Goal: Transaction & Acquisition: Subscribe to service/newsletter

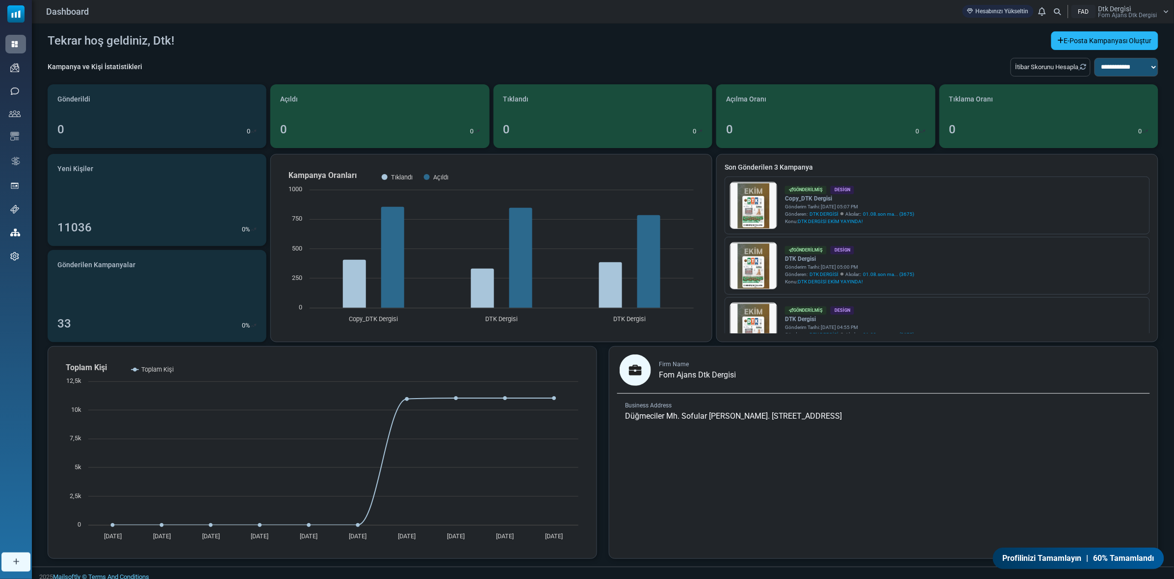
click at [1113, 38] on link "E-Posta Kampanyası Oluştur" at bounding box center [1104, 40] width 107 height 19
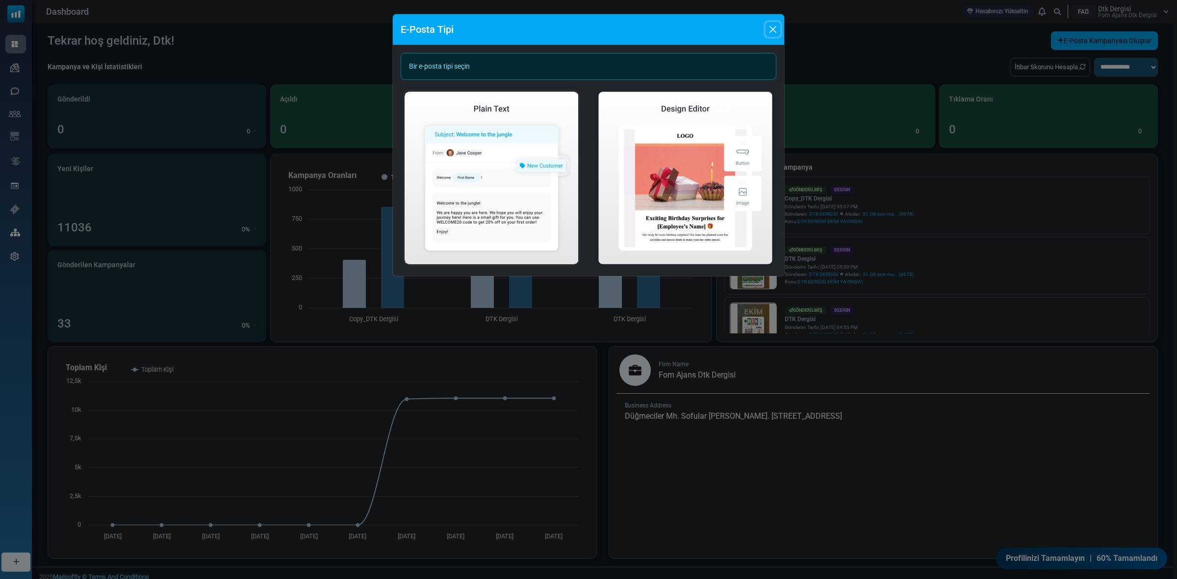
click at [771, 27] on button "Close" at bounding box center [773, 29] width 15 height 15
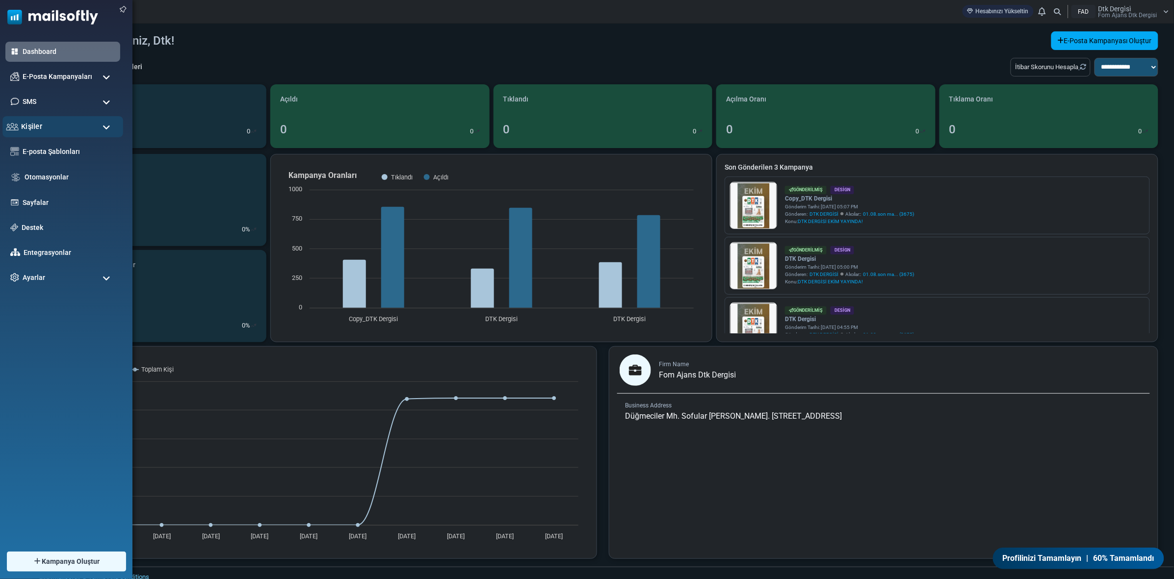
click at [49, 127] on div "Kişiler" at bounding box center [62, 126] width 121 height 21
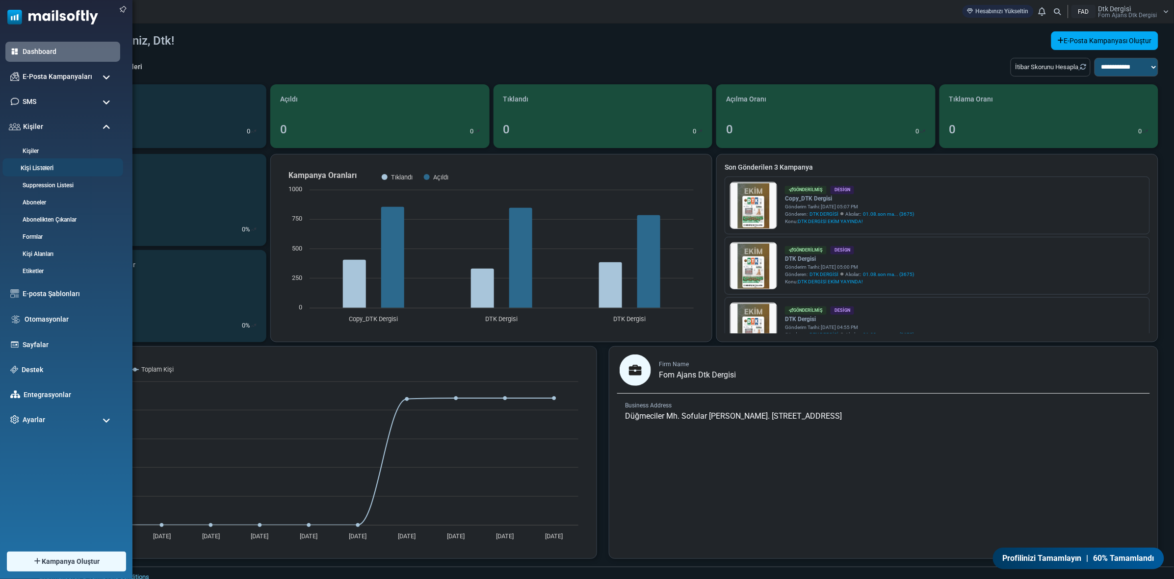
click at [36, 164] on link "Kişi Listeleri" at bounding box center [61, 168] width 118 height 9
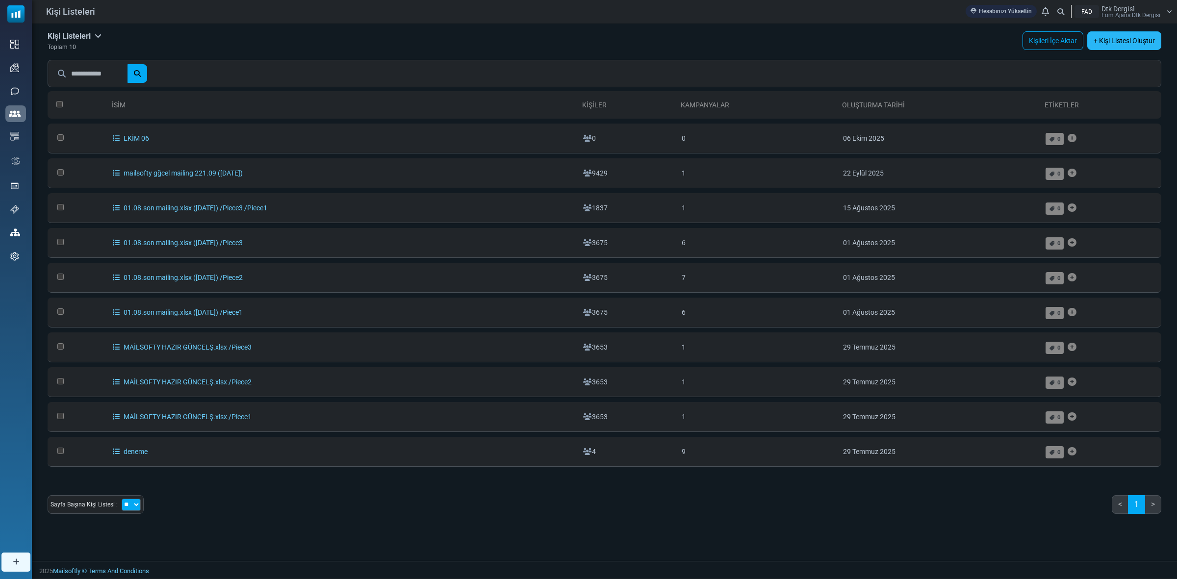
click at [1106, 40] on link "+ Kişi Listesi Oluştur" at bounding box center [1125, 40] width 74 height 19
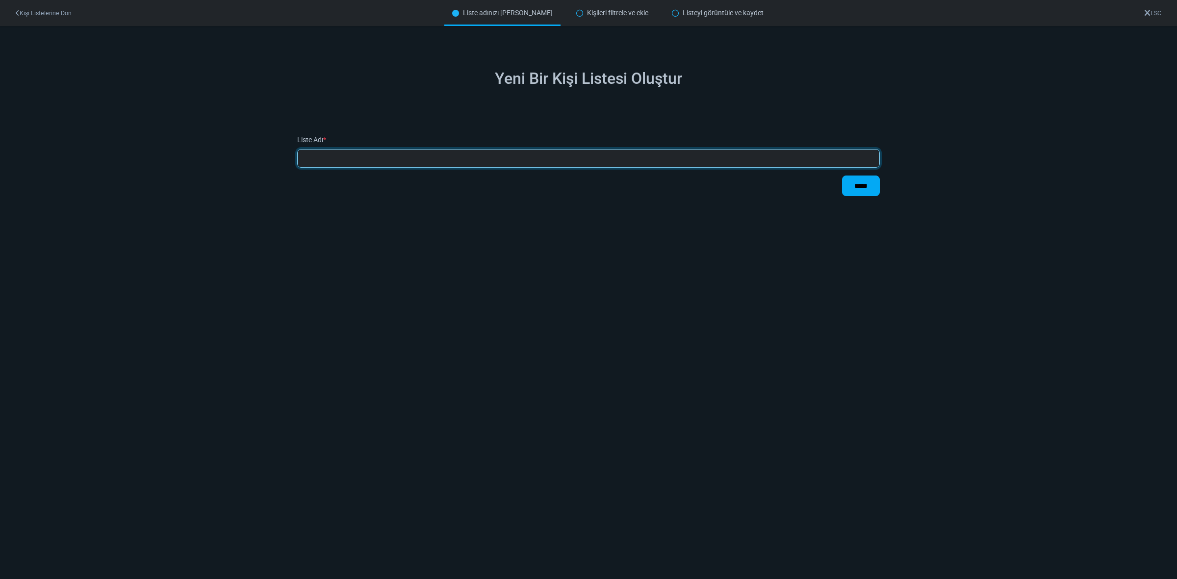
click at [387, 158] on input "text" at bounding box center [588, 158] width 583 height 19
type input "**********"
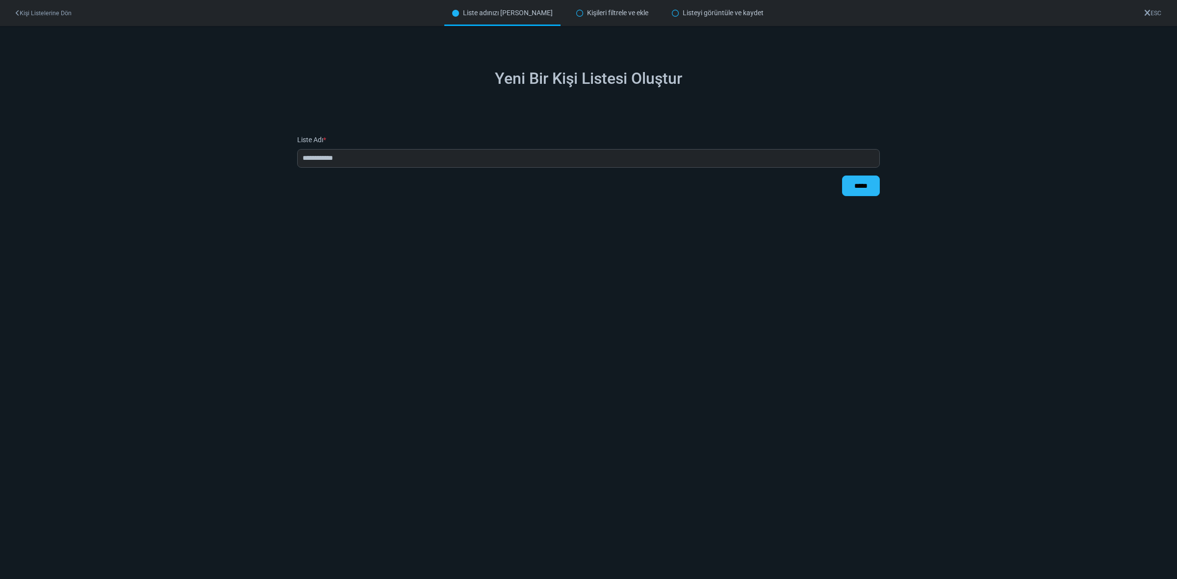
click at [850, 184] on input "*****" at bounding box center [861, 186] width 38 height 21
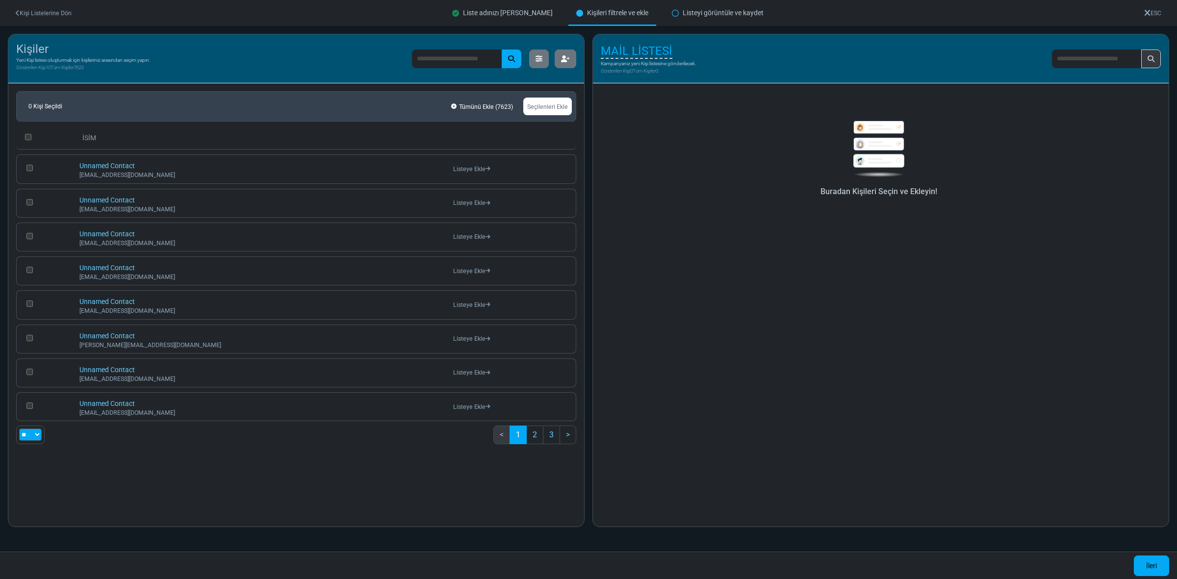
click at [872, 187] on h6 "Buradan Kişileri Seçin ve Ekleyin!" at bounding box center [879, 191] width 537 height 9
click at [876, 129] on img at bounding box center [879, 149] width 63 height 56
click at [872, 162] on img at bounding box center [879, 149] width 63 height 56
click at [644, 48] on span "MAİL LİSTESİ" at bounding box center [637, 51] width 72 height 15
click at [654, 67] on div "**********" at bounding box center [662, 59] width 122 height 34
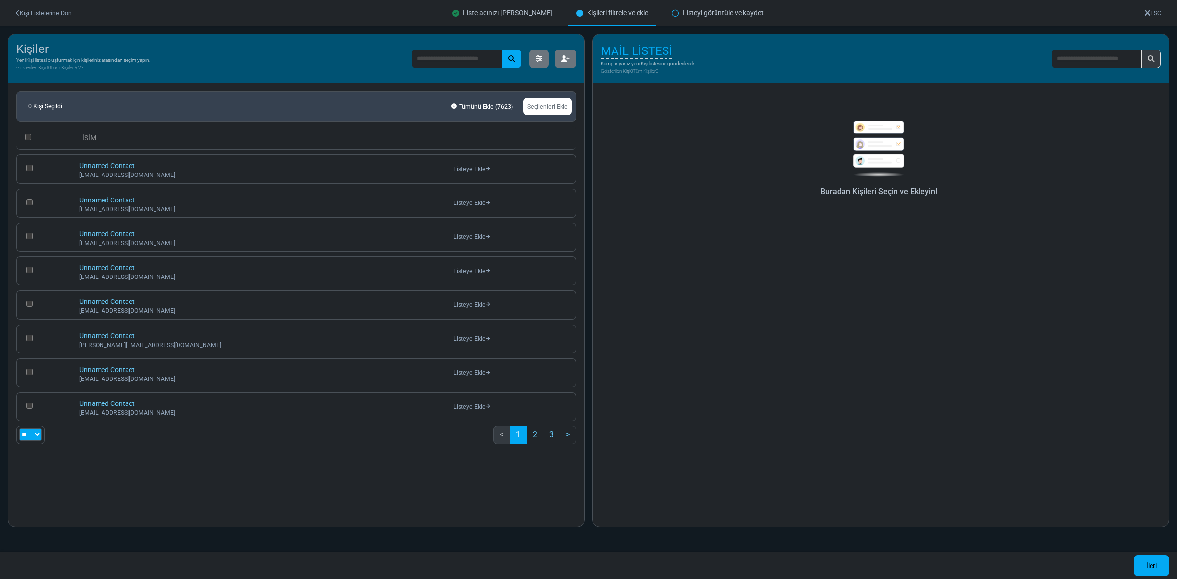
click at [647, 43] on h5 "MAİL LİSTESİ" at bounding box center [648, 51] width 95 height 18
click at [648, 46] on span "MAİL LİSTESİ" at bounding box center [637, 51] width 72 height 15
click at [639, 54] on input "**********" at bounding box center [662, 52] width 122 height 20
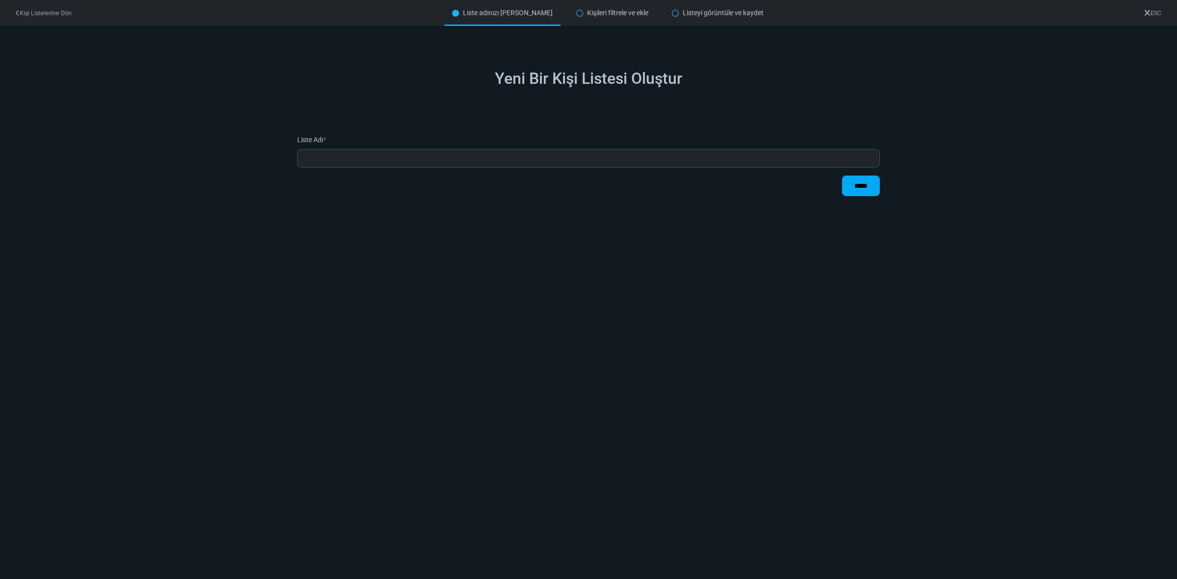
click at [18, 10] on icon at bounding box center [18, 13] width 4 height 6
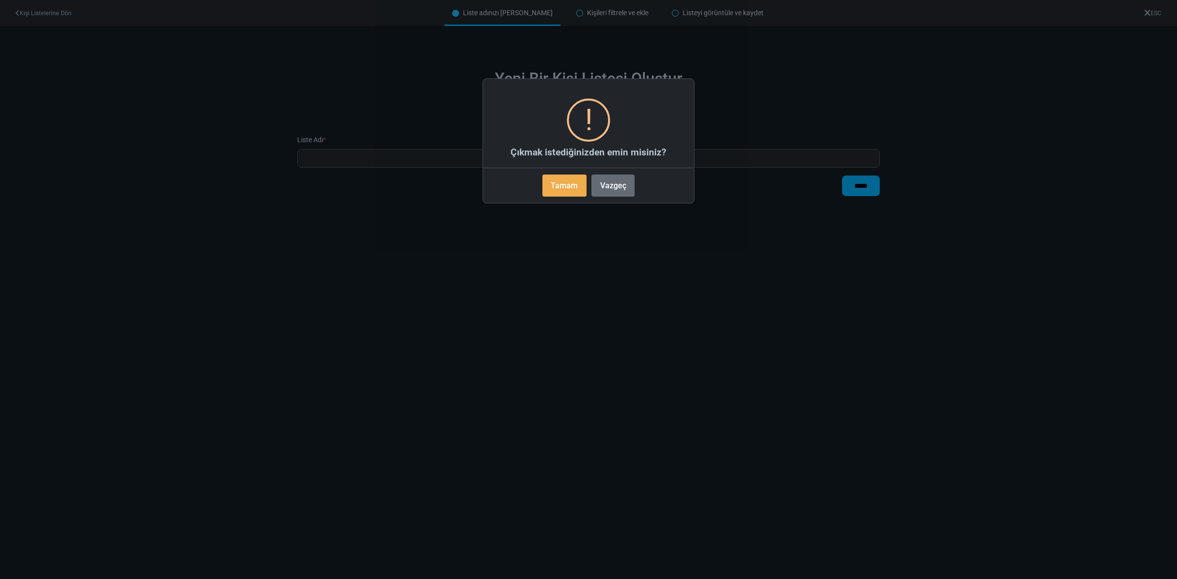
click at [617, 182] on button "Vazgeç" at bounding box center [613, 186] width 43 height 22
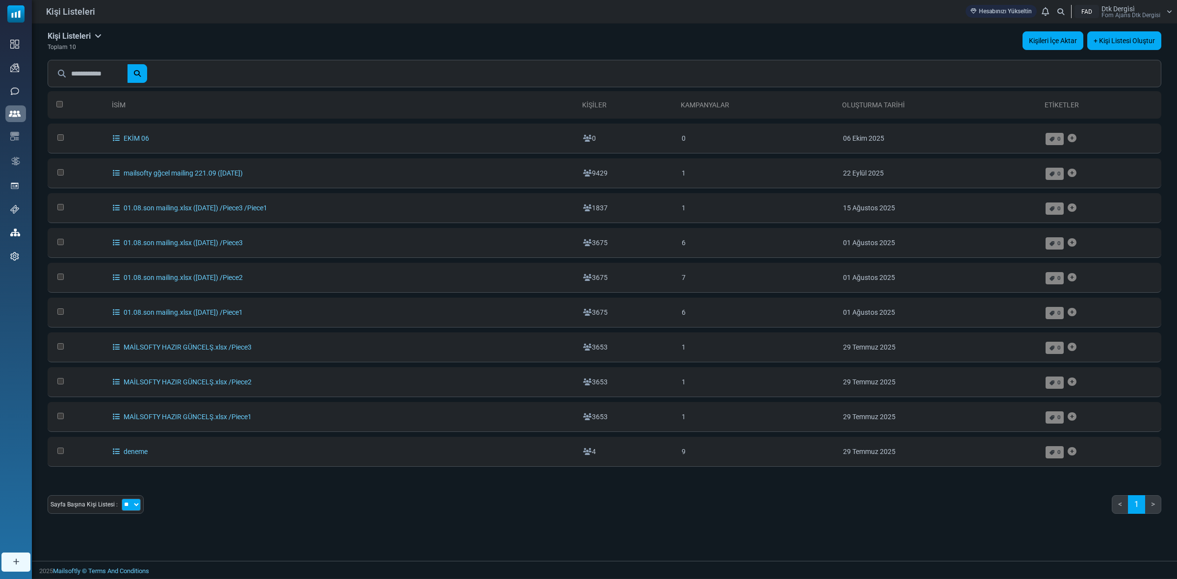
click at [1048, 37] on link "Kişileri İçe Aktar" at bounding box center [1053, 40] width 61 height 19
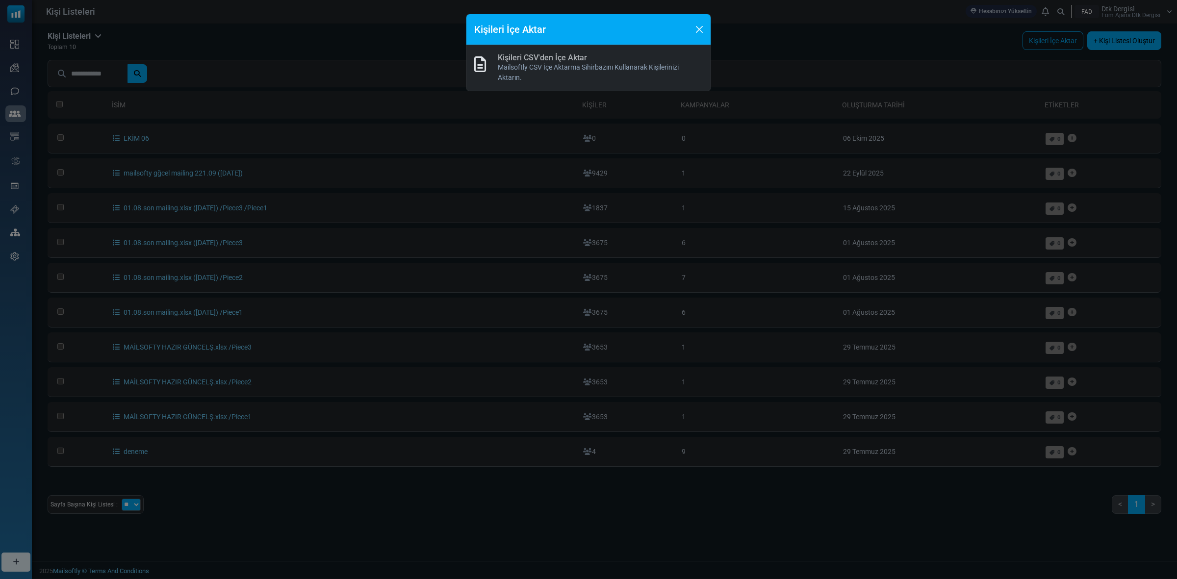
click at [523, 63] on p "Mailsoftly CSV İçe Aktarma Sihirbazını Kullanarak Kişilerinizi Aktarın." at bounding box center [600, 72] width 205 height 21
click at [481, 60] on icon at bounding box center [480, 64] width 12 height 16
click at [579, 59] on link "Kişileri CSV'den İçe Aktar" at bounding box center [542, 57] width 89 height 9
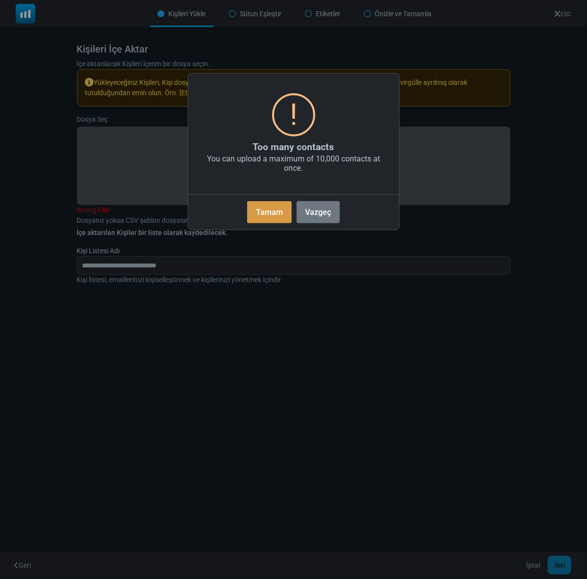
click at [264, 208] on button "Tamam" at bounding box center [269, 212] width 44 height 22
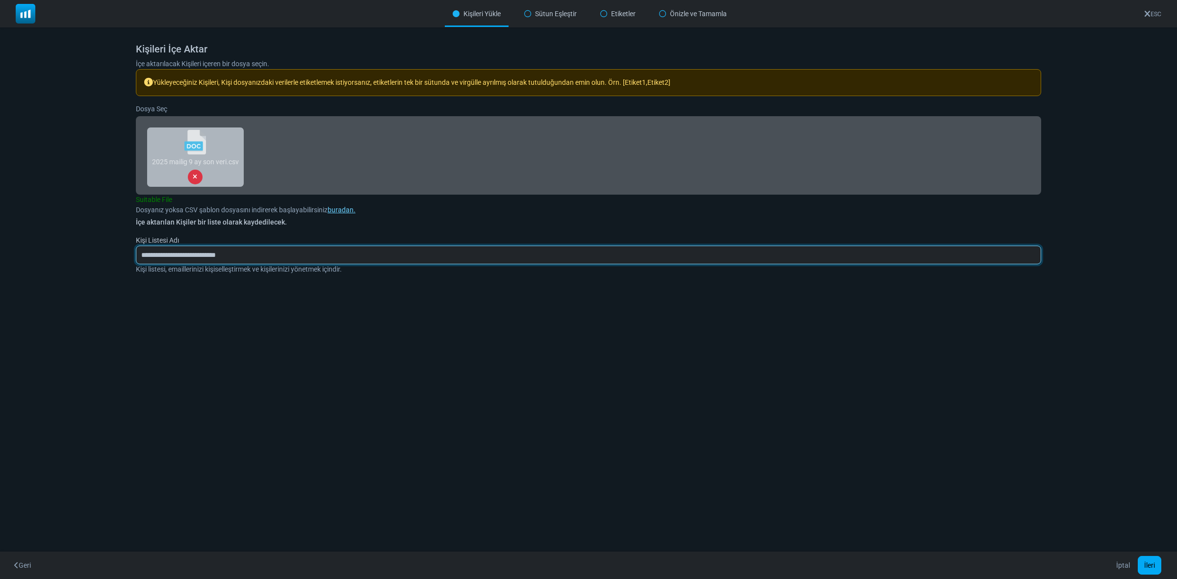
drag, startPoint x: 261, startPoint y: 254, endPoint x: 112, endPoint y: 250, distance: 149.2
click at [112, 250] on div "Kişileri İçe Aktar İçe aktarılacak Kişileri içeren bir dosya seçin. Yükleyeceği…" at bounding box center [588, 170] width 1177 height 286
type input "**********"
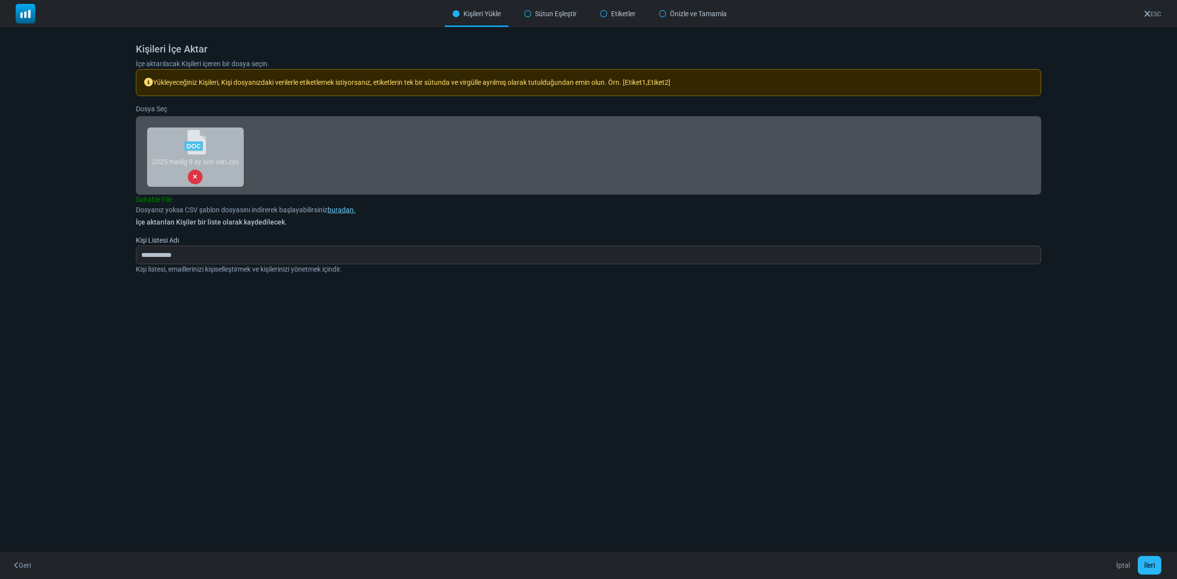
click at [1149, 561] on button "İleri" at bounding box center [1150, 565] width 24 height 19
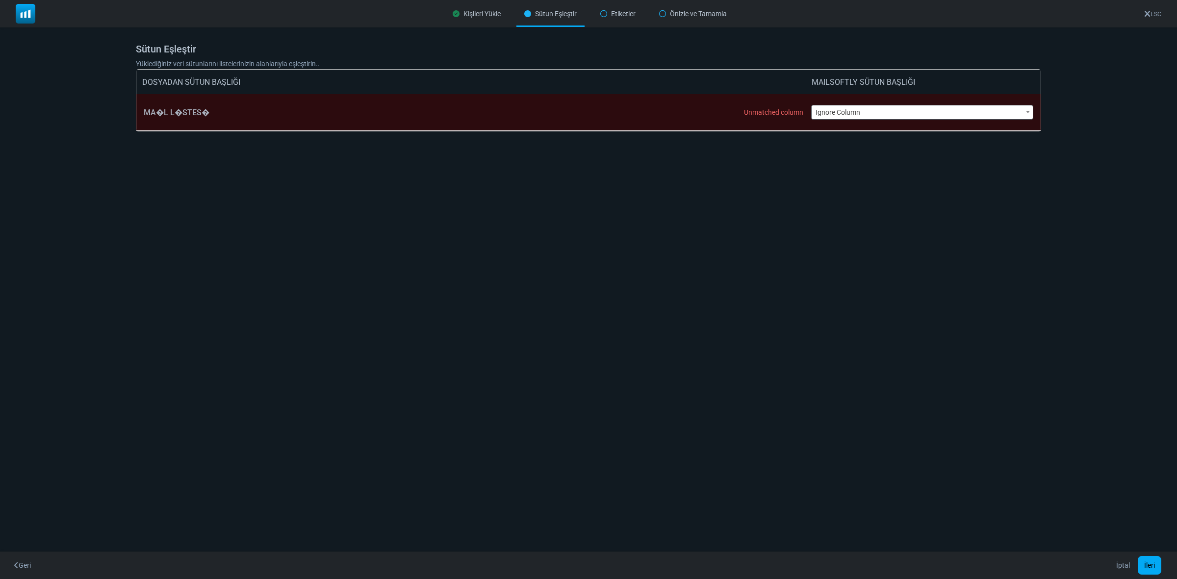
click at [844, 106] on span "Ignore Column" at bounding box center [923, 112] width 222 height 14
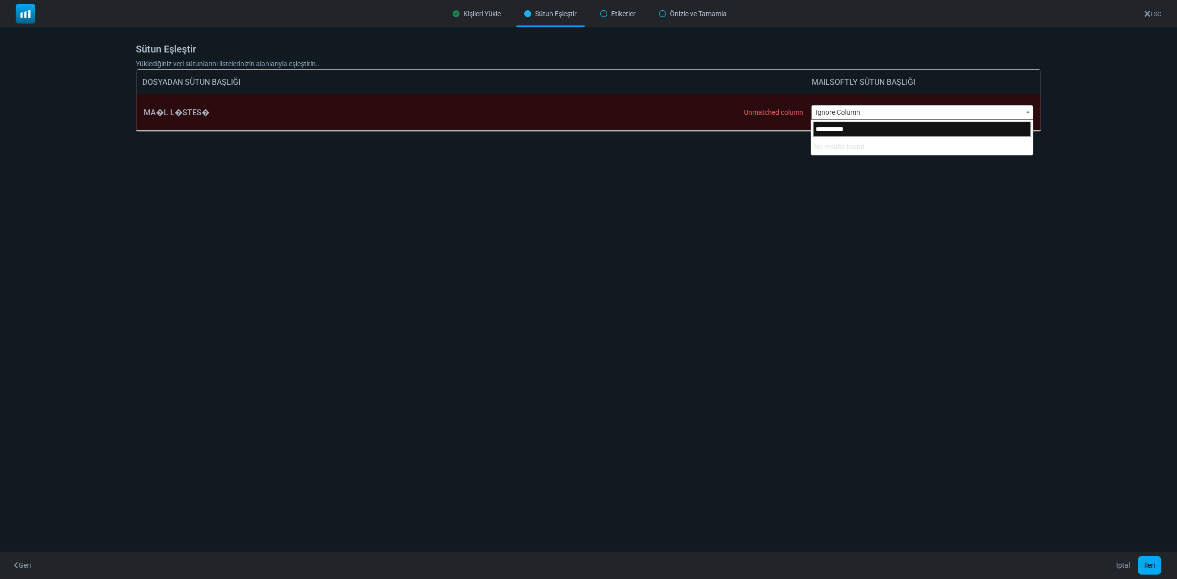
type input "**********"
click at [877, 226] on div "Kişileri Yükle Sütun Eşleştir Etiketler Önizle ve Tamamla ESC Kişileri İçe Akta…" at bounding box center [588, 289] width 1177 height 579
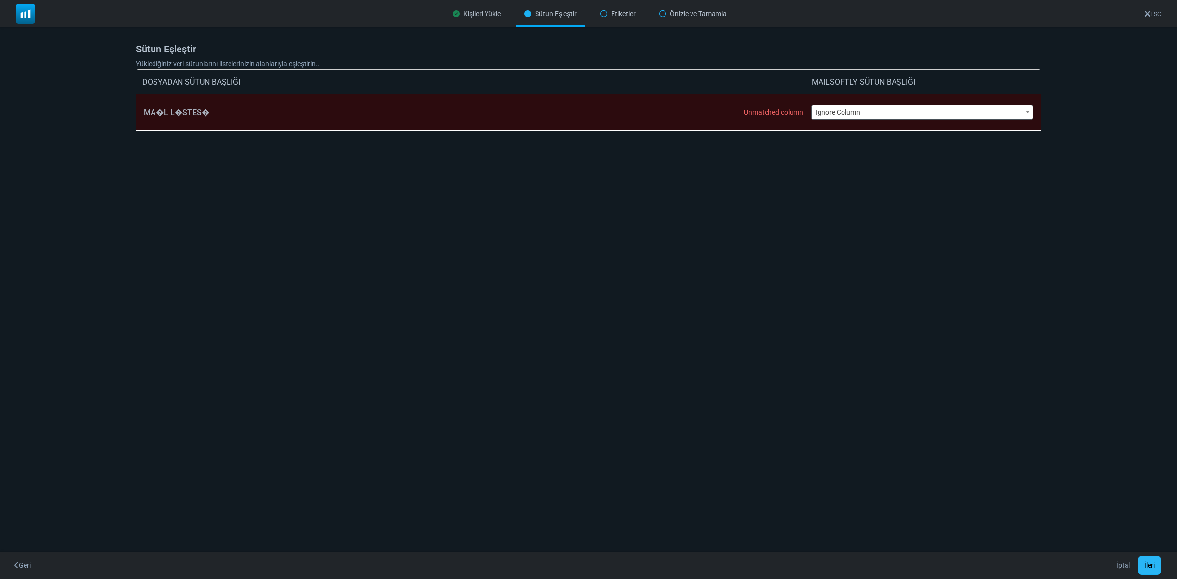
click at [1144, 559] on button "İleri" at bounding box center [1150, 565] width 24 height 19
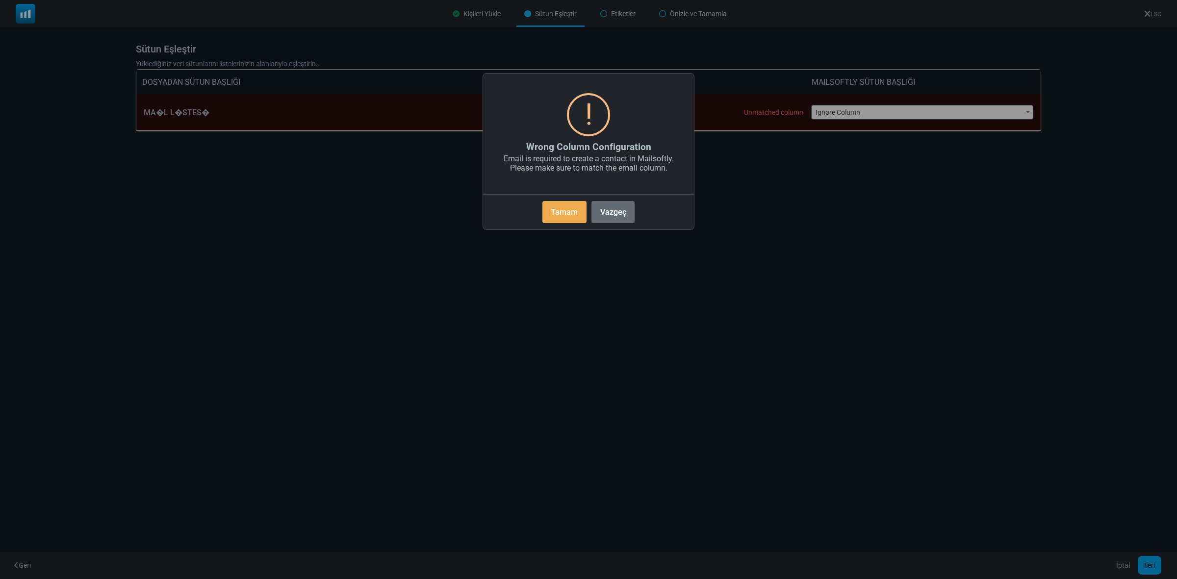
click at [617, 211] on button "Vazgeç" at bounding box center [613, 212] width 43 height 22
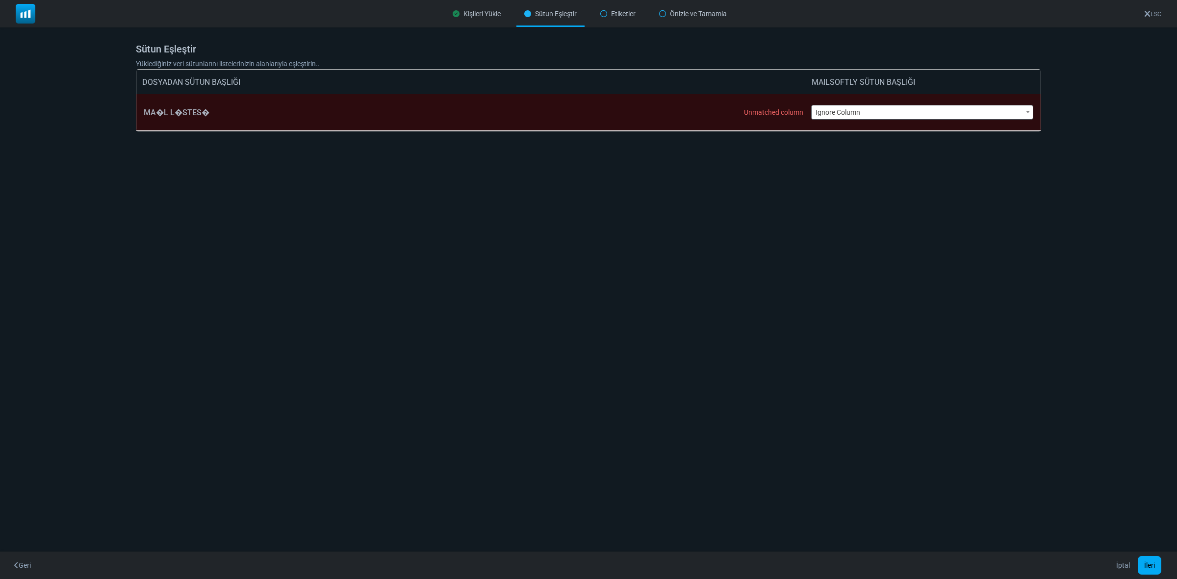
click at [834, 108] on span "Ignore Column" at bounding box center [923, 112] width 222 height 14
drag, startPoint x: 466, startPoint y: 236, endPoint x: 425, endPoint y: 216, distance: 45.4
click at [462, 234] on div "Kişileri Yükle Sütun Eşleştir Etiketler Önizle ve Tamamla ESC Kişileri İçe Akta…" at bounding box center [588, 289] width 1177 height 579
click at [168, 112] on div "MA�L L�STES� Unmatched column" at bounding box center [478, 112] width 668 height 36
click at [197, 111] on div "MA�L L�STES� Unmatched column" at bounding box center [478, 112] width 668 height 36
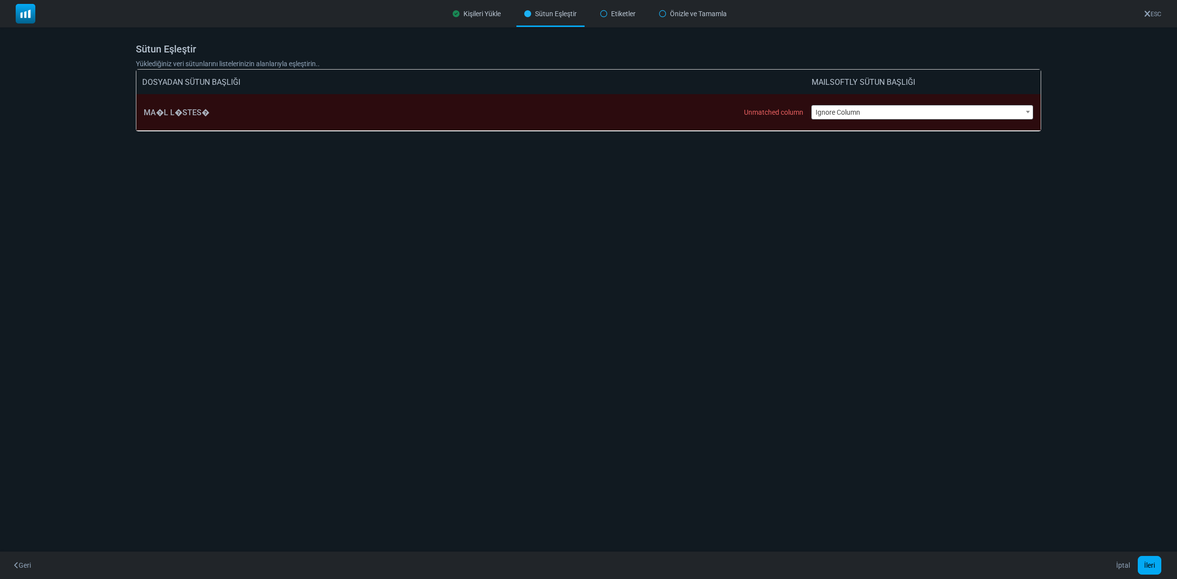
click at [471, 14] on div "Kişileri Yükle" at bounding box center [477, 14] width 64 height 26
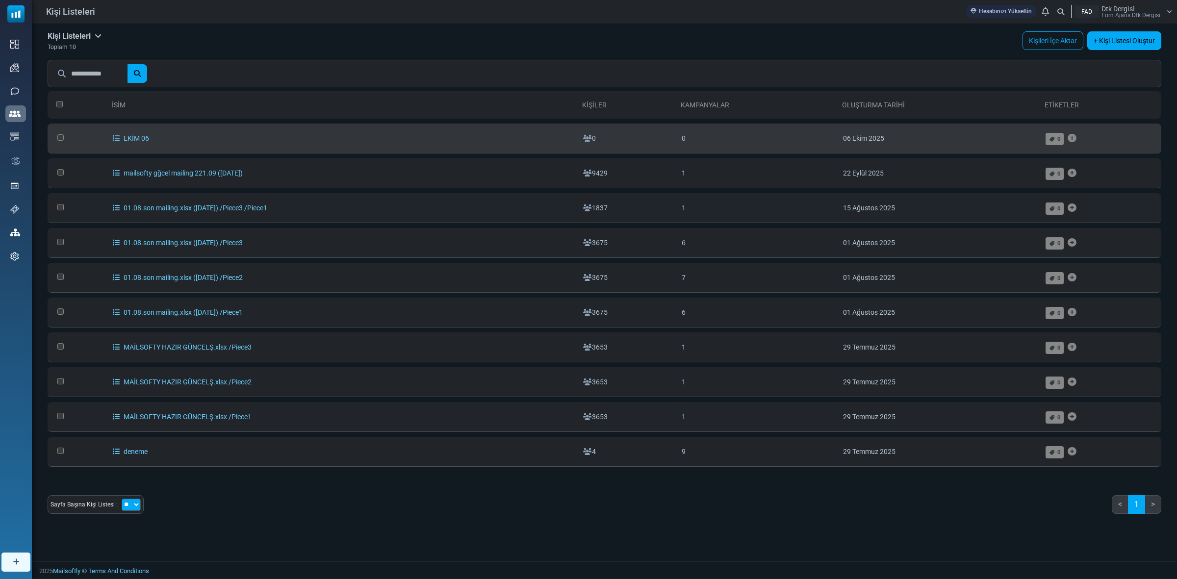
click at [128, 133] on td "EKİM 06" at bounding box center [343, 139] width 471 height 30
click at [54, 136] on td at bounding box center [78, 139] width 60 height 30
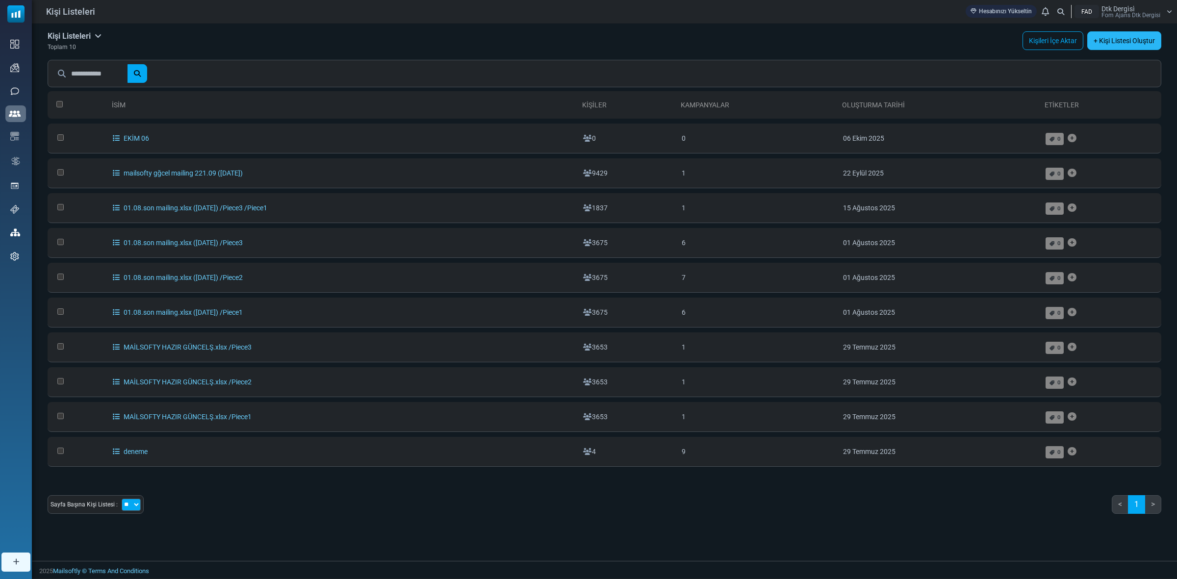
click at [1135, 37] on link "+ Kişi Listesi Oluştur" at bounding box center [1125, 40] width 74 height 19
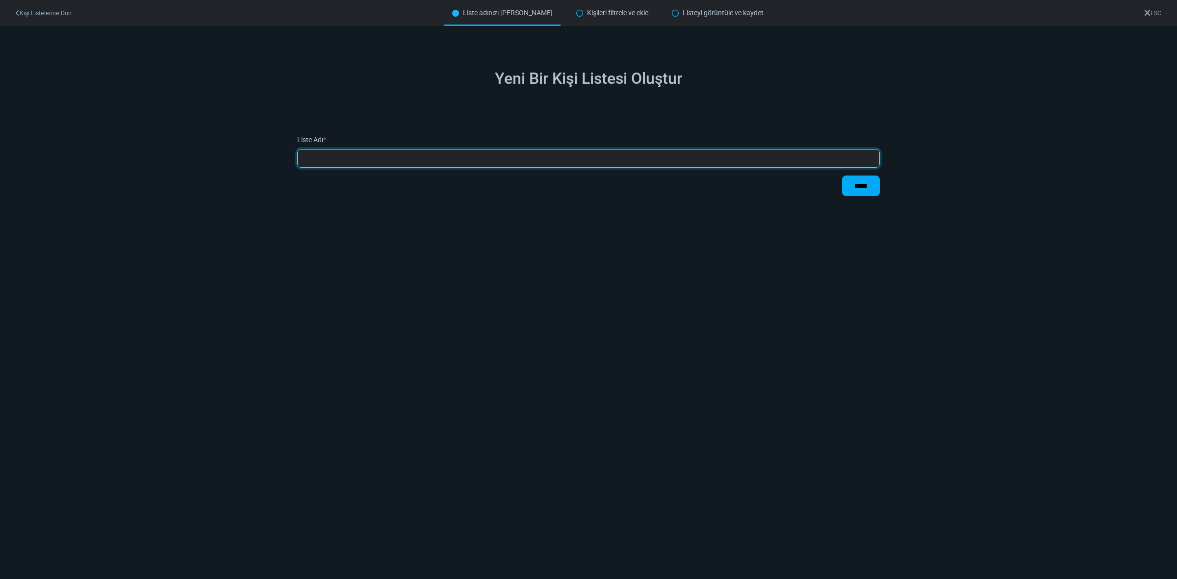
click at [322, 162] on input "text" at bounding box center [588, 158] width 583 height 19
type input "**********"
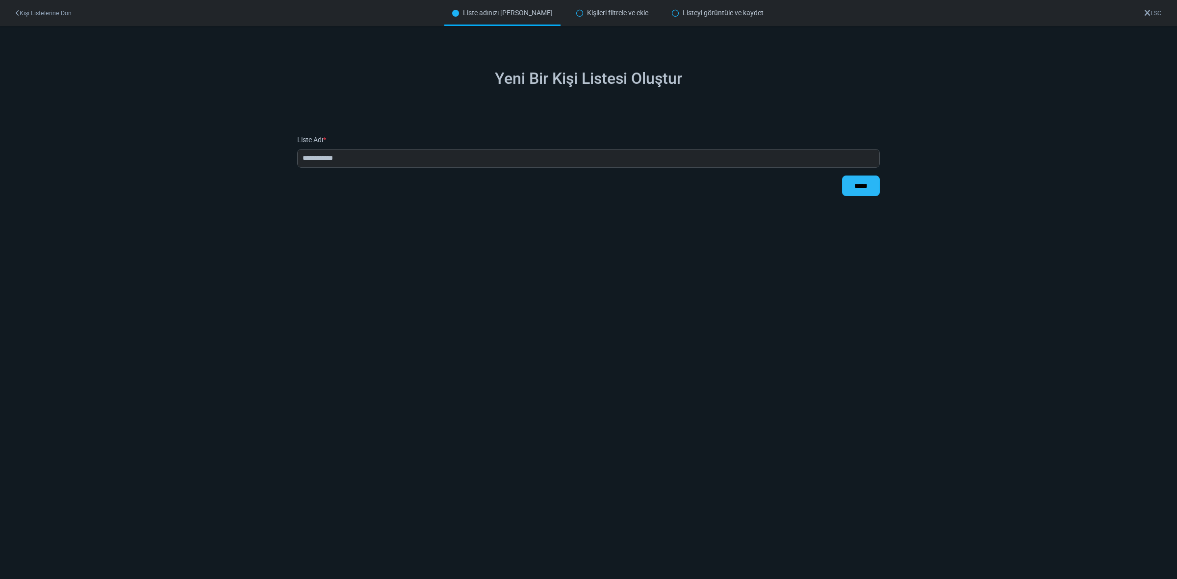
click at [854, 191] on input "*****" at bounding box center [861, 186] width 38 height 21
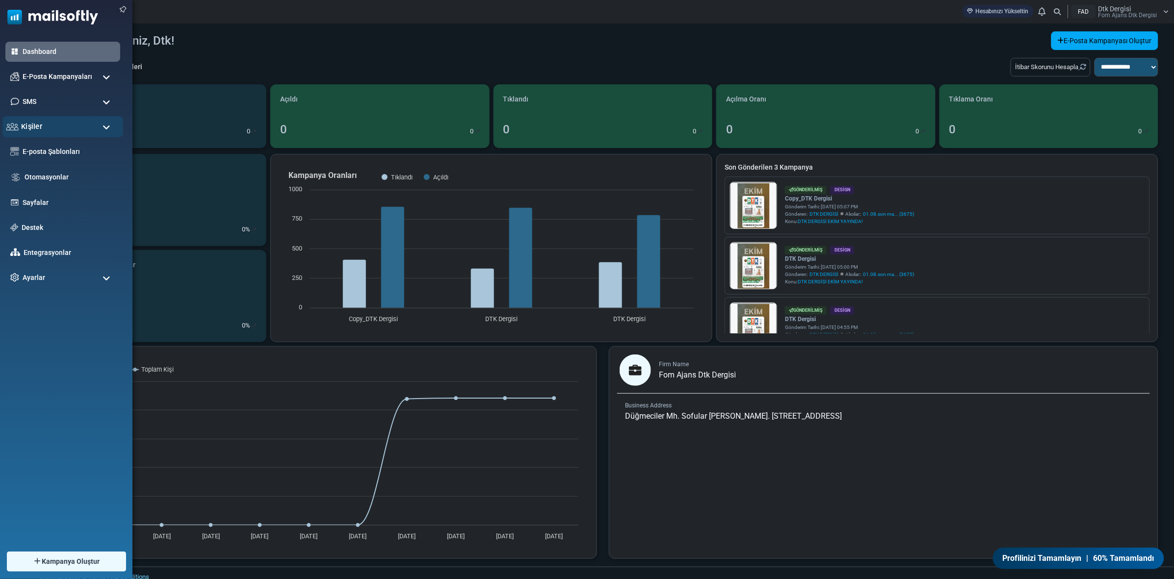
click at [39, 123] on span "Kişiler" at bounding box center [31, 126] width 21 height 11
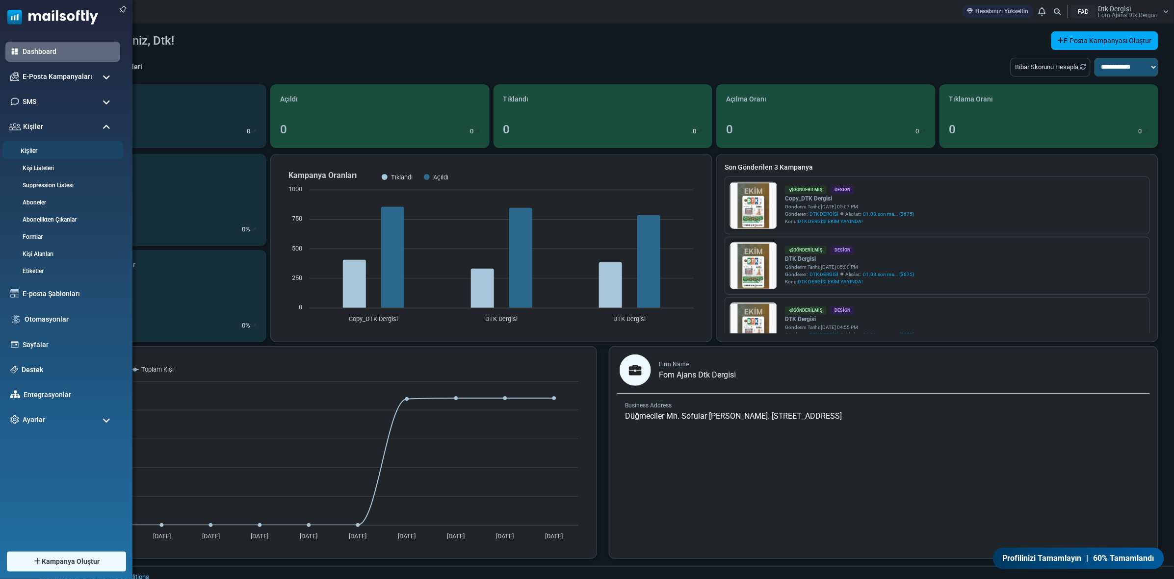
click at [28, 143] on li "Kişiler" at bounding box center [62, 150] width 121 height 18
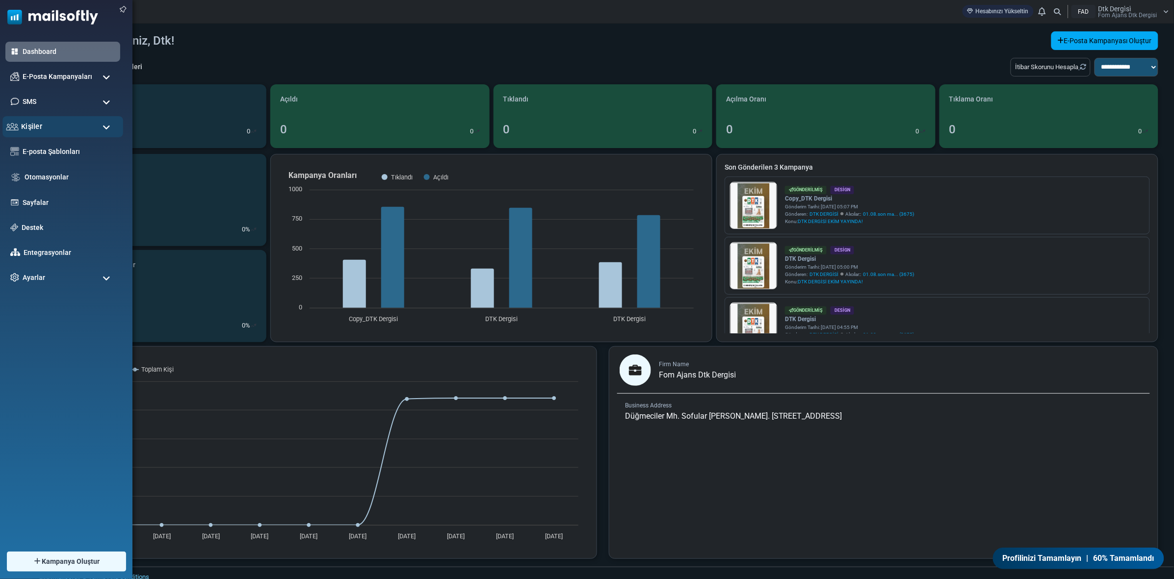
click at [33, 124] on span "Kişiler" at bounding box center [31, 126] width 21 height 11
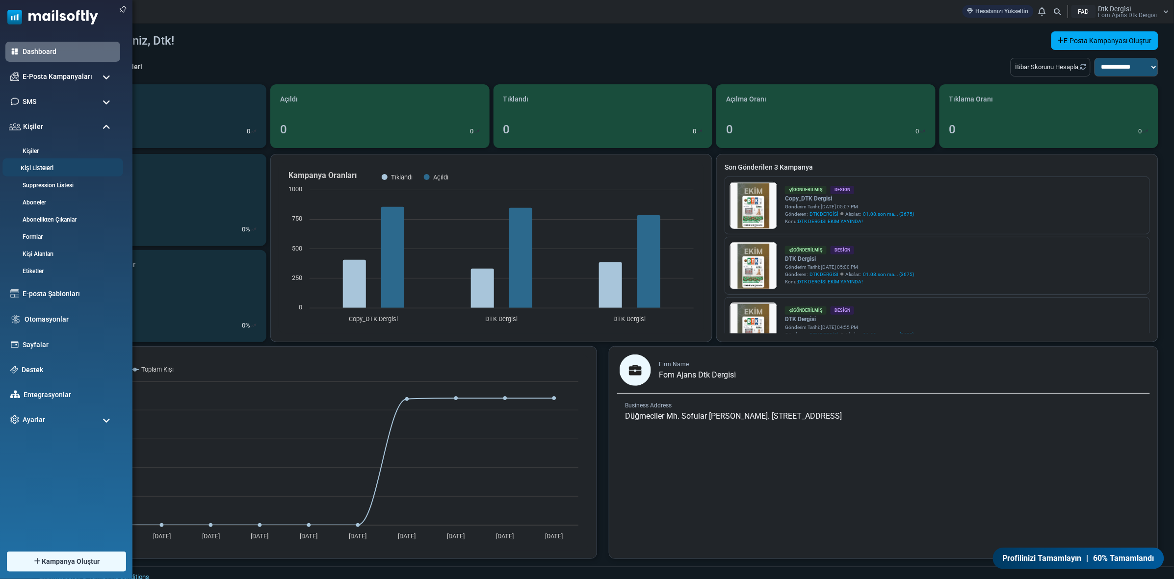
click at [32, 165] on link "Kişi Listeleri" at bounding box center [61, 168] width 118 height 9
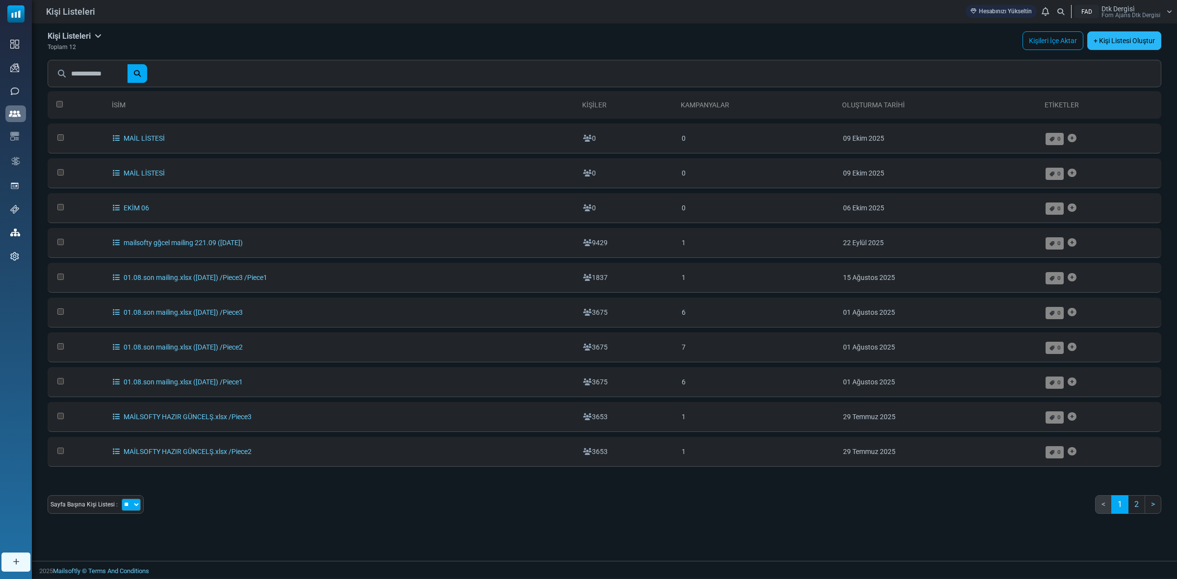
click at [1121, 38] on link "+ Kişi Listesi Oluştur" at bounding box center [1125, 40] width 74 height 19
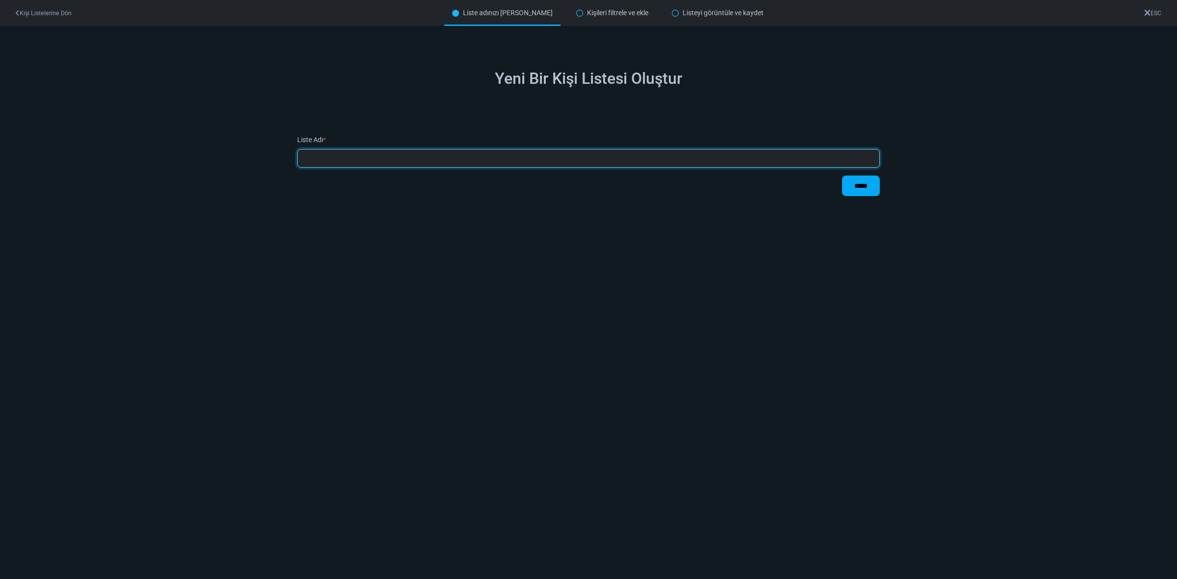
click at [341, 150] on input "text" at bounding box center [588, 158] width 583 height 19
type input "**********"
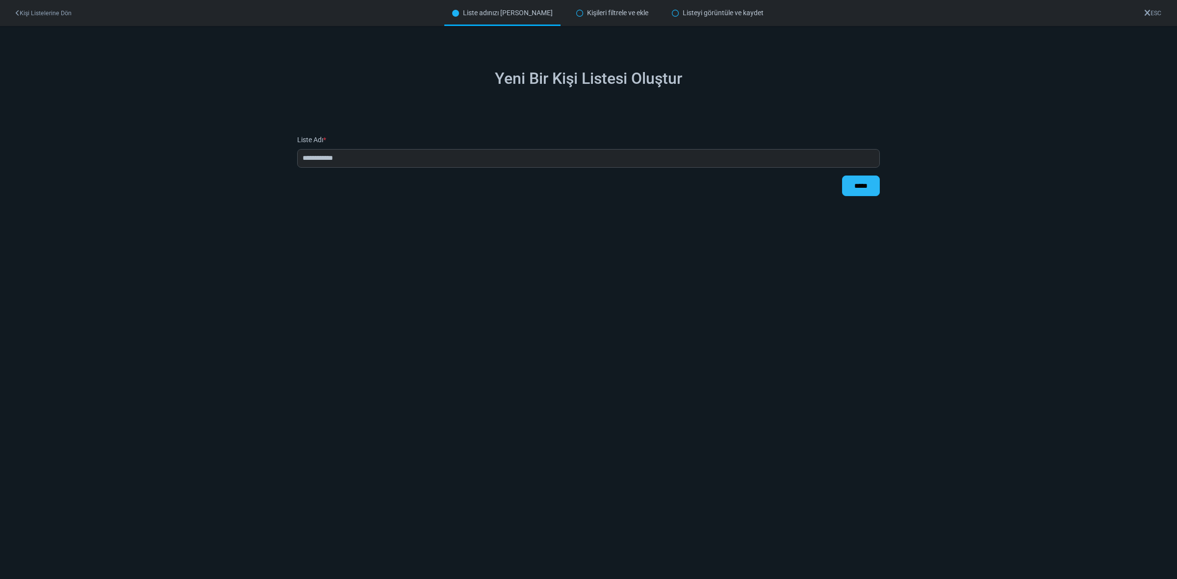
click at [863, 187] on input "*****" at bounding box center [861, 186] width 38 height 21
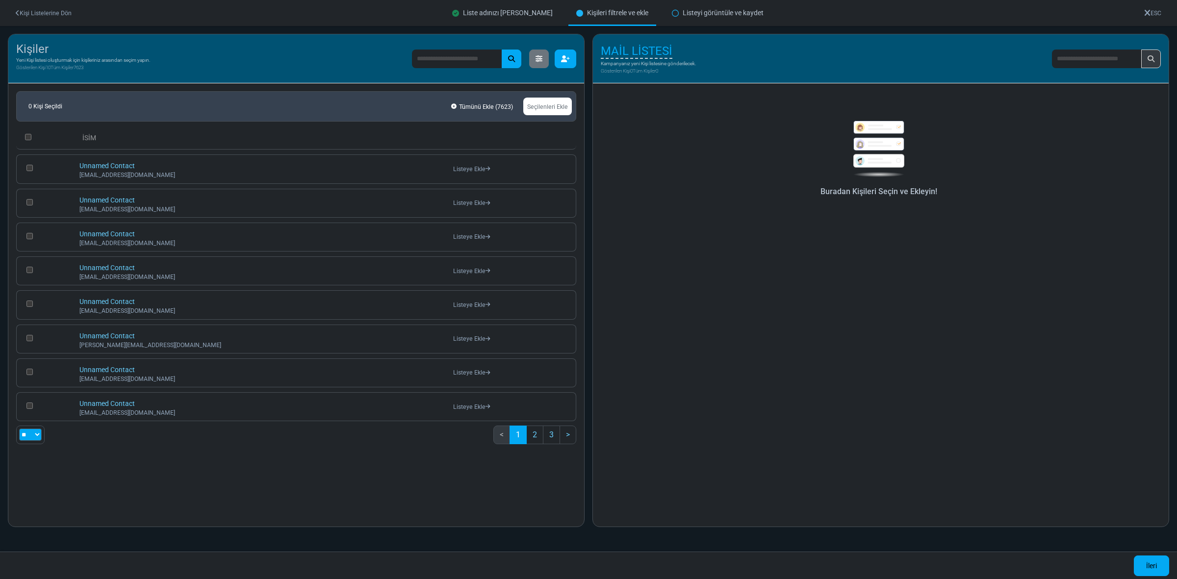
click at [564, 55] on icon "button" at bounding box center [565, 58] width 9 height 7
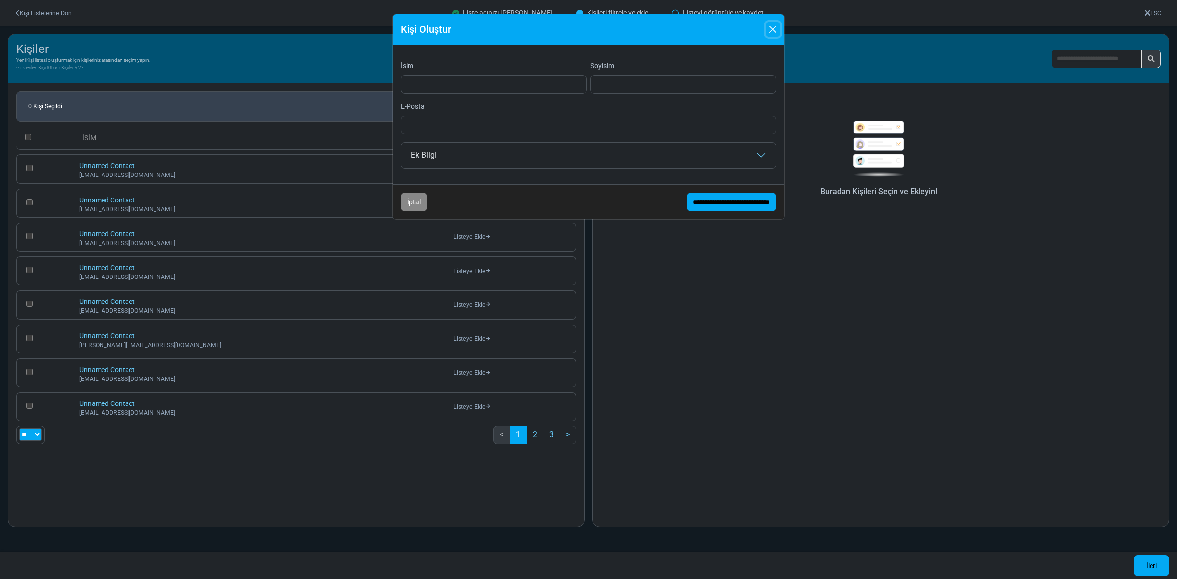
click at [778, 26] on button "Close" at bounding box center [773, 29] width 15 height 15
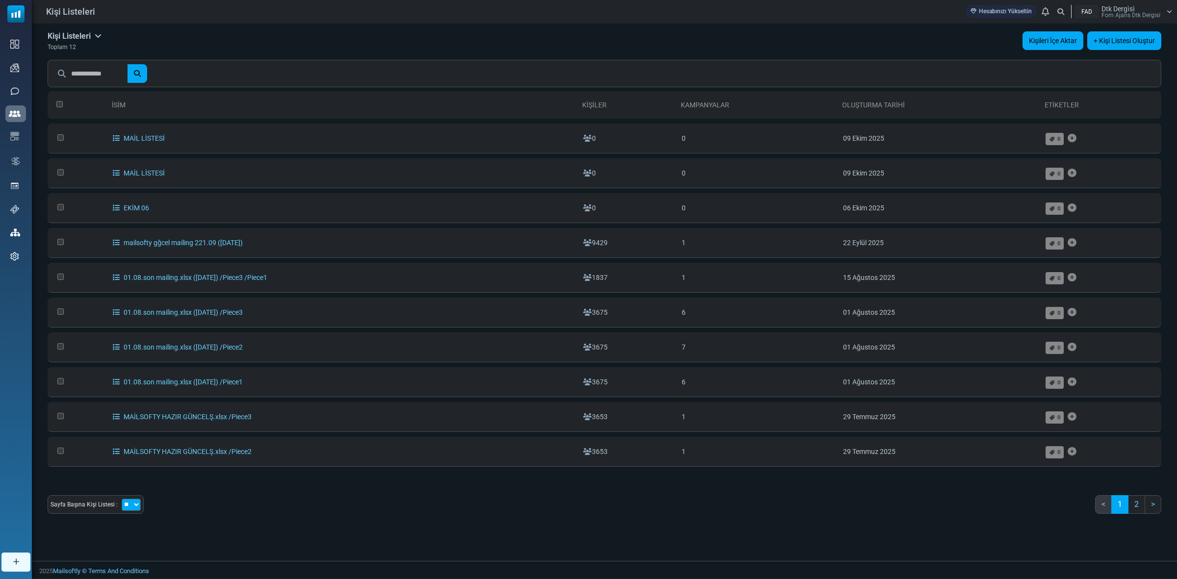
click at [1055, 38] on link "Kişileri İçe Aktar" at bounding box center [1053, 40] width 61 height 19
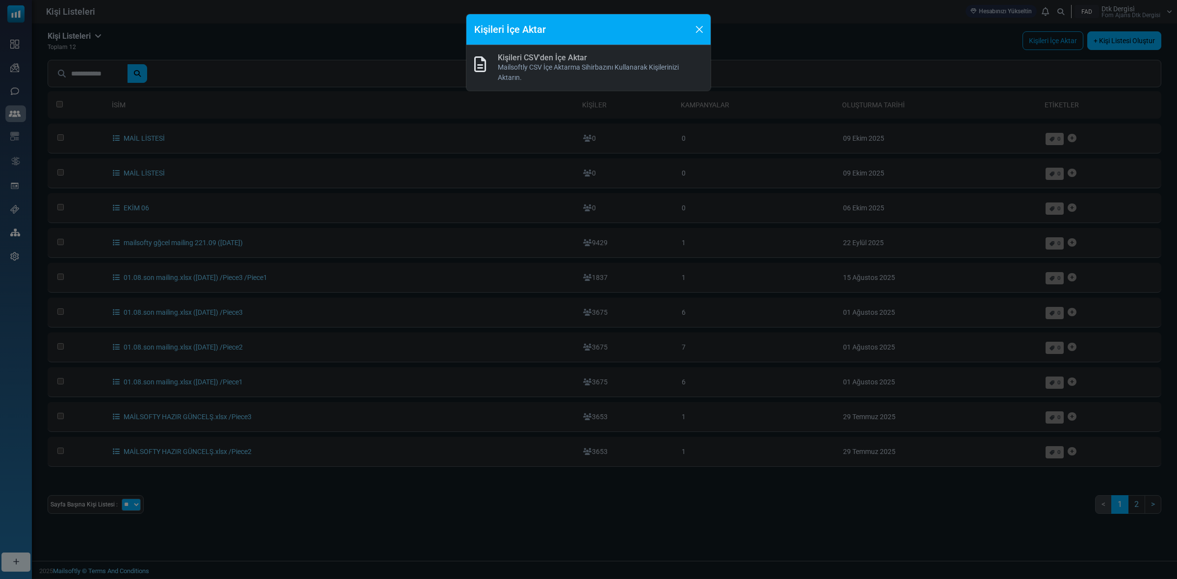
click at [524, 60] on link "Kişileri CSV'den İçe Aktar" at bounding box center [542, 57] width 89 height 9
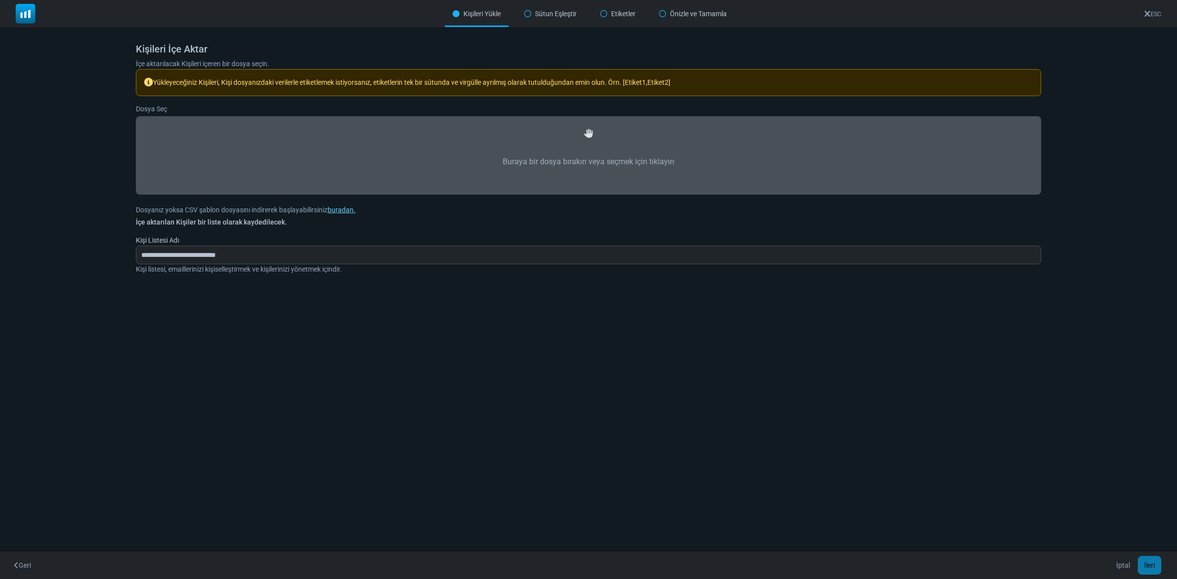
click at [658, 160] on label "Buraya bir dosya bırakın veya seçmek için tıklayın" at bounding box center [589, 161] width 884 height 43
click at [0, 0] on input "Buraya bir dosya bırakın veya seçmek için tıklayın" at bounding box center [0, 0] width 0 height 0
type input "**********"
click at [1149, 561] on button "İleri" at bounding box center [1150, 565] width 24 height 19
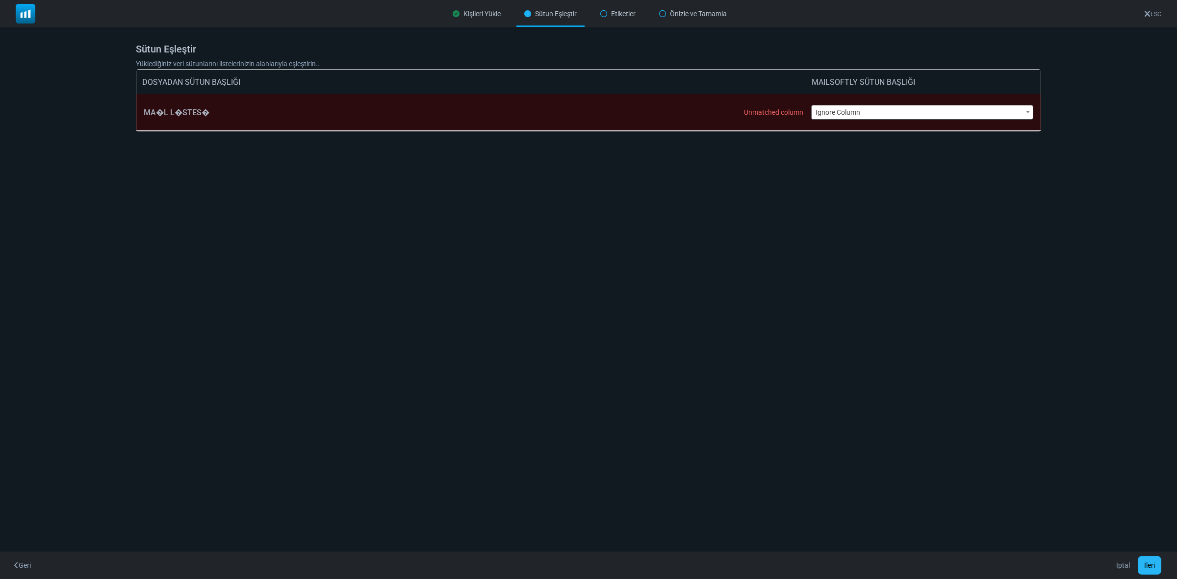
click at [1150, 568] on button "İleri" at bounding box center [1150, 565] width 24 height 19
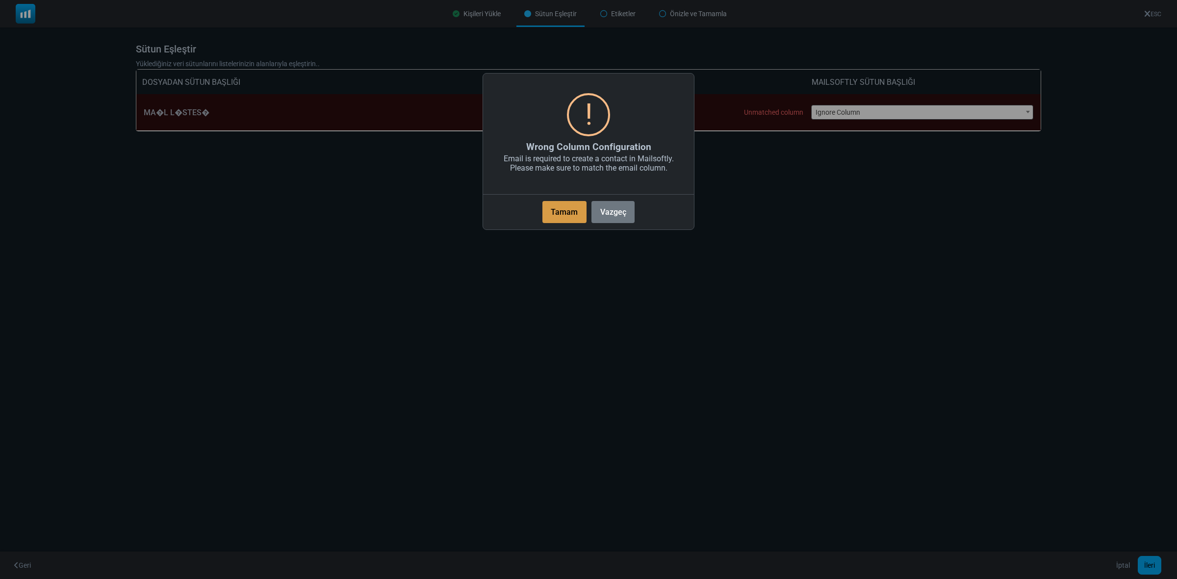
click at [582, 216] on button "Tamam" at bounding box center [565, 212] width 44 height 22
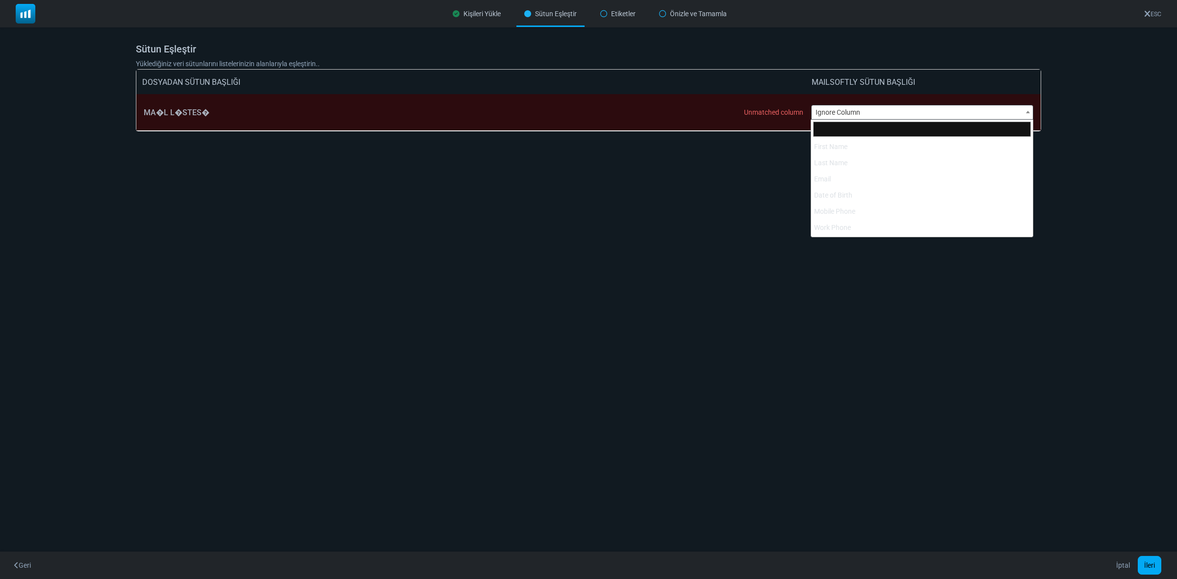
click at [828, 113] on span "Ignore Column" at bounding box center [923, 112] width 222 height 14
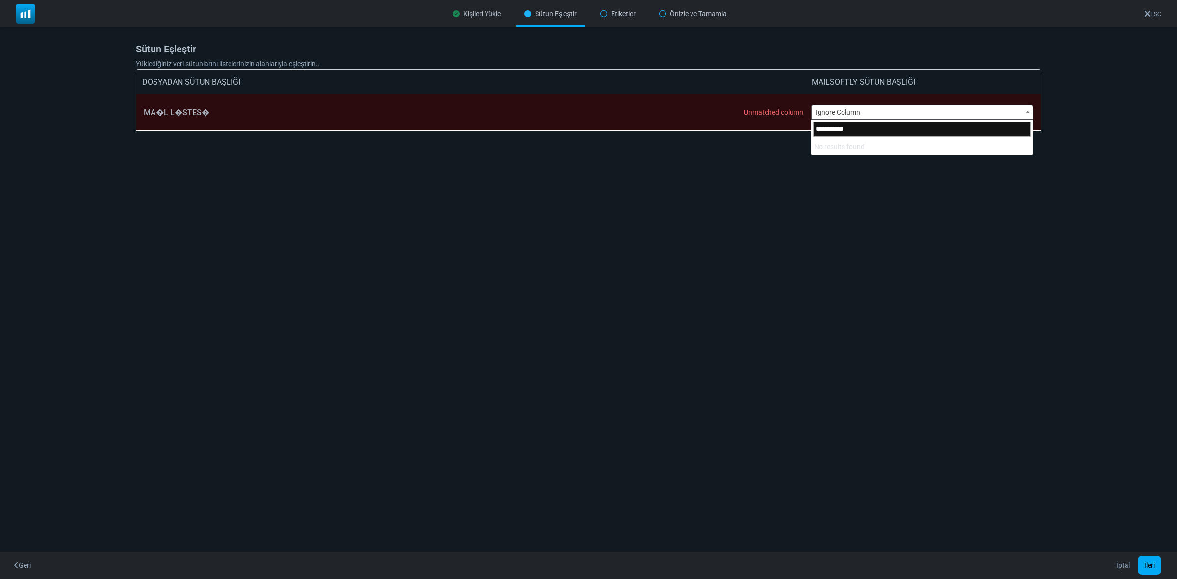
type input "**********"
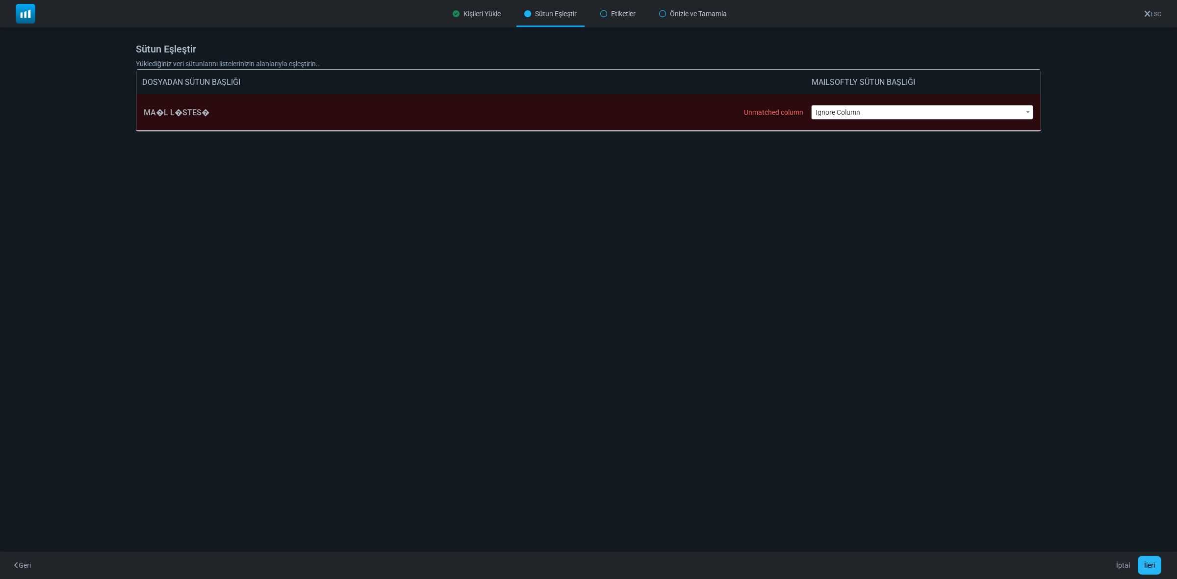
click at [1146, 565] on button "İleri" at bounding box center [1150, 565] width 24 height 19
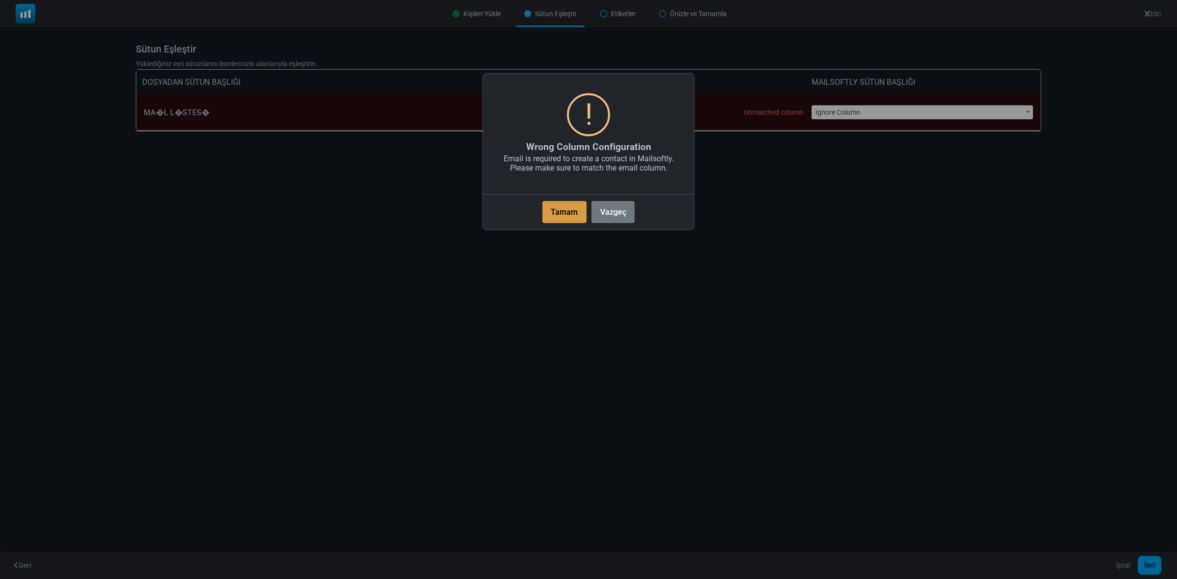
click at [564, 215] on button "Tamam" at bounding box center [565, 212] width 44 height 22
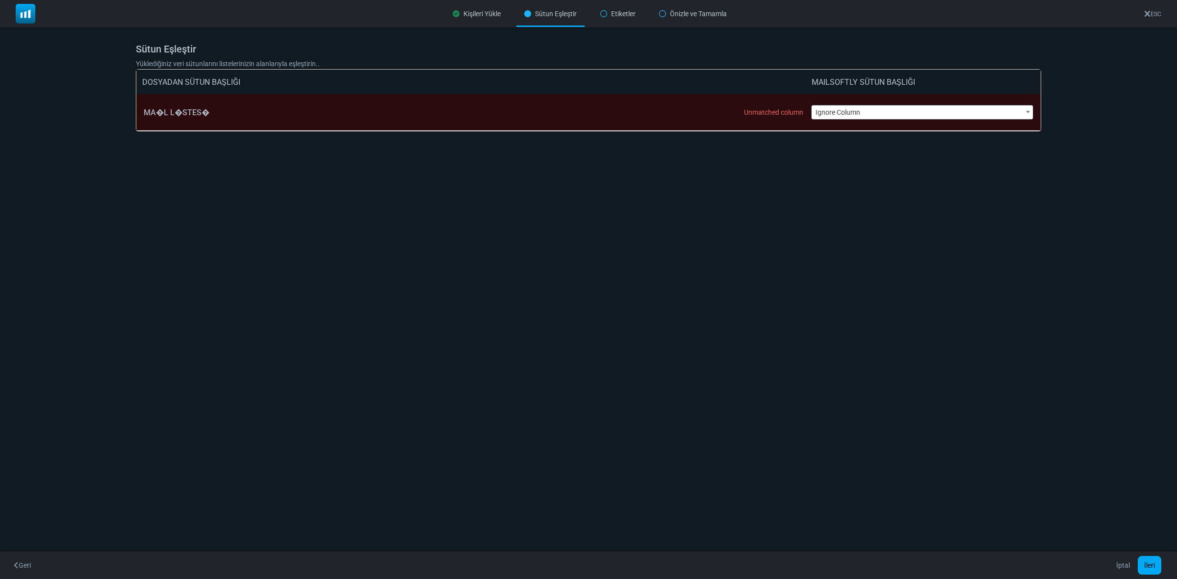
click at [837, 106] on span "Ignore Column" at bounding box center [923, 112] width 222 height 14
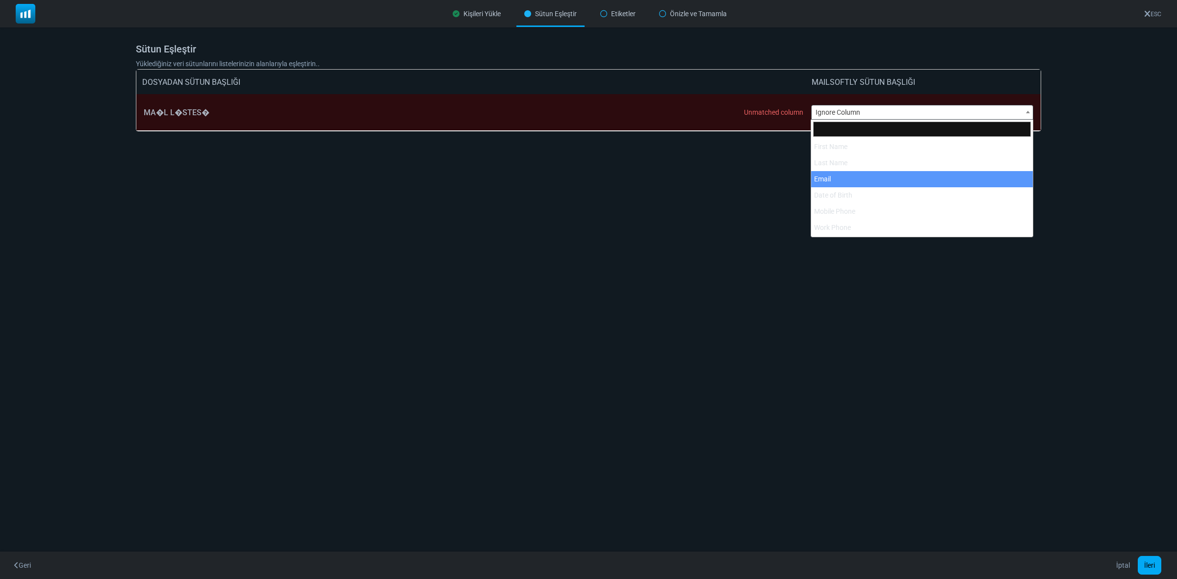
select select "*****"
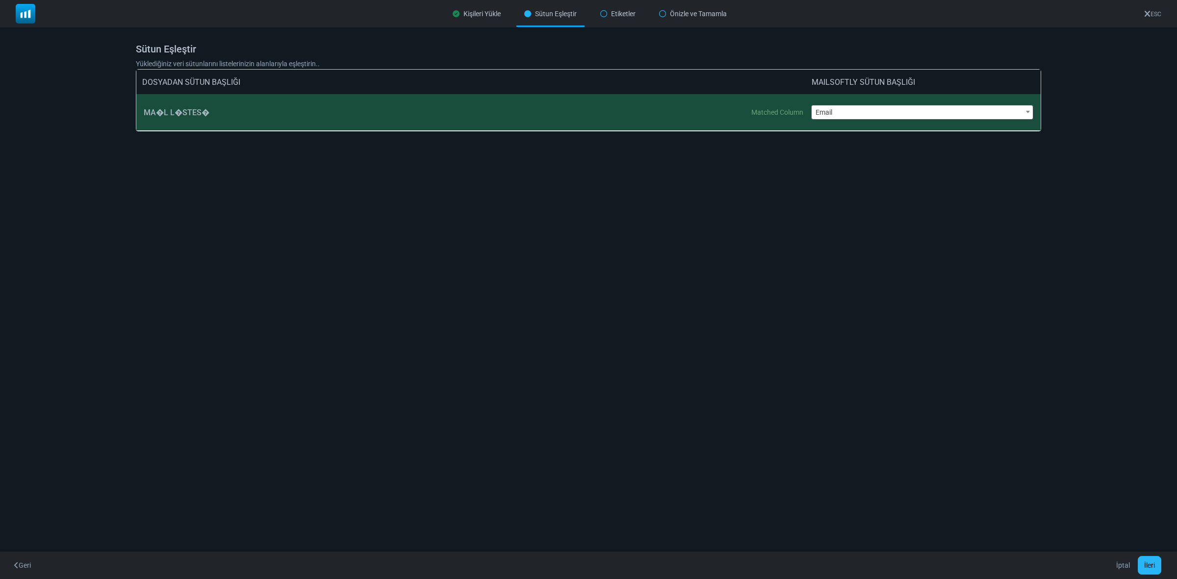
click at [1148, 562] on button "İleri" at bounding box center [1150, 565] width 24 height 19
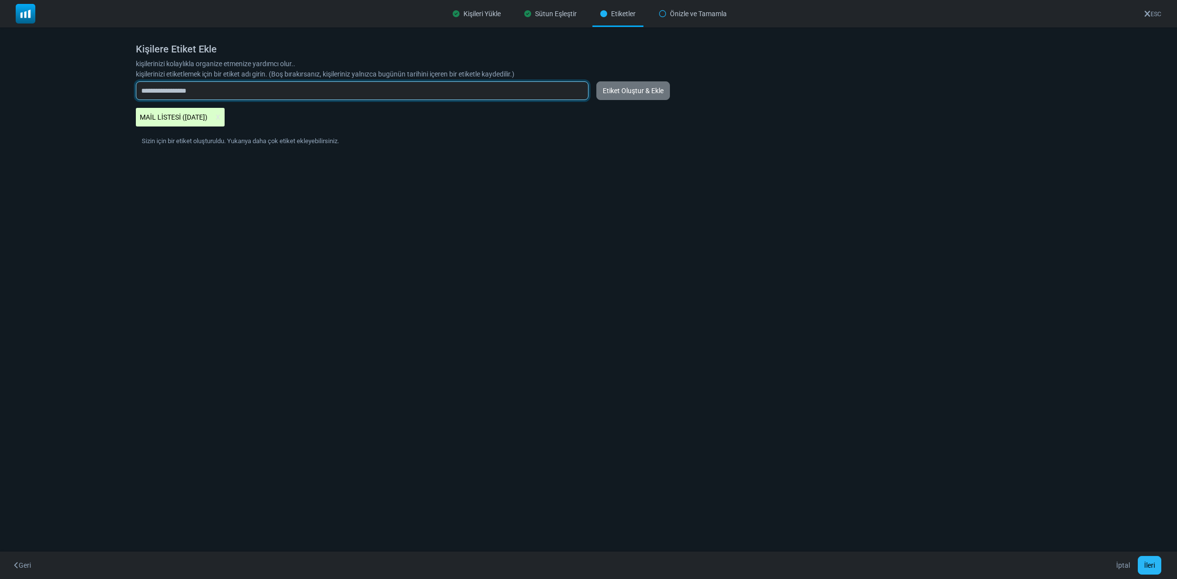
type input "**********"
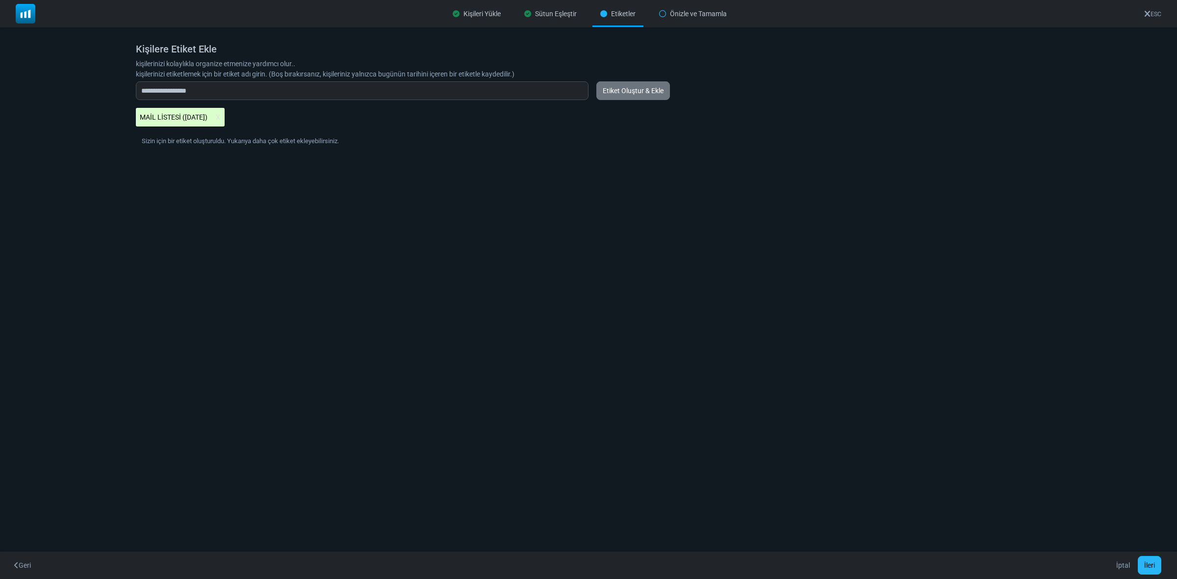
click at [1145, 562] on button "İleri" at bounding box center [1150, 565] width 24 height 19
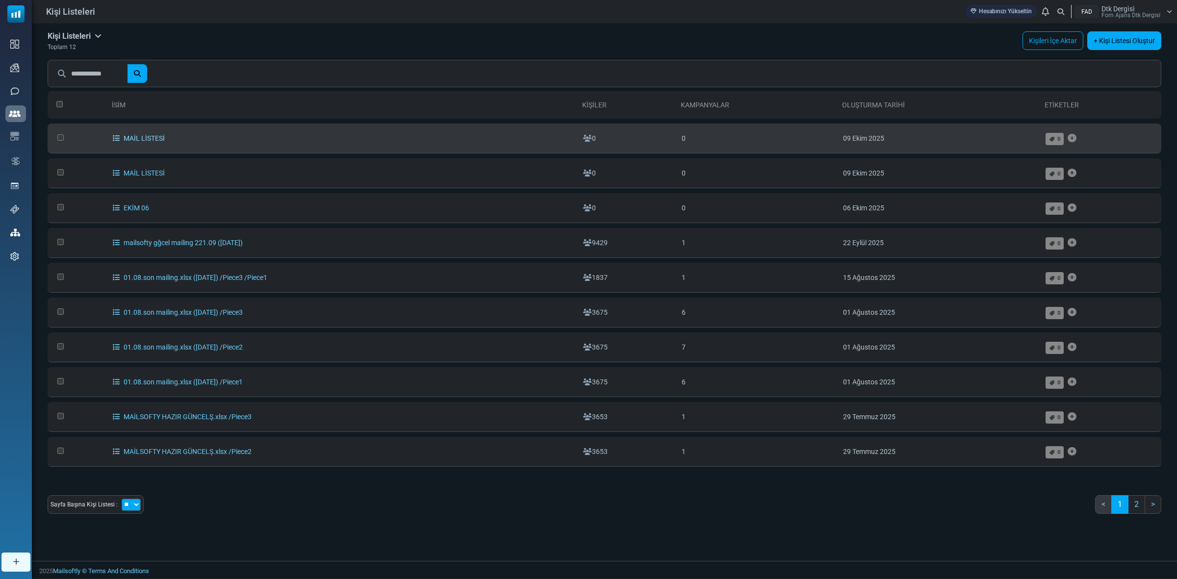
click at [138, 135] on link "MAİL LİSTESİ" at bounding box center [139, 138] width 52 height 8
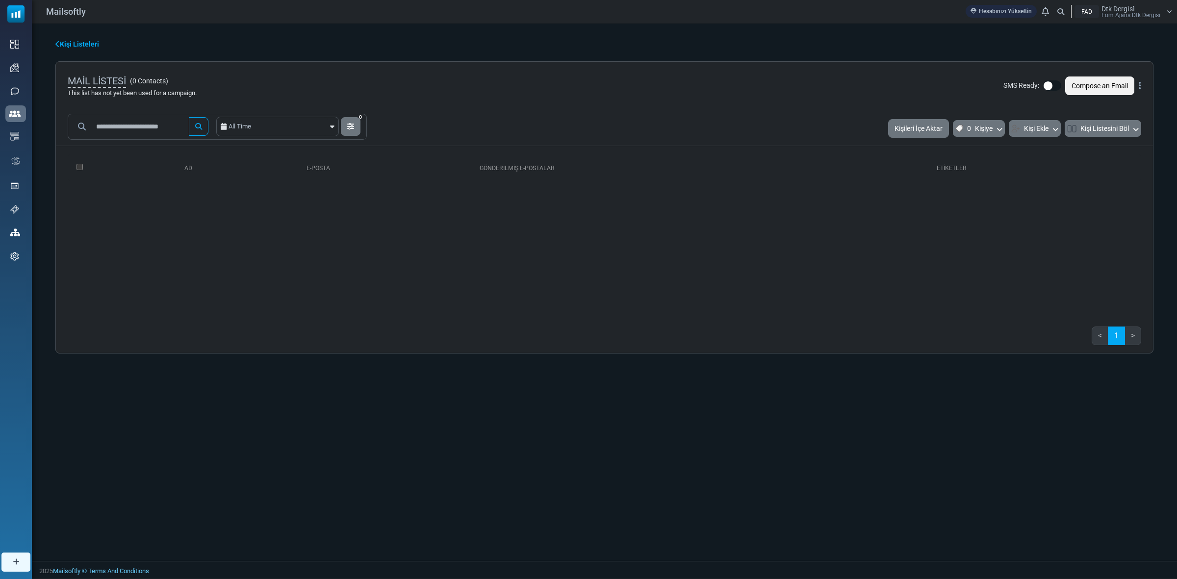
click at [910, 470] on div "Choose from Contacts All Time 0 Filter Contacts You can create a custom filter …" at bounding box center [605, 293] width 1146 height 538
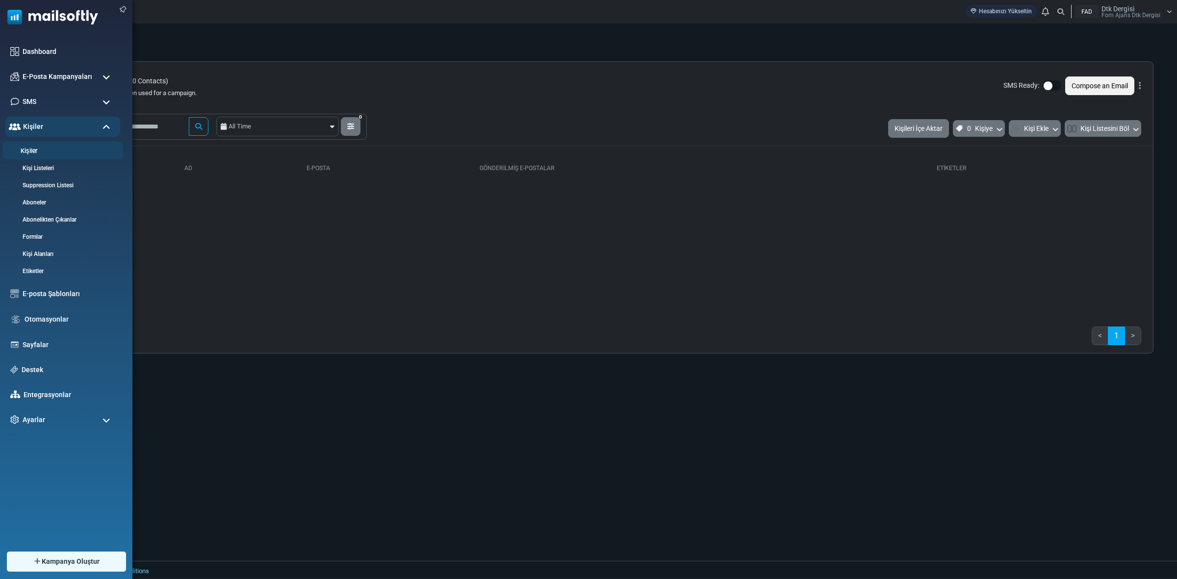
click at [43, 148] on link "Kişiler" at bounding box center [61, 151] width 118 height 9
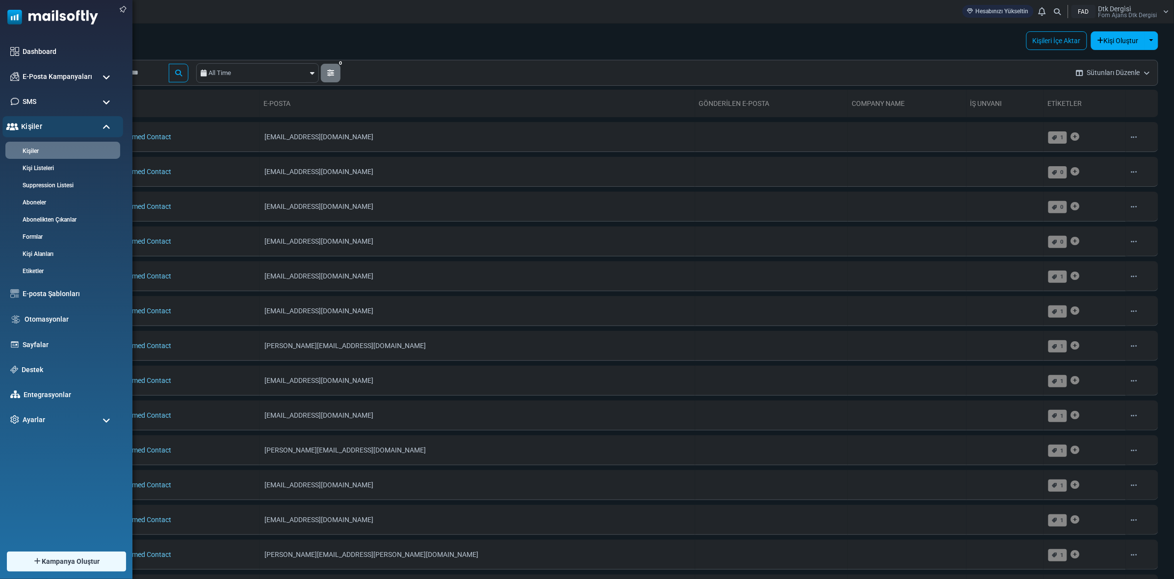
click at [40, 124] on span "Kişiler" at bounding box center [31, 126] width 21 height 11
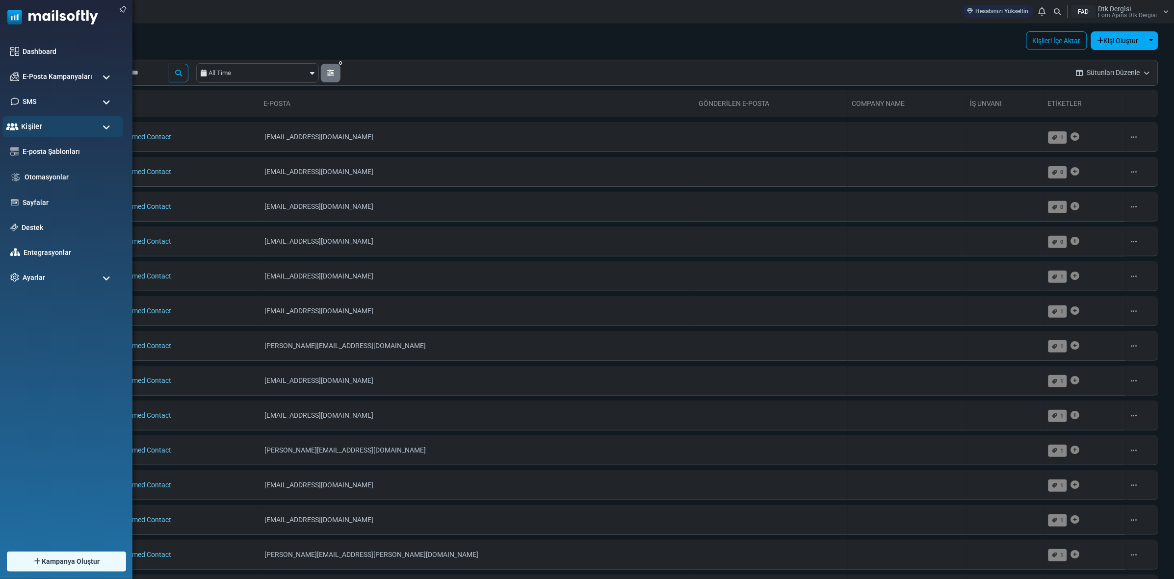
click at [41, 124] on span "Kişiler" at bounding box center [31, 126] width 21 height 11
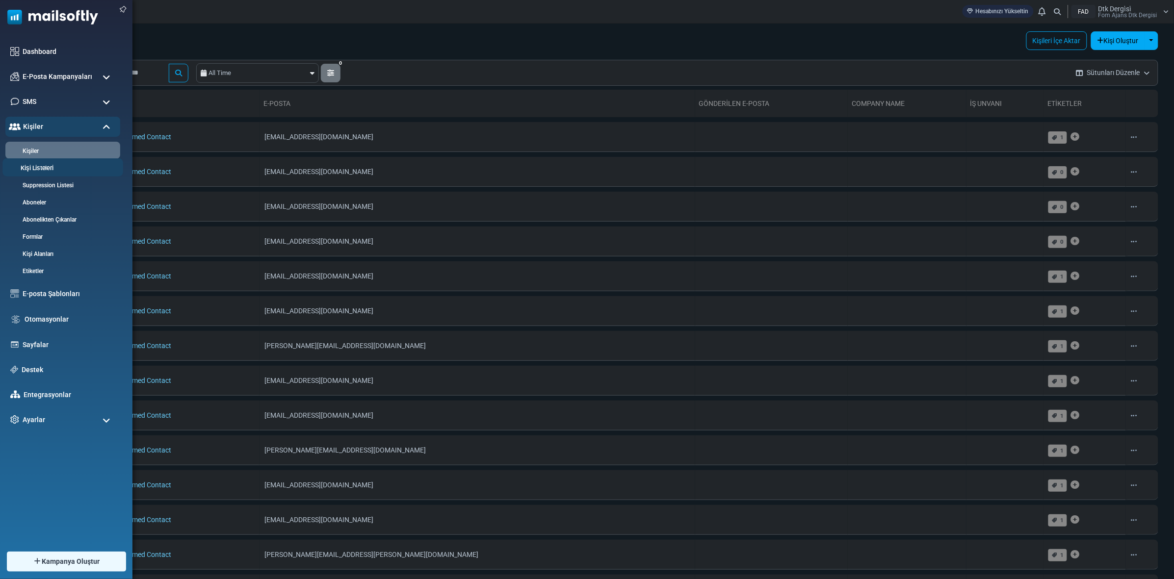
click at [40, 164] on link "Kişi Listeleri" at bounding box center [61, 168] width 118 height 9
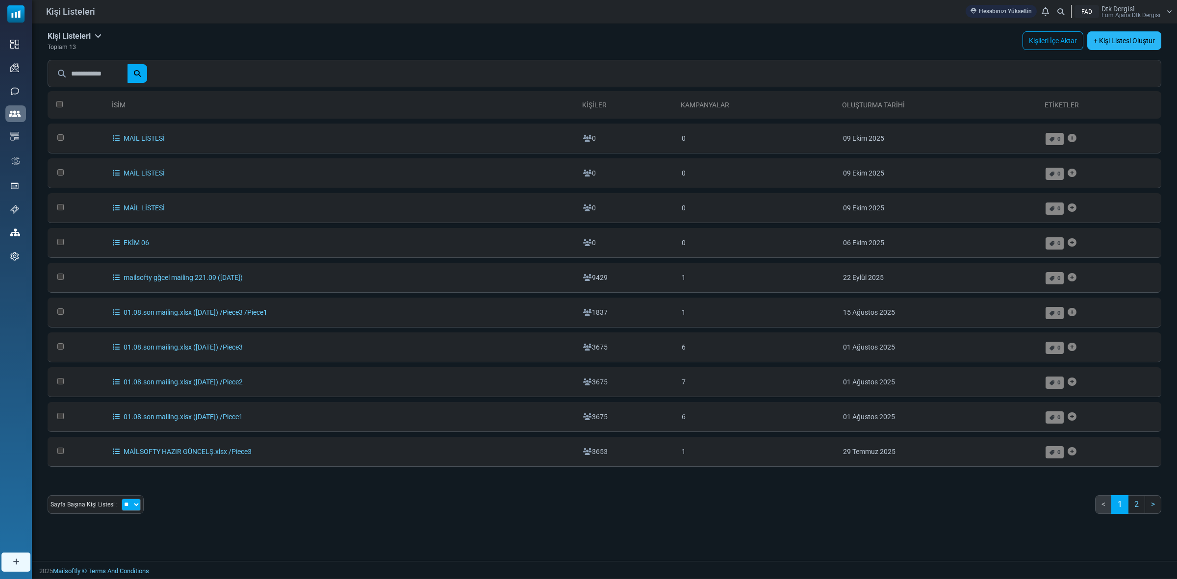
click at [1107, 39] on link "+ Kişi Listesi Oluştur" at bounding box center [1125, 40] width 74 height 19
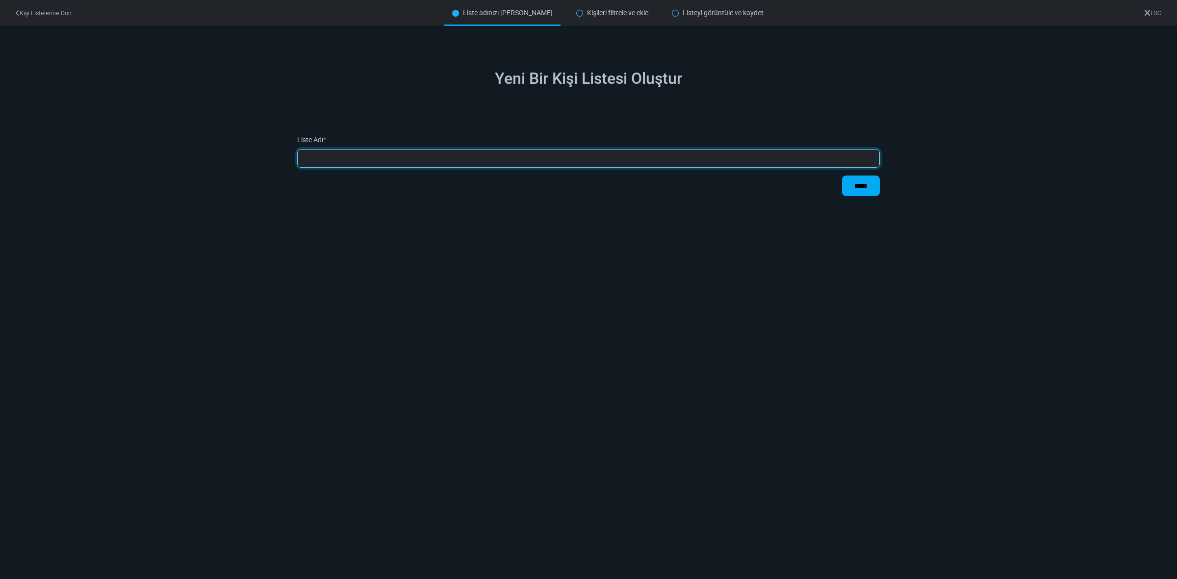
click at [334, 157] on input "text" at bounding box center [588, 158] width 583 height 19
type input "**********"
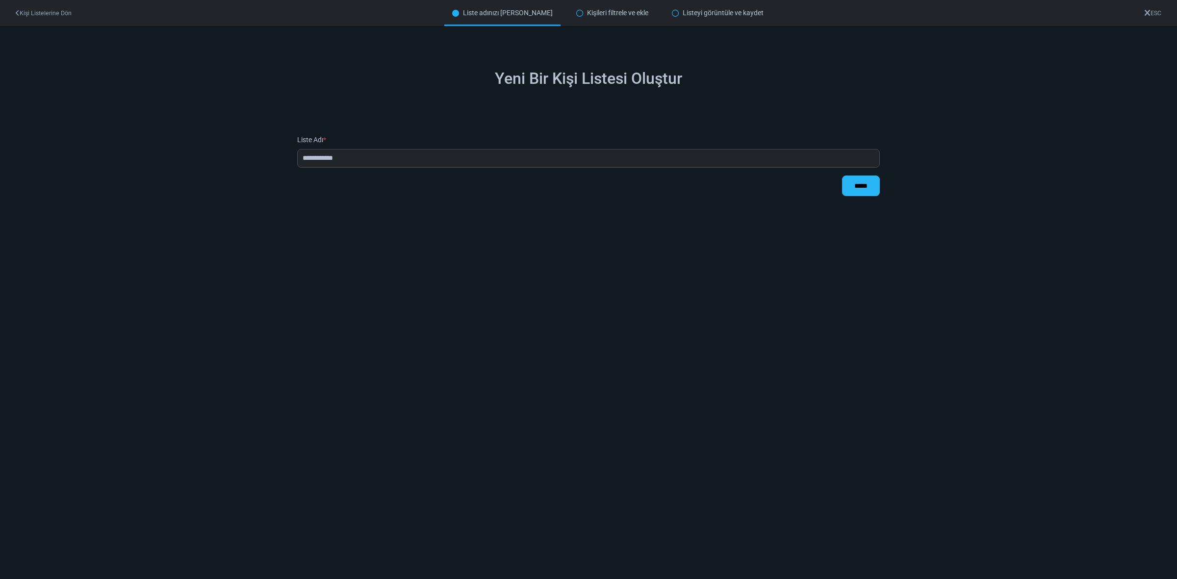
click at [862, 184] on input "*****" at bounding box center [861, 186] width 38 height 21
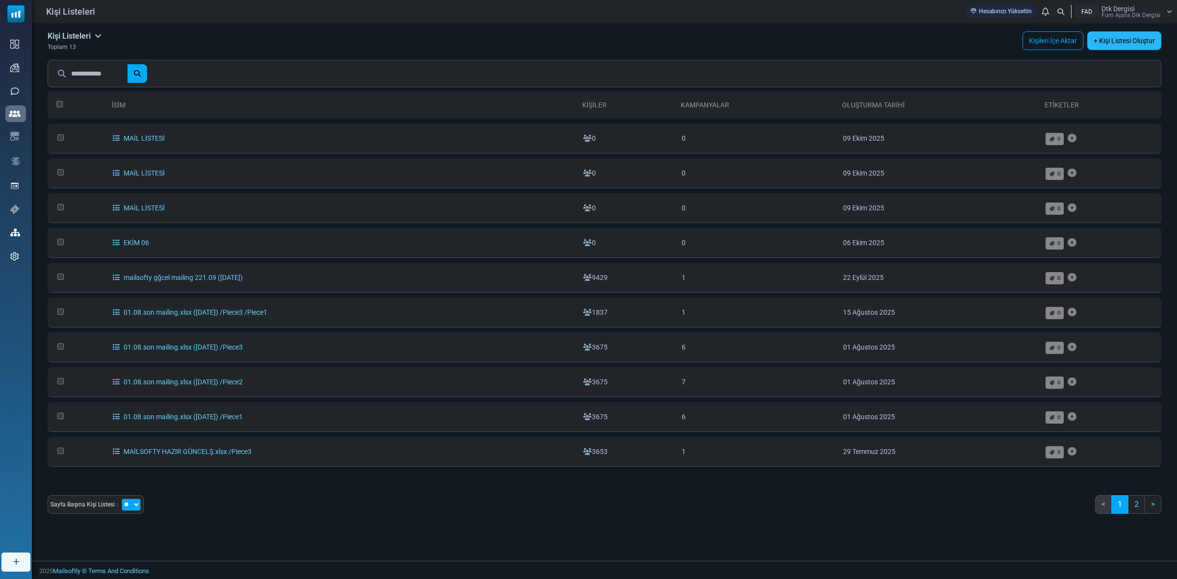
click at [1110, 38] on link "+ Kişi Listesi Oluştur" at bounding box center [1125, 40] width 74 height 19
click at [1045, 36] on link "Kişileri İçe Aktar" at bounding box center [1053, 40] width 61 height 19
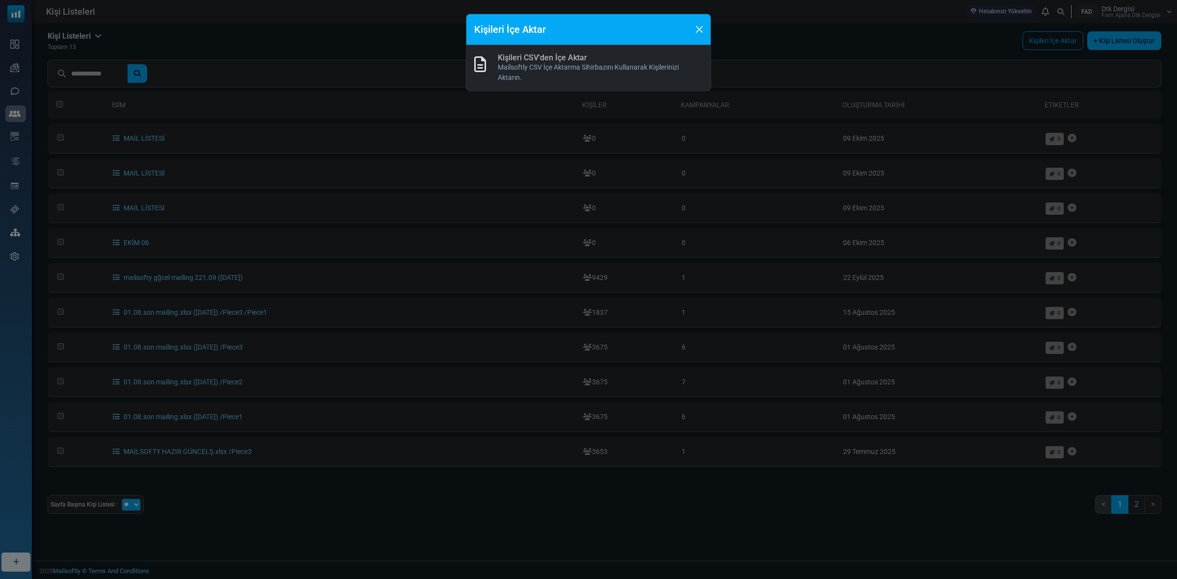
click at [554, 60] on link "Kişileri CSV'den İçe Aktar" at bounding box center [542, 57] width 89 height 9
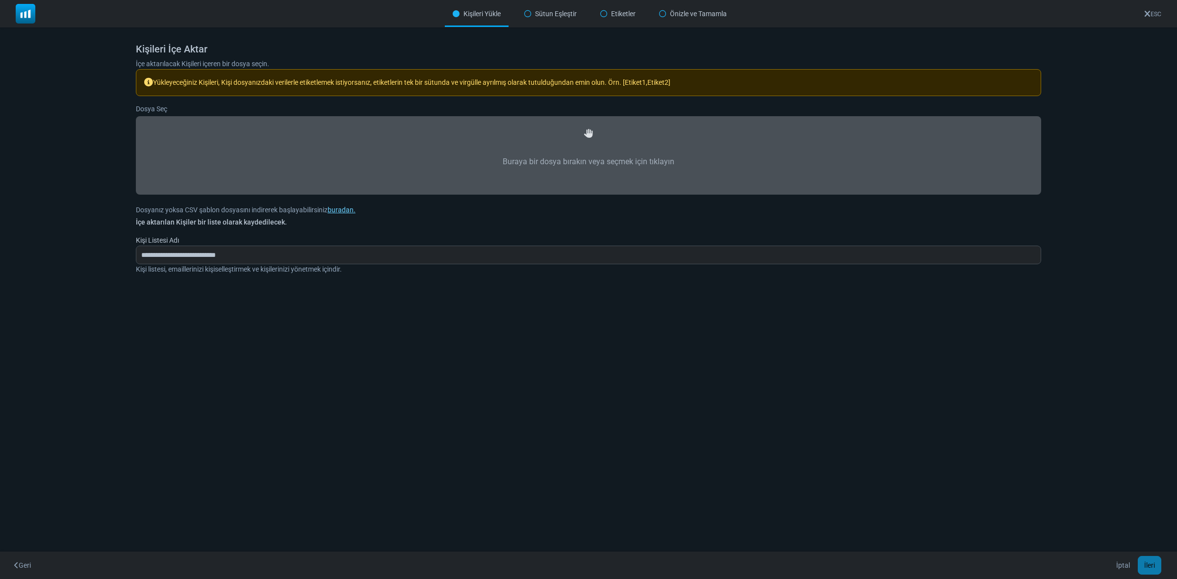
click at [579, 159] on label "Buraya bir dosya bırakın veya seçmek için tıklayın" at bounding box center [589, 161] width 884 height 43
click at [0, 0] on input "Buraya bir dosya bırakın veya seçmek için tıklayın" at bounding box center [0, 0] width 0 height 0
type input "**********"
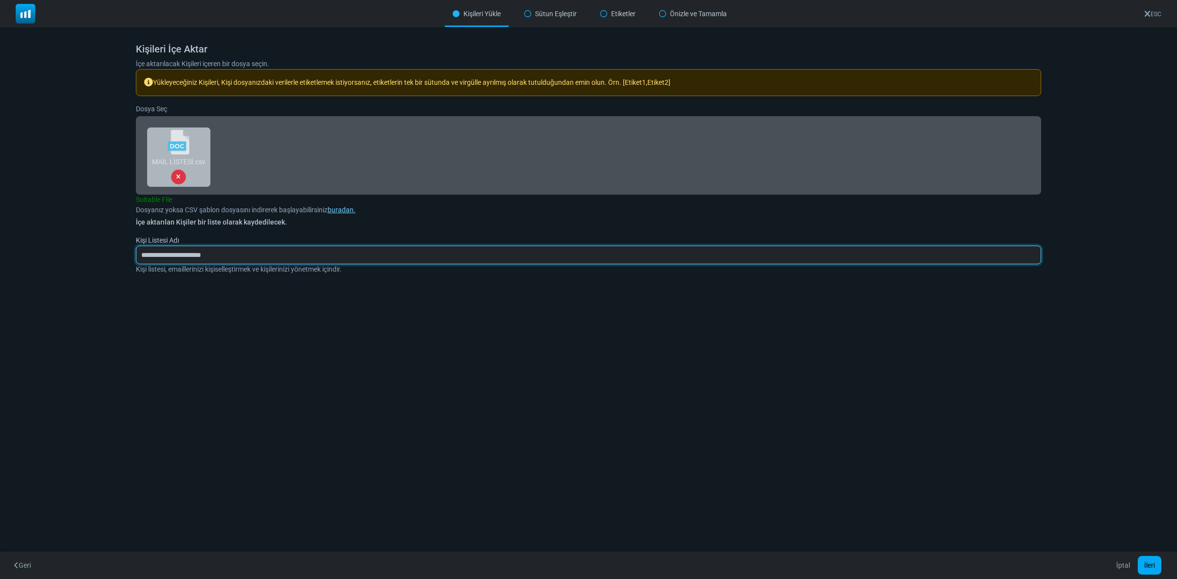
drag, startPoint x: 225, startPoint y: 254, endPoint x: 241, endPoint y: 253, distance: 16.2
click at [241, 253] on input "**********" at bounding box center [589, 255] width 906 height 19
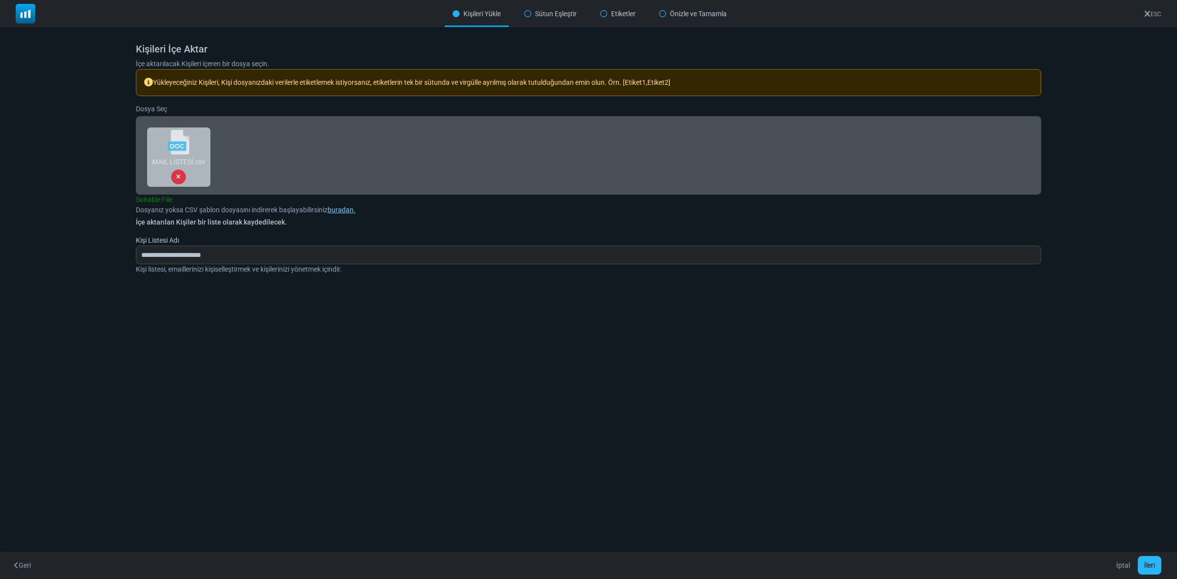
click at [1151, 561] on button "İleri" at bounding box center [1150, 565] width 24 height 19
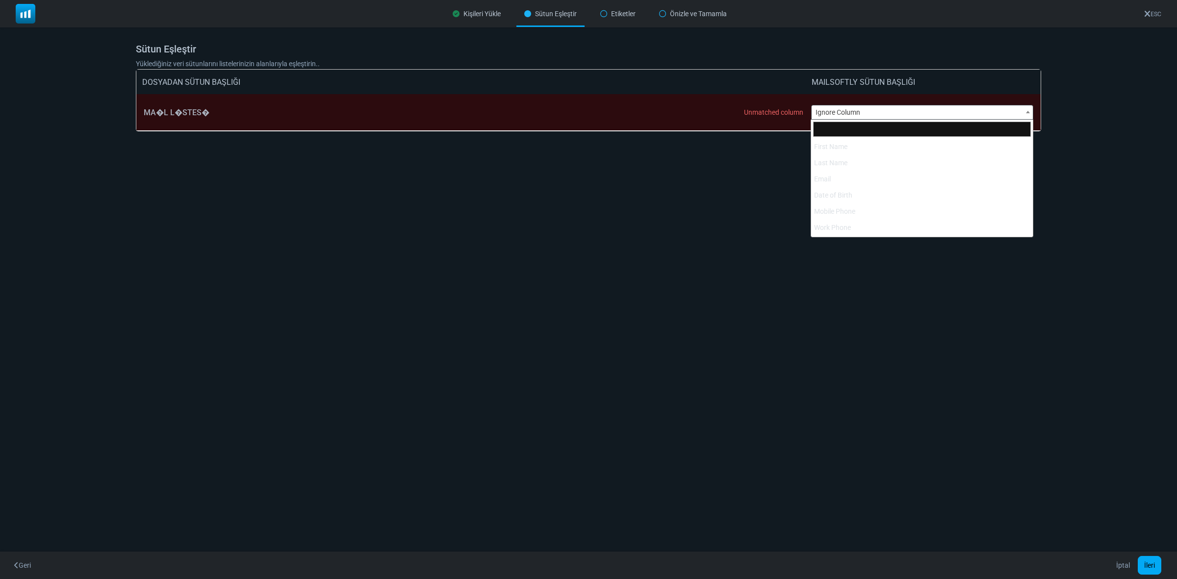
click at [872, 114] on span "Ignore Column" at bounding box center [923, 112] width 222 height 14
select select "*****"
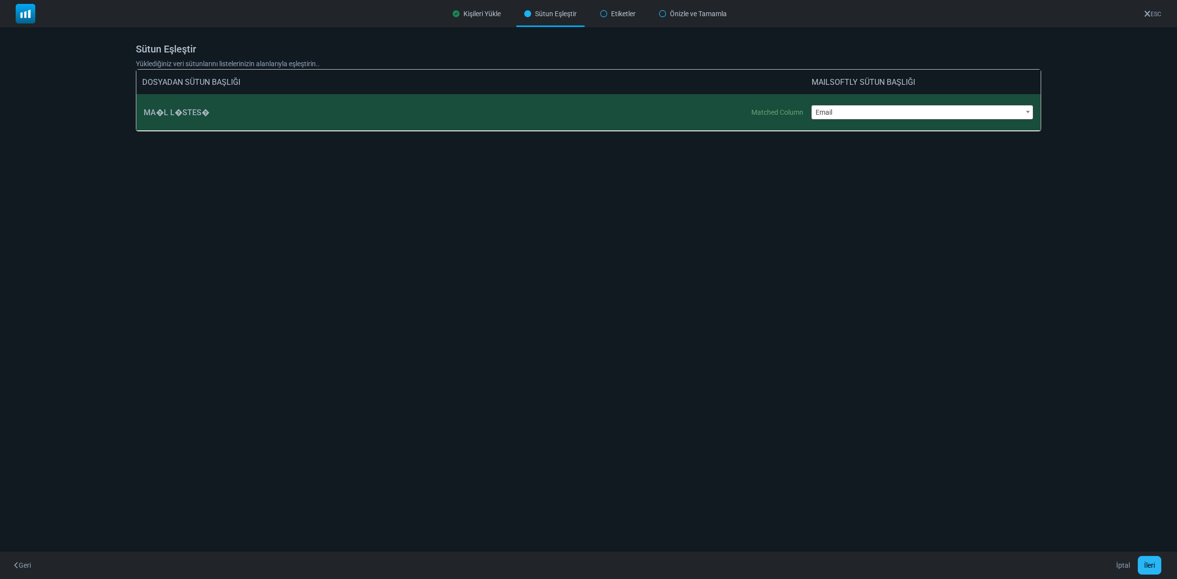
click at [1148, 564] on button "İleri" at bounding box center [1150, 565] width 24 height 19
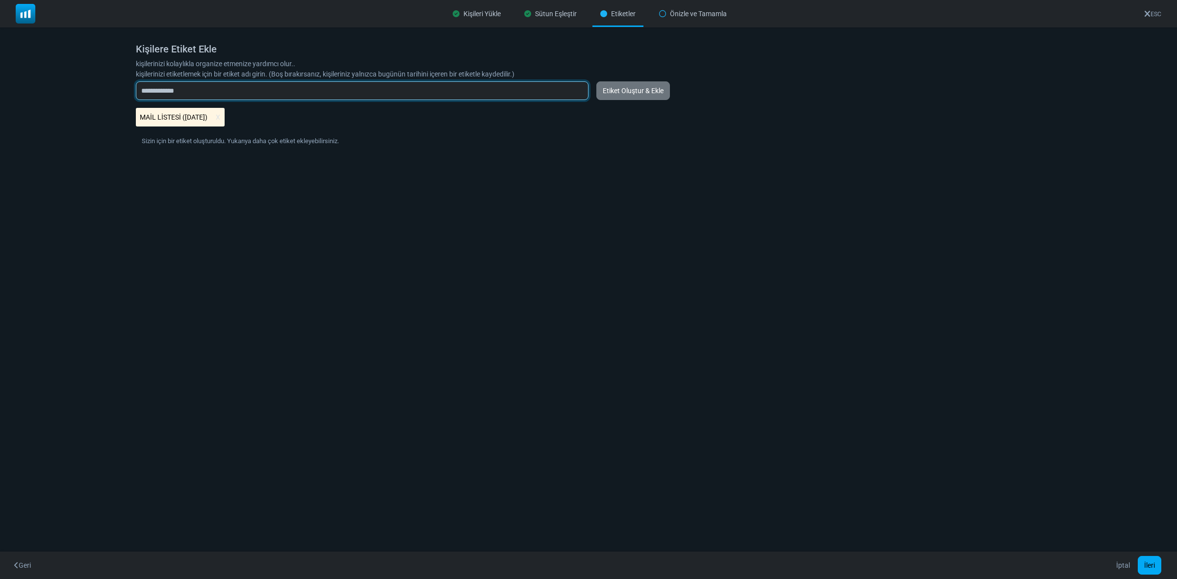
type input "**********"
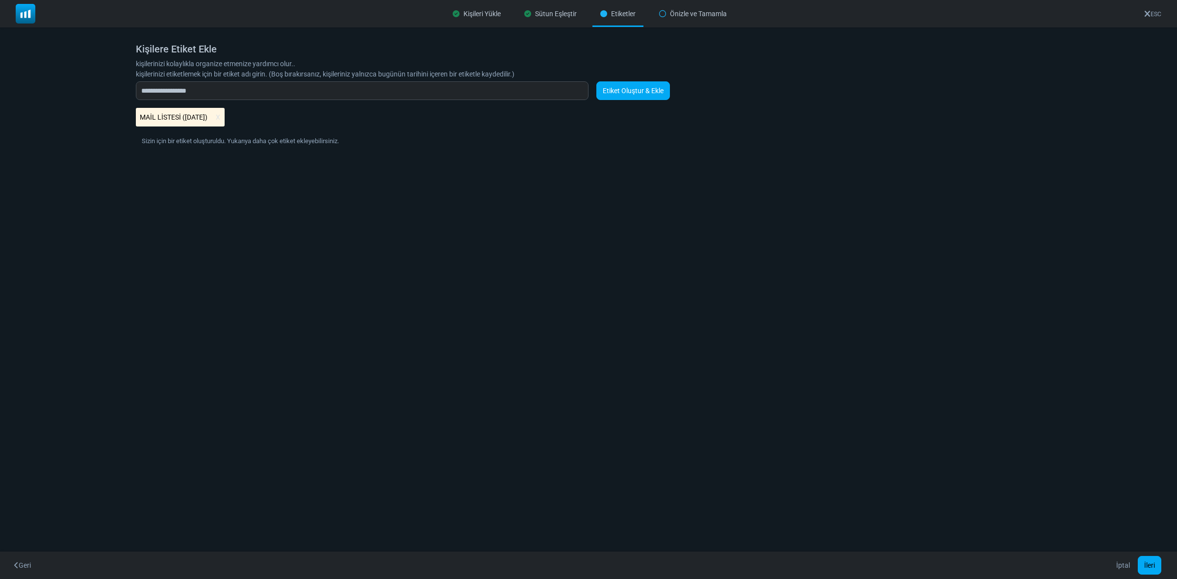
click at [643, 87] on link "Etiket Oluştur & Ekle" at bounding box center [634, 90] width 74 height 19
click at [1149, 562] on button "İleri" at bounding box center [1150, 565] width 24 height 19
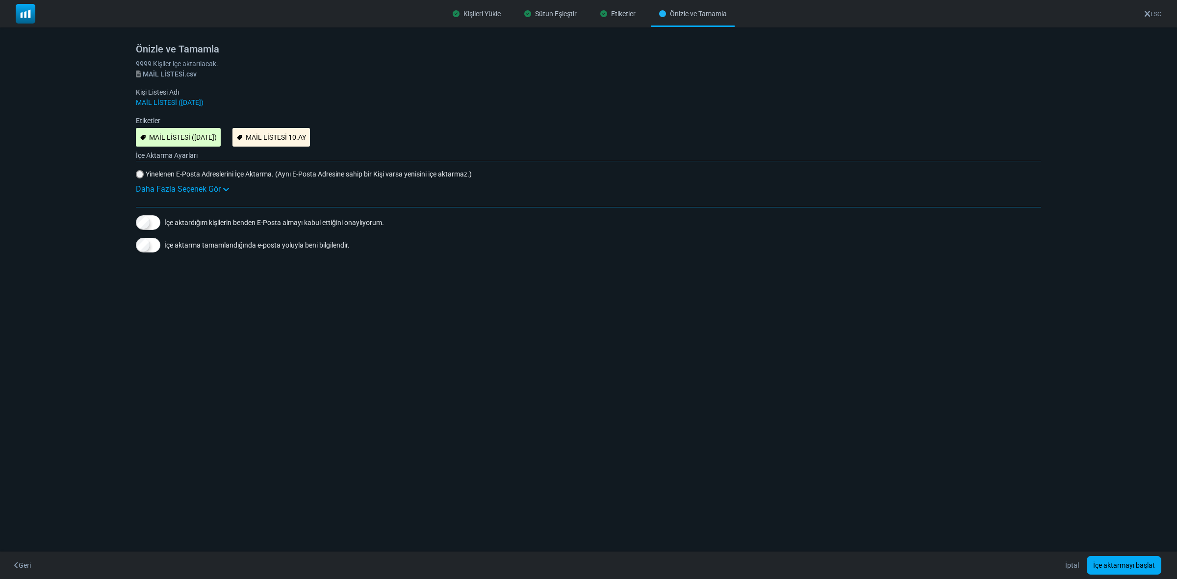
click at [278, 128] on 10\ "MAİL LİSTESİ 10.AY" at bounding box center [272, 137] width 78 height 19
click at [279, 138] on 10\ "MAİL LİSTESİ 10.AY" at bounding box center [272, 137] width 78 height 19
click at [167, 140] on \(10\/09\/2025\) "MAİL LİSTESİ (10/09/2025)" at bounding box center [178, 137] width 85 height 19
drag, startPoint x: 307, startPoint y: 136, endPoint x: 217, endPoint y: 139, distance: 90.3
click at [308, 136] on 10\ "MAİL LİSTESİ 10.AY" at bounding box center [272, 137] width 78 height 19
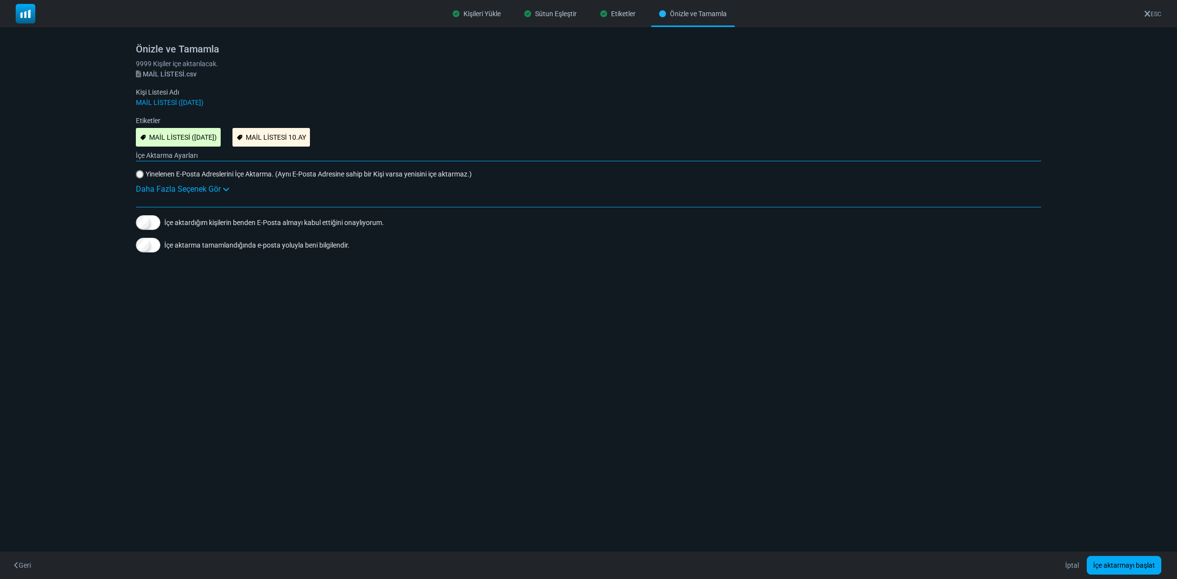
click at [175, 145] on \(10\/09\/2025\) "MAİL LİSTESİ (10/09/2025)" at bounding box center [178, 137] width 85 height 19
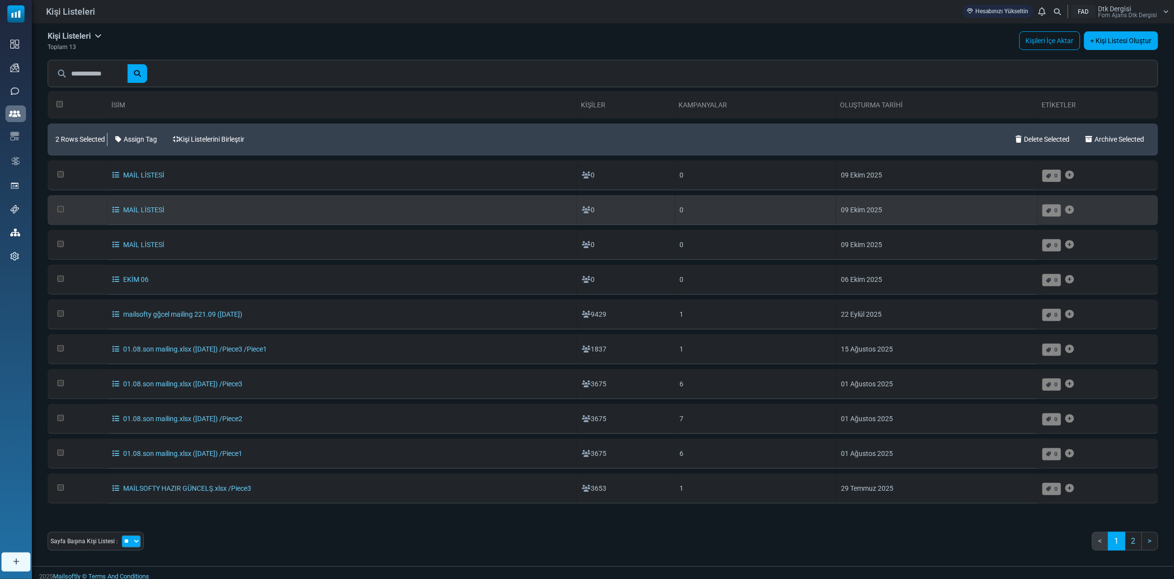
click at [59, 203] on td at bounding box center [78, 210] width 60 height 30
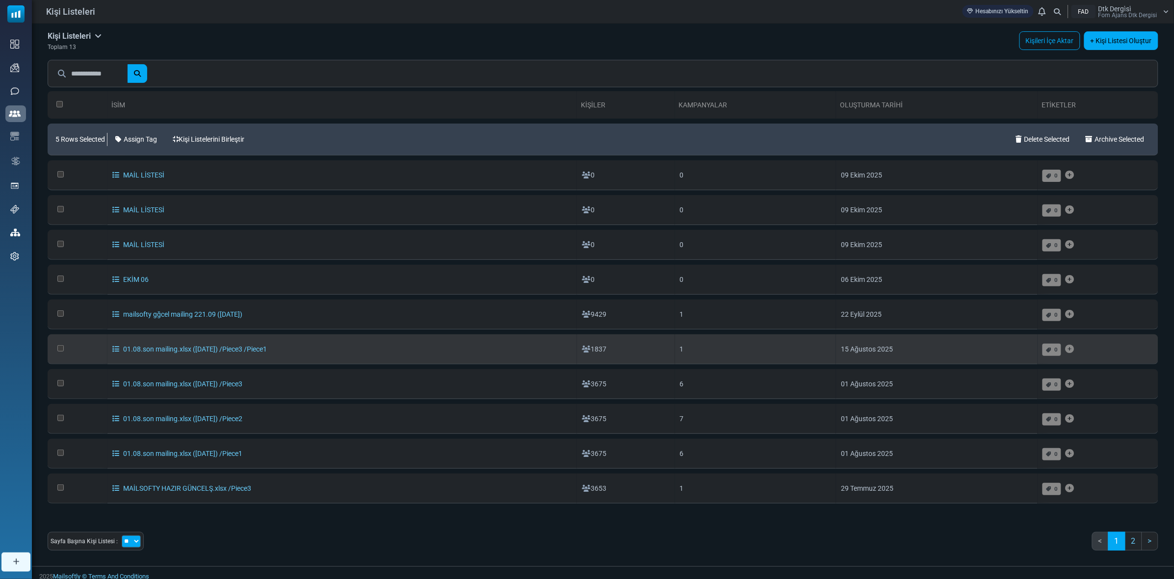
click at [56, 351] on td at bounding box center [78, 350] width 60 height 30
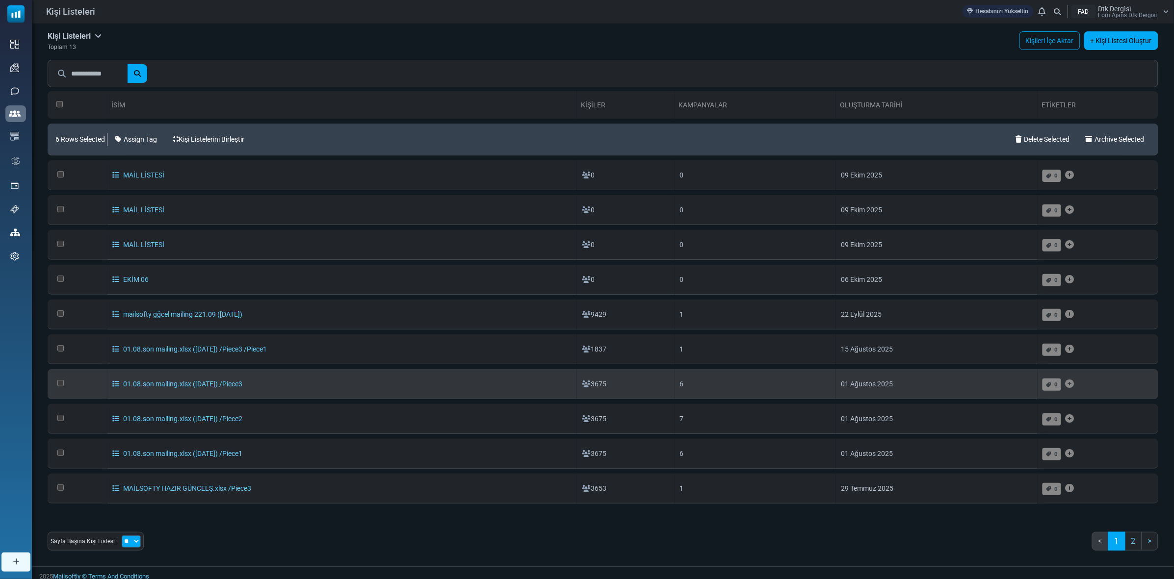
click at [62, 380] on td at bounding box center [78, 384] width 60 height 30
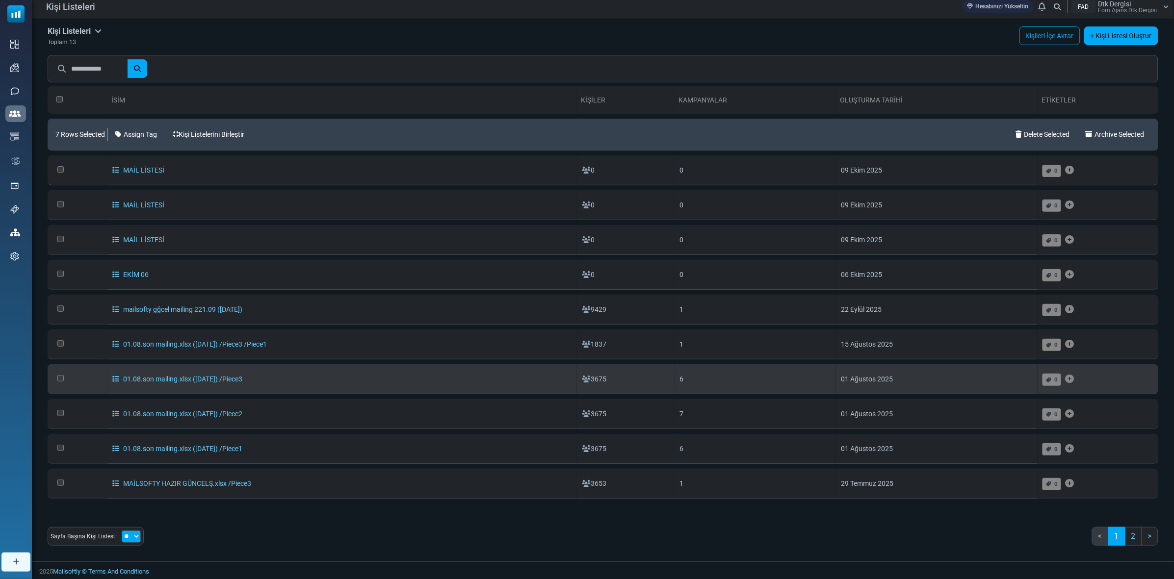
scroll to position [6, 0]
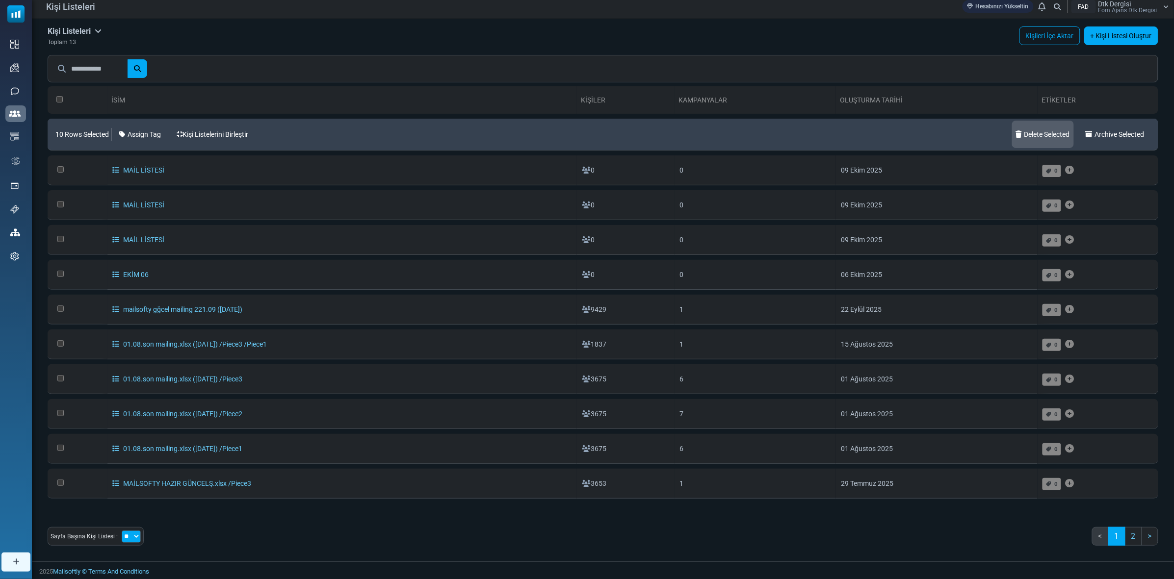
click at [1026, 134] on link "Delete Selected" at bounding box center [1043, 134] width 62 height 27
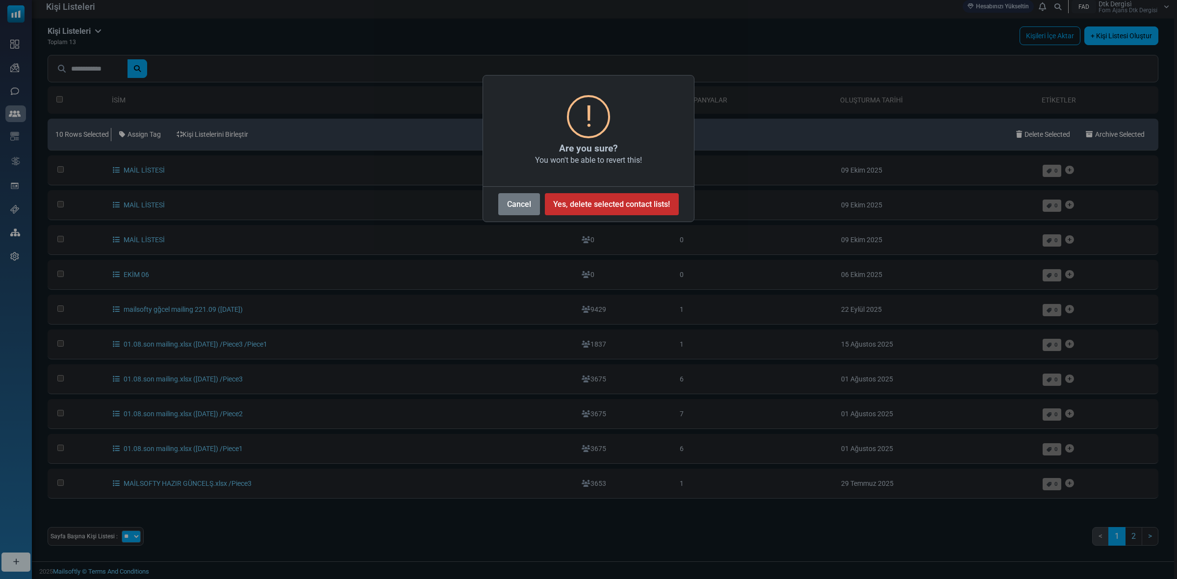
click at [580, 199] on button "Yes, delete selected contact lists!" at bounding box center [612, 204] width 134 height 22
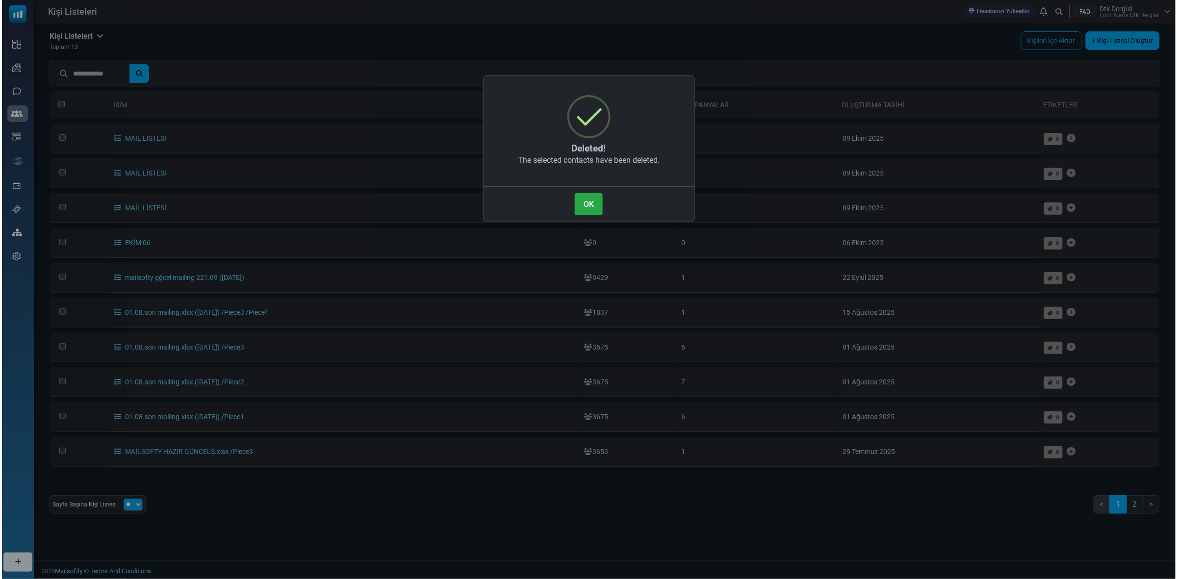
scroll to position [0, 0]
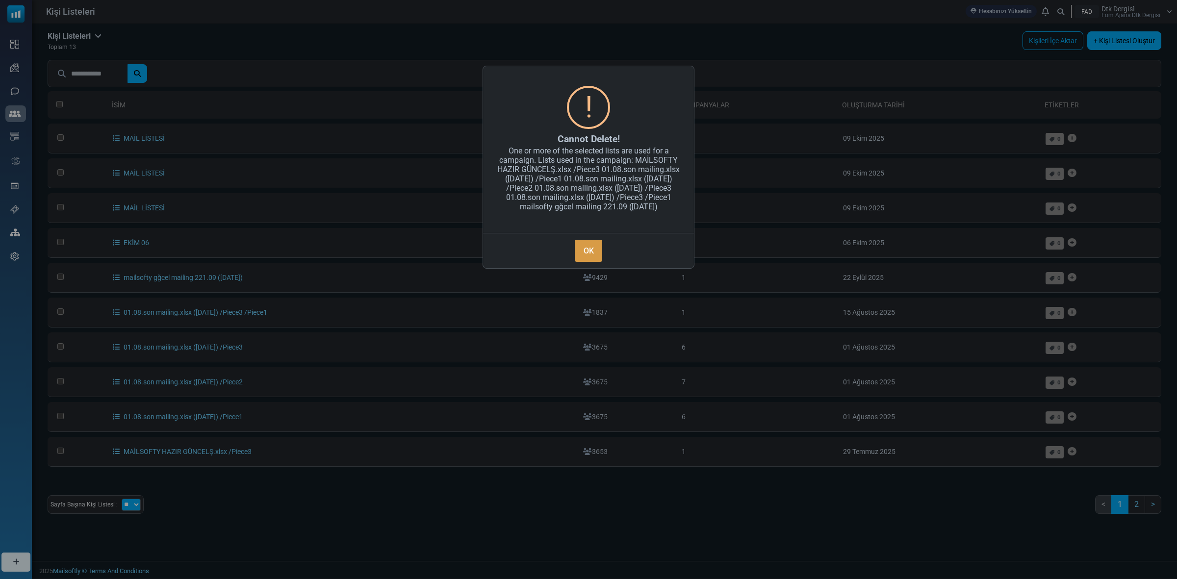
click at [585, 252] on button "OK" at bounding box center [588, 251] width 27 height 22
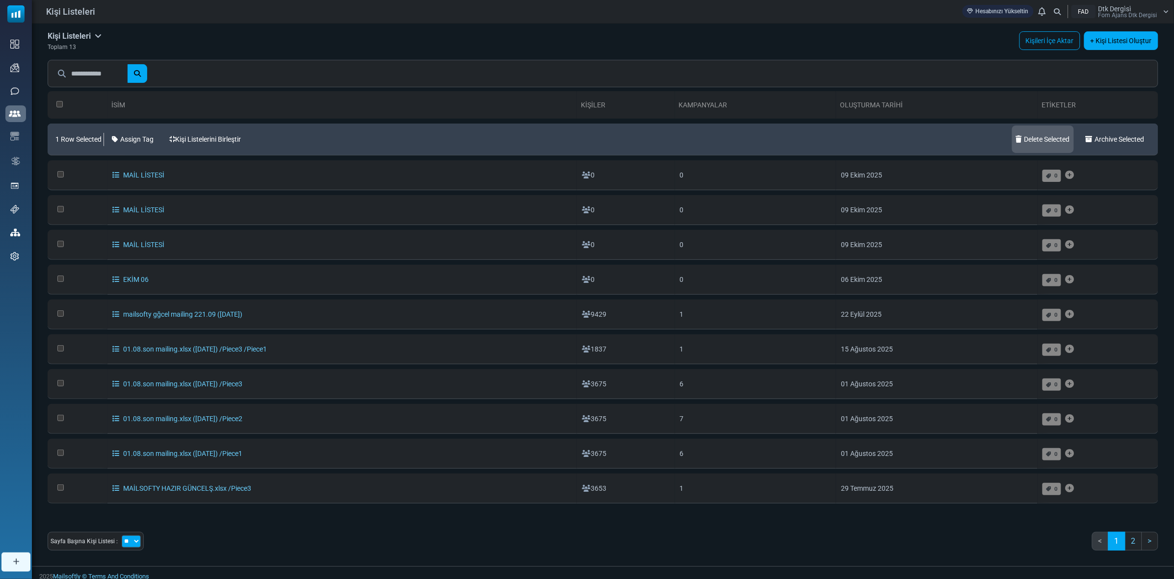
click at [1021, 138] on link "Delete Selected" at bounding box center [1043, 139] width 62 height 27
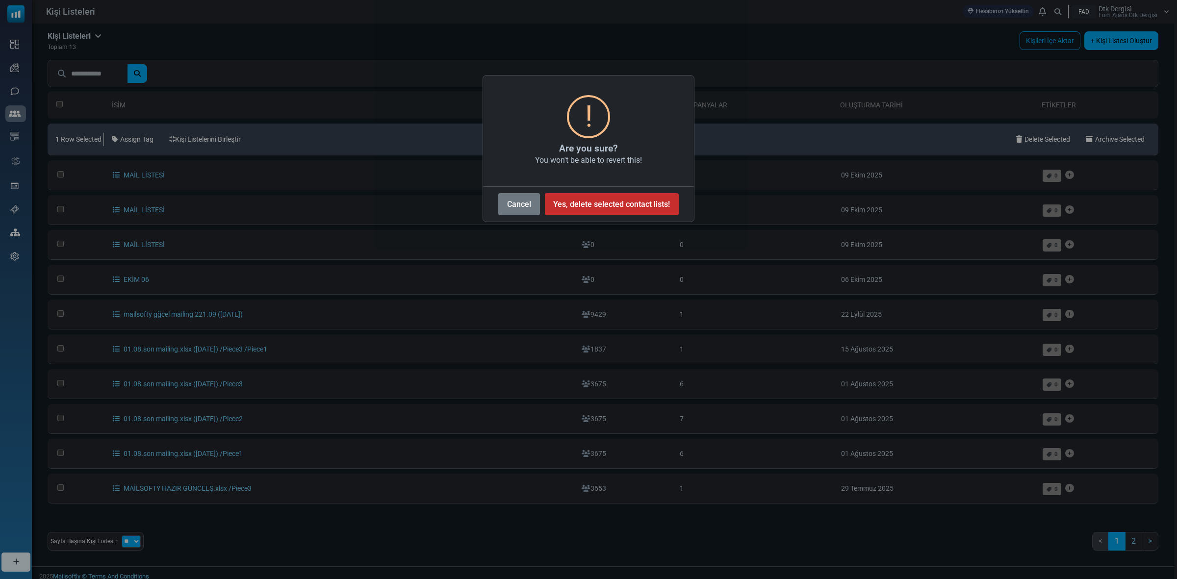
click at [594, 204] on button "Yes, delete selected contact lists!" at bounding box center [612, 204] width 134 height 22
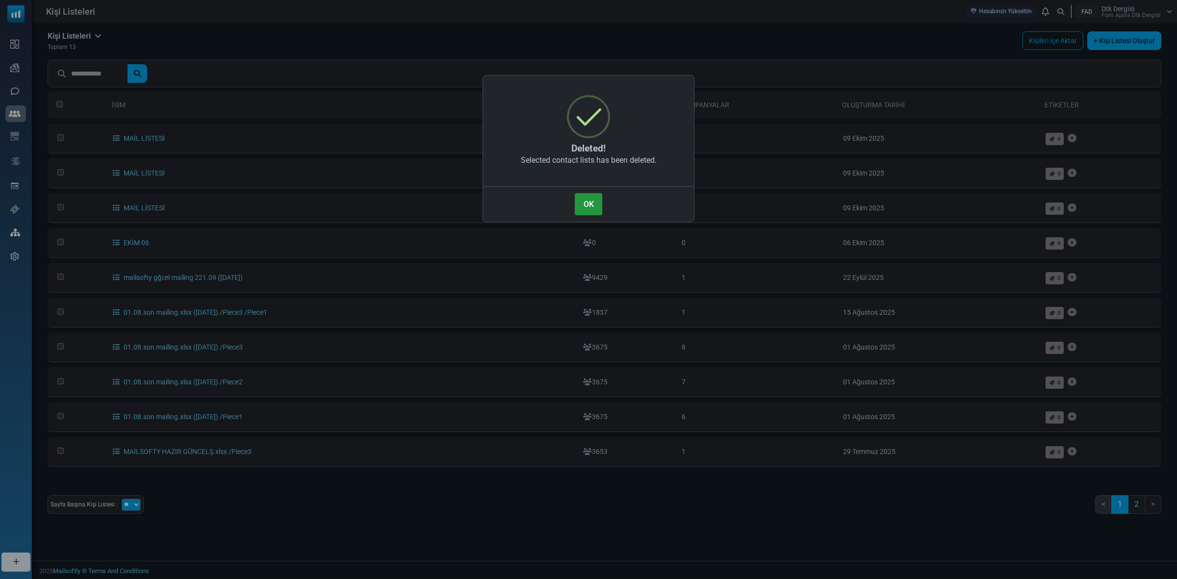
click at [589, 207] on button "OK" at bounding box center [588, 204] width 27 height 22
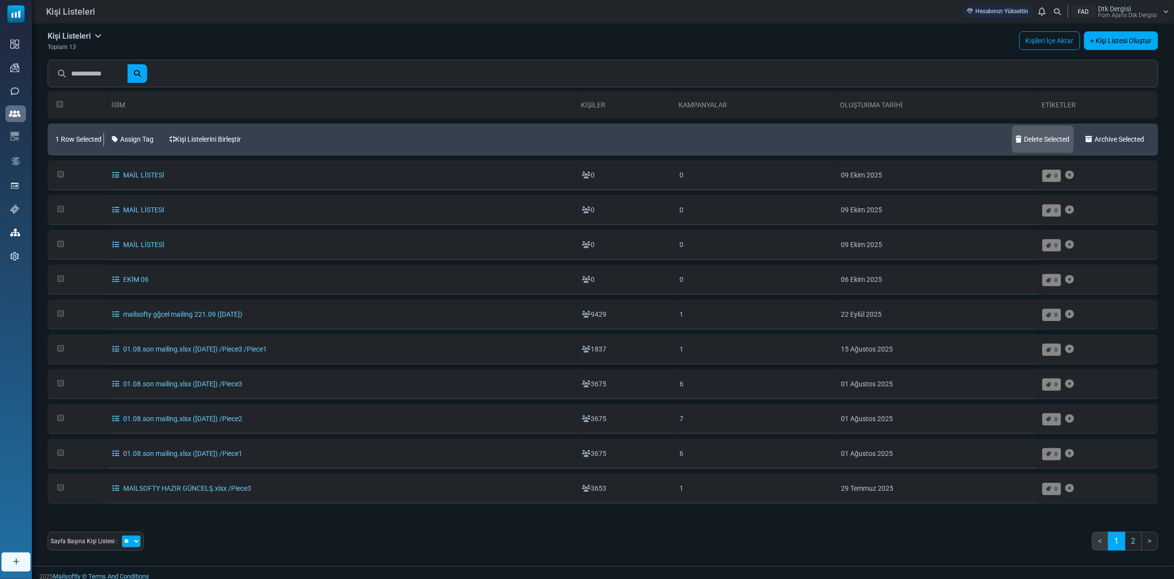
click at [1031, 139] on link "Delete Selected" at bounding box center [1043, 139] width 62 height 27
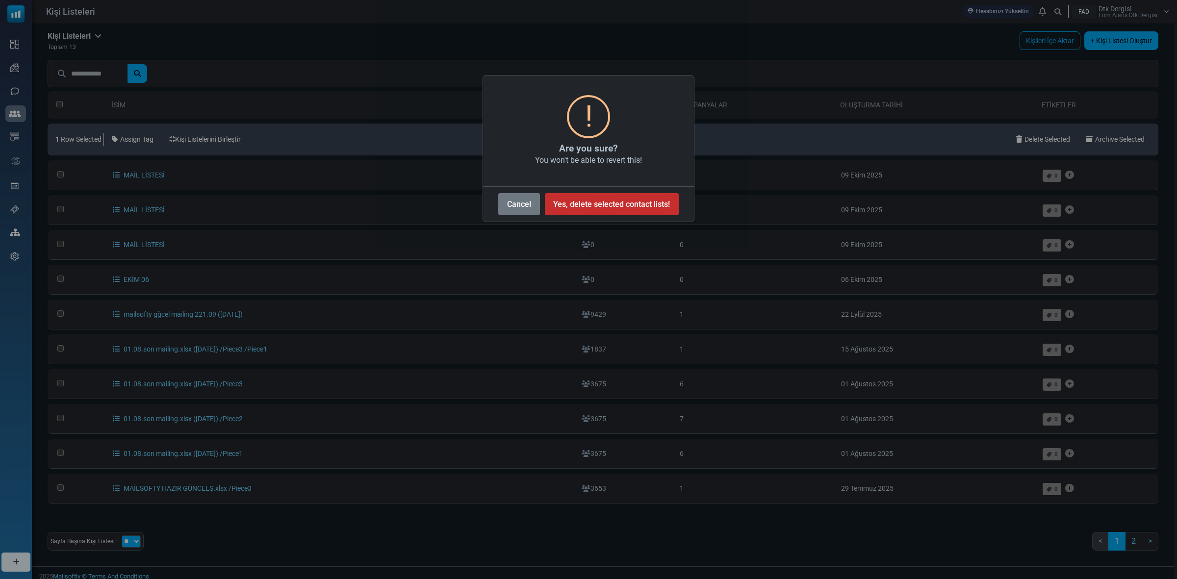
click at [605, 199] on button "Yes, delete selected contact lists!" at bounding box center [612, 204] width 134 height 22
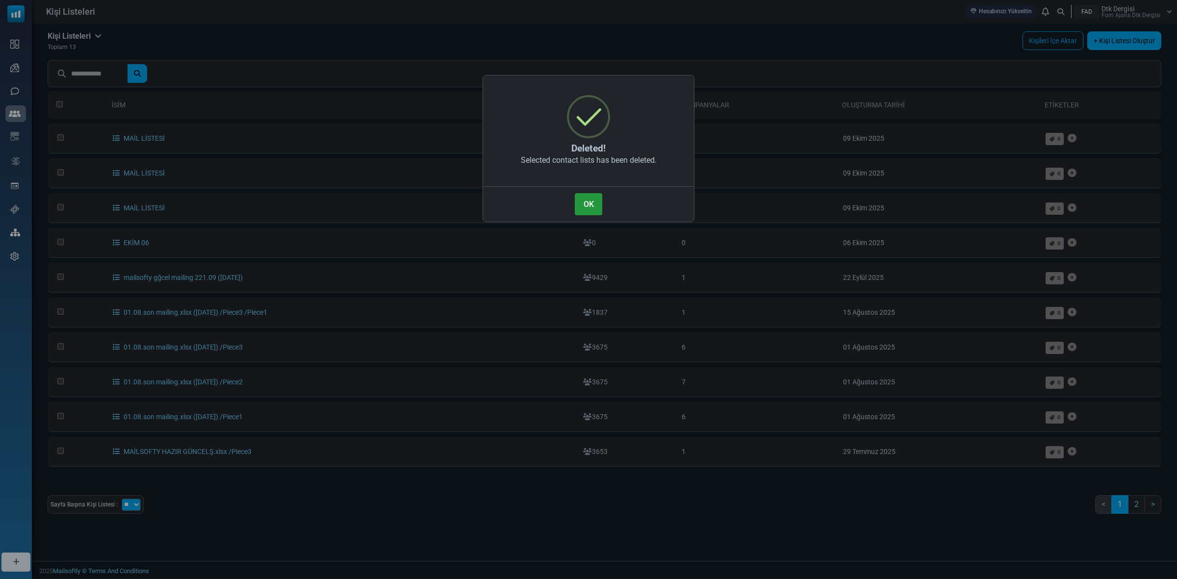
click at [593, 197] on button "OK" at bounding box center [588, 204] width 27 height 22
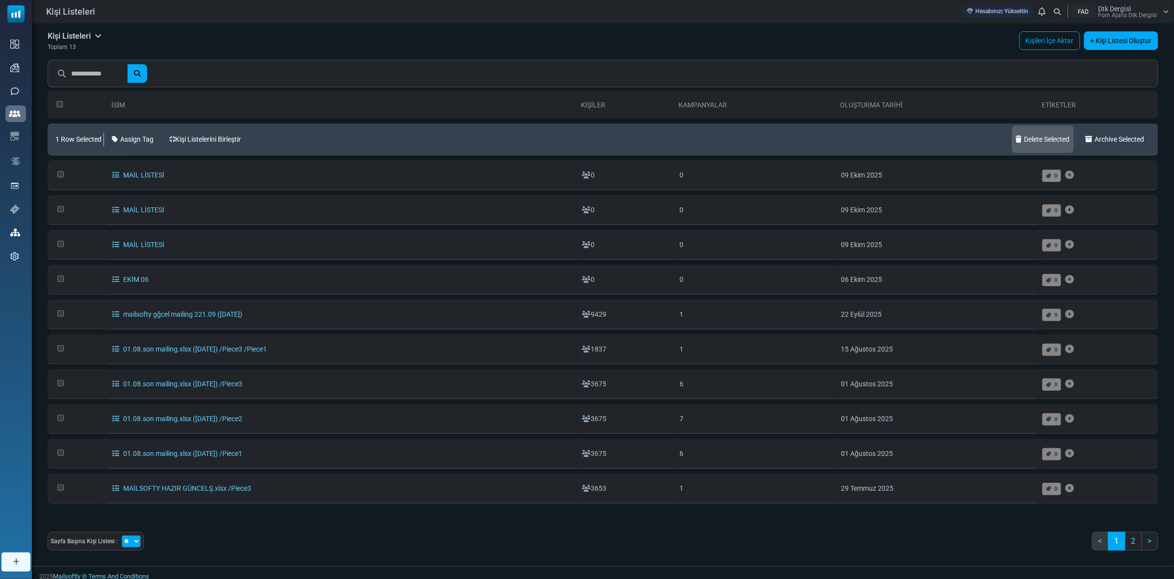
click at [1033, 141] on link "Delete Selected" at bounding box center [1043, 139] width 62 height 27
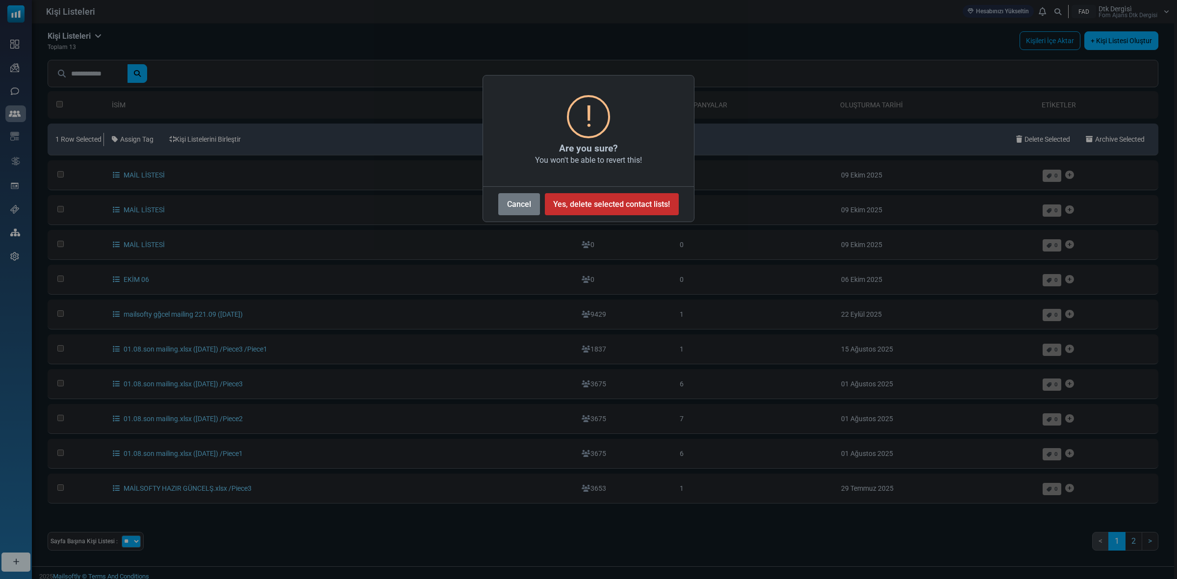
click at [631, 195] on button "Yes, delete selected contact lists!" at bounding box center [612, 204] width 134 height 22
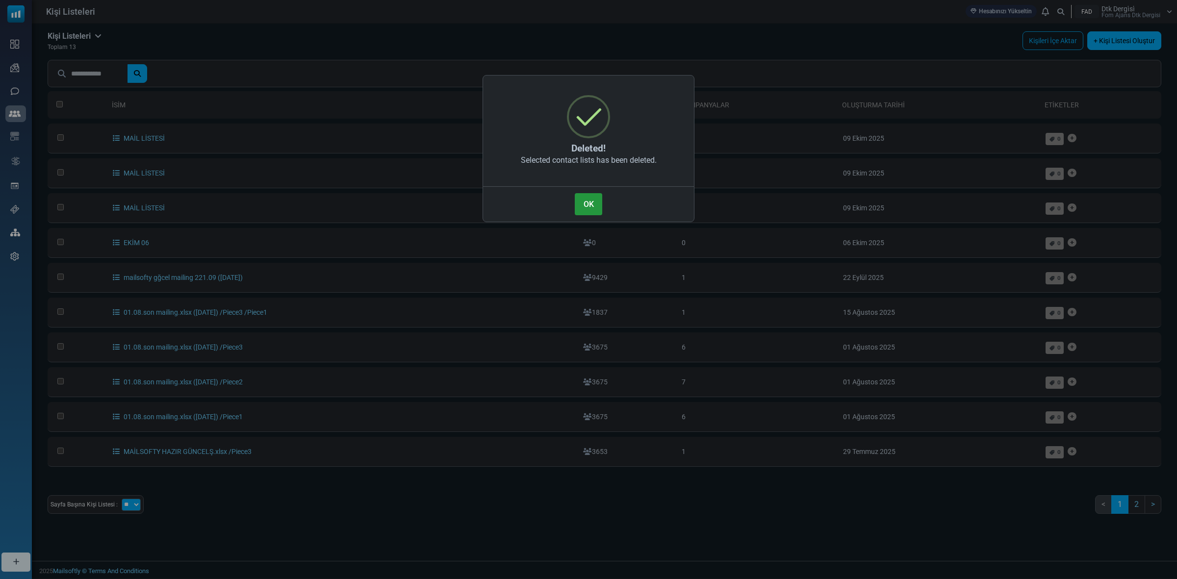
click at [579, 209] on button "OK" at bounding box center [588, 204] width 27 height 22
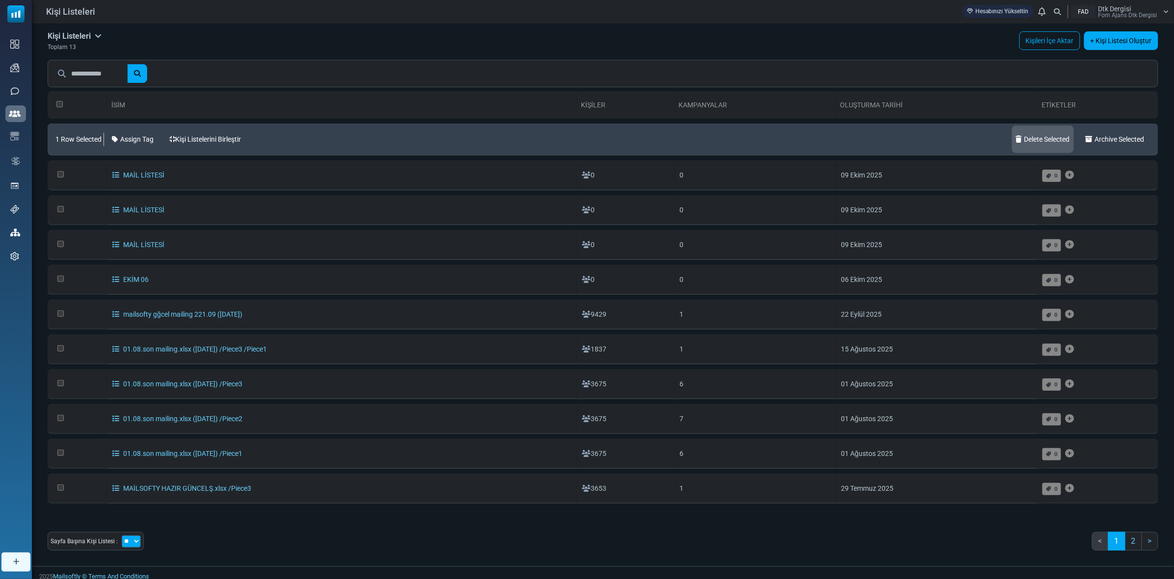
click at [1040, 140] on link "Delete Selected" at bounding box center [1043, 139] width 62 height 27
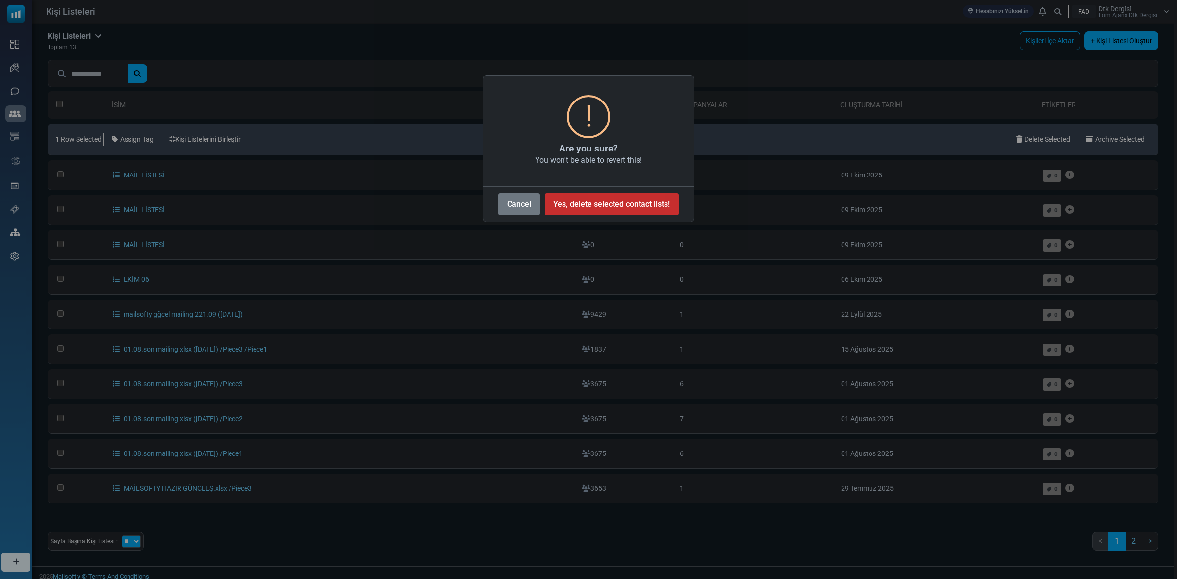
click at [583, 198] on button "Yes, delete selected contact lists!" at bounding box center [612, 204] width 134 height 22
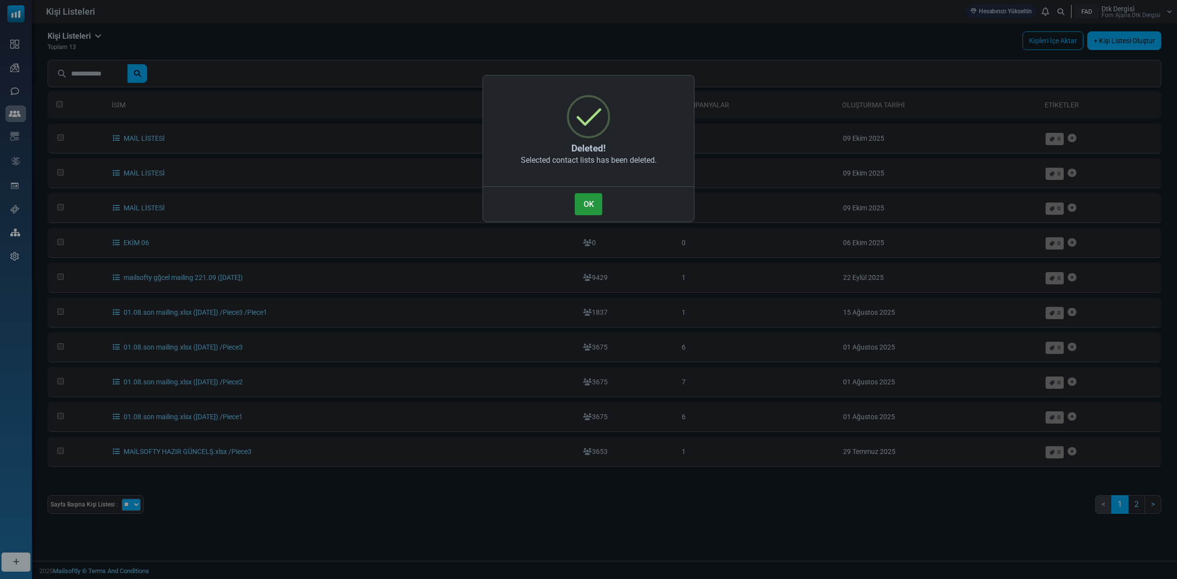
click at [580, 208] on button "OK" at bounding box center [588, 204] width 27 height 22
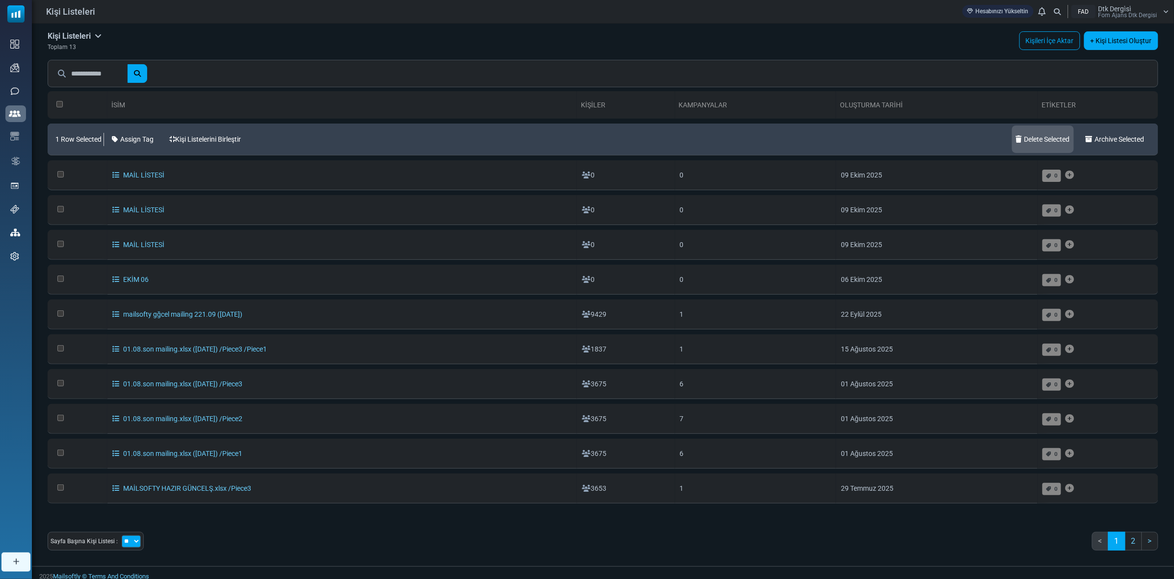
click at [1025, 140] on link "Delete Selected" at bounding box center [1043, 139] width 62 height 27
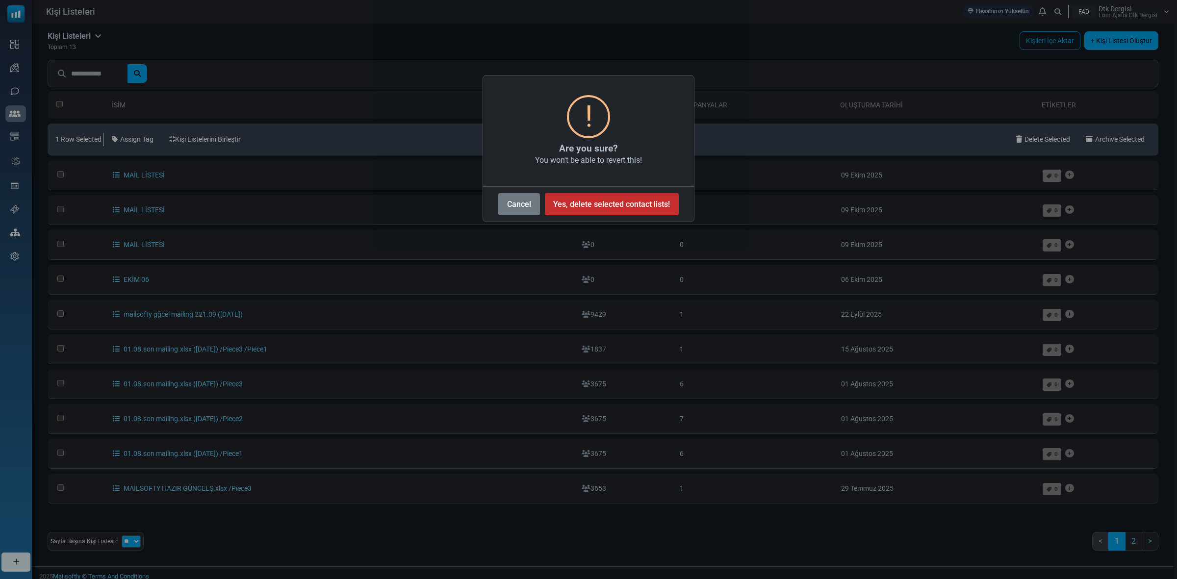
click at [633, 199] on button "Yes, delete selected contact lists!" at bounding box center [612, 204] width 134 height 22
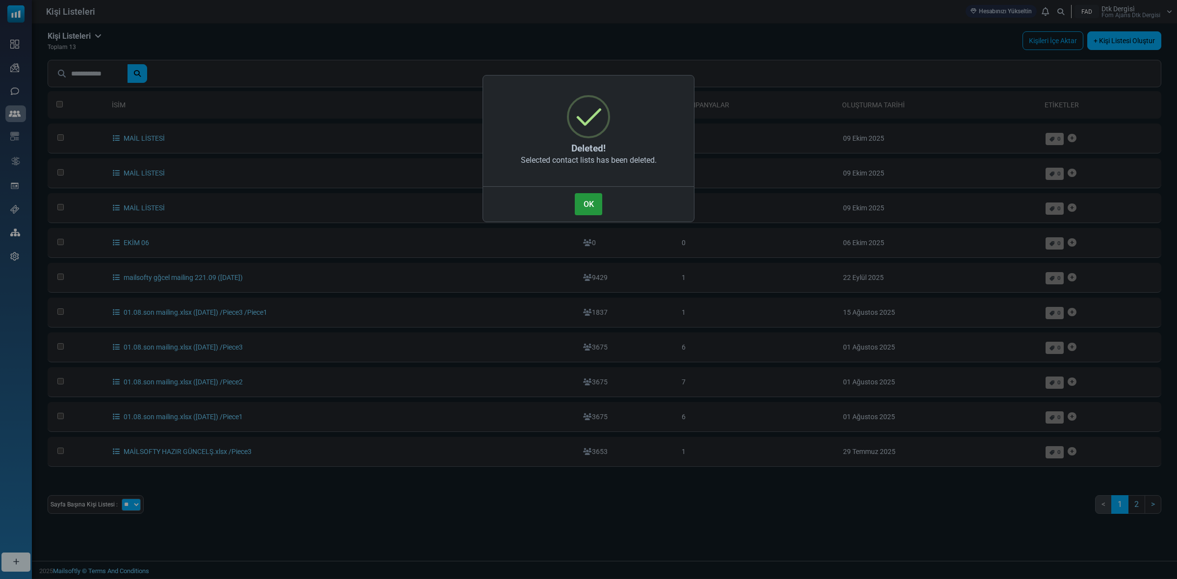
click at [579, 207] on button "OK" at bounding box center [588, 204] width 27 height 22
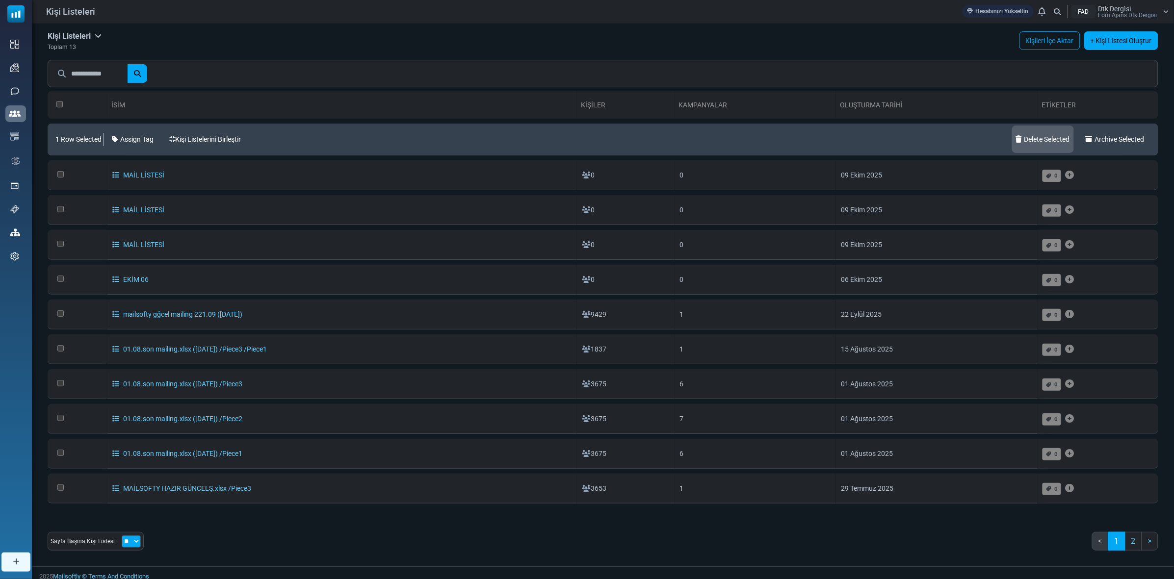
click at [1038, 139] on link "Delete Selected" at bounding box center [1043, 139] width 62 height 27
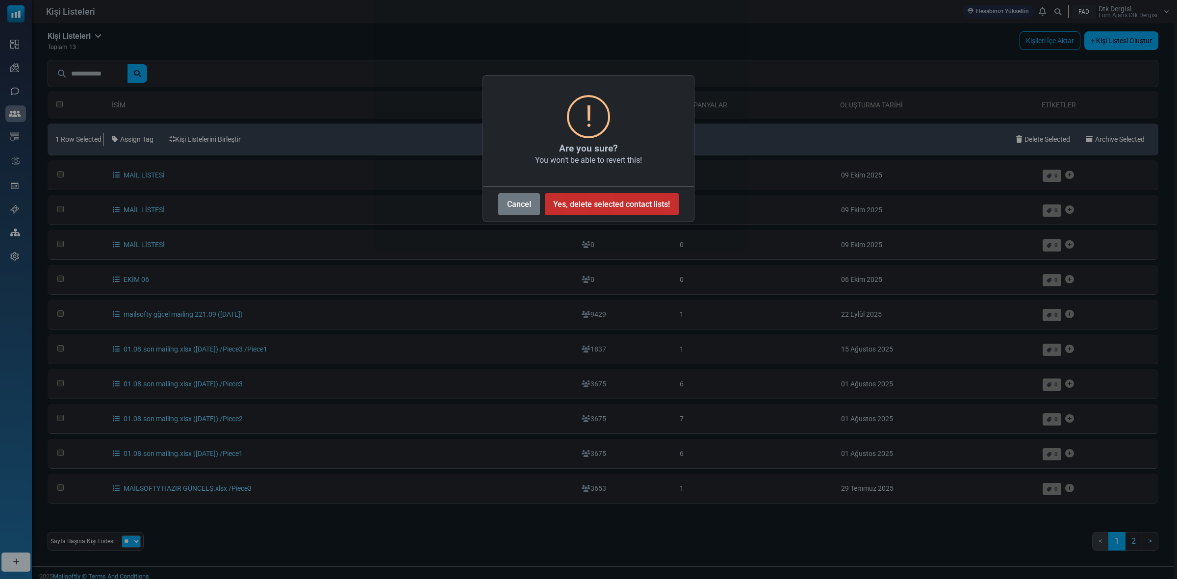
click at [571, 207] on button "Yes, delete selected contact lists!" at bounding box center [612, 204] width 134 height 22
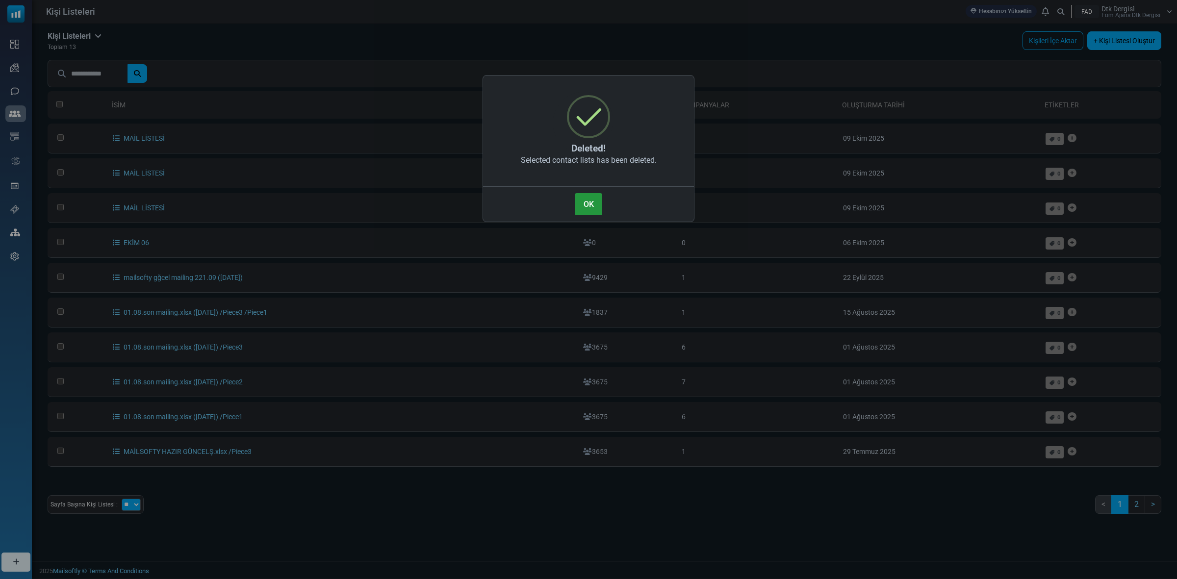
click at [579, 204] on button "OK" at bounding box center [588, 204] width 27 height 22
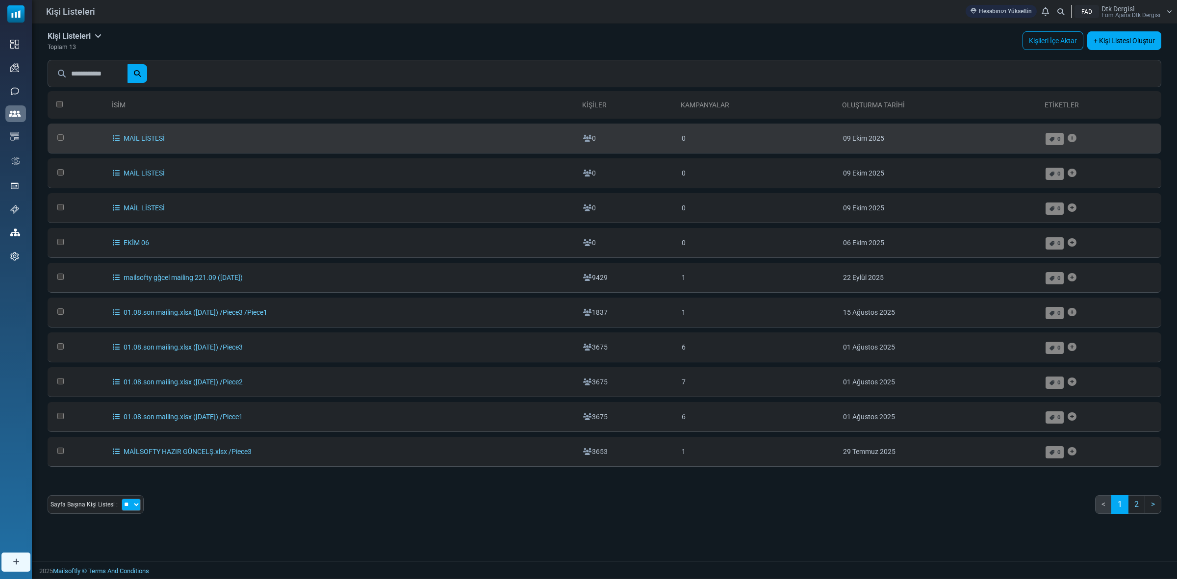
click at [55, 136] on td at bounding box center [78, 139] width 60 height 30
click at [59, 131] on td at bounding box center [78, 139] width 60 height 30
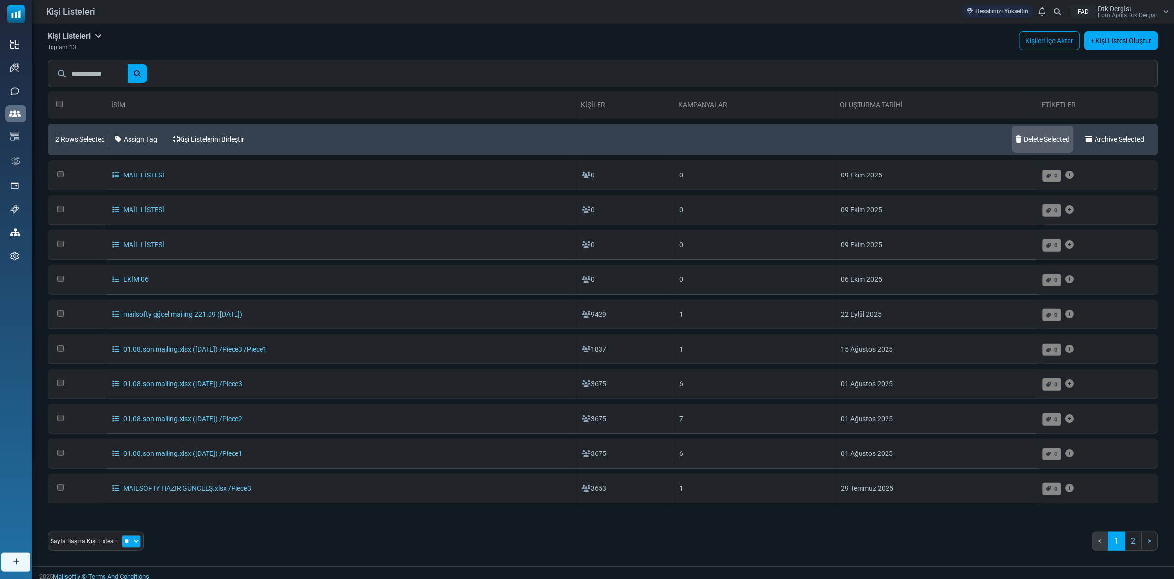
click at [1028, 140] on link "Delete Selected" at bounding box center [1043, 139] width 62 height 27
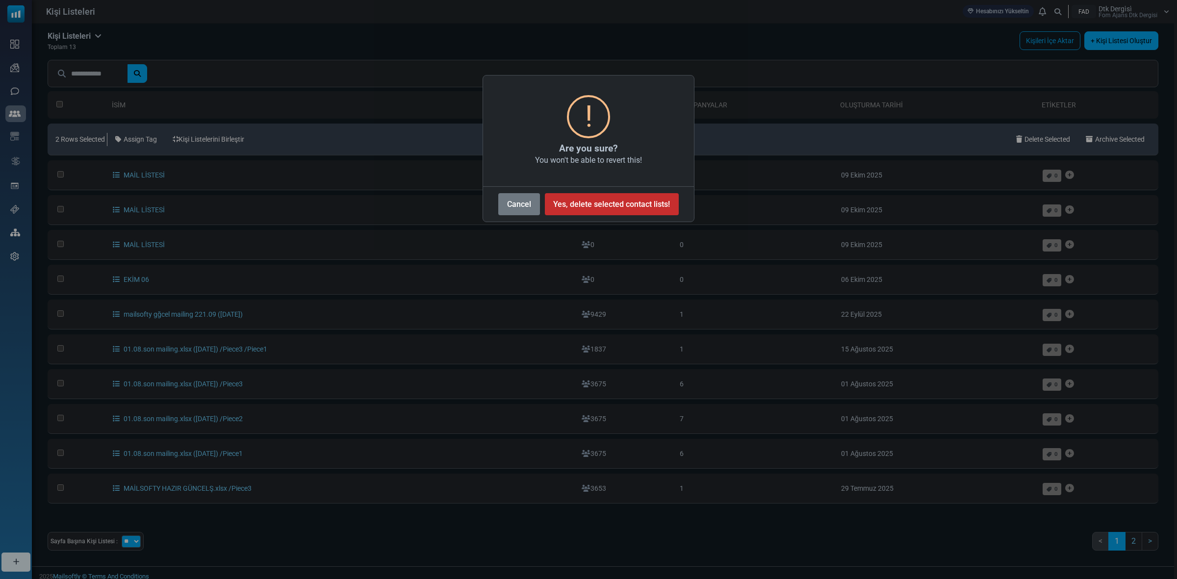
click at [592, 199] on button "Yes, delete selected contact lists!" at bounding box center [612, 204] width 134 height 22
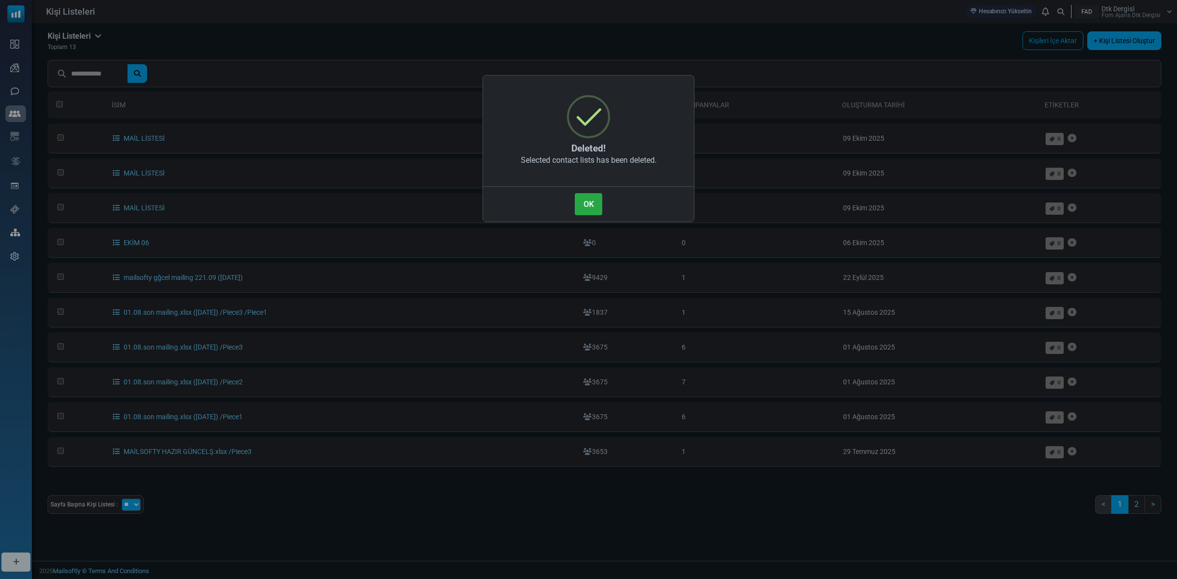
click at [592, 199] on button "OK" at bounding box center [588, 204] width 27 height 22
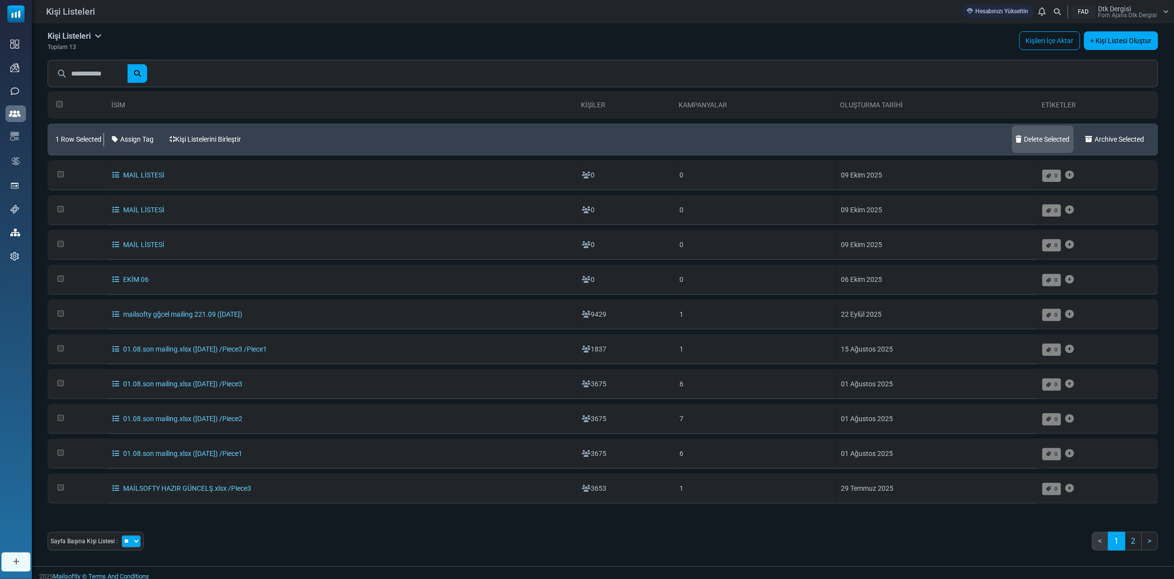
click at [1029, 140] on link "Delete Selected" at bounding box center [1043, 139] width 62 height 27
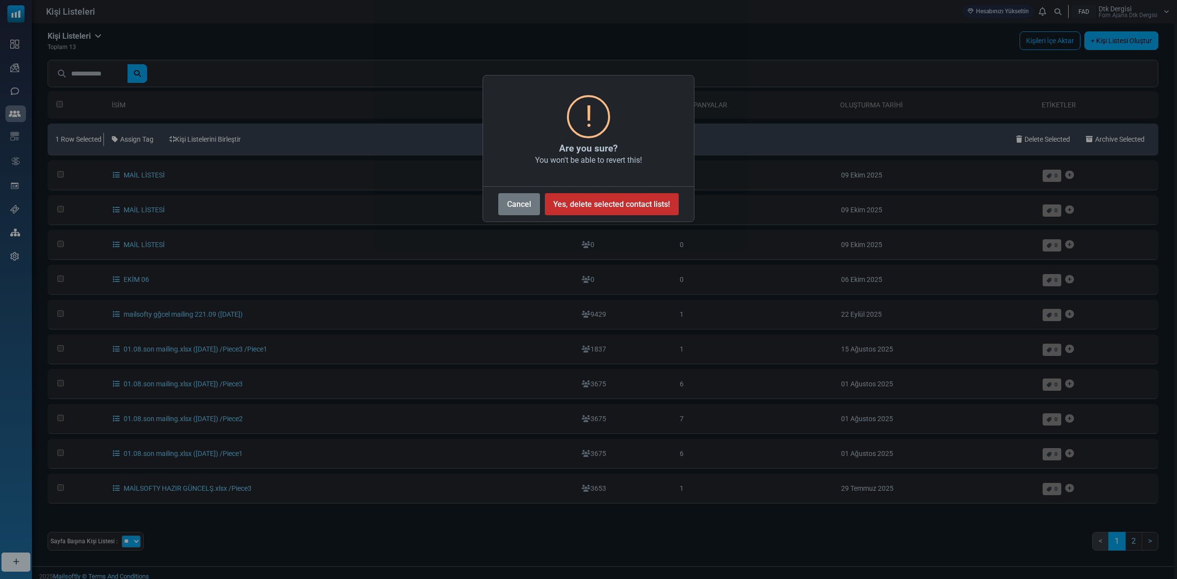
click at [595, 200] on button "Yes, delete selected contact lists!" at bounding box center [612, 204] width 134 height 22
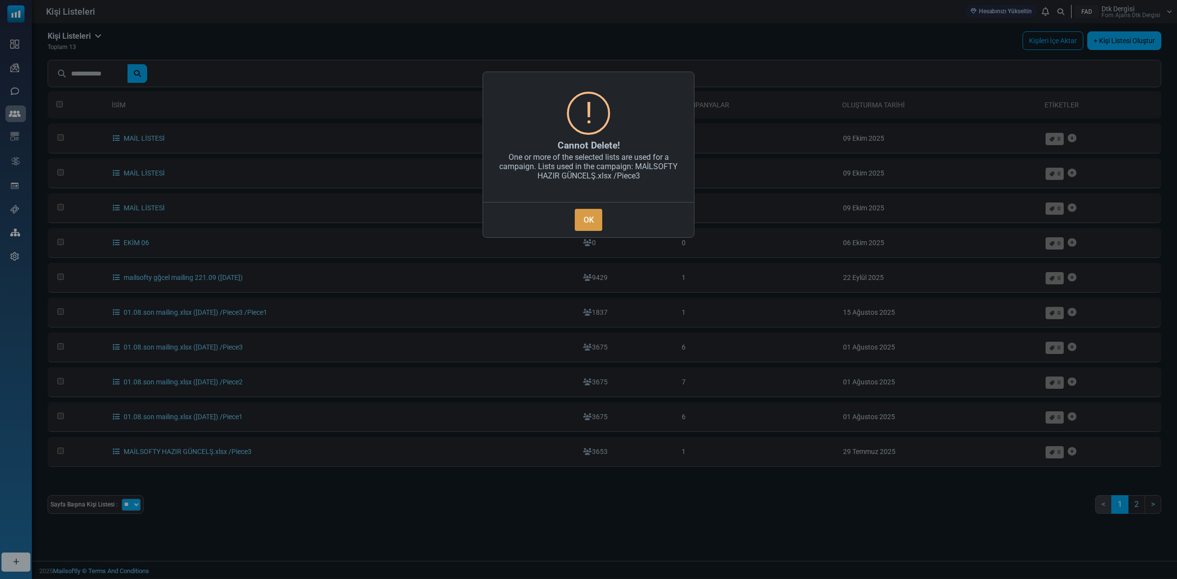
click at [584, 214] on button "OK" at bounding box center [588, 220] width 27 height 22
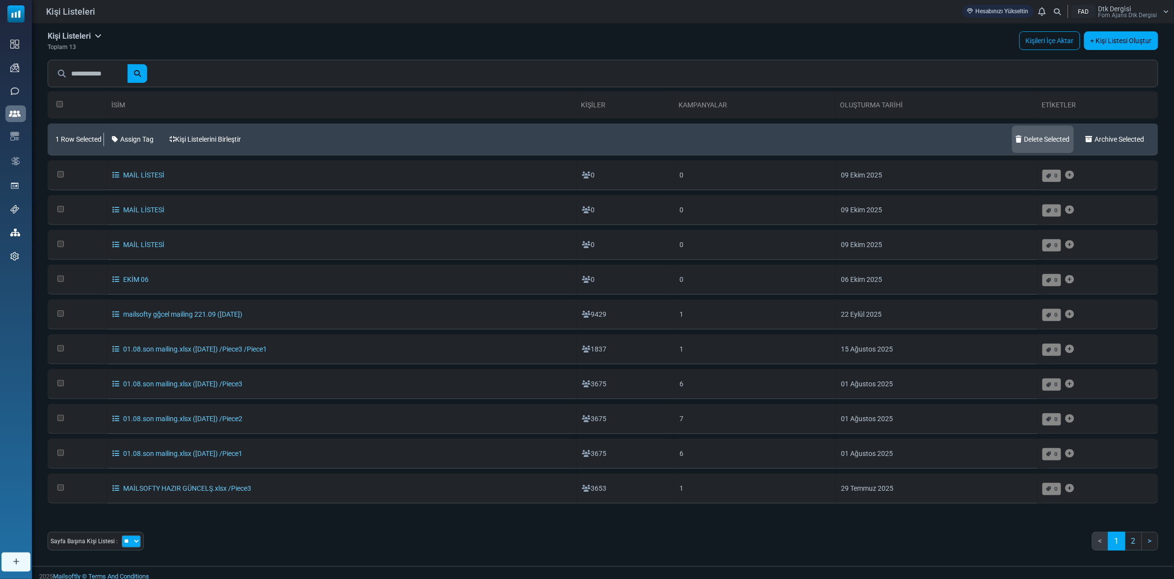
click at [1050, 137] on link "Delete Selected" at bounding box center [1043, 139] width 62 height 27
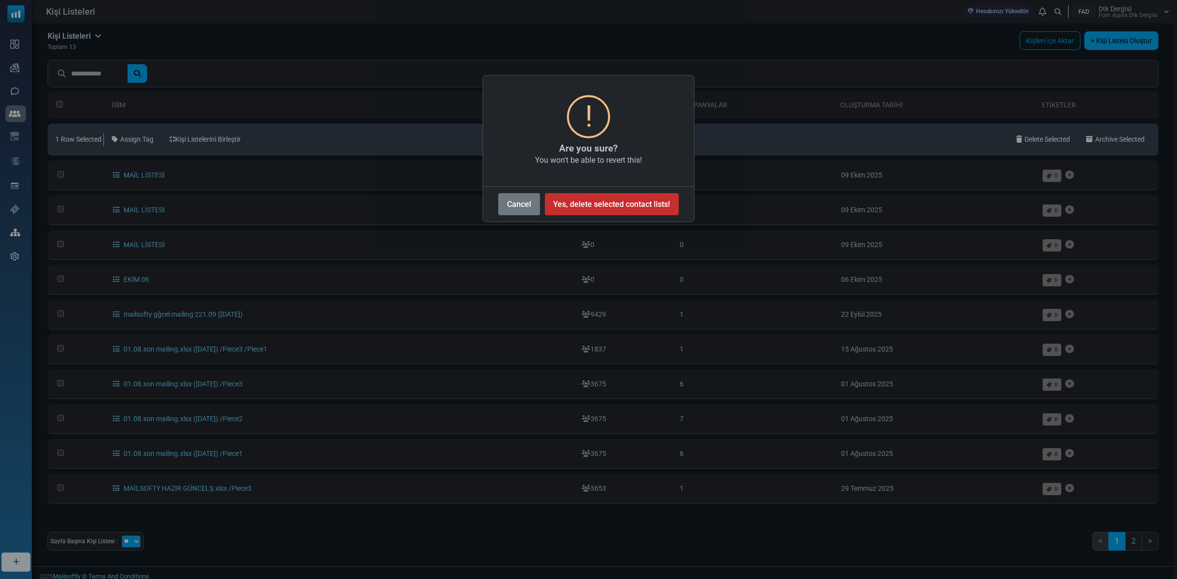
click at [567, 202] on button "Yes, delete selected contact lists!" at bounding box center [612, 204] width 134 height 22
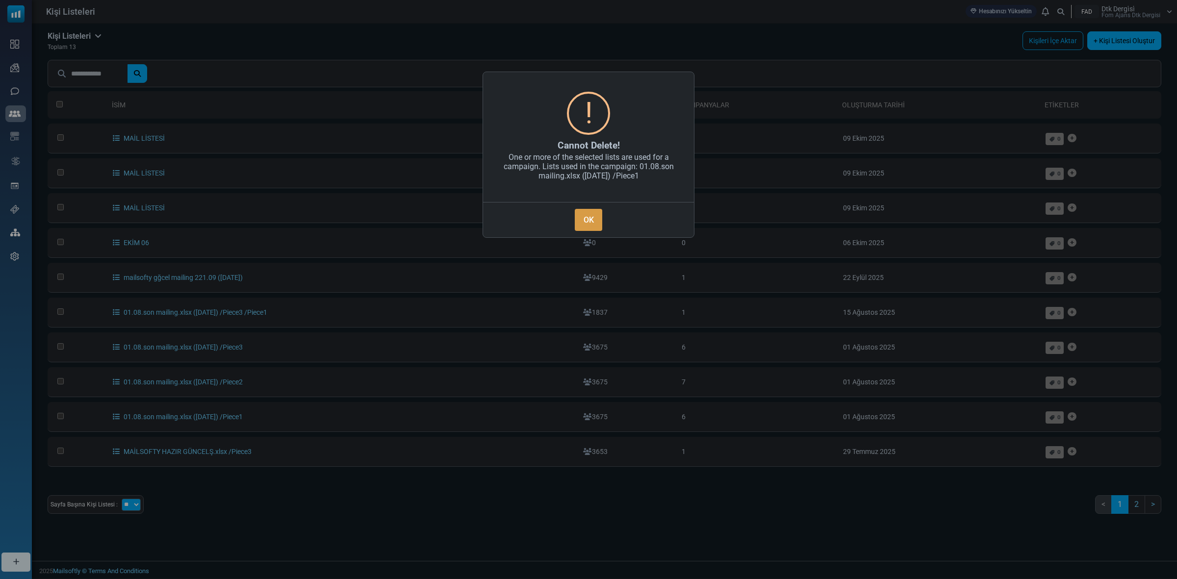
click at [587, 213] on button "OK" at bounding box center [588, 220] width 27 height 22
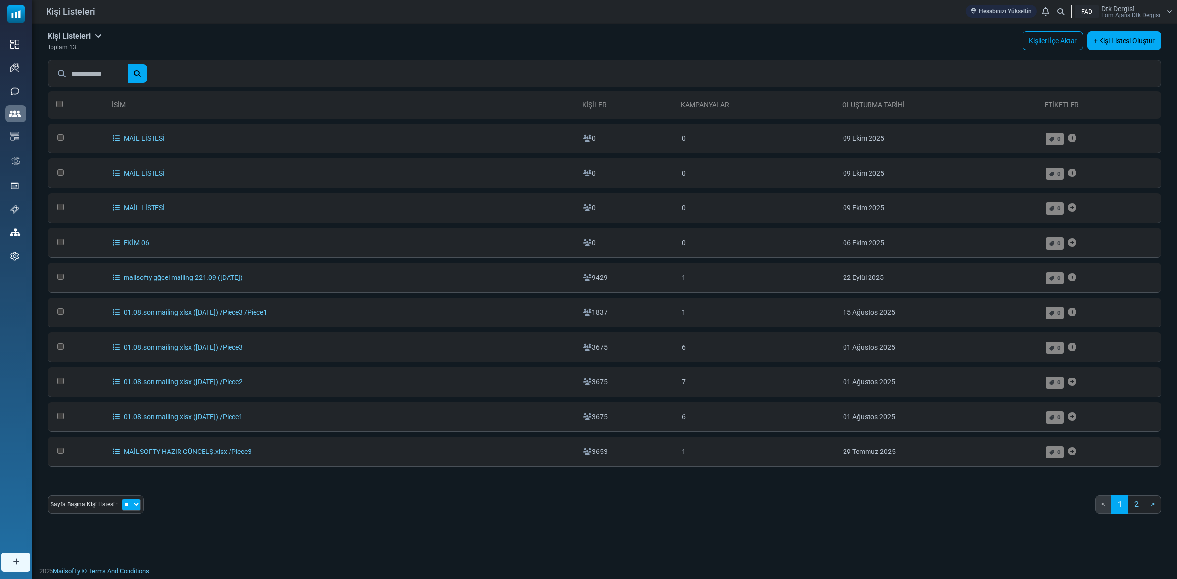
click at [136, 506] on select "** ** **" at bounding box center [131, 505] width 19 height 12
click at [1137, 505] on link "2" at bounding box center [1136, 504] width 17 height 19
click at [1092, 503] on div "Sayfa Başına Kişi Listesi : ** ** ** < 1 2 >" at bounding box center [605, 508] width 1114 height 26
drag, startPoint x: 1099, startPoint y: 509, endPoint x: 1146, endPoint y: 503, distance: 47.4
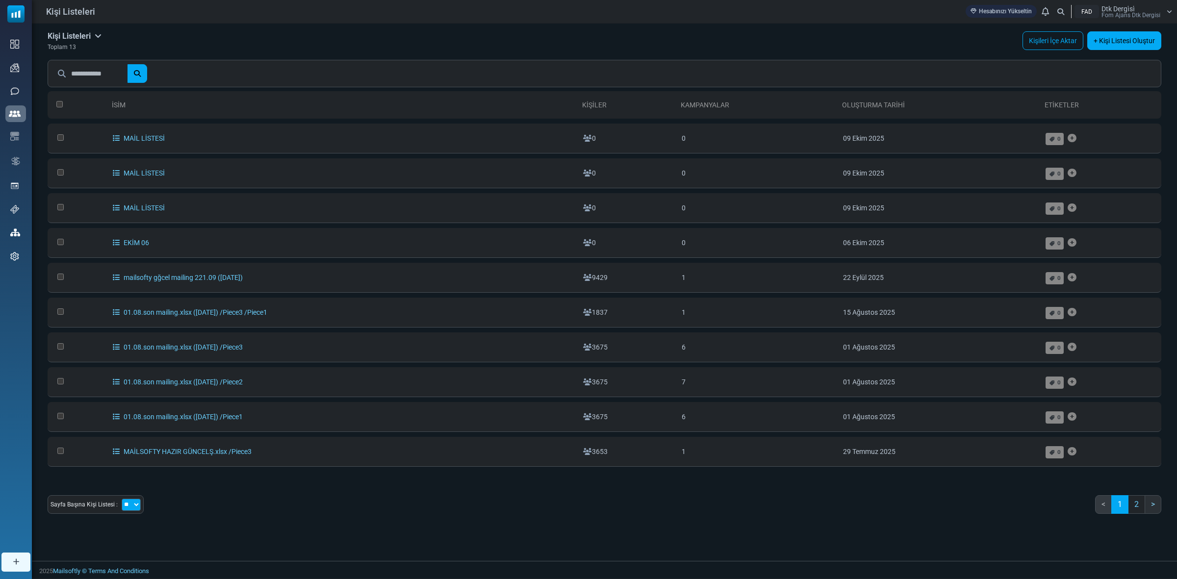
click at [1100, 509] on li "<" at bounding box center [1103, 504] width 17 height 19
click at [1142, 503] on link "2" at bounding box center [1136, 504] width 17 height 19
click at [100, 32] on icon at bounding box center [98, 36] width 7 height 8
click at [133, 136] on link "Arşivlenmiş" at bounding box center [152, 138] width 83 height 18
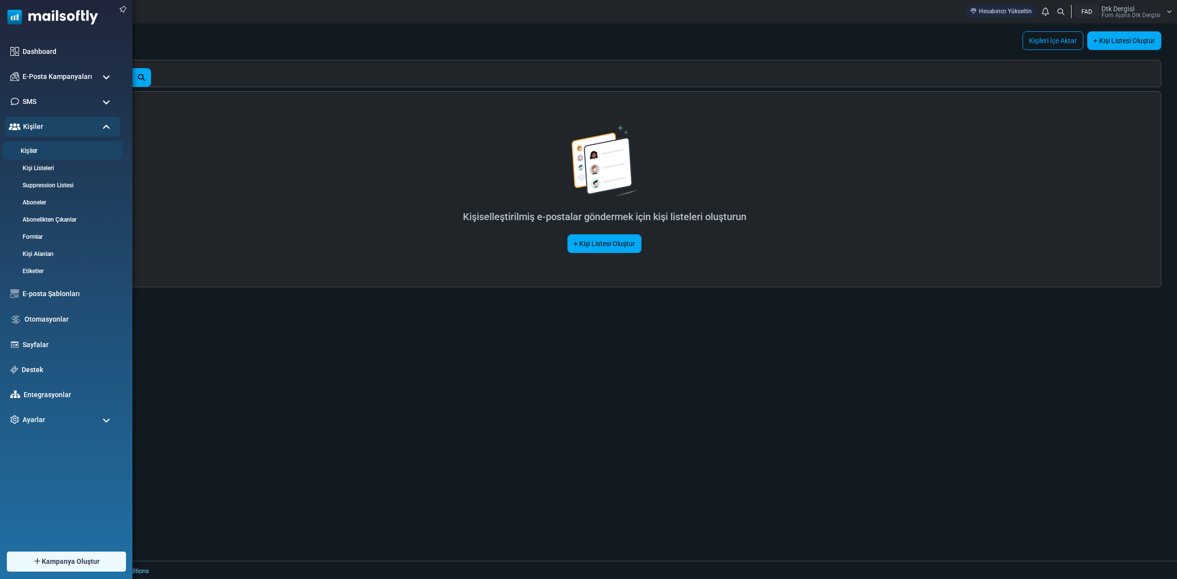
click at [33, 148] on link "Kişiler" at bounding box center [61, 151] width 118 height 9
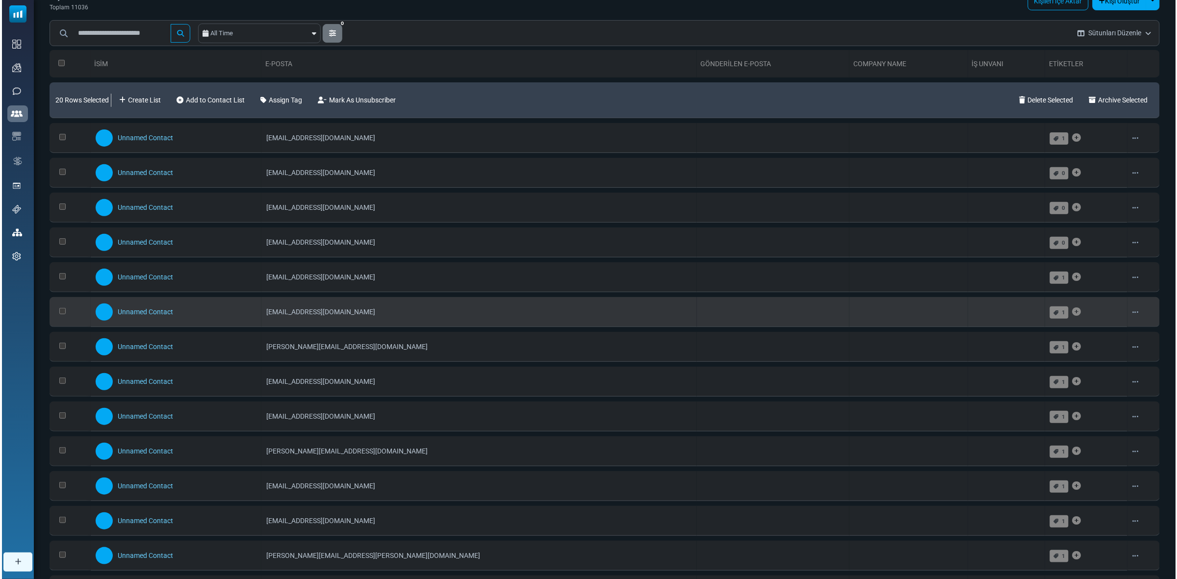
scroll to position [61, 0]
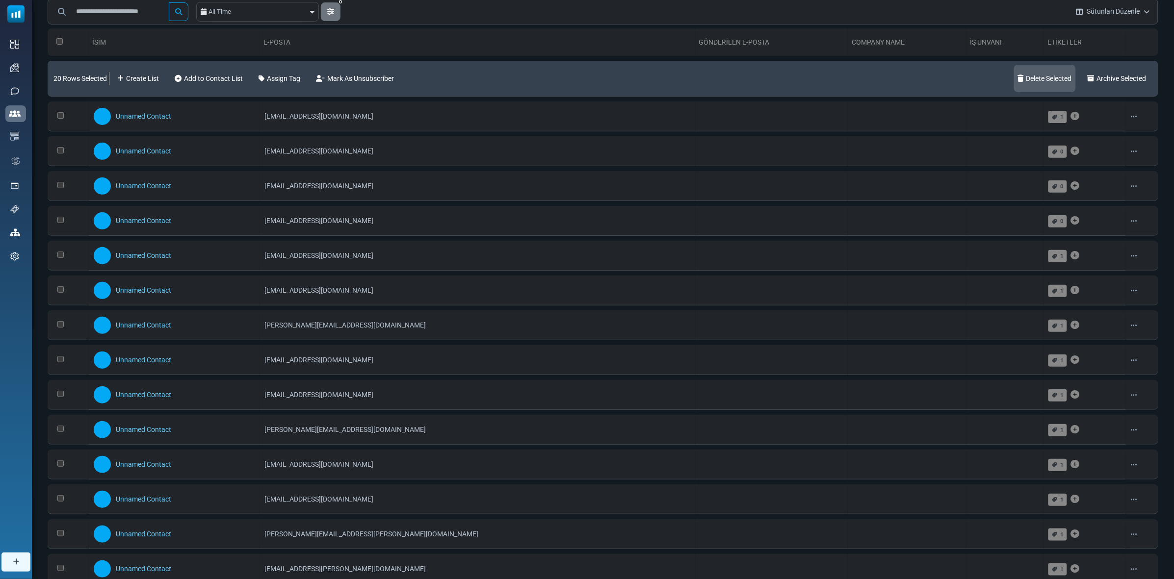
click at [1041, 80] on link "Delete Selected" at bounding box center [1045, 78] width 62 height 27
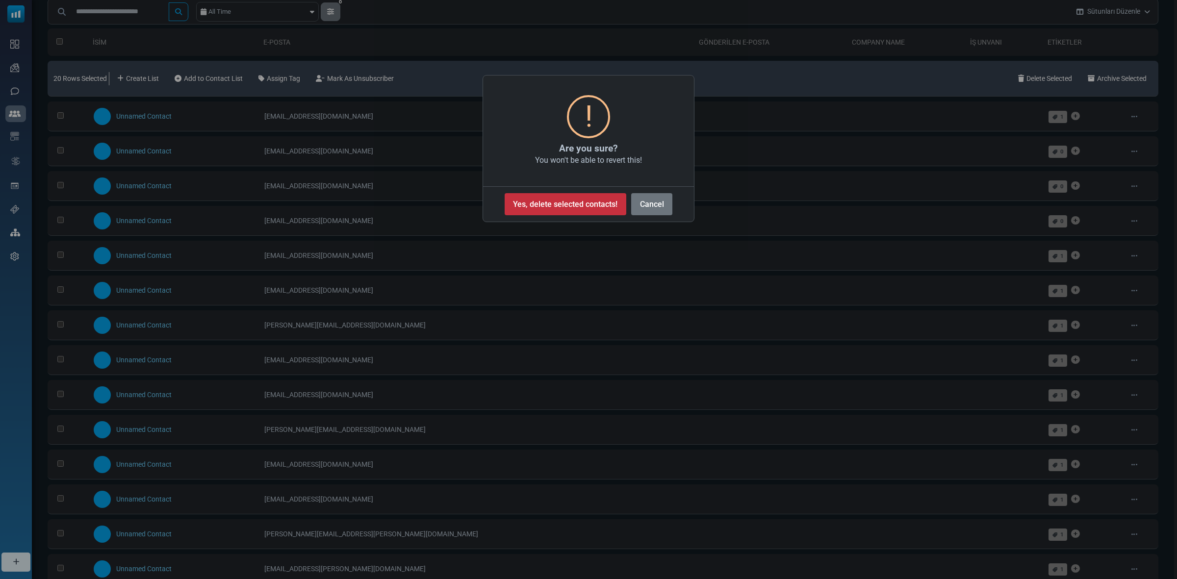
click at [558, 202] on button "Yes, delete selected contacts!" at bounding box center [566, 204] width 122 height 22
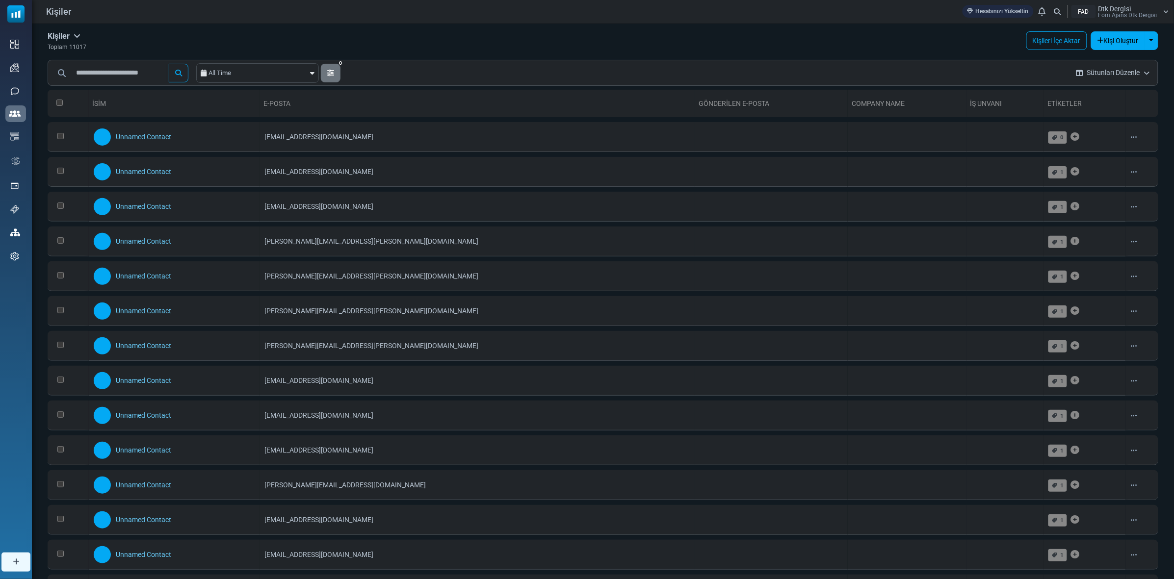
click at [290, 100] on link "E-Posta" at bounding box center [276, 104] width 27 height 8
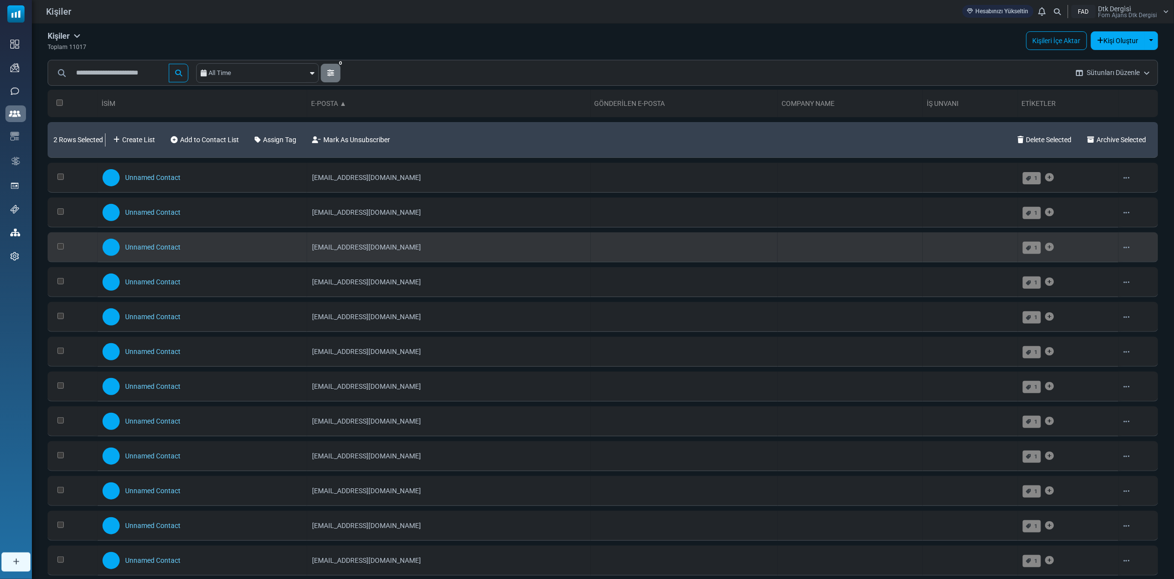
click at [59, 250] on td at bounding box center [73, 248] width 50 height 30
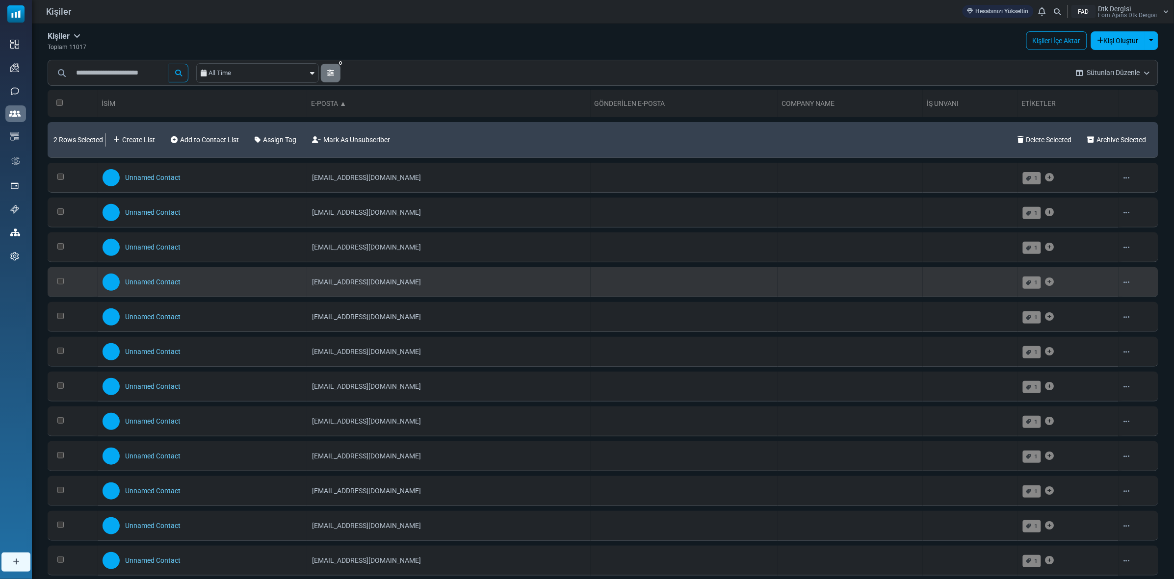
click at [59, 292] on td at bounding box center [73, 282] width 50 height 30
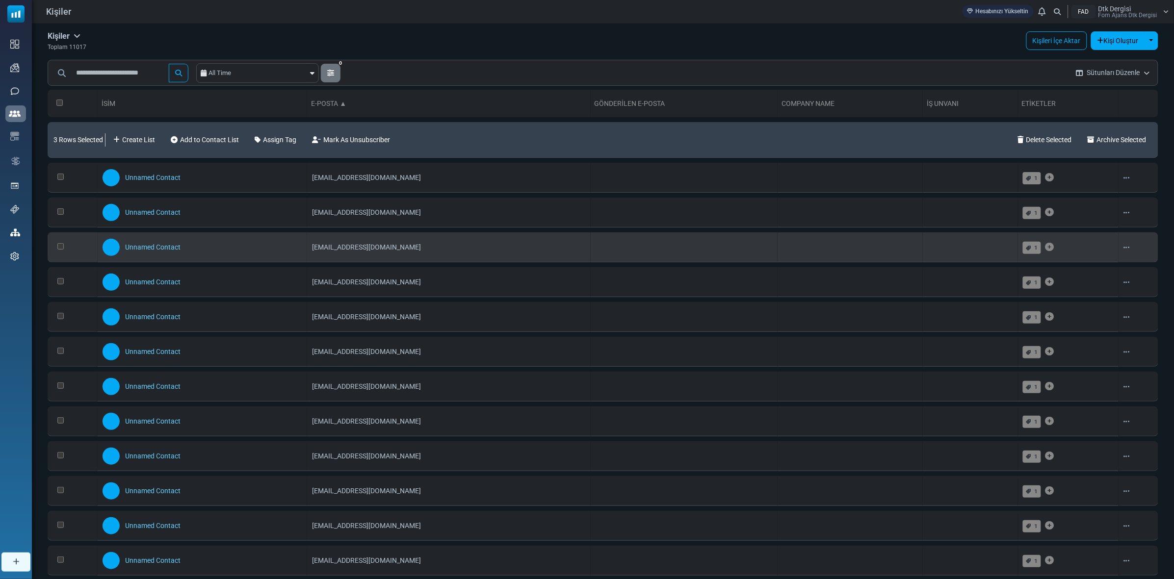
click at [54, 248] on td at bounding box center [73, 248] width 50 height 30
click at [61, 250] on td at bounding box center [73, 248] width 50 height 30
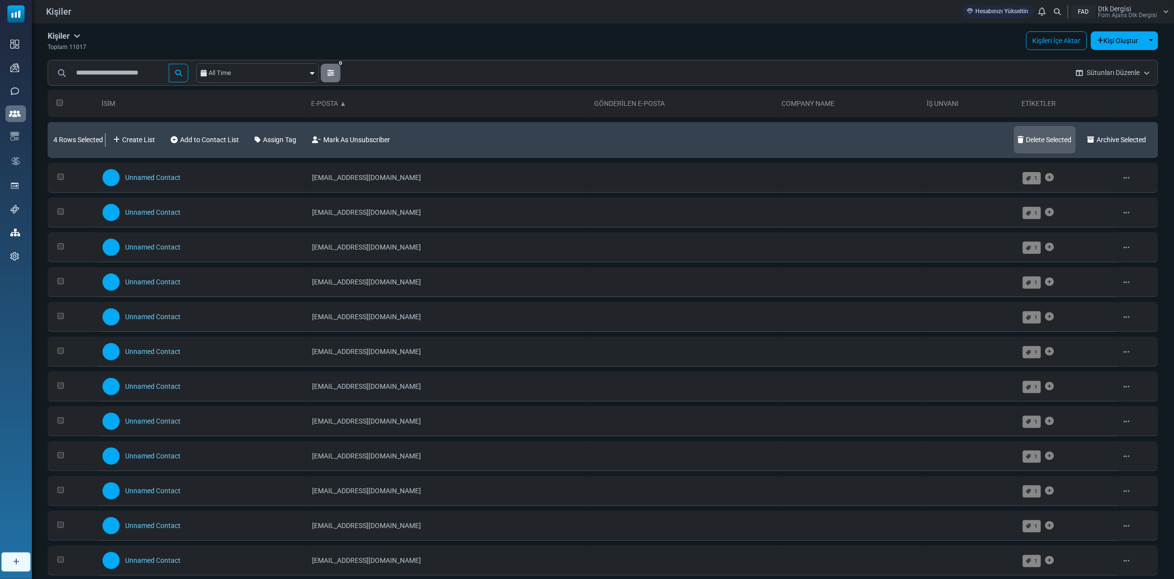
click at [1018, 139] on icon at bounding box center [1022, 139] width 8 height 7
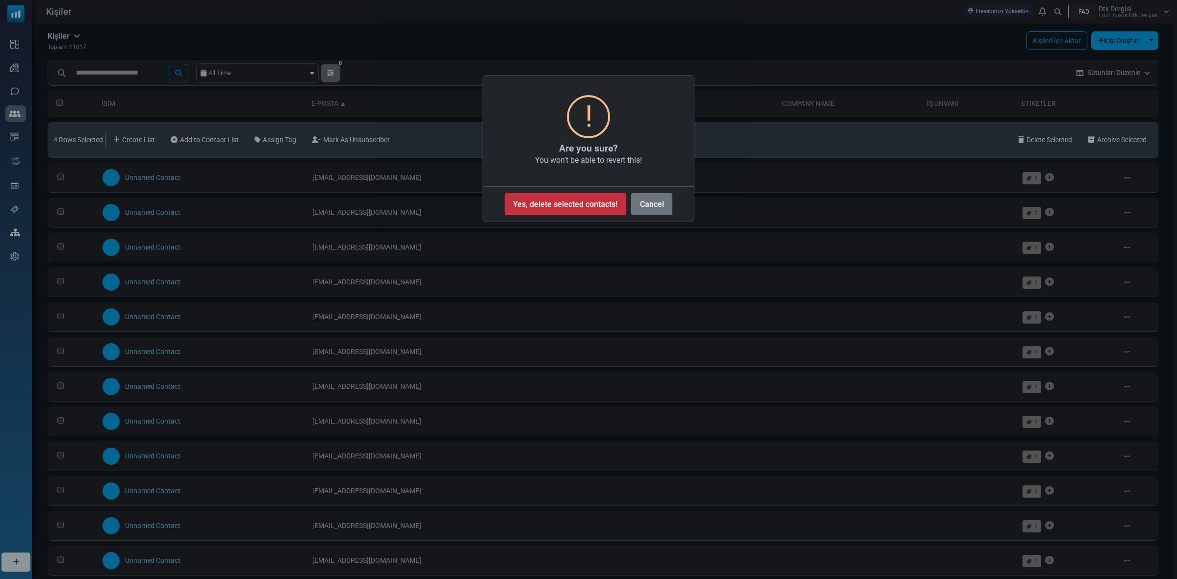
click at [606, 203] on button "Yes, delete selected contacts!" at bounding box center [566, 204] width 122 height 22
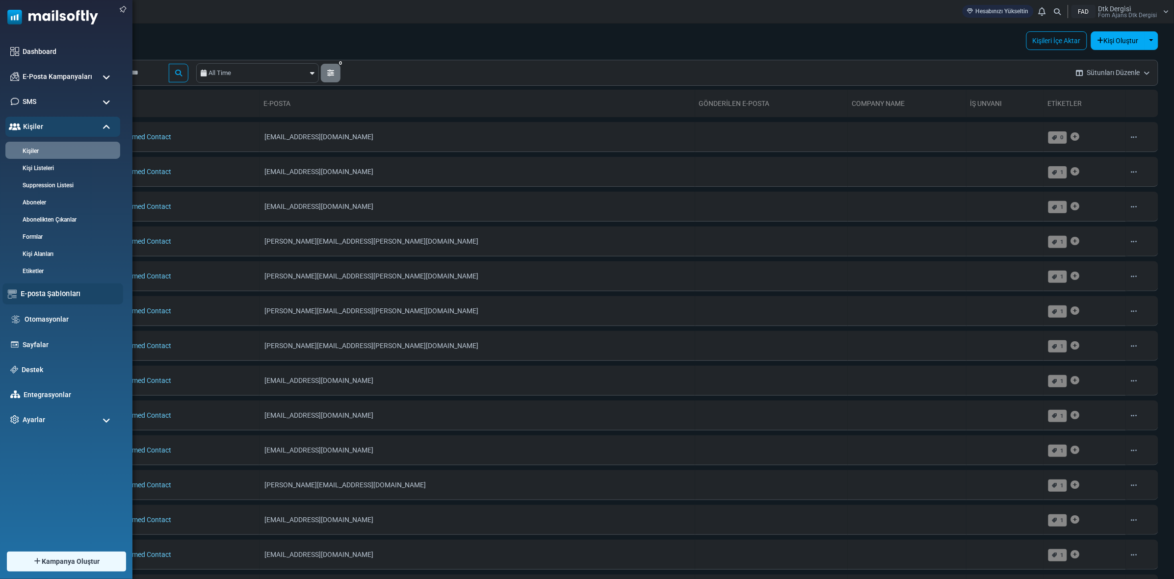
click at [68, 291] on link "E-posta Şablonları" at bounding box center [69, 293] width 97 height 11
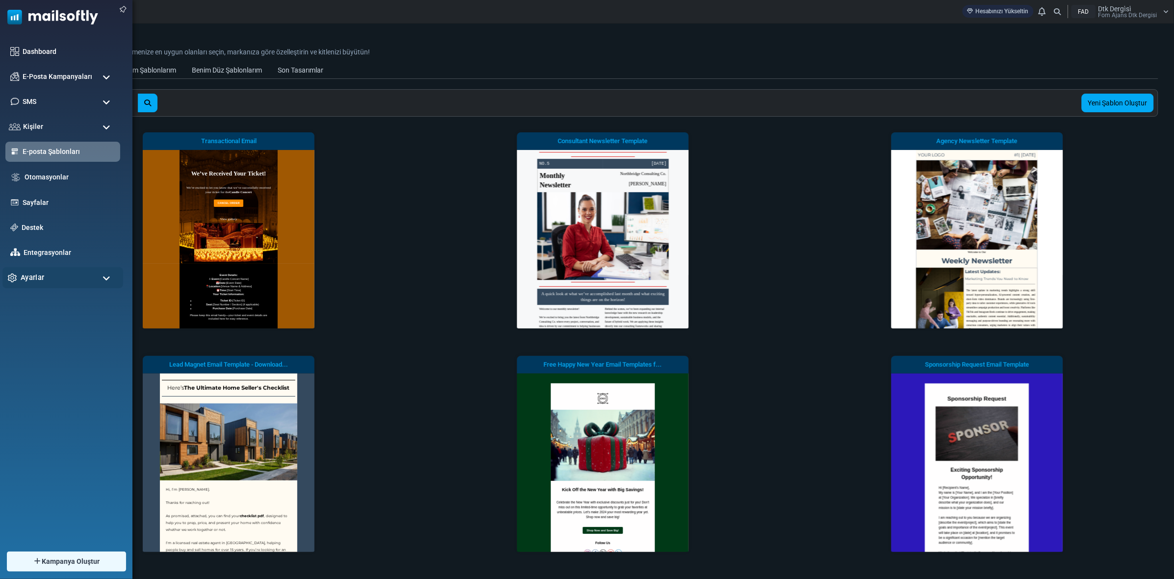
click at [32, 278] on span "Ayarlar" at bounding box center [33, 277] width 24 height 11
click at [33, 277] on span "Ayarlar" at bounding box center [33, 277] width 24 height 11
click at [70, 368] on link "İçe Aktarma Geçmişi" at bounding box center [61, 370] width 118 height 9
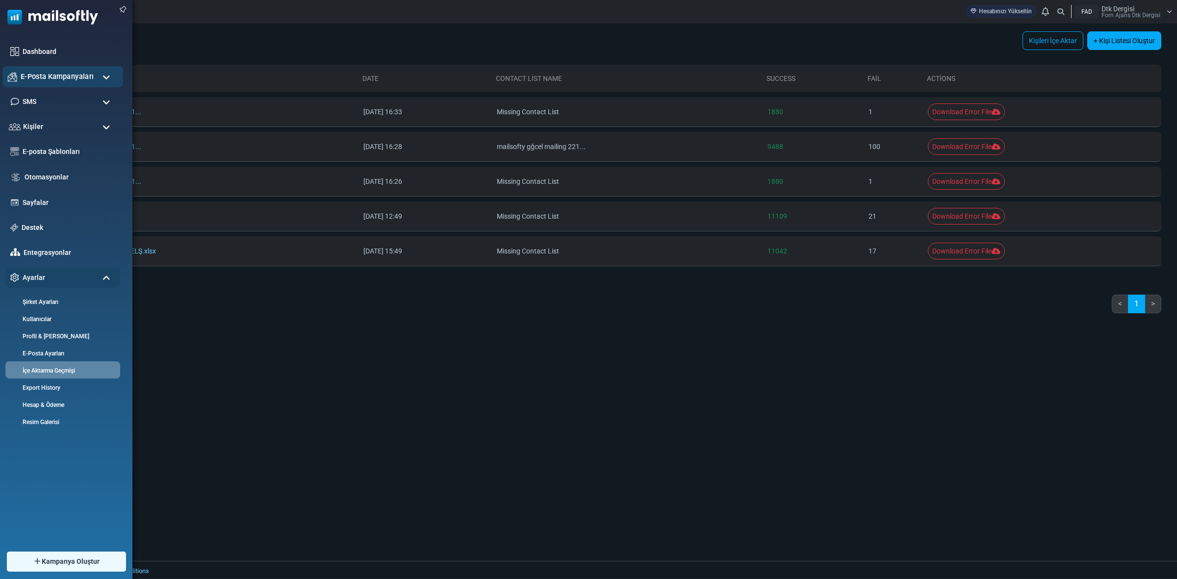
click at [61, 72] on span "E-Posta Kampanyaları" at bounding box center [57, 76] width 73 height 11
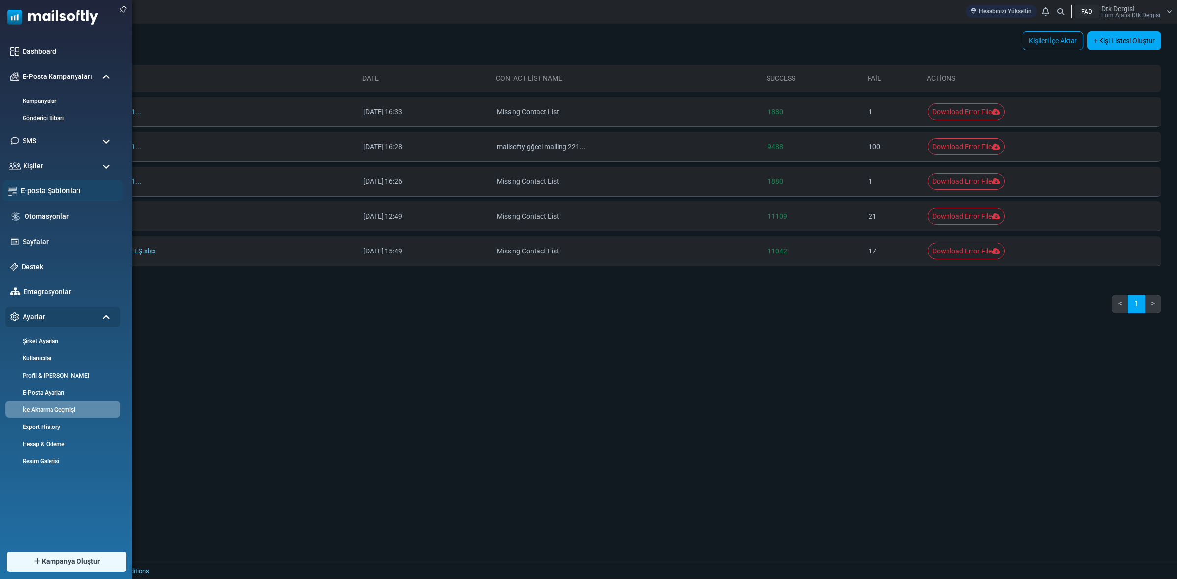
click at [50, 187] on link "E-posta Şablonları" at bounding box center [69, 190] width 97 height 11
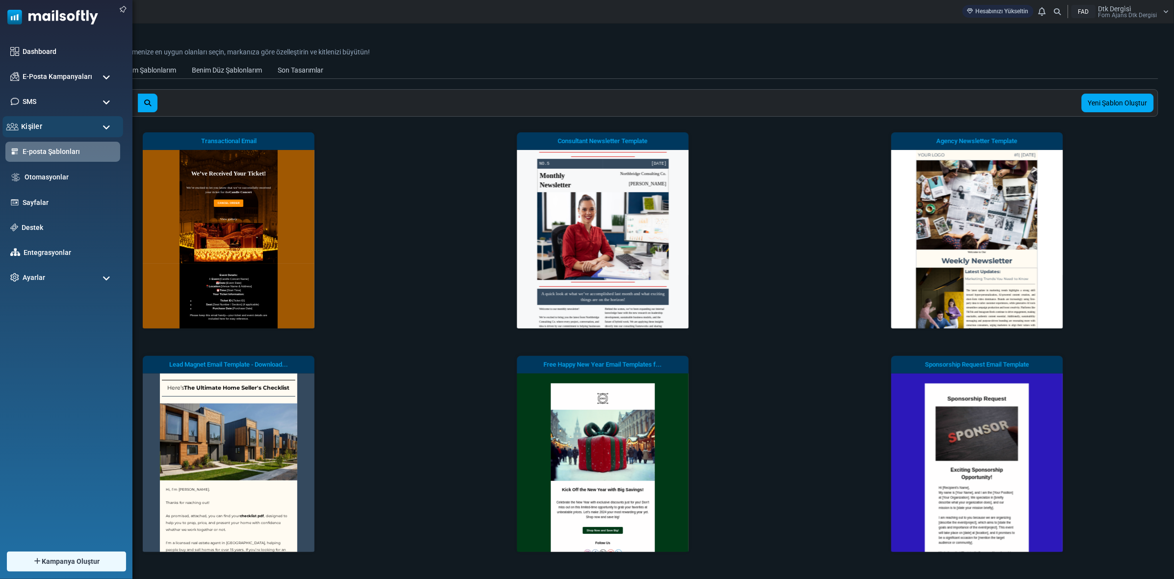
click at [55, 129] on div "Kişiler" at bounding box center [62, 126] width 121 height 21
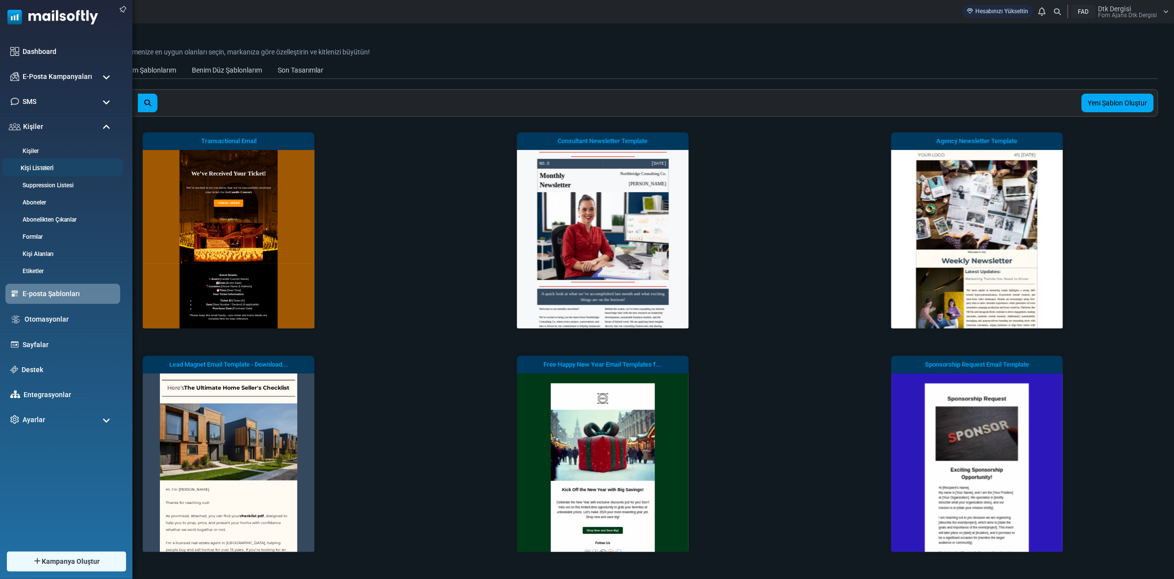
click at [43, 165] on link "Kişi Listeleri" at bounding box center [61, 168] width 118 height 9
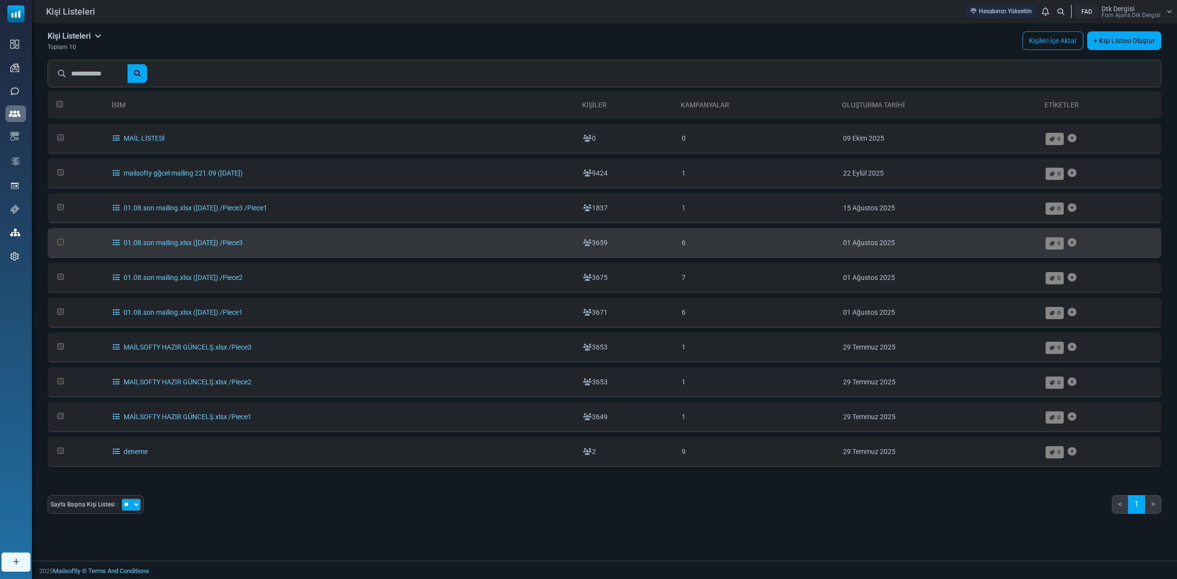
click at [55, 238] on td at bounding box center [78, 243] width 60 height 30
click at [54, 241] on td at bounding box center [78, 243] width 60 height 30
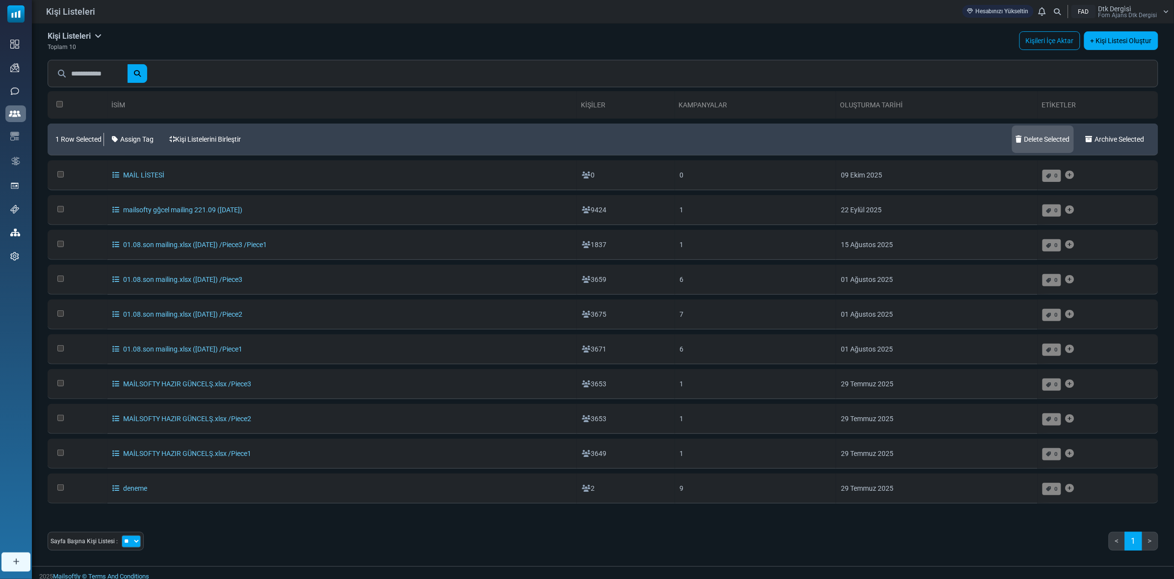
click at [1048, 140] on link "Delete Selected" at bounding box center [1043, 139] width 62 height 27
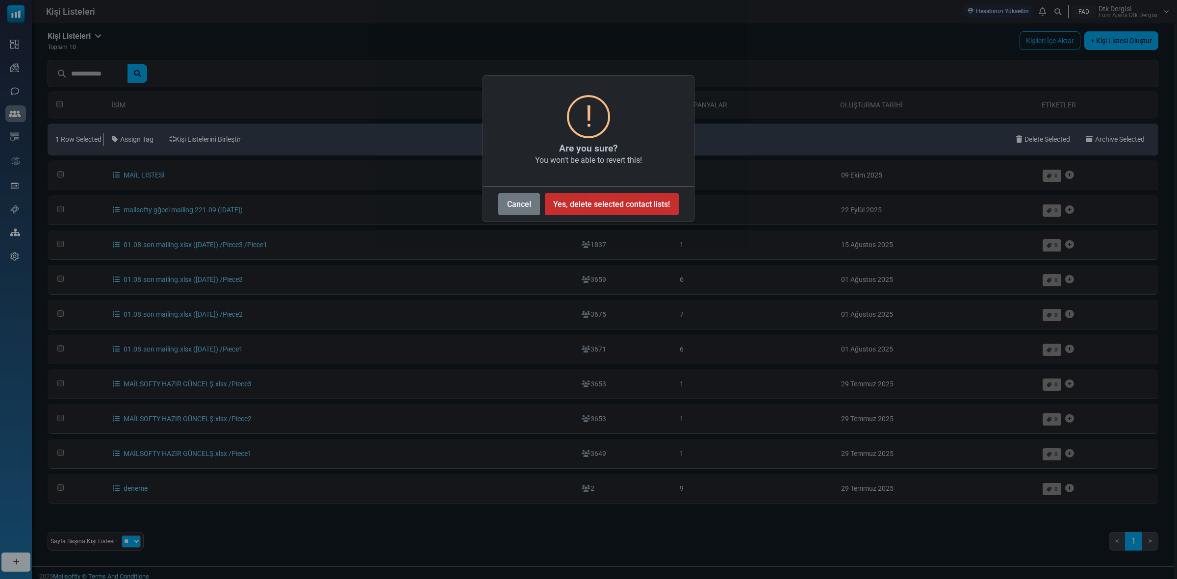
click at [579, 195] on button "Yes, delete selected contact lists!" at bounding box center [612, 204] width 134 height 22
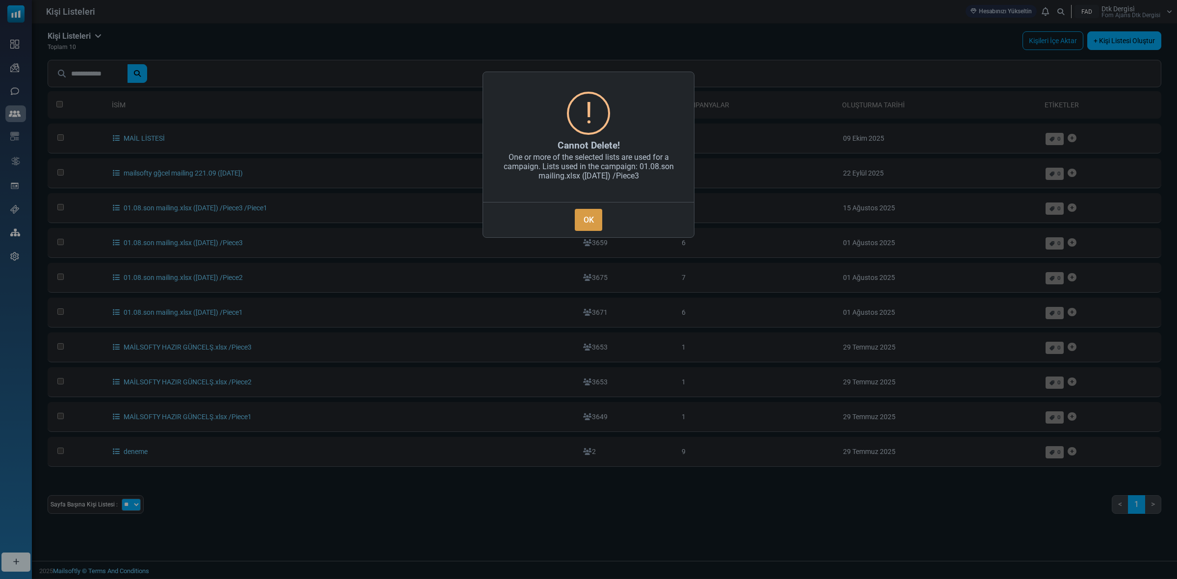
click at [588, 221] on button "OK" at bounding box center [588, 220] width 27 height 22
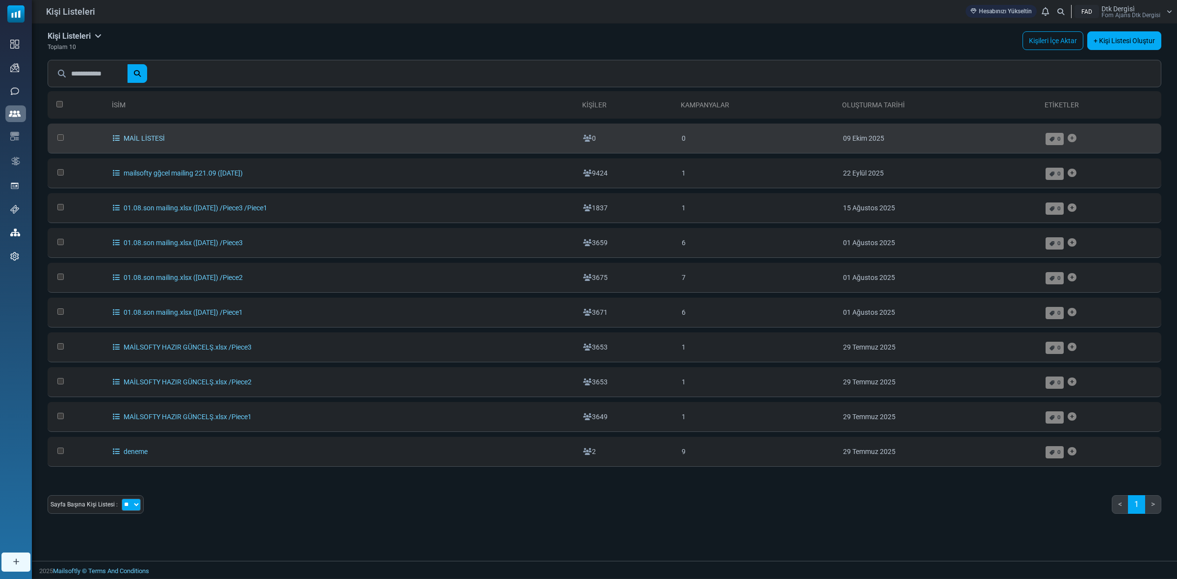
click at [148, 142] on link "MAİL LİSTESİ" at bounding box center [139, 138] width 52 height 8
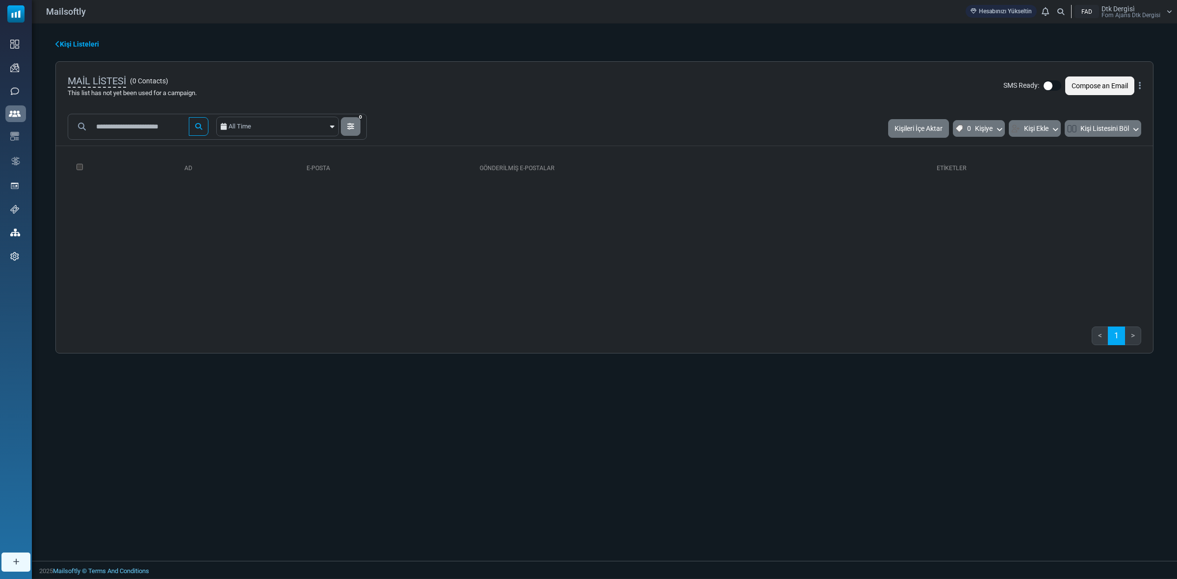
click at [182, 417] on div "Choose from Contacts All Time 0 Filter Contacts You can create a custom filter …" at bounding box center [605, 293] width 1146 height 538
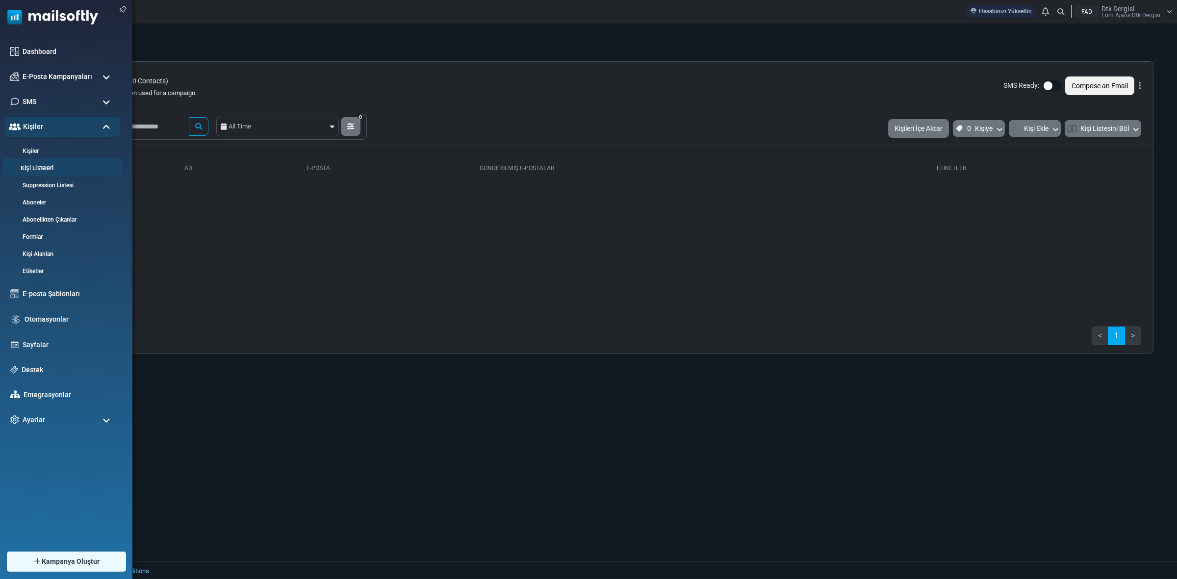
click at [32, 164] on link "Kişi Listeleri" at bounding box center [61, 168] width 118 height 9
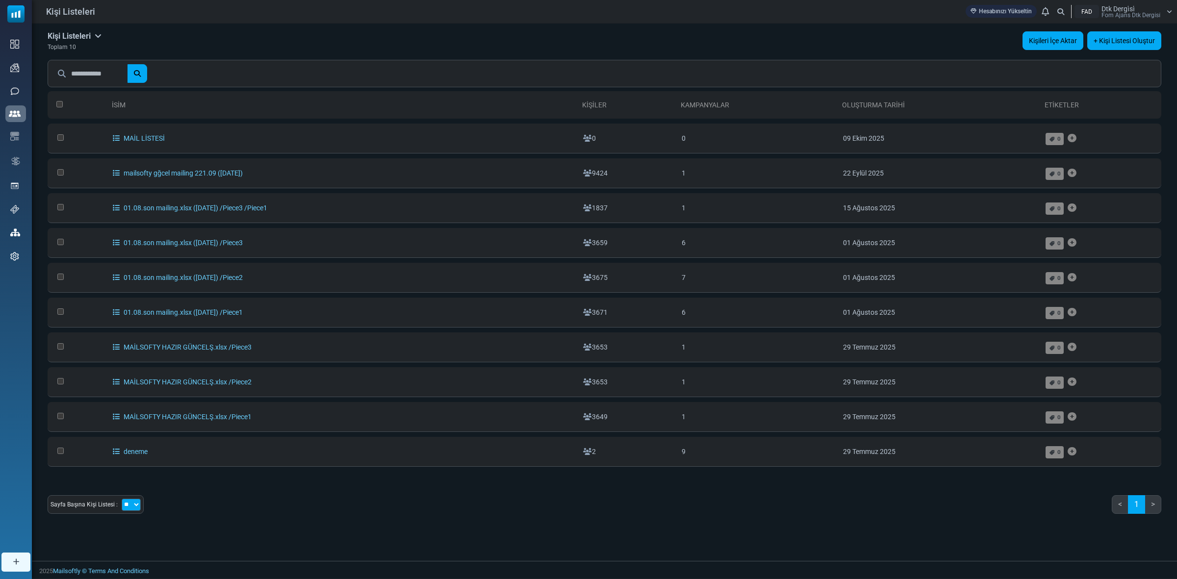
click at [1044, 37] on link "Kişileri İçe Aktar" at bounding box center [1053, 40] width 61 height 19
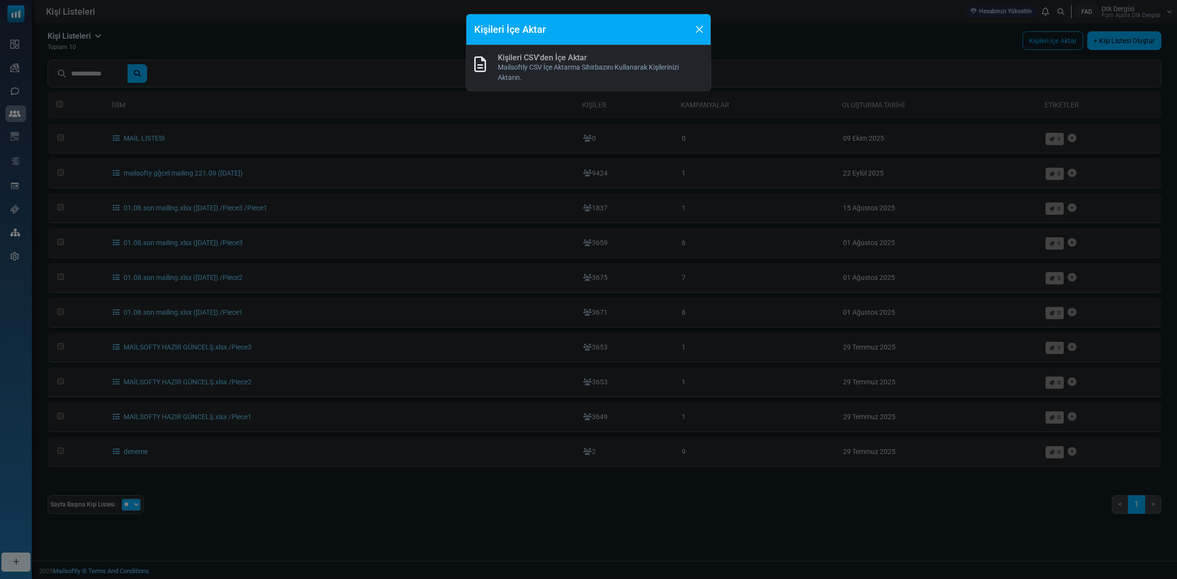
click at [548, 55] on link "Kişileri CSV'den İçe Aktar" at bounding box center [542, 57] width 89 height 9
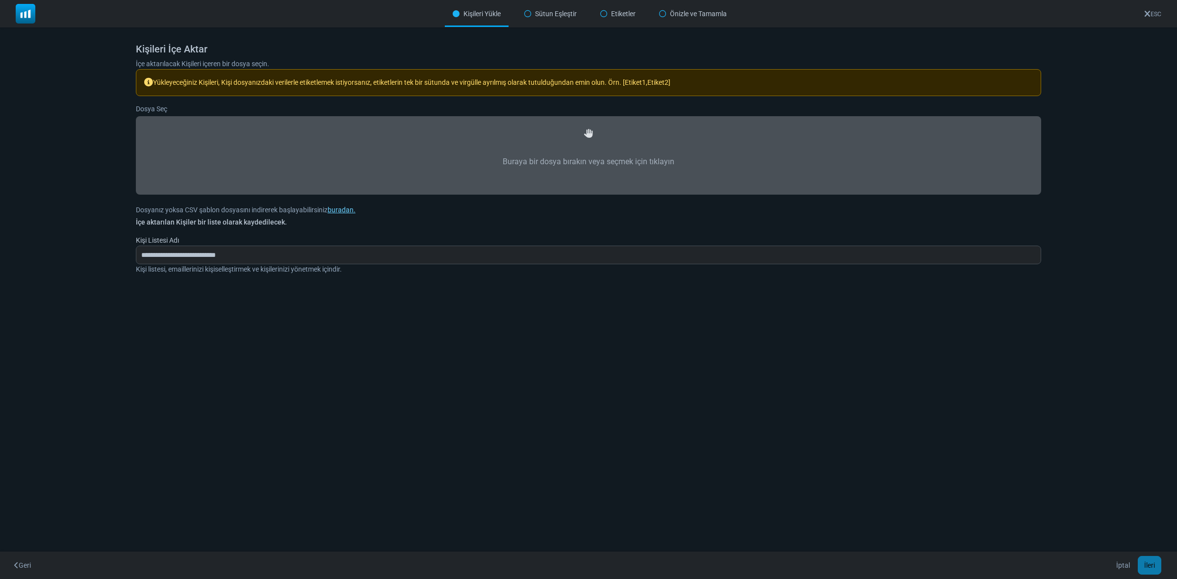
click at [581, 158] on label "Buraya bir dosya bırakın veya seçmek için tıklayın" at bounding box center [589, 161] width 884 height 43
click at [0, 0] on input "Buraya bir dosya bırakın veya seçmek için tıklayın" at bounding box center [0, 0] width 0 height 0
type input "**********"
click at [1149, 563] on button "İleri" at bounding box center [1150, 565] width 24 height 19
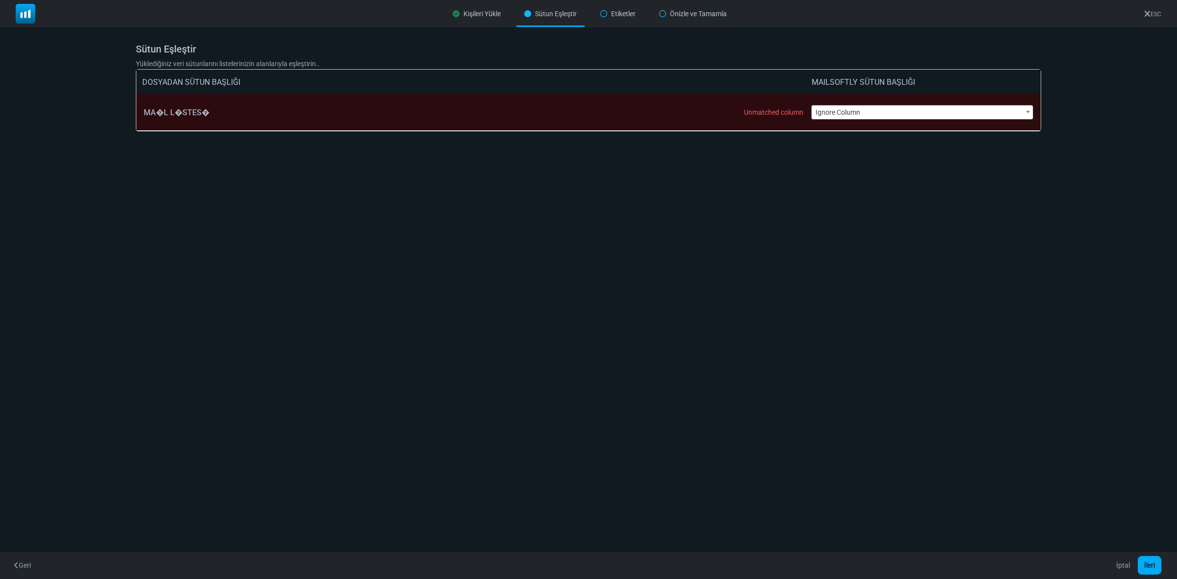
click at [861, 108] on span "Ignore Column" at bounding box center [923, 112] width 222 height 14
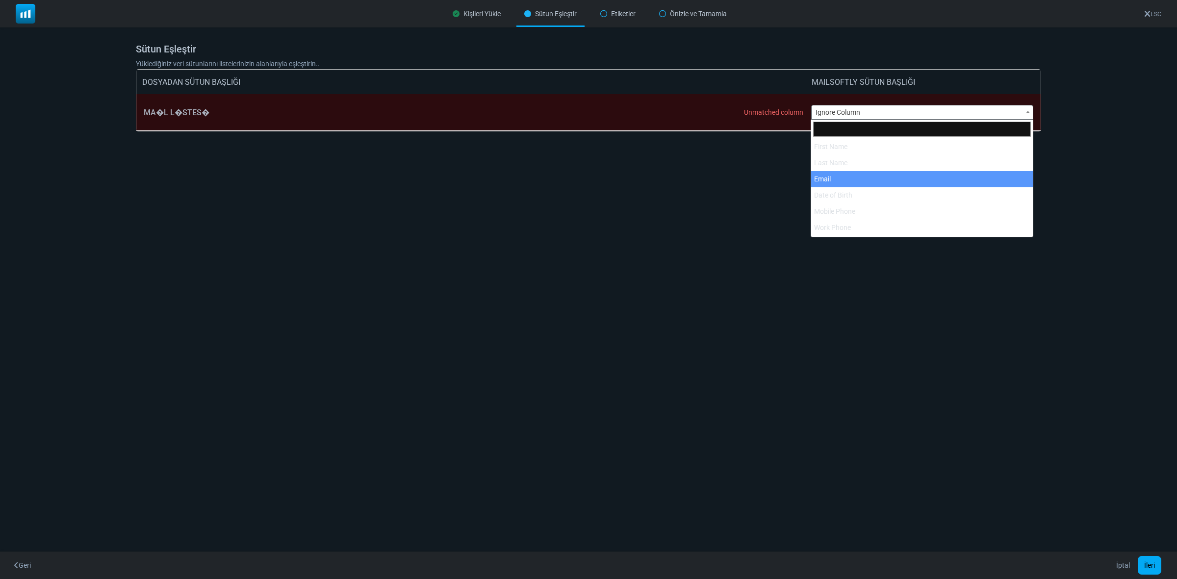
select select "*****"
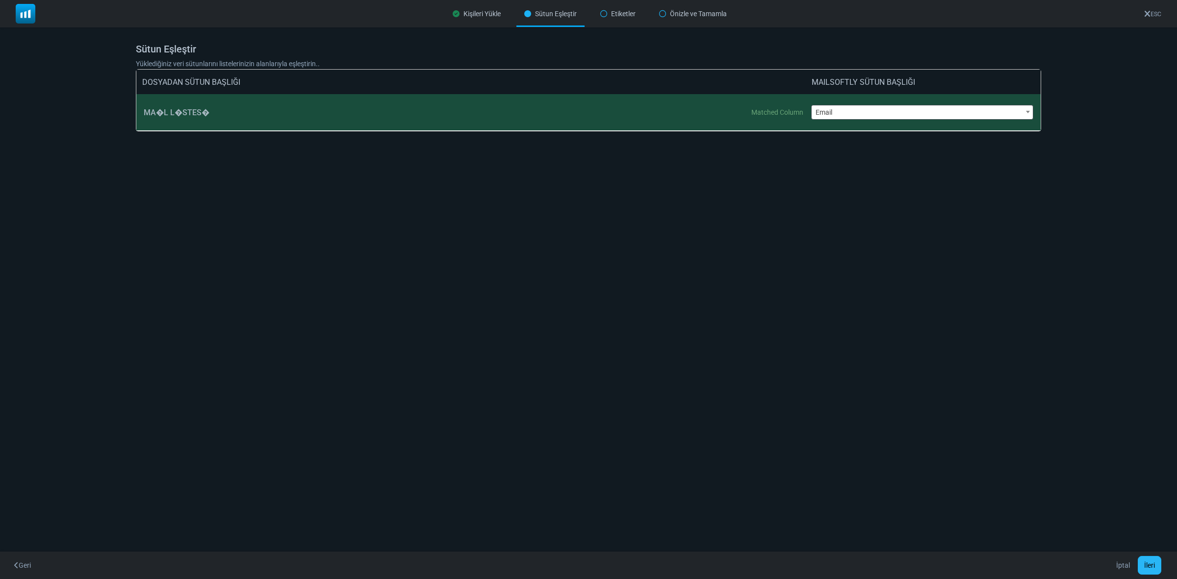
click at [1148, 567] on button "İleri" at bounding box center [1150, 565] width 24 height 19
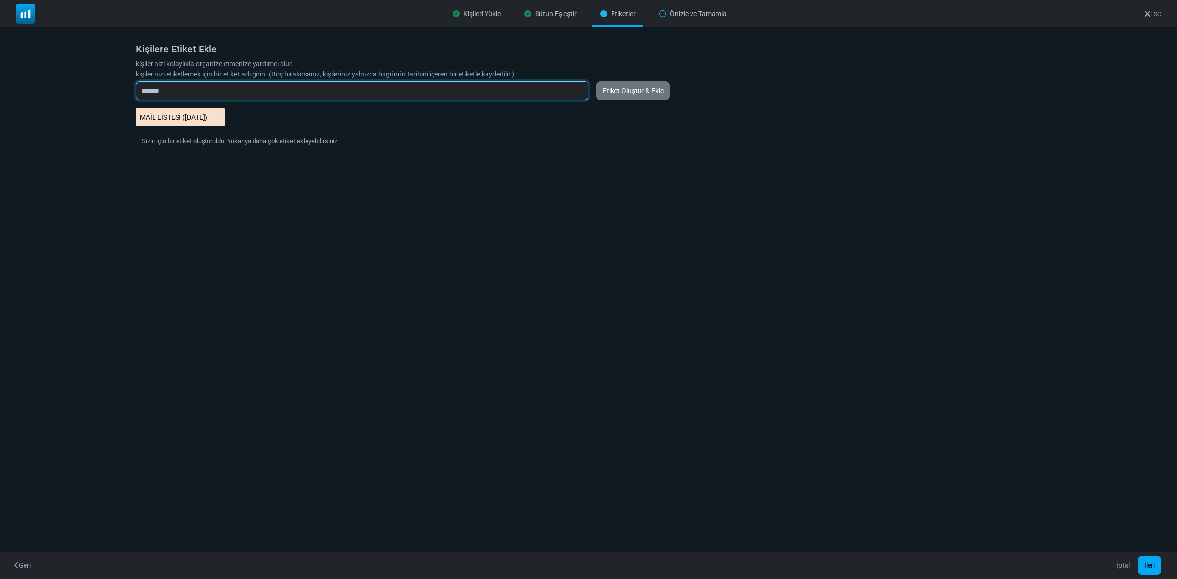
click at [179, 87] on input "*******" at bounding box center [362, 90] width 453 height 19
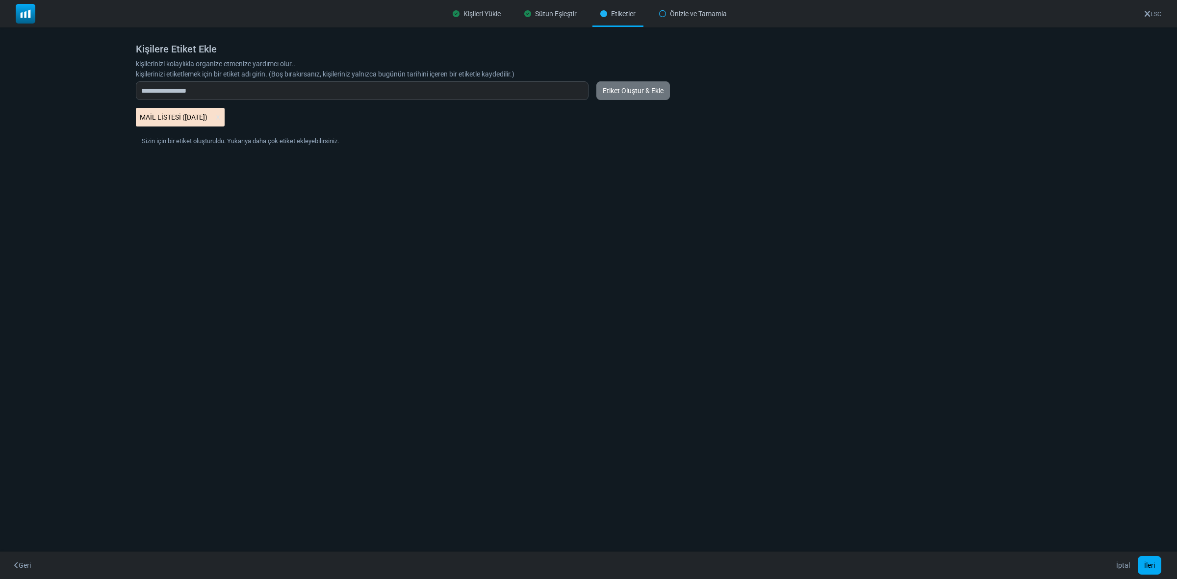
click at [194, 115] on \(10\/09\/2025\) "MAİL LİSTESİ (10/09/2025)" at bounding box center [180, 117] width 89 height 19
click at [219, 114] on \(10\/09\/2025\) "MAİL LİSTESİ (10/09/2025)" at bounding box center [180, 117] width 89 height 19
click at [225, 118] on \(10\/09\/2025\) "MAİL LİSTESİ (10/09/2025)" at bounding box center [180, 117] width 89 height 19
click at [222, 114] on \(10\/09\/2025\) "MAİL LİSTESİ (10/09/2025)" at bounding box center [180, 117] width 89 height 19
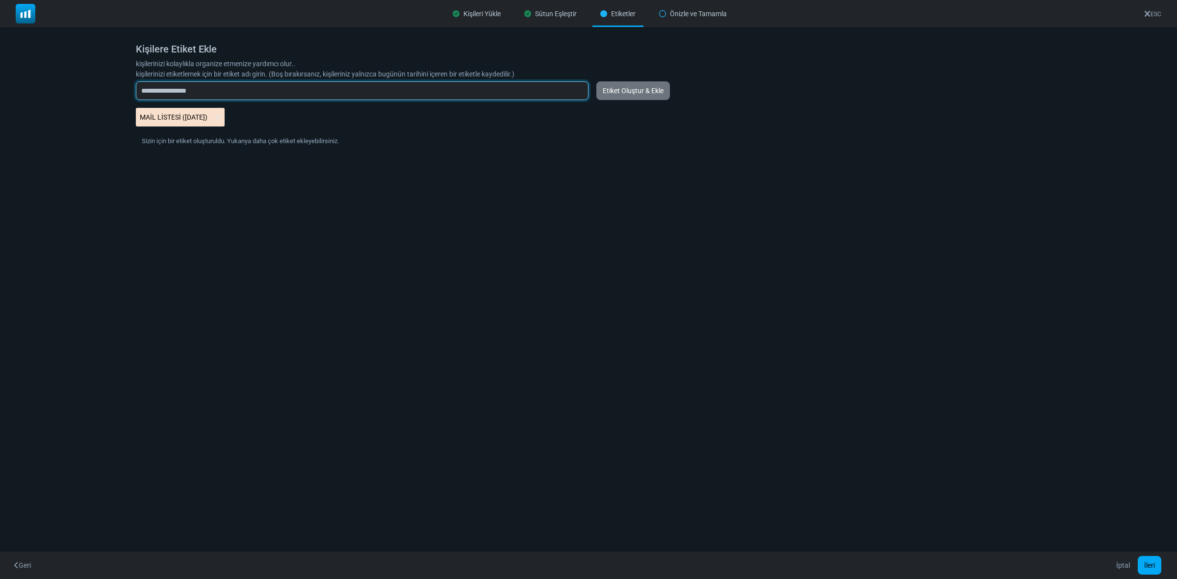
click at [214, 89] on input "**********" at bounding box center [362, 90] width 453 height 19
click at [203, 89] on input "**********" at bounding box center [362, 90] width 453 height 19
click at [194, 91] on input "**********" at bounding box center [362, 90] width 453 height 19
click at [202, 86] on input "**********" at bounding box center [362, 90] width 453 height 19
click at [185, 88] on input "**********" at bounding box center [362, 90] width 453 height 19
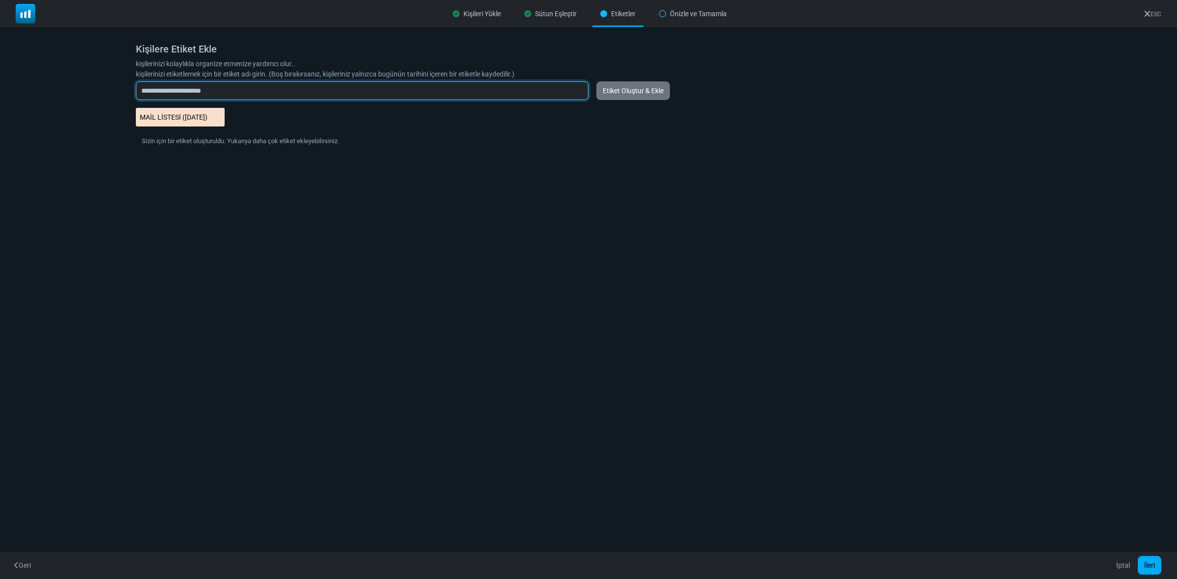
click at [249, 89] on input "**********" at bounding box center [362, 90] width 453 height 19
type input "**********"
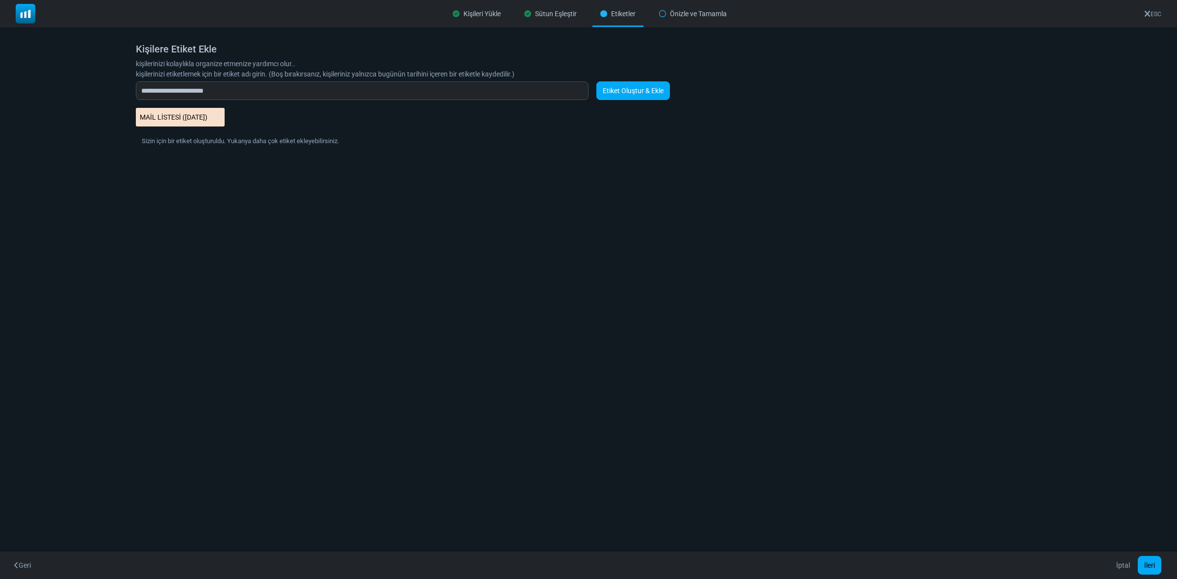
click at [655, 88] on link "Etiket Oluştur & Ekle" at bounding box center [634, 90] width 74 height 19
click at [1151, 558] on button "İleri" at bounding box center [1150, 565] width 24 height 19
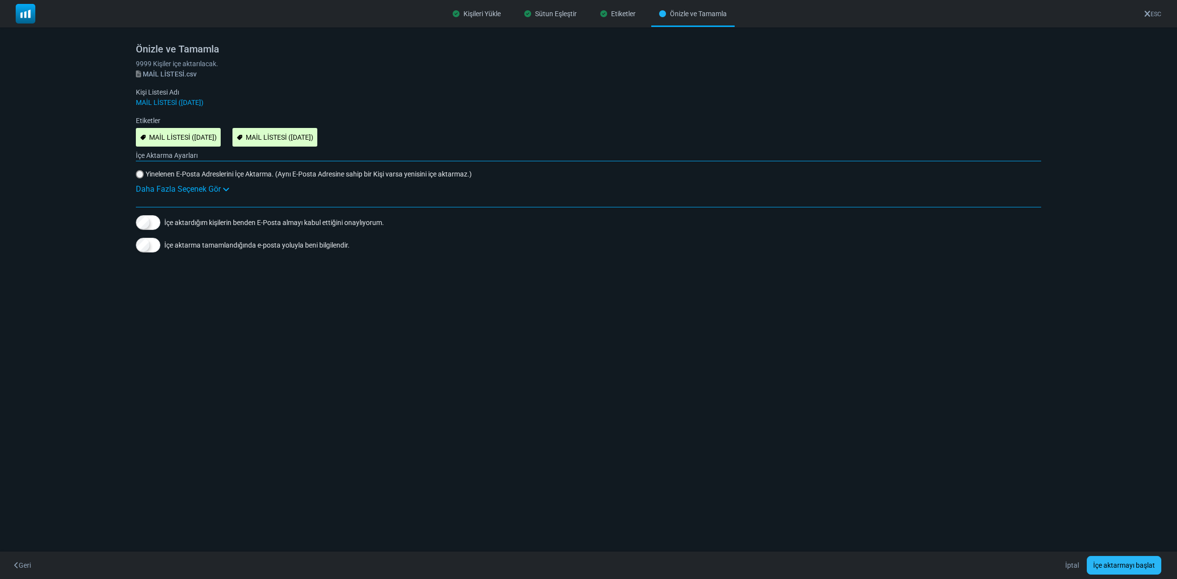
click at [1136, 565] on button "İçe aktarmayı başlat" at bounding box center [1124, 565] width 75 height 19
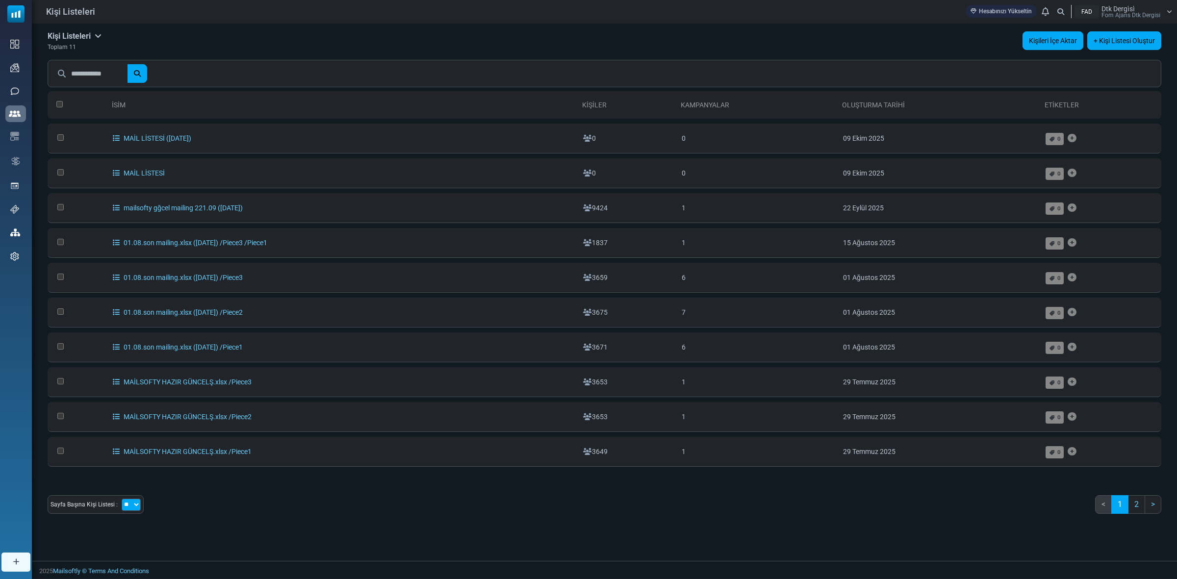
click at [1033, 35] on link "Kişileri İçe Aktar" at bounding box center [1053, 40] width 61 height 19
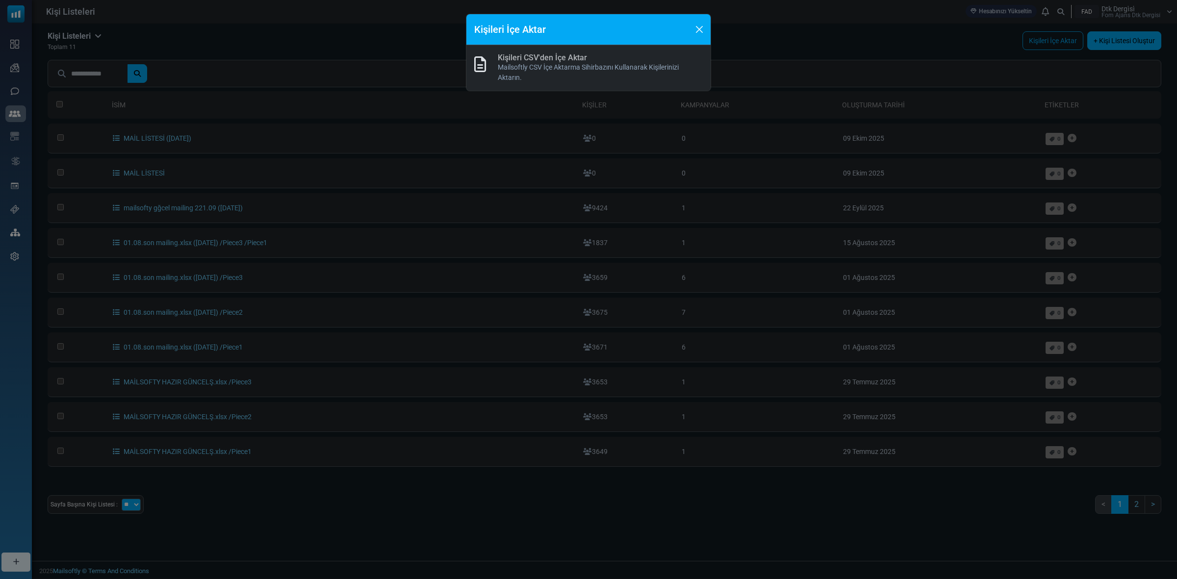
click at [558, 60] on link "Kişileri CSV'den İçe Aktar" at bounding box center [542, 57] width 89 height 9
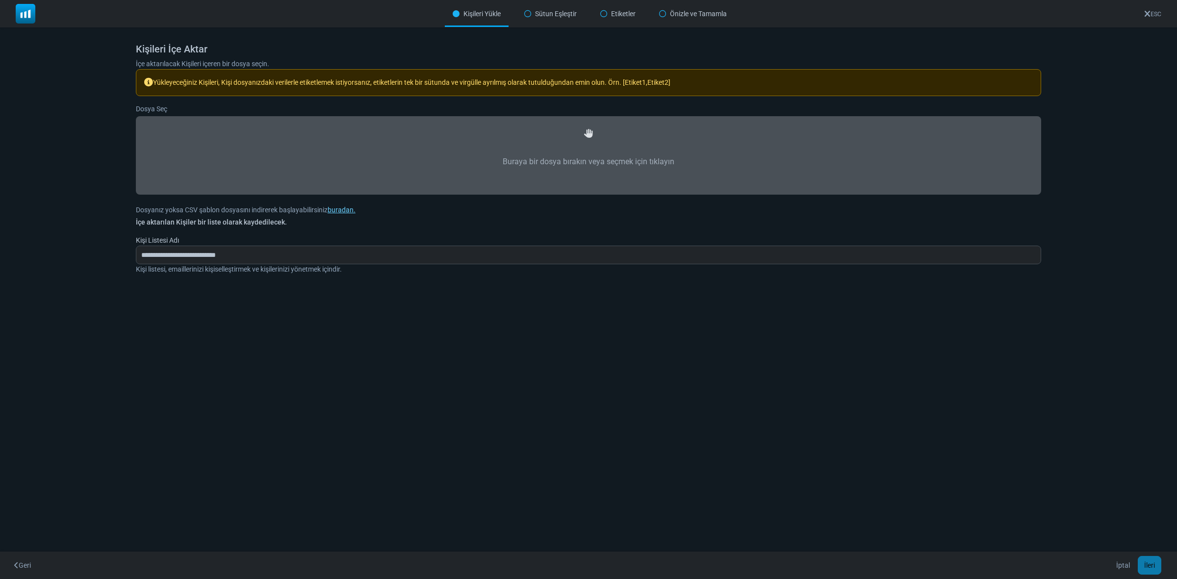
click at [587, 156] on label "Buraya bir dosya bırakın veya seçmek için tıklayın" at bounding box center [589, 161] width 884 height 43
click at [0, 0] on input "Buraya bir dosya bırakın veya seçmek için tıklayın" at bounding box center [0, 0] width 0 height 0
type input "**********"
click at [1148, 566] on button "İleri" at bounding box center [1150, 565] width 24 height 19
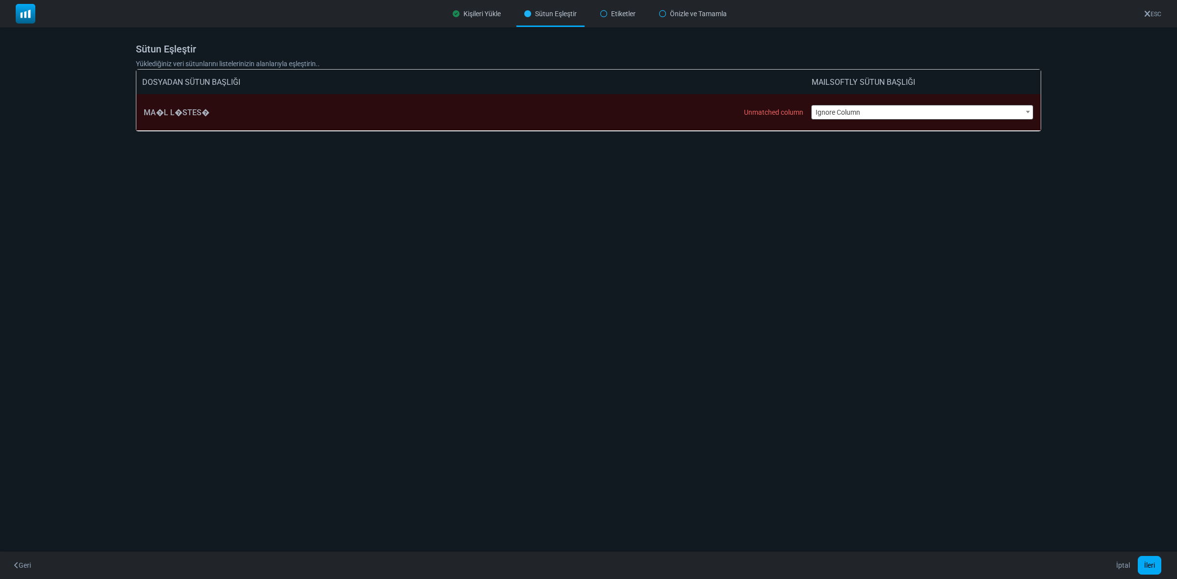
click at [883, 112] on span "Ignore Column" at bounding box center [923, 112] width 222 height 14
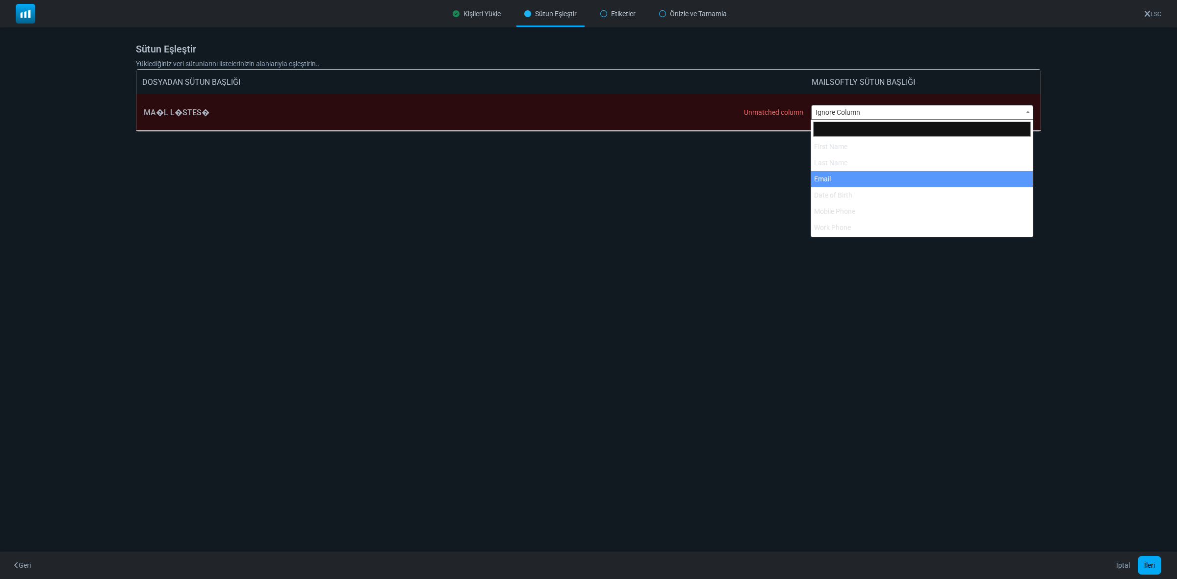
select select "*****"
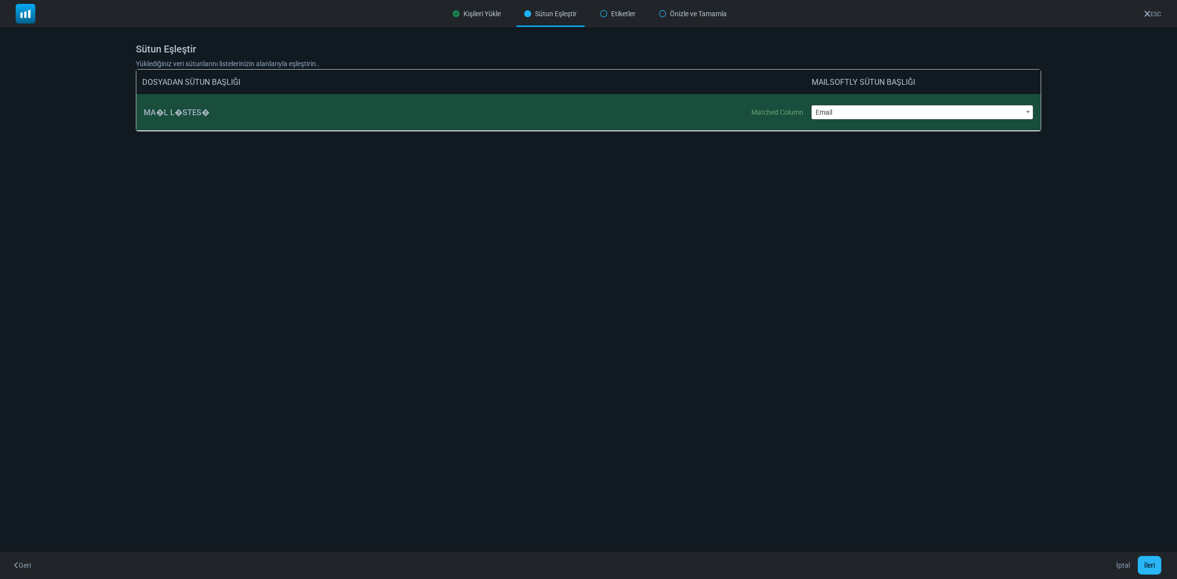
click at [1156, 562] on button "İleri" at bounding box center [1150, 565] width 24 height 19
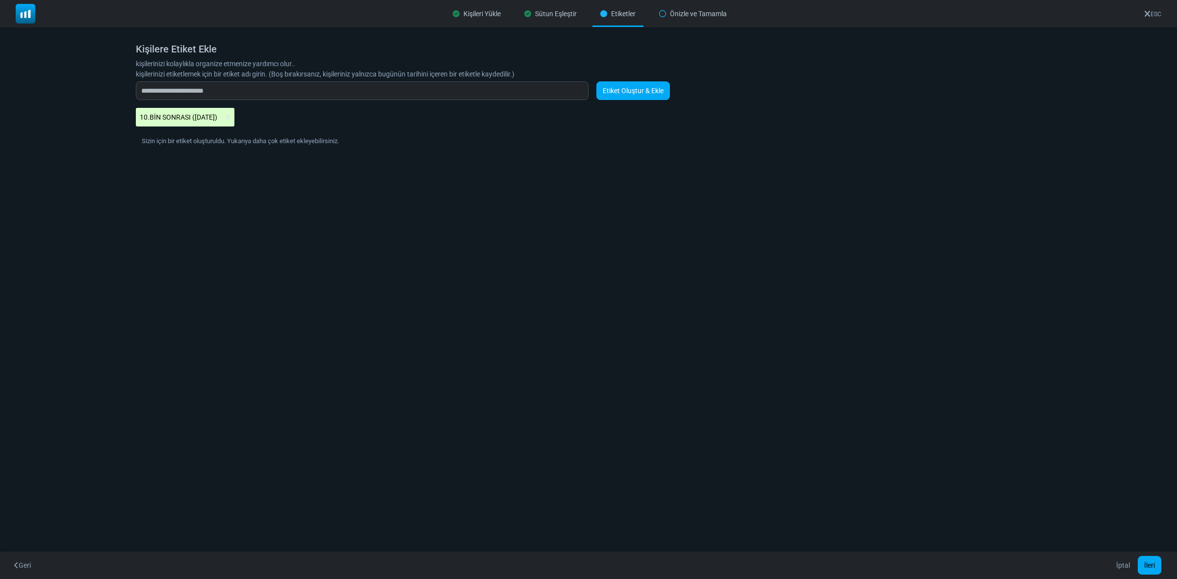
click at [630, 91] on link "Etiket Oluştur & Ekle" at bounding box center [634, 90] width 74 height 19
click at [1149, 563] on button "İleri" at bounding box center [1150, 565] width 24 height 19
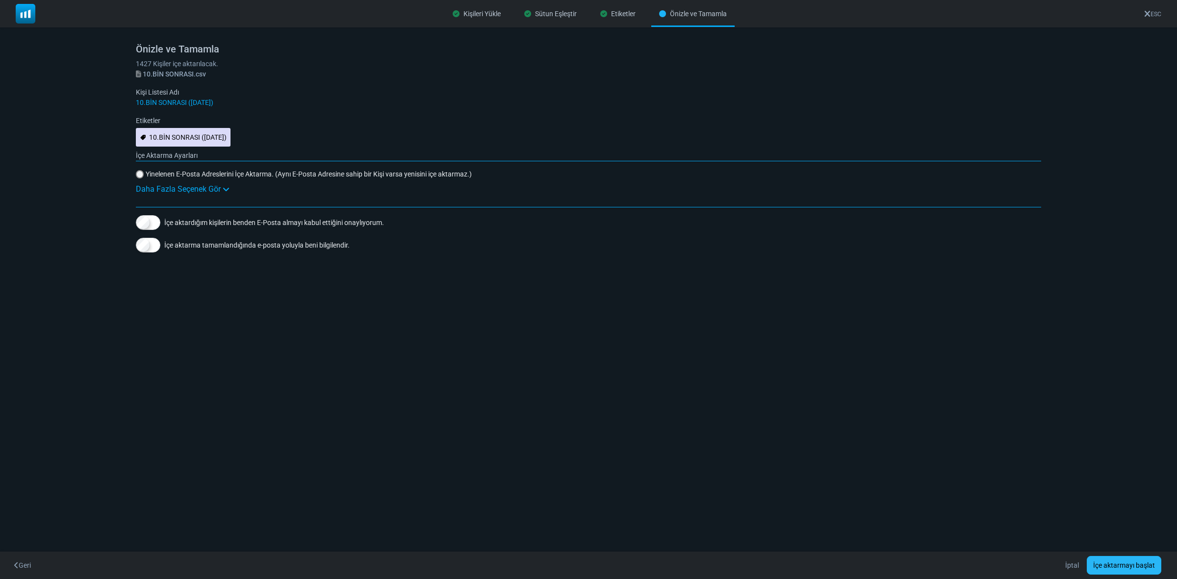
click at [1120, 561] on button "İçe aktarmayı başlat" at bounding box center [1124, 565] width 75 height 19
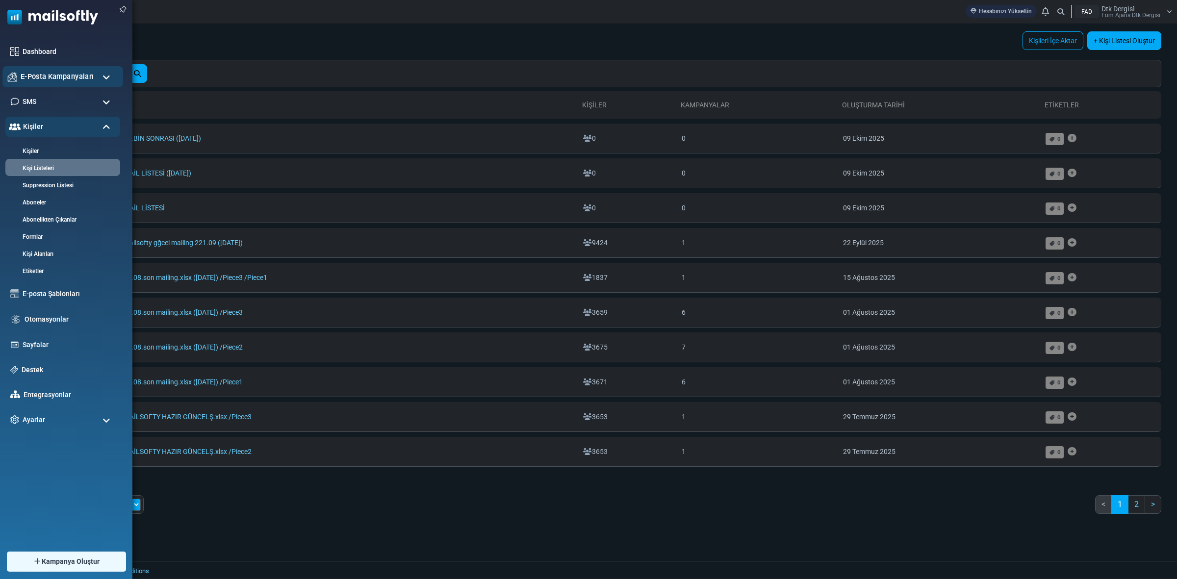
click at [60, 74] on span "E-Posta Kampanyaları" at bounding box center [57, 76] width 73 height 11
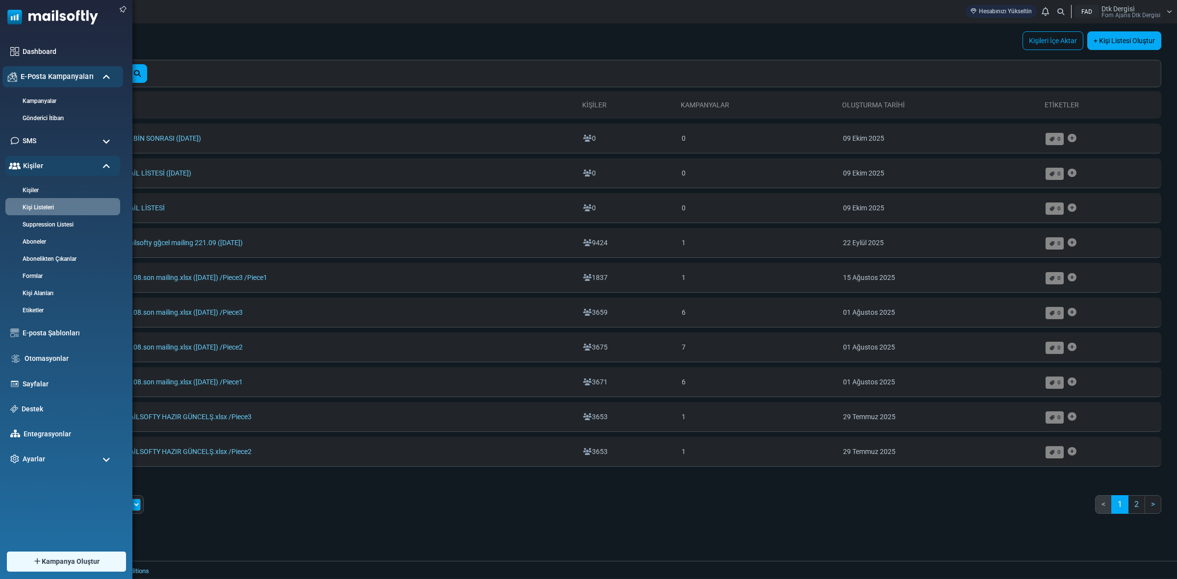
click at [55, 74] on span "E-Posta Kampanyaları" at bounding box center [57, 76] width 73 height 11
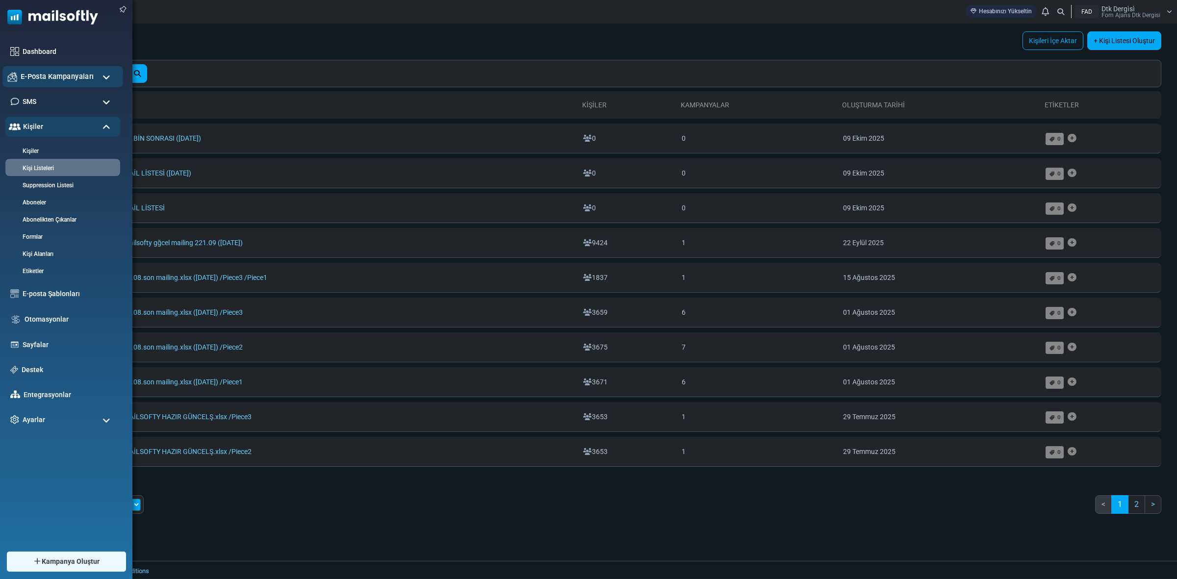
click at [55, 74] on span "E-Posta Kampanyaları" at bounding box center [57, 76] width 73 height 11
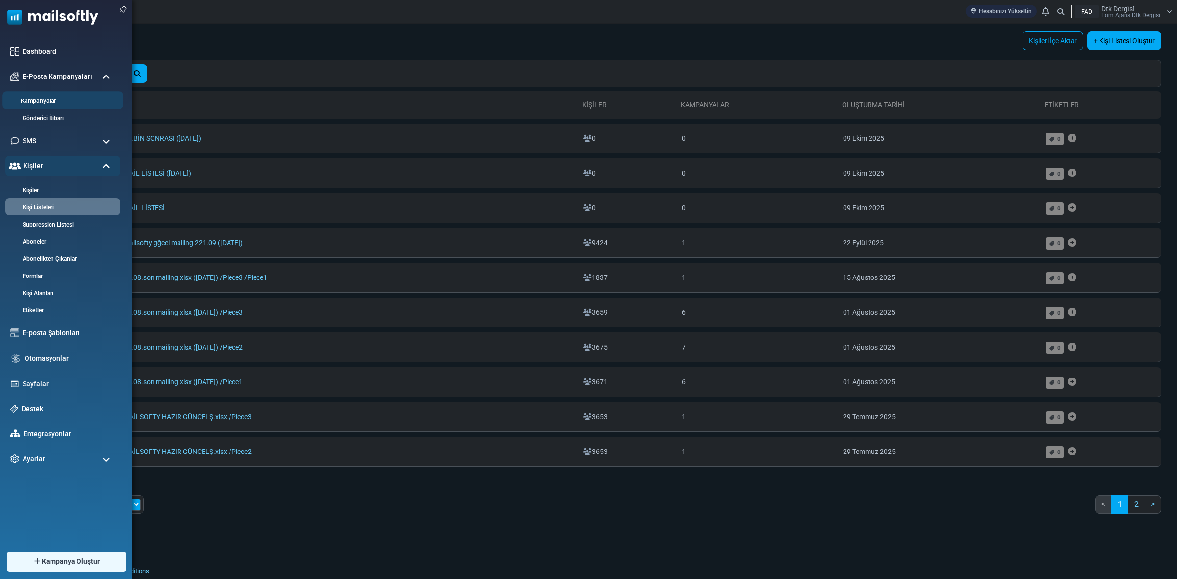
click at [40, 101] on link "Kampanyalar" at bounding box center [61, 101] width 118 height 9
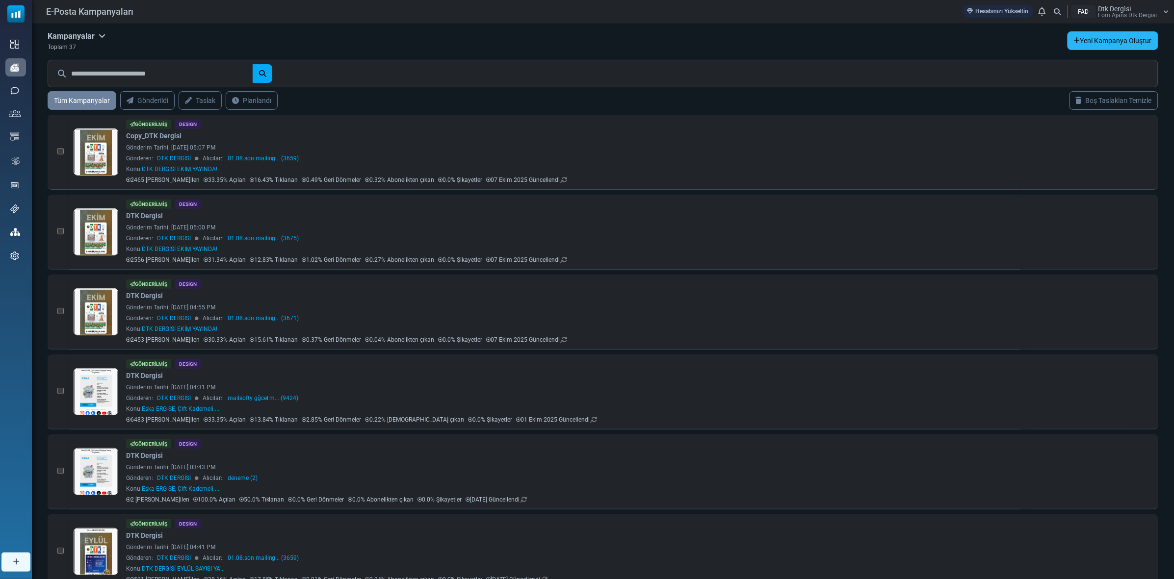
click at [1131, 37] on link "Yeni Kampanya Oluştur" at bounding box center [1113, 40] width 91 height 19
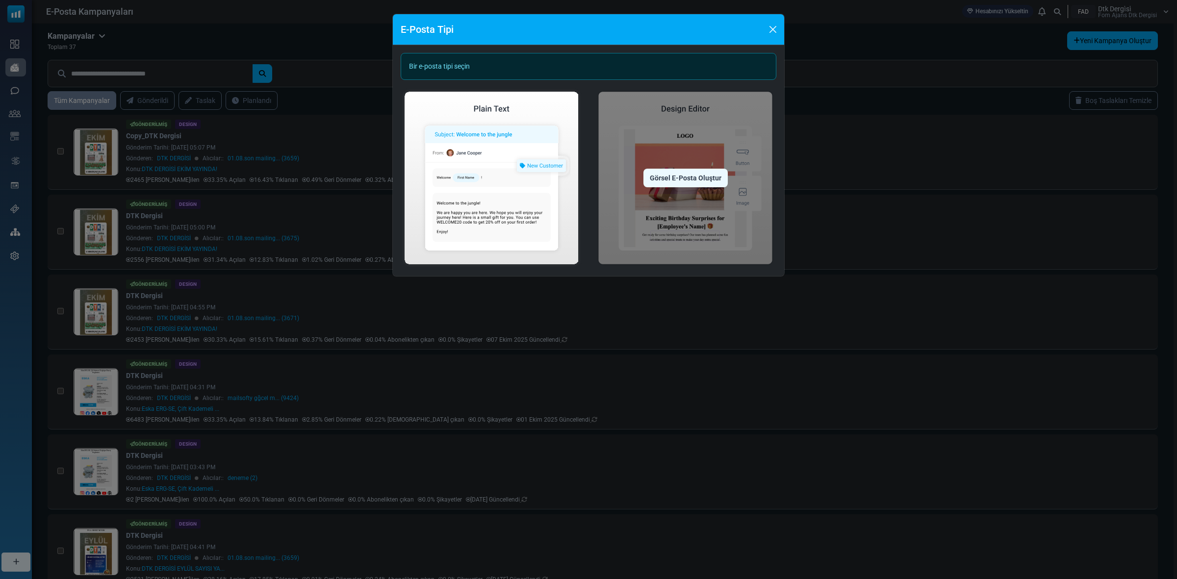
click at [690, 172] on div "Görsel E-Posta Oluştur" at bounding box center [686, 178] width 84 height 19
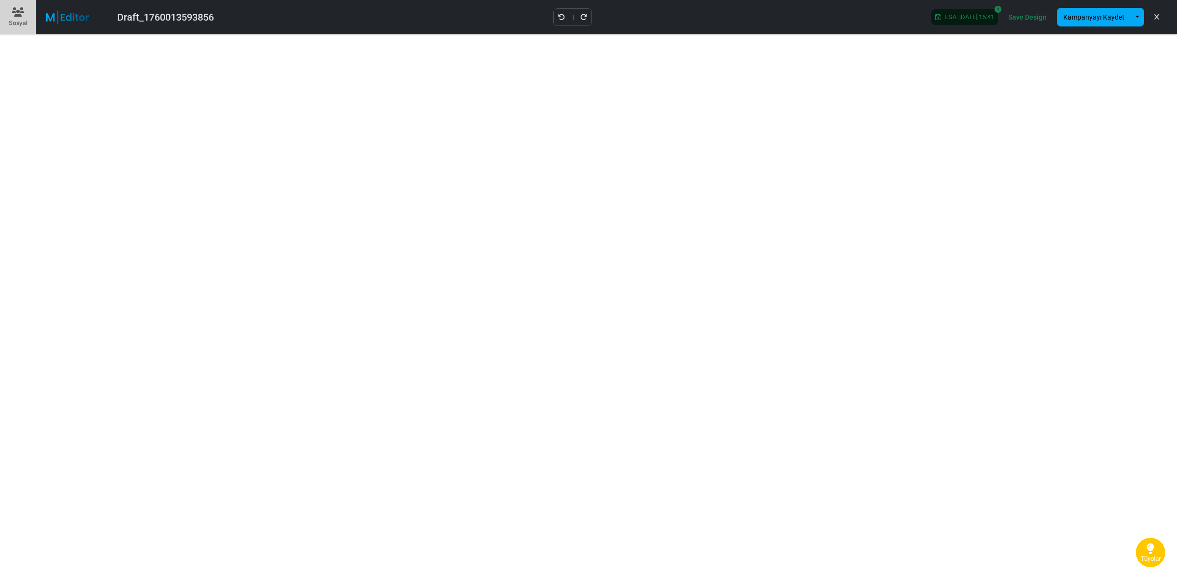
click at [1155, 17] on icon at bounding box center [1157, 17] width 4 height 0
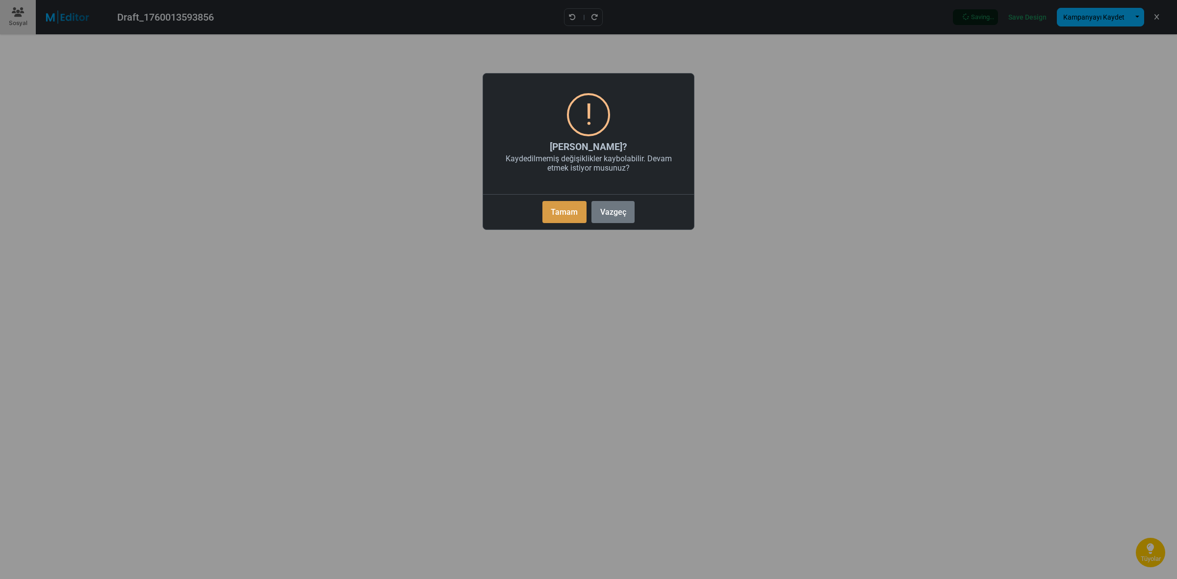
click at [556, 213] on button "Tamam" at bounding box center [565, 212] width 44 height 22
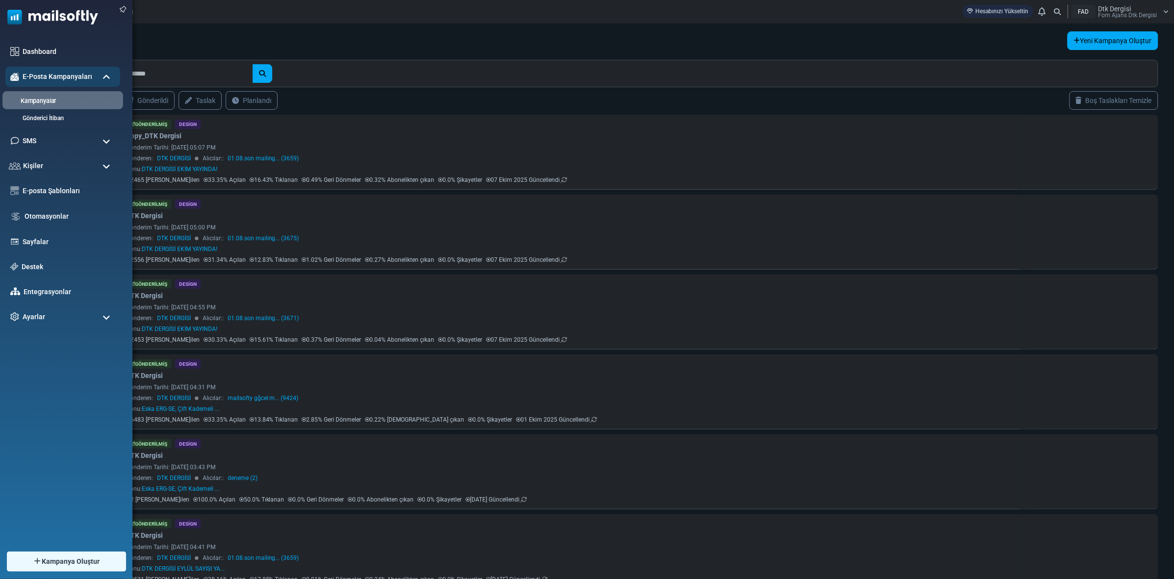
click at [49, 101] on link "Kampanyalar" at bounding box center [61, 101] width 118 height 9
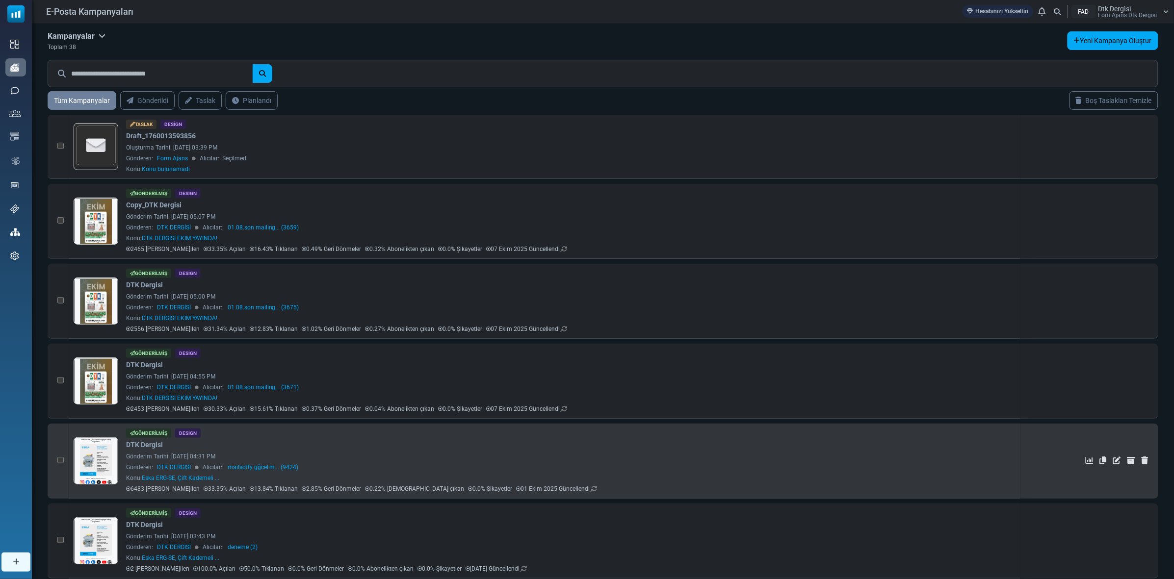
click at [96, 454] on link at bounding box center [96, 488] width 44 height 101
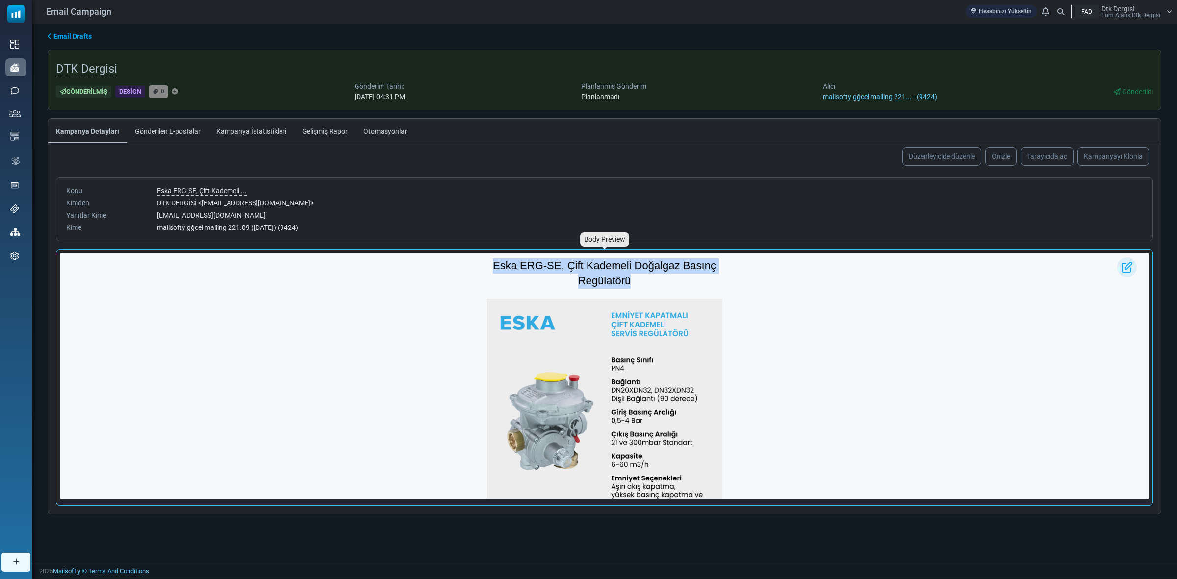
drag, startPoint x: 654, startPoint y: 278, endPoint x: 487, endPoint y: 265, distance: 167.7
click at [487, 265] on h1 "Eska ERG-SE, Çift Kademeli Doğalgaz Basınç Regülatörü" at bounding box center [604, 274] width 235 height 30
copy span "Eska ERG-SE, Çift Kademeli Doğalgaz Basınç Regülatörü"
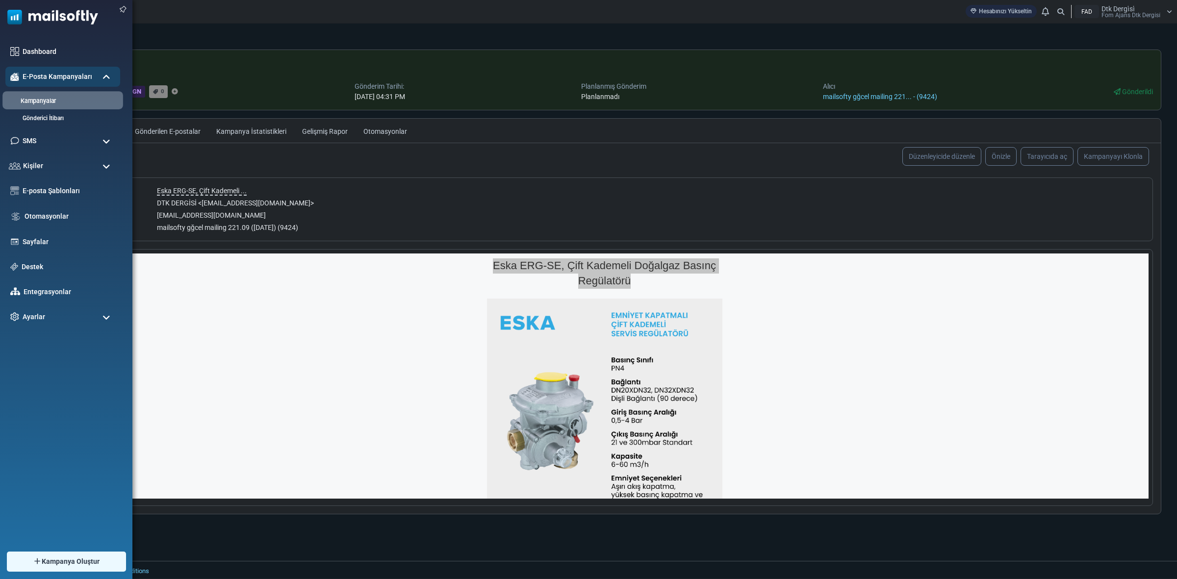
click at [52, 97] on link "Kampanyalar" at bounding box center [61, 101] width 118 height 9
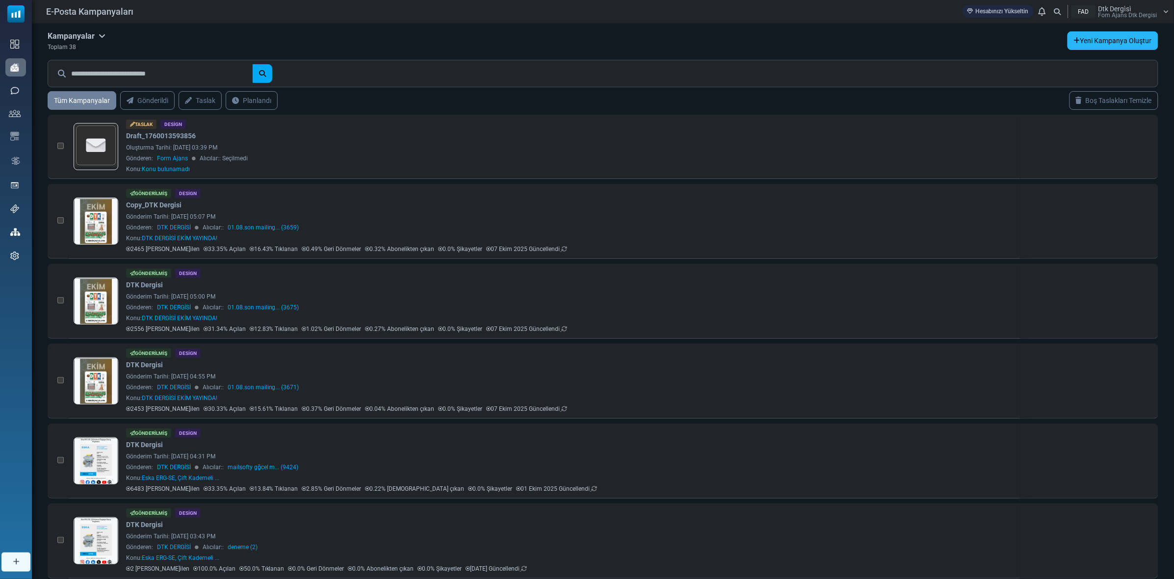
click at [1120, 33] on link "Yeni Kampanya Oluştur" at bounding box center [1113, 40] width 91 height 19
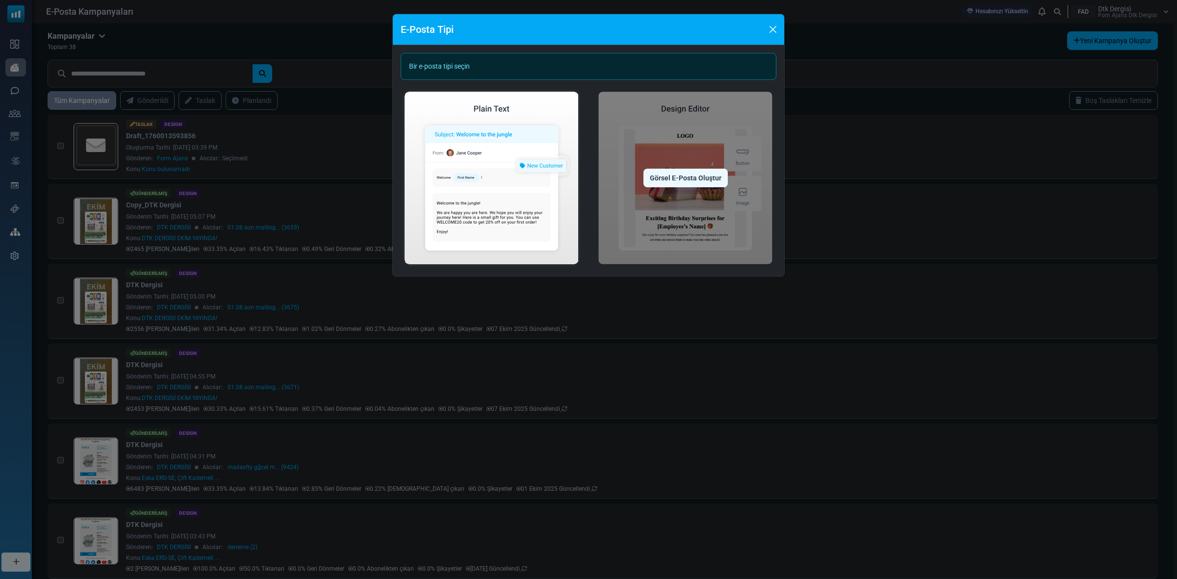
click at [670, 136] on img at bounding box center [686, 178] width 182 height 181
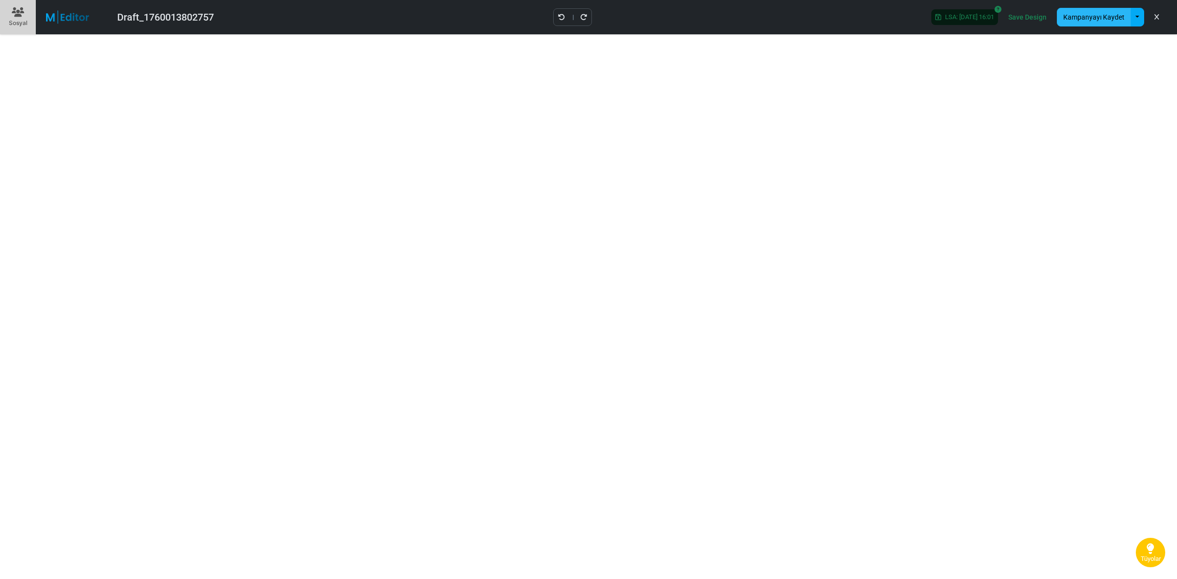
click at [1103, 15] on button "Kampanyayı Kaydet" at bounding box center [1094, 17] width 74 height 19
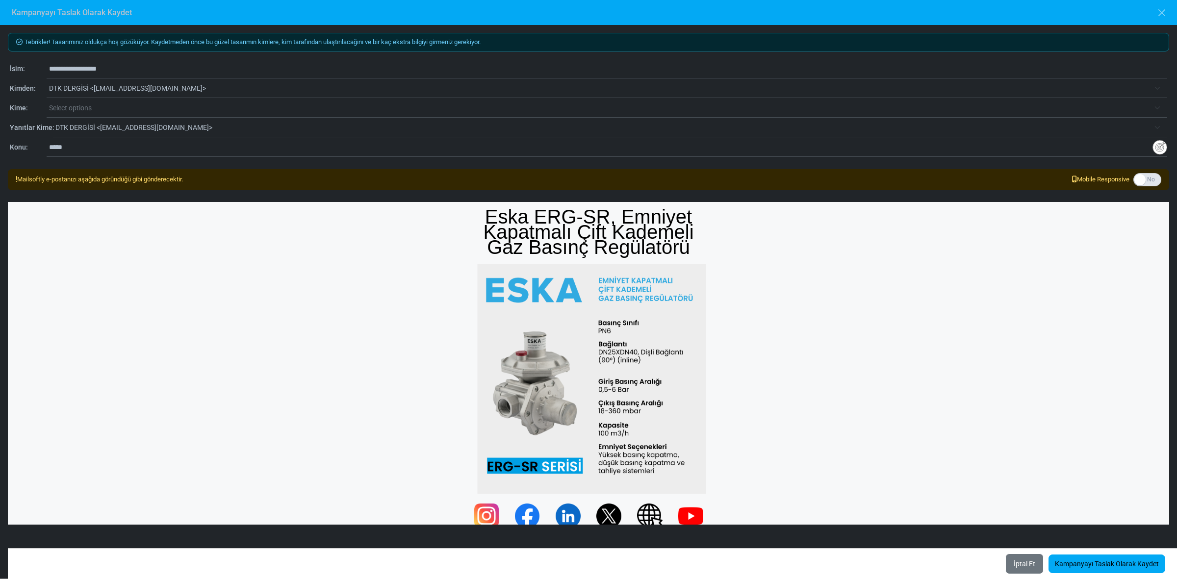
scroll to position [17, 0]
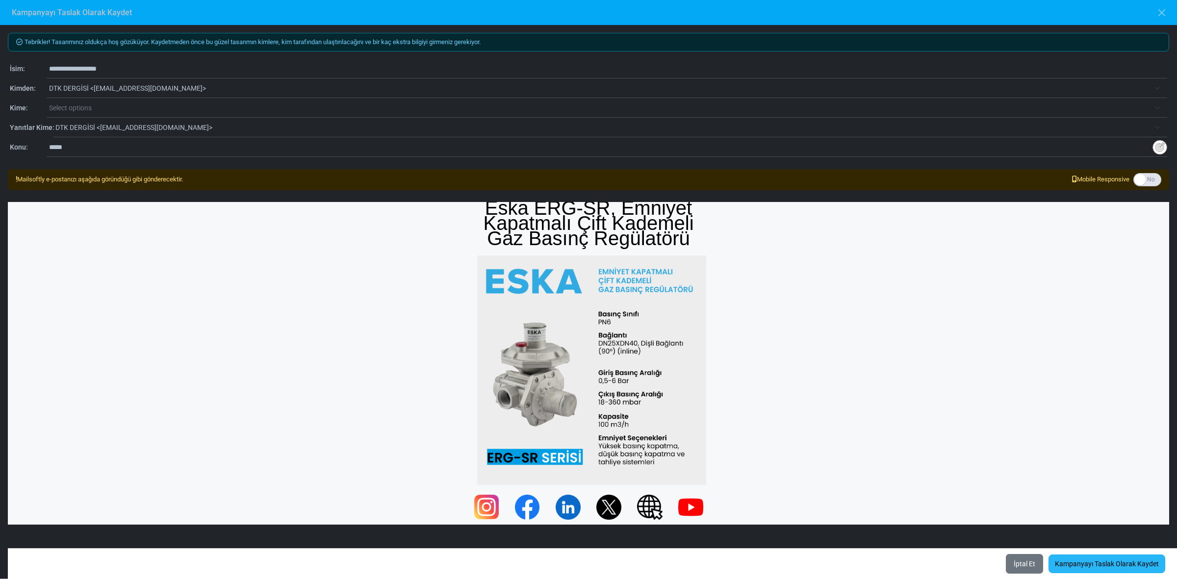
click at [1090, 561] on link "Kampanyayı Taslak Olarak Kaydet" at bounding box center [1107, 564] width 117 height 19
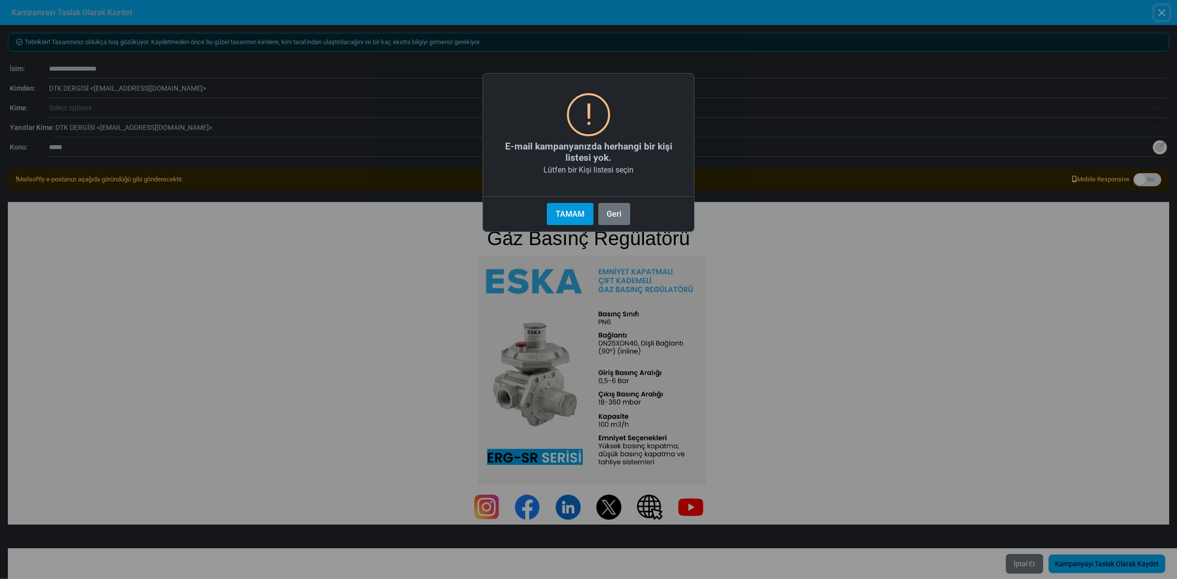
click at [570, 212] on button "TAMAM" at bounding box center [570, 214] width 46 height 22
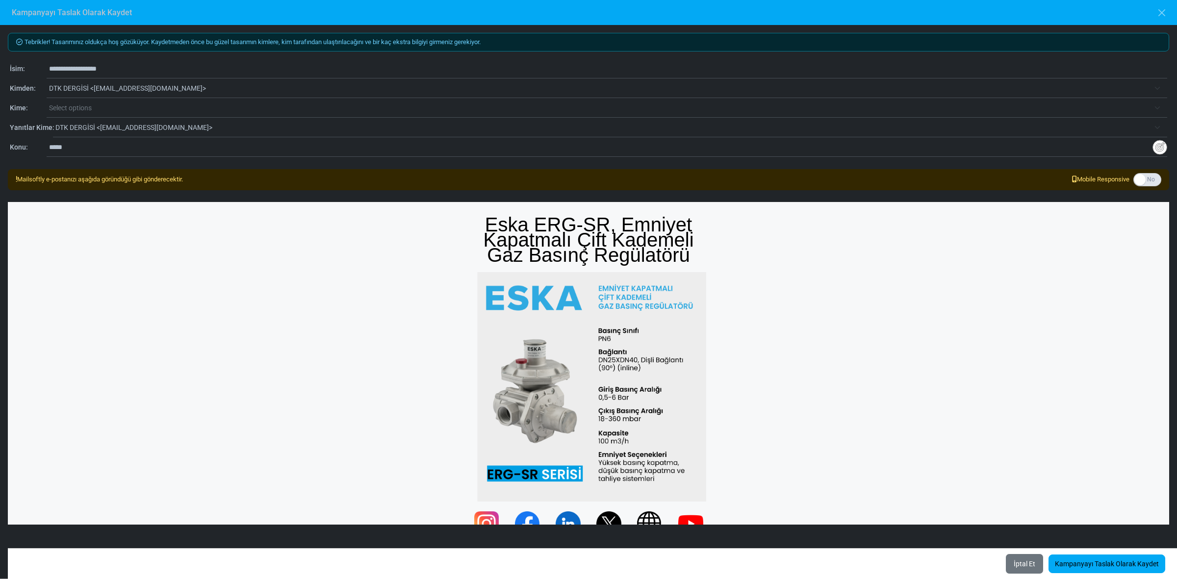
scroll to position [0, 0]
click at [589, 235] on span "Eska ERG-SR, Emniyet Kapatmalı Çift Kademeli Gaz Basınç Regülatörü" at bounding box center [588, 240] width 210 height 52
click at [1166, 8] on button "button" at bounding box center [1162, 12] width 15 height 15
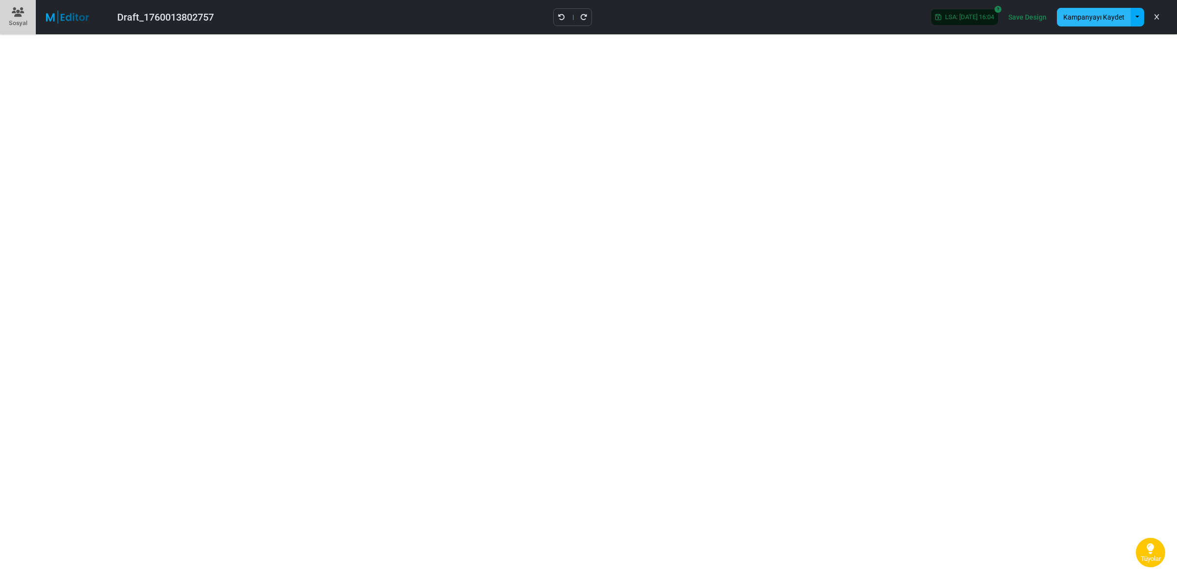
click at [1083, 16] on button "Kampanyayı Kaydet" at bounding box center [1094, 17] width 74 height 19
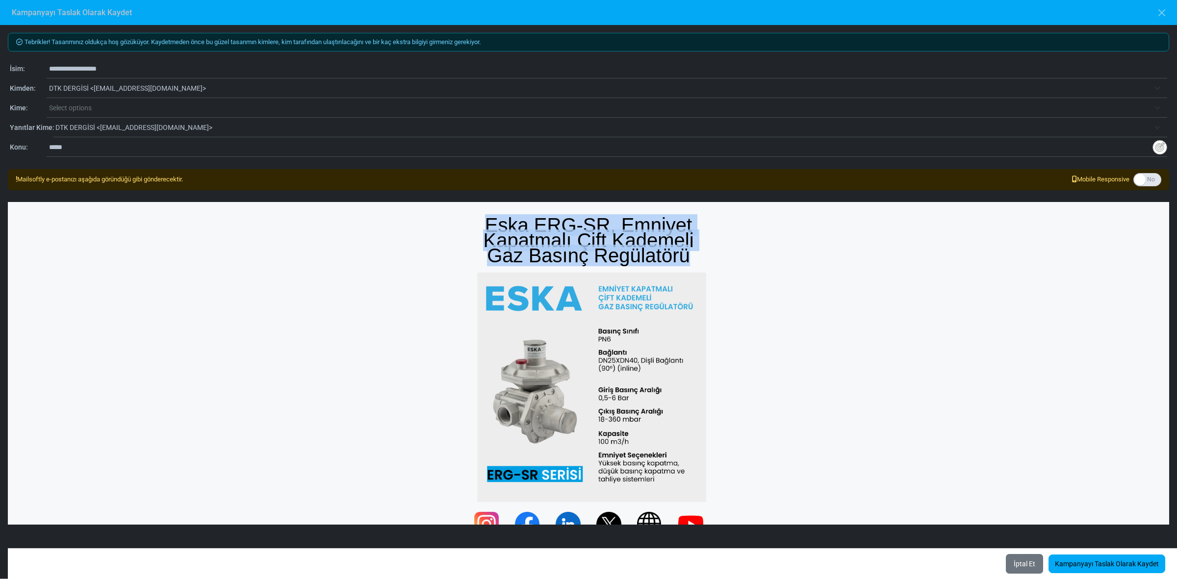
drag, startPoint x: 686, startPoint y: 258, endPoint x: 486, endPoint y: 230, distance: 202.2
click at [486, 230] on span "Eska ERG-SR, Emniyet Kapatmalı Çift Kademeli Gaz Basınç Regülatörü" at bounding box center [588, 240] width 210 height 52
copy span "Eska ERG-SR, Emniyet Kapatmalı Çift Kademeli Gaz Basınç Regülatörü"
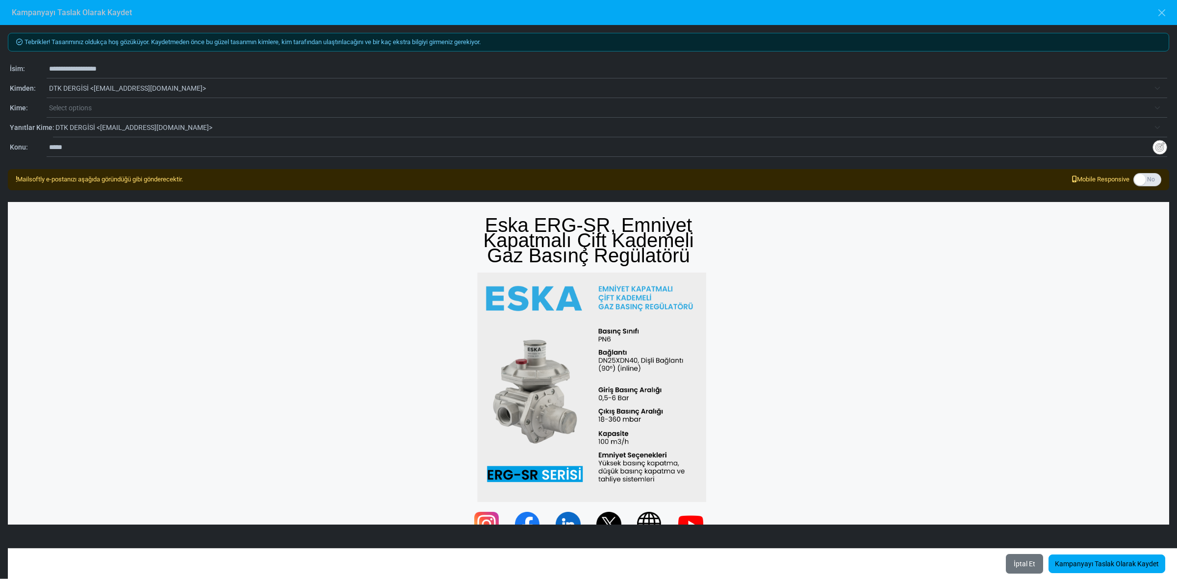
drag, startPoint x: 77, startPoint y: 146, endPoint x: 45, endPoint y: 140, distance: 31.9
click at [45, 140] on div "**********" at bounding box center [589, 108] width 1162 height 98
paste input "**********"
type input "**********"
click at [830, 258] on div "Eska ERG-SR, Emniyet Kapatmalı Çift Kademeli Gaz Basınç Regülatörü" at bounding box center [589, 354] width 1162 height 305
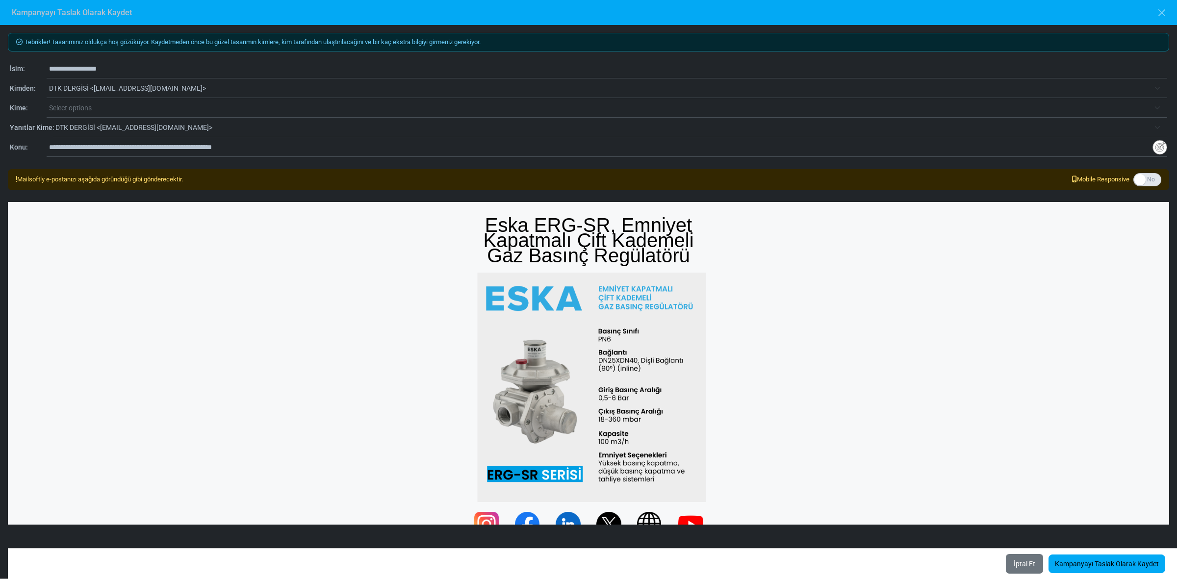
click at [129, 61] on input "**********" at bounding box center [608, 68] width 1119 height 19
drag, startPoint x: 134, startPoint y: 64, endPoint x: 45, endPoint y: 60, distance: 89.4
click at [45, 60] on div "**********" at bounding box center [589, 108] width 1162 height 98
click at [72, 81] on span "DTK DERGİSİ <dtk@dtkdergisi.com>" at bounding box center [608, 88] width 1119 height 18
click at [83, 86] on span "DTK DERGİSİ <dtk@dtkdergisi.com>" at bounding box center [599, 88] width 1101 height 12
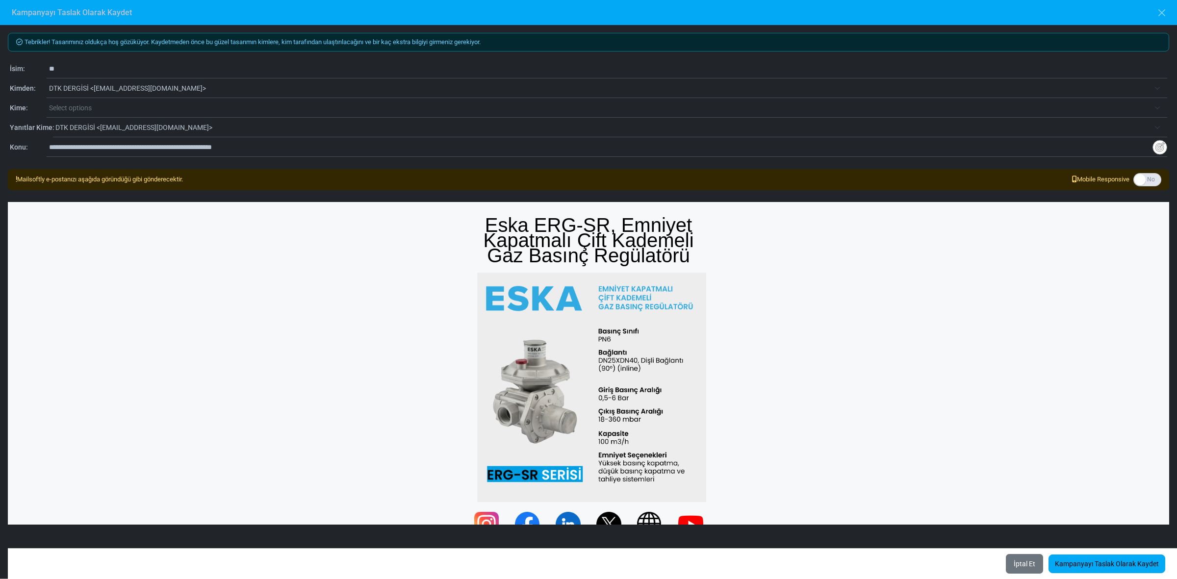
click at [76, 69] on input "**" at bounding box center [608, 68] width 1119 height 19
type input "**********"
click at [1161, 11] on button "button" at bounding box center [1162, 12] width 15 height 15
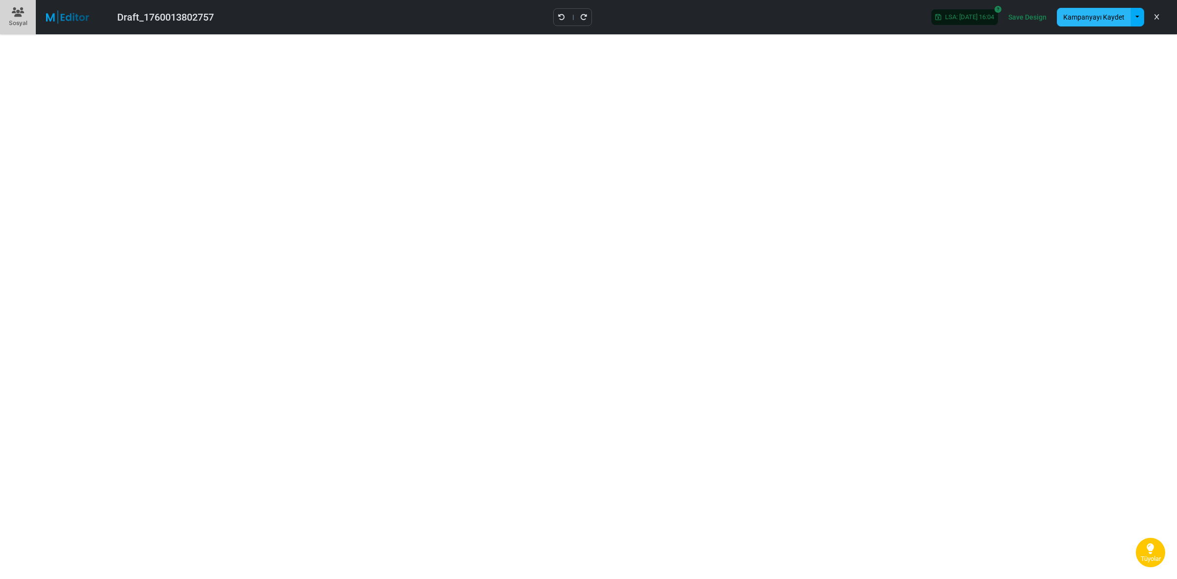
click at [1100, 16] on button "Kampanyayı Kaydet" at bounding box center [1094, 17] width 74 height 19
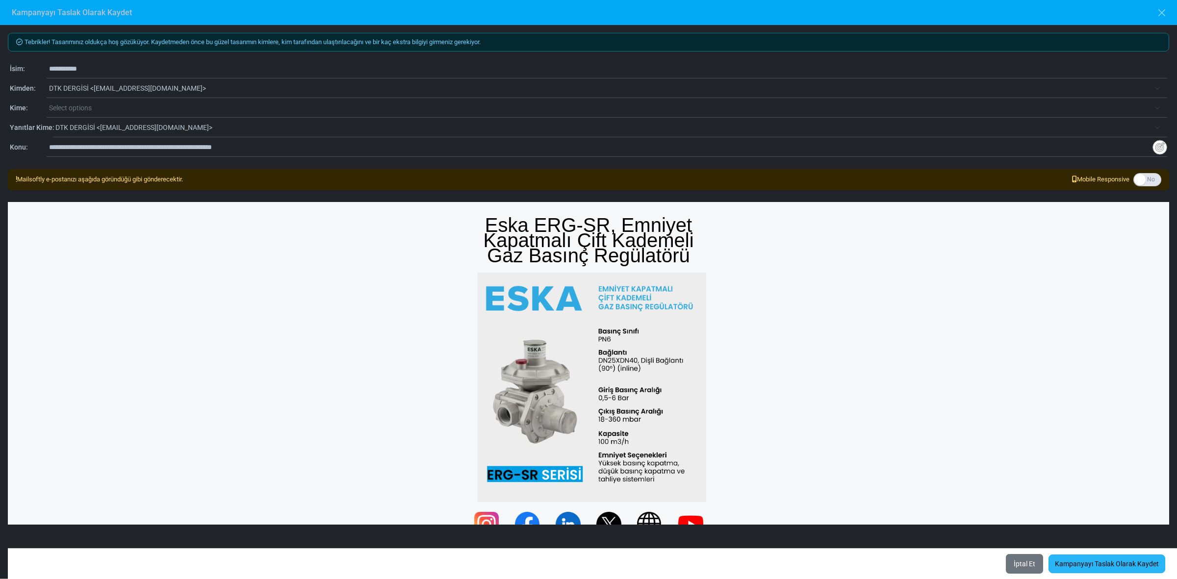
click at [1086, 561] on link "Kampanyayı Taslak Olarak Kaydet" at bounding box center [1107, 564] width 117 height 19
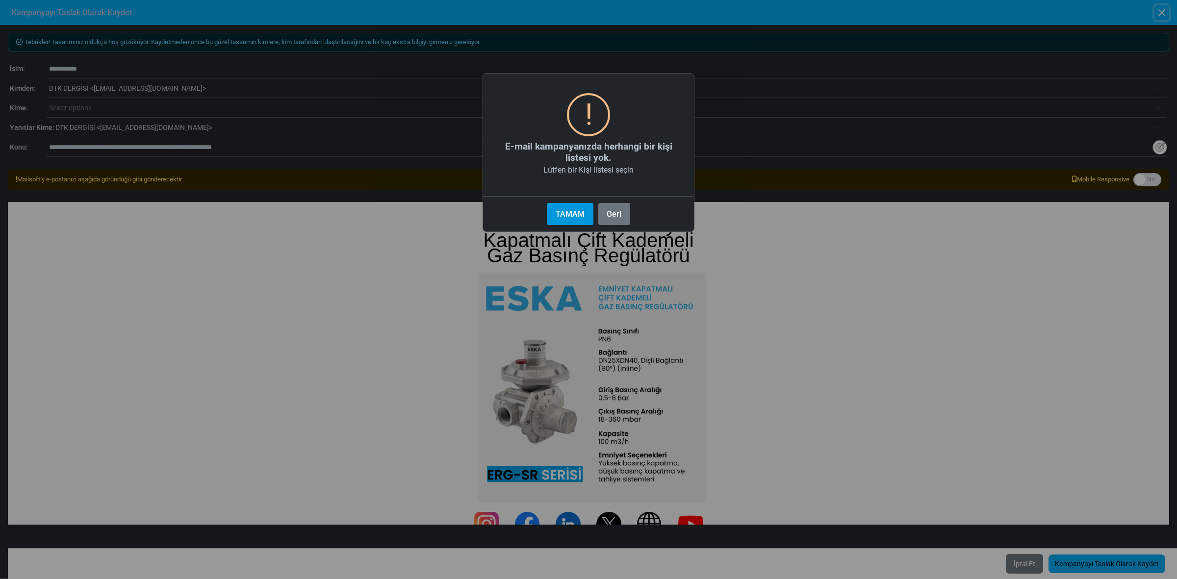
click at [573, 217] on button "TAMAM" at bounding box center [570, 214] width 46 height 22
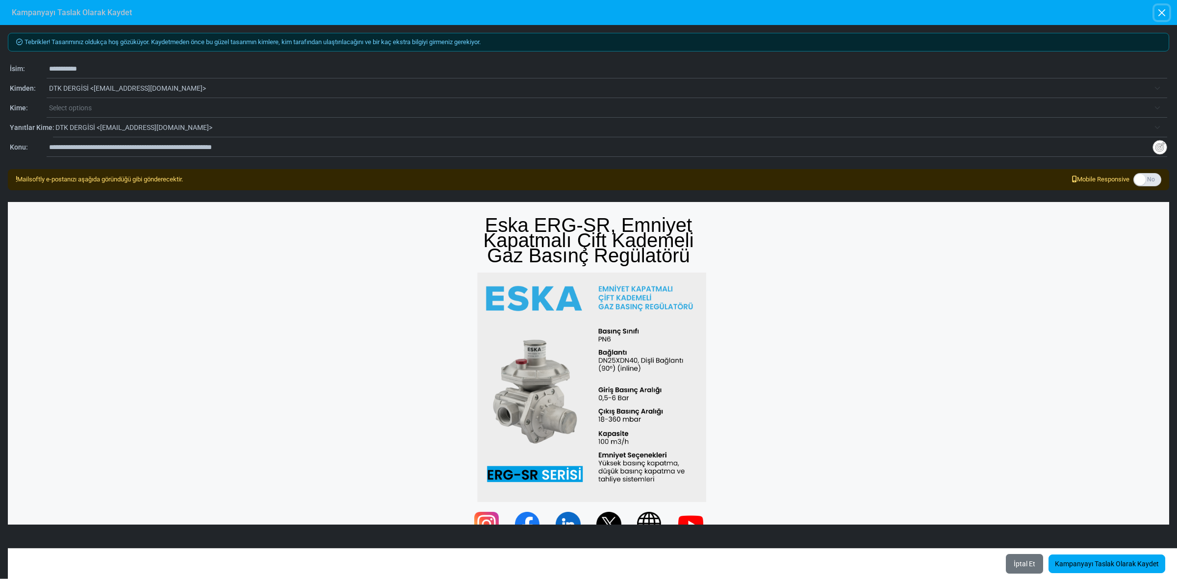
click at [1166, 10] on button "button" at bounding box center [1162, 12] width 15 height 15
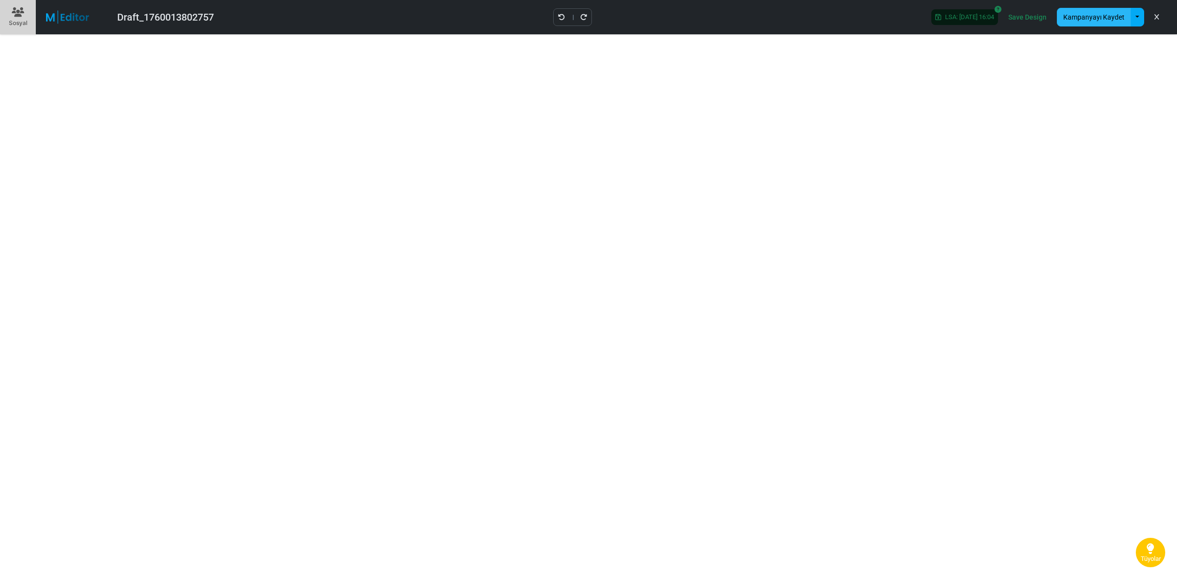
click at [1107, 15] on button "Kampanyayı Kaydet" at bounding box center [1094, 17] width 74 height 19
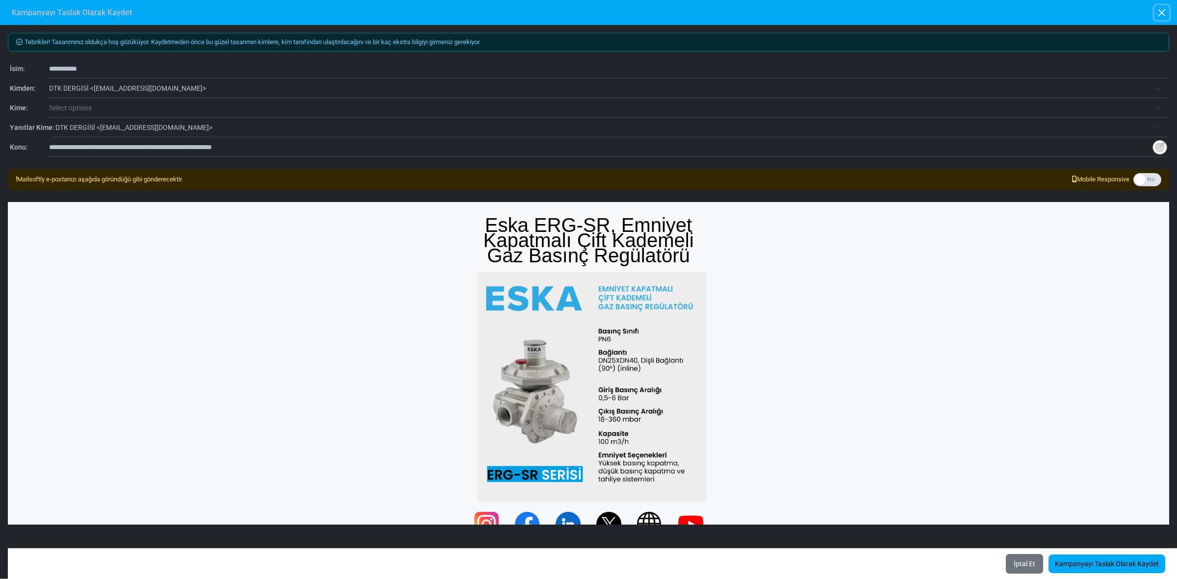
click at [1158, 10] on button "button" at bounding box center [1162, 12] width 15 height 15
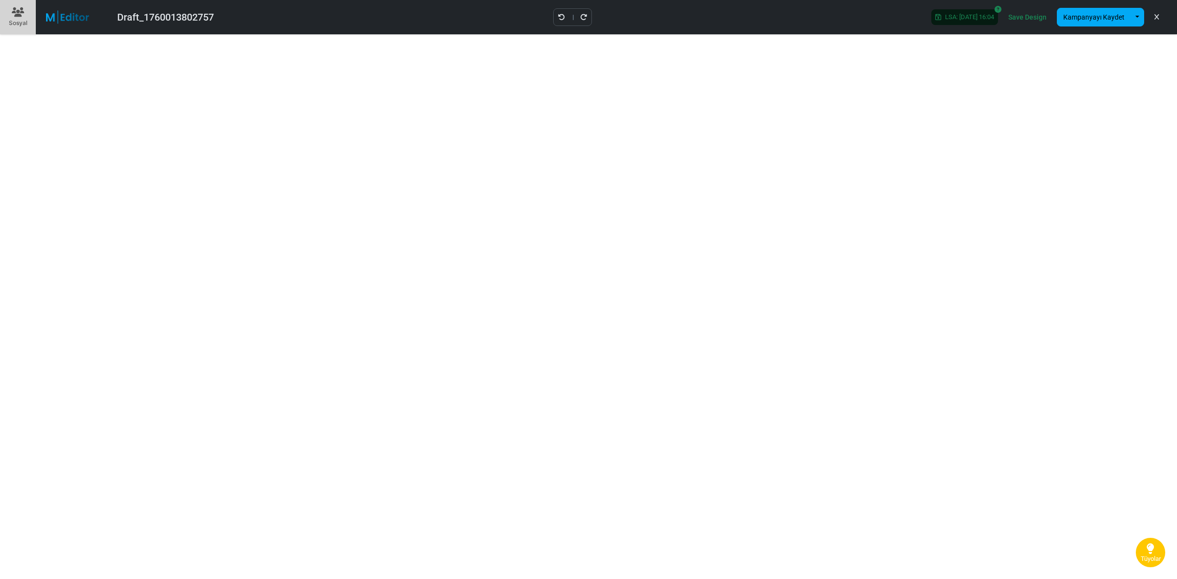
click at [1029, 16] on link "Save Design" at bounding box center [1027, 17] width 43 height 17
click at [1109, 13] on button "Kampanyayı Kaydet" at bounding box center [1094, 17] width 74 height 19
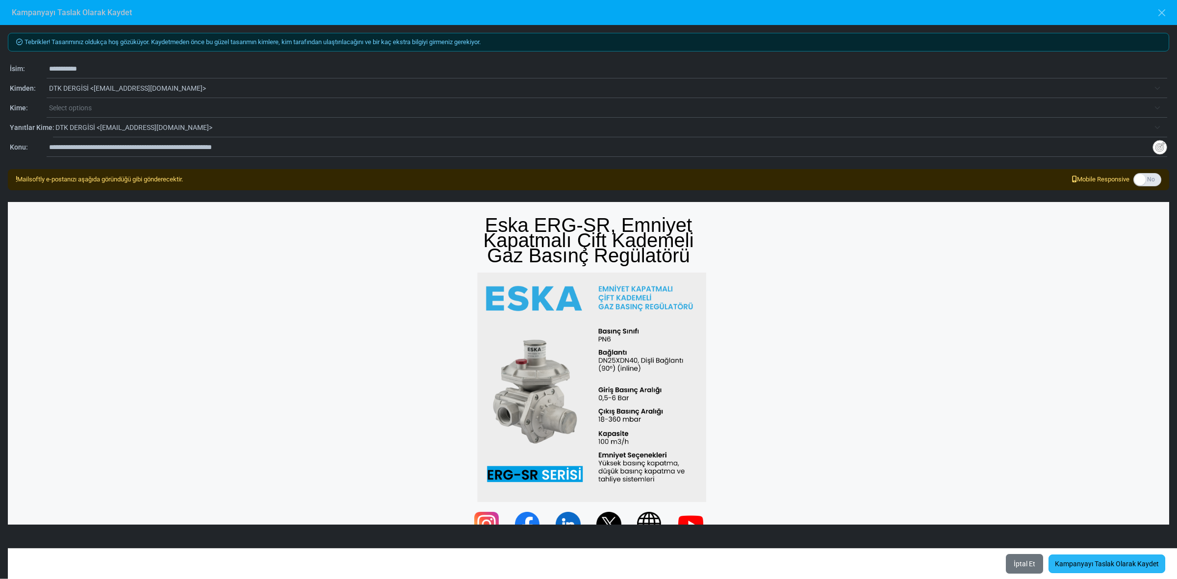
click at [1075, 565] on link "Kampanyayı Taslak Olarak Kaydet" at bounding box center [1107, 564] width 117 height 19
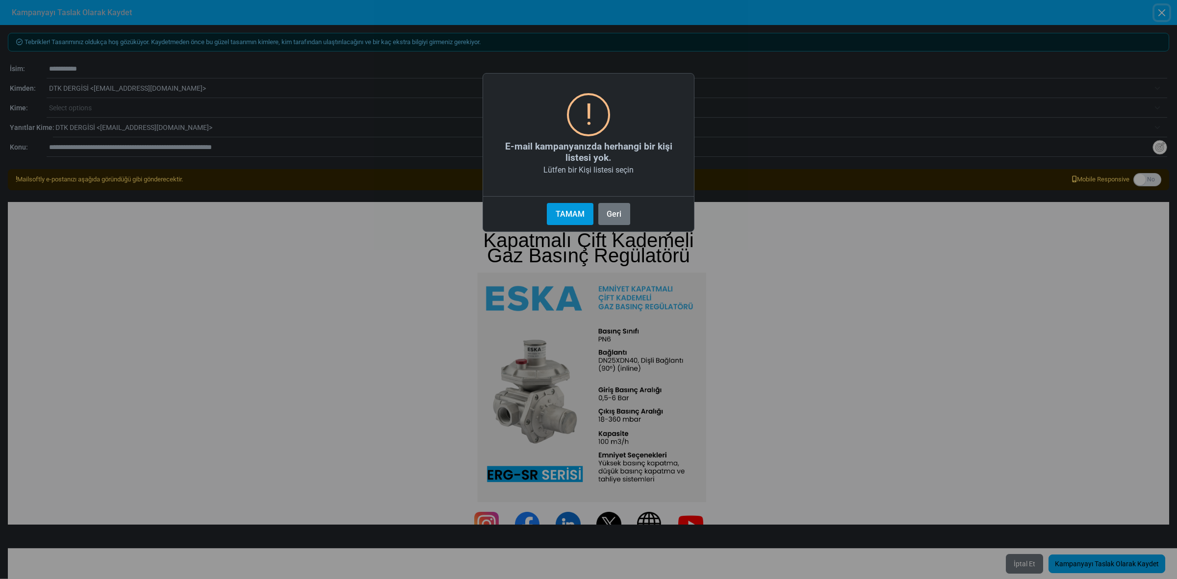
click at [579, 209] on button "TAMAM" at bounding box center [570, 214] width 46 height 22
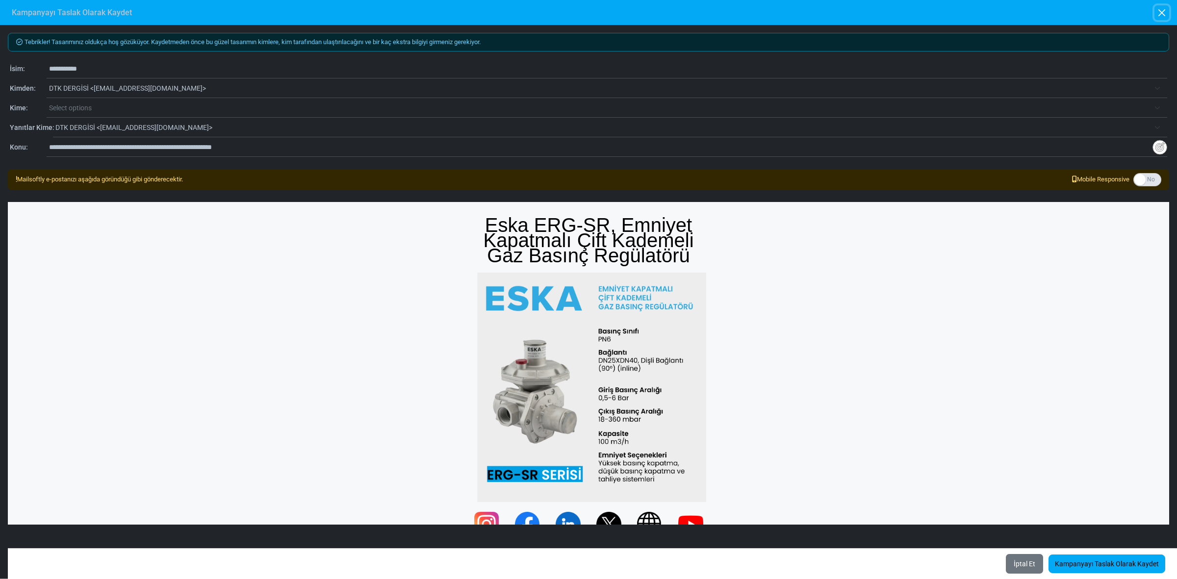
click at [1159, 10] on button "button" at bounding box center [1162, 12] width 15 height 15
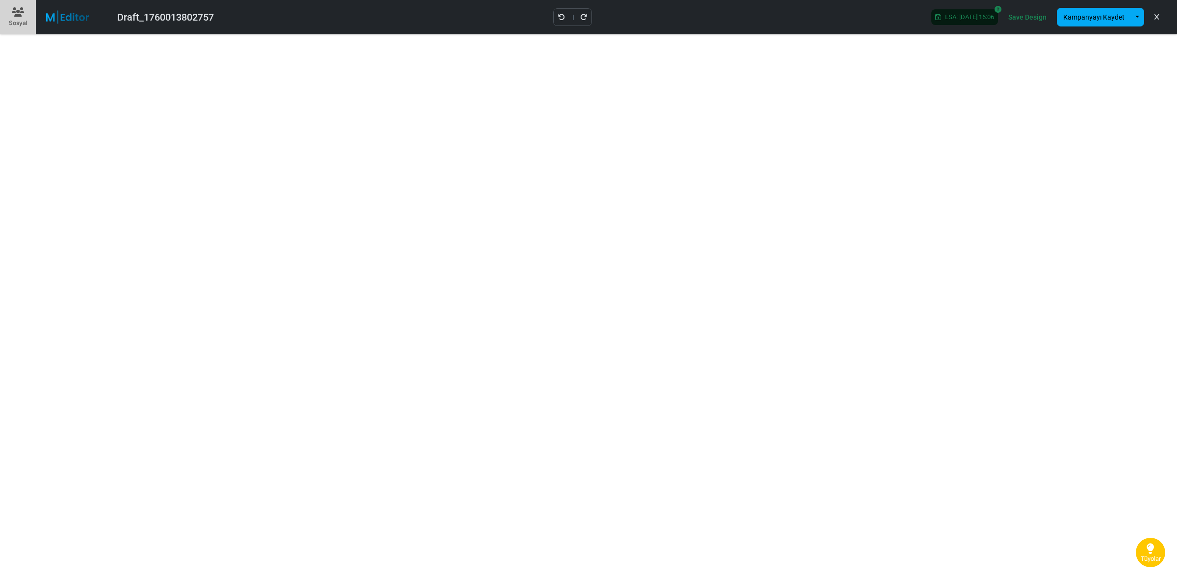
click at [1153, 11] on link at bounding box center [1156, 17] width 9 height 17
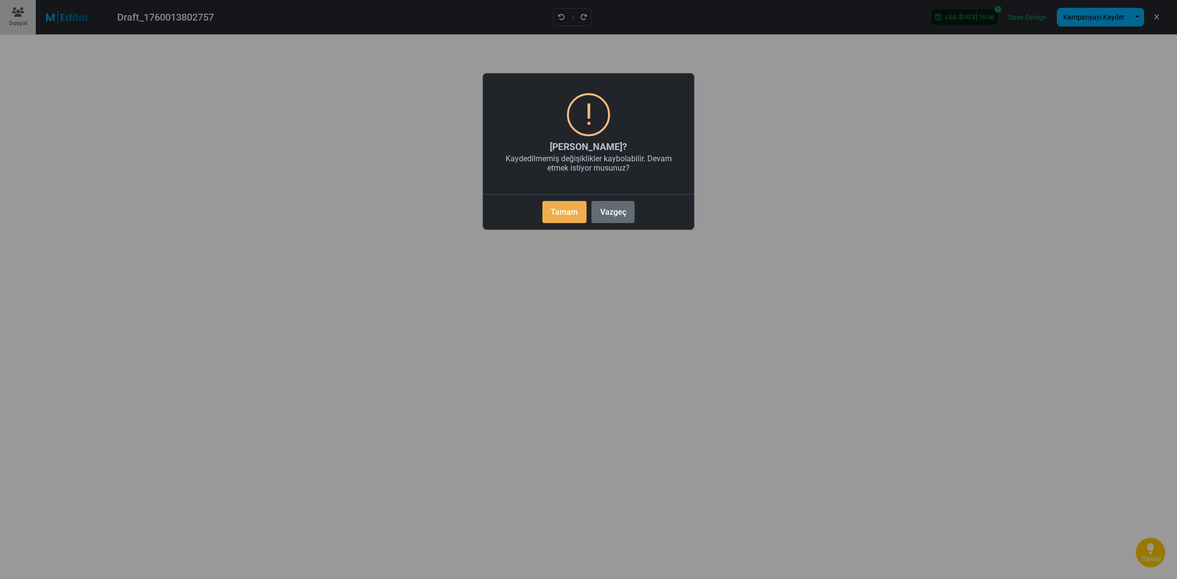
click at [616, 208] on button "Vazgeç" at bounding box center [613, 212] width 43 height 22
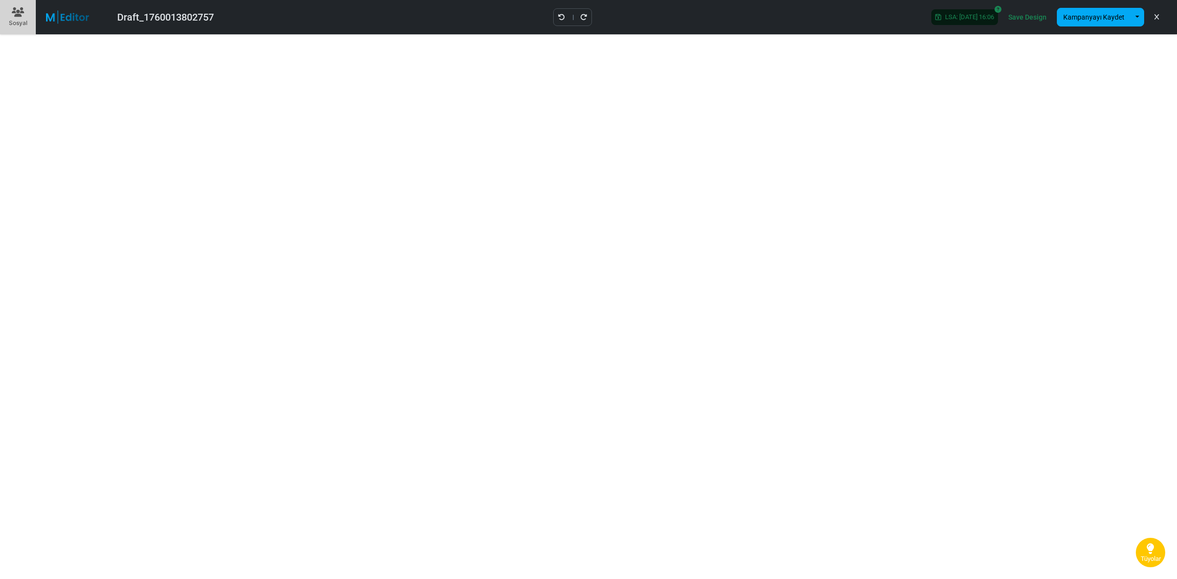
click at [1162, 20] on div "LSA: 2025-10-09 16:06 Save Design Kampanyayı Kaydet Şablon Olarak Kaydet Bir Şa…" at bounding box center [1047, 17] width 246 height 26
click at [1102, 19] on button "Kampanyayı Kaydet" at bounding box center [1094, 17] width 74 height 19
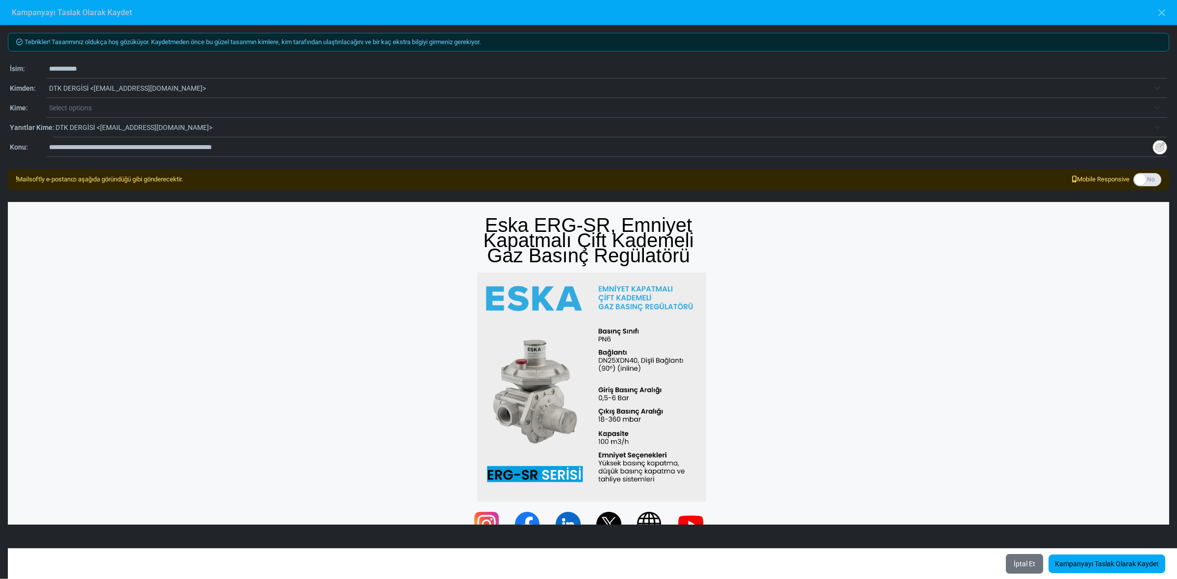
click at [78, 86] on span "DTK DERGİSİ <dtk@dtkdergisi.com>" at bounding box center [599, 88] width 1101 height 12
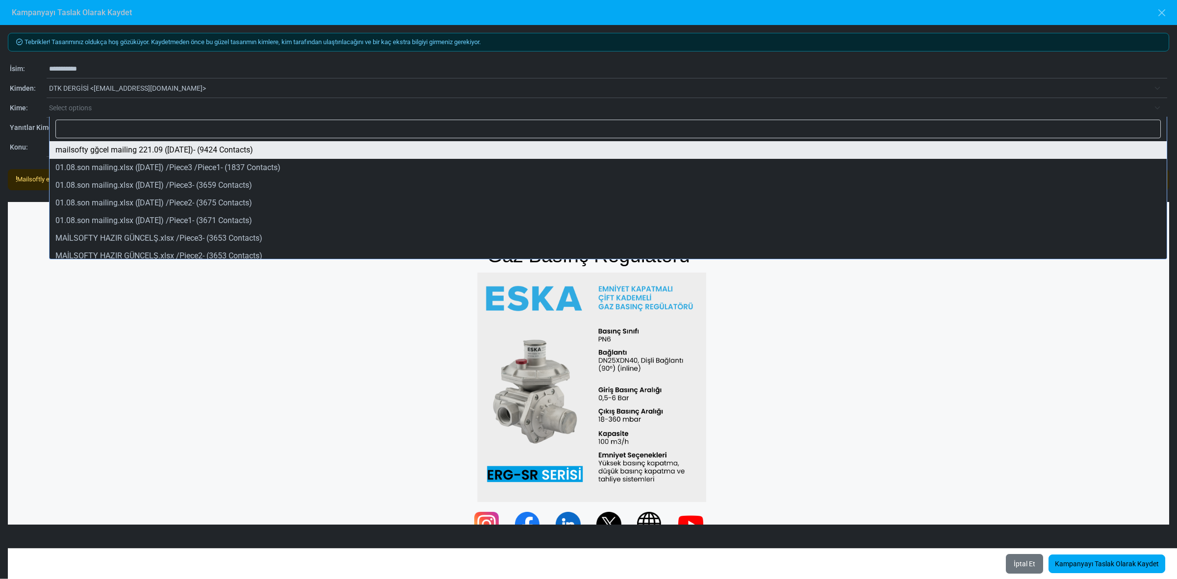
click at [89, 106] on span "Select options" at bounding box center [70, 108] width 43 height 8
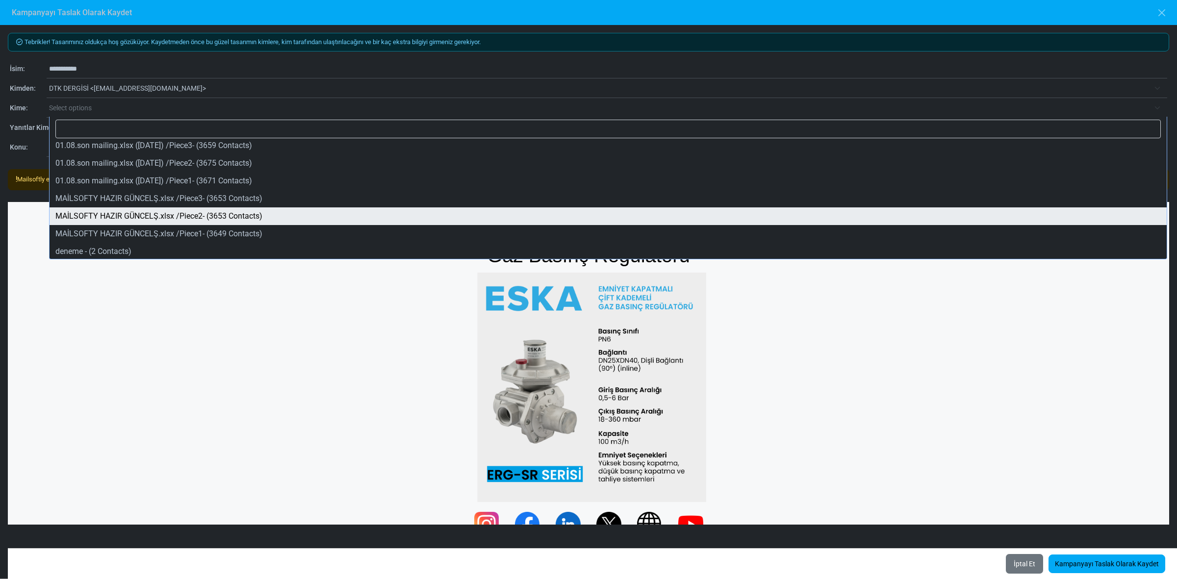
scroll to position [41, 0]
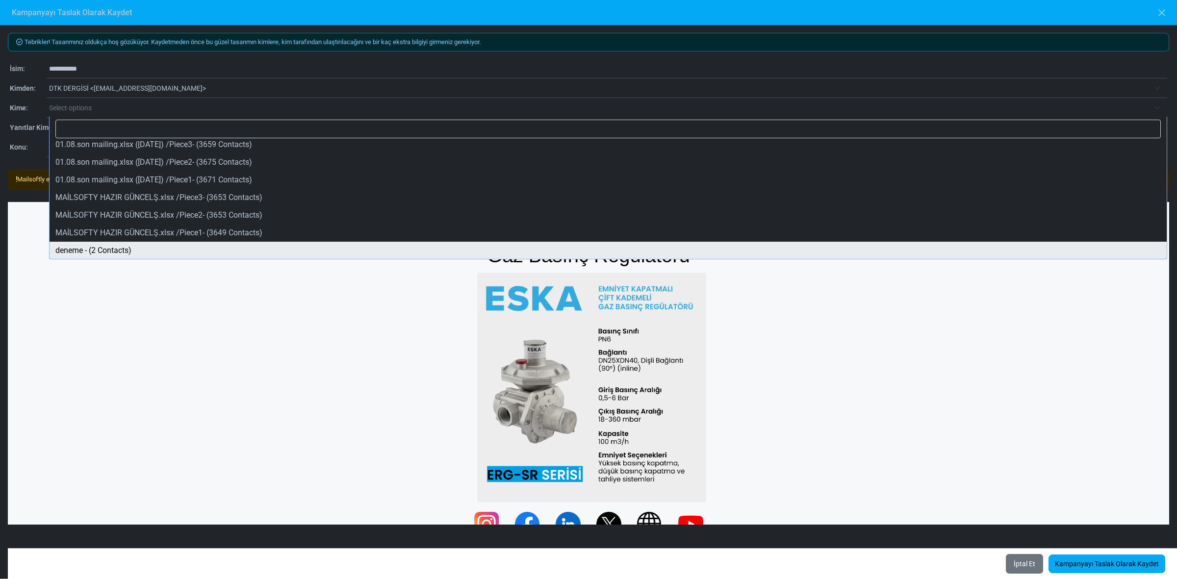
select select "*****"
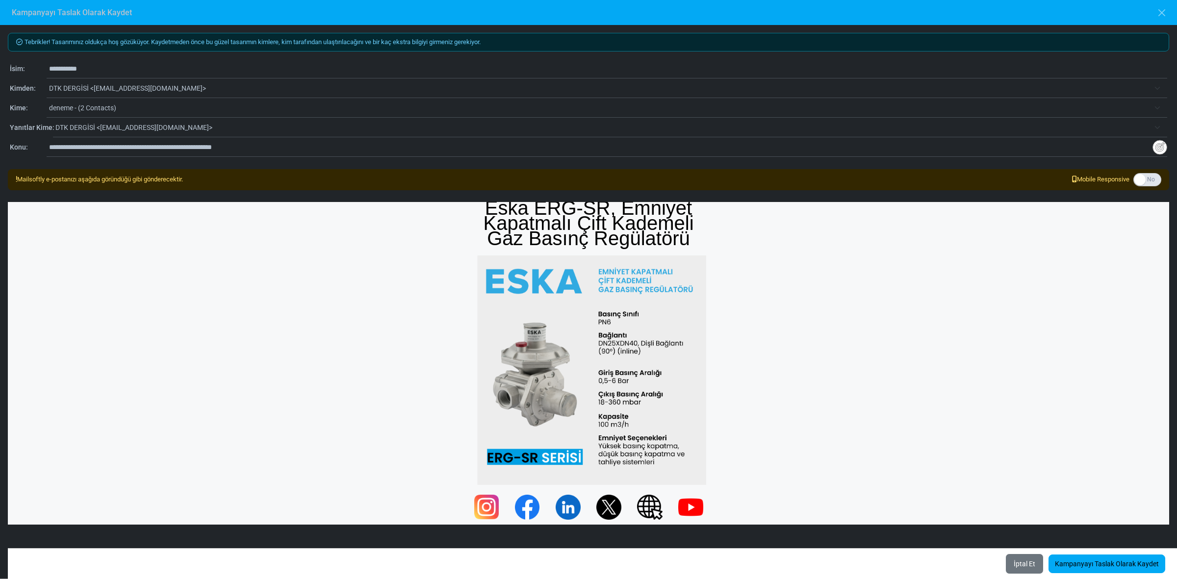
scroll to position [17, 0]
click at [88, 105] on span "deneme - (2 Contacts)" at bounding box center [599, 108] width 1101 height 12
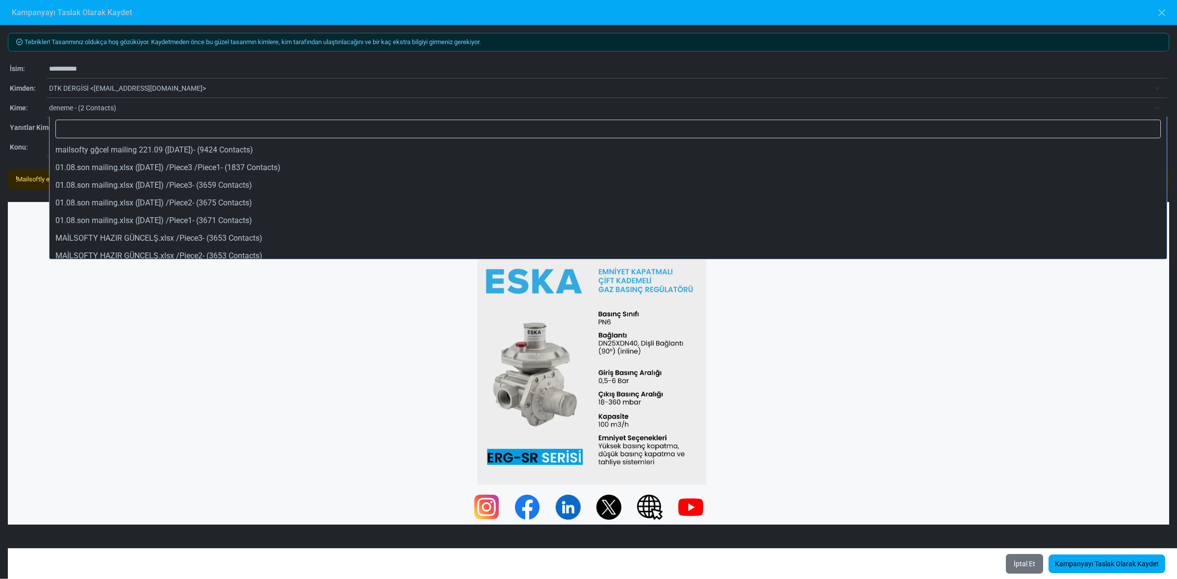
scroll to position [41, 0]
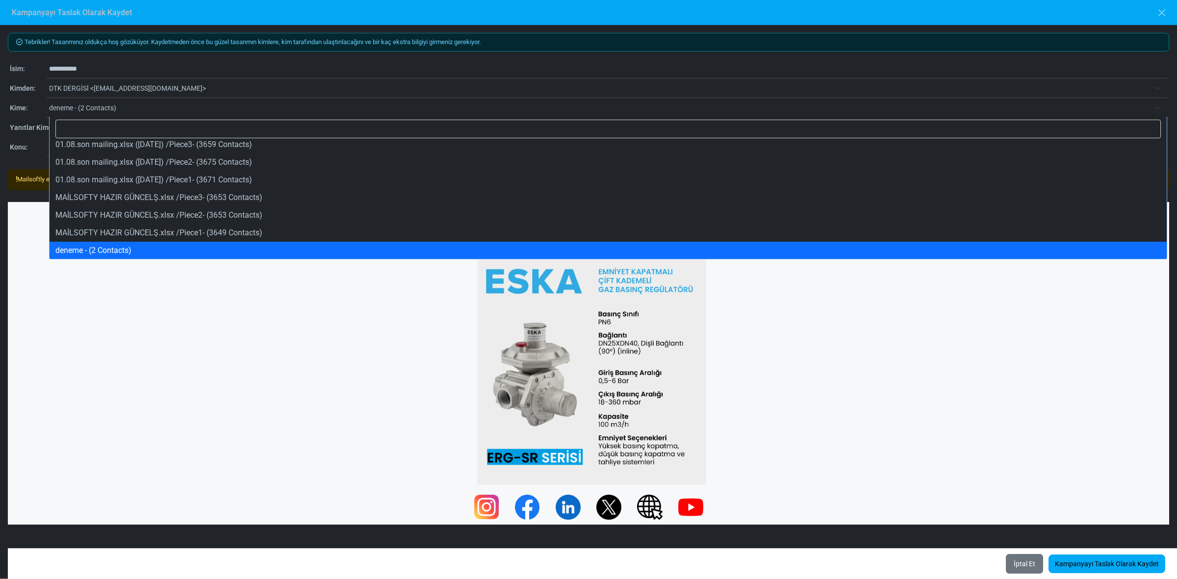
click at [85, 105] on span "deneme - (2 Contacts)" at bounding box center [599, 108] width 1101 height 12
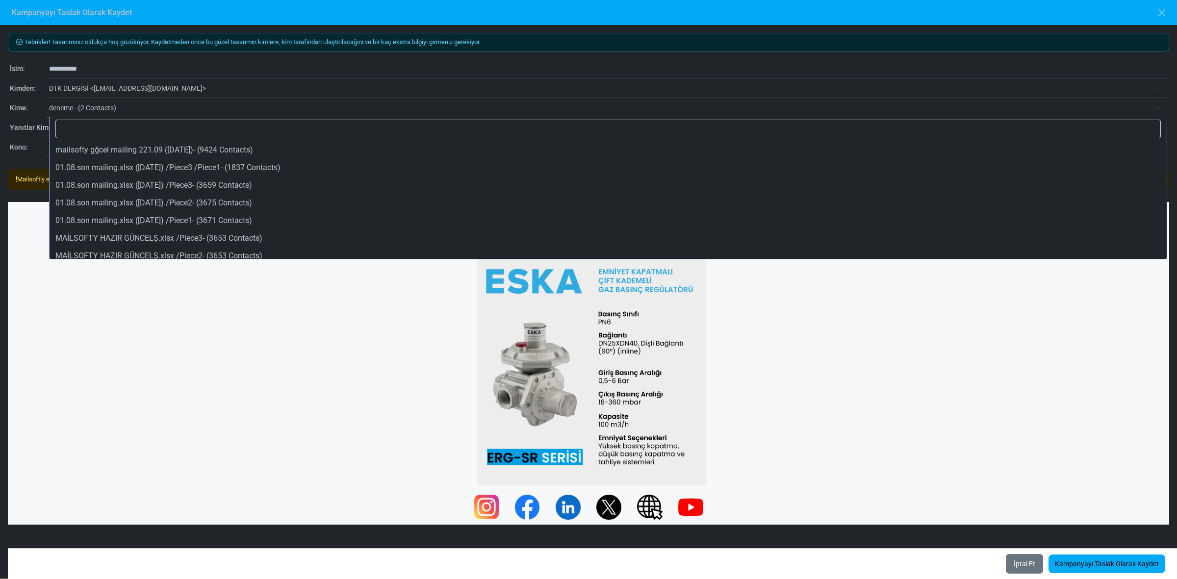
click at [85, 105] on span "deneme - (2 Contacts)" at bounding box center [599, 108] width 1101 height 12
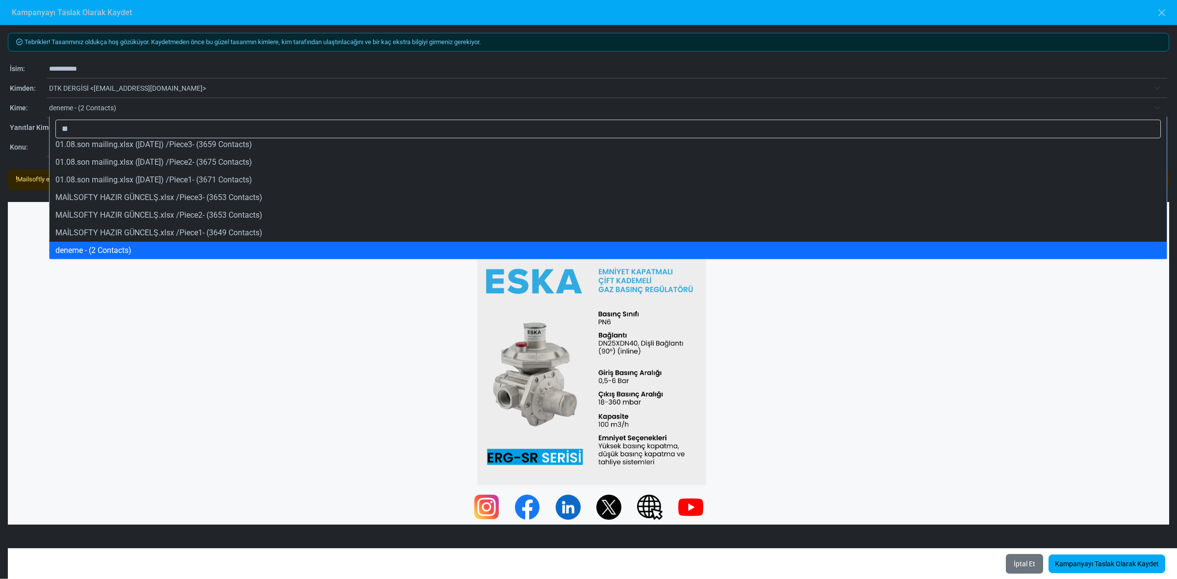
scroll to position [0, 0]
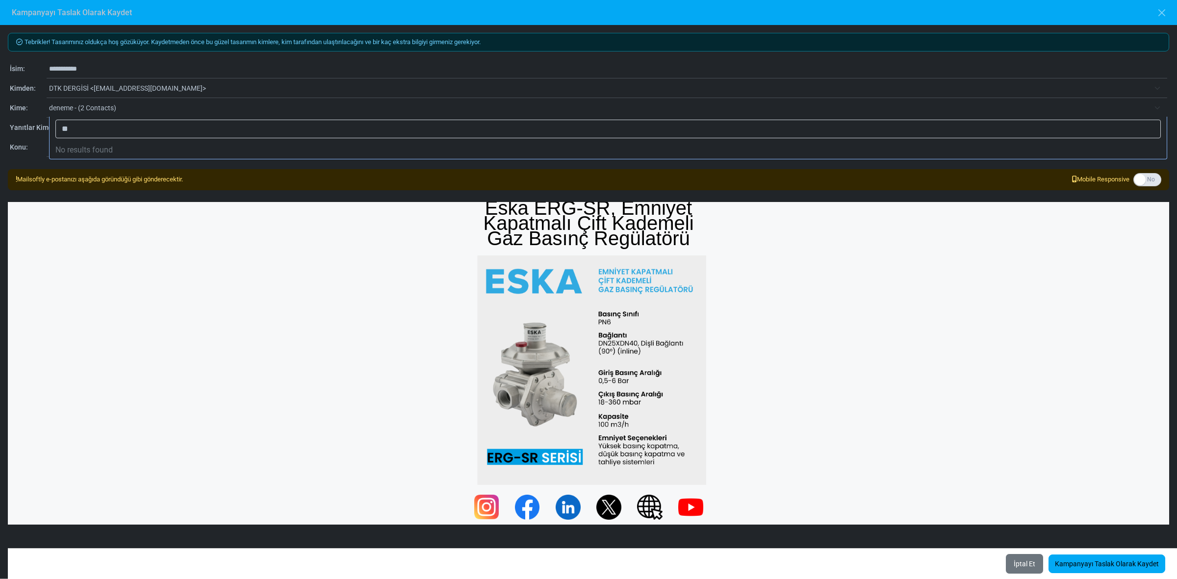
type input "*"
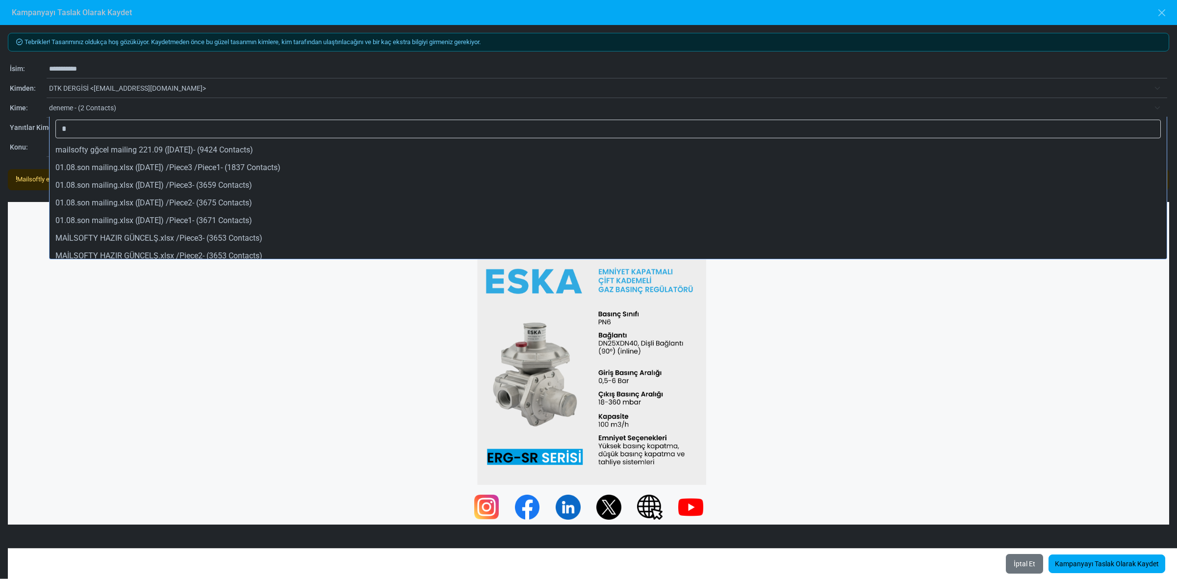
scroll to position [41, 0]
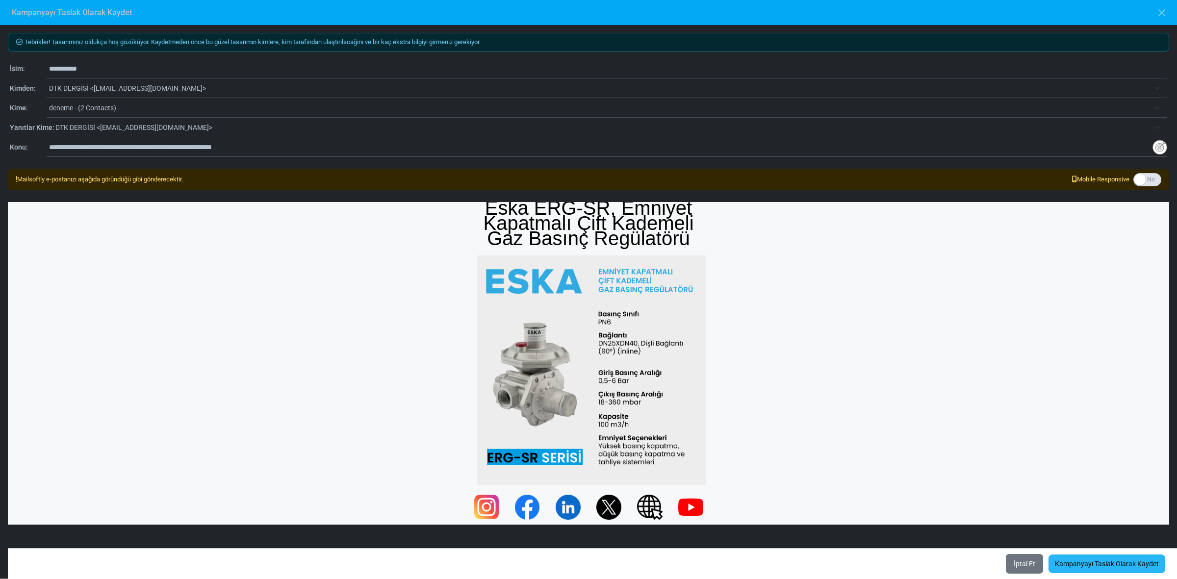
click at [1093, 560] on link "Kampanyayı Taslak Olarak Kaydet" at bounding box center [1107, 564] width 117 height 19
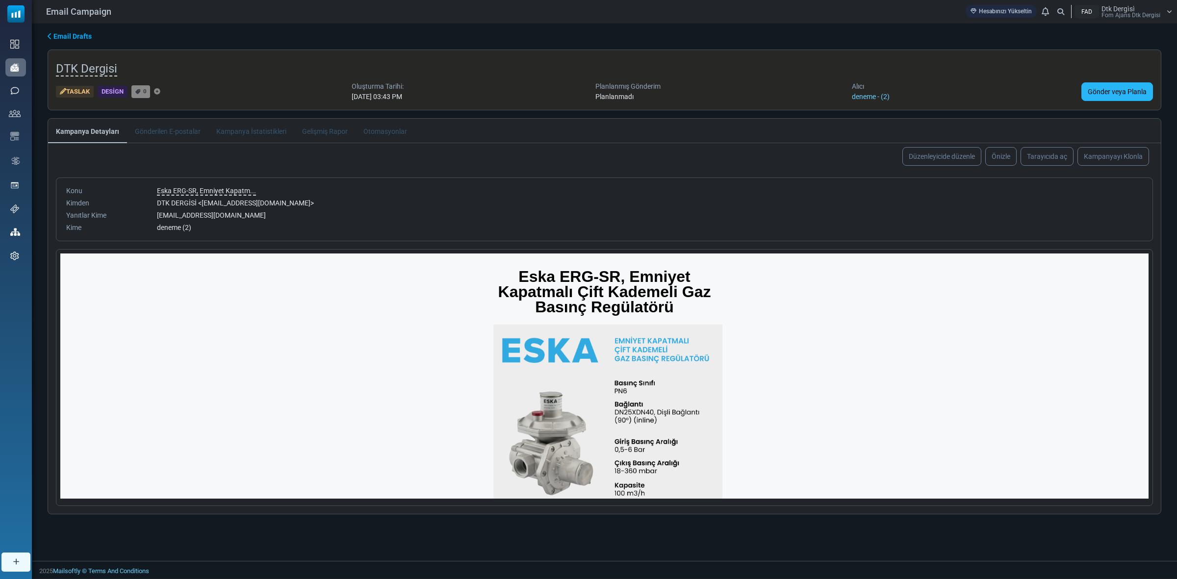
click at [1126, 87] on link "Gönder veya Planla" at bounding box center [1118, 91] width 72 height 19
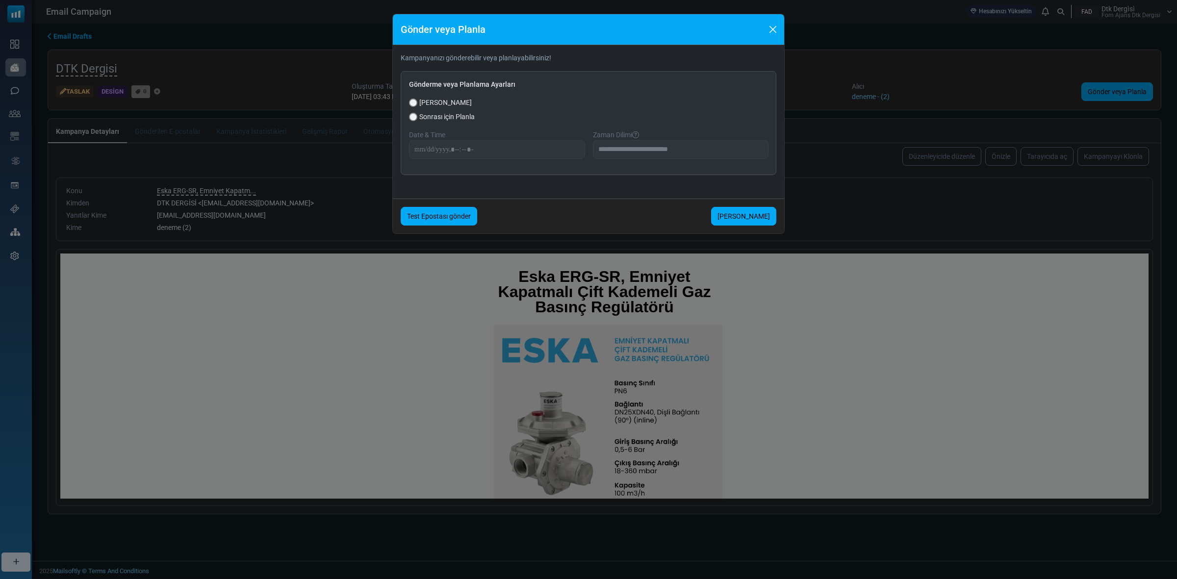
click at [432, 215] on link "Test Epostası gönder" at bounding box center [439, 216] width 77 height 19
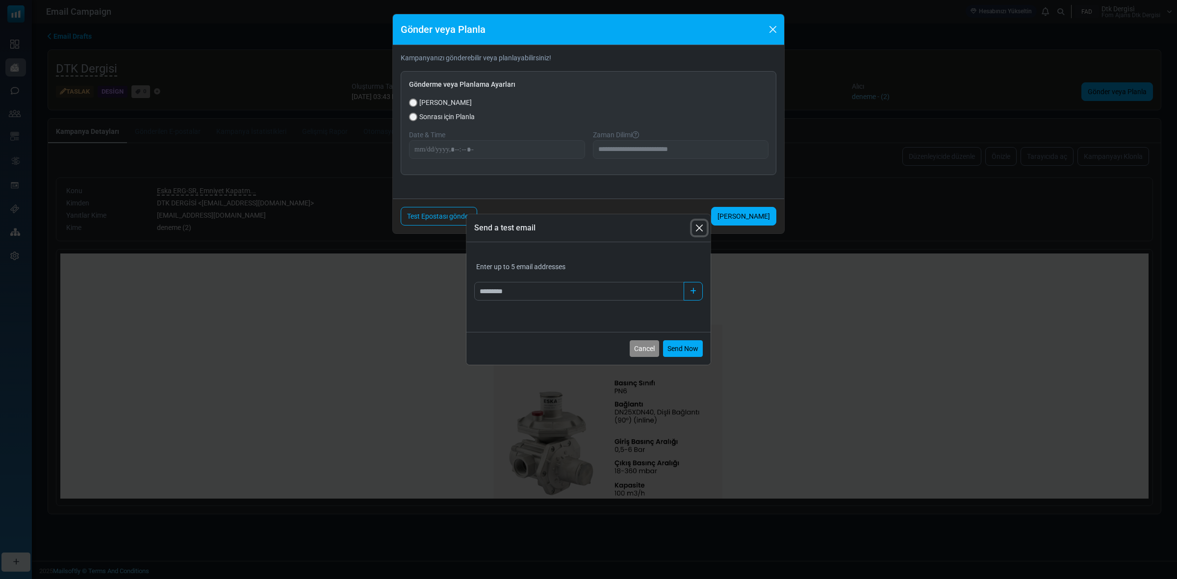
click at [699, 228] on button "Close" at bounding box center [699, 228] width 15 height 15
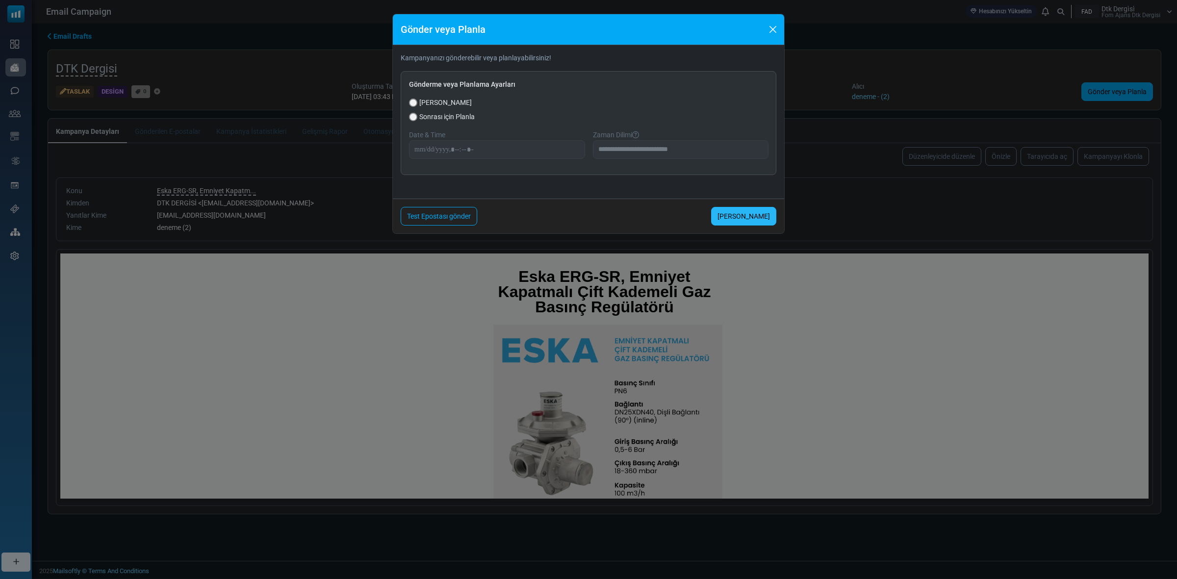
click at [737, 211] on link "[PERSON_NAME]" at bounding box center [743, 216] width 65 height 19
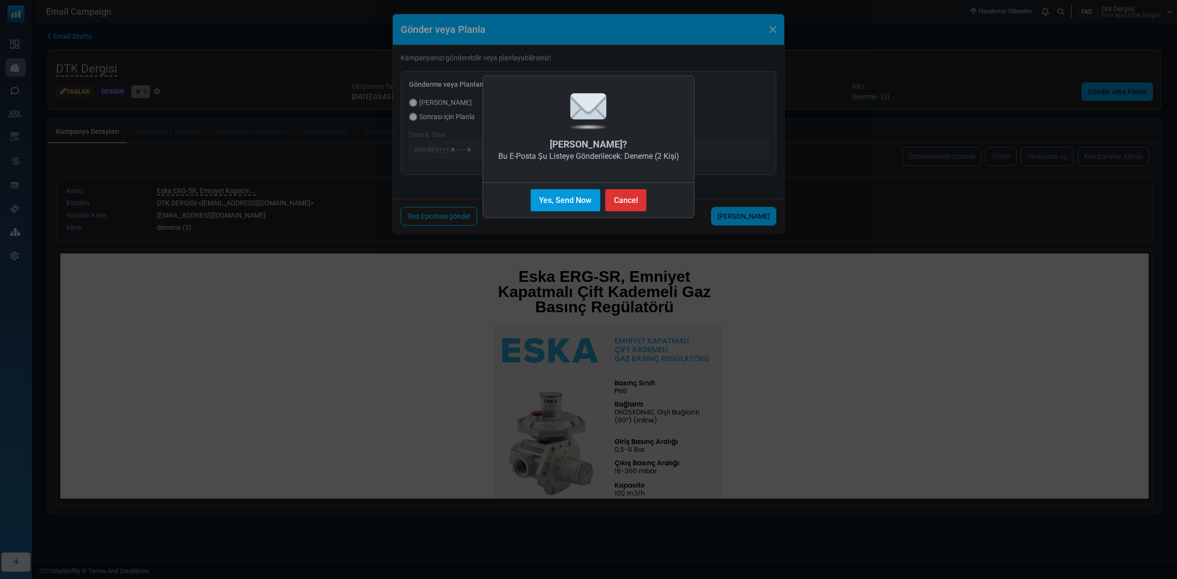
click at [572, 195] on button "Yes, Send Now" at bounding box center [566, 200] width 70 height 22
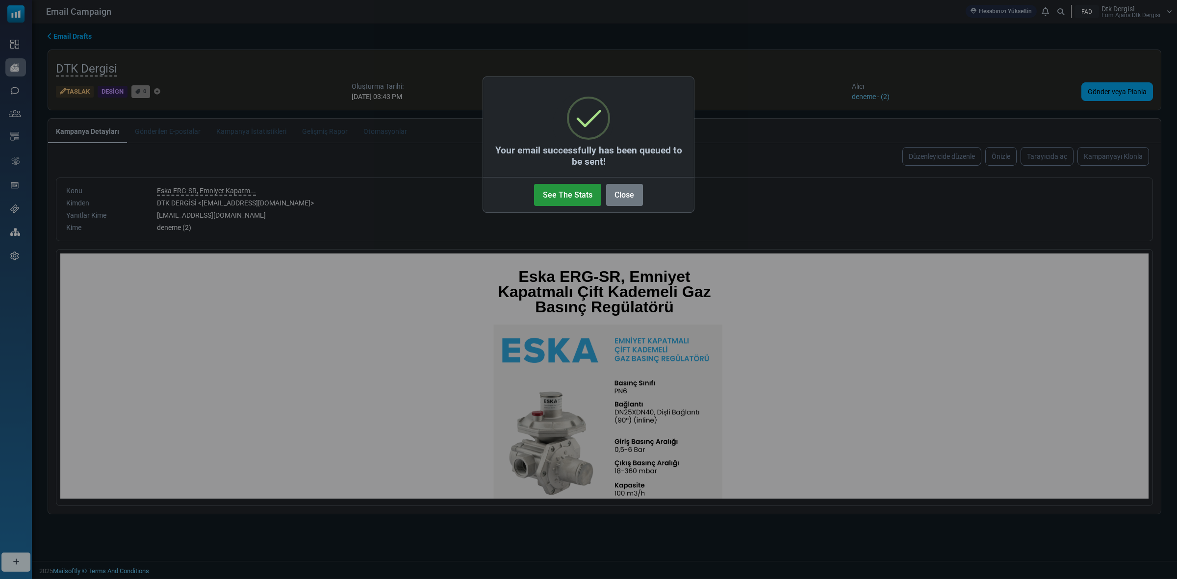
click at [557, 194] on button "See The Stats" at bounding box center [567, 195] width 67 height 22
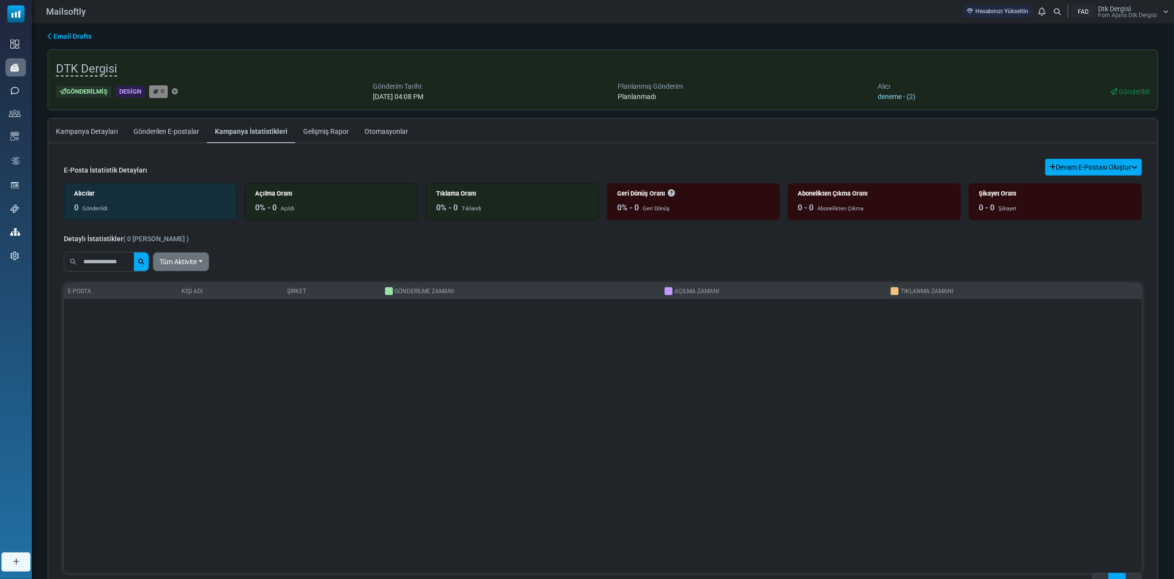
click at [904, 97] on link "deneme - (2)" at bounding box center [897, 97] width 38 height 8
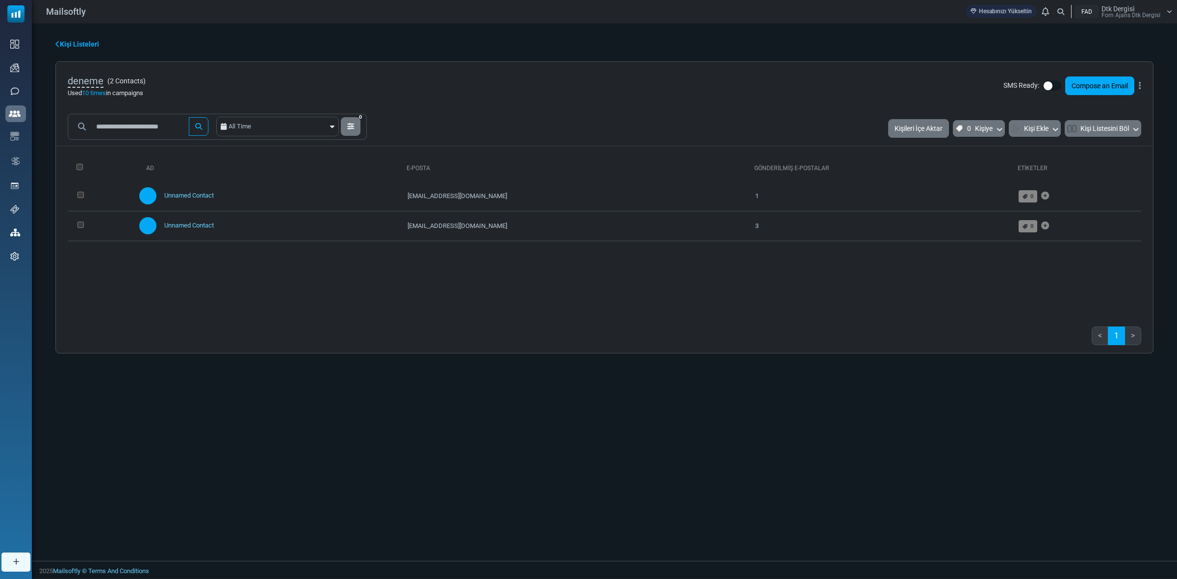
click at [549, 288] on div "Ad E-Posta Gönderilmiş E-Postalar Etiketler 0 Selected Assign Tag Add to Anothe…" at bounding box center [605, 232] width 1074 height 157
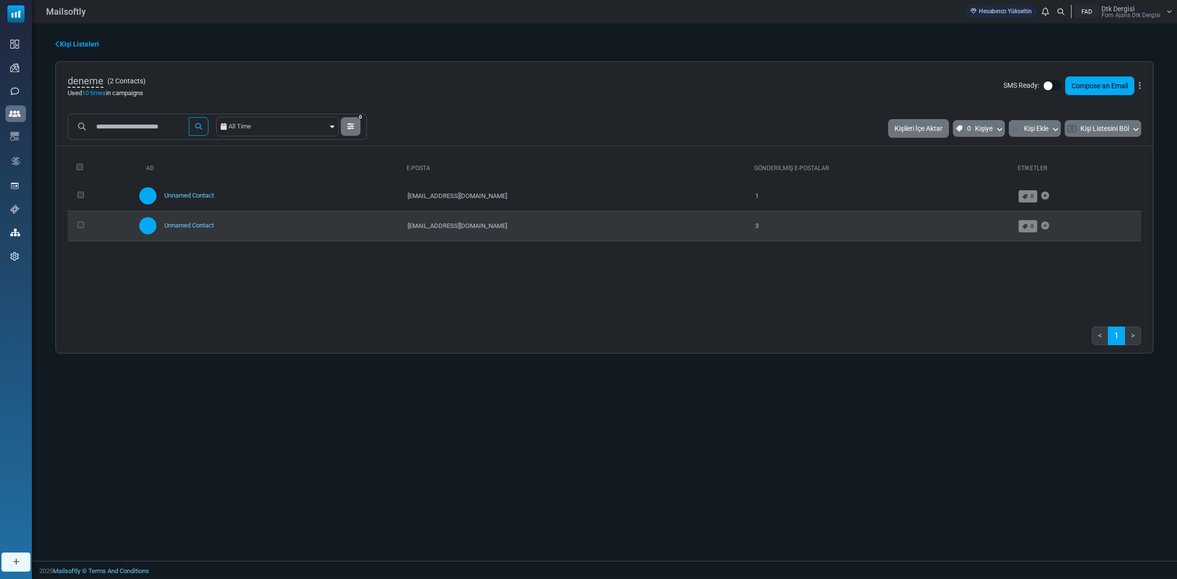
click at [727, 226] on td "[EMAIL_ADDRESS][DOMAIN_NAME]" at bounding box center [577, 226] width 348 height 30
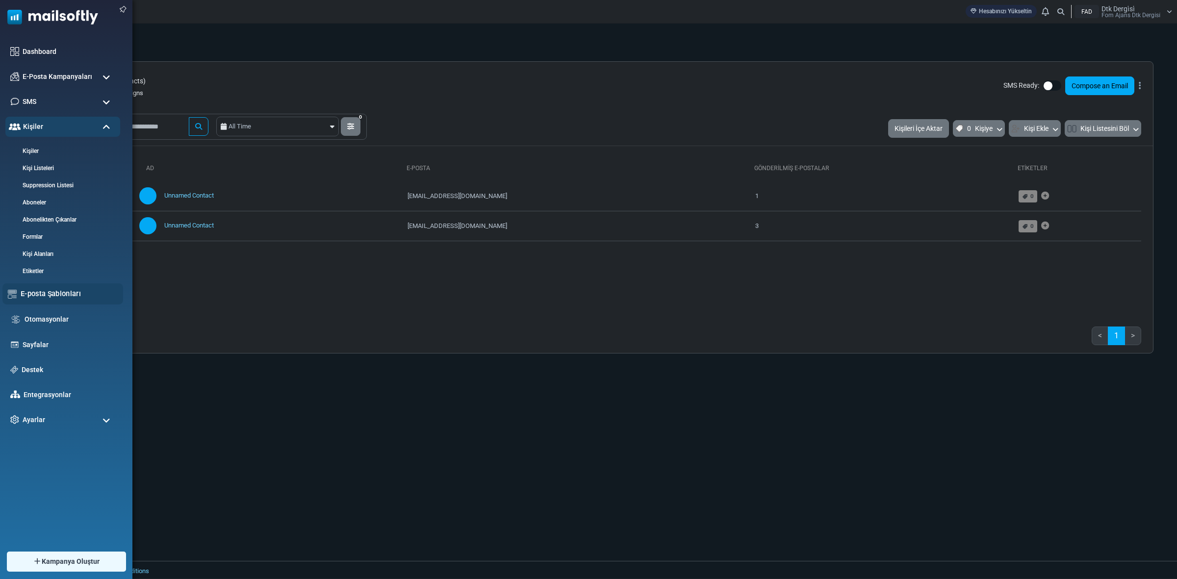
click at [64, 291] on link "E-posta Şablonları" at bounding box center [69, 293] width 97 height 11
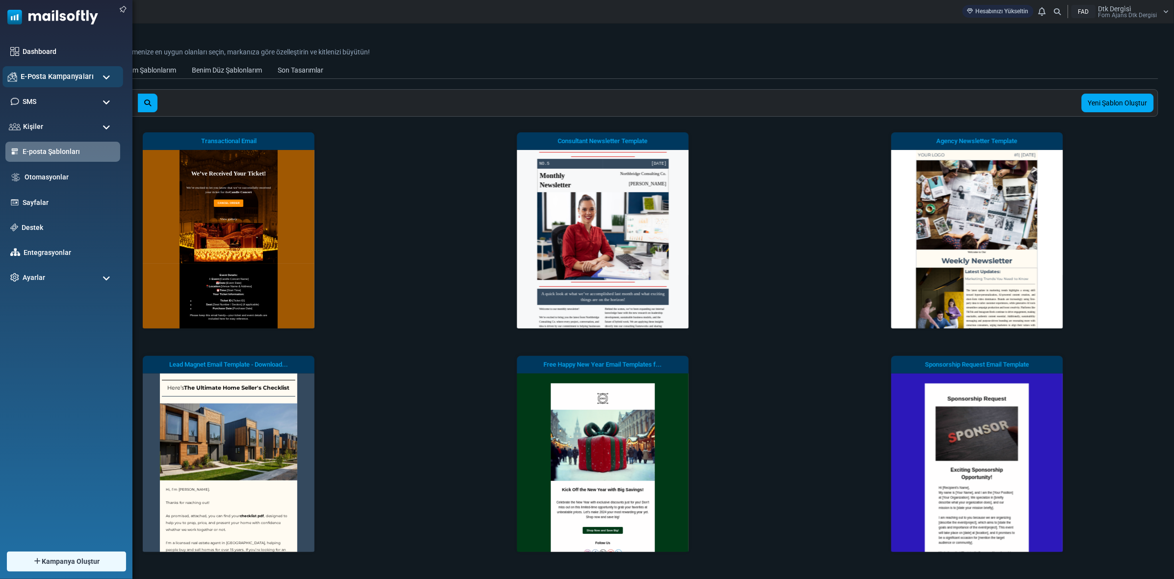
click at [83, 78] on span "E-Posta Kampanyaları" at bounding box center [57, 76] width 73 height 11
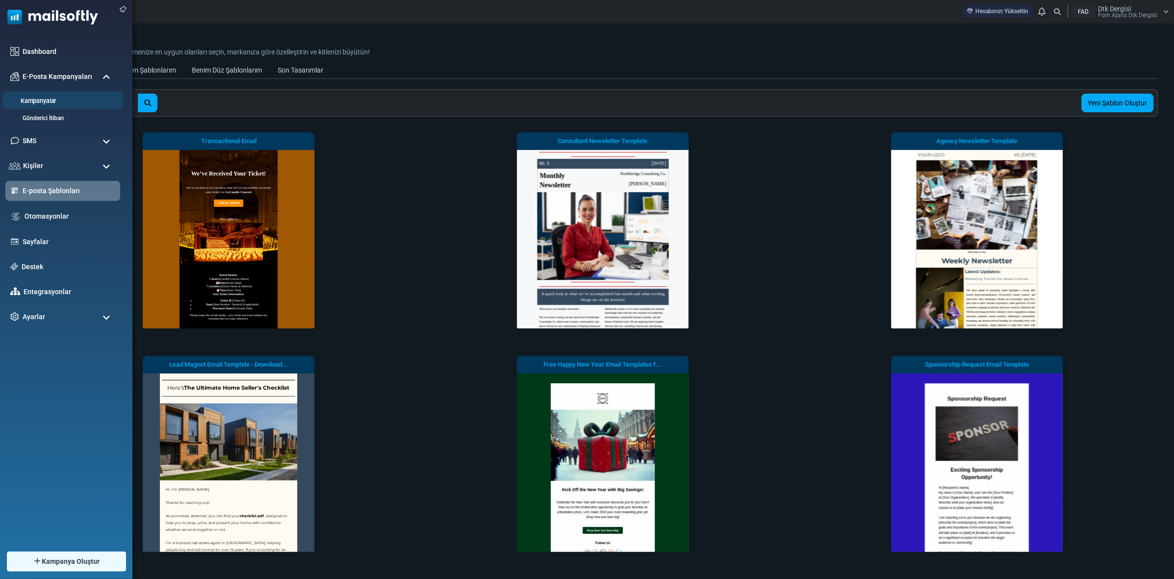
click at [41, 100] on link "Kampanyalar" at bounding box center [61, 101] width 118 height 9
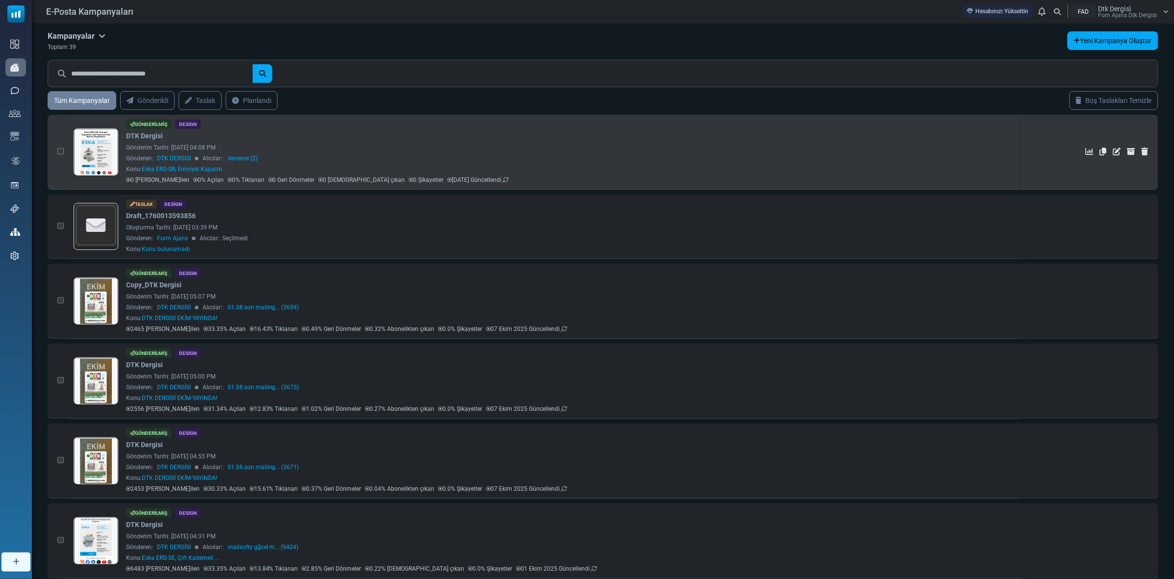
click at [102, 150] on link at bounding box center [96, 179] width 44 height 101
click at [149, 145] on div "Gönderim Tarihi: October 09, 2025 at 04:08 PM" at bounding box center [571, 147] width 890 height 9
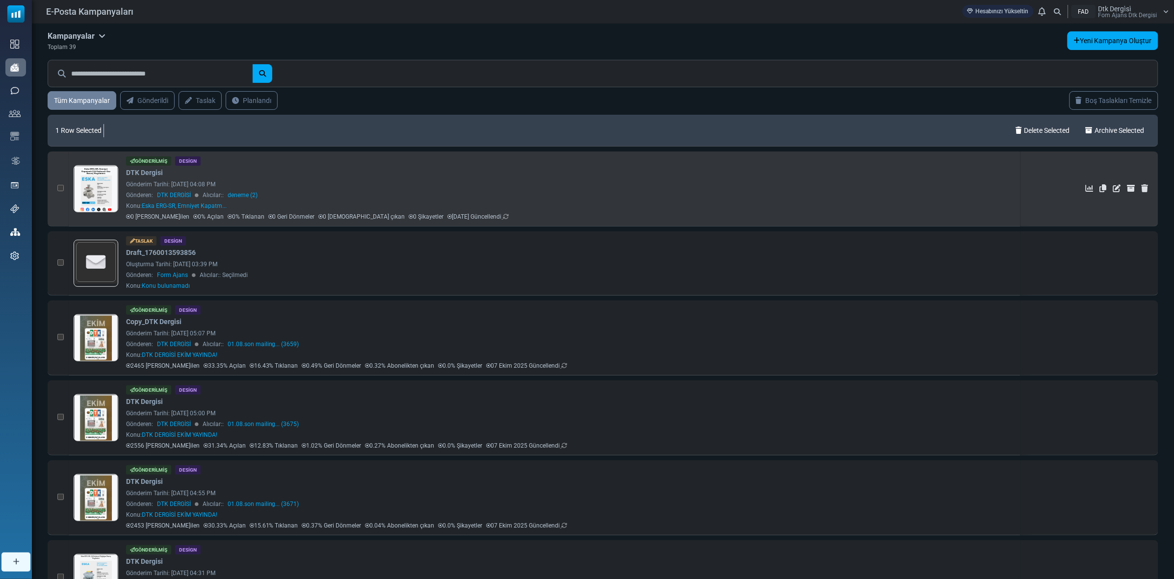
click at [87, 184] on link at bounding box center [96, 216] width 44 height 101
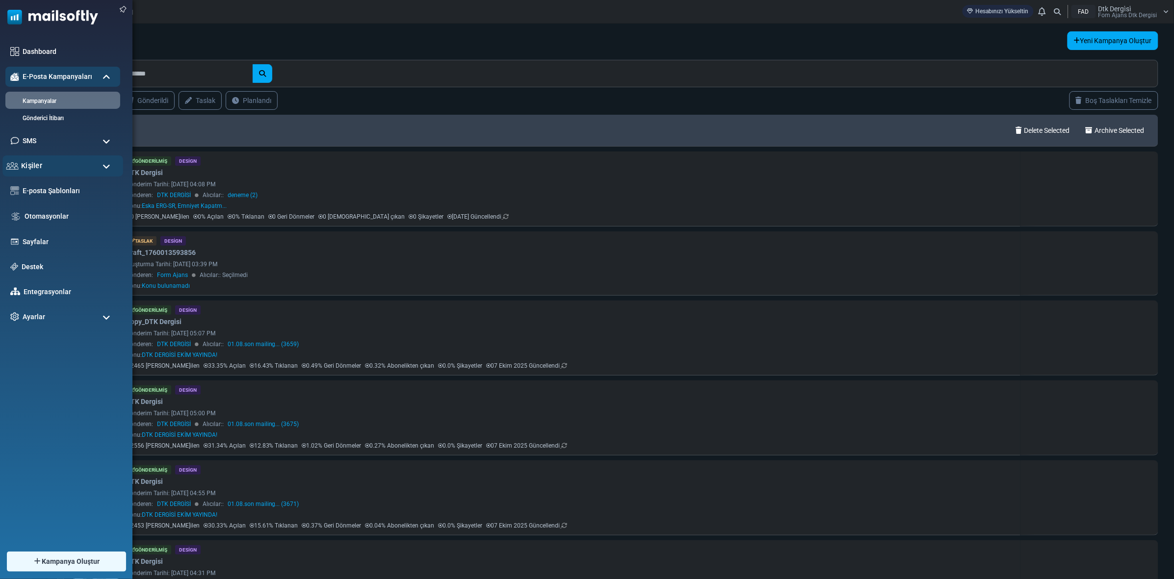
click at [30, 162] on span "Kişiler" at bounding box center [31, 165] width 21 height 11
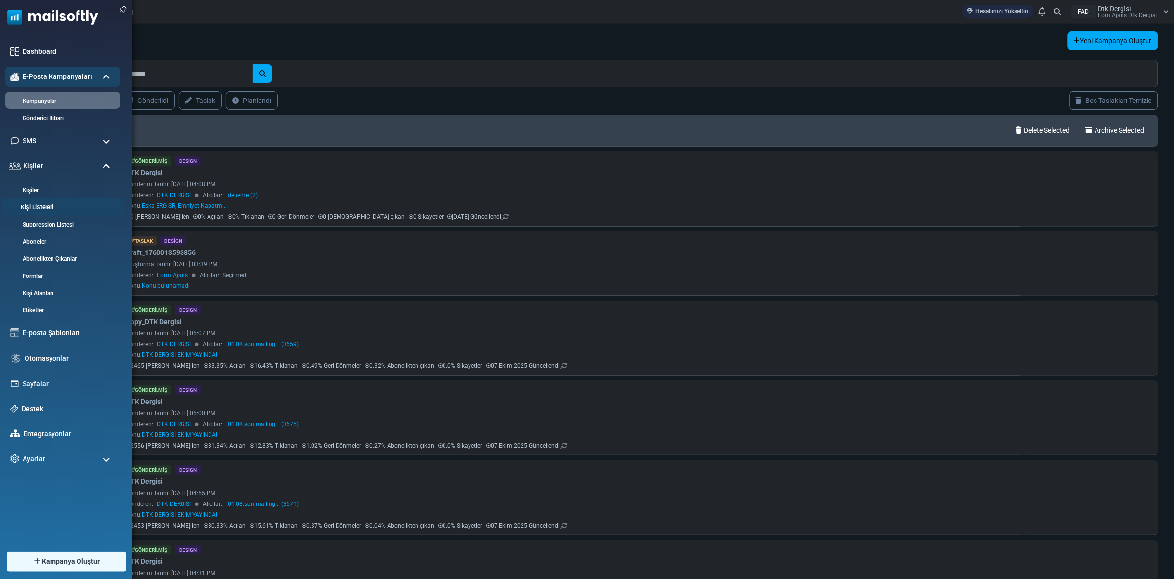
click at [53, 207] on link "Kişi Listeleri" at bounding box center [61, 207] width 118 height 9
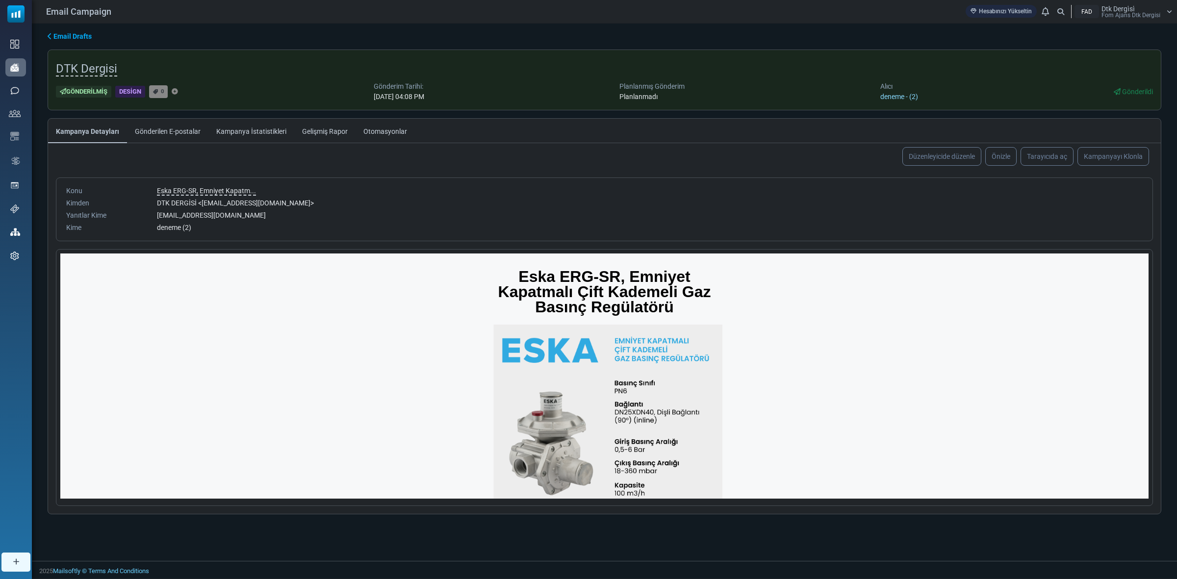
click at [918, 96] on link "deneme - (2)" at bounding box center [900, 97] width 38 height 8
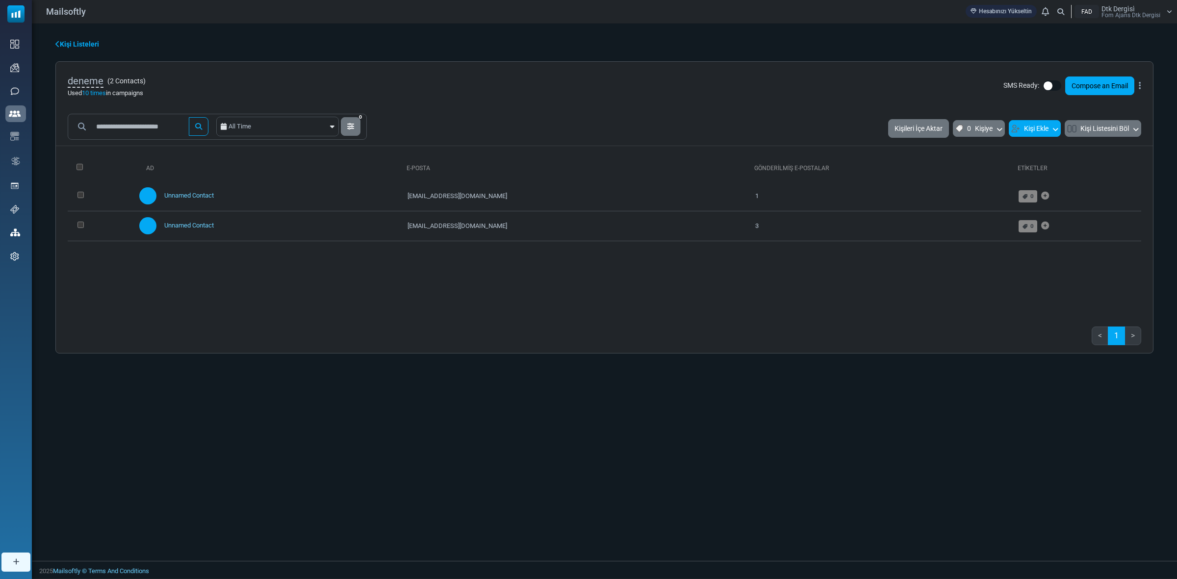
click at [1048, 128] on button "Kişi Ekle" at bounding box center [1035, 128] width 52 height 17
click at [1039, 151] on link "Kişi Oluştur" at bounding box center [1056, 155] width 83 height 12
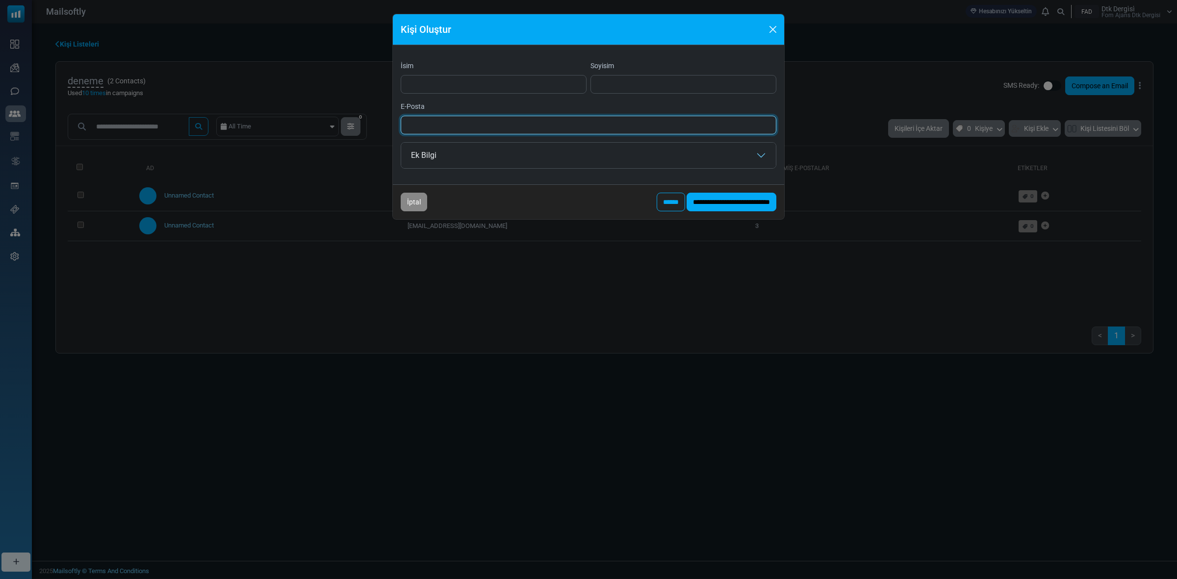
click at [452, 121] on input "E-Posta" at bounding box center [589, 125] width 376 height 19
type input "**********"
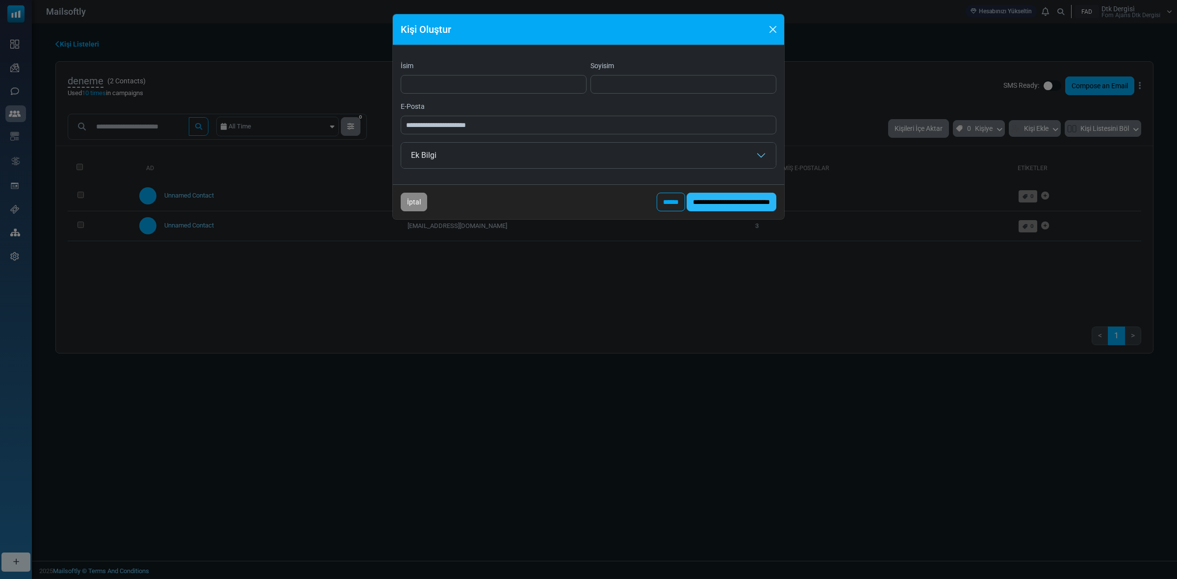
click at [725, 201] on input "**********" at bounding box center [732, 202] width 90 height 19
click at [774, 25] on button "Close" at bounding box center [773, 29] width 15 height 15
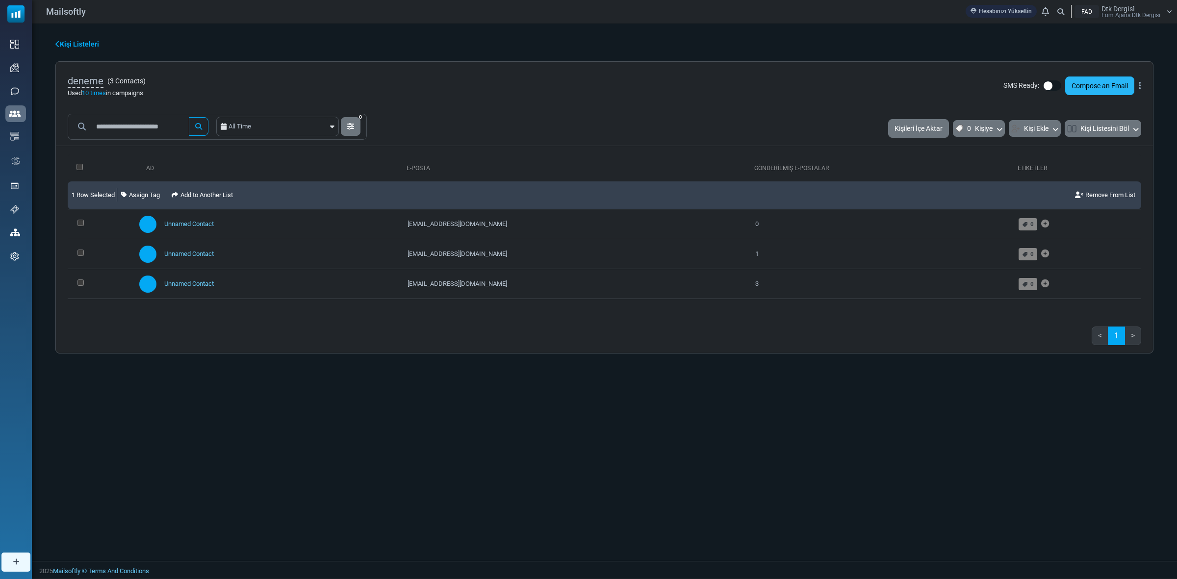
click at [1099, 84] on link "Compose an Email" at bounding box center [1100, 86] width 69 height 19
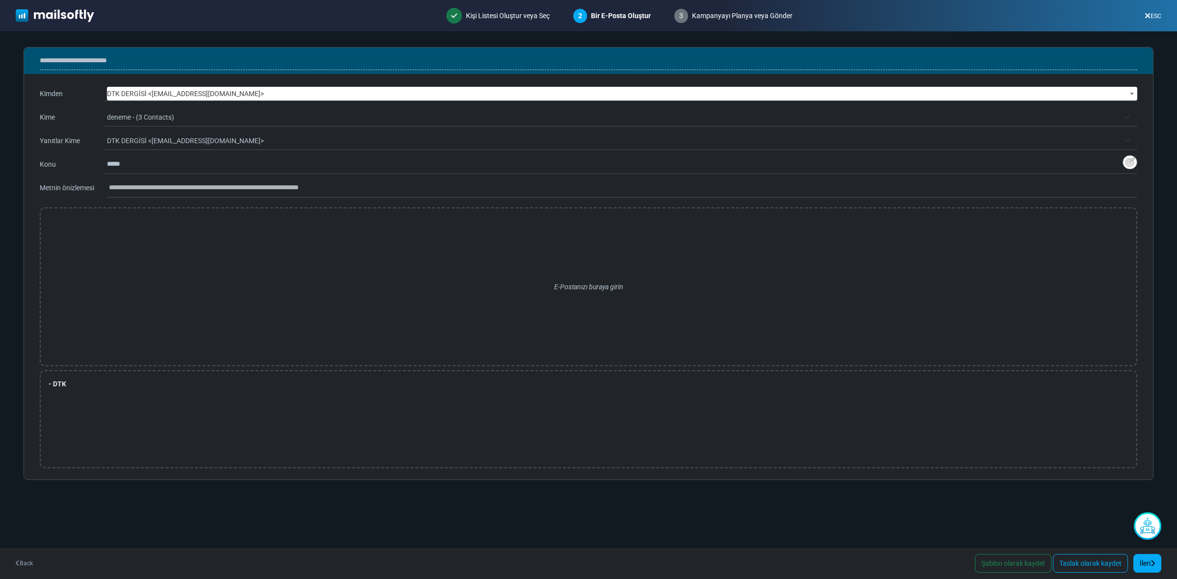
click at [1155, 10] on div "ESC" at bounding box center [1153, 16] width 32 height 18
click at [1155, 14] on link "ESC" at bounding box center [1153, 16] width 17 height 7
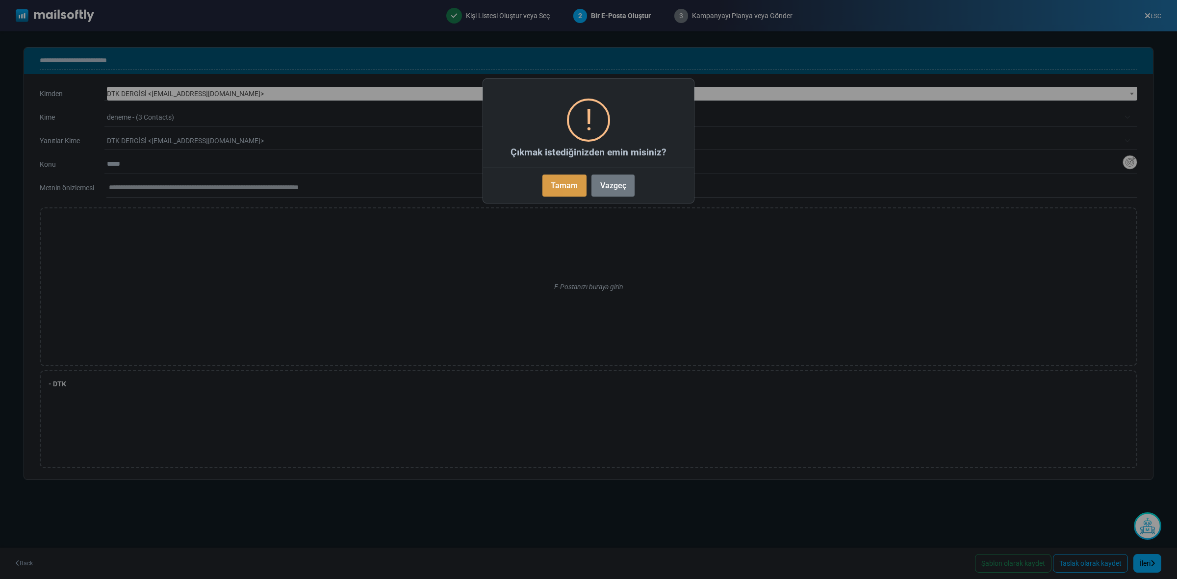
click at [562, 180] on button "Tamam" at bounding box center [565, 186] width 44 height 22
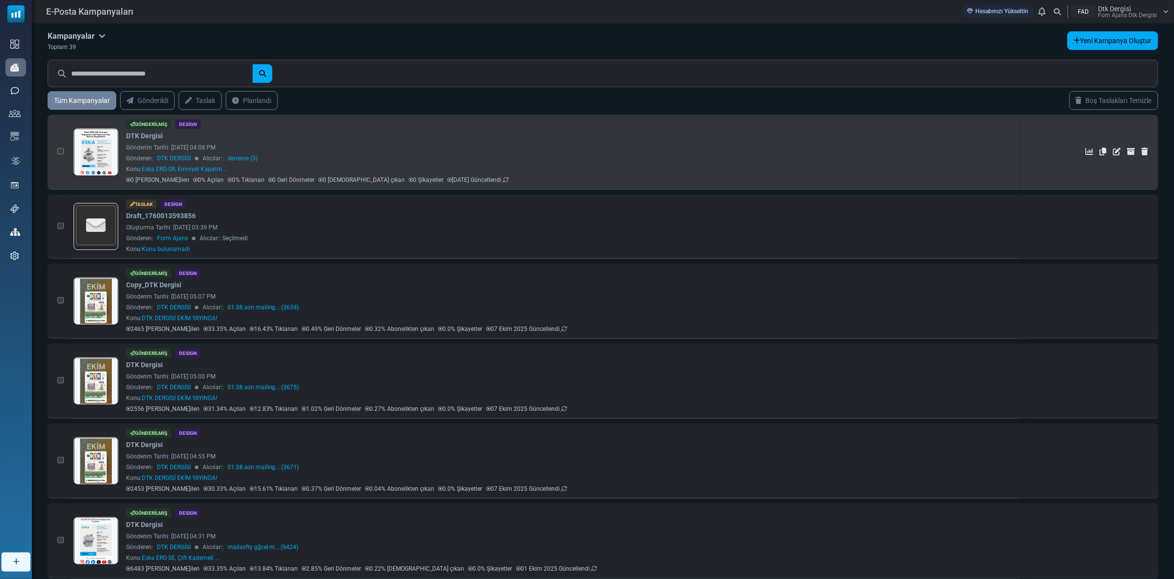
click at [90, 155] on link at bounding box center [96, 179] width 44 height 101
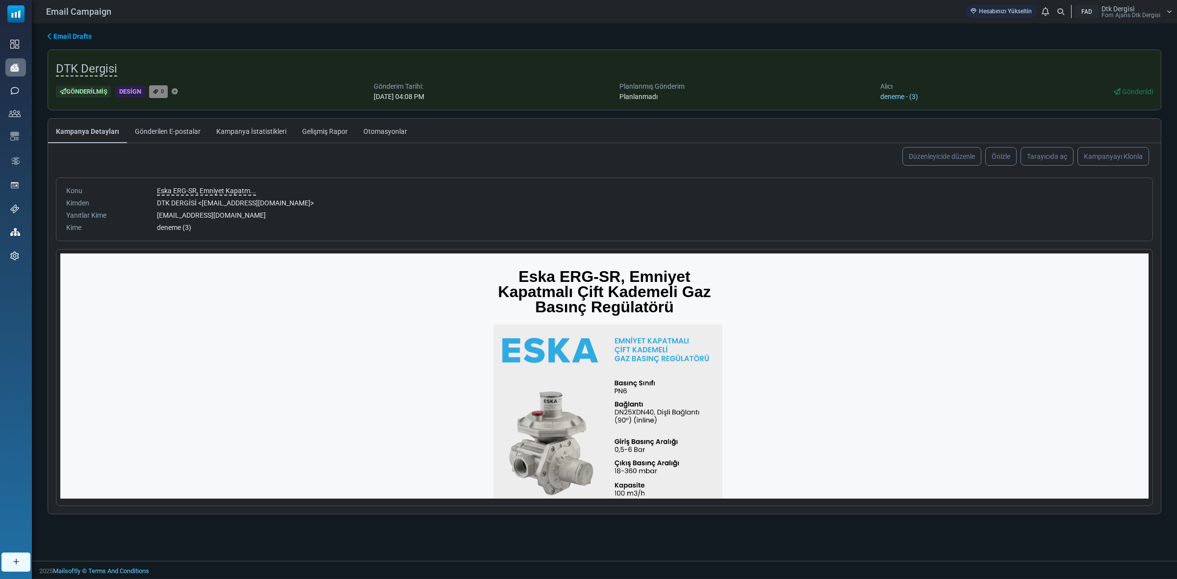
click at [909, 96] on link "deneme - (3)" at bounding box center [900, 97] width 38 height 8
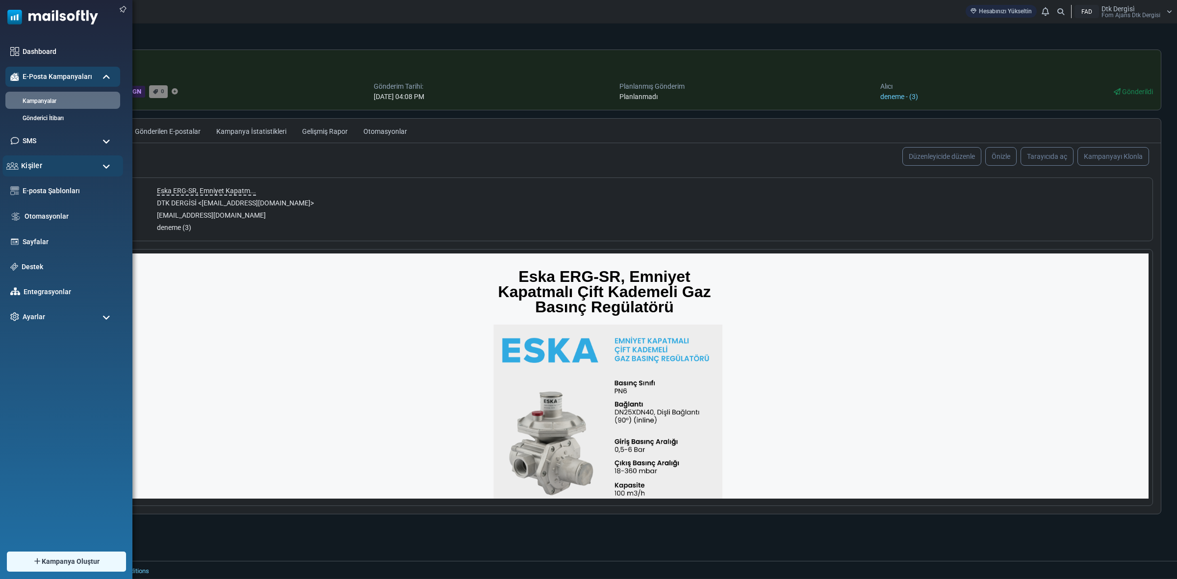
click at [53, 165] on div "Kişiler" at bounding box center [62, 166] width 121 height 21
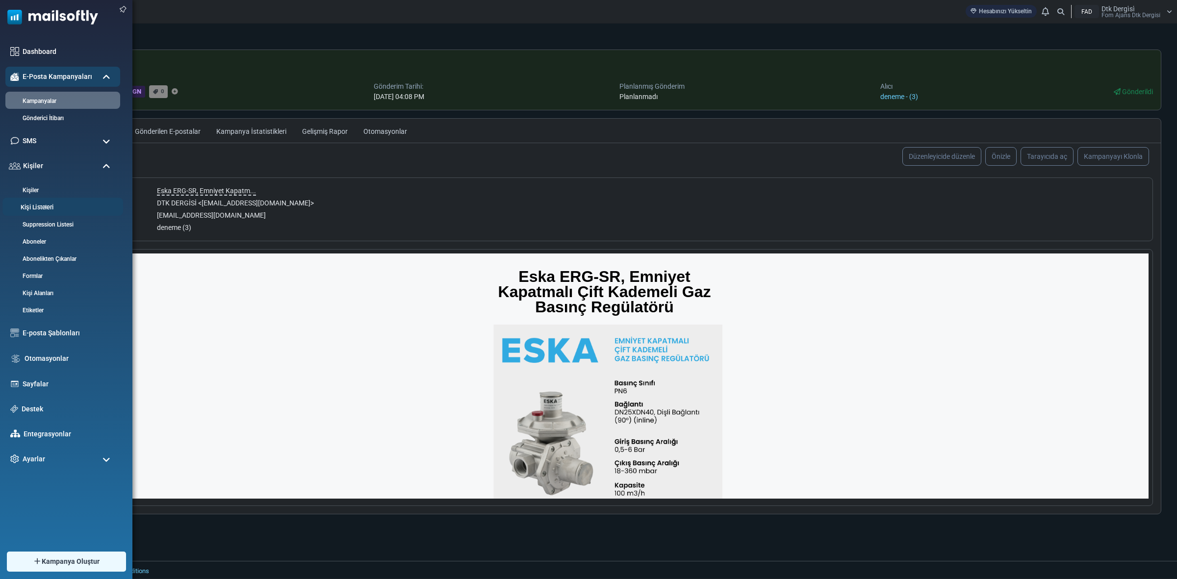
click at [50, 205] on link "Kişi Listeleri" at bounding box center [61, 207] width 118 height 9
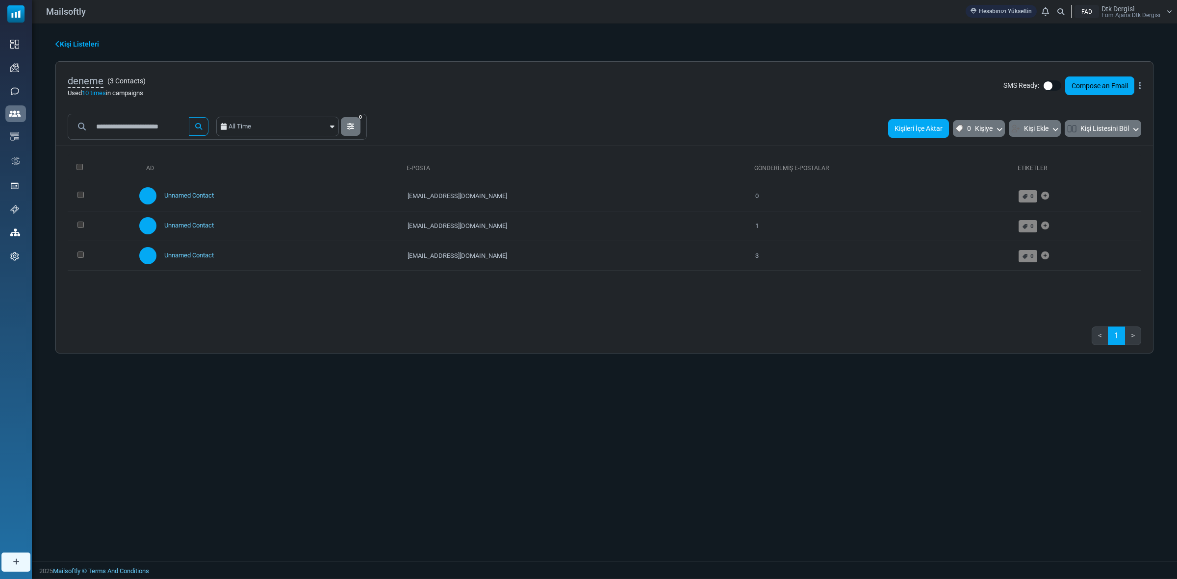
click at [925, 126] on button "Kişileri İçe Aktar" at bounding box center [918, 128] width 61 height 19
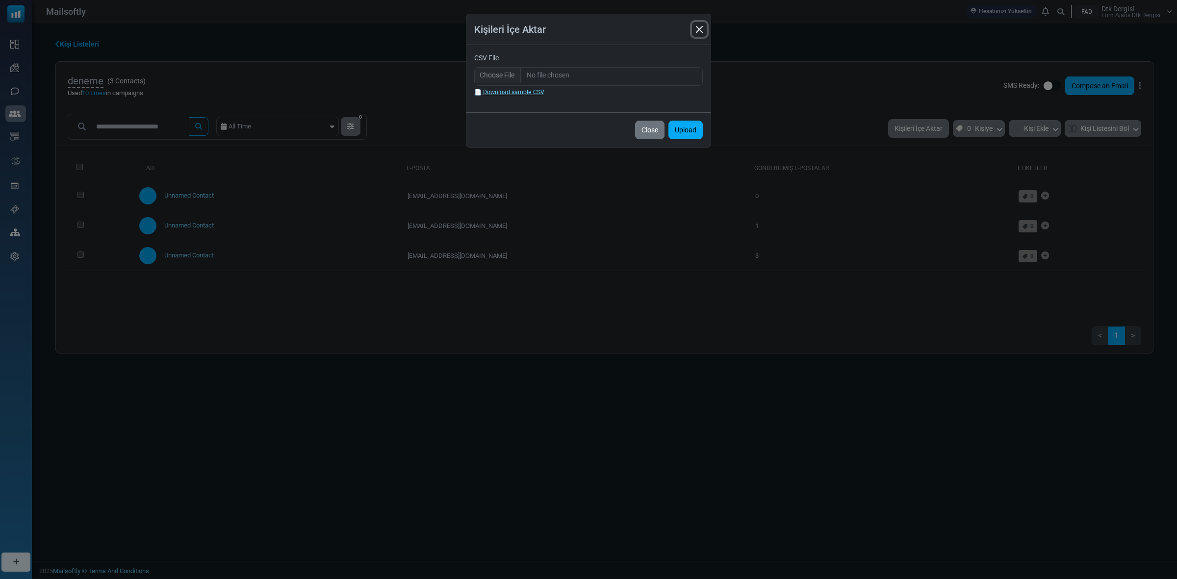
click at [701, 27] on button "Close" at bounding box center [699, 29] width 15 height 15
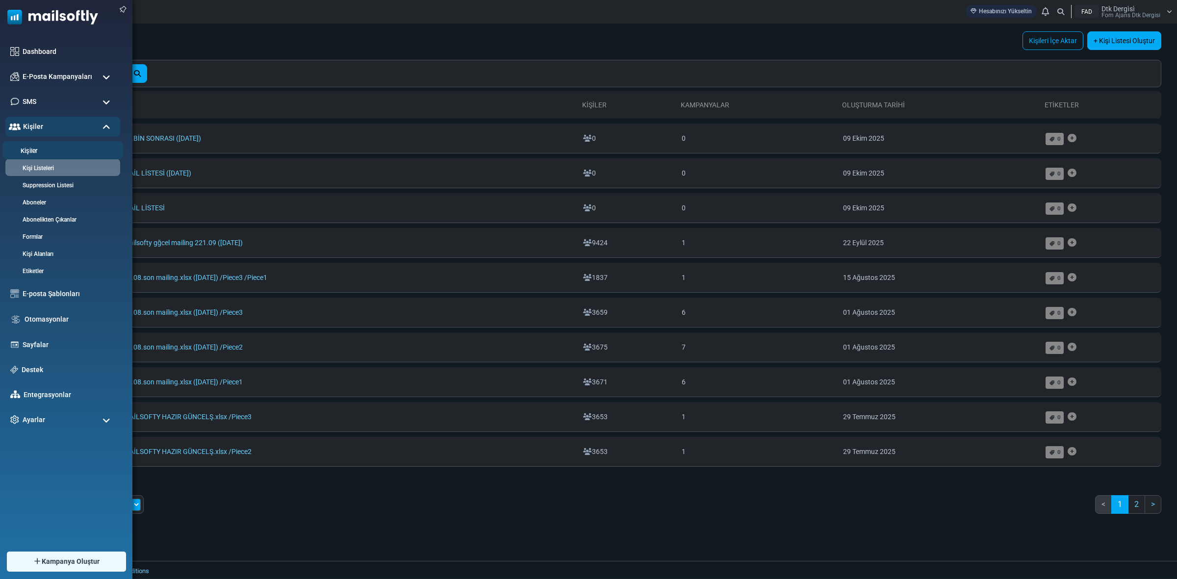
click at [32, 148] on link "Kişiler" at bounding box center [61, 151] width 118 height 9
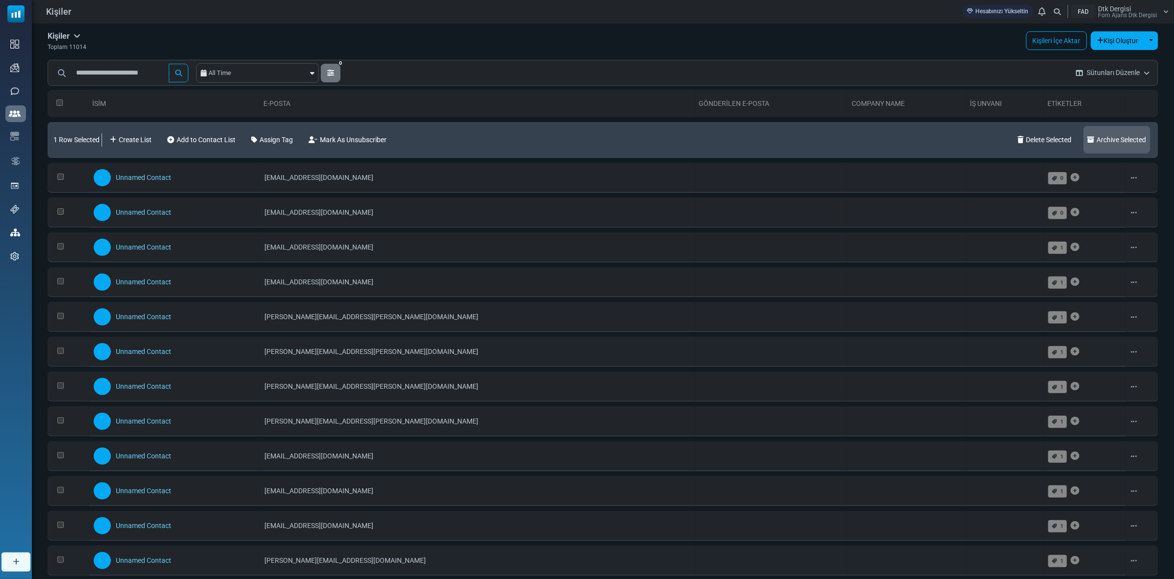
click at [1131, 138] on link "Archive Selected" at bounding box center [1117, 139] width 67 height 27
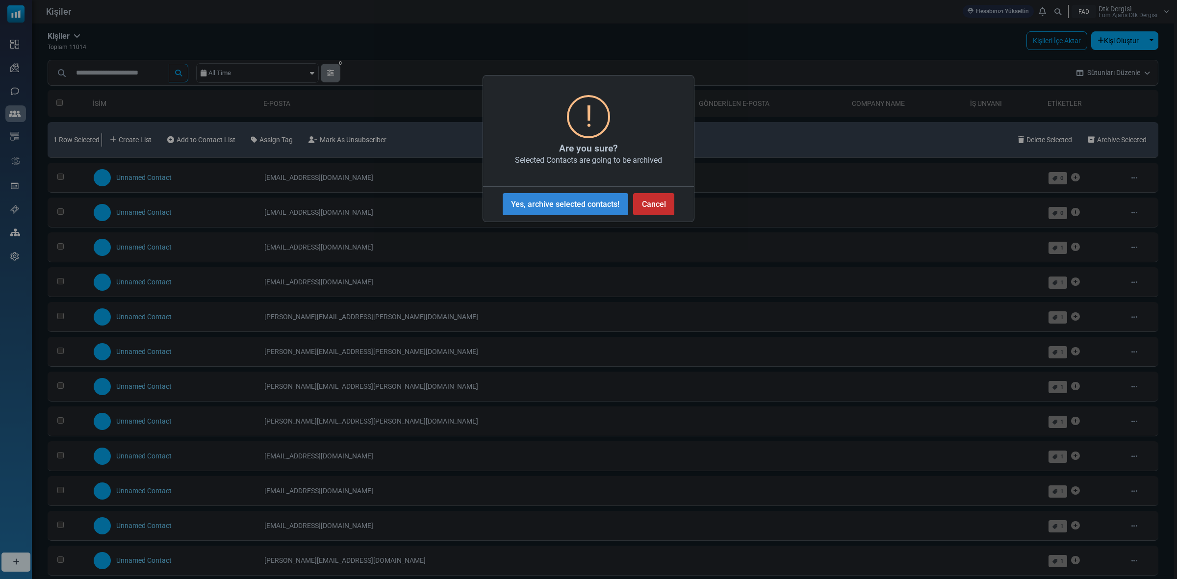
click at [656, 205] on button "Cancel" at bounding box center [653, 204] width 41 height 22
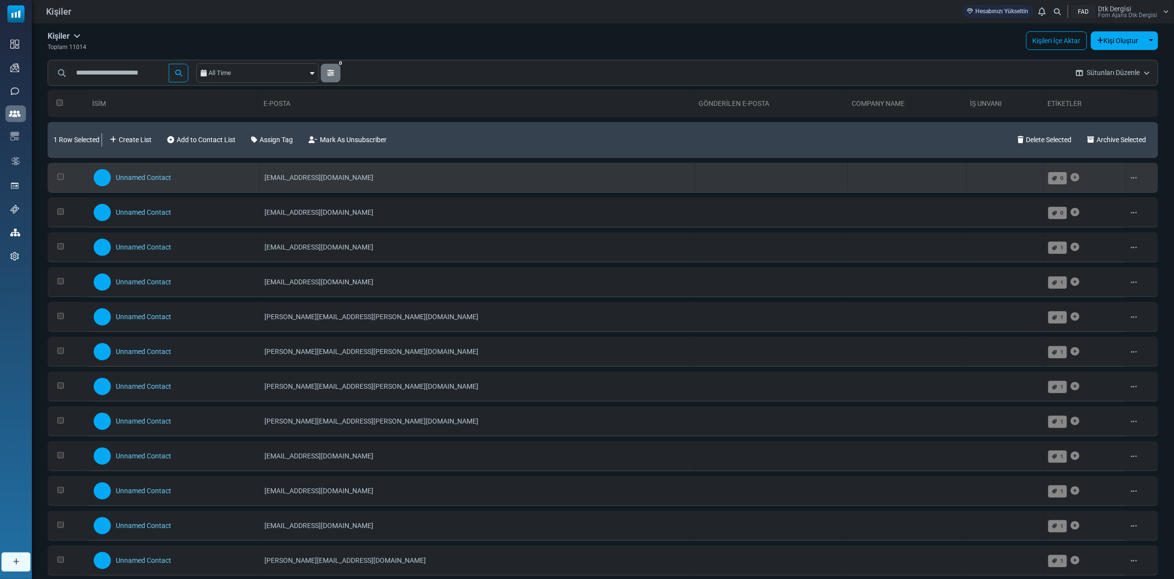
click at [58, 173] on td at bounding box center [68, 178] width 41 height 30
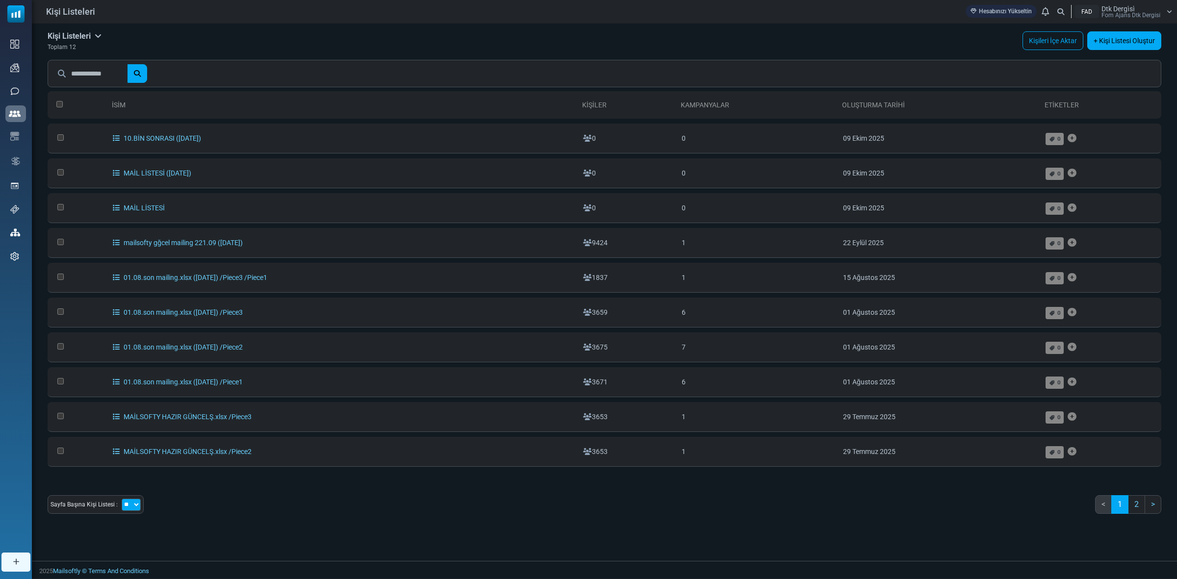
click at [1109, 37] on link "+ Kişi Listesi Oluştur" at bounding box center [1125, 40] width 74 height 19
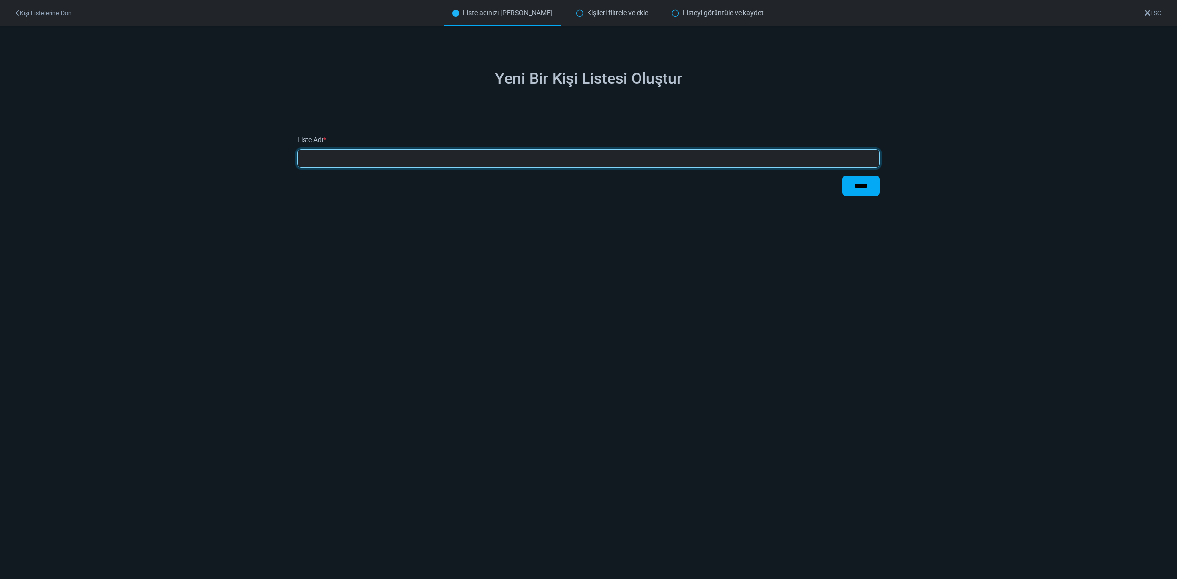
click at [338, 154] on input "text" at bounding box center [588, 158] width 583 height 19
type input "*"
type input "**********"
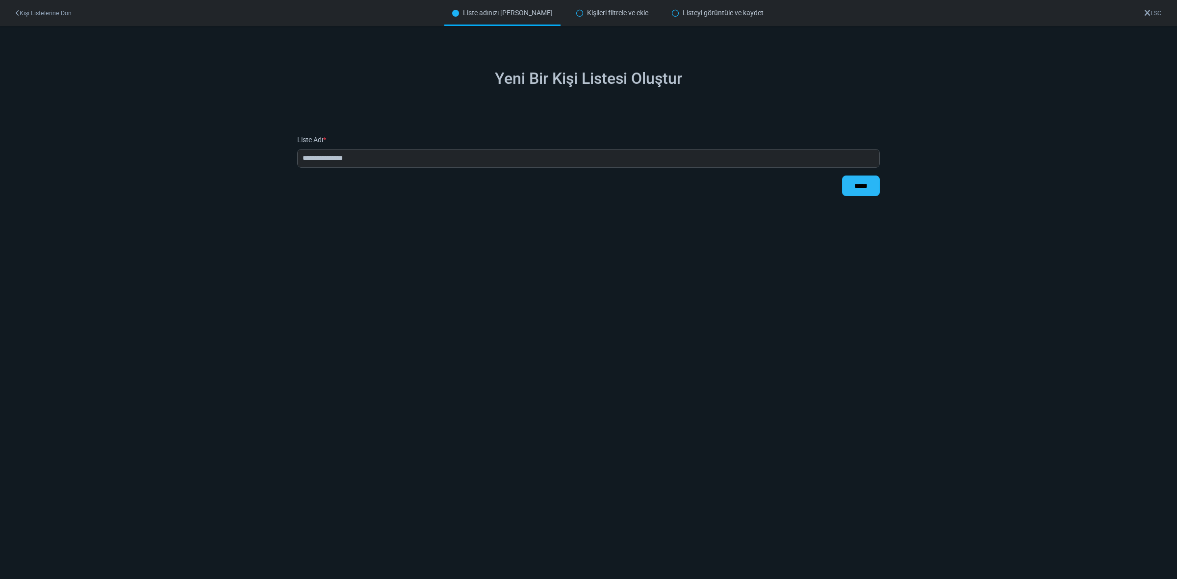
click at [867, 182] on input "*****" at bounding box center [861, 186] width 38 height 21
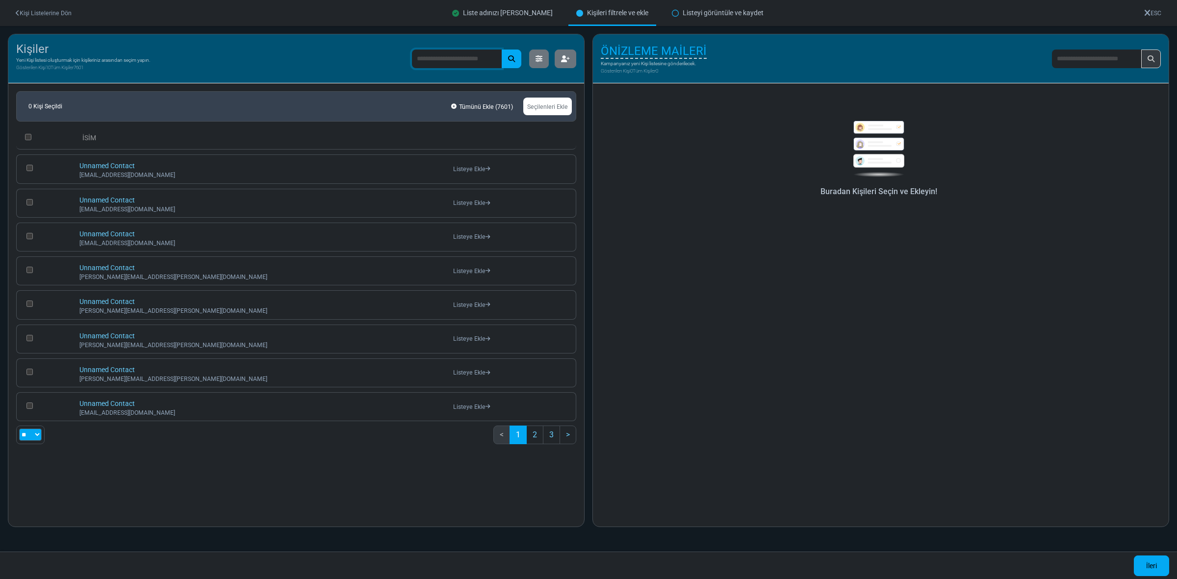
click at [449, 55] on input "text" at bounding box center [457, 59] width 90 height 19
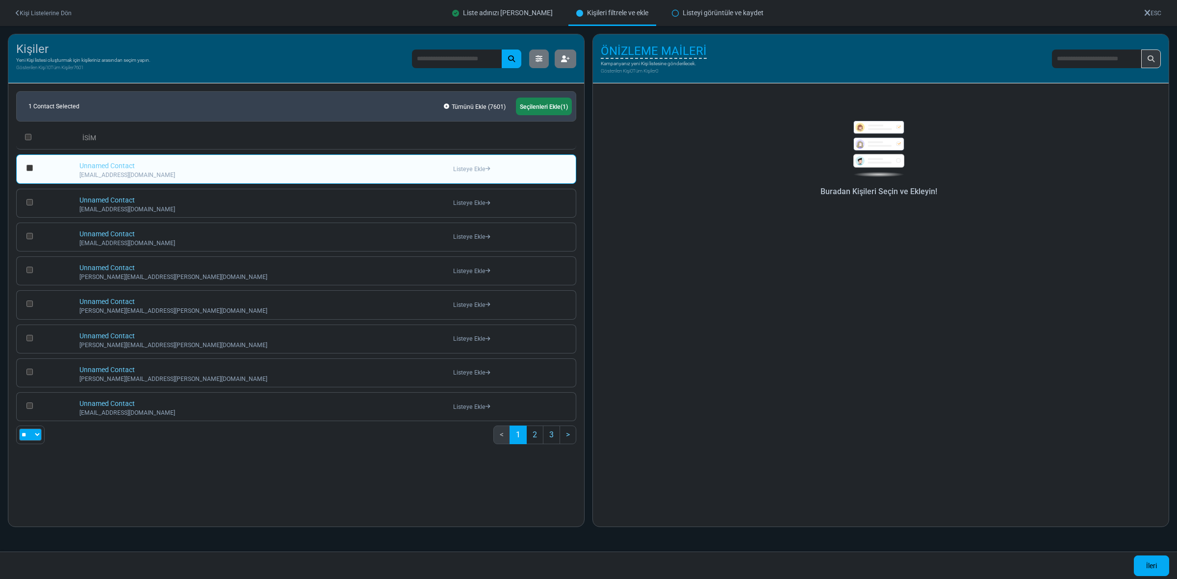
click at [535, 105] on link "Seçilenleri Ekle (1)" at bounding box center [544, 107] width 56 height 18
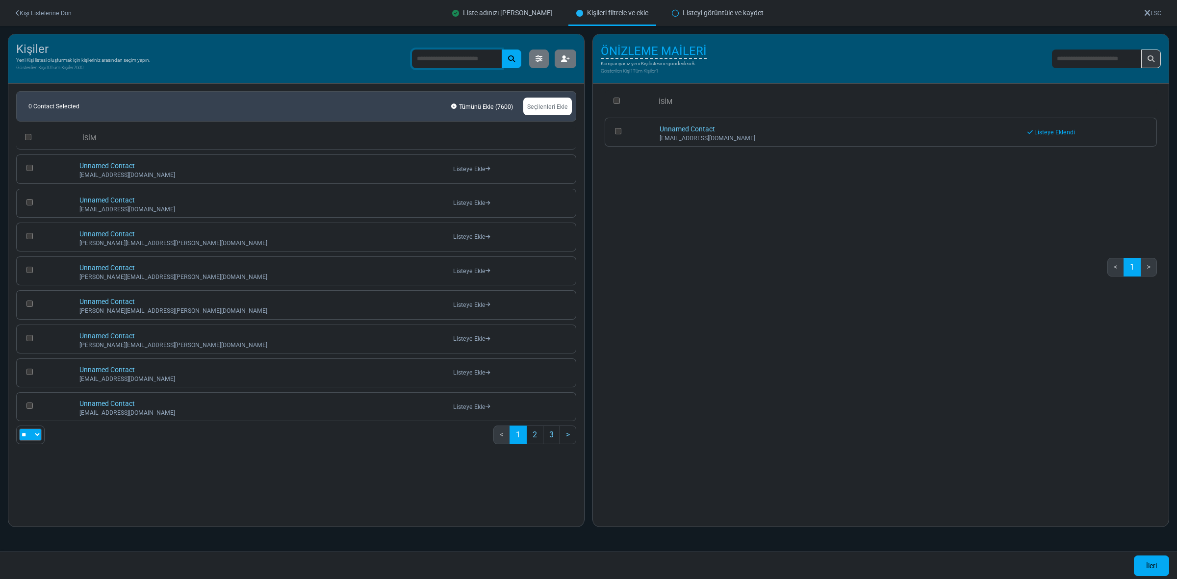
click at [445, 56] on input "text" at bounding box center [457, 59] width 90 height 19
type input "*"
type input "**********"
click at [563, 58] on icon "button" at bounding box center [565, 58] width 9 height 7
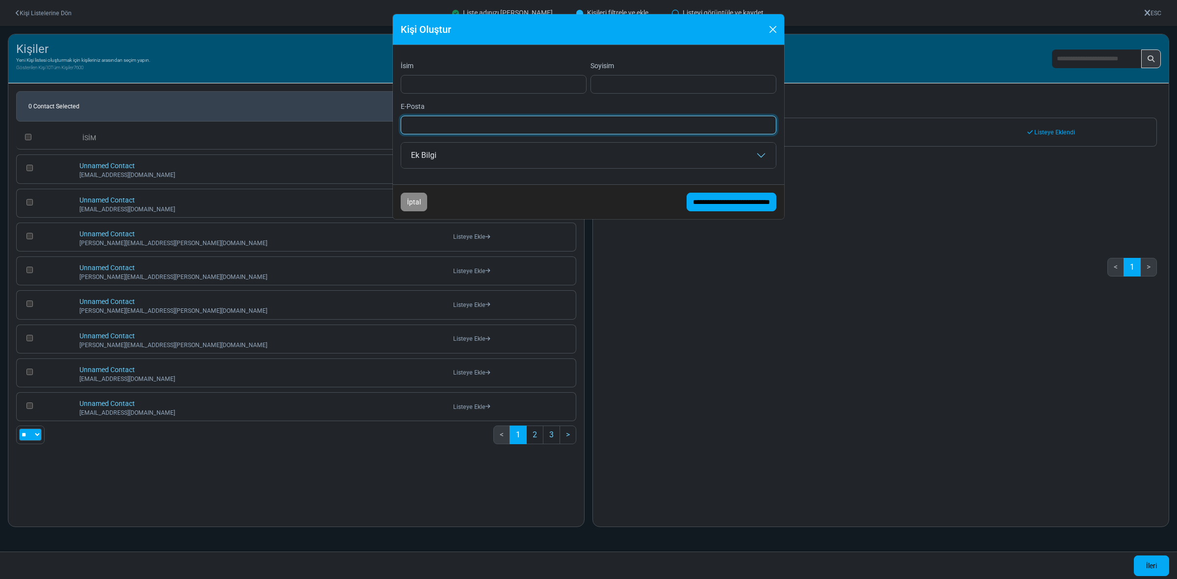
click at [487, 128] on input "E-Posta" at bounding box center [589, 125] width 376 height 19
type input "**********"
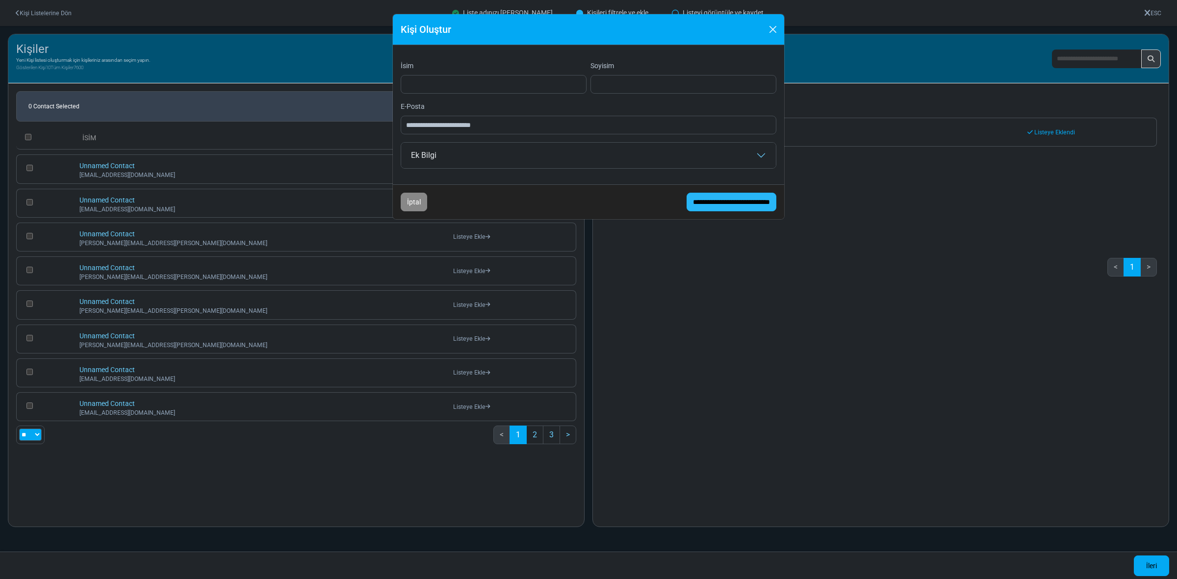
click at [732, 204] on input "**********" at bounding box center [732, 202] width 90 height 19
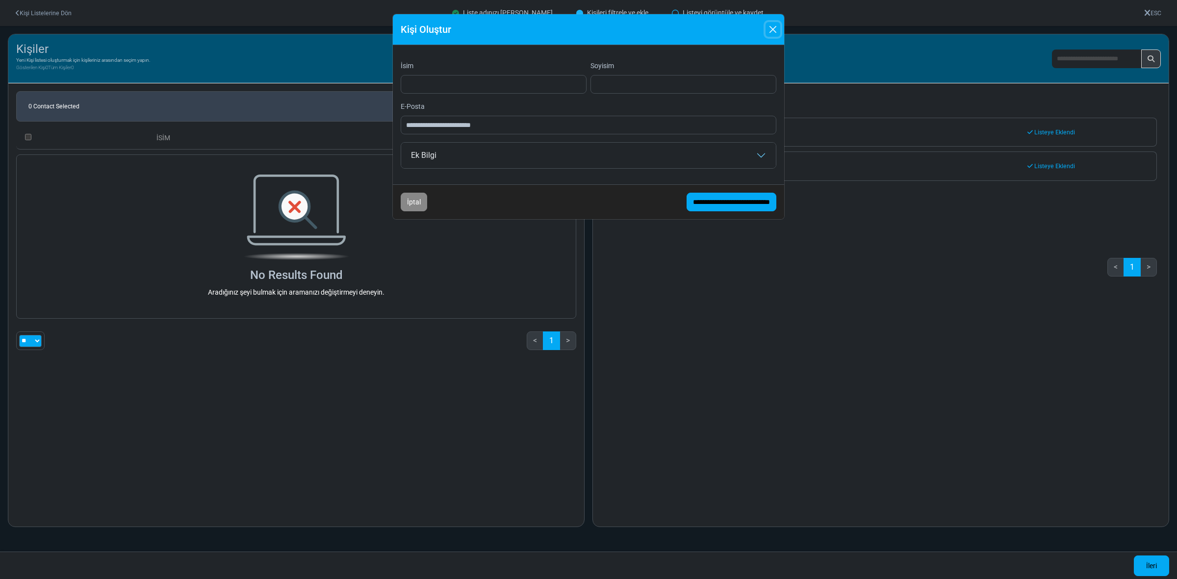
click at [772, 31] on button "Close" at bounding box center [773, 29] width 15 height 15
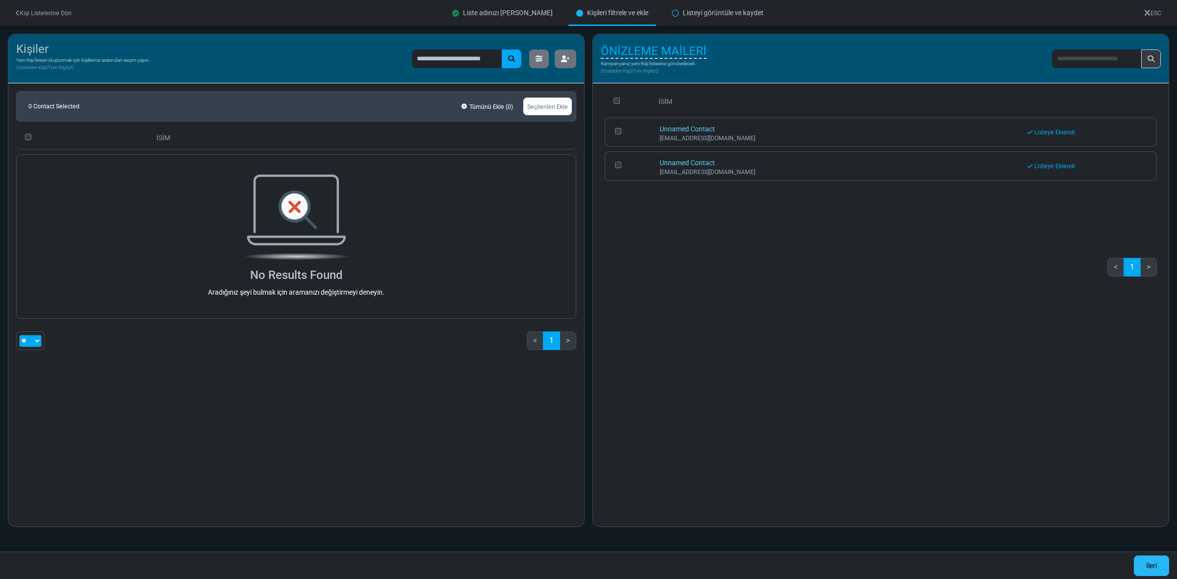
click at [1151, 568] on link "İleri" at bounding box center [1151, 566] width 35 height 21
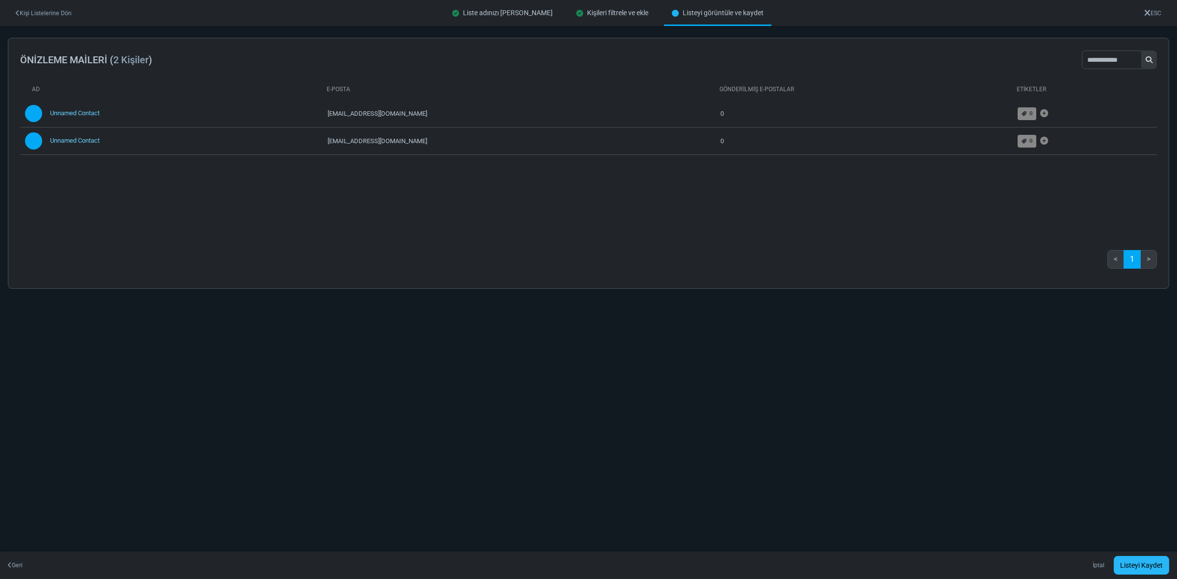
click at [1146, 565] on link "Listeyi Kaydet" at bounding box center [1141, 565] width 55 height 19
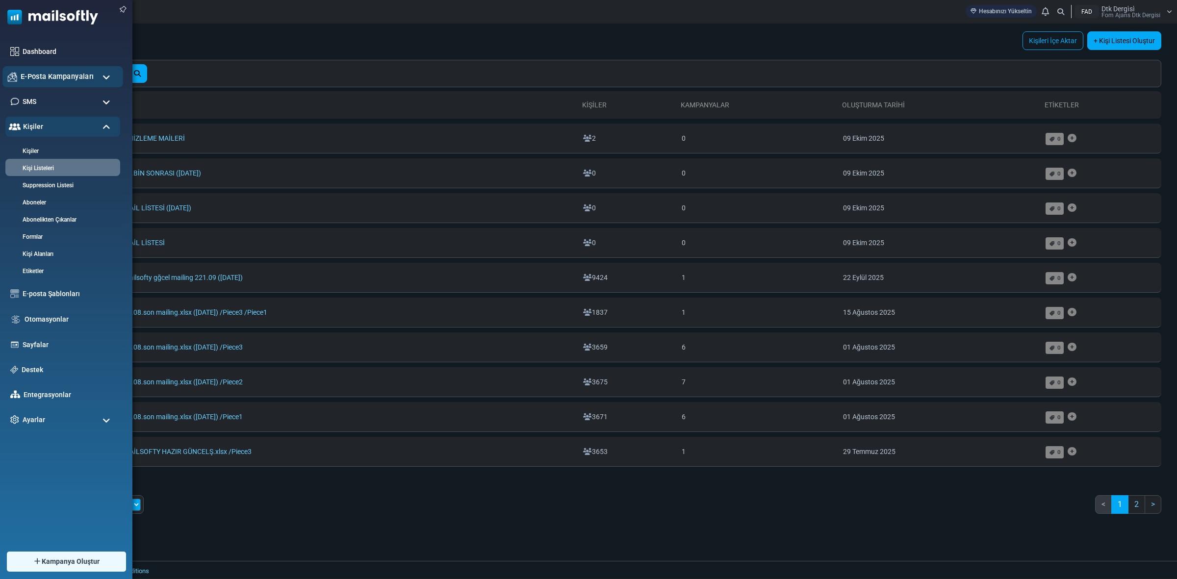
click at [51, 72] on span "E-Posta Kampanyaları" at bounding box center [57, 76] width 73 height 11
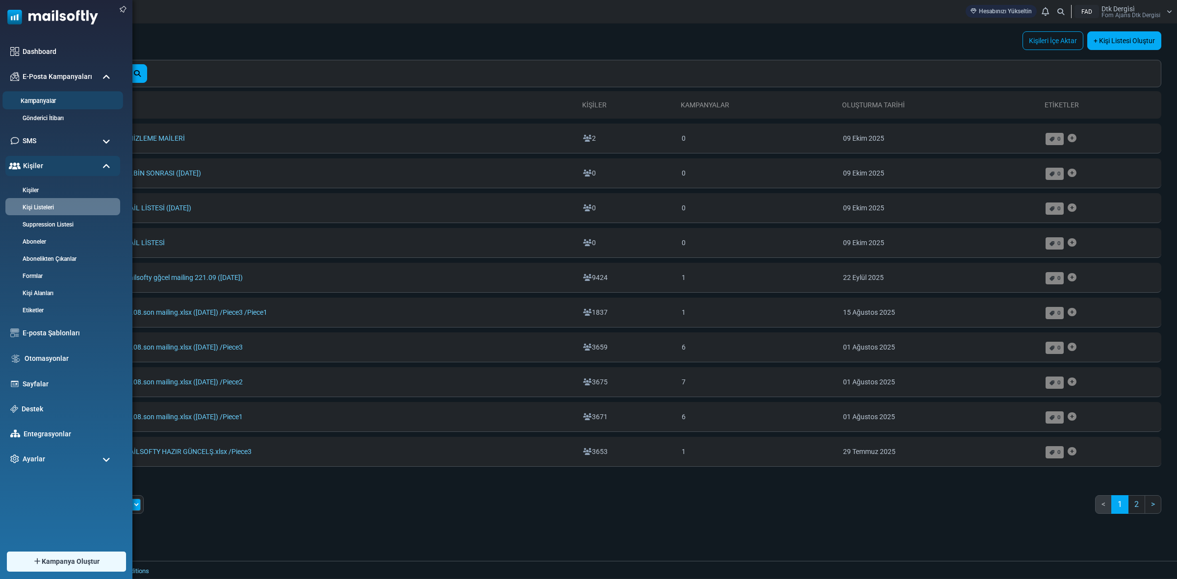
click at [30, 94] on li "Kampanyalar" at bounding box center [62, 100] width 121 height 18
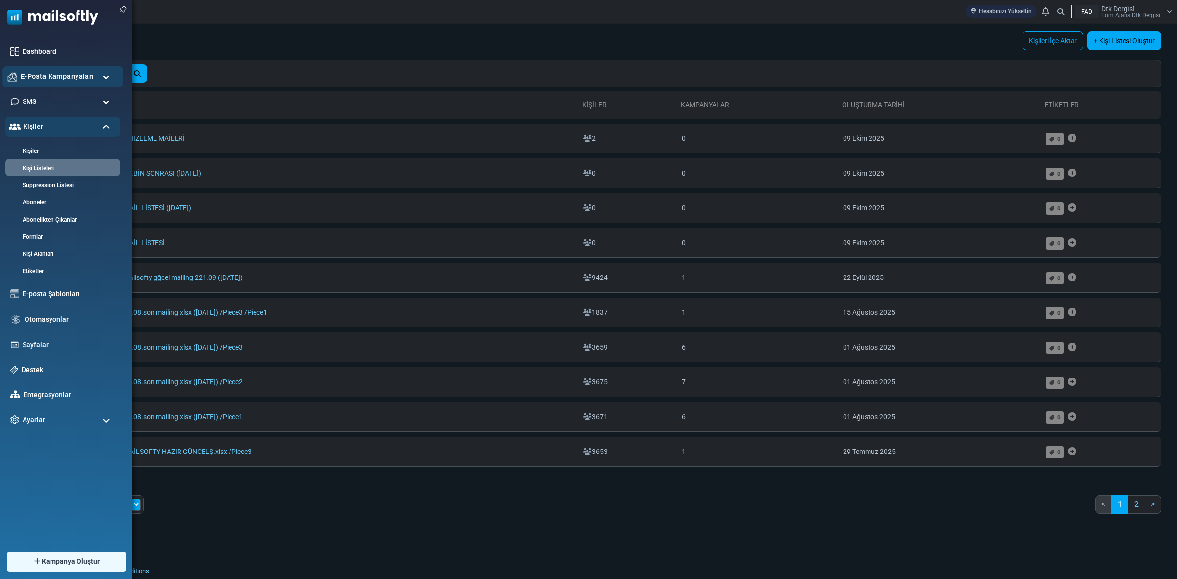
click at [43, 71] on span "E-Posta Kampanyaları" at bounding box center [57, 76] width 73 height 11
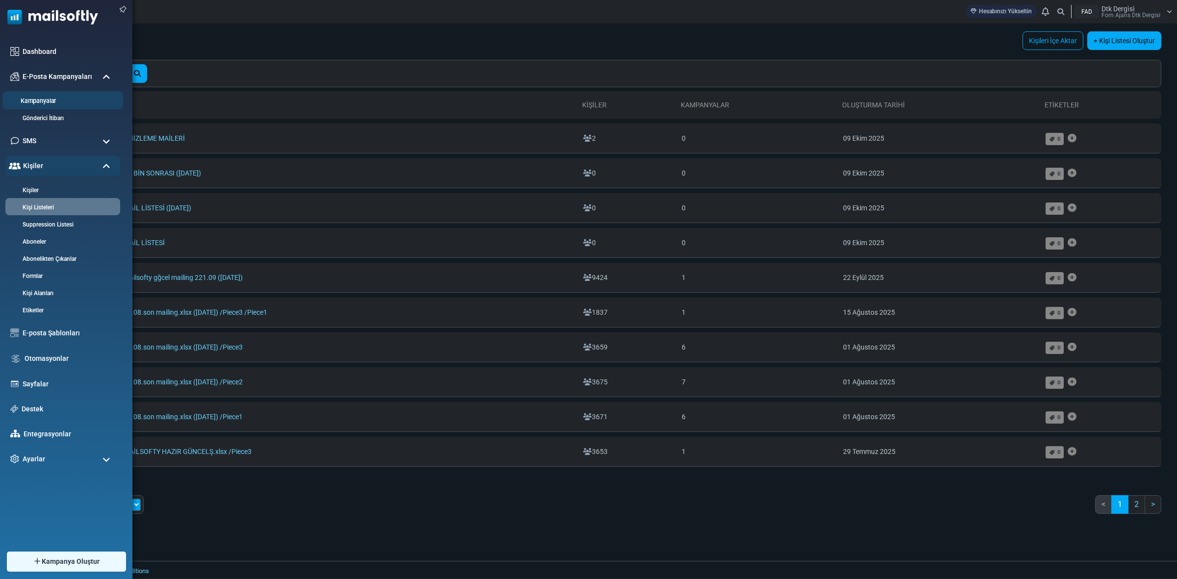
click at [32, 97] on link "Kampanyalar" at bounding box center [61, 101] width 118 height 9
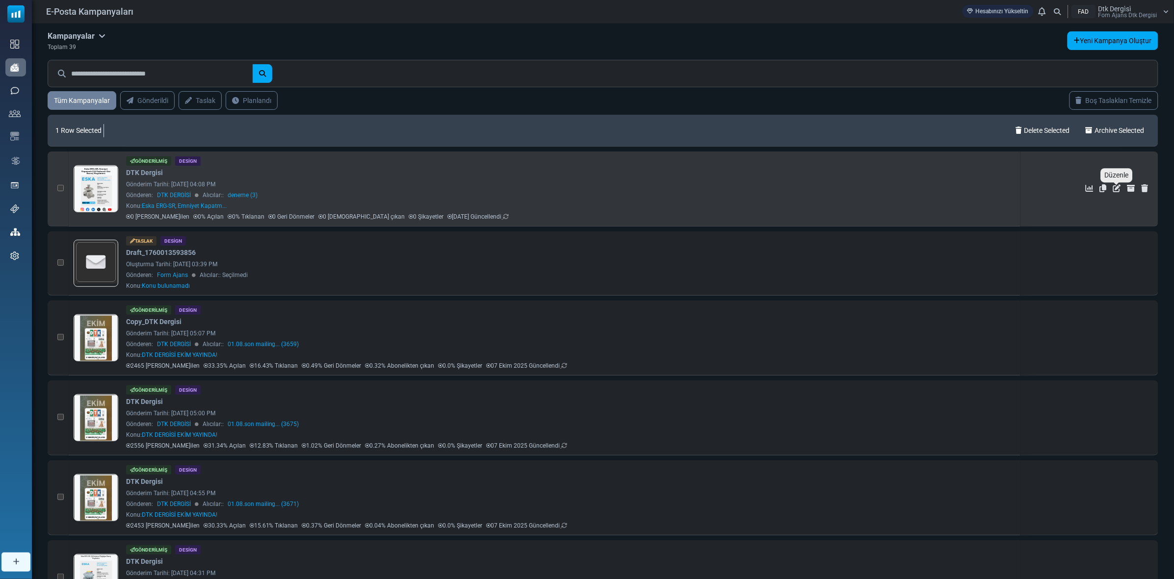
click at [1115, 189] on icon "Düzenle" at bounding box center [1117, 188] width 8 height 8
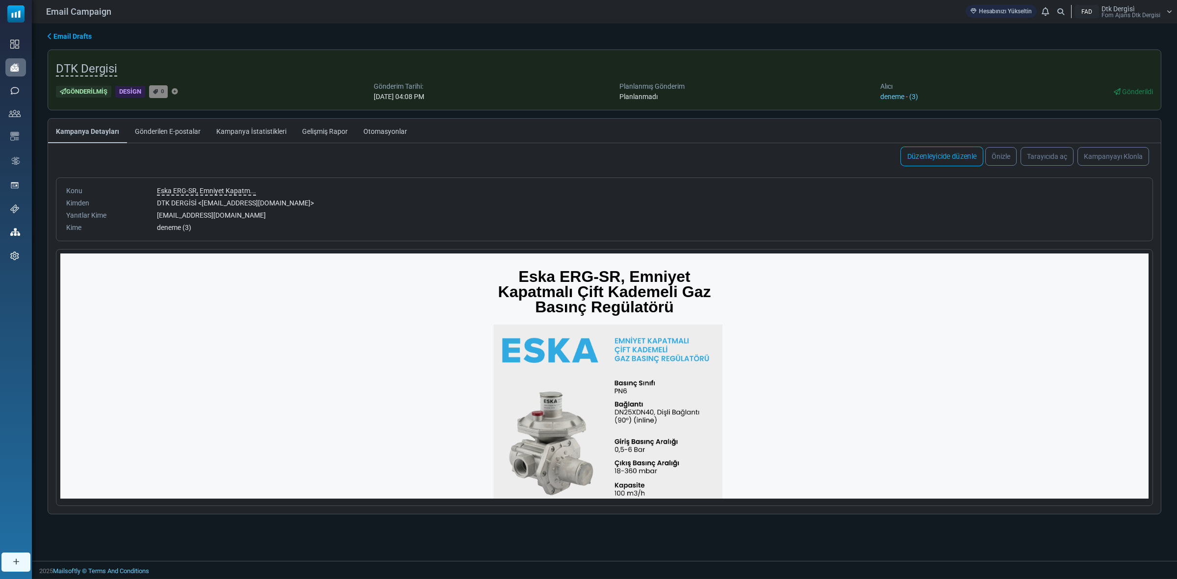
click at [943, 155] on link "Düzenleyicide düzenle" at bounding box center [942, 157] width 83 height 20
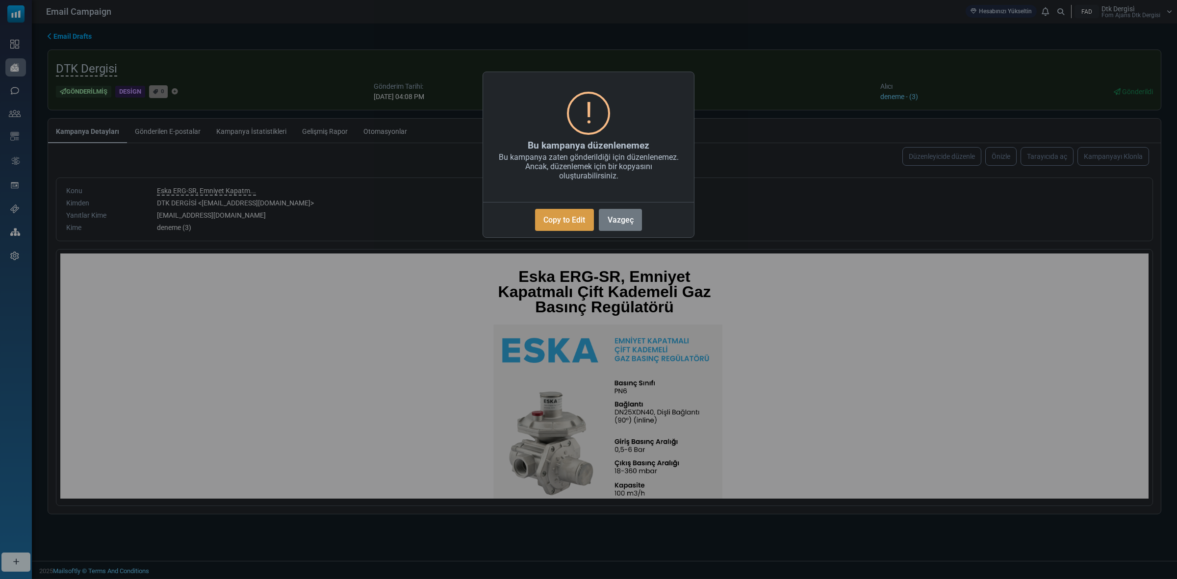
click at [565, 218] on button "Copy to Edit" at bounding box center [564, 220] width 59 height 22
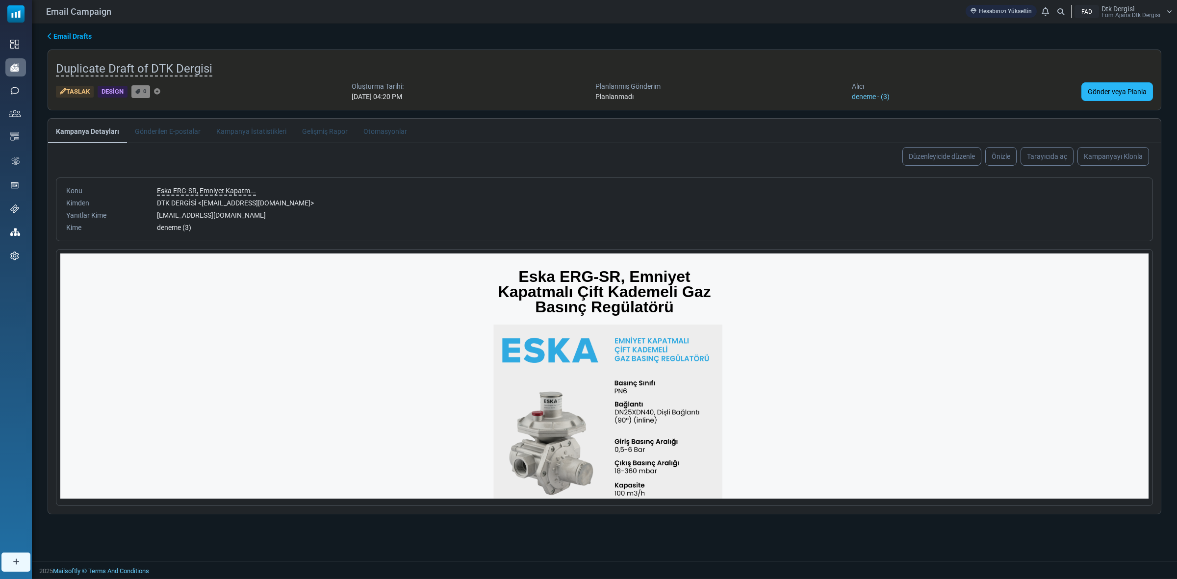
click at [1115, 87] on link "Gönder veya Planla" at bounding box center [1118, 91] width 72 height 19
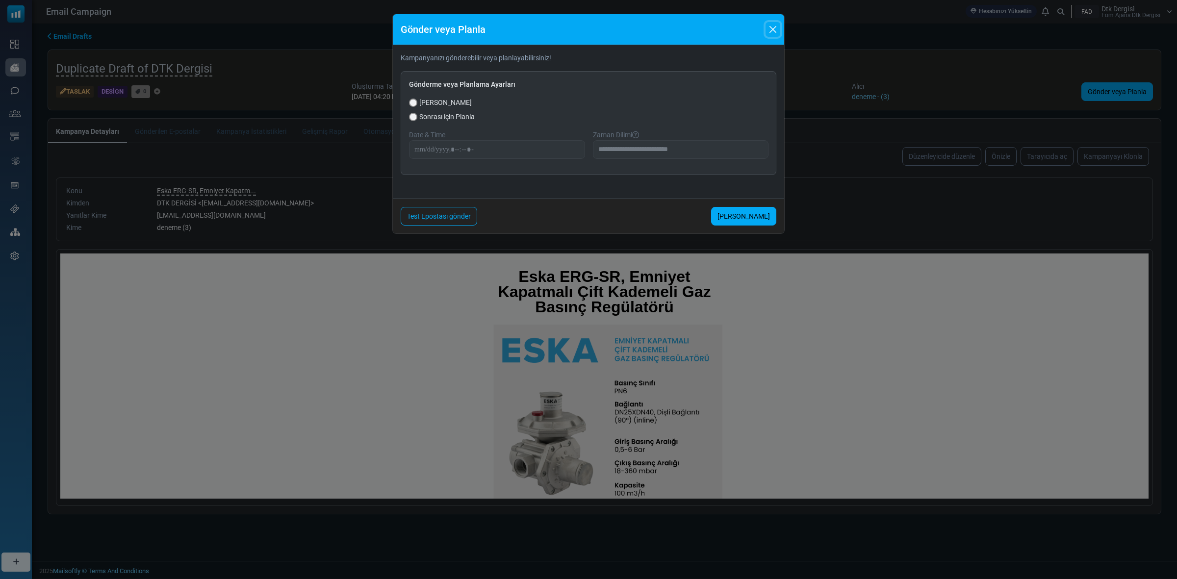
click at [775, 28] on button "Close" at bounding box center [773, 29] width 15 height 15
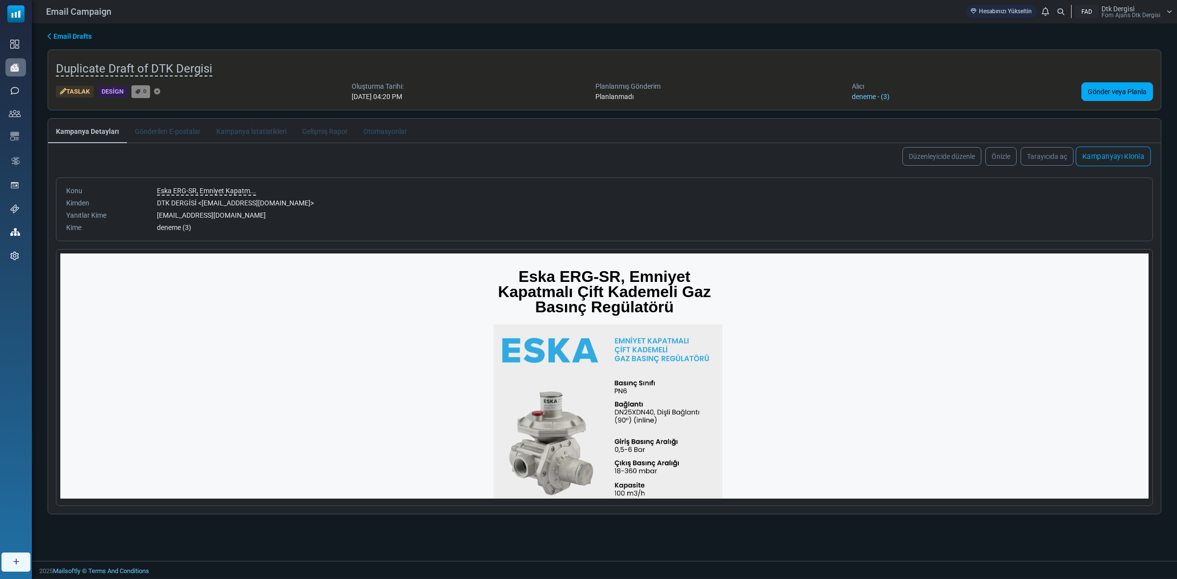
click at [1107, 156] on link "Kampanyayı Klonla" at bounding box center [1113, 157] width 75 height 20
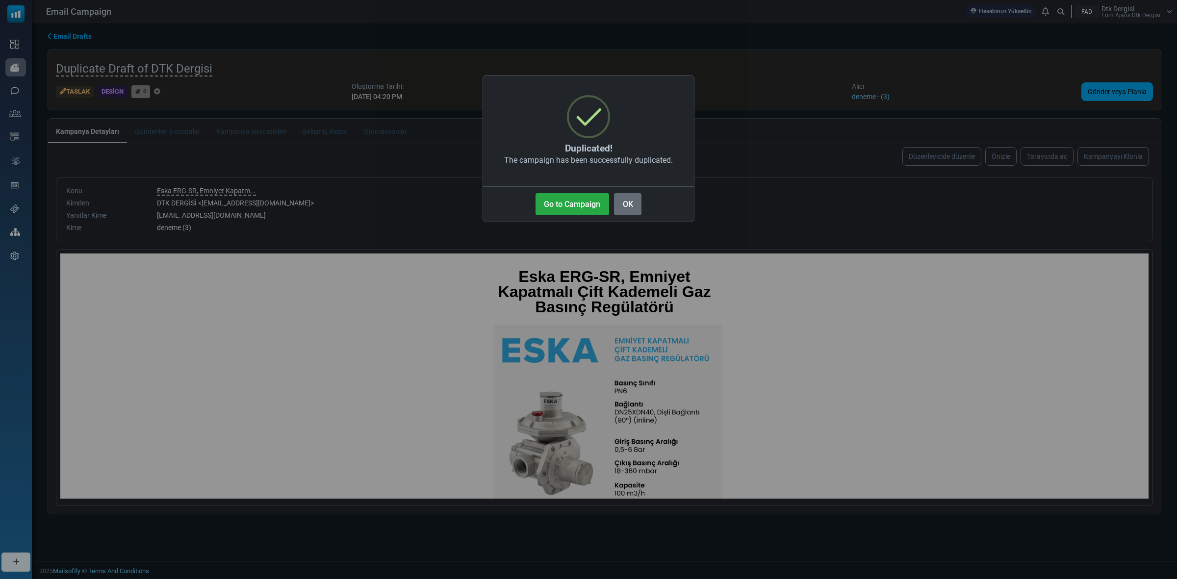
click at [629, 204] on button "OK" at bounding box center [627, 204] width 27 height 22
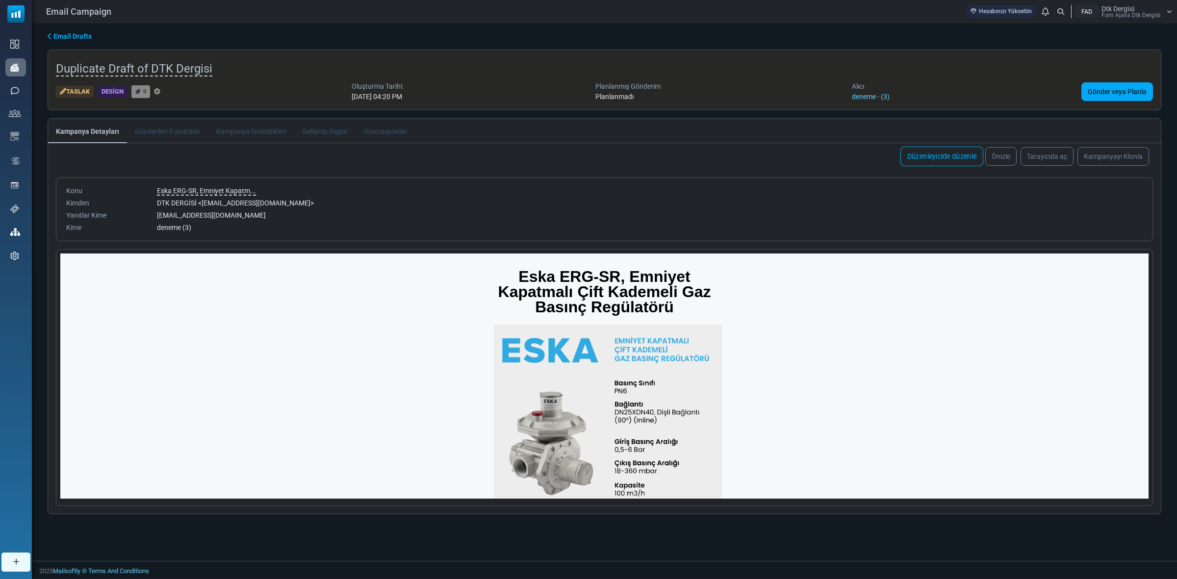
click at [938, 157] on link "Düzenleyicide düzenle" at bounding box center [942, 157] width 83 height 20
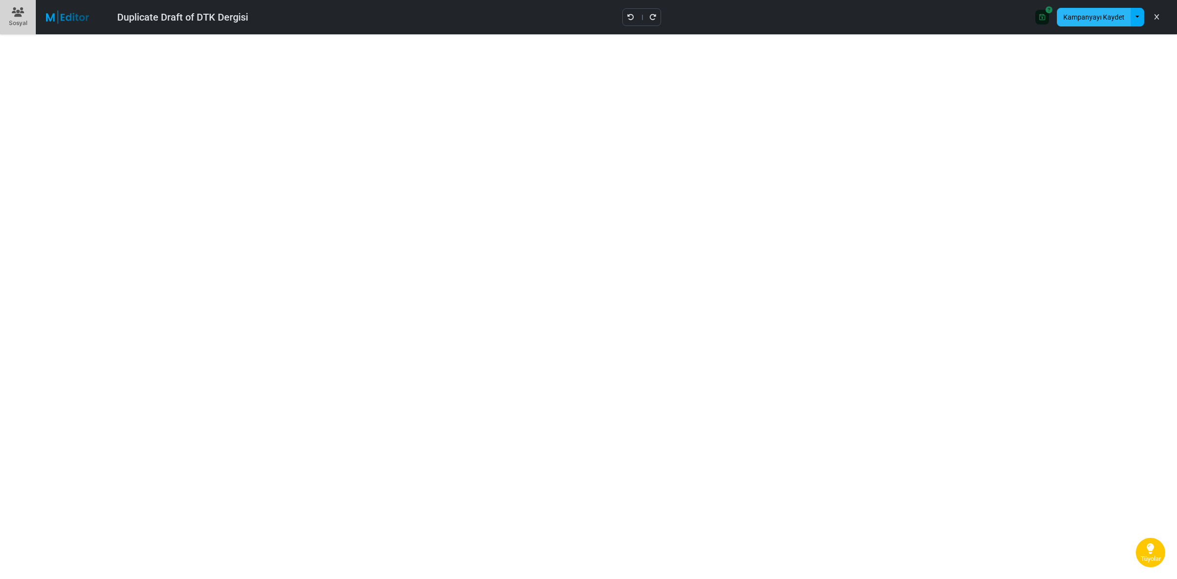
click at [1105, 16] on button "Kampanyayı Kaydet" at bounding box center [1094, 17] width 74 height 19
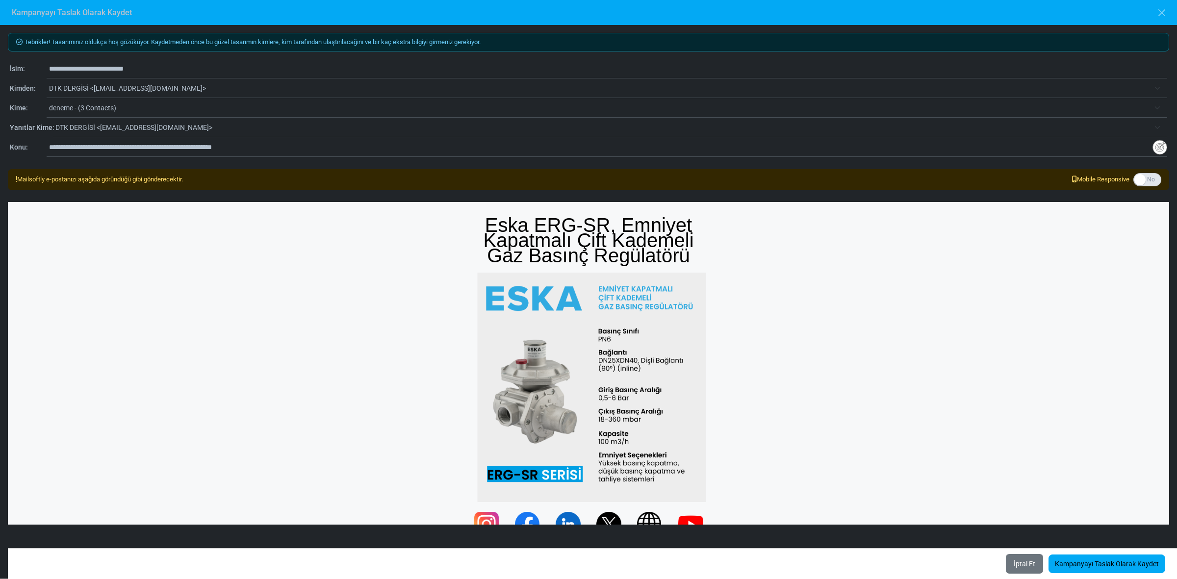
click at [89, 104] on span "deneme - (3 Contacts)" at bounding box center [599, 108] width 1101 height 12
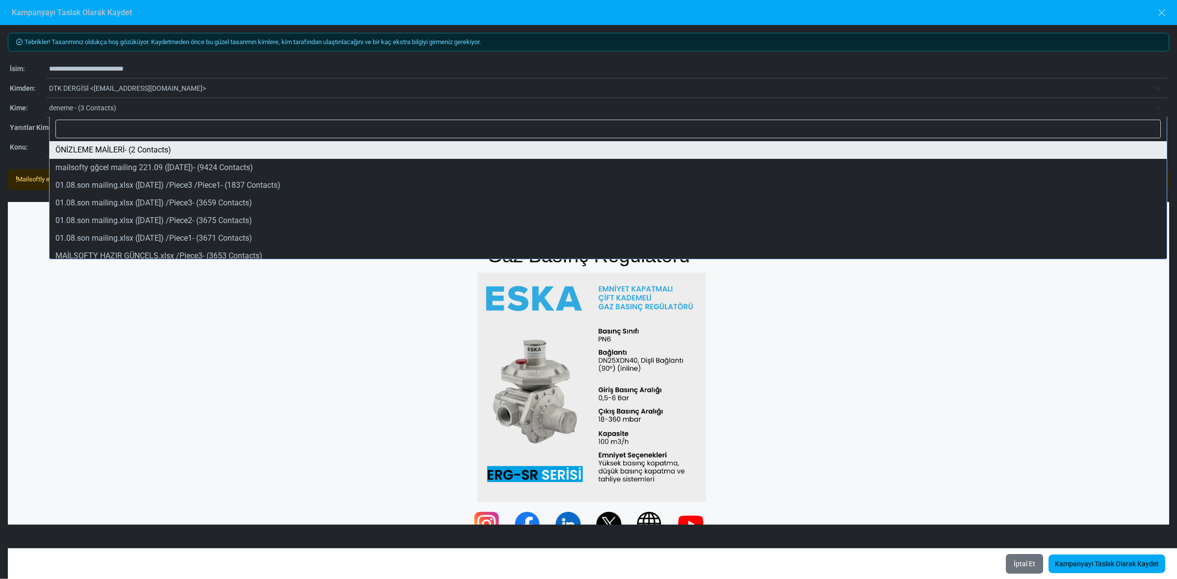
select select "*****"
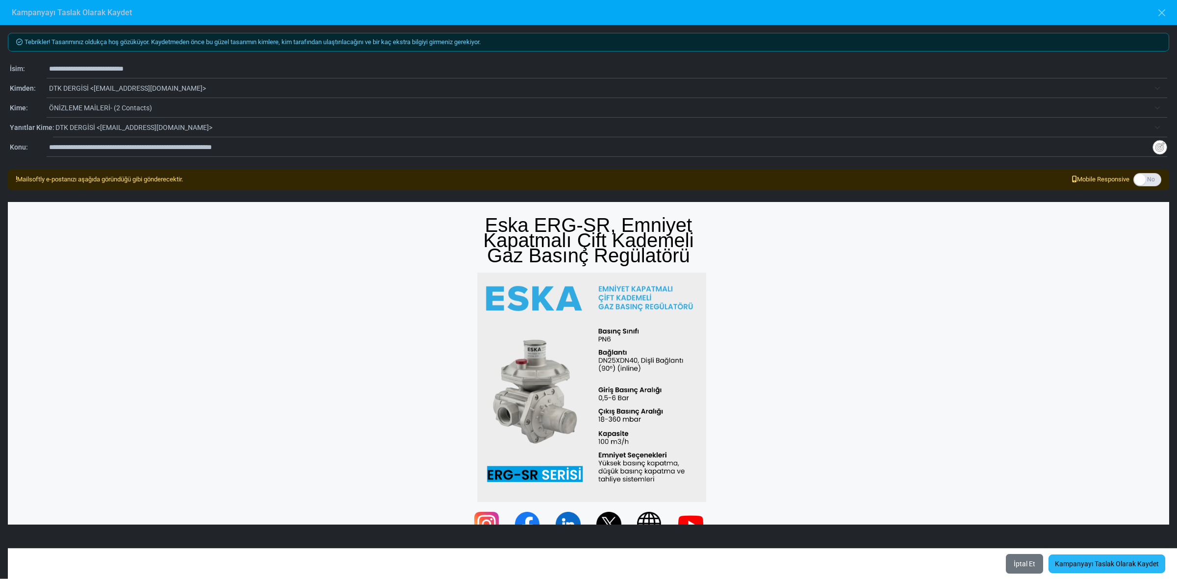
click at [1100, 564] on link "Kampanyayı Taslak Olarak Kaydet" at bounding box center [1107, 564] width 117 height 19
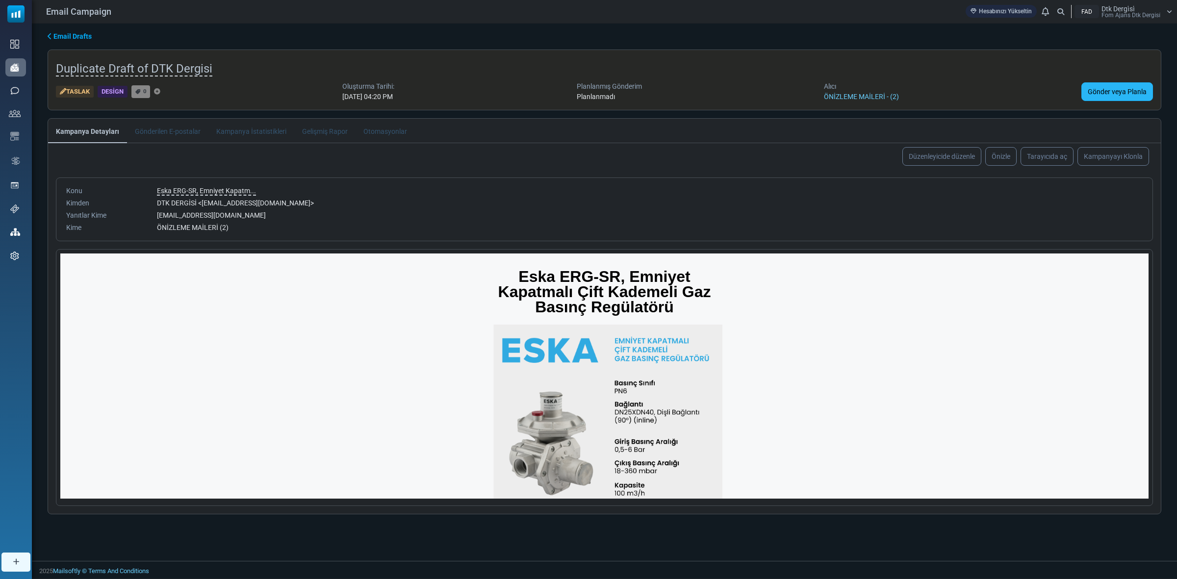
click at [1107, 89] on link "Gönder veya Planla" at bounding box center [1118, 91] width 72 height 19
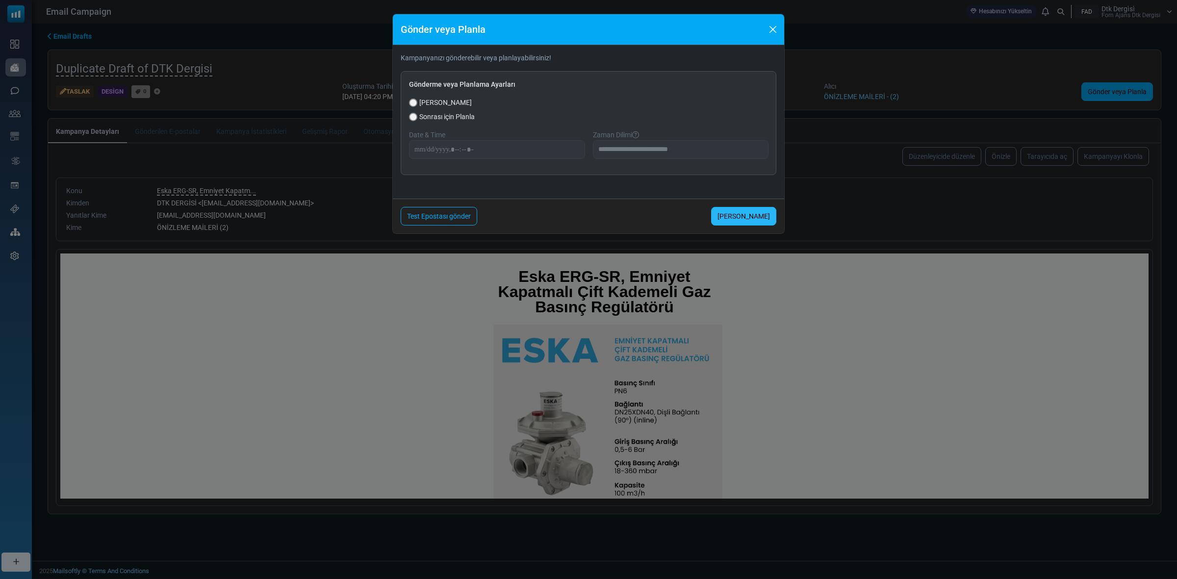
click at [749, 215] on link "[PERSON_NAME]" at bounding box center [743, 216] width 65 height 19
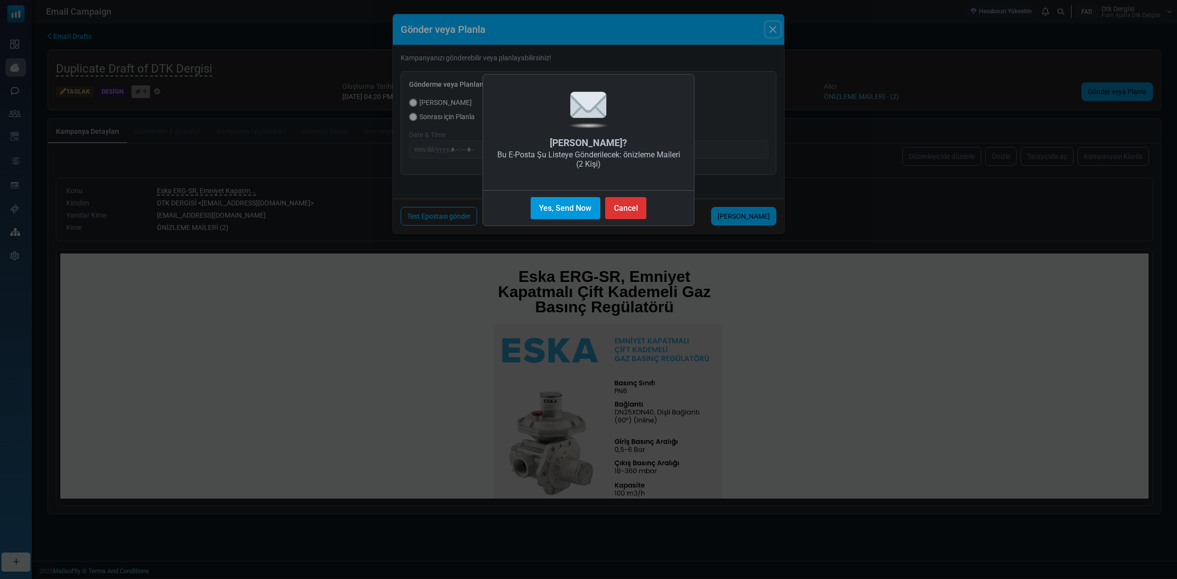
click at [554, 205] on button "Yes, Send Now" at bounding box center [566, 208] width 70 height 22
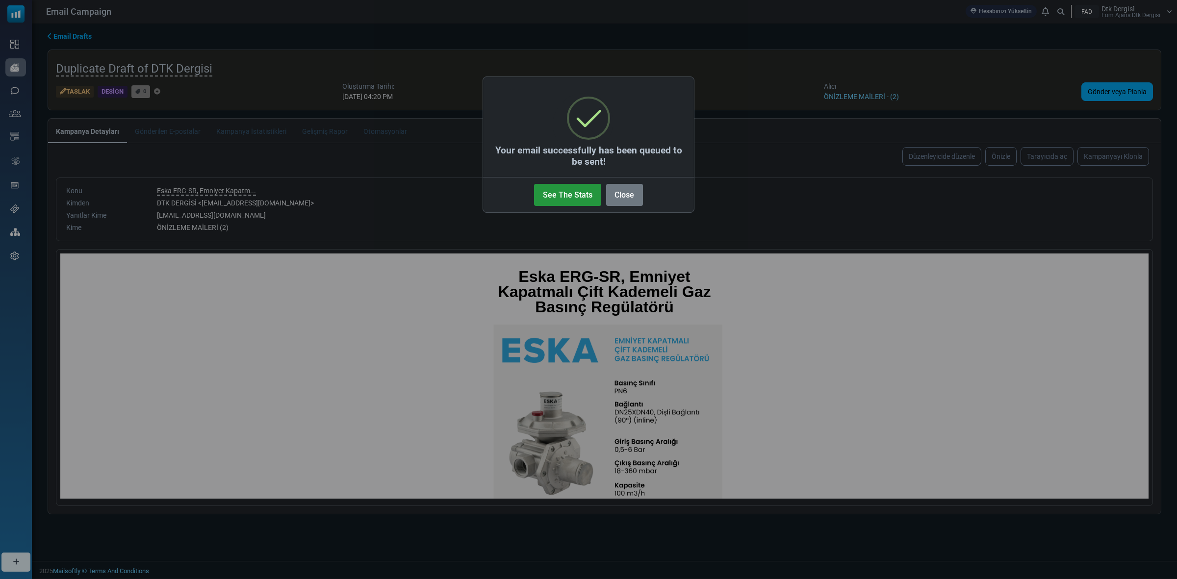
click at [563, 192] on button "See The Stats" at bounding box center [567, 195] width 67 height 22
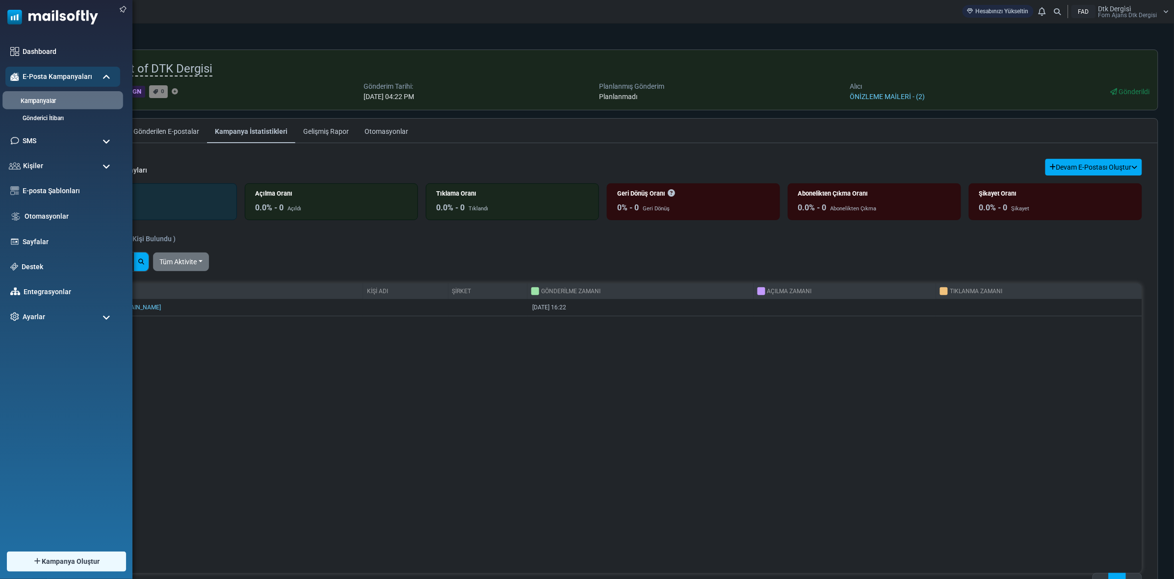
click at [42, 98] on link "Kampanyalar" at bounding box center [61, 101] width 118 height 9
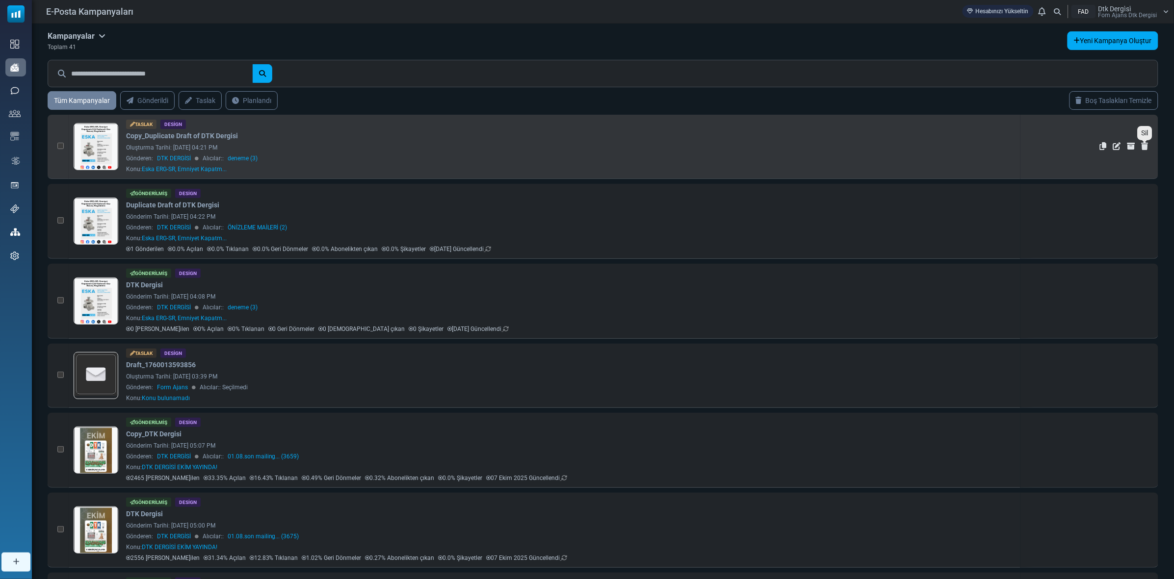
click at [1146, 145] on icon "Sil" at bounding box center [1145, 146] width 7 height 8
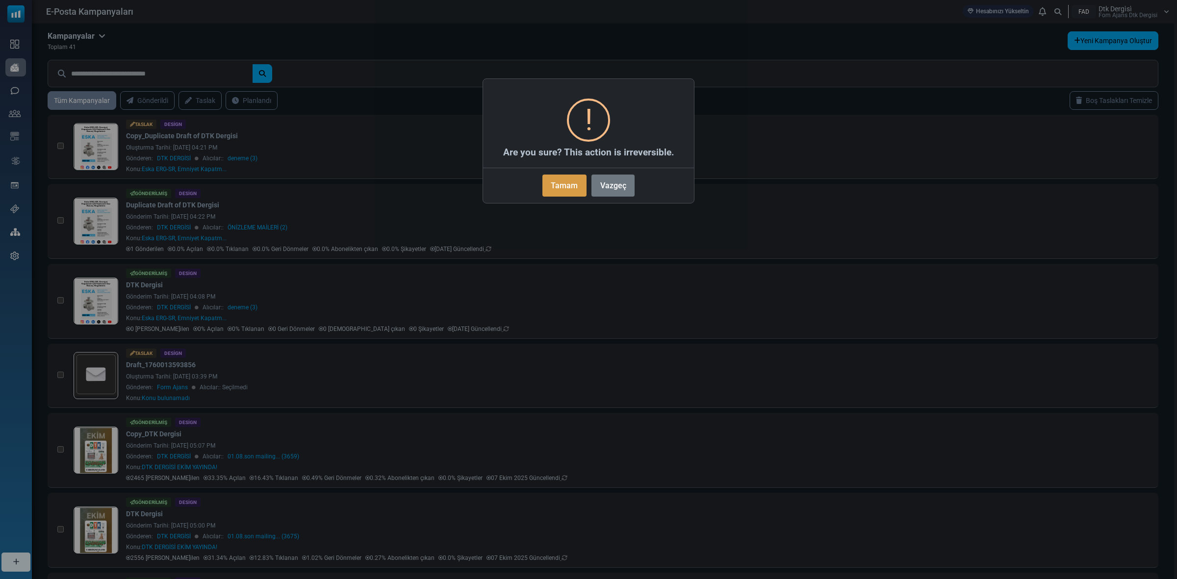
click at [563, 187] on button "Tamam" at bounding box center [565, 186] width 44 height 22
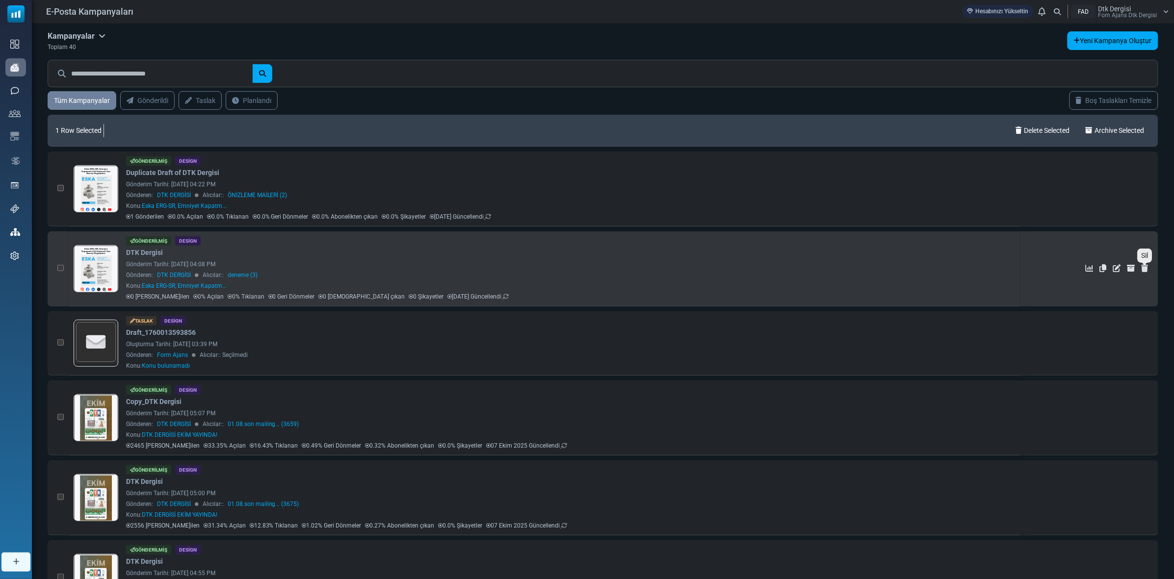
click at [1146, 268] on icon "Sil" at bounding box center [1145, 268] width 7 height 8
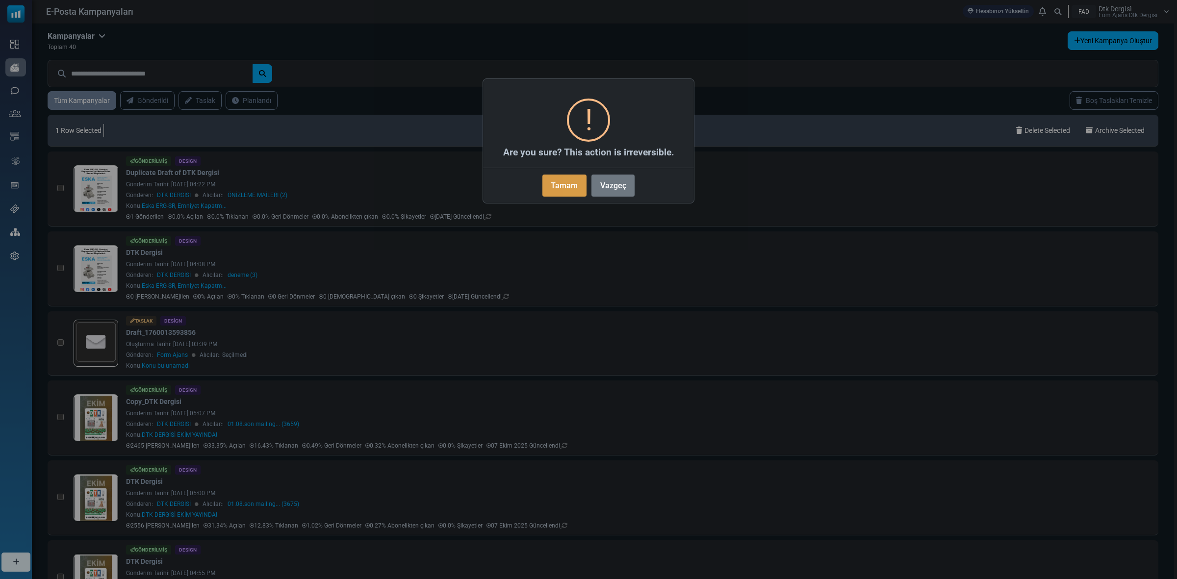
click at [569, 189] on button "Tamam" at bounding box center [565, 186] width 44 height 22
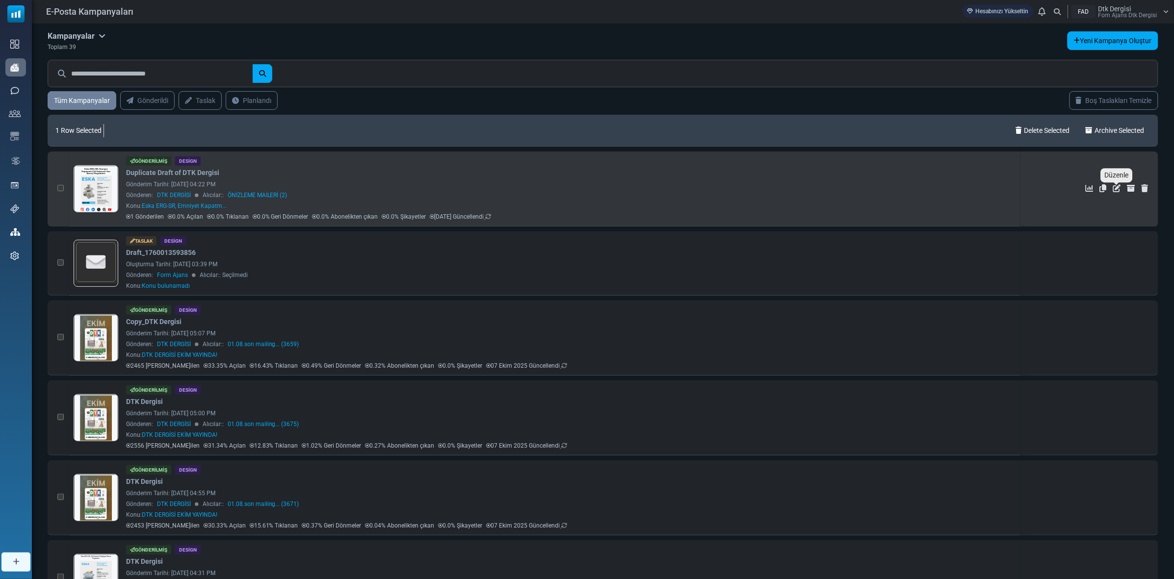
click at [1118, 186] on icon "Düzenle" at bounding box center [1117, 188] width 8 height 8
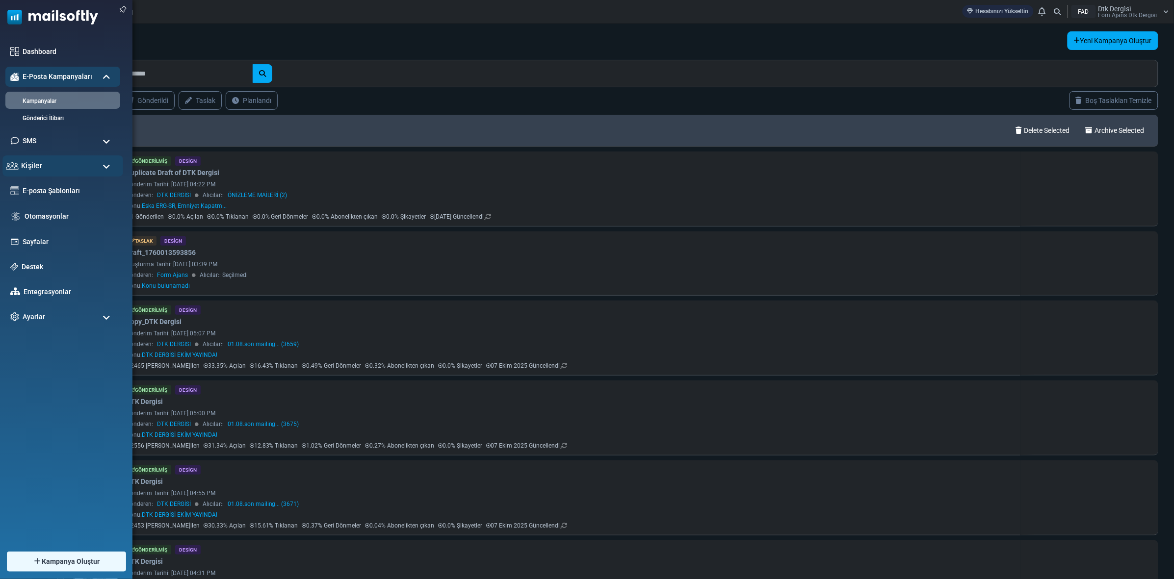
click at [45, 159] on div "Kişiler" at bounding box center [62, 166] width 121 height 21
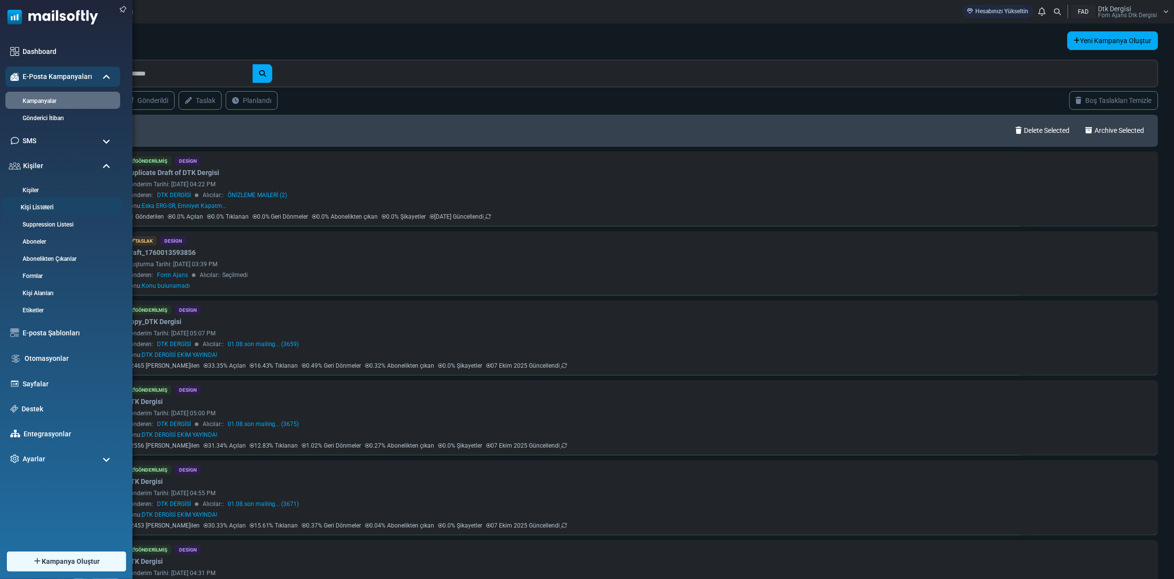
click at [48, 207] on link "Kişi Listeleri" at bounding box center [61, 207] width 118 height 9
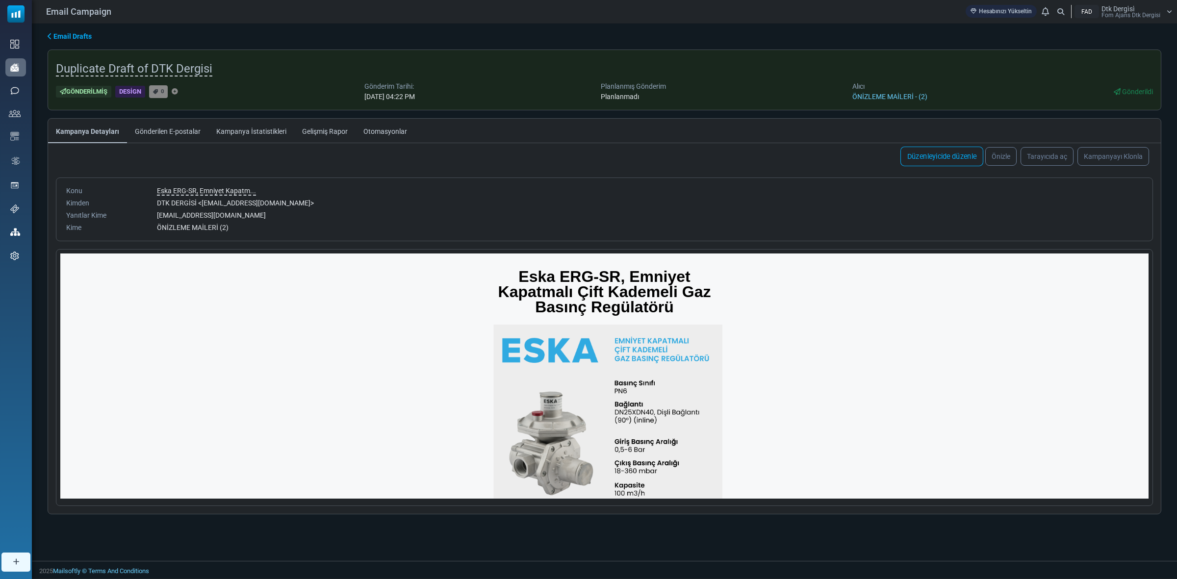
click at [938, 157] on link "Düzenleyicide düzenle" at bounding box center [942, 157] width 83 height 20
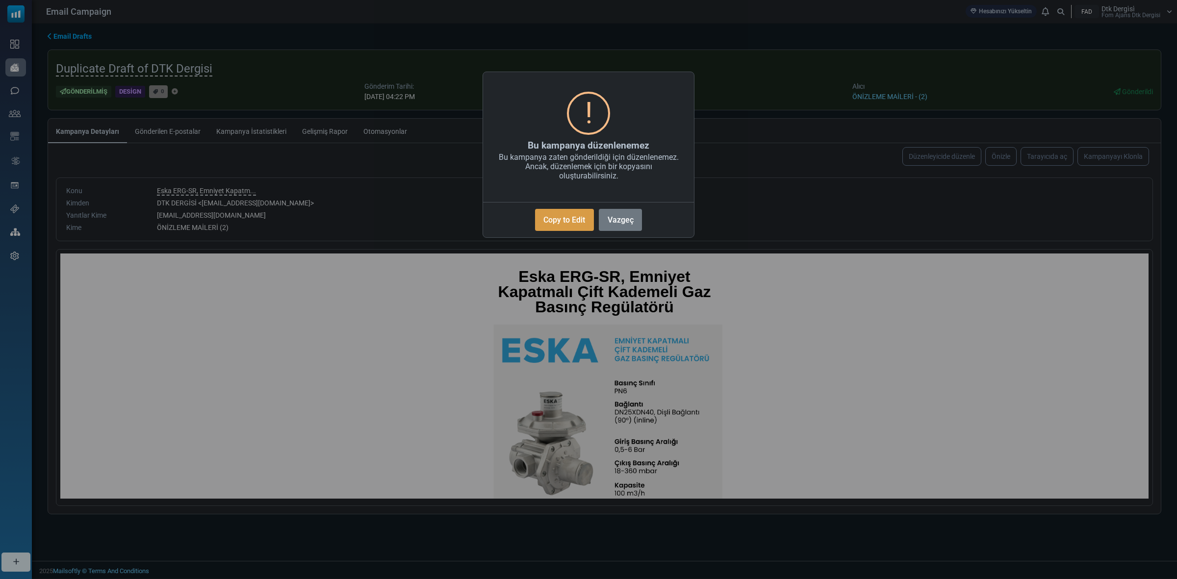
click at [559, 216] on button "Copy to Edit" at bounding box center [564, 220] width 59 height 22
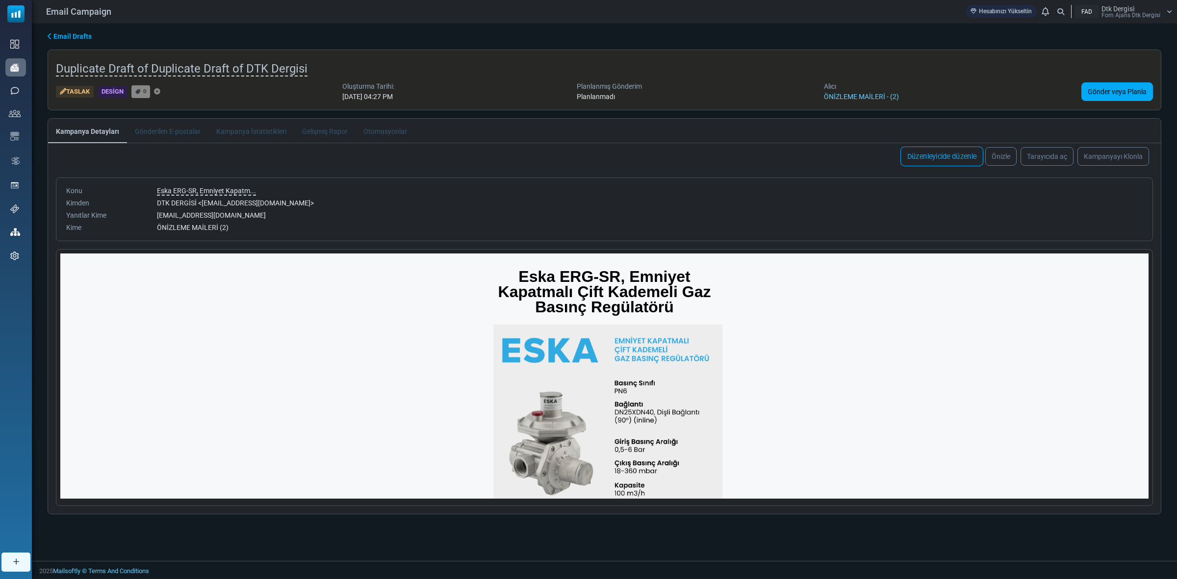
click at [916, 156] on link "Düzenleyicide düzenle" at bounding box center [942, 157] width 83 height 20
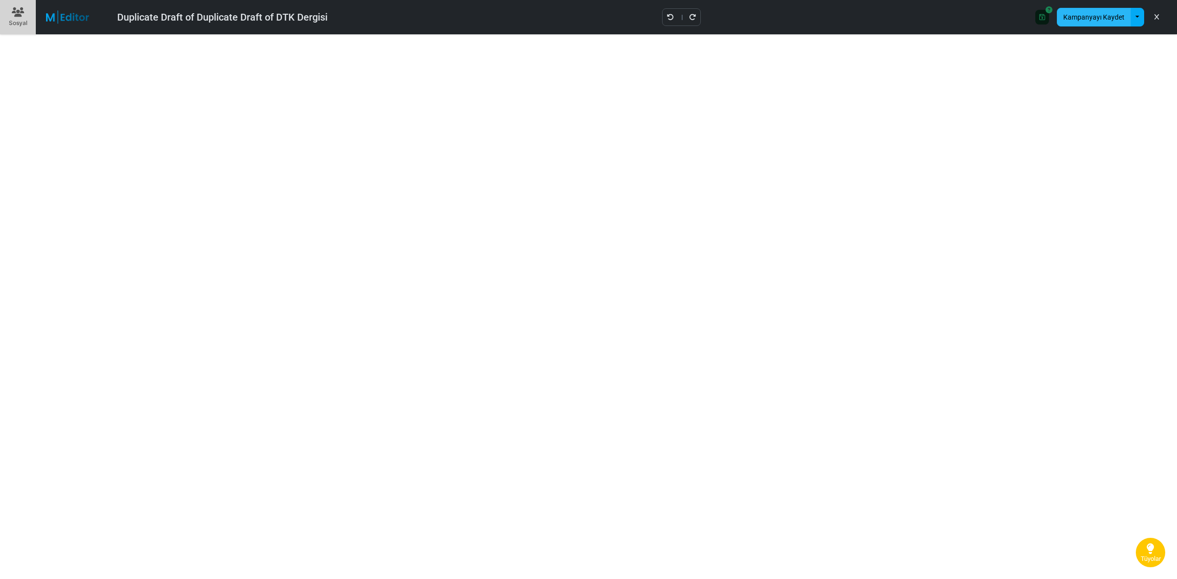
click at [1093, 17] on button "Kampanyayı Kaydet" at bounding box center [1094, 17] width 74 height 19
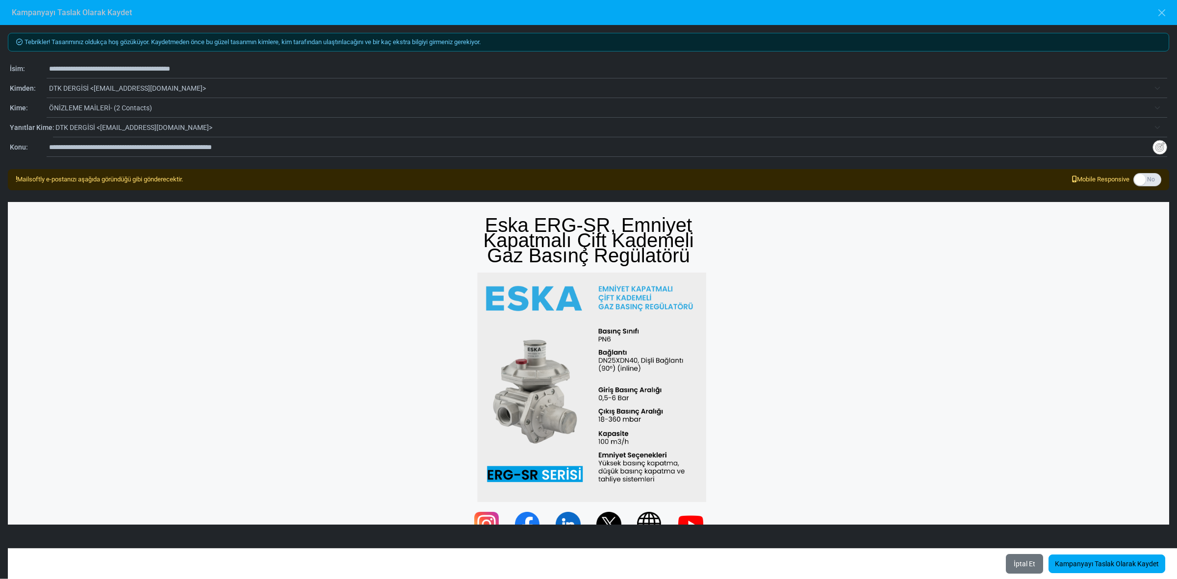
drag, startPoint x: 187, startPoint y: 66, endPoint x: 48, endPoint y: 70, distance: 138.9
click at [49, 70] on input "**********" at bounding box center [608, 68] width 1119 height 19
type input "*"
type input "**********"
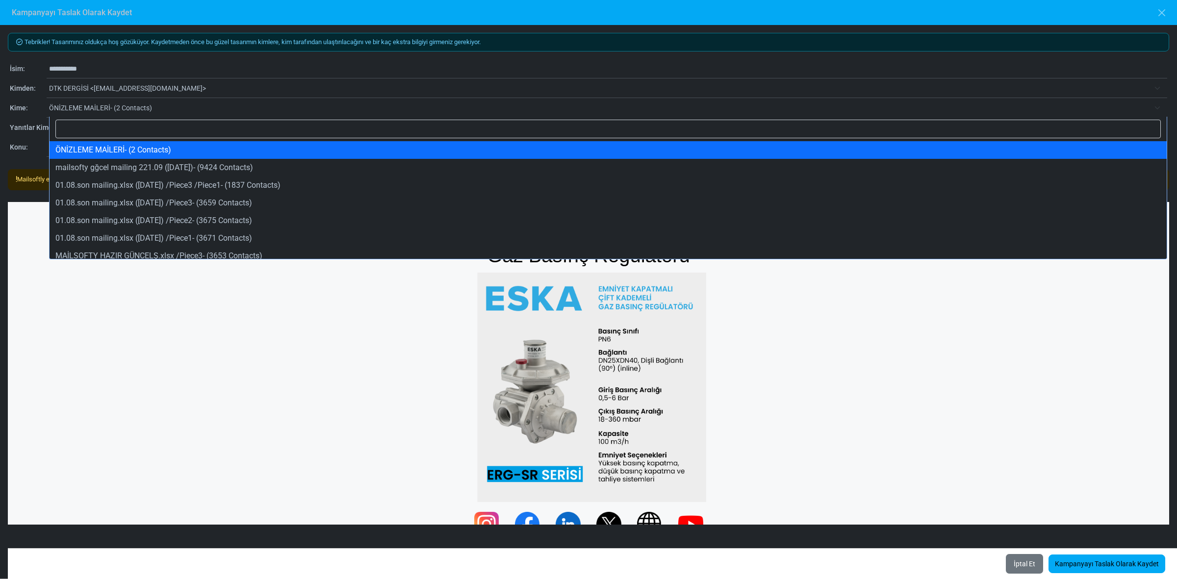
click at [62, 107] on span "ÖNİZLEME MAİLERİ- (2 Contacts)" at bounding box center [599, 108] width 1101 height 12
click at [62, 126] on input "Search" at bounding box center [608, 129] width 1106 height 19
click at [69, 122] on input "Search" at bounding box center [608, 129] width 1106 height 19
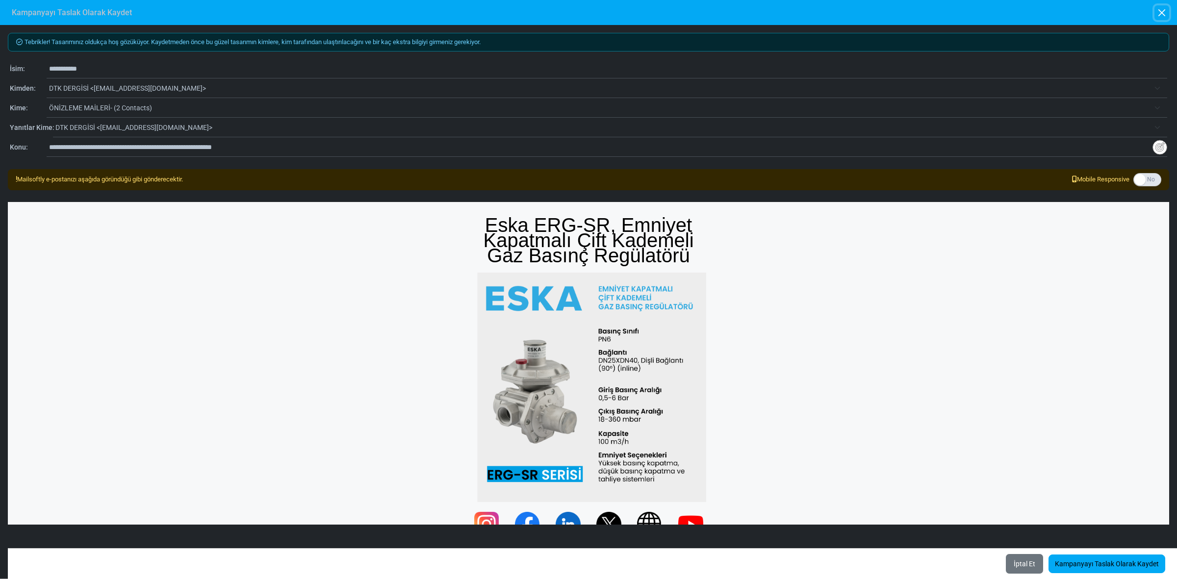
click at [1165, 12] on button "button" at bounding box center [1162, 12] width 15 height 15
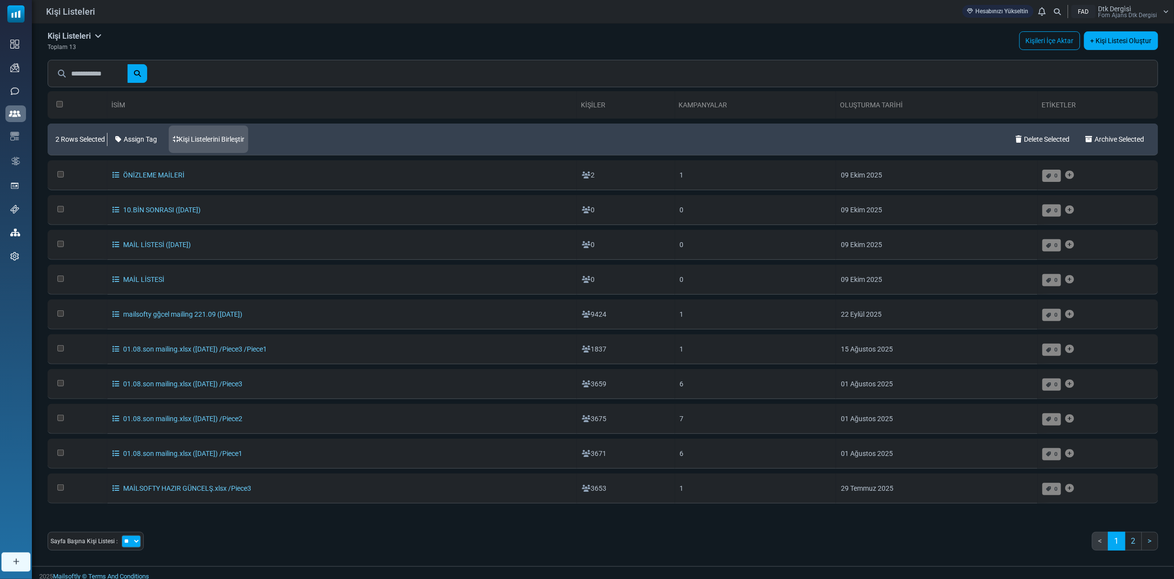
click at [225, 139] on link "Kişi Listelerini Birleştir" at bounding box center [208, 139] width 79 height 27
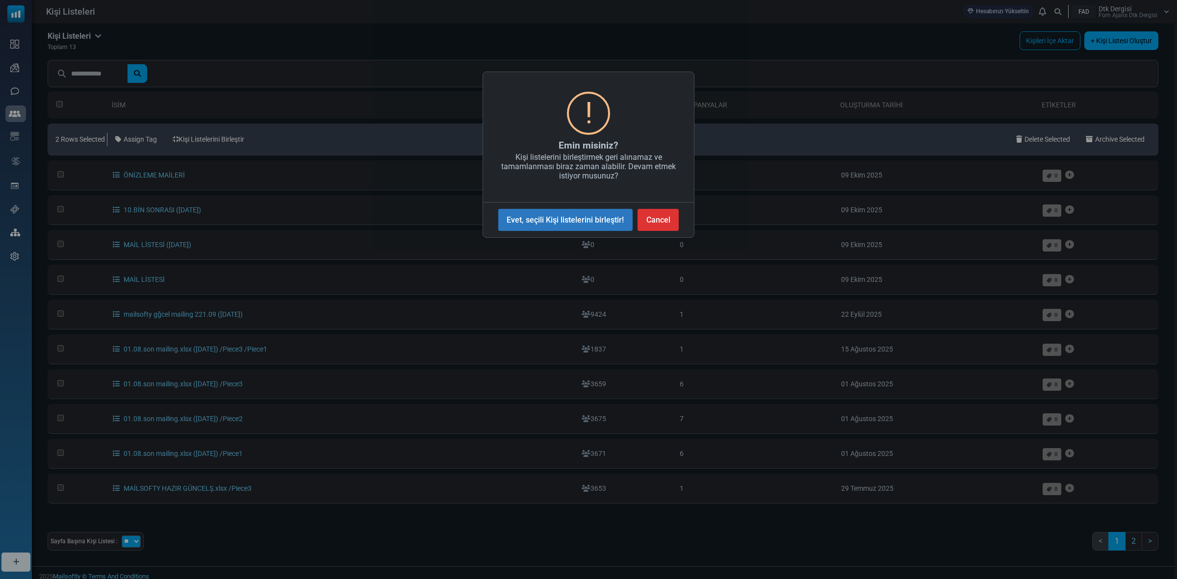
click at [572, 217] on button "Evet, seçili Kişi listelerini birleştir!" at bounding box center [565, 220] width 134 height 22
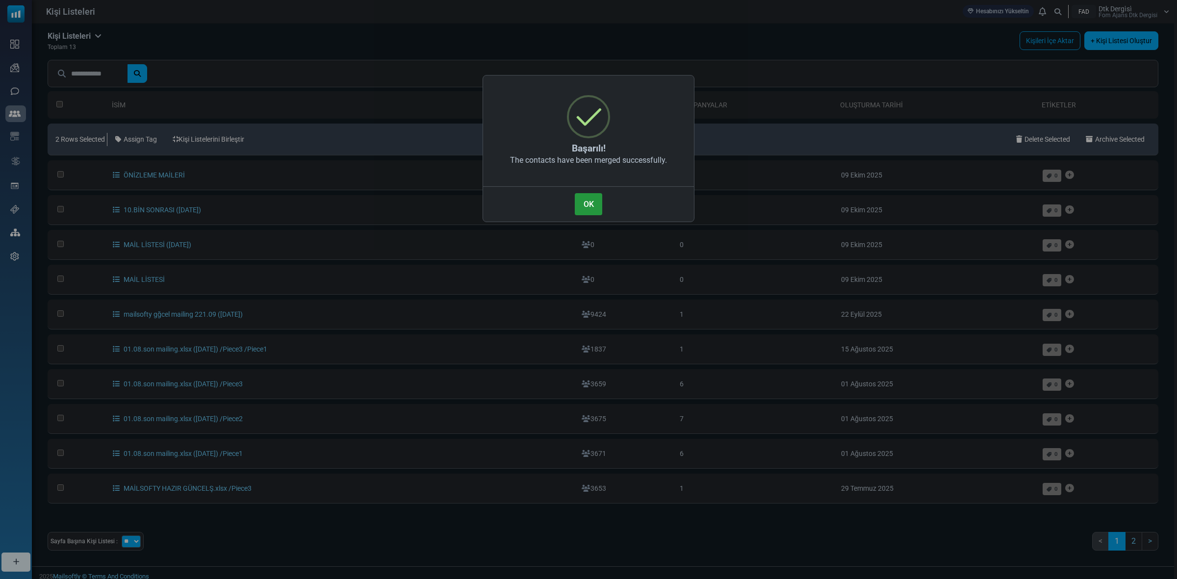
click at [585, 204] on button "OK" at bounding box center [588, 204] width 27 height 22
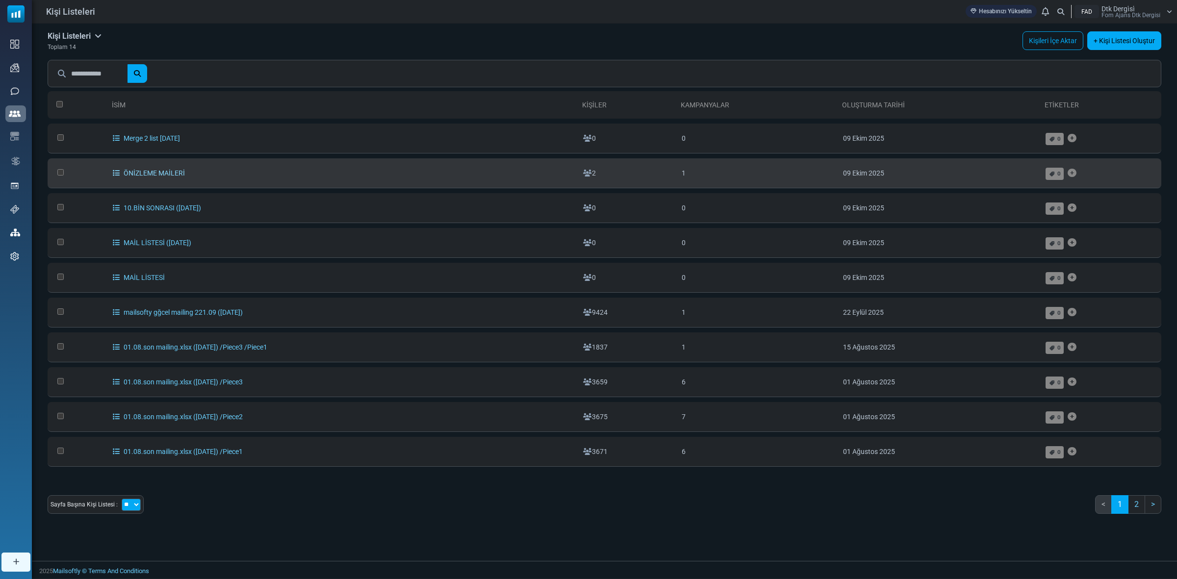
click at [118, 172] on link "ÖNİZLEME MAİLERİ" at bounding box center [149, 173] width 72 height 8
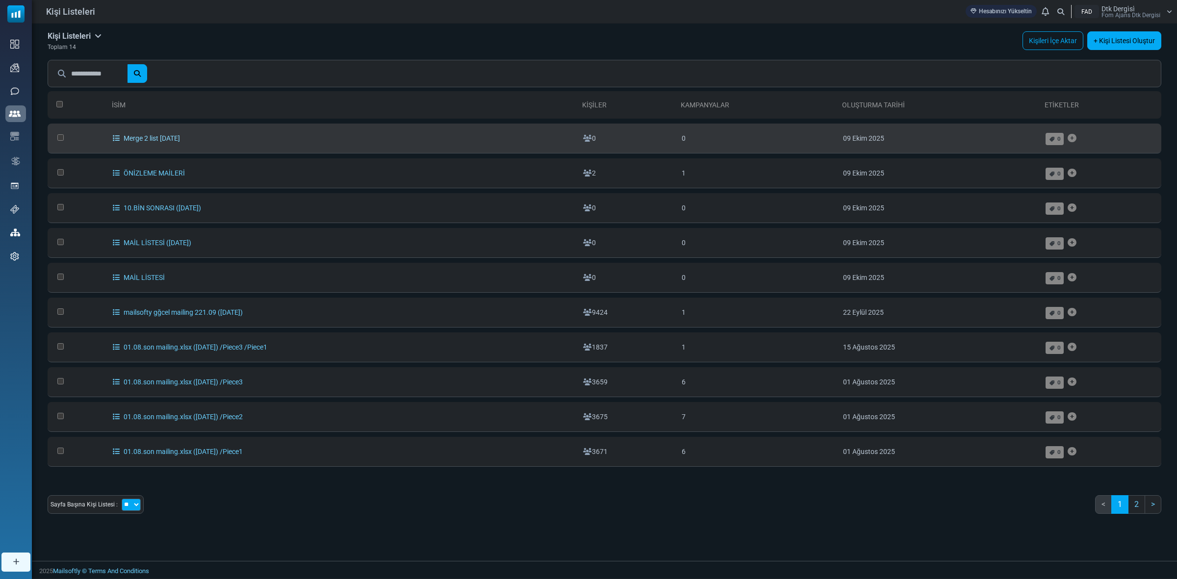
click at [120, 138] on link "Merge 2 list [DATE]" at bounding box center [146, 138] width 67 height 8
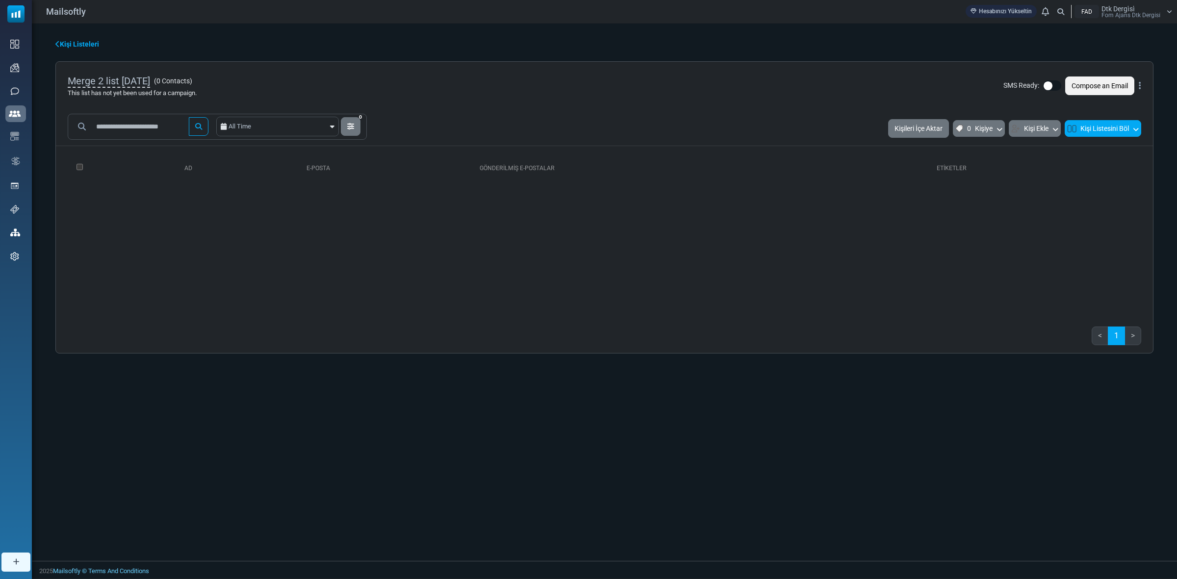
click at [1100, 127] on button "Kişi Listesini Böl" at bounding box center [1103, 128] width 77 height 17
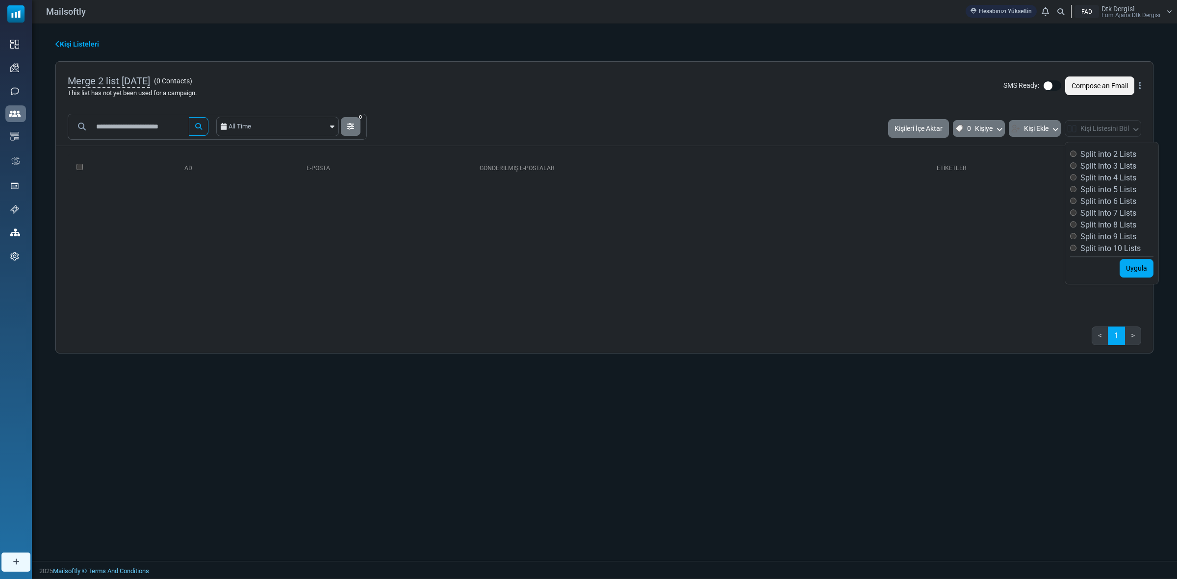
click at [1090, 179] on label "Split into 4 Lists" at bounding box center [1103, 178] width 66 height 12
click at [1133, 265] on link "Uygula" at bounding box center [1137, 268] width 34 height 19
click at [1134, 266] on link "Uygula" at bounding box center [1137, 268] width 34 height 19
click at [1126, 267] on link "Uygula" at bounding box center [1137, 268] width 34 height 19
click at [1133, 126] on icon at bounding box center [1136, 128] width 6 height 9
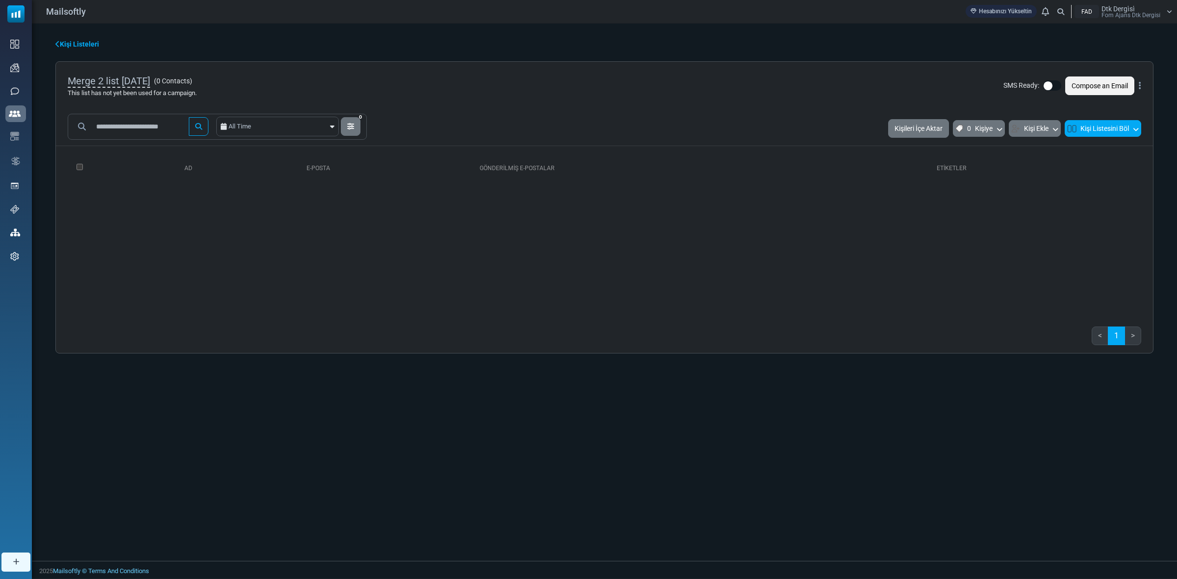
click at [1133, 126] on icon at bounding box center [1136, 128] width 6 height 9
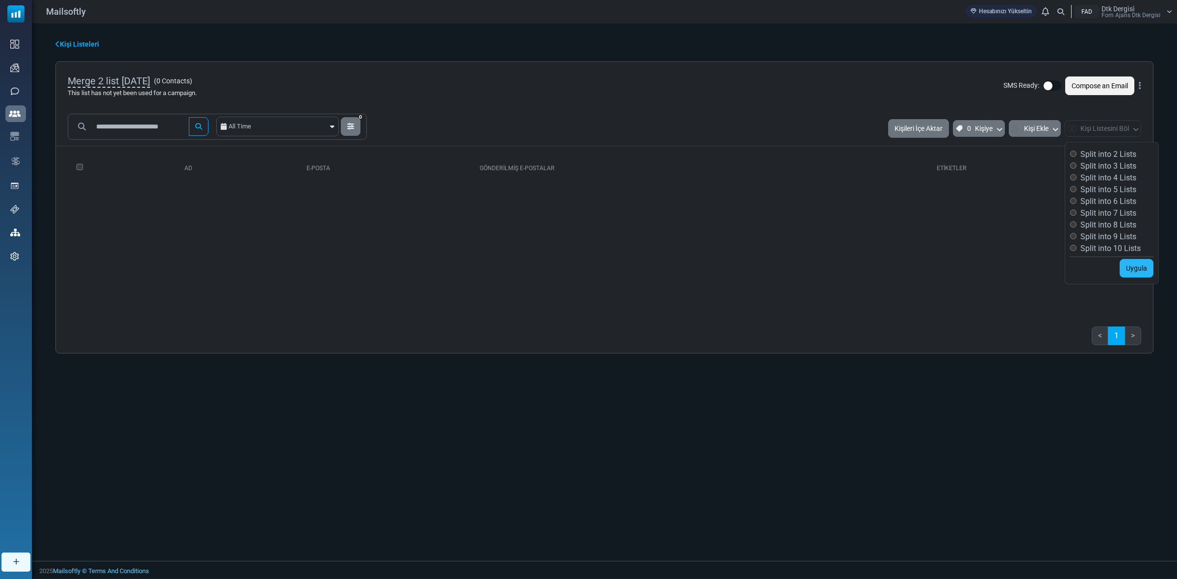
click at [1132, 269] on link "Uygula" at bounding box center [1137, 268] width 34 height 19
click at [997, 125] on icon at bounding box center [1000, 128] width 6 height 9
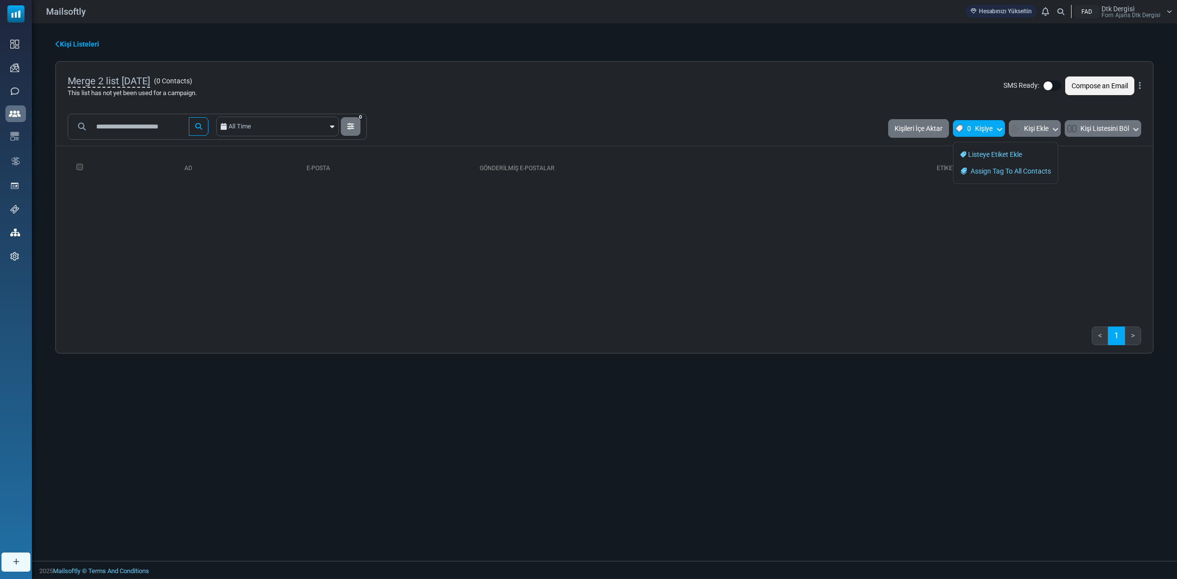
click at [997, 125] on icon at bounding box center [1000, 128] width 6 height 9
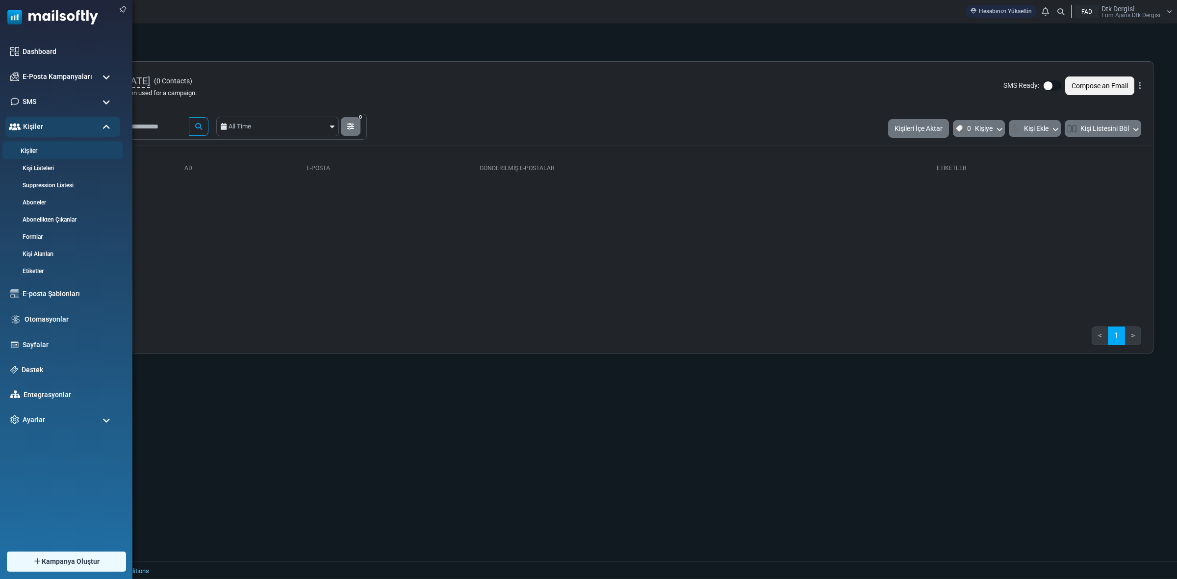
click at [42, 147] on link "Kişiler" at bounding box center [61, 151] width 118 height 9
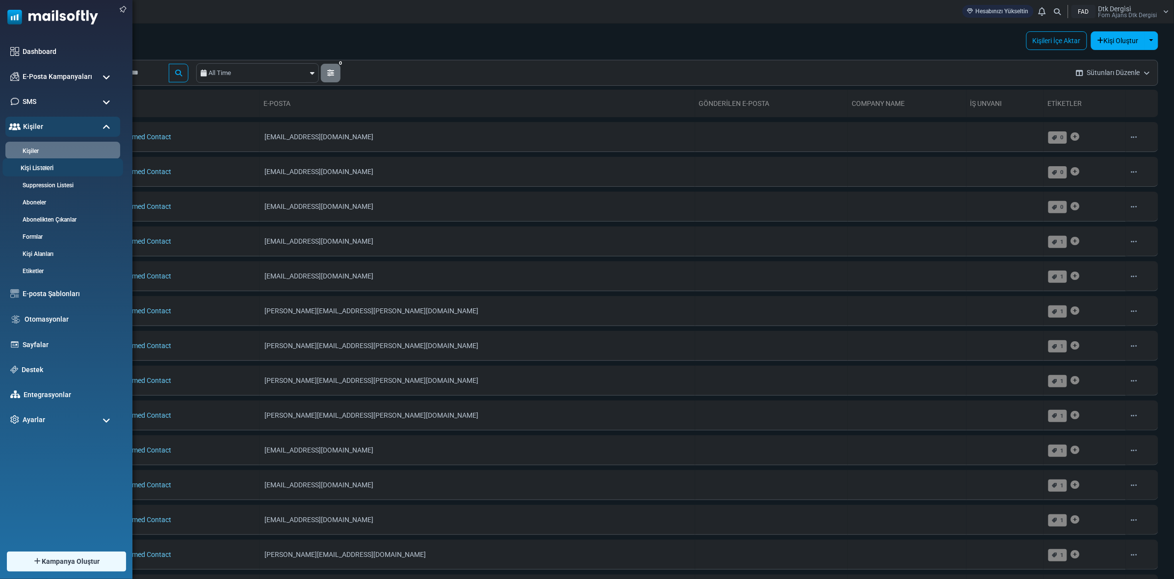
click at [40, 164] on link "Kişi Listeleri" at bounding box center [61, 168] width 118 height 9
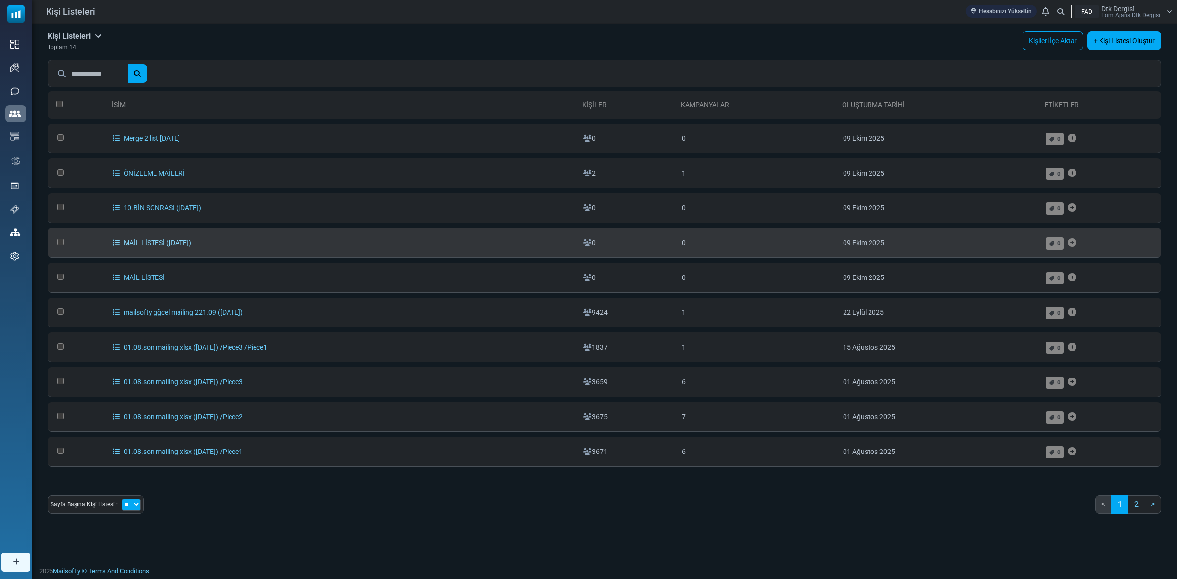
click at [150, 239] on link "MAİL LİSTESİ ([DATE])" at bounding box center [152, 243] width 78 height 8
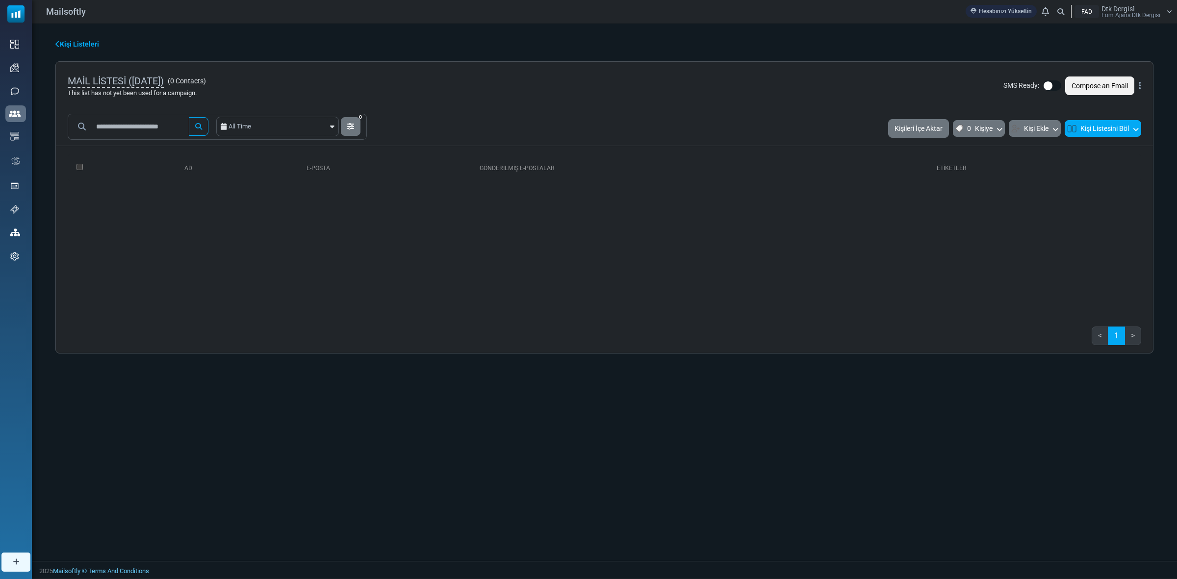
click at [1133, 126] on icon at bounding box center [1136, 128] width 6 height 9
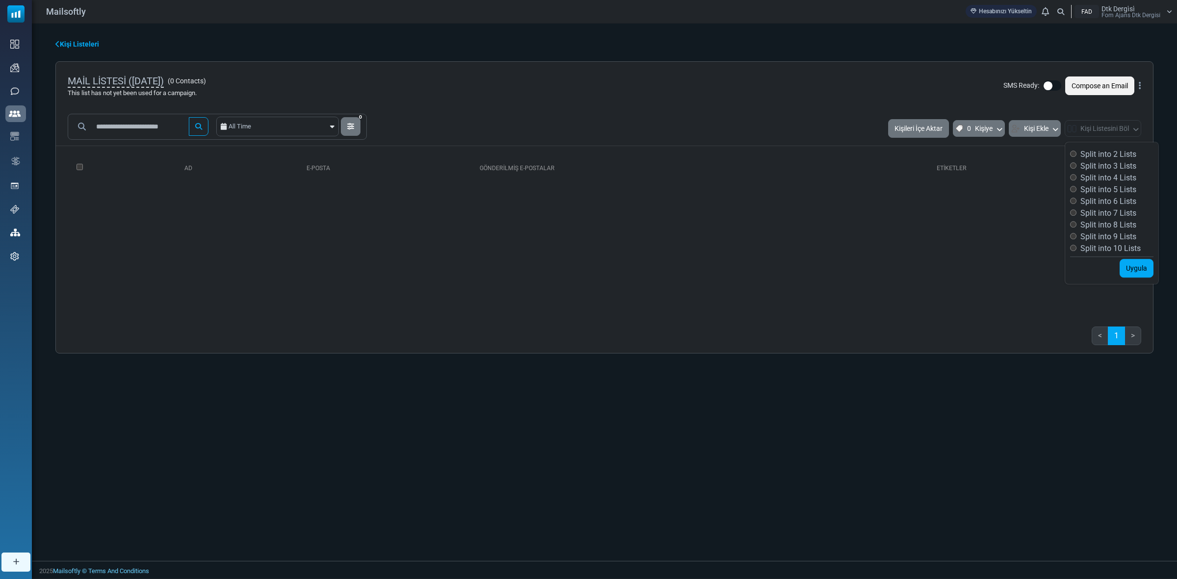
click at [1110, 167] on label "Split into 3 Lists" at bounding box center [1103, 166] width 66 height 12
click at [1136, 267] on link "Uygula" at bounding box center [1137, 268] width 34 height 19
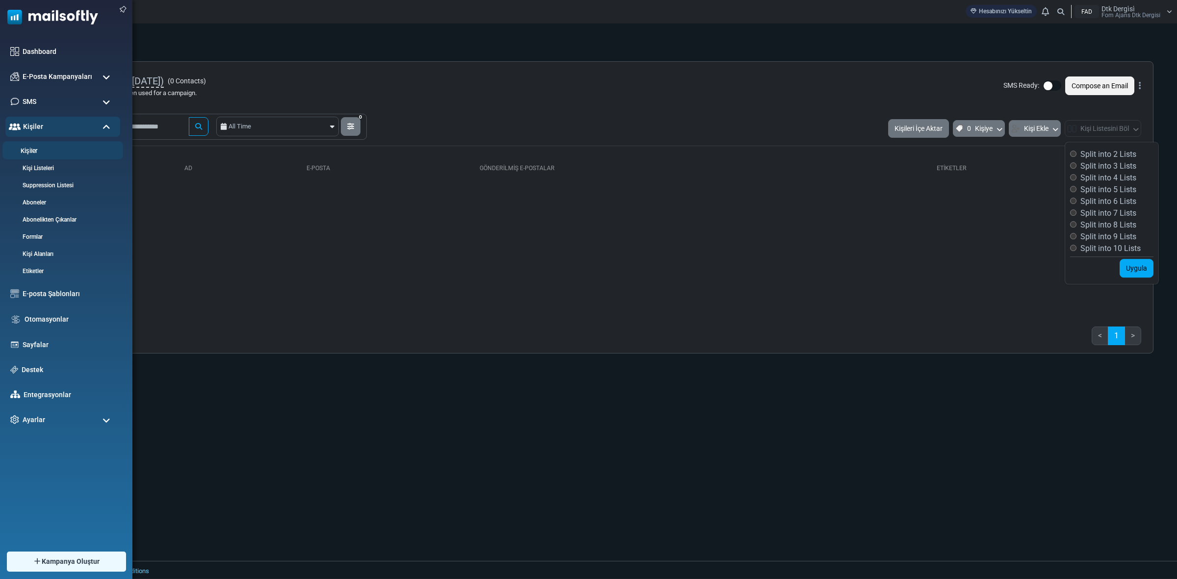
click at [31, 151] on link "Kişiler" at bounding box center [61, 151] width 118 height 9
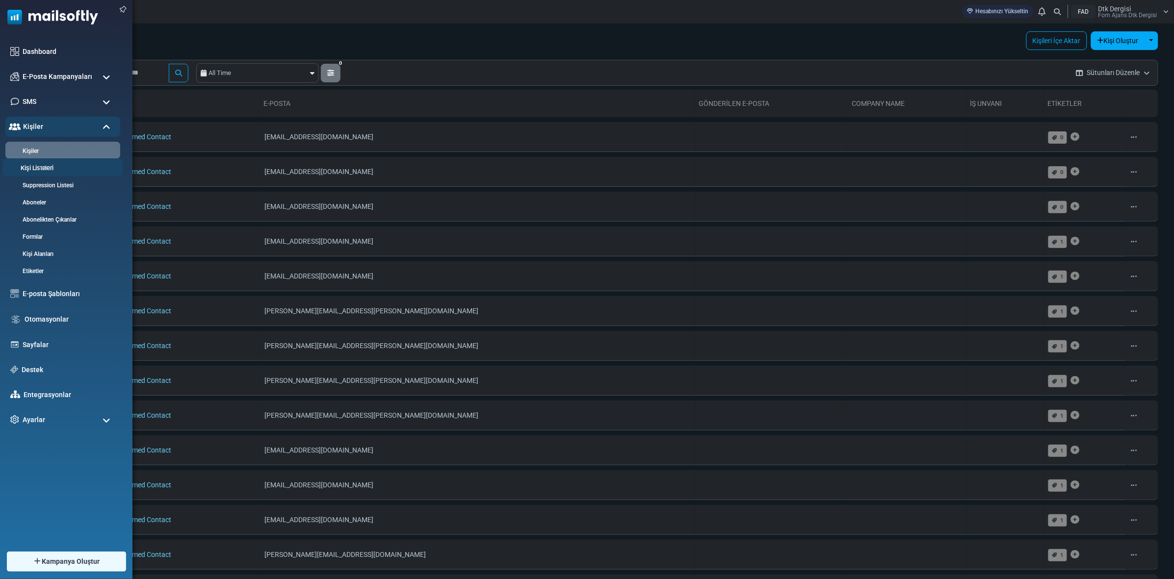
click at [40, 168] on link "Kişi Listeleri" at bounding box center [61, 168] width 118 height 9
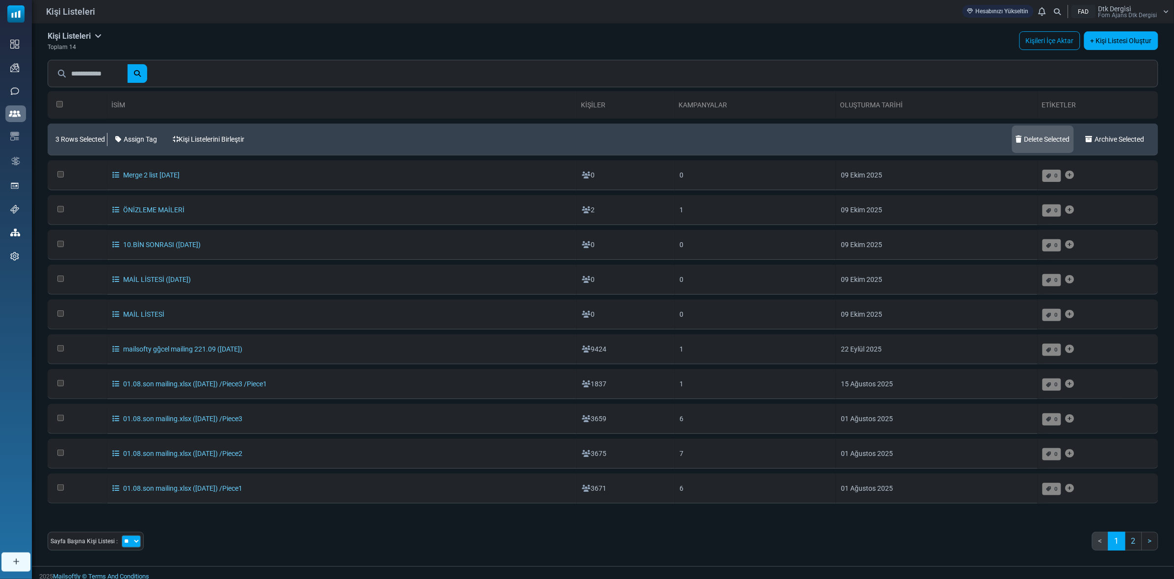
click at [1017, 136] on icon at bounding box center [1020, 139] width 8 height 7
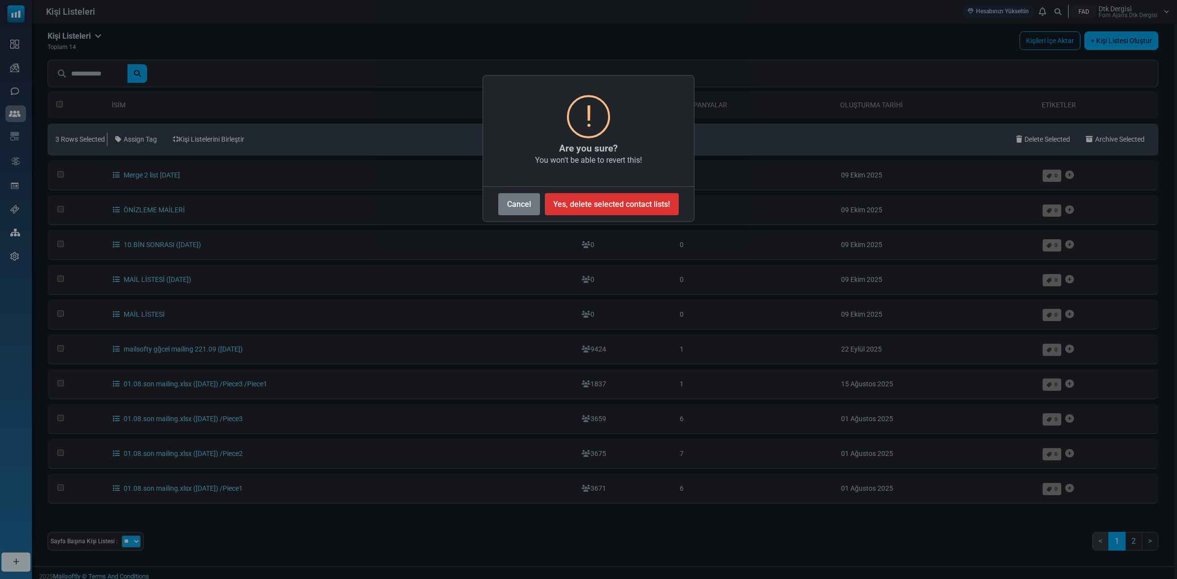
click at [268, 225] on div "× ! Are you sure? You won't be able to revert this! Cancel No Yes, delete selec…" at bounding box center [588, 289] width 1177 height 579
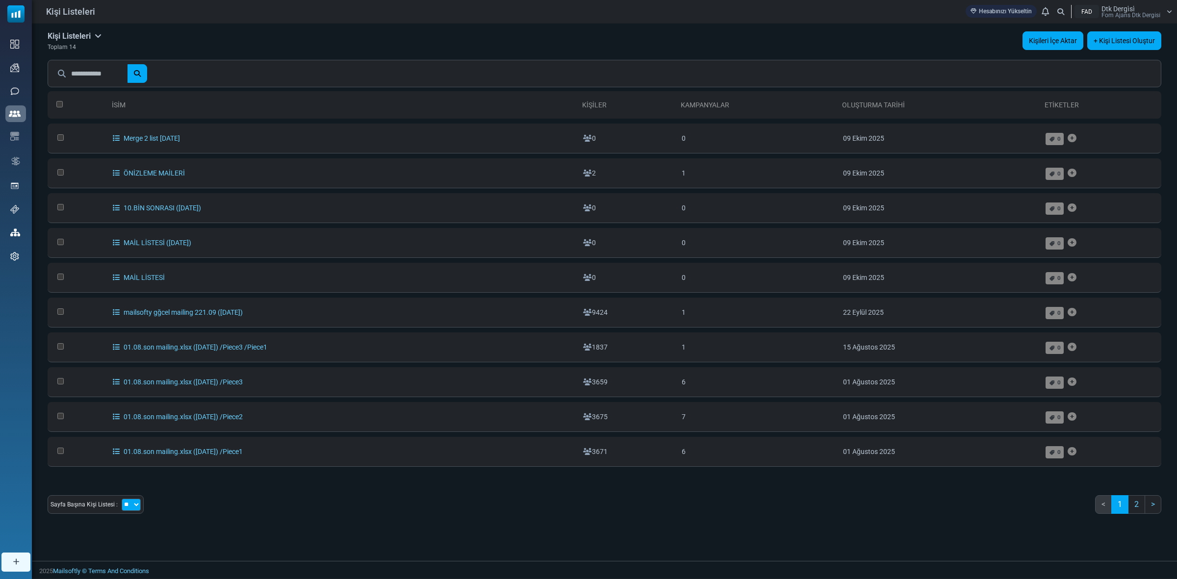
click at [1041, 40] on link "Kişileri İçe Aktar" at bounding box center [1053, 40] width 61 height 19
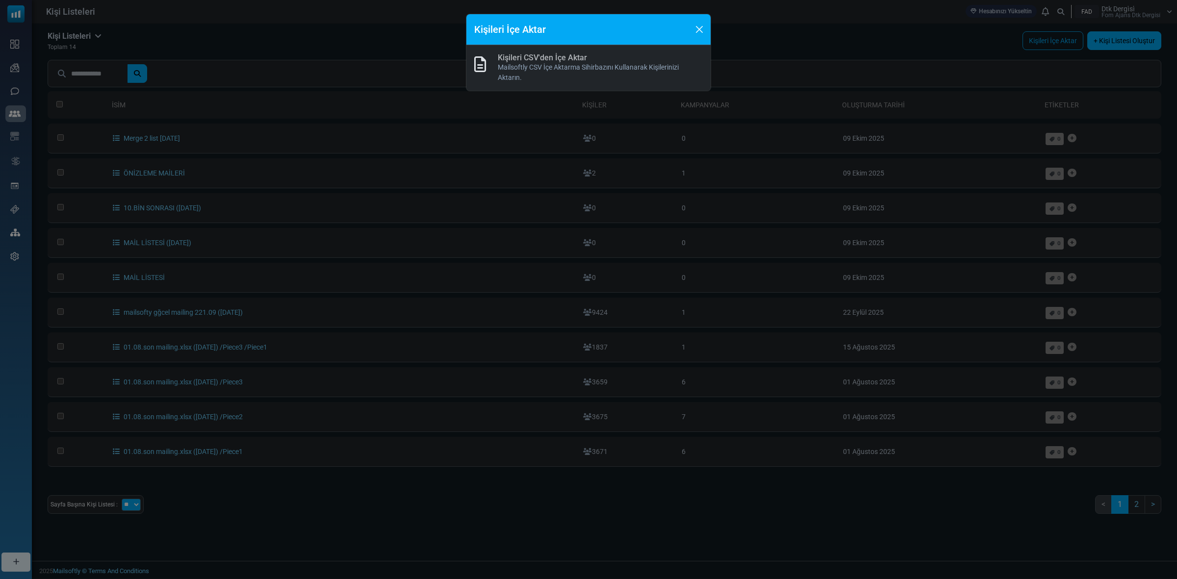
click at [566, 60] on link "Kişileri CSV'den İçe Aktar" at bounding box center [542, 57] width 89 height 9
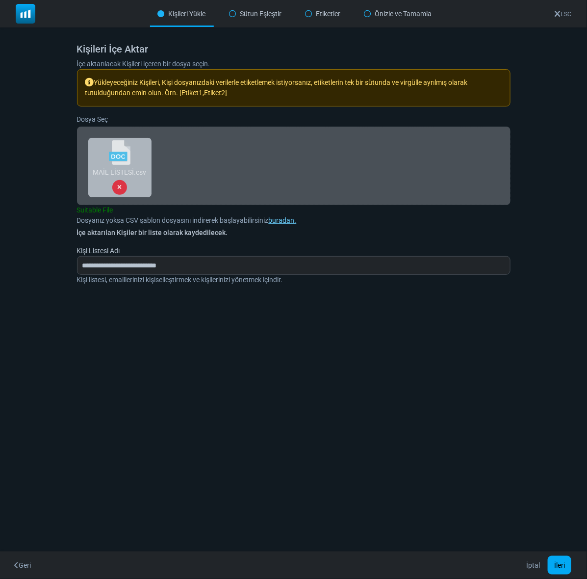
click at [121, 186] on icon at bounding box center [119, 187] width 4 height 6
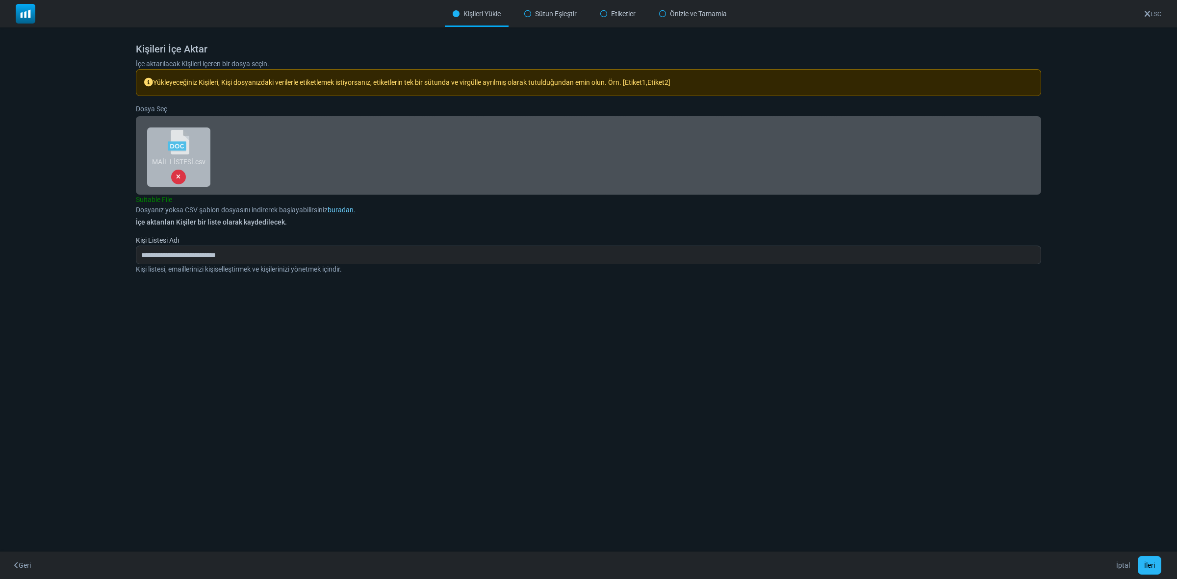
click at [1153, 563] on button "İleri" at bounding box center [1150, 565] width 24 height 19
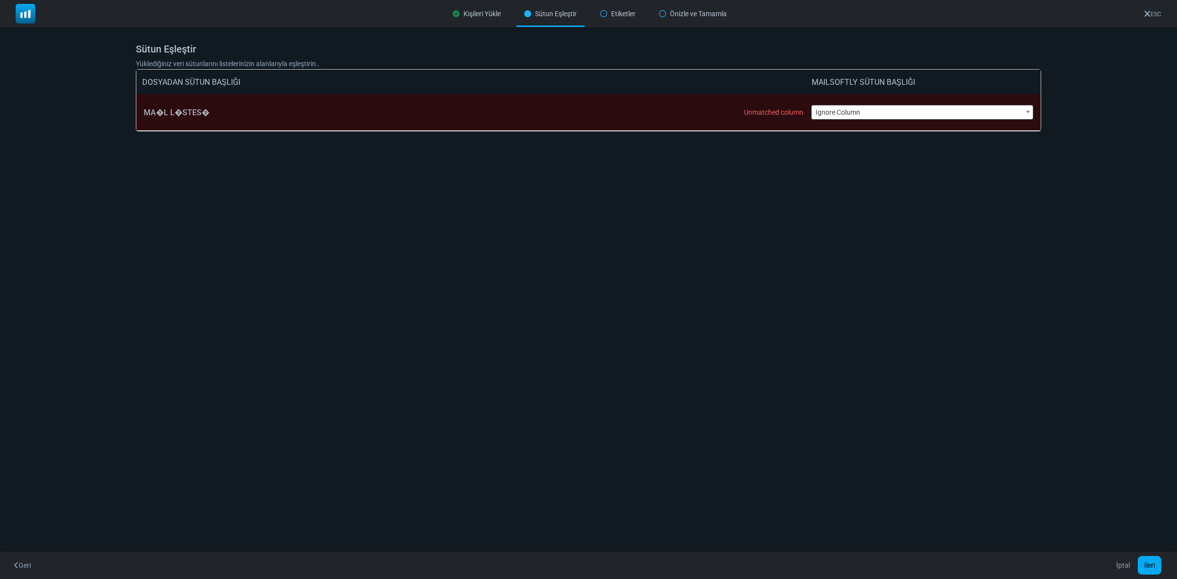
click at [862, 108] on span "Ignore Column" at bounding box center [923, 112] width 222 height 14
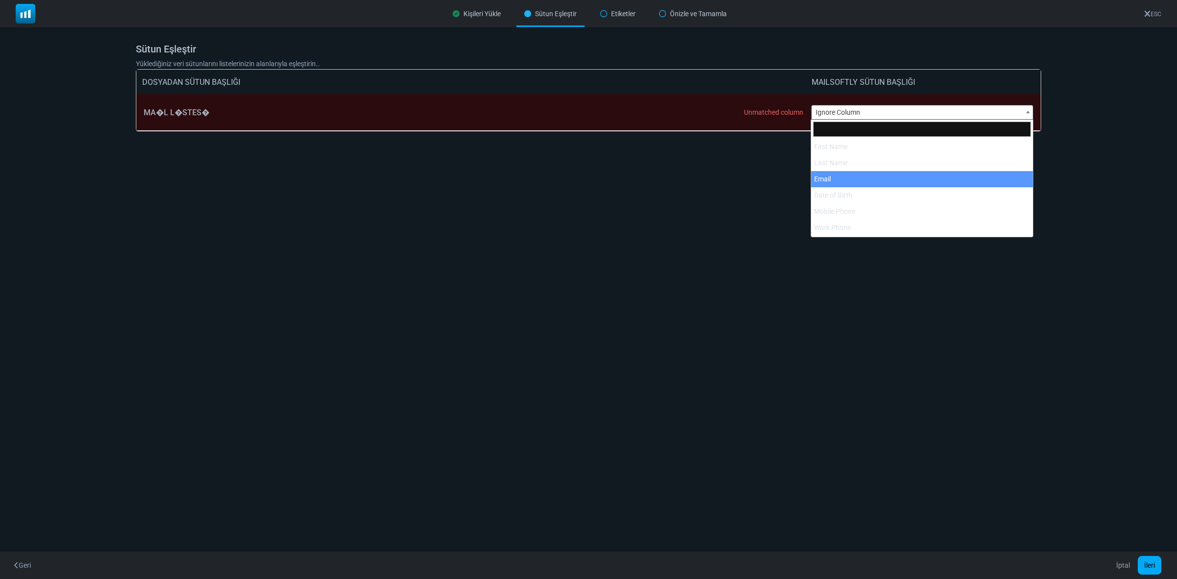
select select "*****"
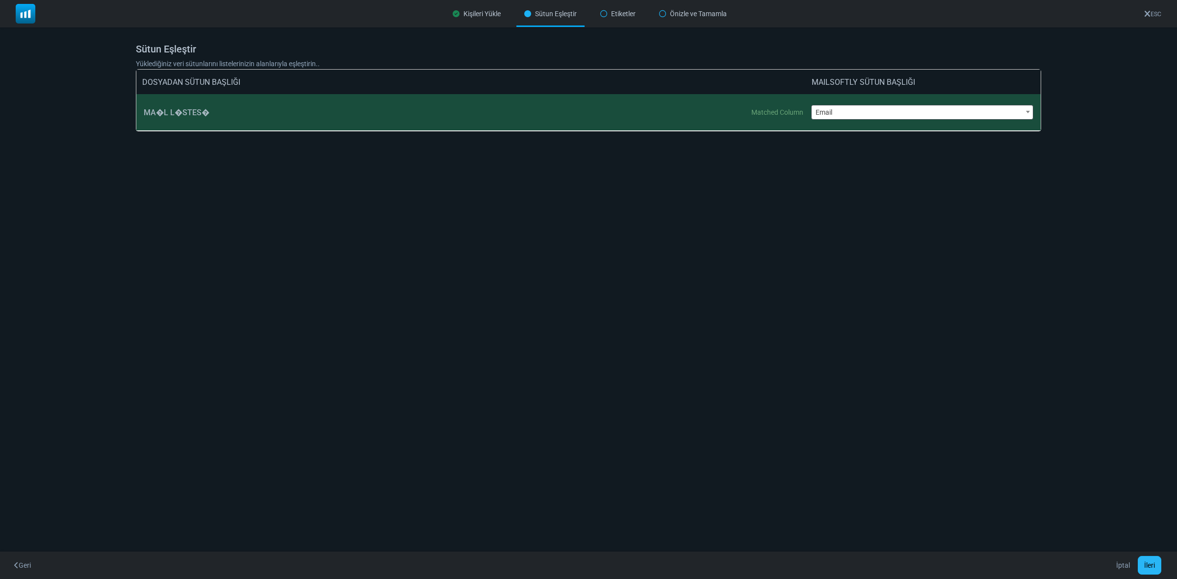
click at [1154, 565] on button "İleri" at bounding box center [1150, 565] width 24 height 19
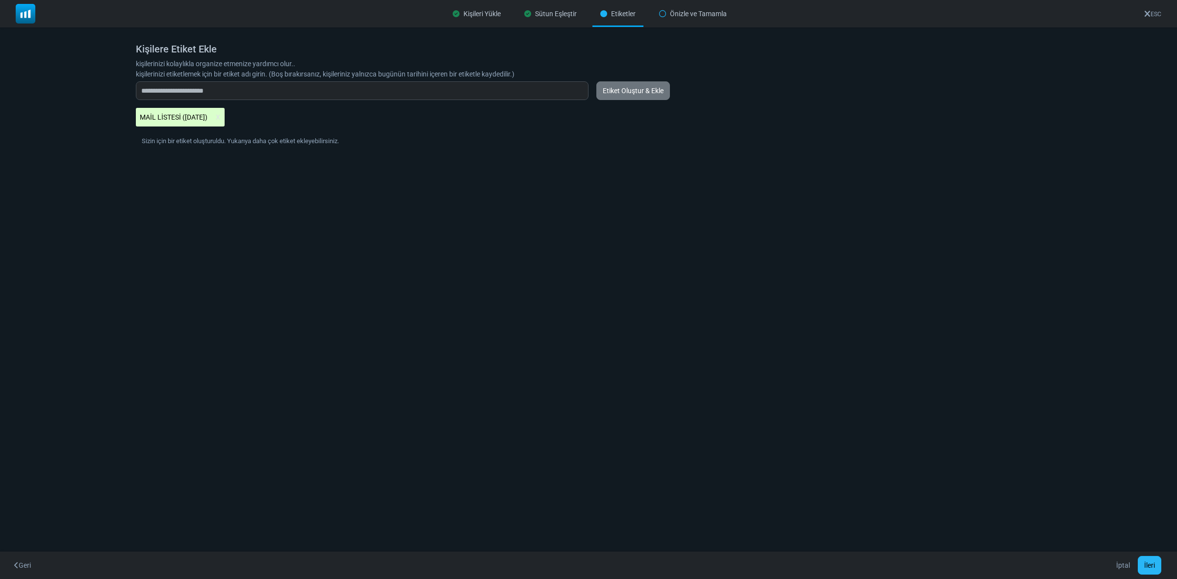
click at [1153, 566] on button "İleri" at bounding box center [1150, 565] width 24 height 19
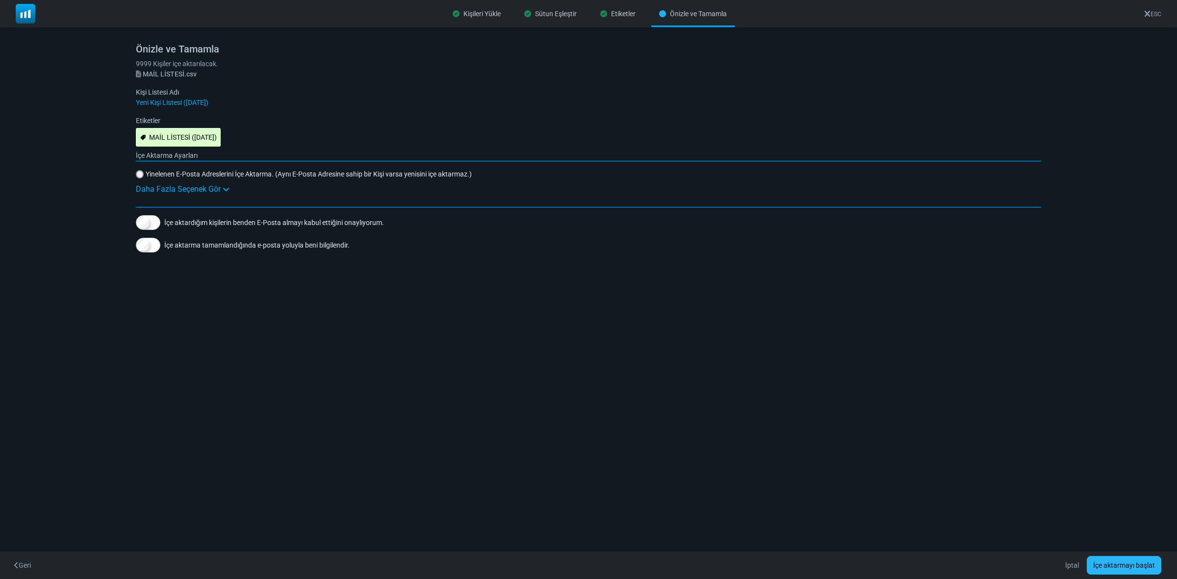
click at [1129, 568] on button "İçe aktarmayı başlat" at bounding box center [1124, 565] width 75 height 19
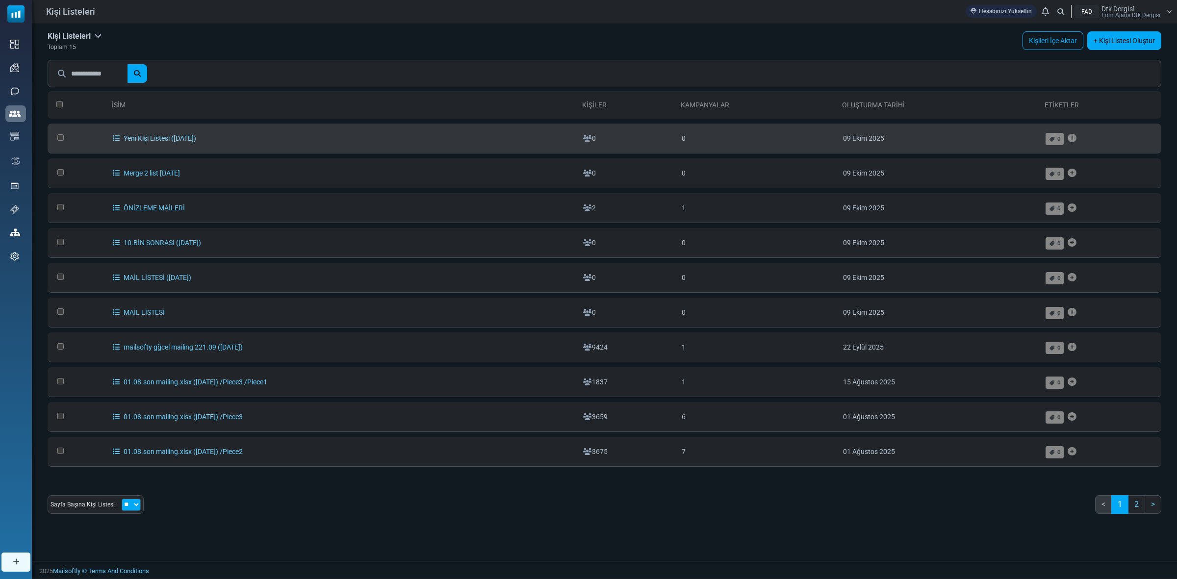
click at [139, 135] on link "Yeni Kişi Listesi ([DATE])" at bounding box center [154, 138] width 83 height 8
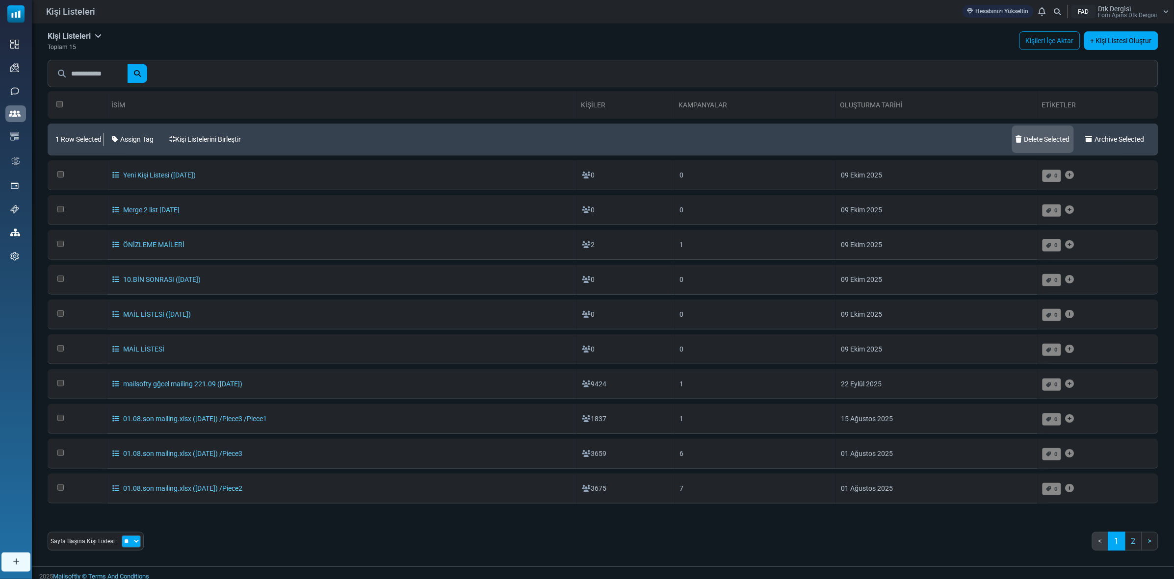
click at [1029, 136] on link "Delete Selected" at bounding box center [1043, 139] width 62 height 27
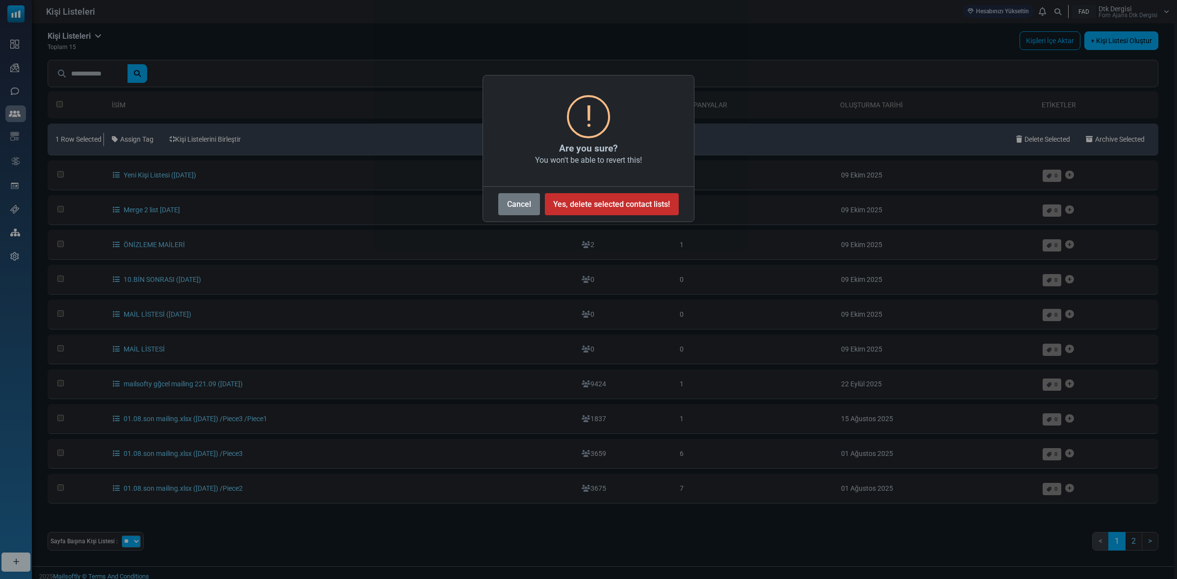
click at [567, 202] on button "Yes, delete selected contact lists!" at bounding box center [612, 204] width 134 height 22
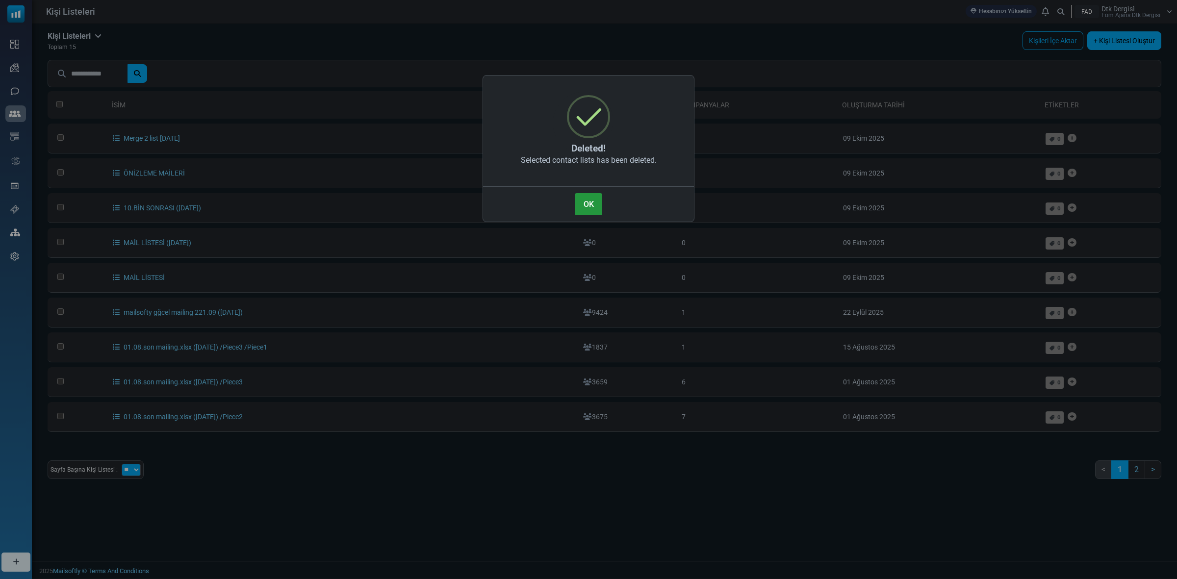
click at [589, 205] on button "OK" at bounding box center [588, 204] width 27 height 22
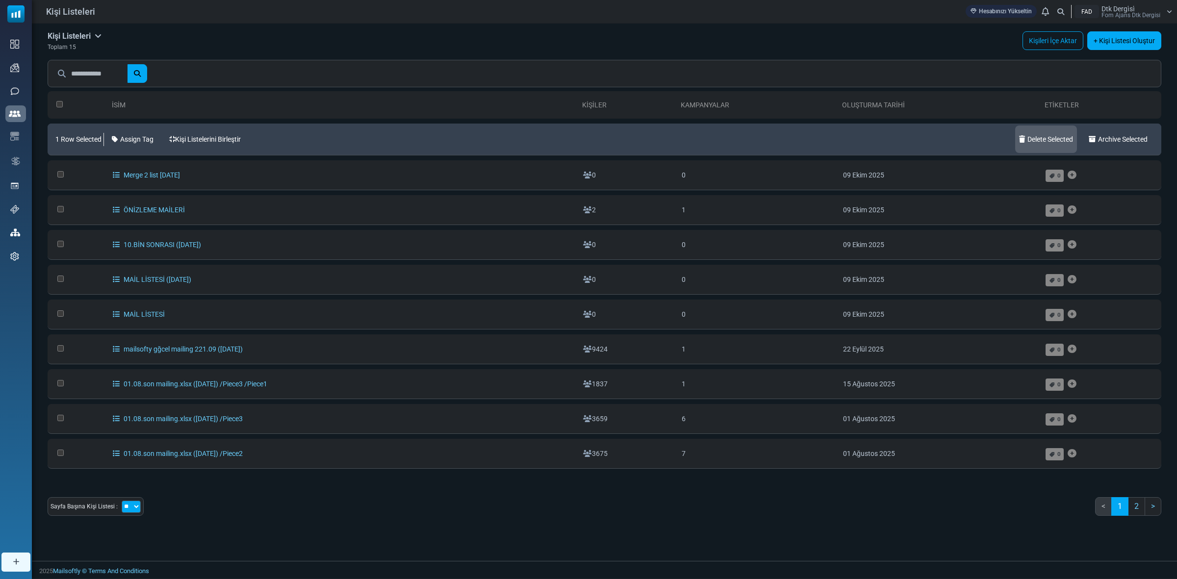
click at [1031, 138] on link "Delete Selected" at bounding box center [1047, 139] width 62 height 27
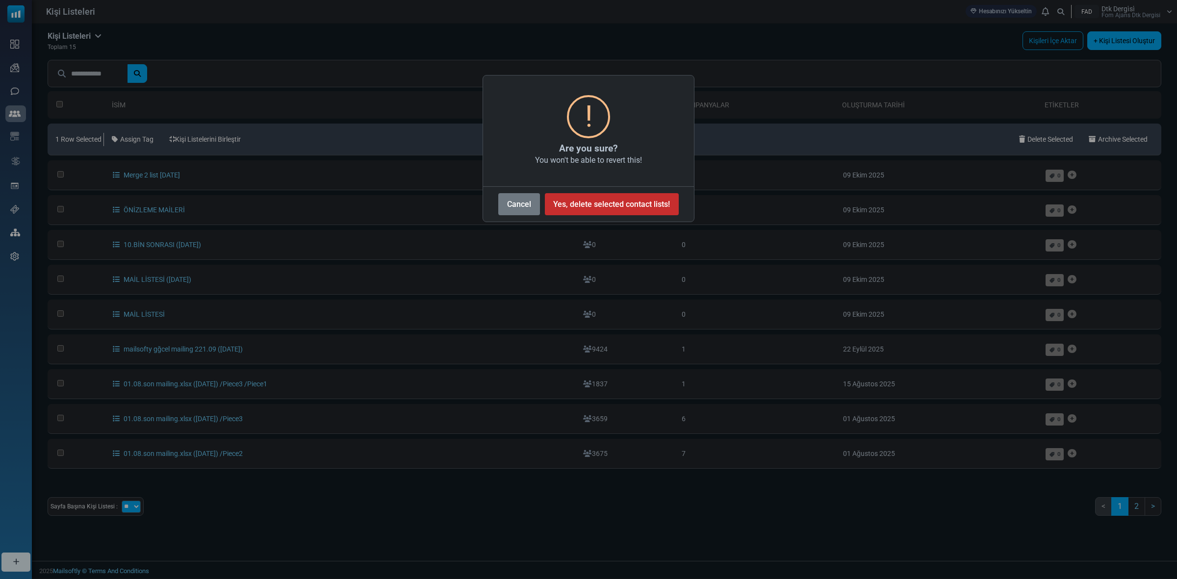
click at [591, 202] on button "Yes, delete selected contact lists!" at bounding box center [612, 204] width 134 height 22
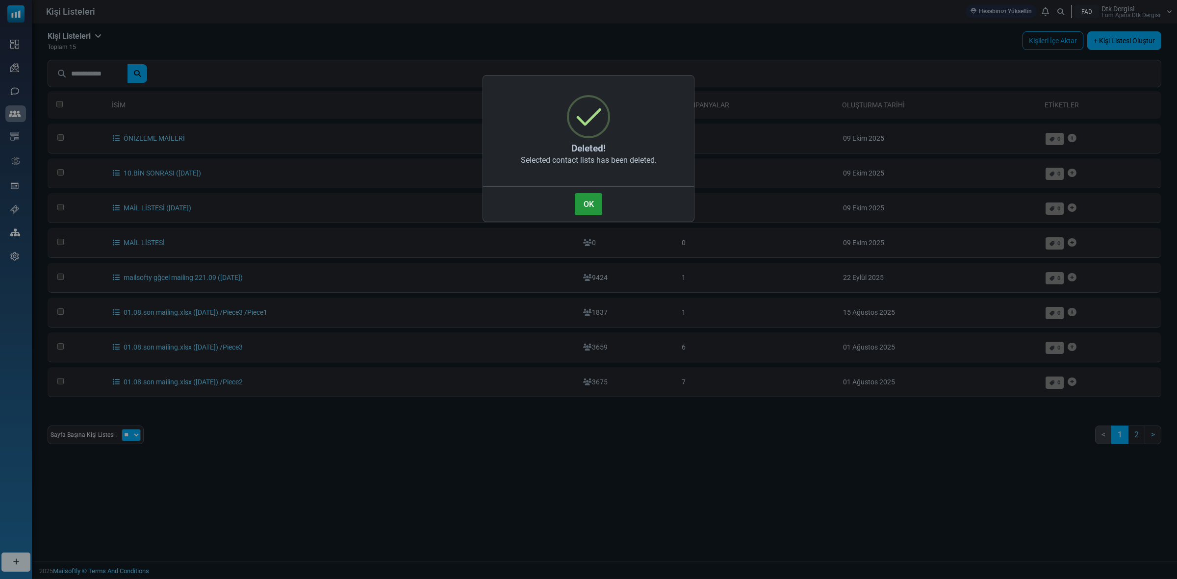
click at [583, 199] on button "OK" at bounding box center [588, 204] width 27 height 22
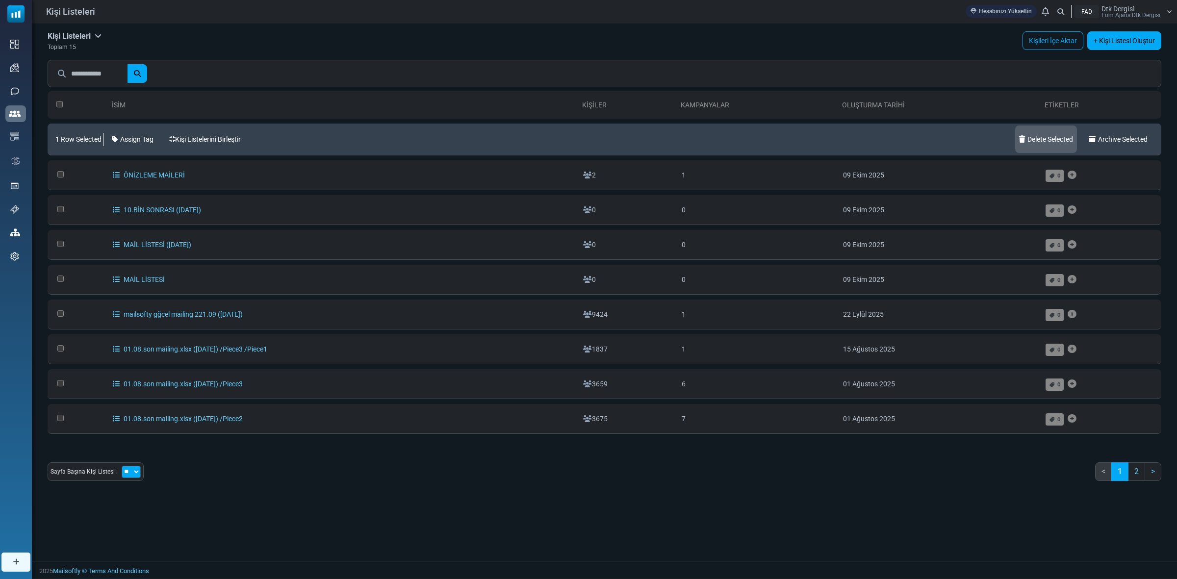
click at [1029, 137] on link "Delete Selected" at bounding box center [1047, 139] width 62 height 27
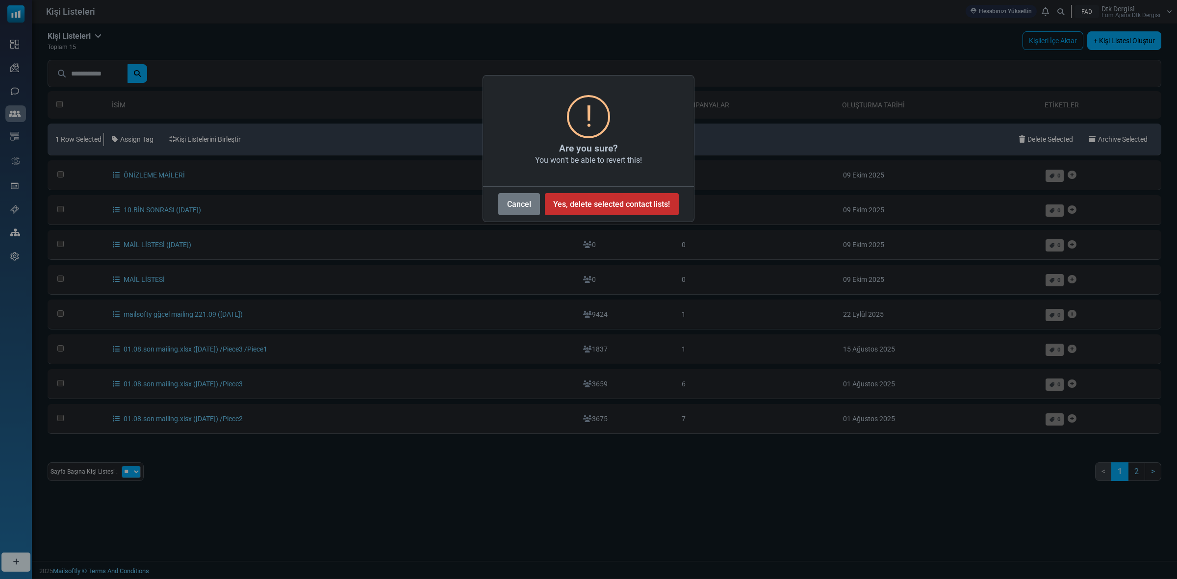
click at [612, 200] on button "Yes, delete selected contact lists!" at bounding box center [612, 204] width 134 height 22
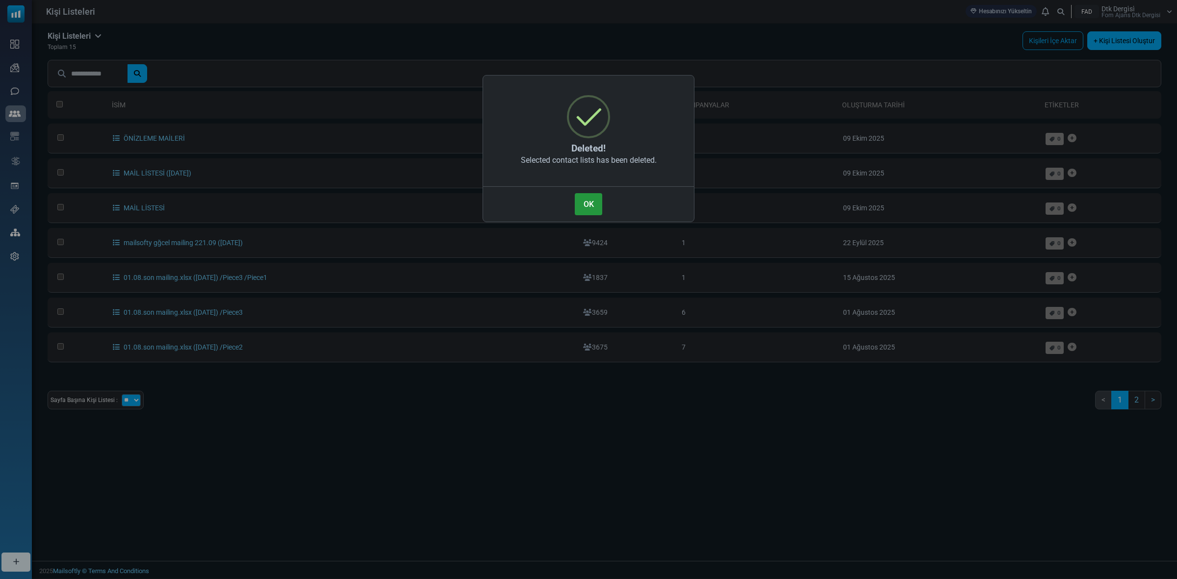
click at [582, 202] on button "OK" at bounding box center [588, 204] width 27 height 22
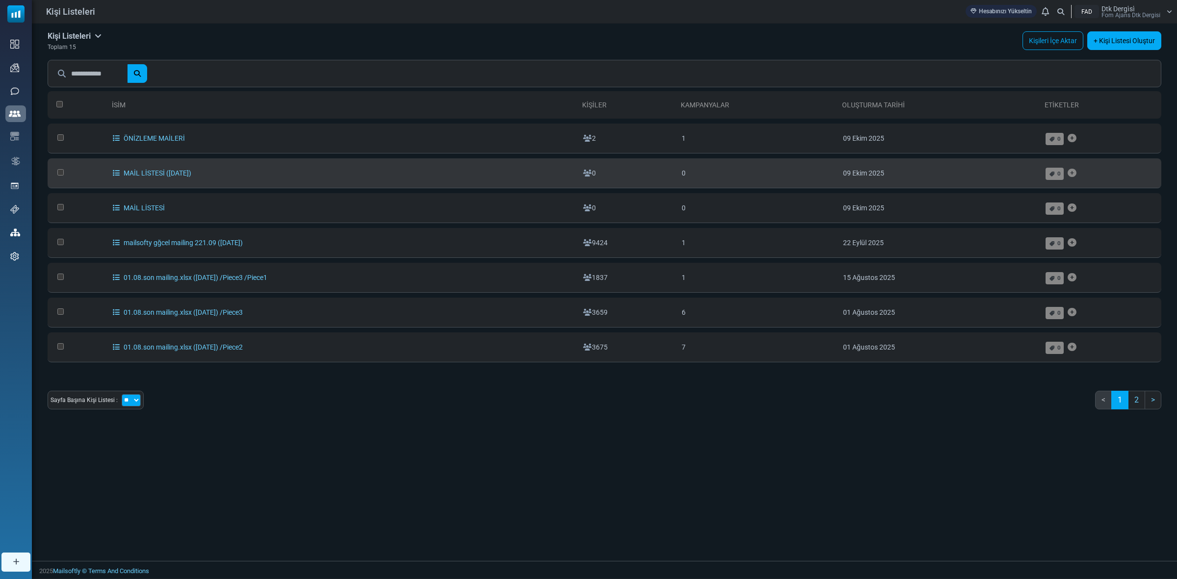
click at [54, 169] on td at bounding box center [78, 173] width 60 height 30
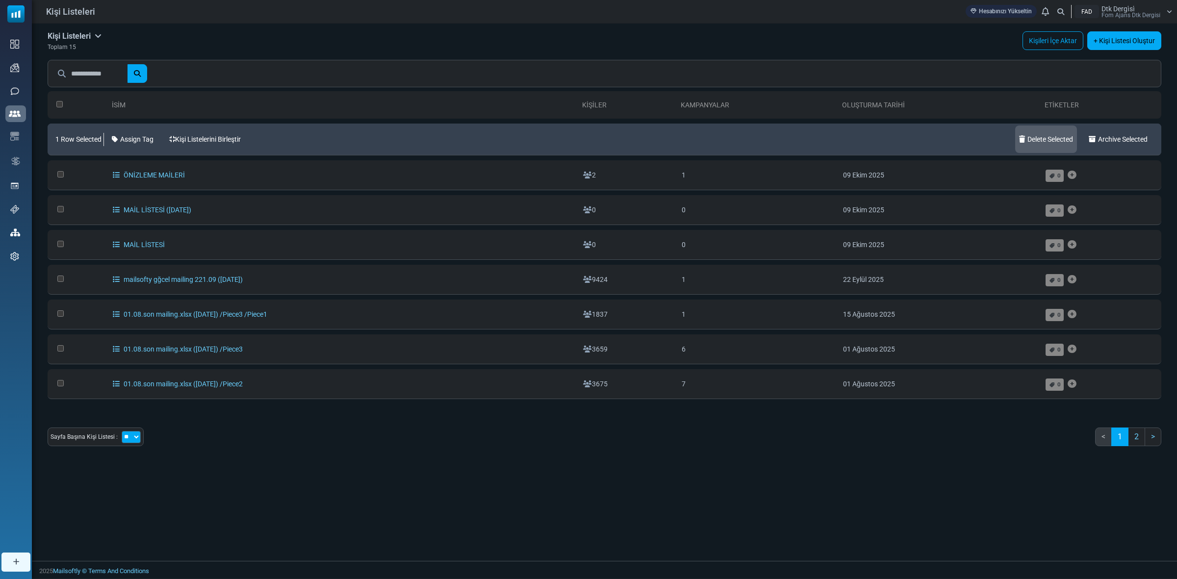
click at [1047, 140] on link "Delete Selected" at bounding box center [1047, 139] width 62 height 27
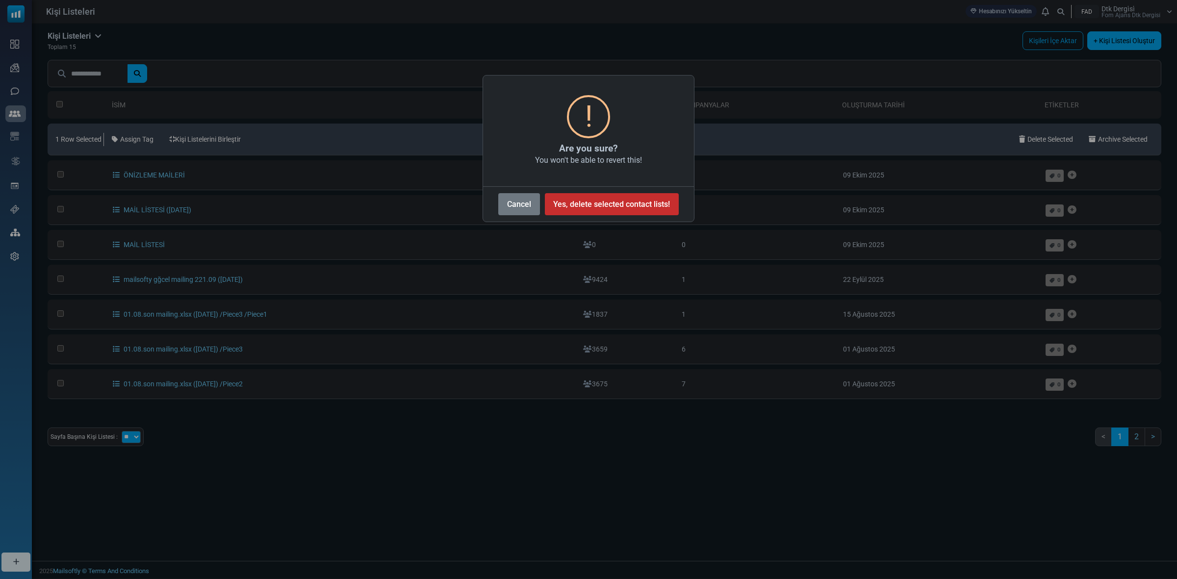
click at [588, 207] on button "Yes, delete selected contact lists!" at bounding box center [612, 204] width 134 height 22
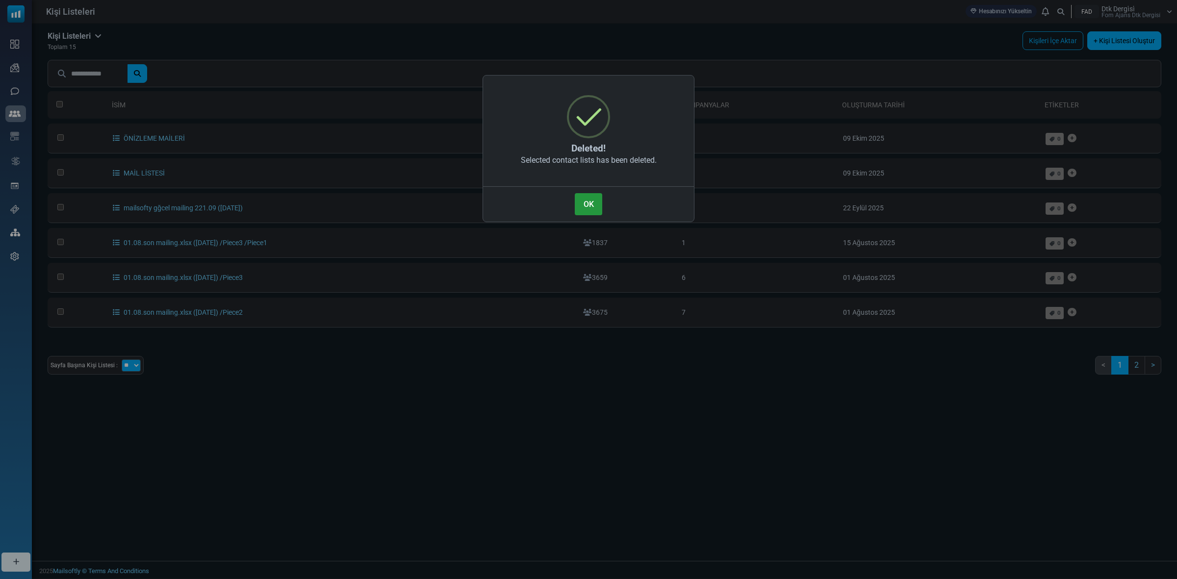
click at [589, 204] on button "OK" at bounding box center [588, 204] width 27 height 22
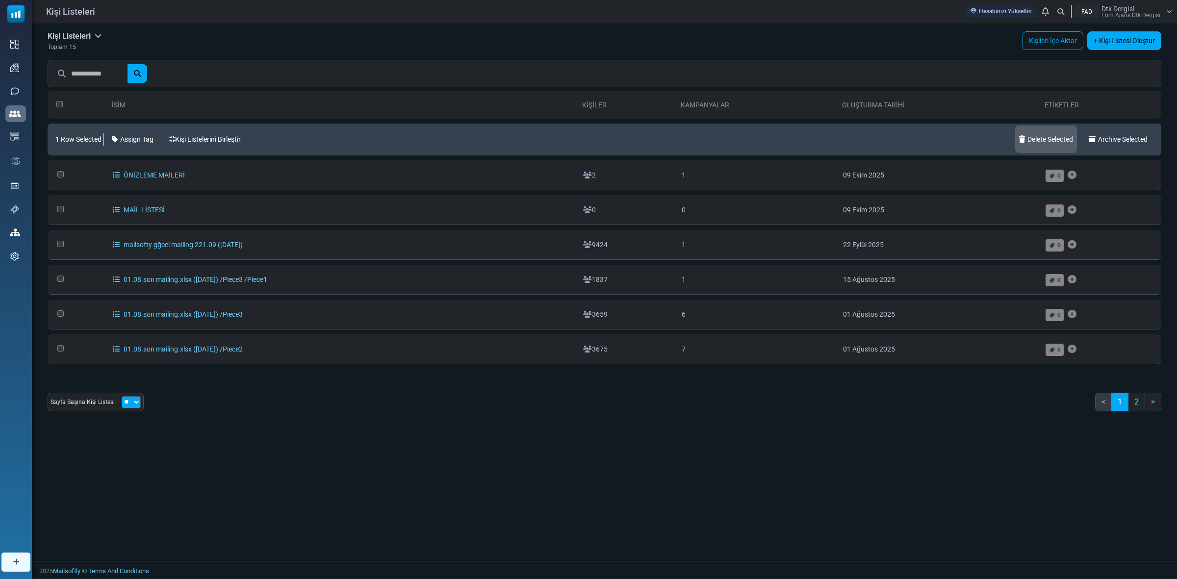
click at [1040, 138] on link "Delete Selected" at bounding box center [1047, 139] width 62 height 27
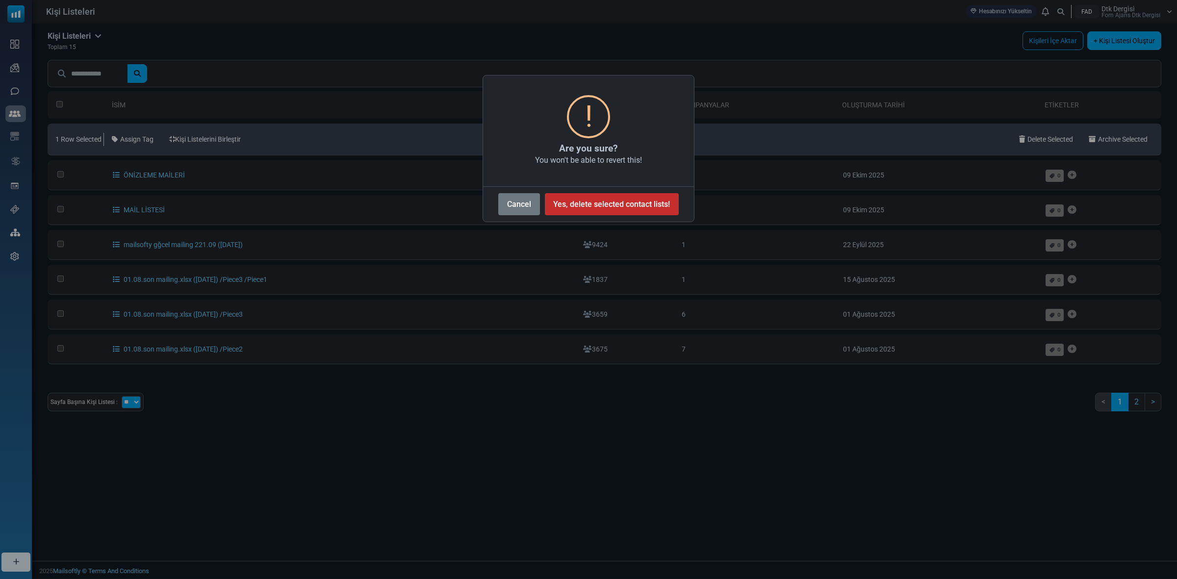
click at [648, 198] on button "Yes, delete selected contact lists!" at bounding box center [612, 204] width 134 height 22
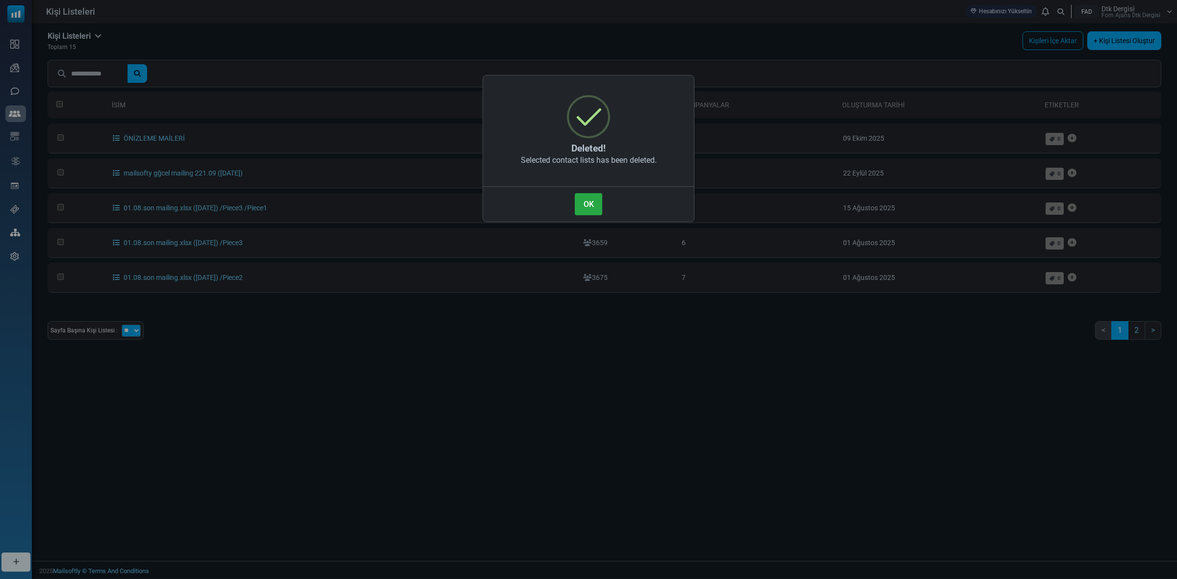
click at [593, 200] on button "OK" at bounding box center [588, 204] width 27 height 22
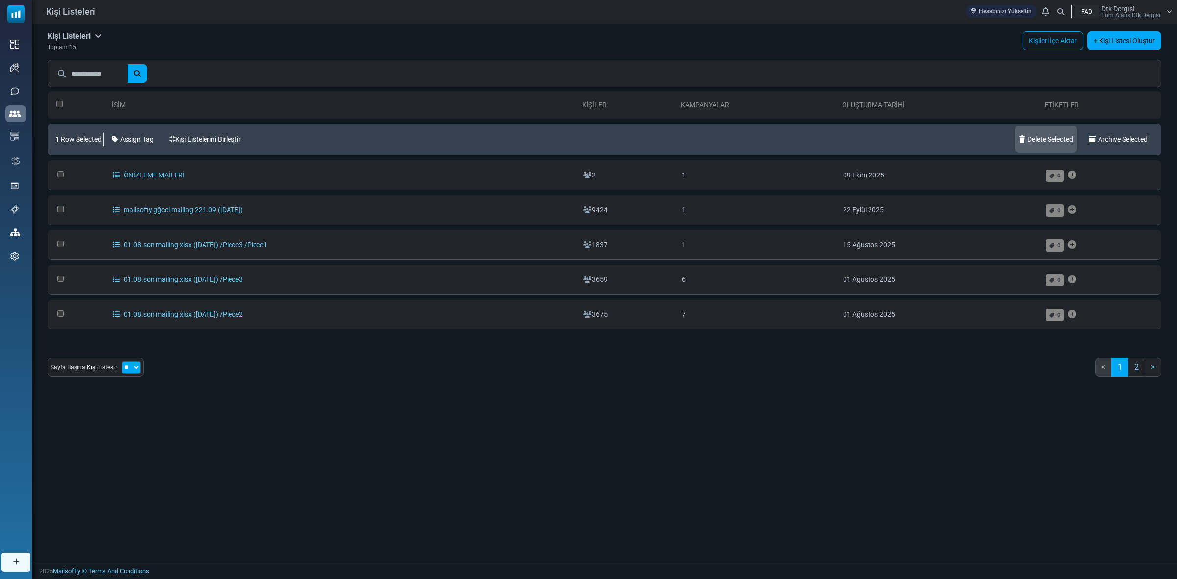
click at [1044, 135] on link "Delete Selected" at bounding box center [1047, 139] width 62 height 27
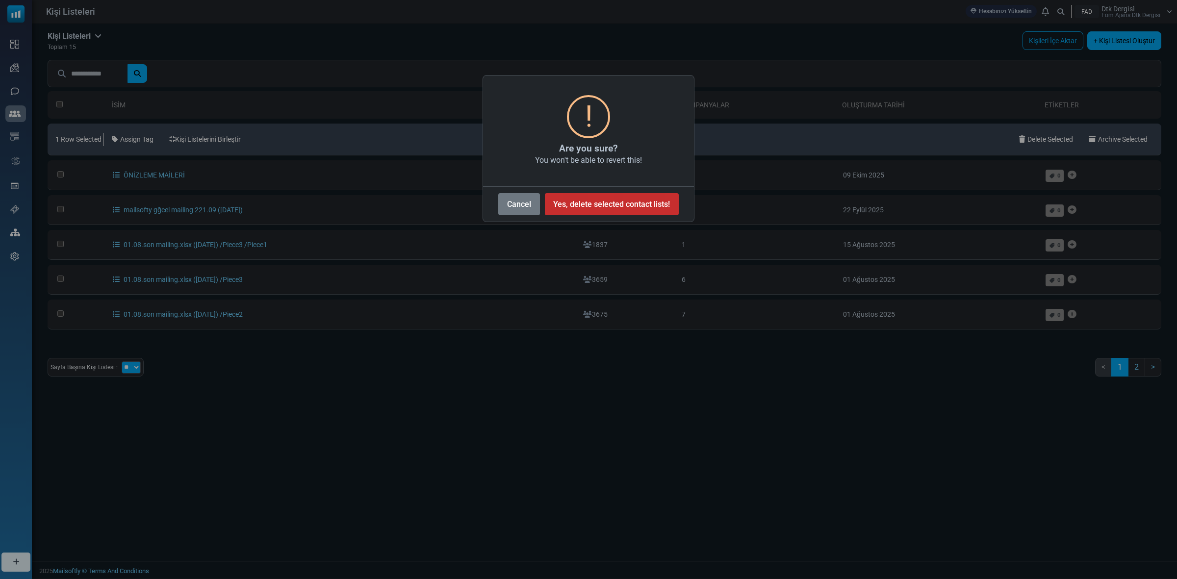
click at [602, 207] on button "Yes, delete selected contact lists!" at bounding box center [612, 204] width 134 height 22
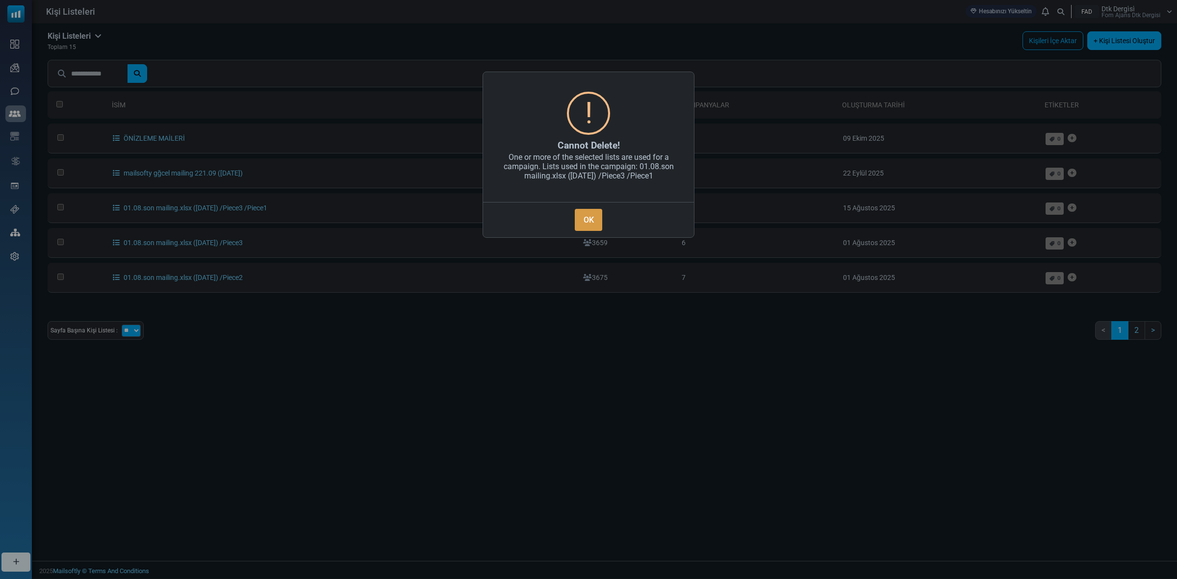
click at [590, 217] on button "OK" at bounding box center [588, 220] width 27 height 22
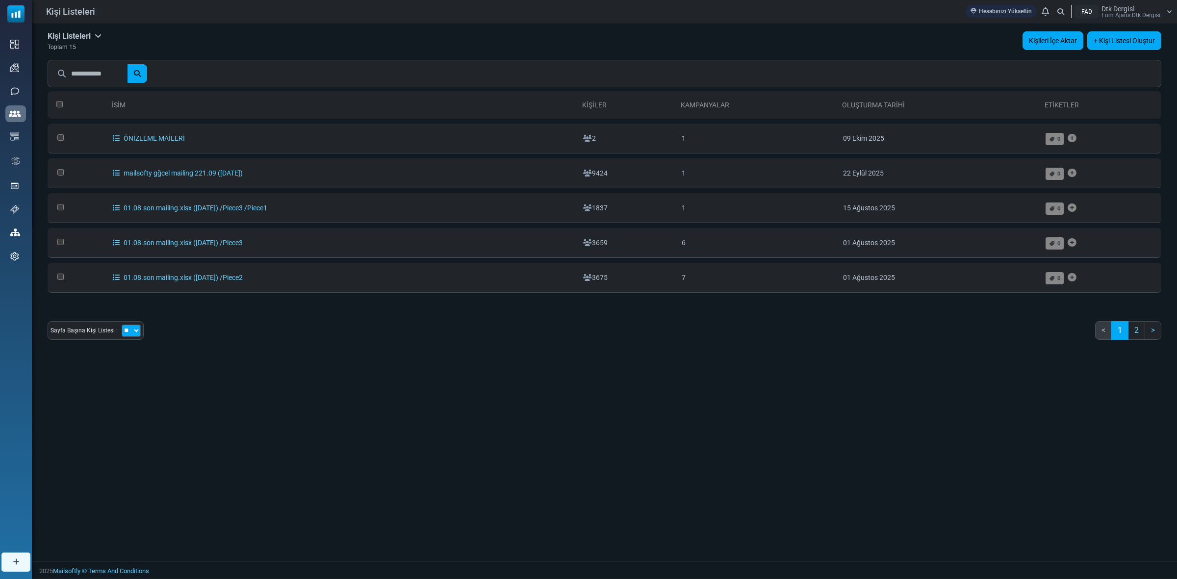
click at [1053, 38] on link "Kişileri İçe Aktar" at bounding box center [1053, 40] width 61 height 19
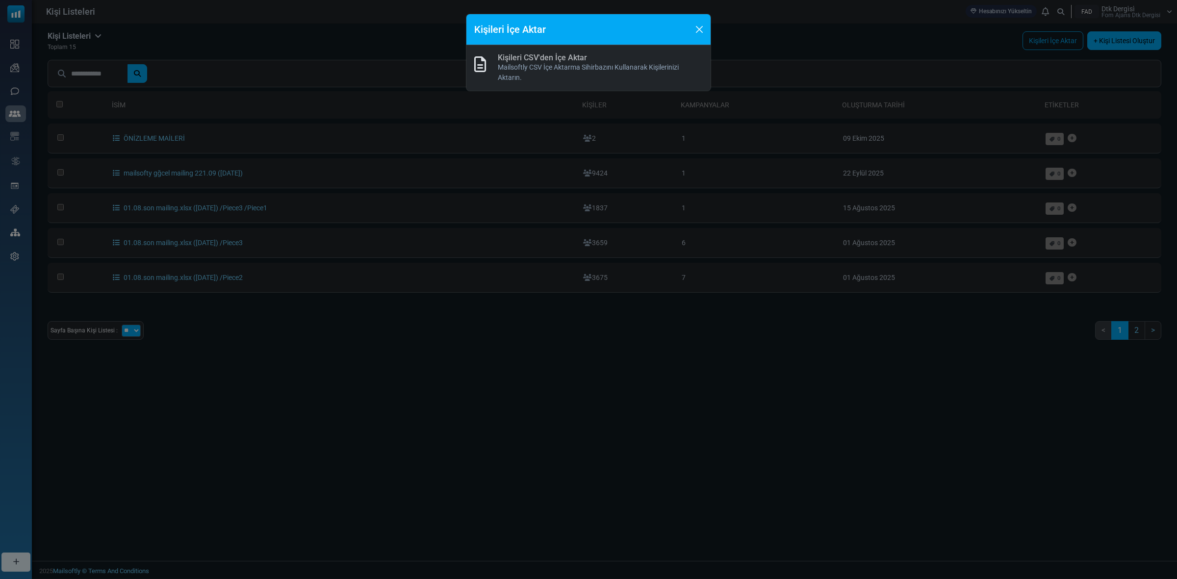
click at [549, 59] on link "Kişileri CSV'den İçe Aktar" at bounding box center [542, 57] width 89 height 9
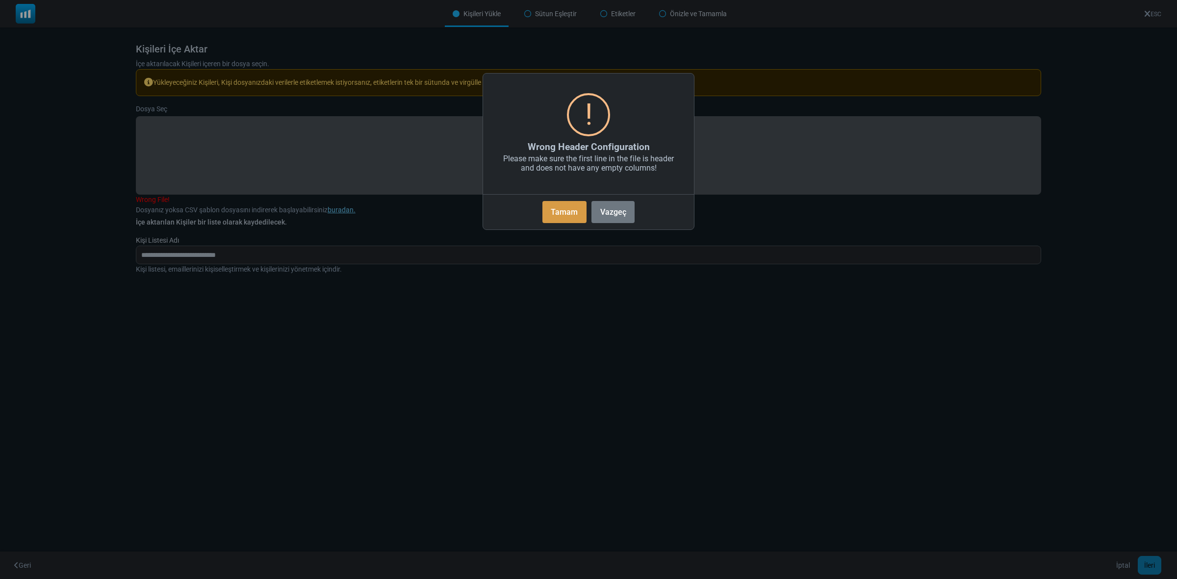
click at [555, 208] on button "Tamam" at bounding box center [565, 212] width 44 height 22
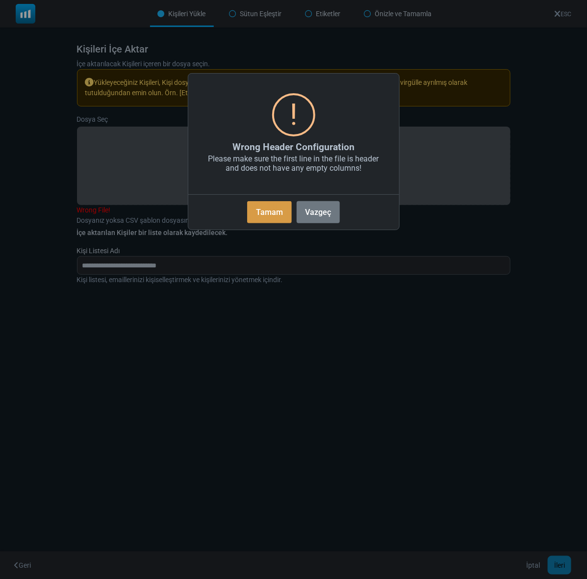
click at [262, 216] on button "Tamam" at bounding box center [269, 212] width 44 height 22
click at [249, 212] on button "Tamam" at bounding box center [269, 212] width 44 height 22
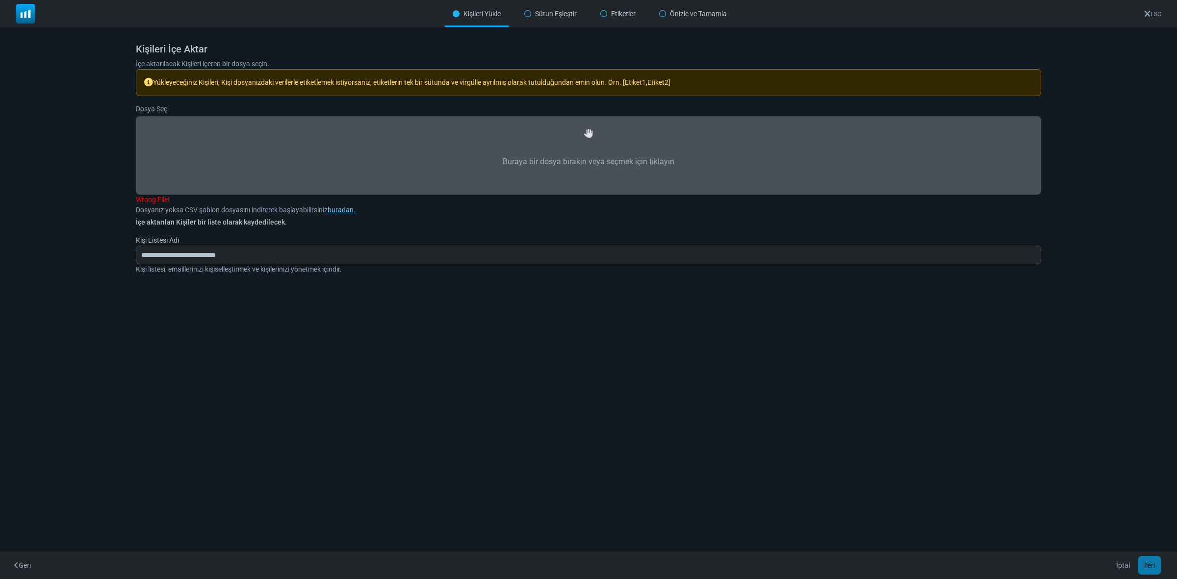
click at [1146, 14] on icon at bounding box center [1148, 14] width 6 height 0
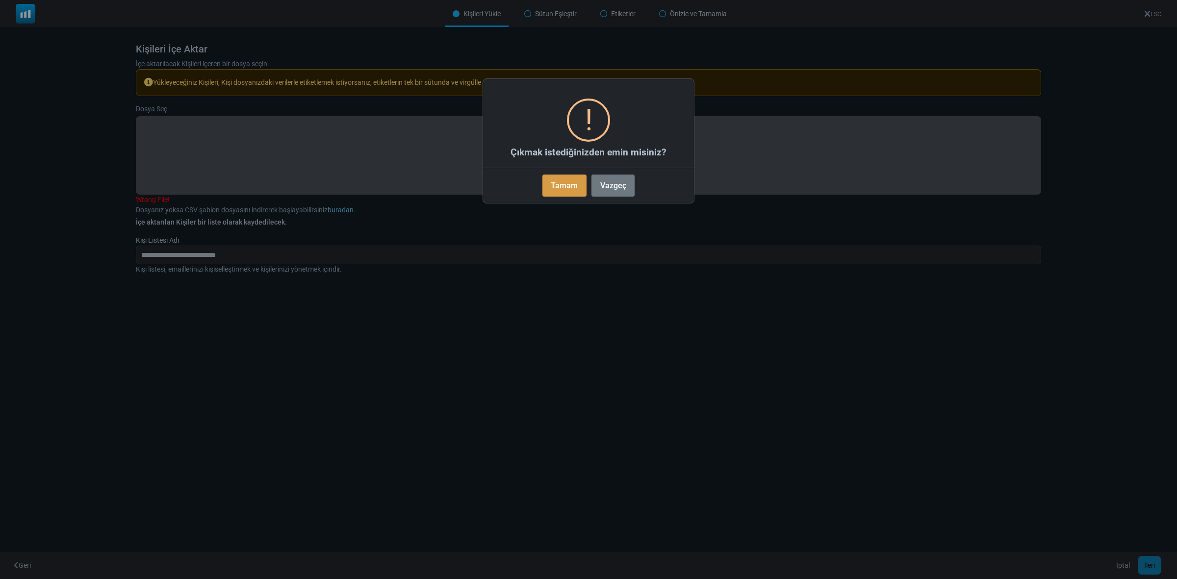
click at [565, 182] on button "Tamam" at bounding box center [565, 186] width 44 height 22
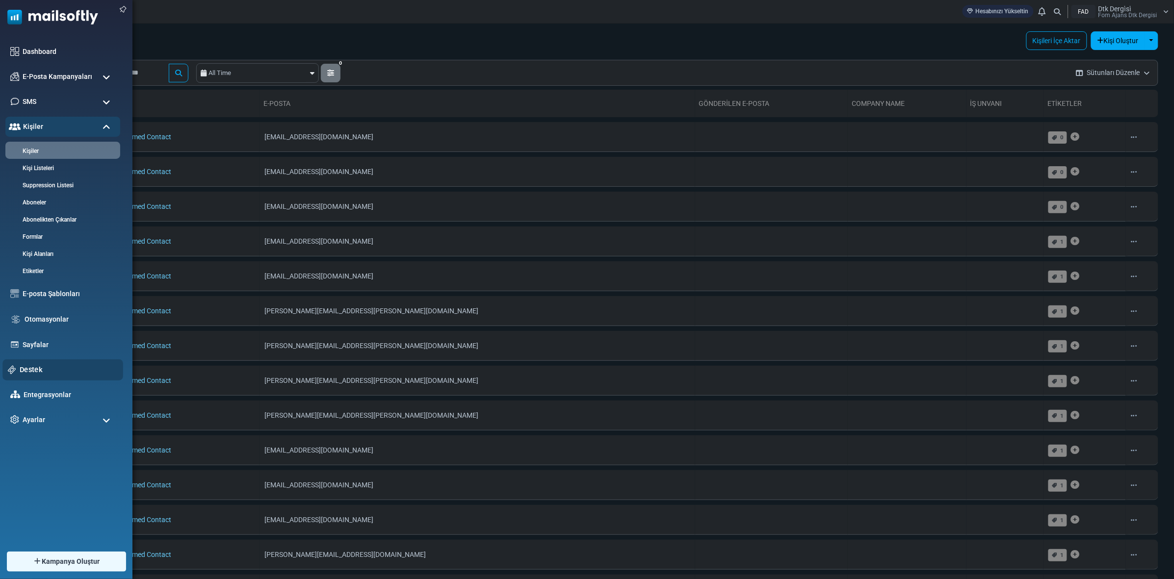
click at [30, 370] on link "Destek" at bounding box center [69, 370] width 98 height 11
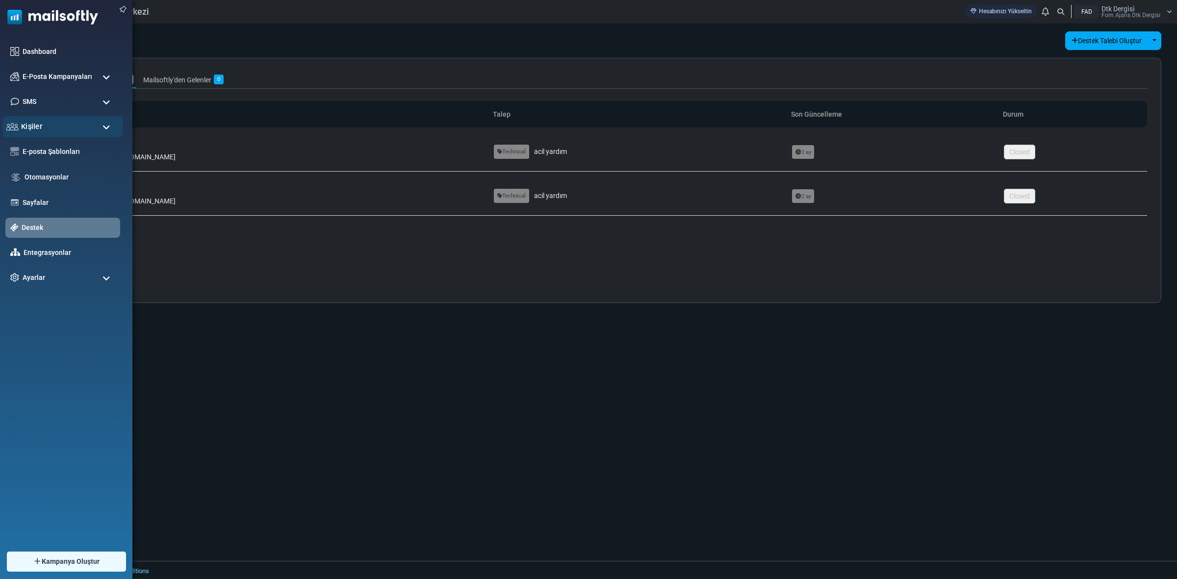
click at [42, 126] on div "Kişiler" at bounding box center [62, 126] width 121 height 21
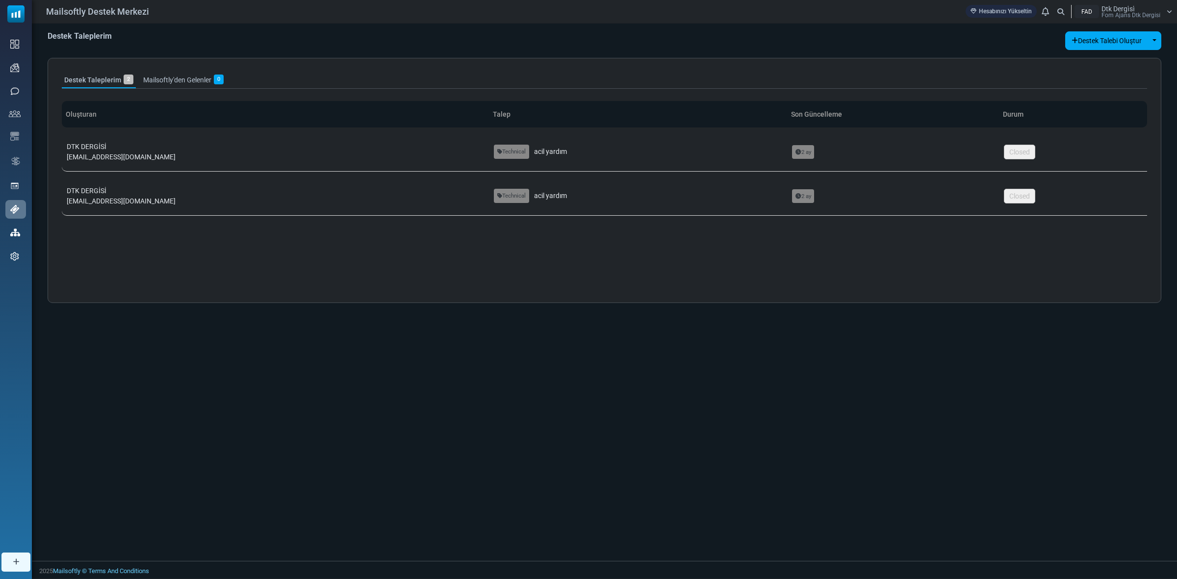
click at [1166, 7] on div "FAD Dtk Dergi̇si̇ Fom Ajans Dtk Dergi̇si̇" at bounding box center [1124, 11] width 98 height 13
click at [1109, 99] on link "Destek" at bounding box center [1123, 103] width 87 height 18
click at [1084, 36] on button "Destek Talebi Oluştur" at bounding box center [1107, 40] width 83 height 19
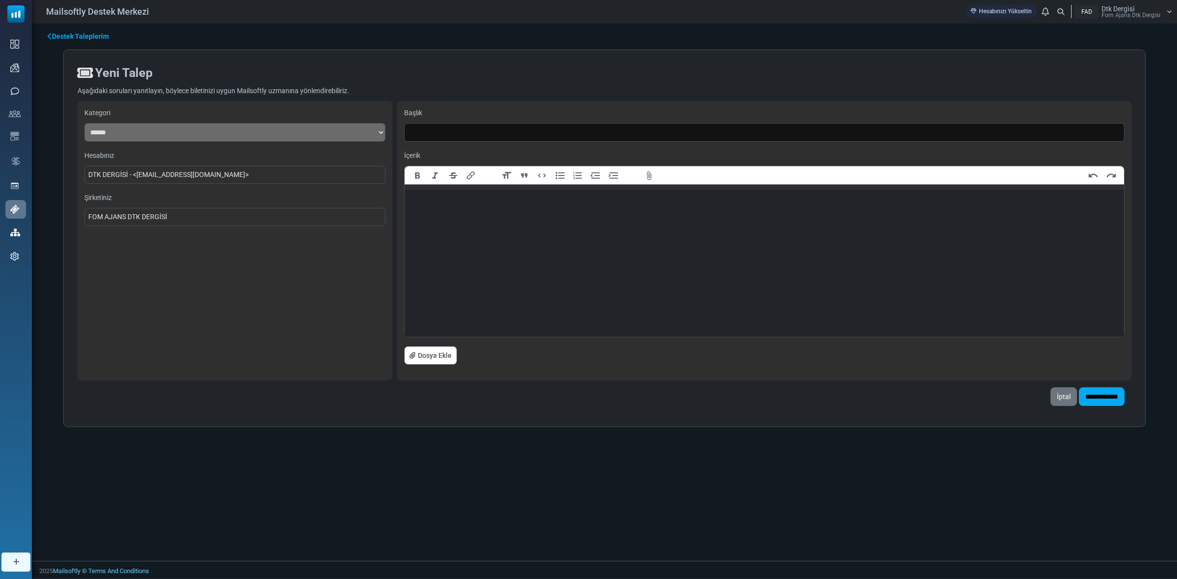
click at [438, 356] on button "Dosya Ekle" at bounding box center [430, 355] width 53 height 19
click at [467, 133] on input "text" at bounding box center [764, 132] width 721 height 19
type input "*"
type input "**********"
click at [486, 197] on figure "**********" at bounding box center [462, 199] width 105 height 13
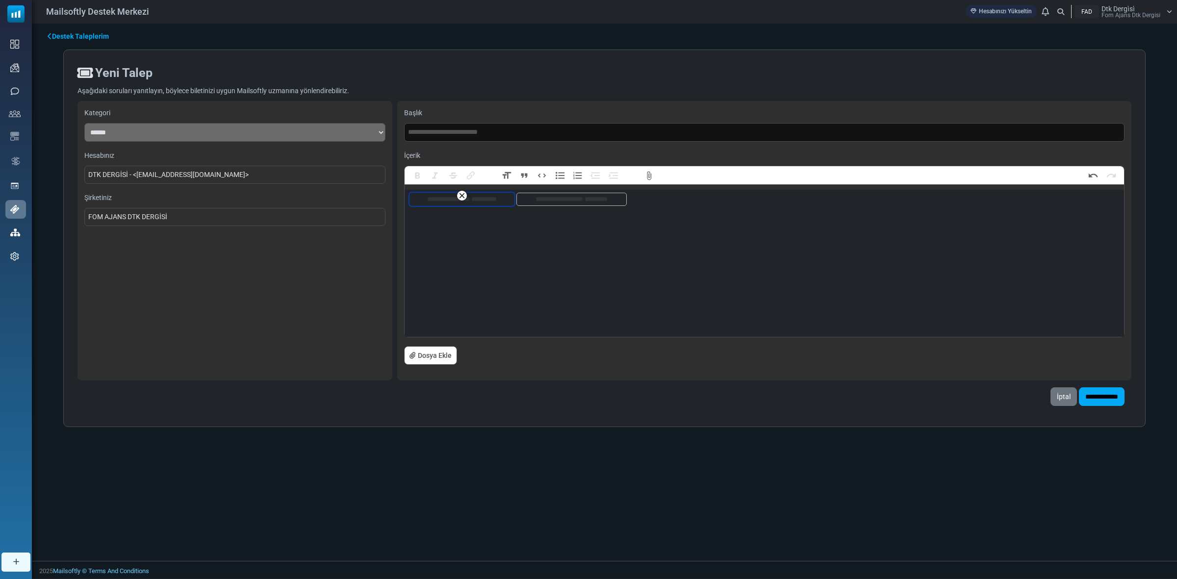
click at [462, 192] on button "******" at bounding box center [462, 196] width 10 height 10
click at [488, 203] on figure "**********" at bounding box center [465, 199] width 110 height 13
click at [465, 195] on button "******" at bounding box center [465, 196] width 10 height 10
type trix-editor "**********"
click at [429, 354] on button "Dosya Ekle" at bounding box center [430, 355] width 53 height 19
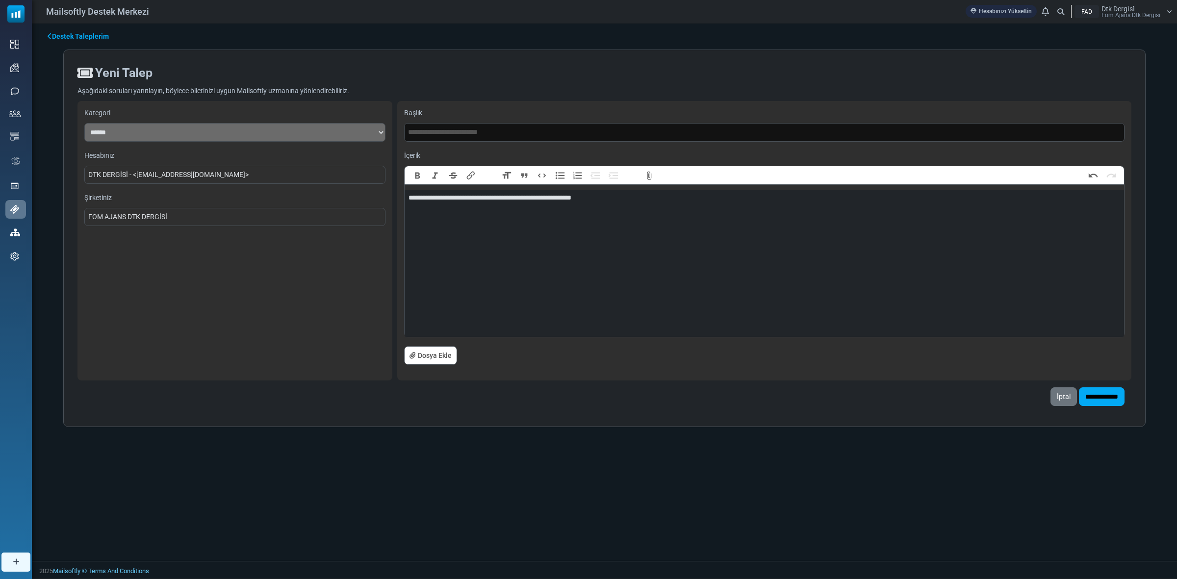
click at [438, 357] on button "Dosya Ekle" at bounding box center [430, 355] width 53 height 19
click at [452, 359] on button "Dosya Ekle" at bounding box center [430, 355] width 53 height 19
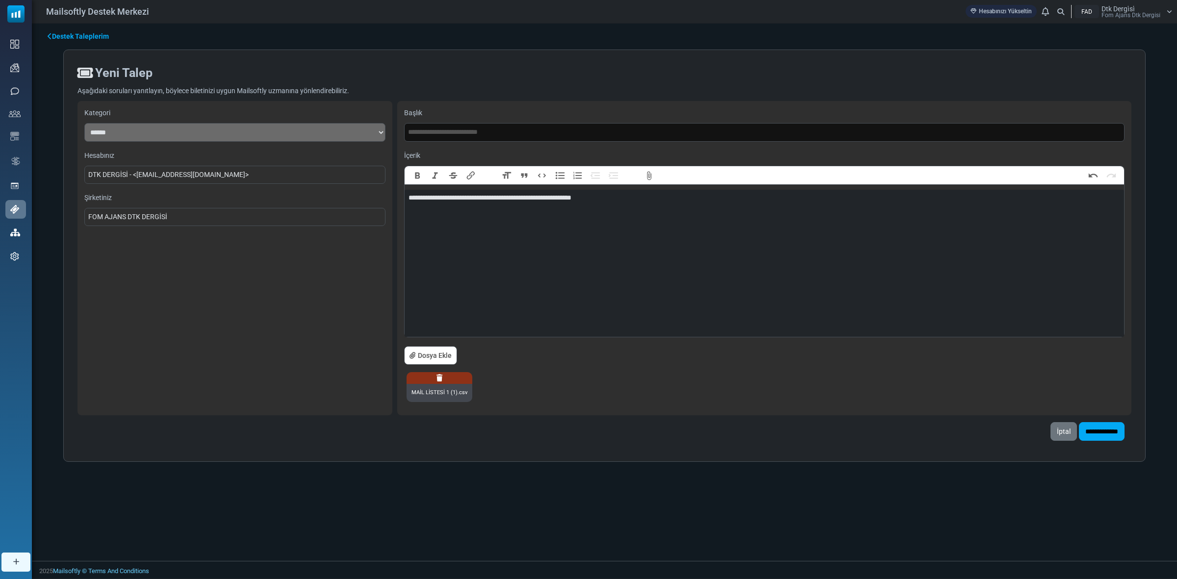
click at [437, 356] on button "Dosya Ekle" at bounding box center [430, 355] width 53 height 19
click at [1091, 432] on input "**********" at bounding box center [1102, 431] width 46 height 19
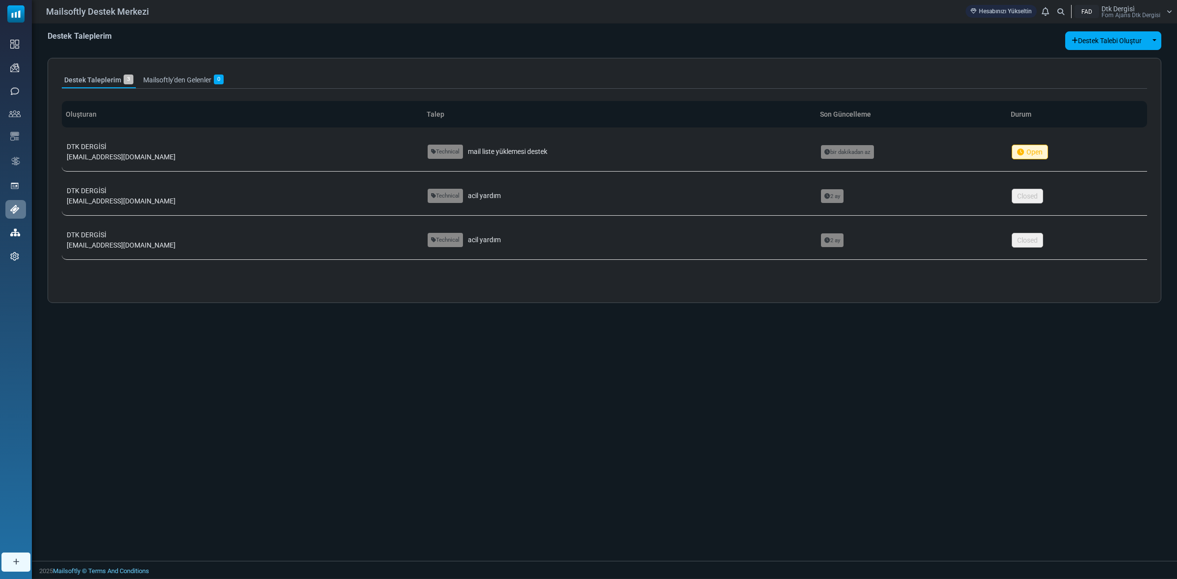
click at [1012, 148] on span "Open" at bounding box center [1030, 152] width 36 height 15
click at [1113, 359] on div "Destek Taleplerim Destek Talebi Oluştur Toggle Dropdown Teknik Destek Ödeme Des…" at bounding box center [605, 293] width 1146 height 538
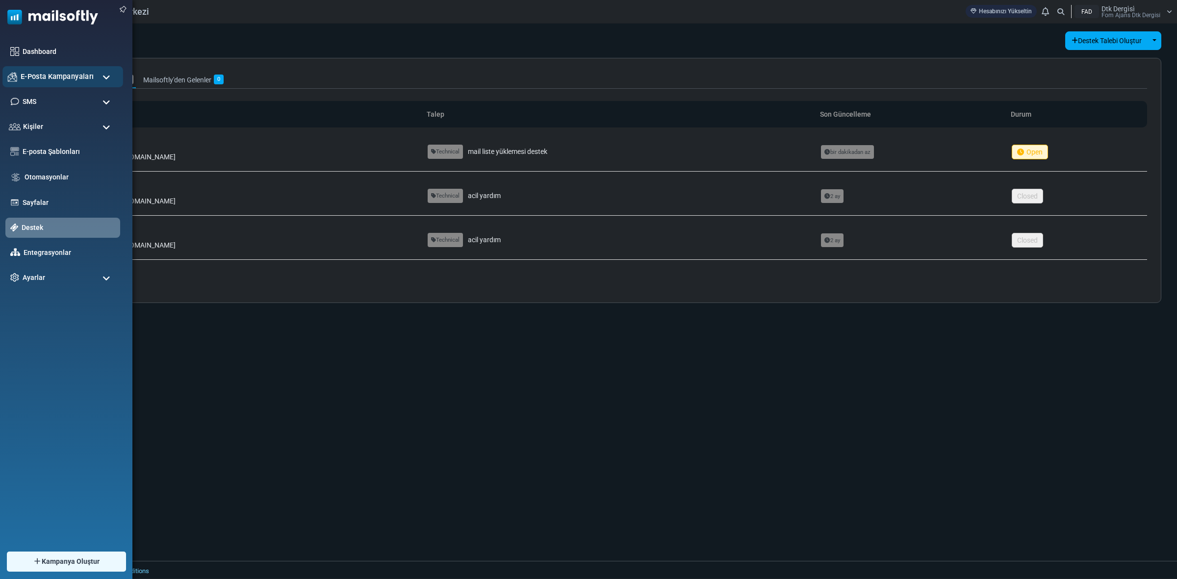
click at [65, 82] on div "E-Posta Kampanyaları" at bounding box center [62, 76] width 121 height 21
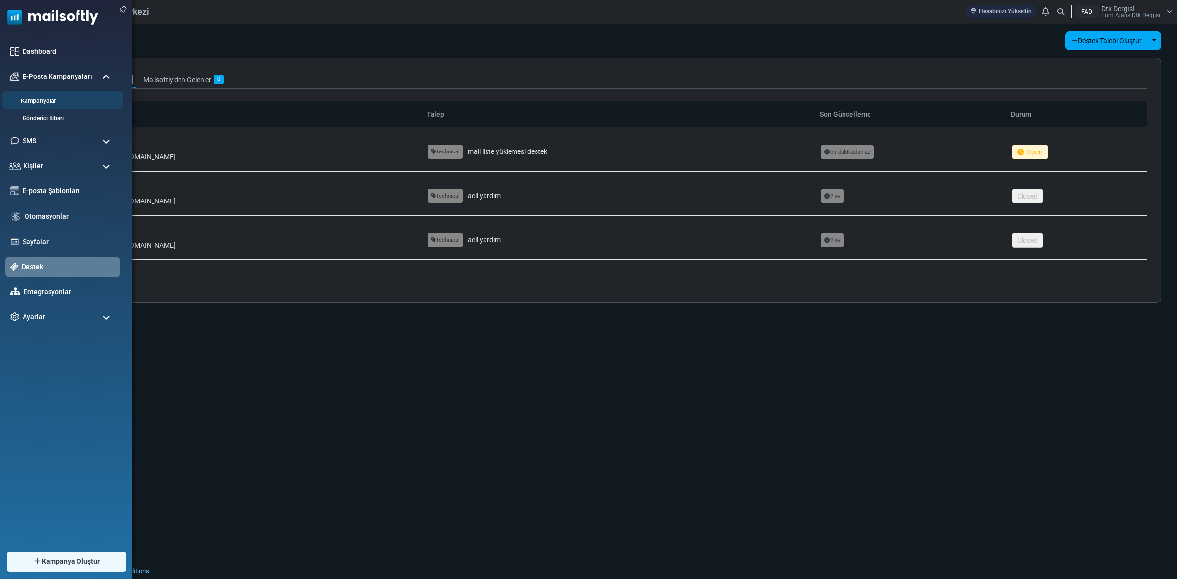
click at [63, 103] on link "Kampanyalar" at bounding box center [61, 101] width 118 height 9
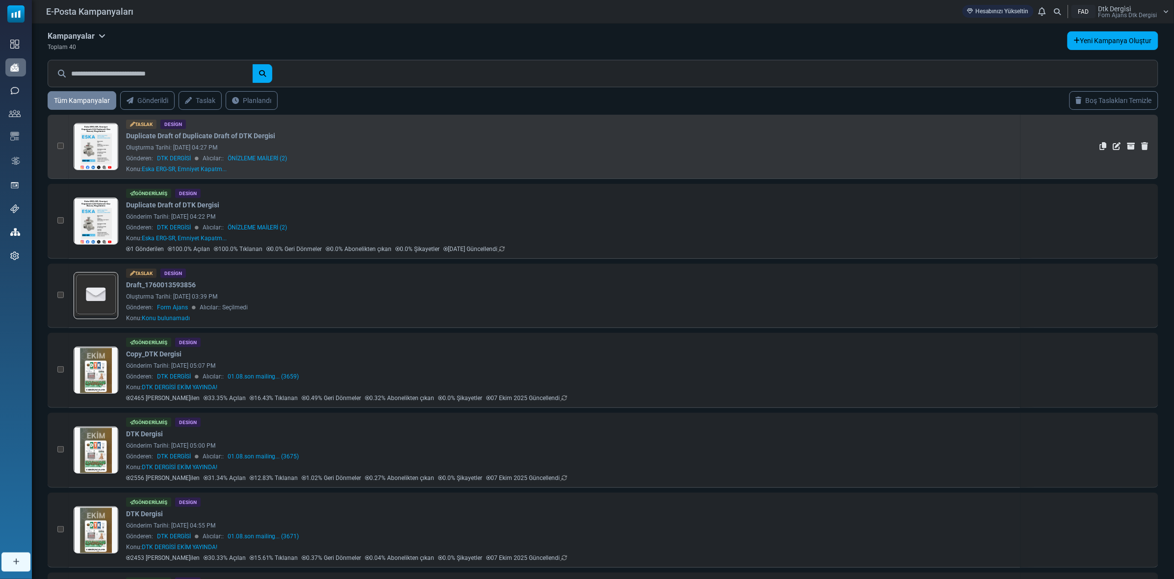
click at [97, 146] on link at bounding box center [96, 174] width 44 height 101
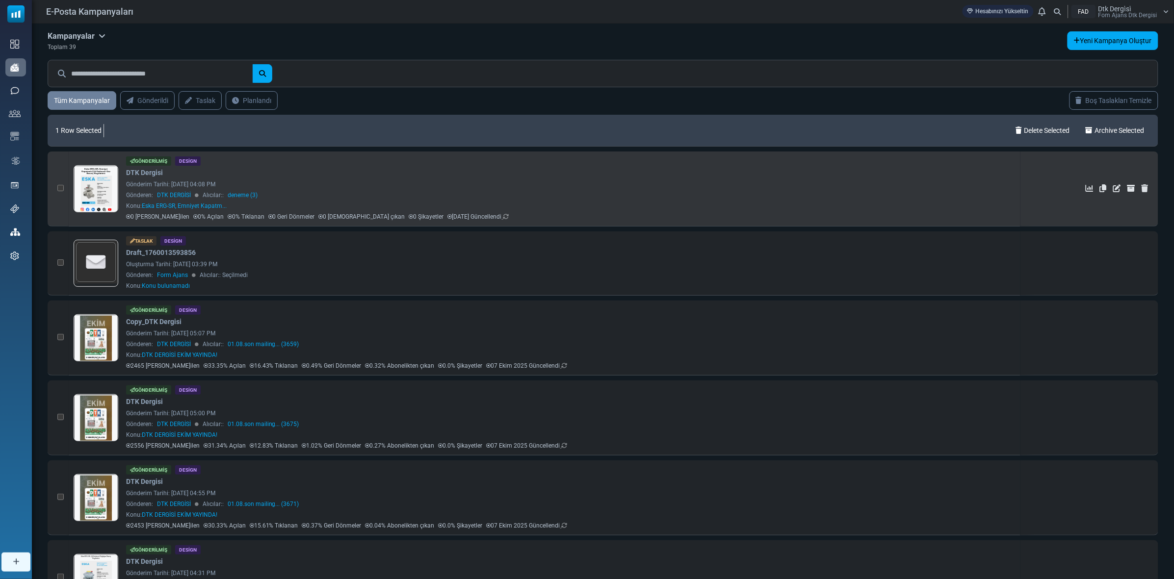
click at [101, 184] on link at bounding box center [96, 216] width 44 height 101
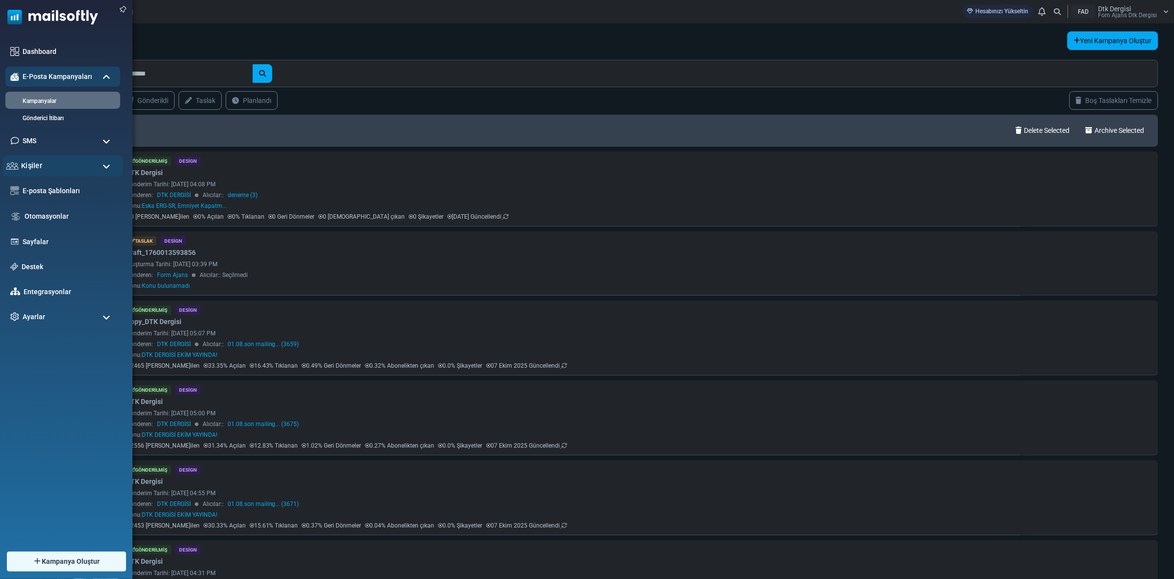
click at [40, 165] on span "Kişiler" at bounding box center [31, 165] width 21 height 11
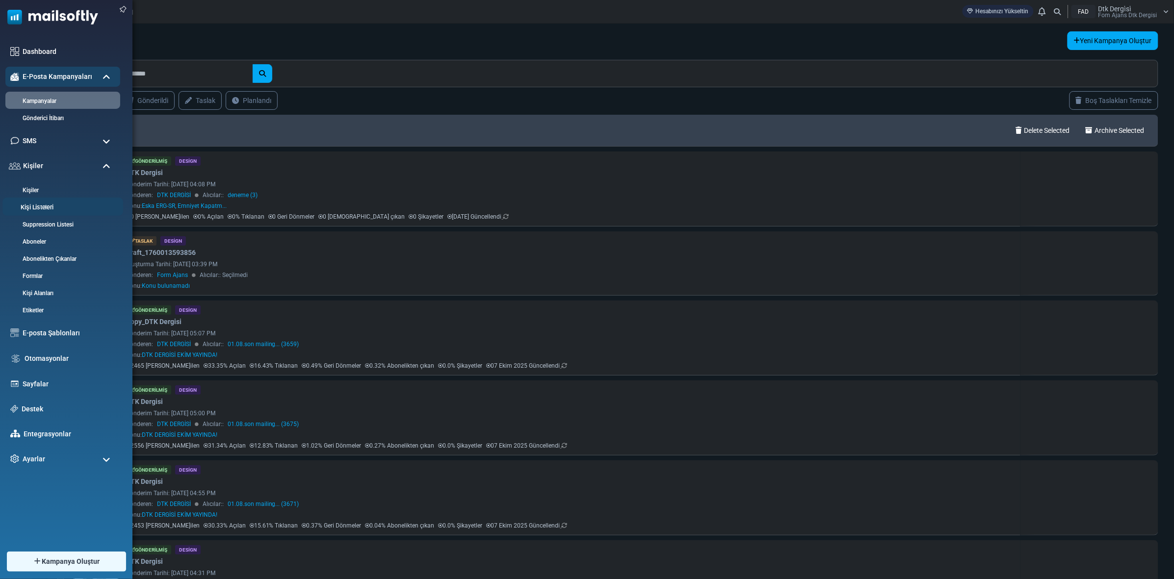
click at [46, 208] on link "Kişi Listeleri" at bounding box center [61, 207] width 118 height 9
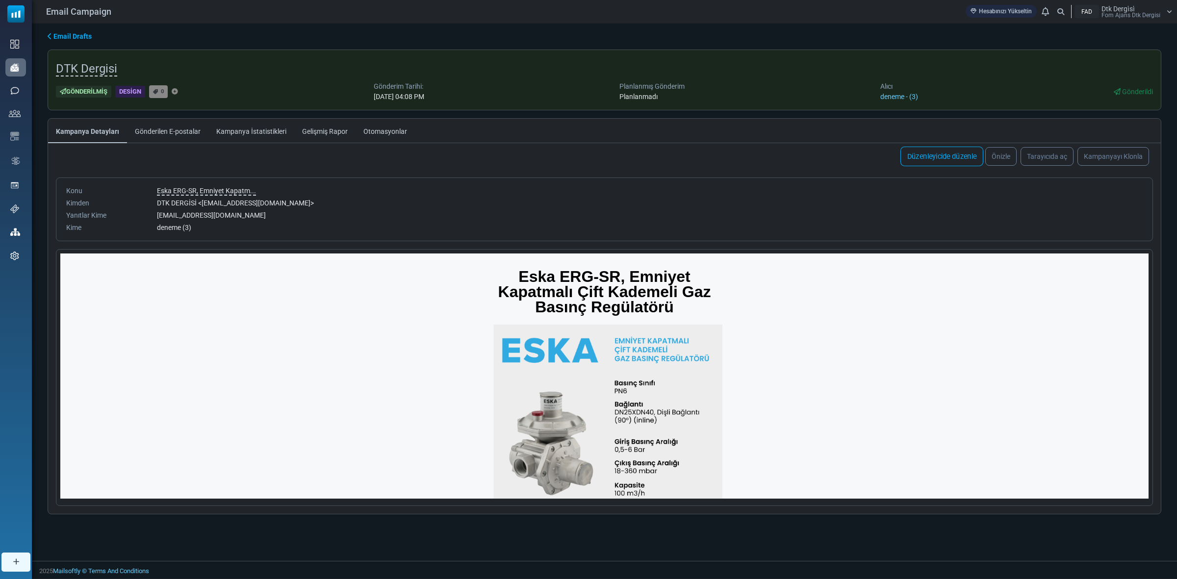
click at [932, 158] on link "Düzenleyicide düzenle" at bounding box center [942, 157] width 83 height 20
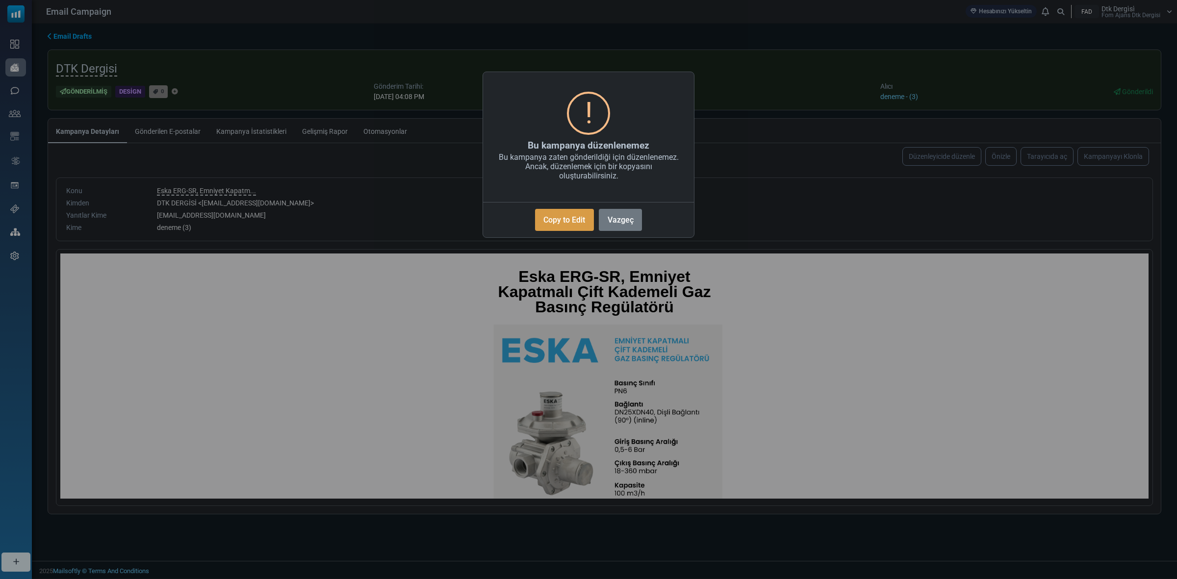
click at [562, 222] on button "Copy to Edit" at bounding box center [564, 220] width 59 height 22
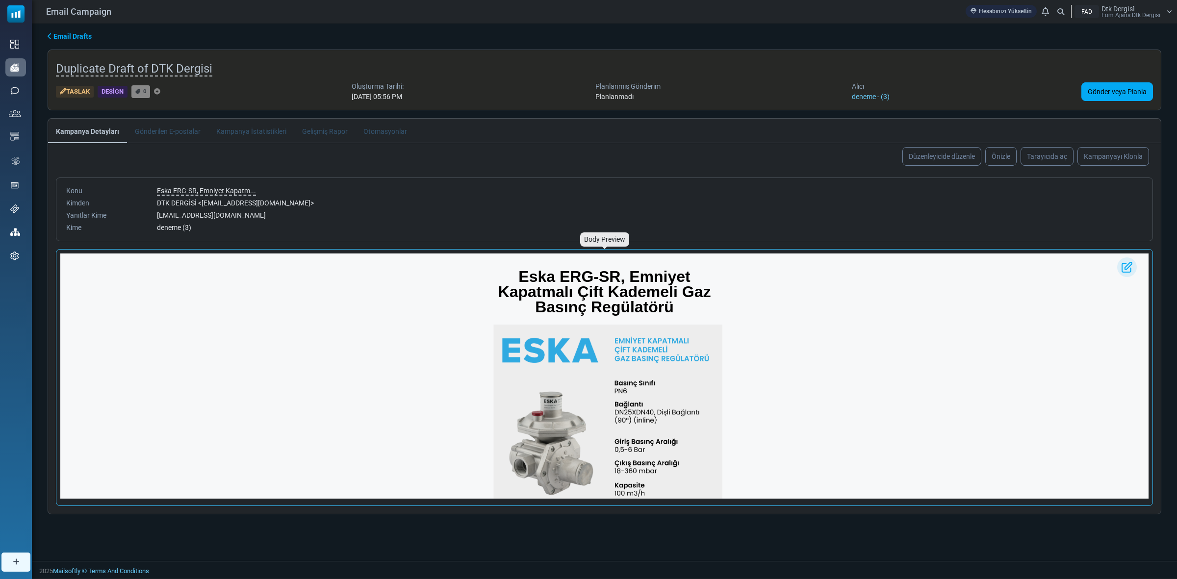
click at [625, 277] on span "Eska ERG-SR, Emniyet Kapatmalı Çift Kademeli Gaz Basınç Regülatörü" at bounding box center [604, 292] width 213 height 48
click at [915, 153] on link "Düzenleyicide düzenle" at bounding box center [942, 156] width 79 height 19
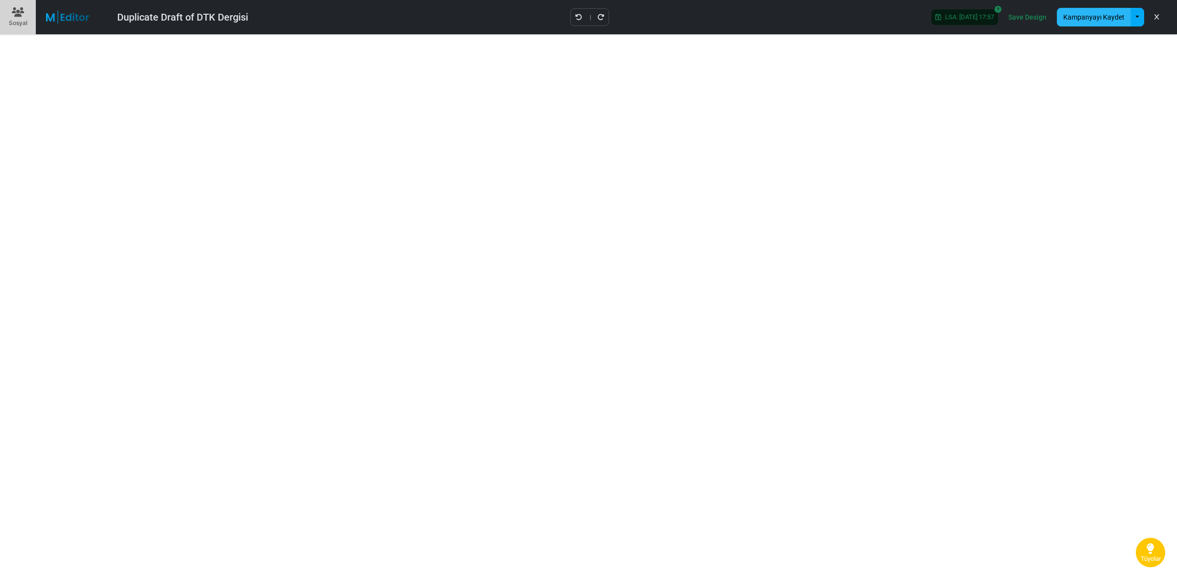
click at [1104, 18] on button "Kampanyayı Kaydet" at bounding box center [1094, 17] width 74 height 19
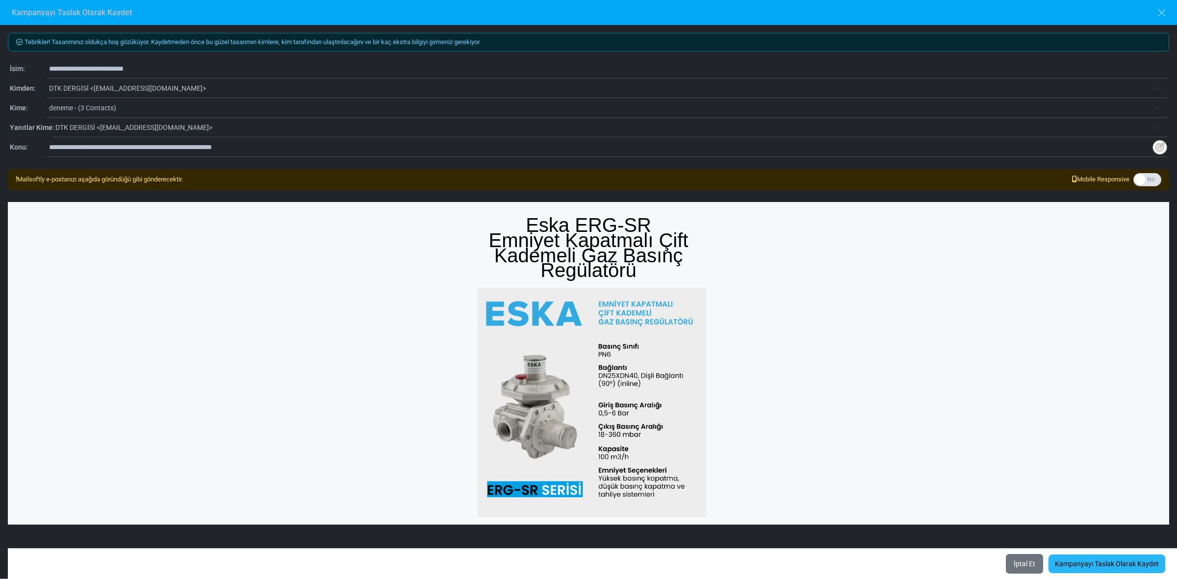
click at [1139, 565] on link "Kampanyayı Taslak Olarak Kaydet" at bounding box center [1107, 564] width 117 height 19
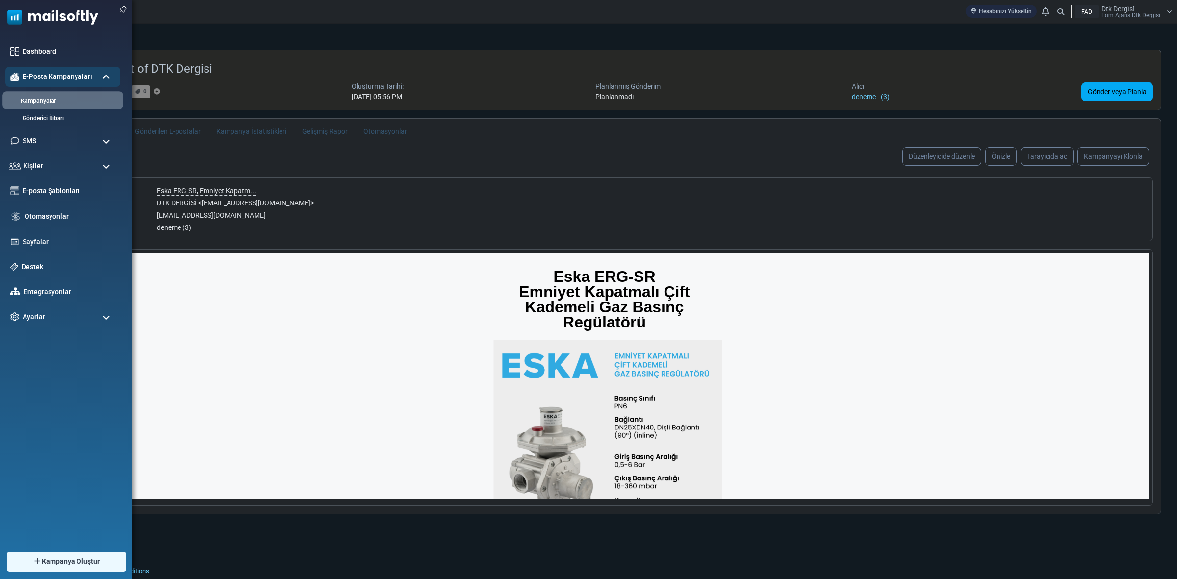
click at [43, 99] on link "Kampanyalar" at bounding box center [61, 101] width 118 height 9
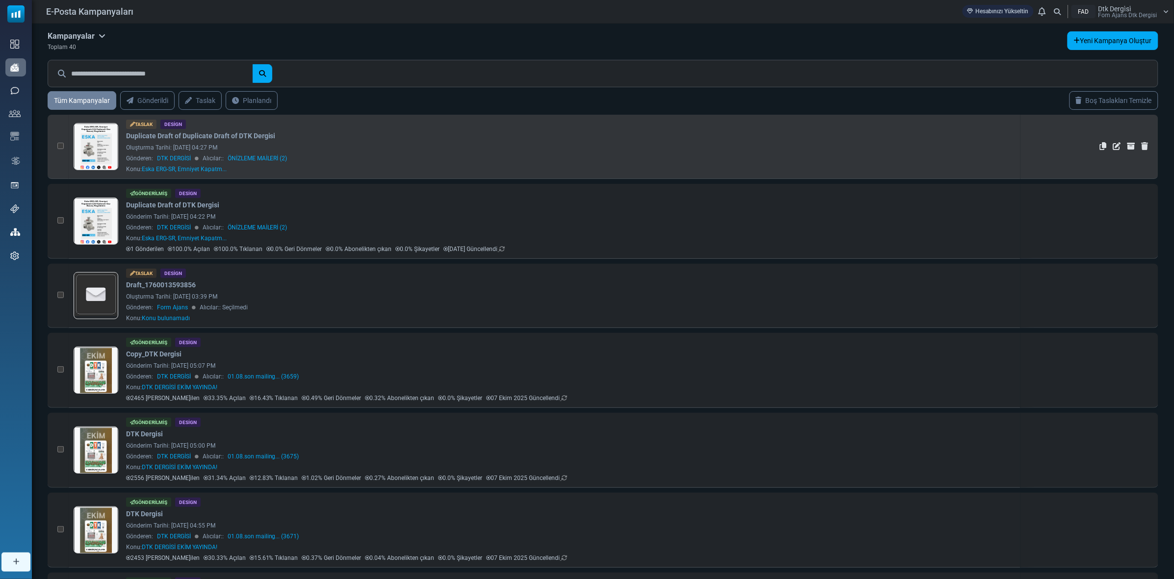
click at [110, 146] on link at bounding box center [96, 174] width 44 height 101
click at [107, 147] on link at bounding box center [96, 174] width 44 height 101
click at [104, 144] on link at bounding box center [96, 174] width 44 height 101
click at [102, 140] on link at bounding box center [96, 174] width 44 height 101
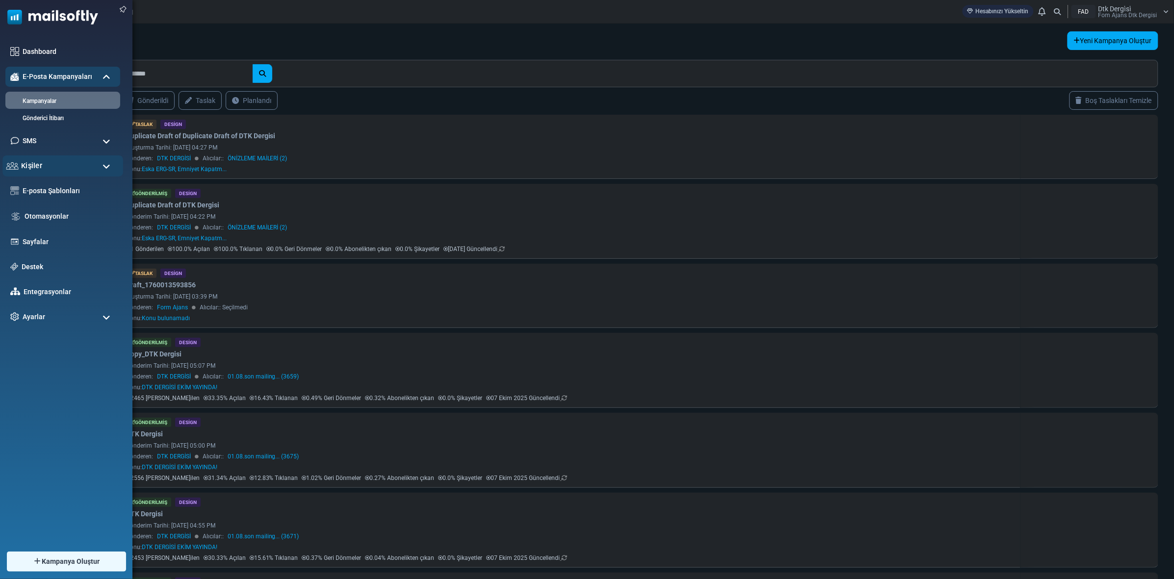
click at [44, 165] on div "Kişiler" at bounding box center [62, 166] width 121 height 21
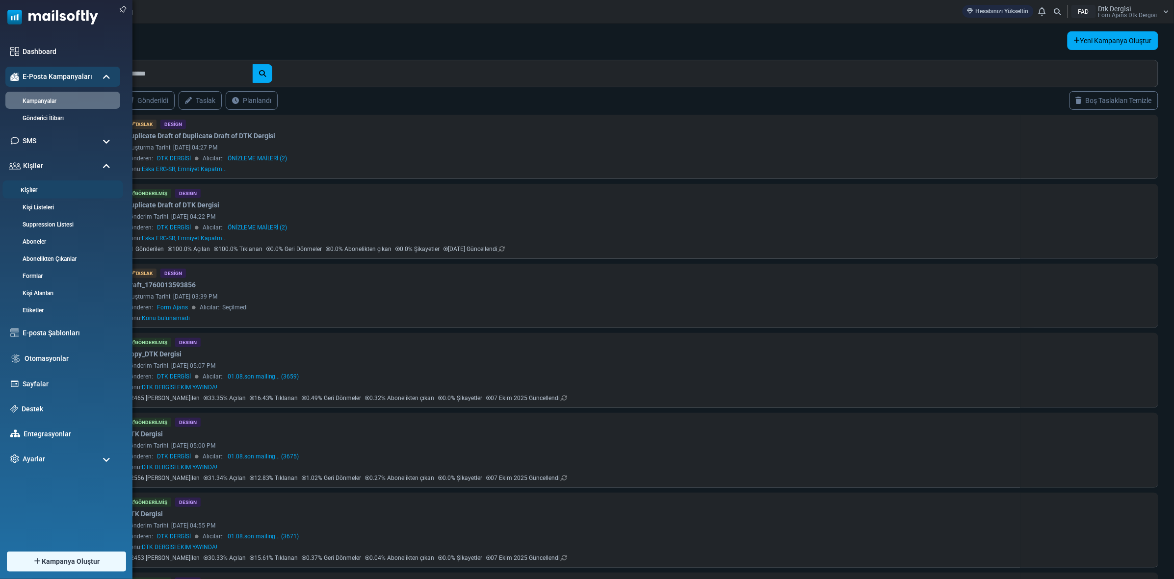
click at [32, 189] on link "Kişiler" at bounding box center [61, 190] width 118 height 9
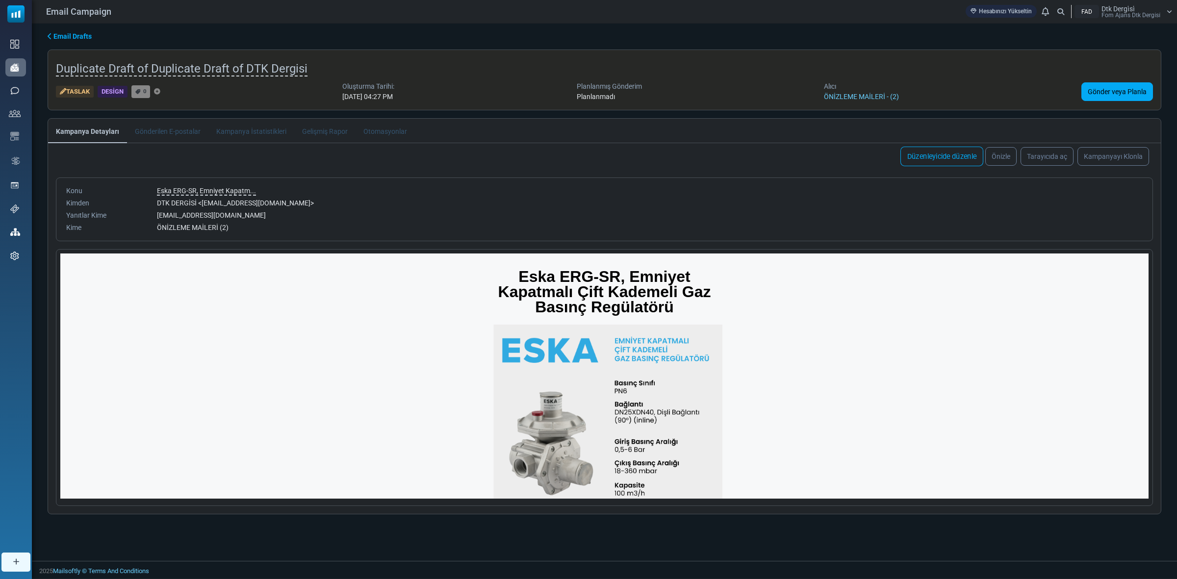
click at [913, 152] on link "Düzenleyicide düzenle" at bounding box center [942, 157] width 83 height 20
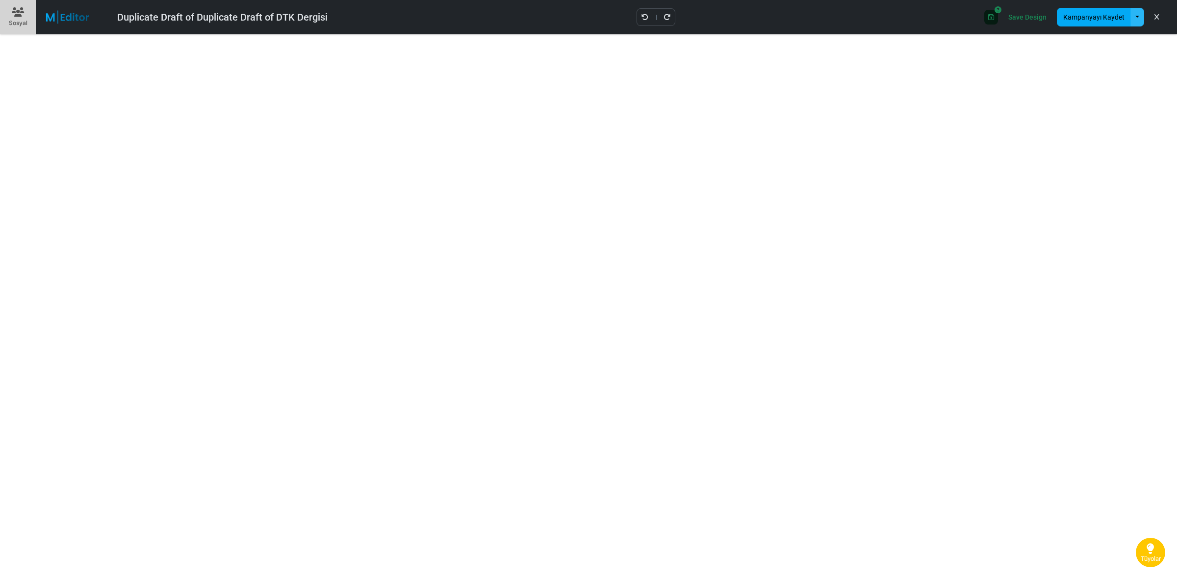
click at [1139, 16] on button "button" at bounding box center [1138, 17] width 14 height 19
click at [1113, 10] on button "Kampanyayı Kaydet" at bounding box center [1094, 17] width 74 height 19
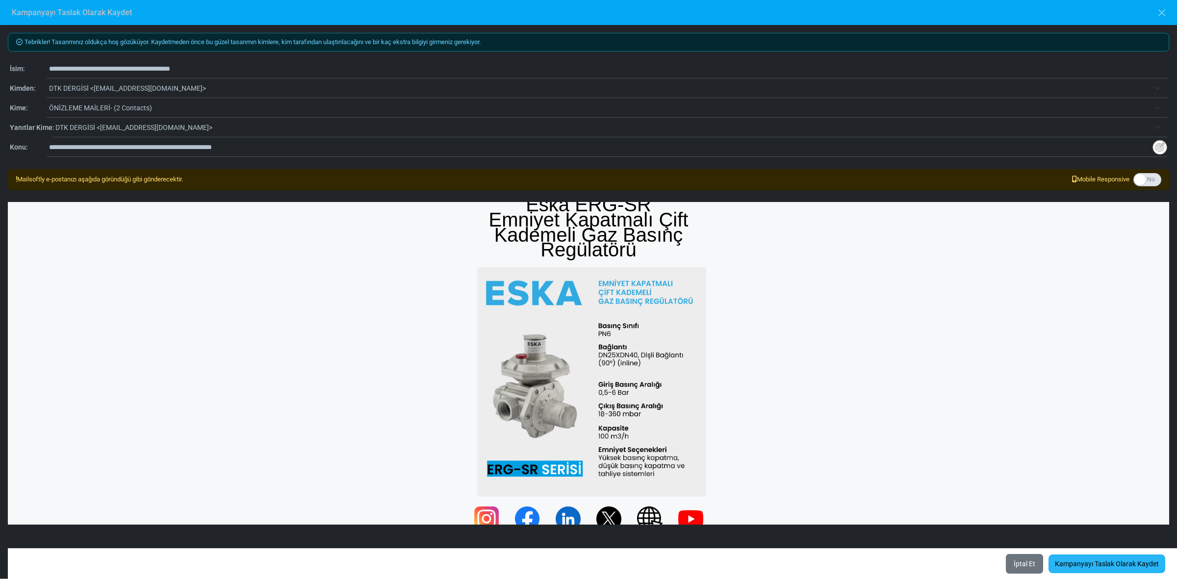
scroll to position [32, 0]
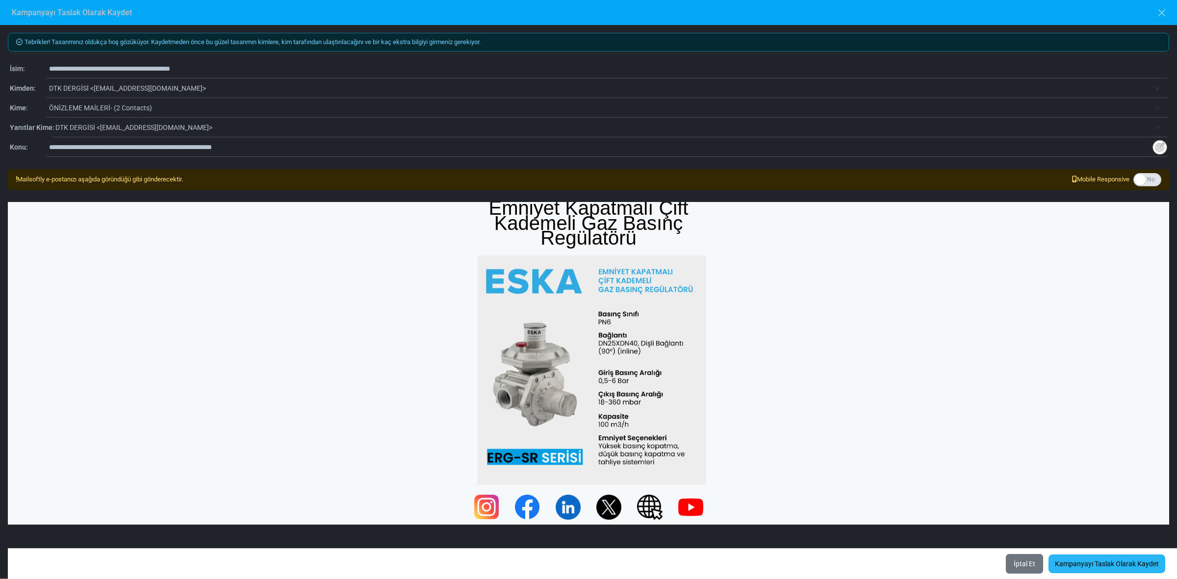
click at [1108, 564] on link "Kampanyayı Taslak Olarak Kaydet" at bounding box center [1107, 564] width 117 height 19
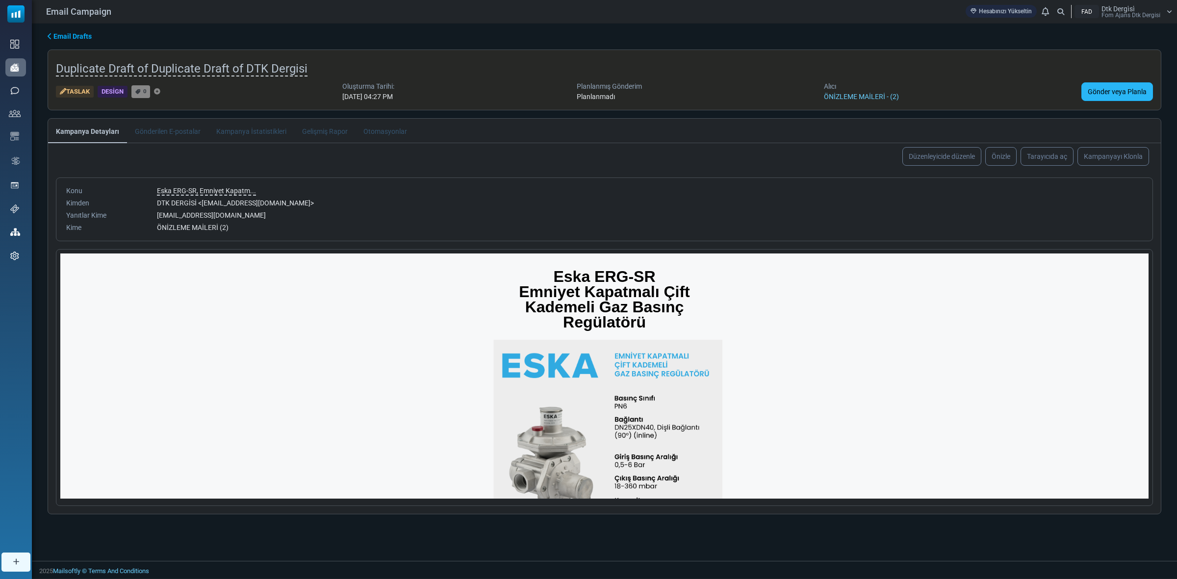
click at [1126, 87] on link "Gönder veya Planla" at bounding box center [1118, 91] width 72 height 19
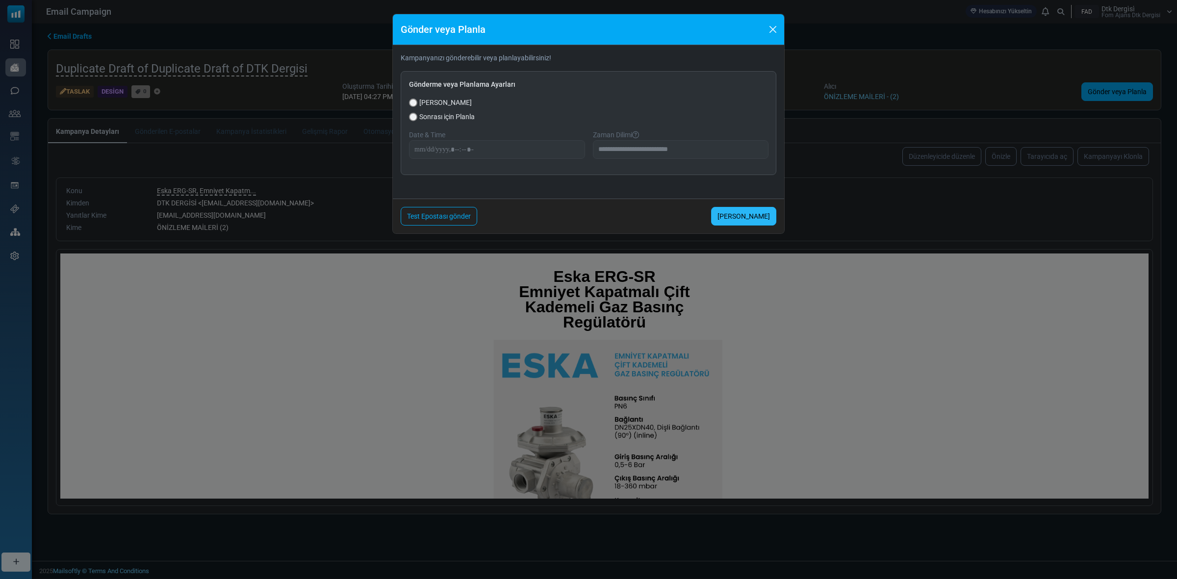
click at [742, 213] on link "[PERSON_NAME]" at bounding box center [743, 216] width 65 height 19
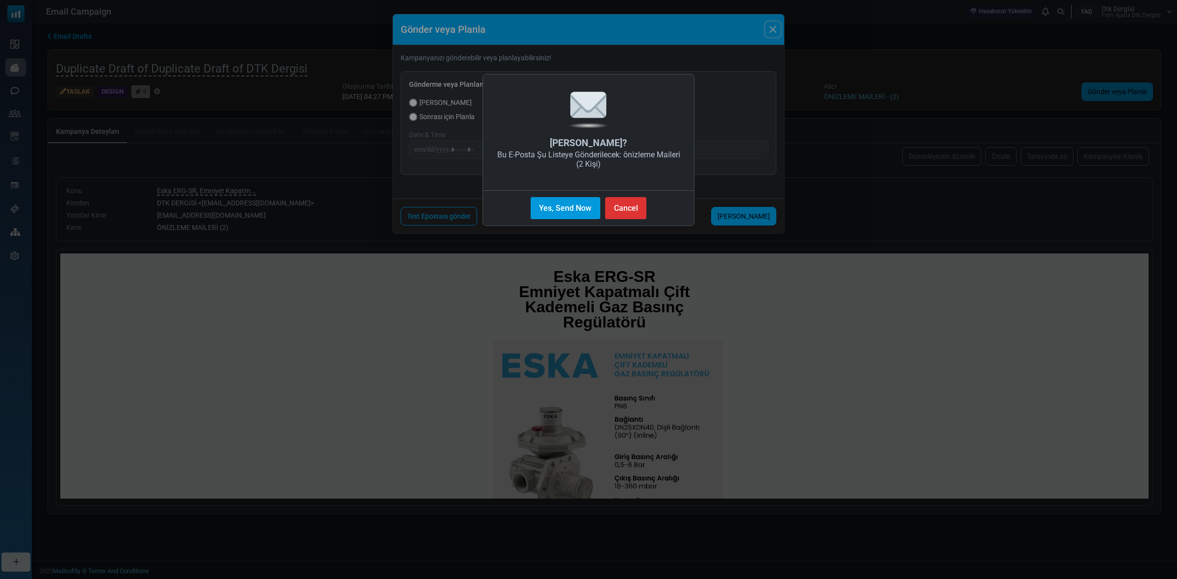
click at [584, 214] on button "Yes, Send Now" at bounding box center [566, 208] width 70 height 22
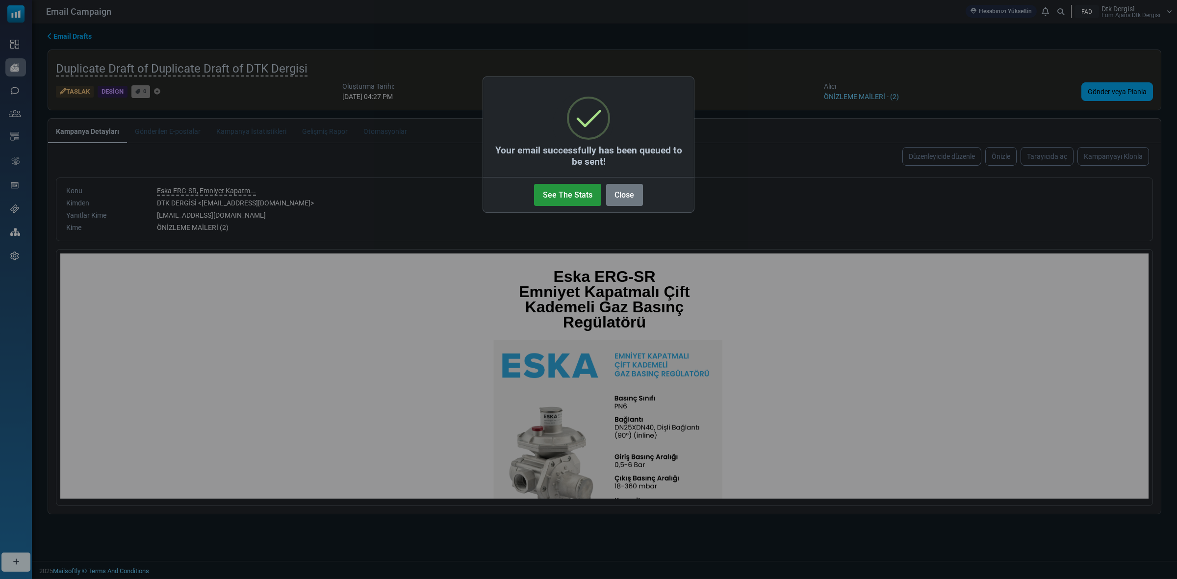
click at [567, 198] on button "See The Stats" at bounding box center [567, 195] width 67 height 22
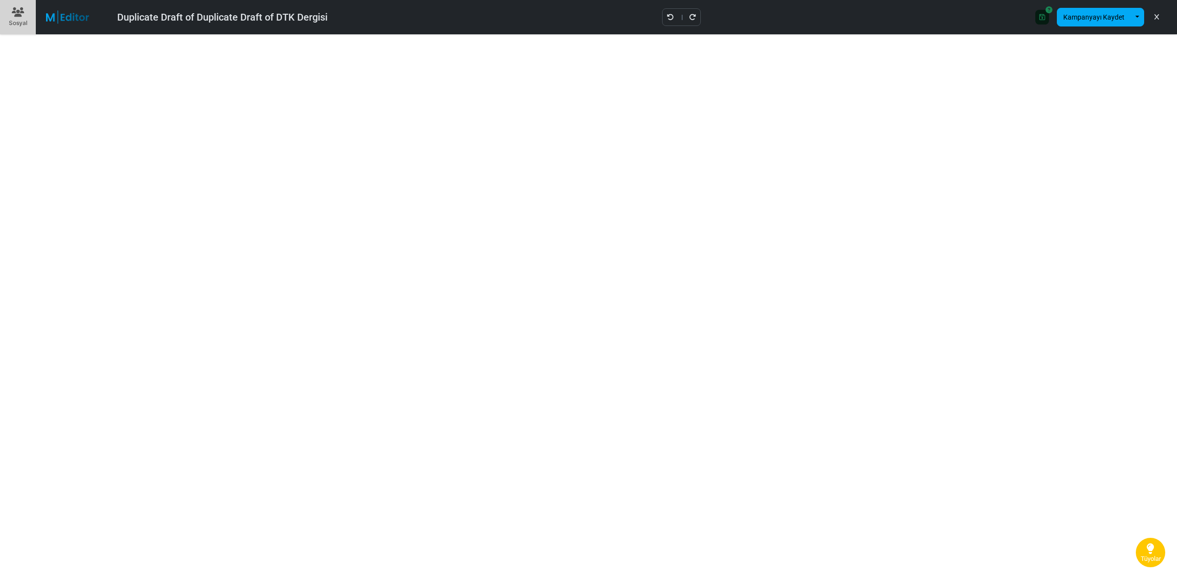
click at [1156, 556] on span "Tüyolar" at bounding box center [1151, 559] width 20 height 8
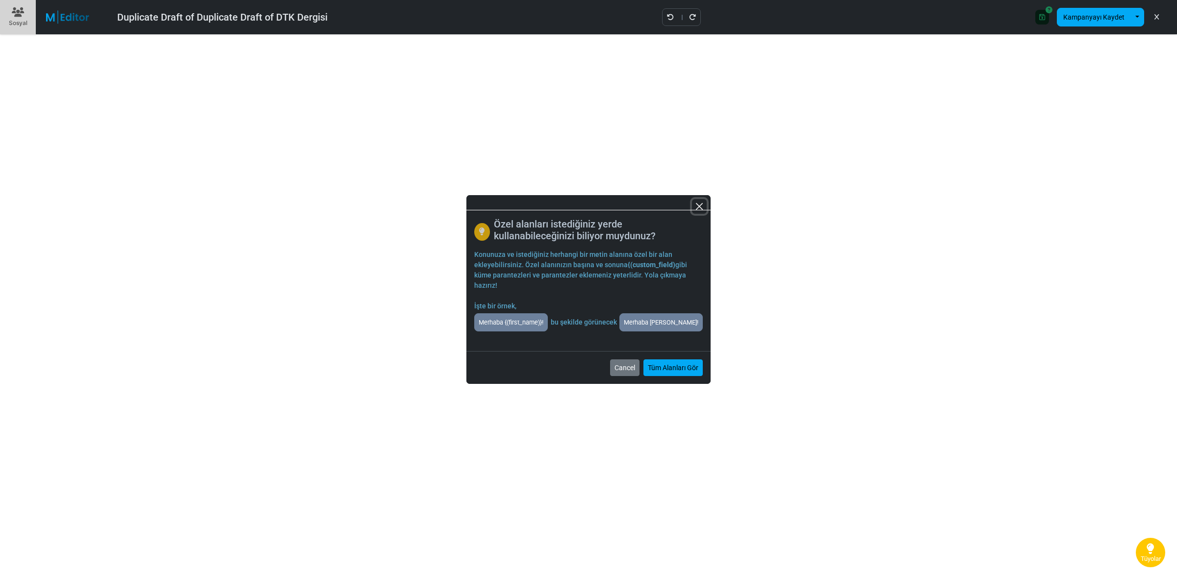
click at [699, 205] on button "Close" at bounding box center [699, 206] width 15 height 15
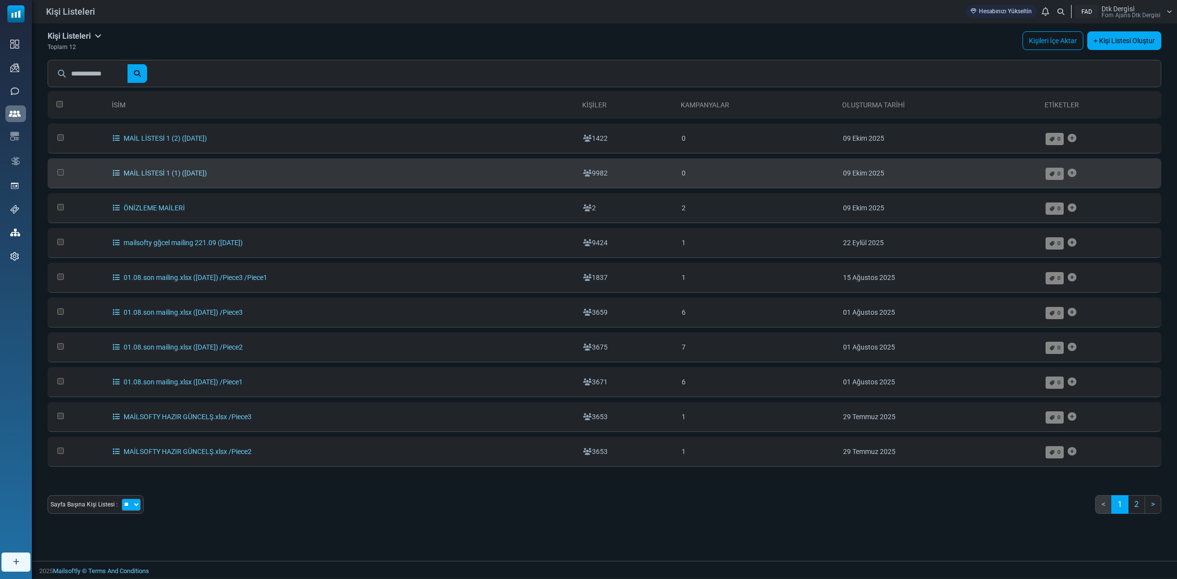
click at [193, 171] on link "MAİL LİSTESİ 1 (1) (10/9/2025)" at bounding box center [160, 173] width 94 height 8
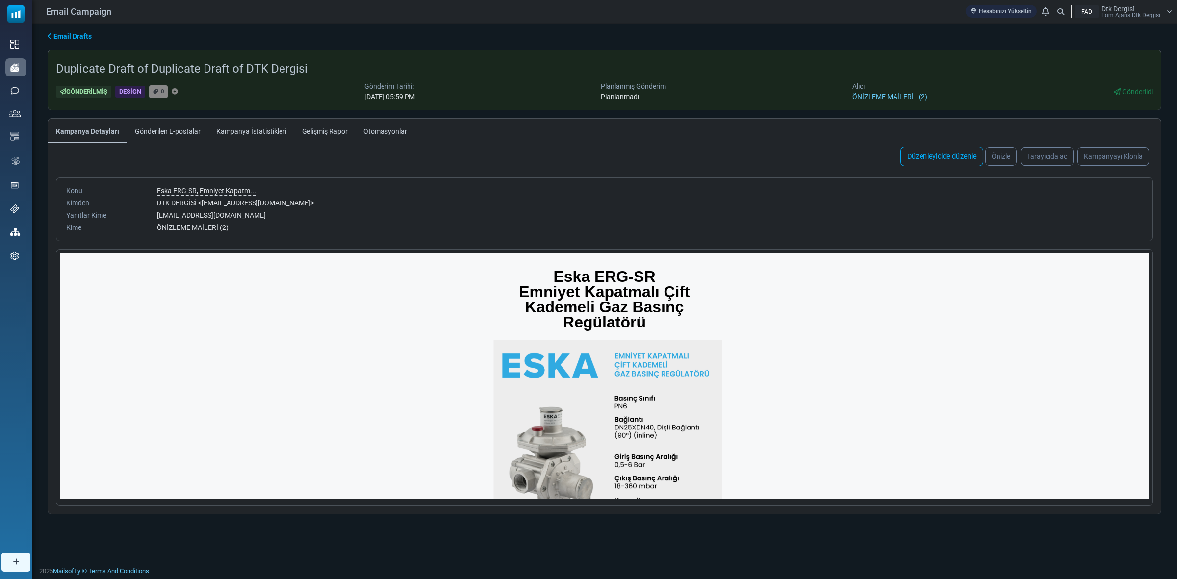
click at [932, 156] on link "Düzenleyicide düzenle" at bounding box center [942, 157] width 83 height 20
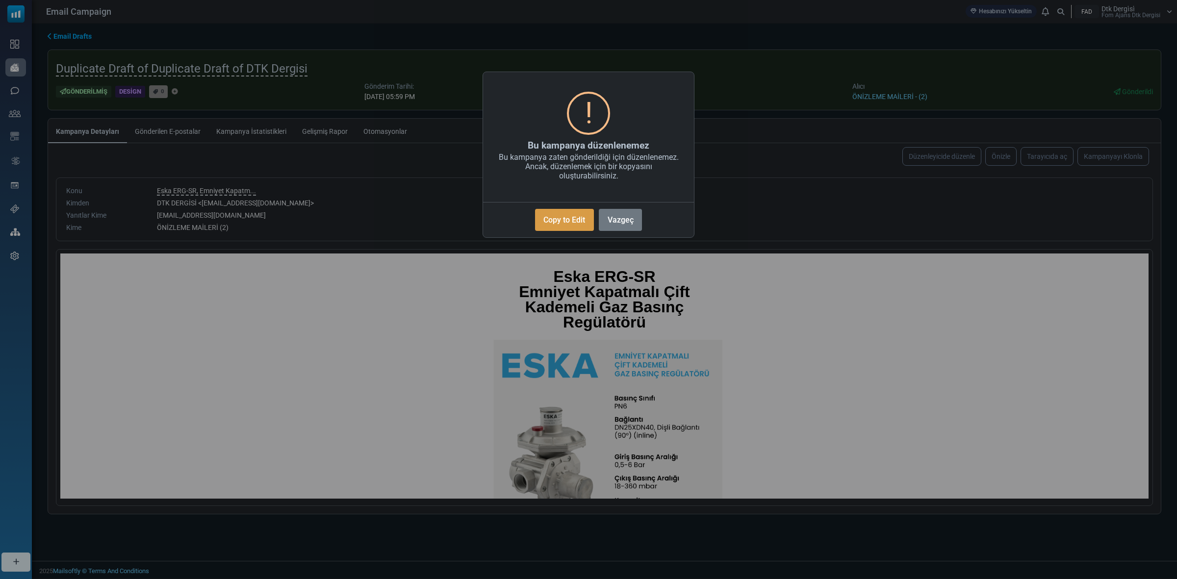
click at [569, 219] on button "Copy to Edit" at bounding box center [564, 220] width 59 height 22
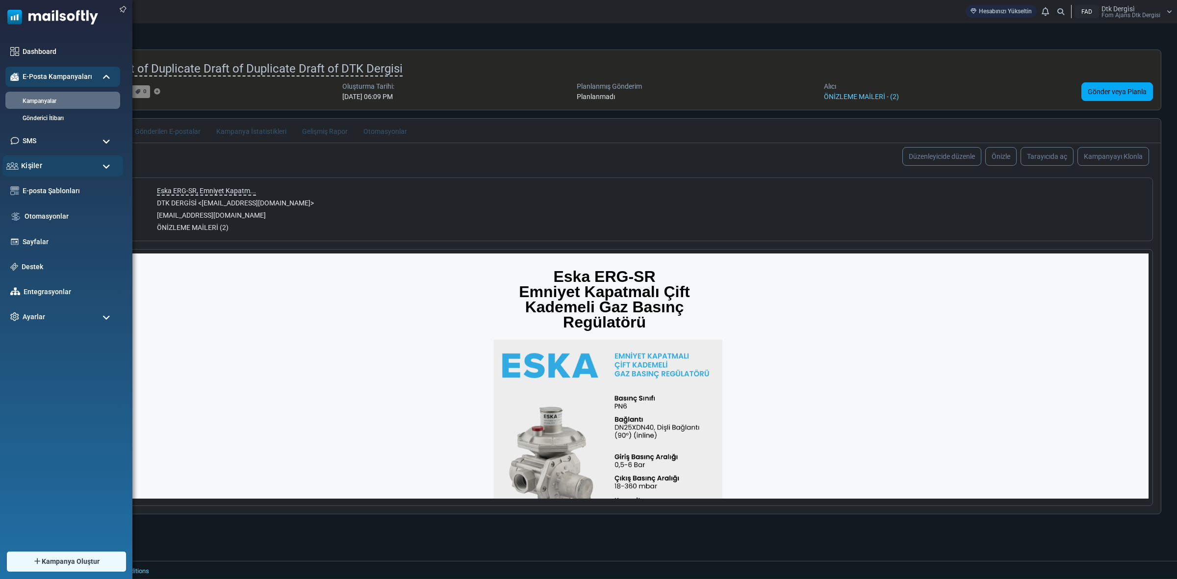
click at [43, 168] on div "Kişiler" at bounding box center [62, 166] width 121 height 21
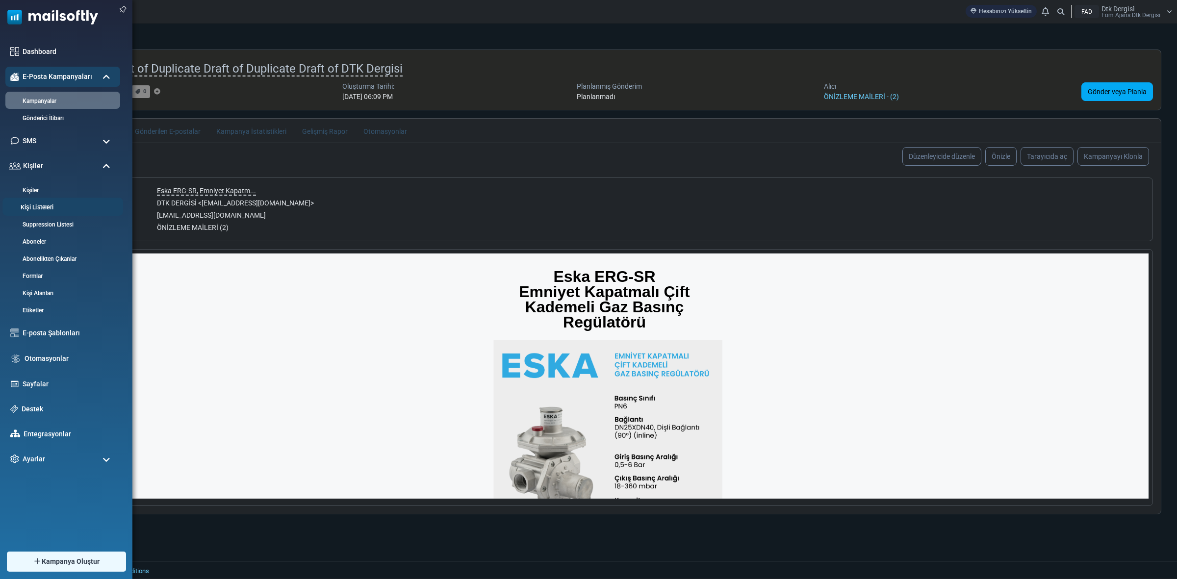
click at [48, 207] on link "Kişi Listeleri" at bounding box center [61, 207] width 118 height 9
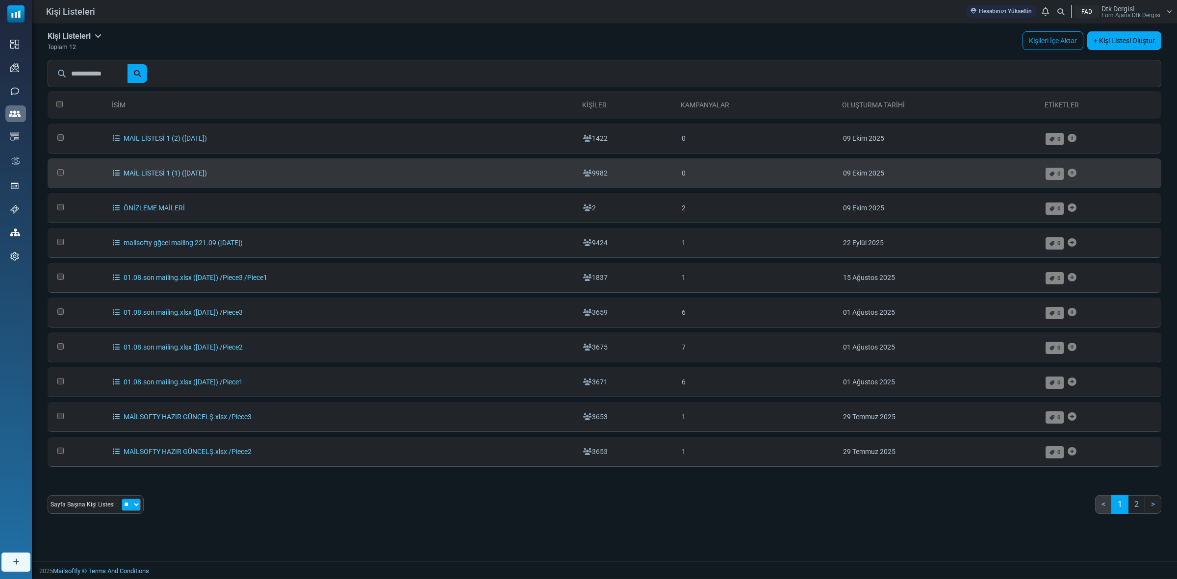
click at [199, 175] on link "MAİL LİSTESİ 1 (1) ([DATE])" at bounding box center [160, 173] width 94 height 8
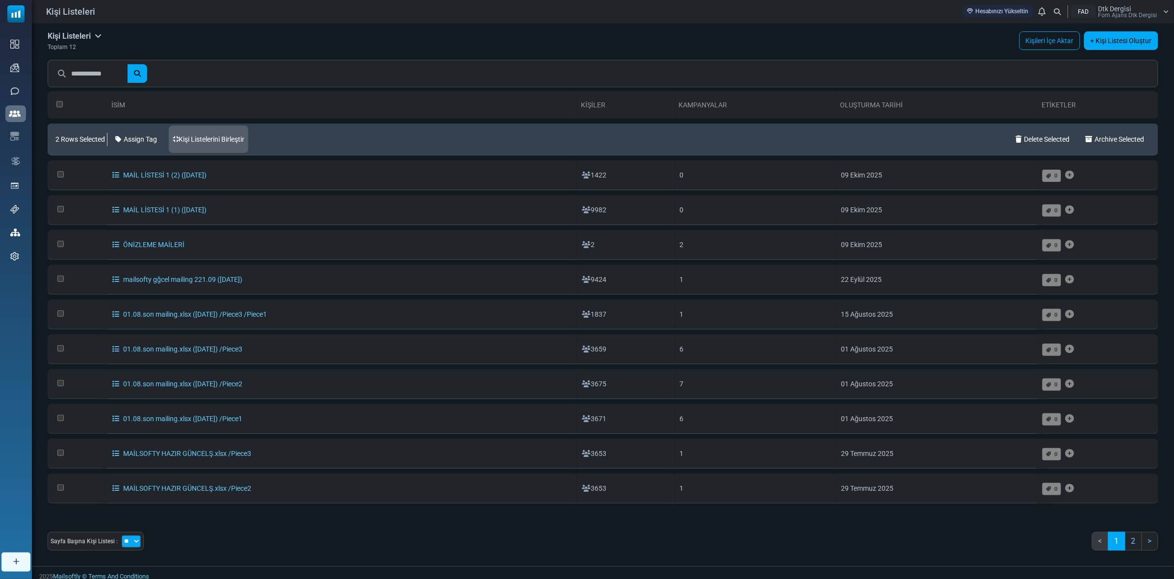
click at [208, 137] on link "Kişi Listelerini Birleştir" at bounding box center [208, 139] width 79 height 27
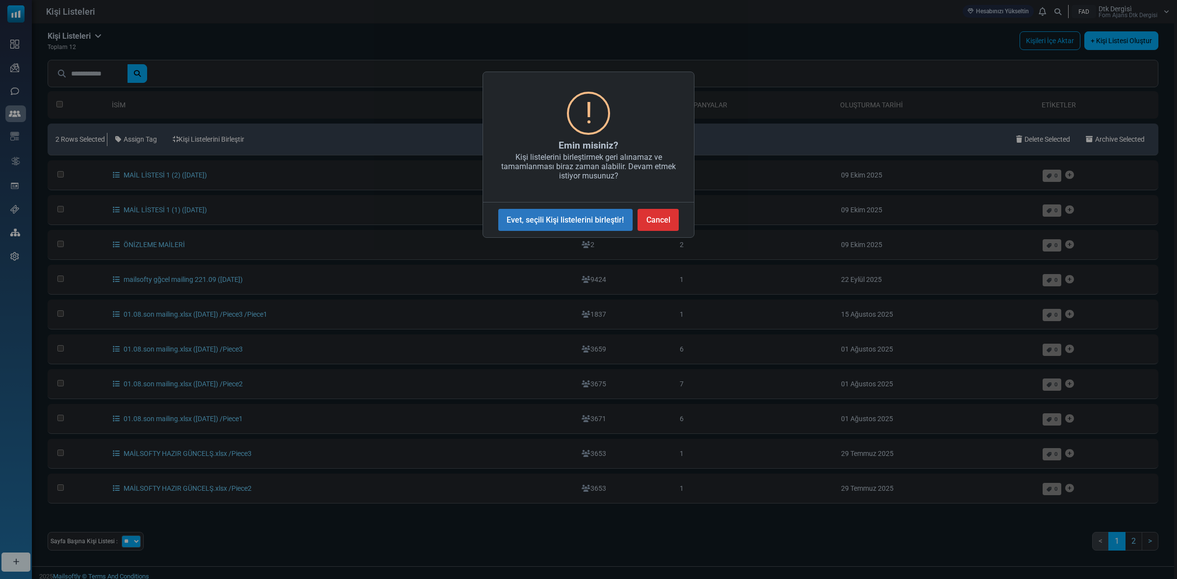
click at [545, 222] on button "Evet, seçili Kişi listelerini birleştir!" at bounding box center [565, 220] width 134 height 22
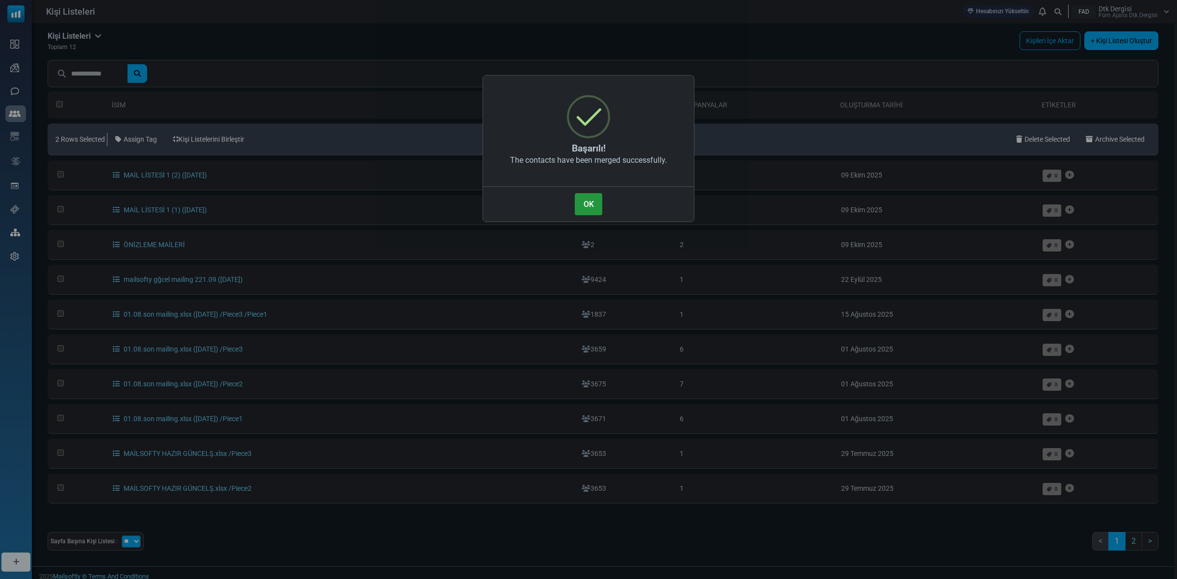
click at [582, 204] on button "OK" at bounding box center [588, 204] width 27 height 22
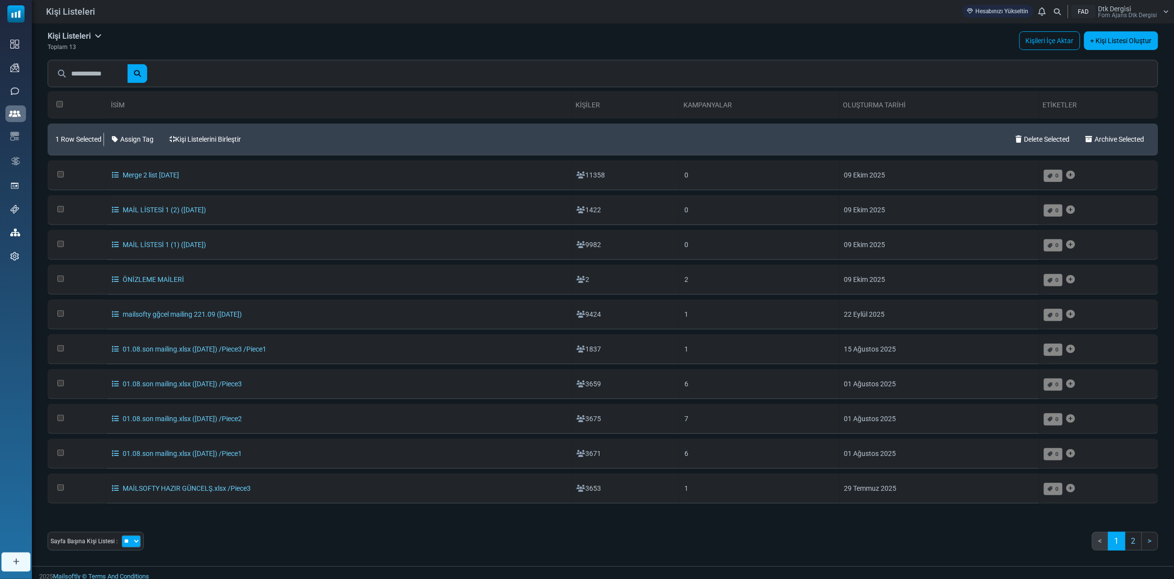
click at [133, 173] on link "Merge 2 list [DATE]" at bounding box center [145, 175] width 67 height 8
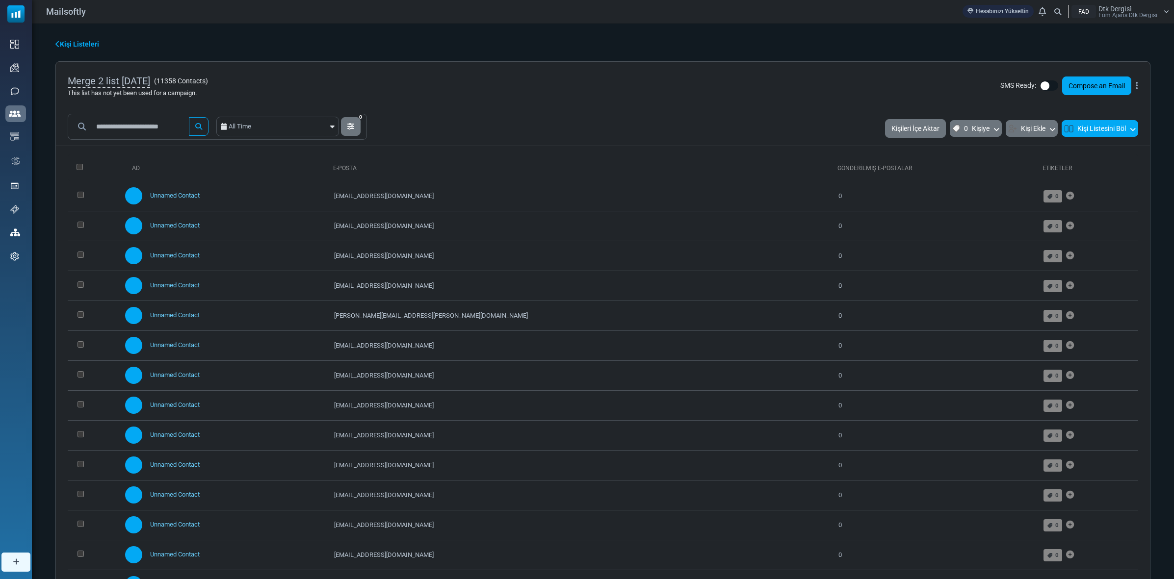
click at [1114, 124] on button "Kişi Listesini Böl" at bounding box center [1100, 128] width 77 height 17
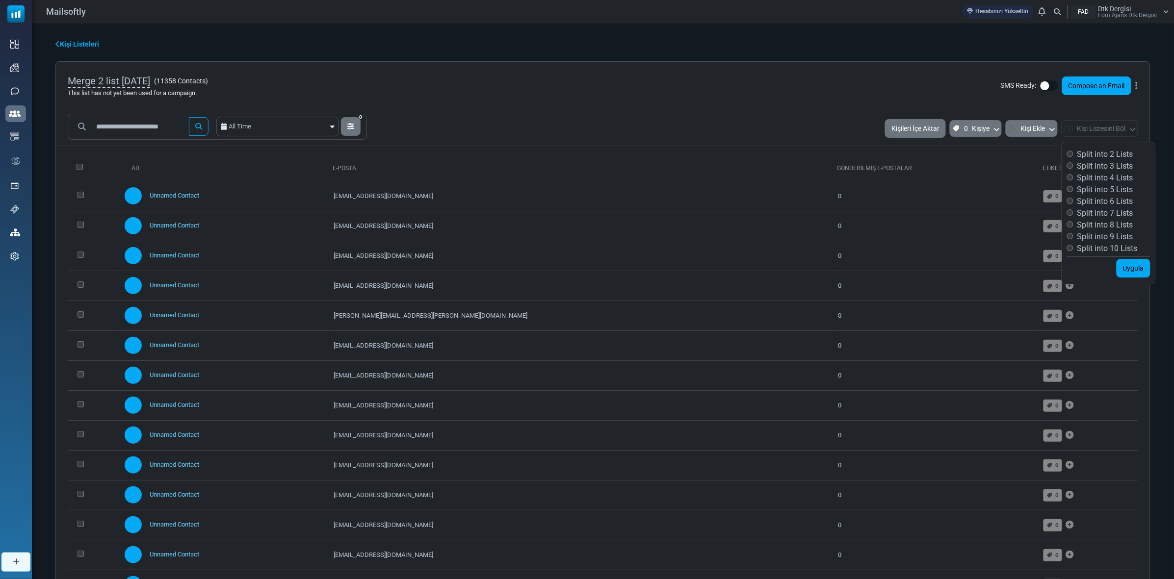
click at [1114, 163] on label "Split into 3 Lists" at bounding box center [1100, 166] width 66 height 12
click at [1107, 177] on label "Split into 4 Lists" at bounding box center [1100, 178] width 66 height 12
click at [1106, 161] on label "Split into 3 Lists" at bounding box center [1100, 166] width 66 height 12
click at [1132, 262] on link "Uygula" at bounding box center [1134, 268] width 34 height 19
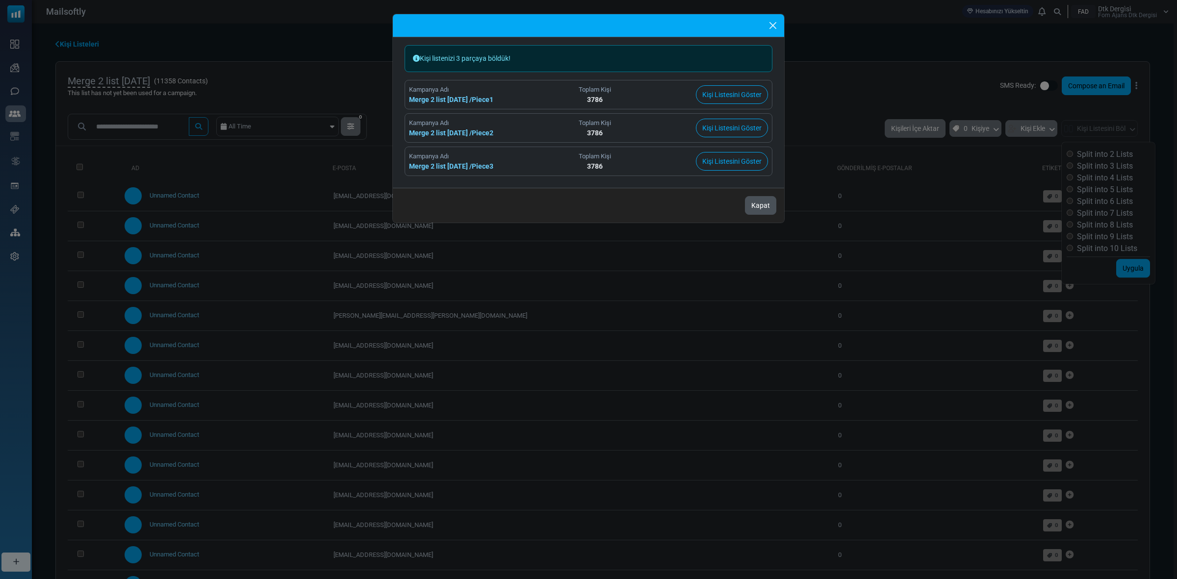
click at [764, 205] on button "Kapat" at bounding box center [760, 205] width 31 height 19
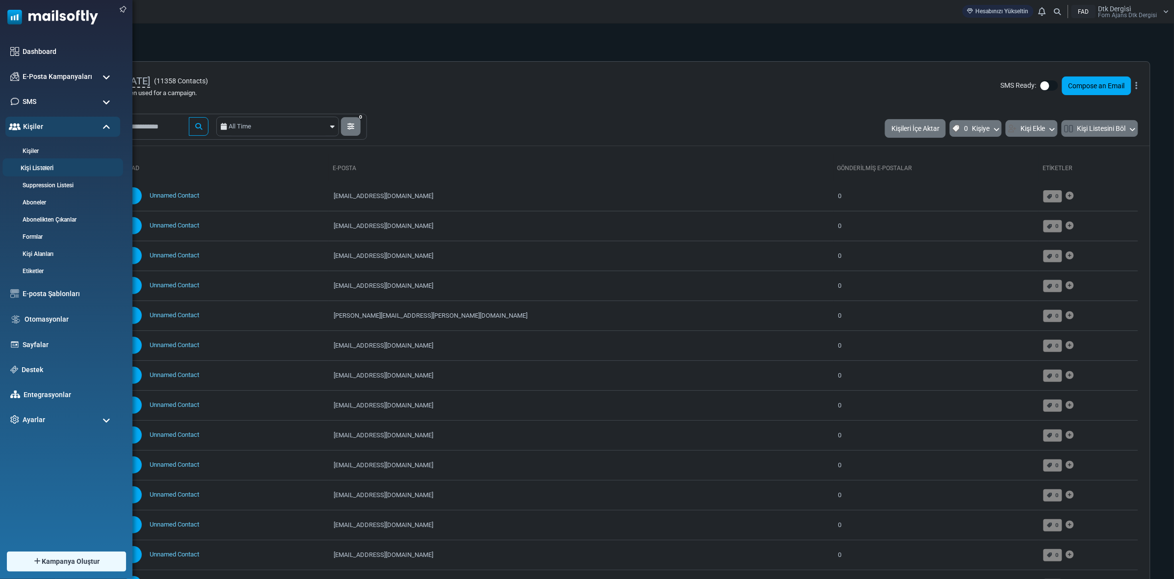
click at [34, 167] on link "Kişi Listeleri" at bounding box center [61, 168] width 118 height 9
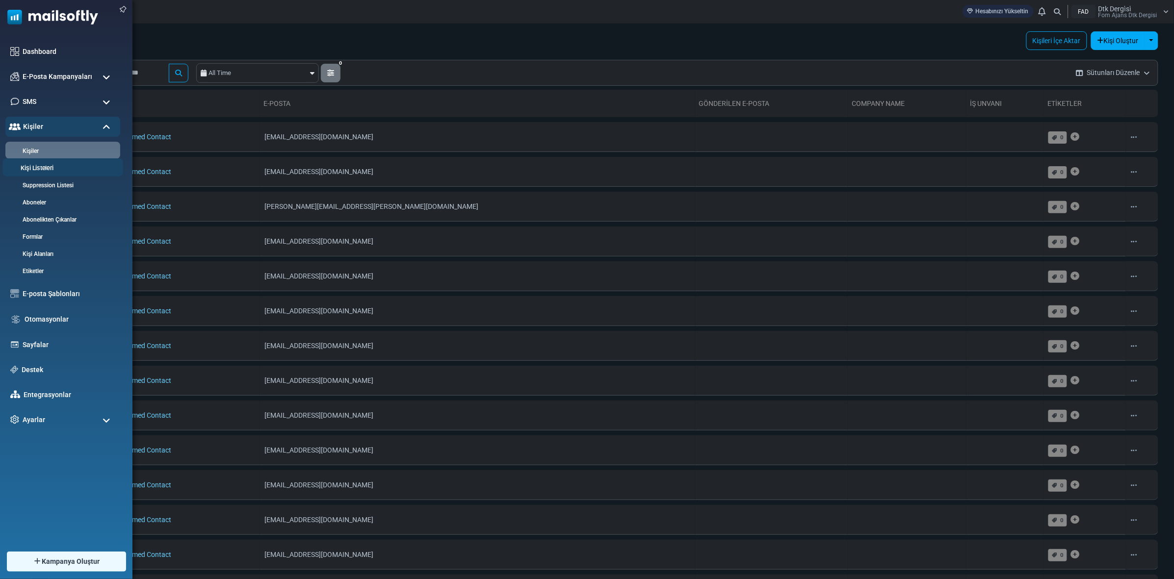
click at [40, 167] on link "Kişi Listeleri" at bounding box center [61, 168] width 118 height 9
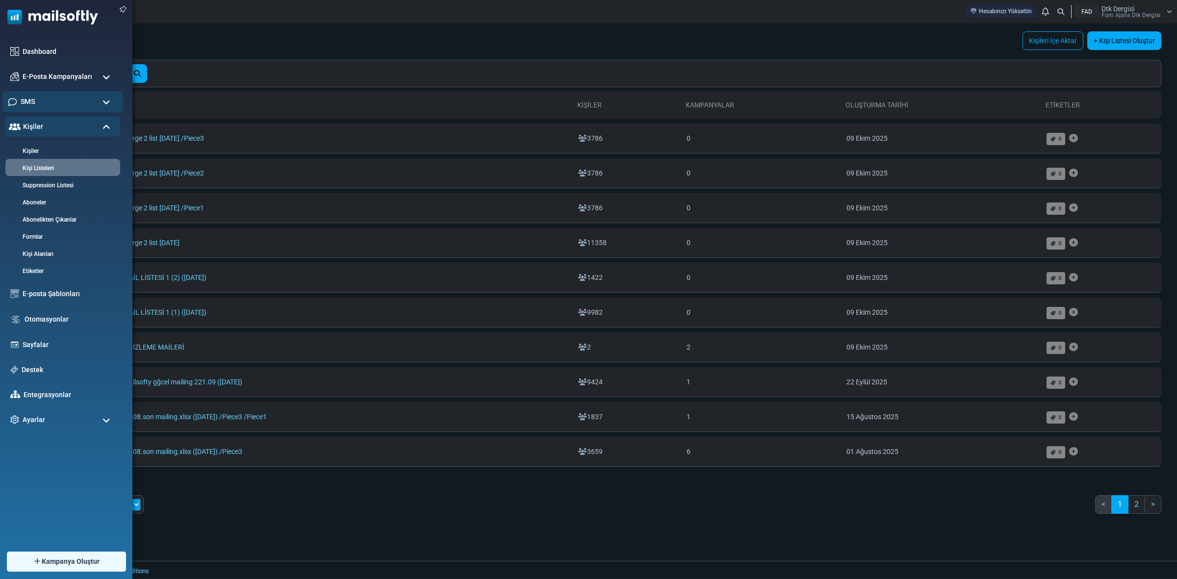
click at [44, 97] on div "SMS" at bounding box center [62, 101] width 121 height 21
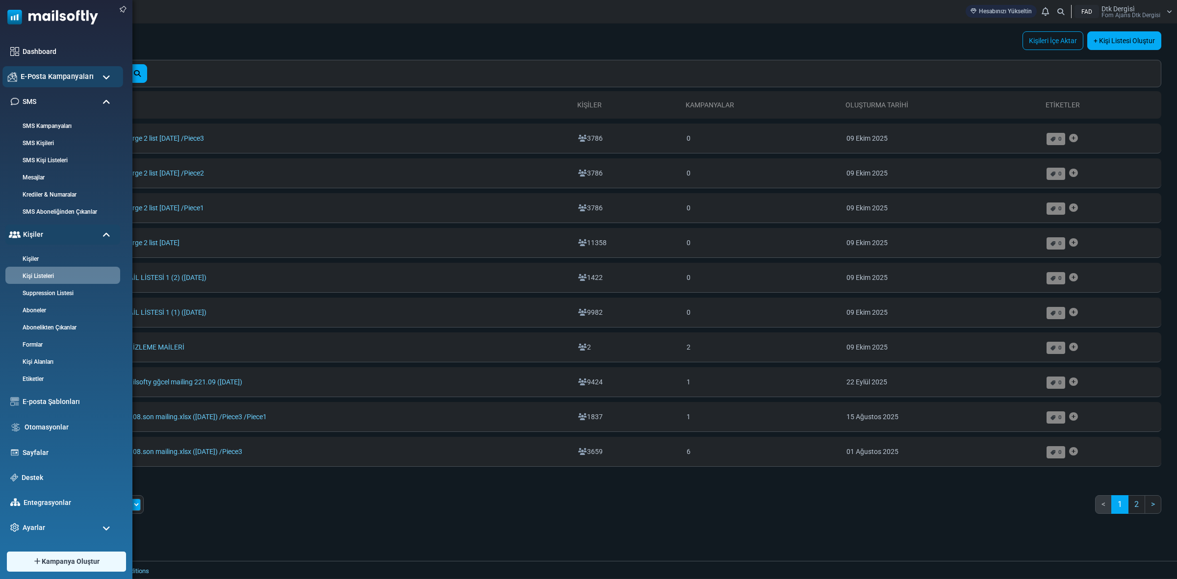
click at [59, 81] on span "E-Posta Kampanyaları" at bounding box center [57, 76] width 73 height 11
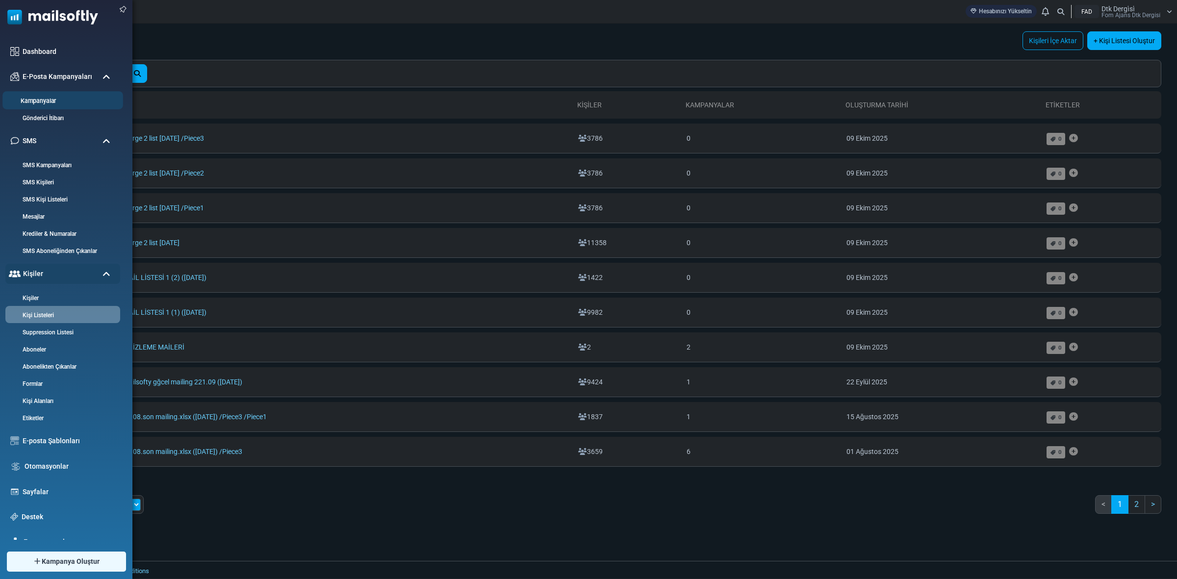
click at [54, 98] on link "Kampanyalar" at bounding box center [61, 101] width 118 height 9
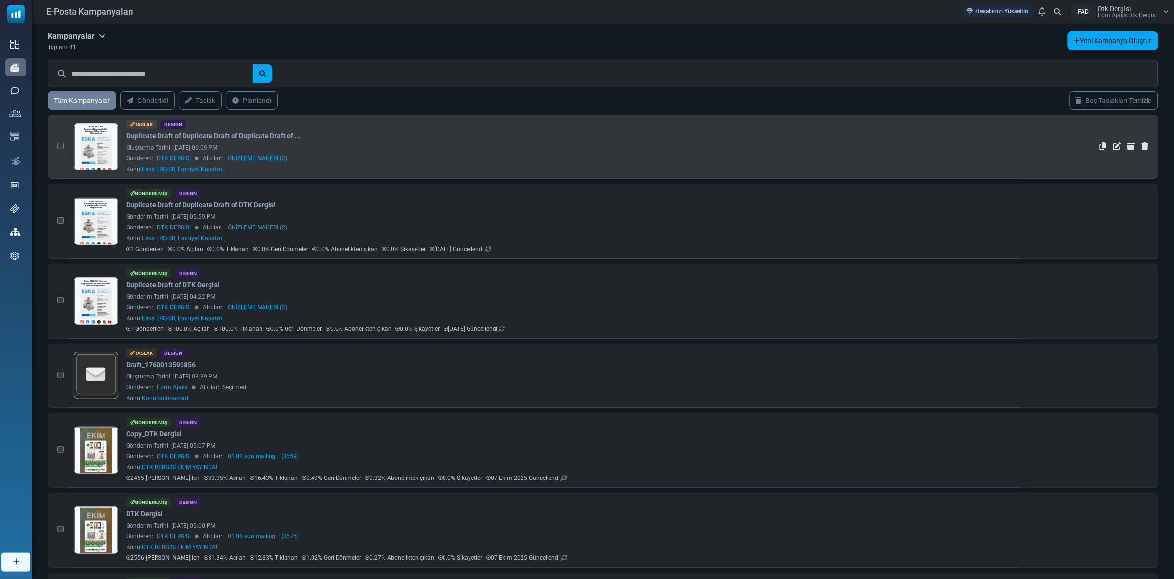
click at [99, 138] on link at bounding box center [96, 174] width 44 height 101
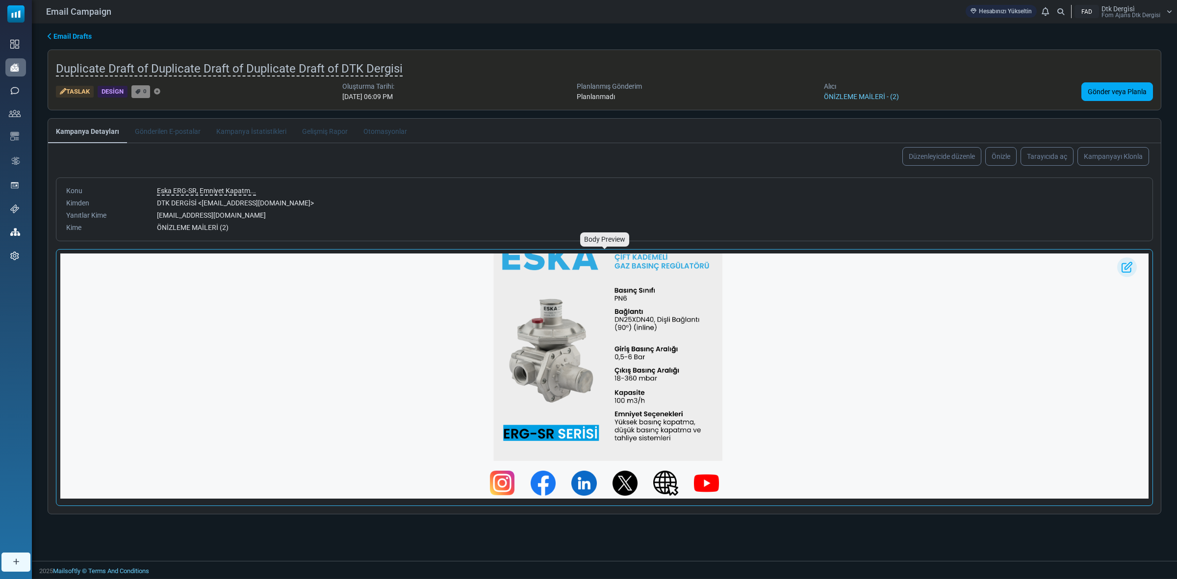
scroll to position [109, 0]
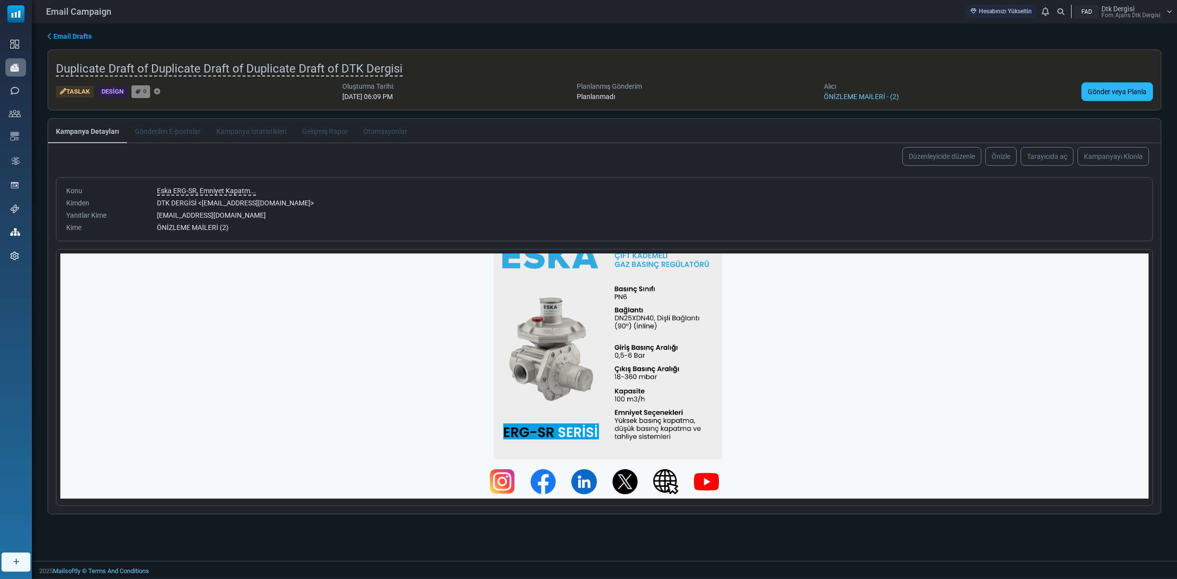
click at [1131, 89] on link "Gönder veya Planla" at bounding box center [1118, 91] width 72 height 19
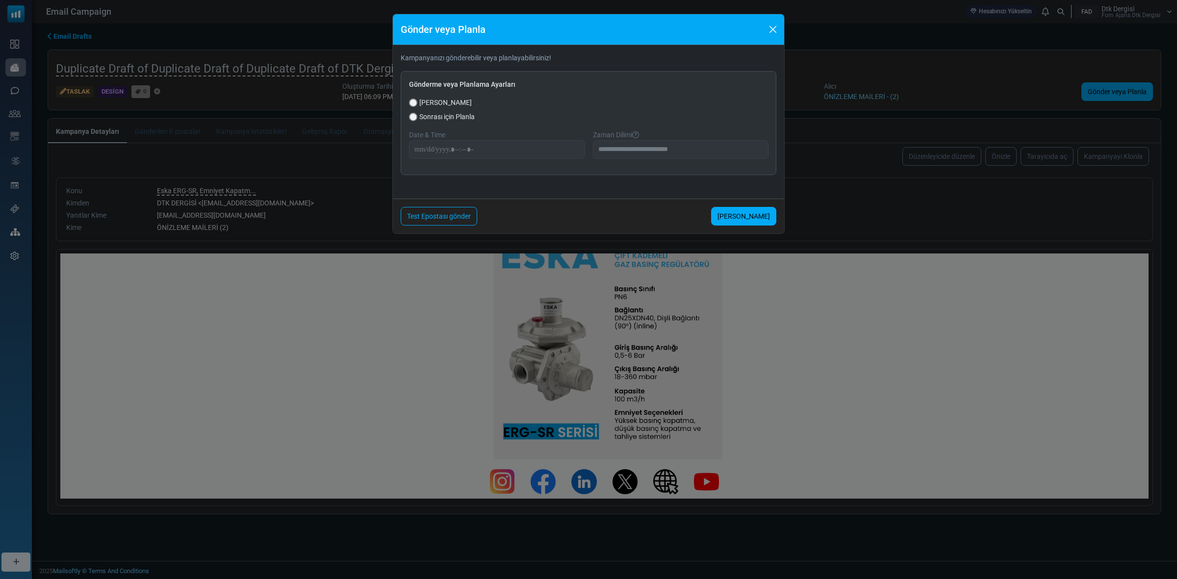
click at [857, 185] on div "**********" at bounding box center [588, 289] width 1177 height 579
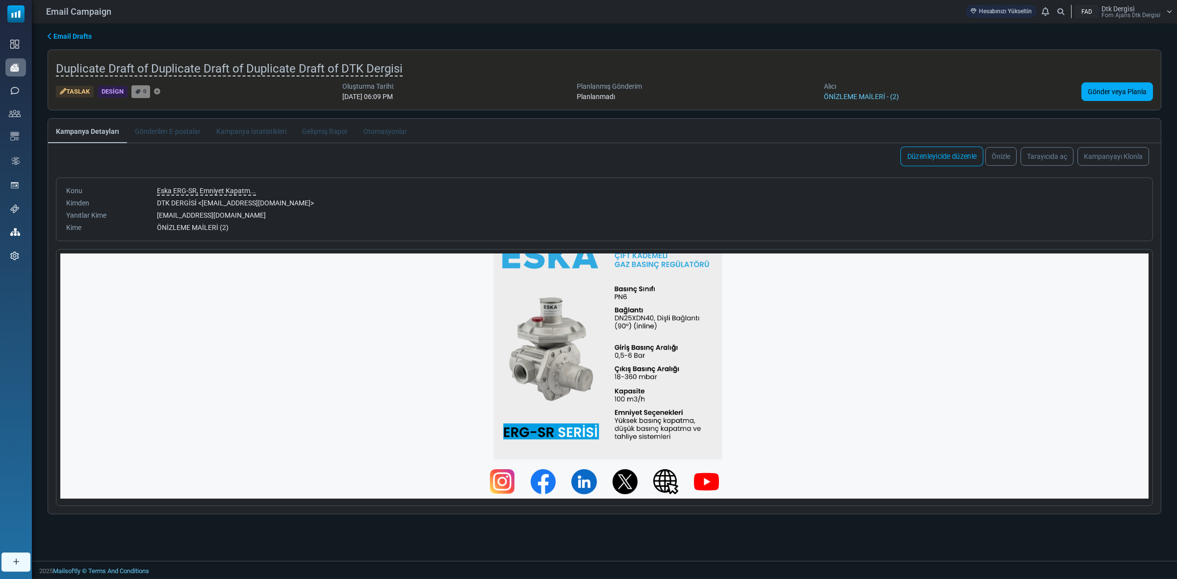
click at [921, 160] on link "Düzenleyicide düzenle" at bounding box center [942, 157] width 83 height 20
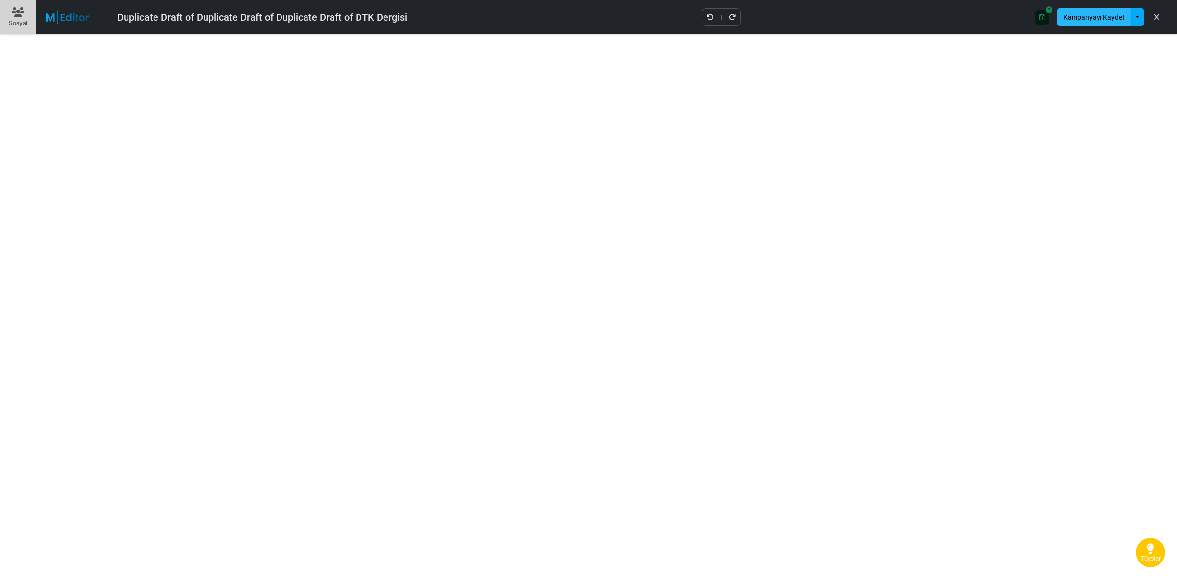
click at [1090, 18] on button "Kampanyayı Kaydet" at bounding box center [1094, 17] width 74 height 19
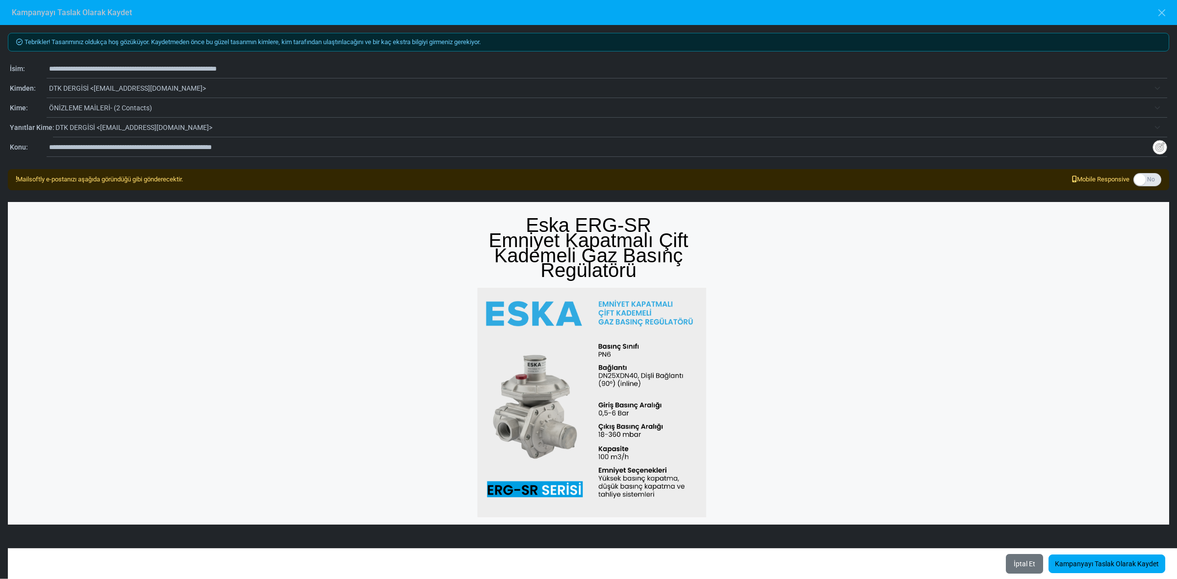
click at [164, 104] on span "ÖNİZLEME MAİLERİ- (2 Contacts)" at bounding box center [599, 108] width 1101 height 12
click at [126, 65] on input "**********" at bounding box center [608, 68] width 1119 height 19
drag, startPoint x: 214, startPoint y: 69, endPoint x: 5, endPoint y: 72, distance: 209.5
click at [5, 72] on div "**********" at bounding box center [588, 302] width 1177 height 554
type input "**********"
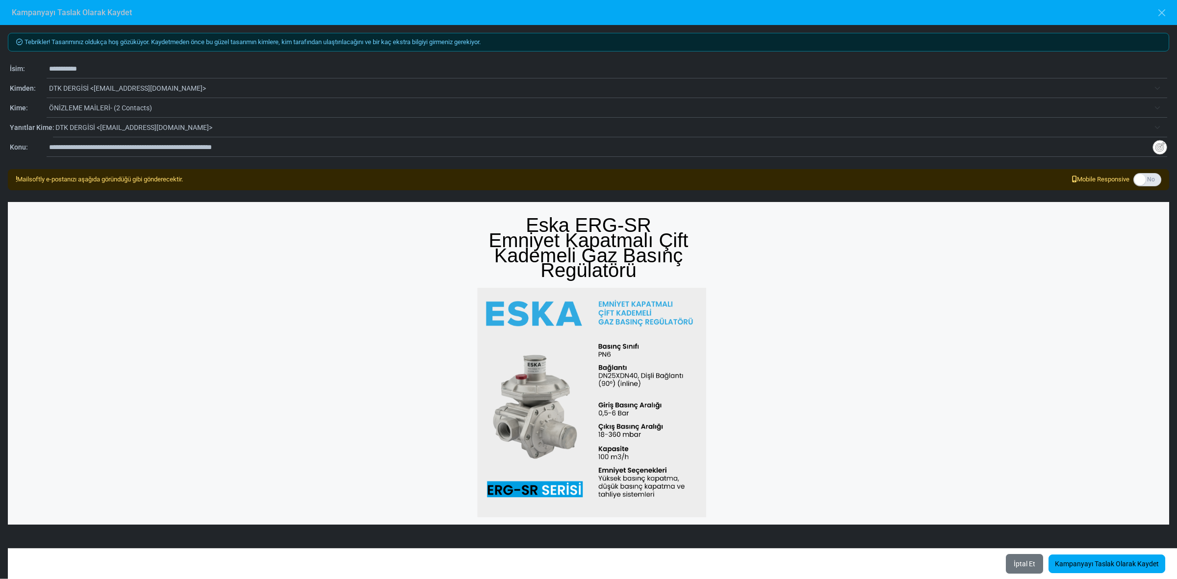
click at [133, 106] on span "ÖNİZLEME MAİLERİ- (2 Contacts)" at bounding box center [599, 108] width 1101 height 12
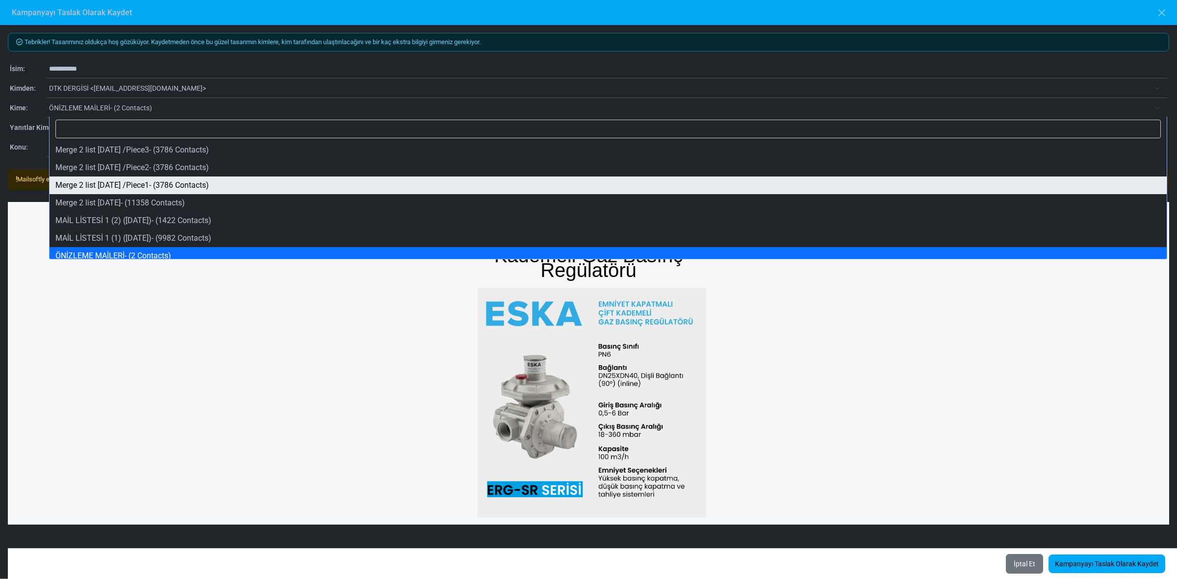
select select "*****"
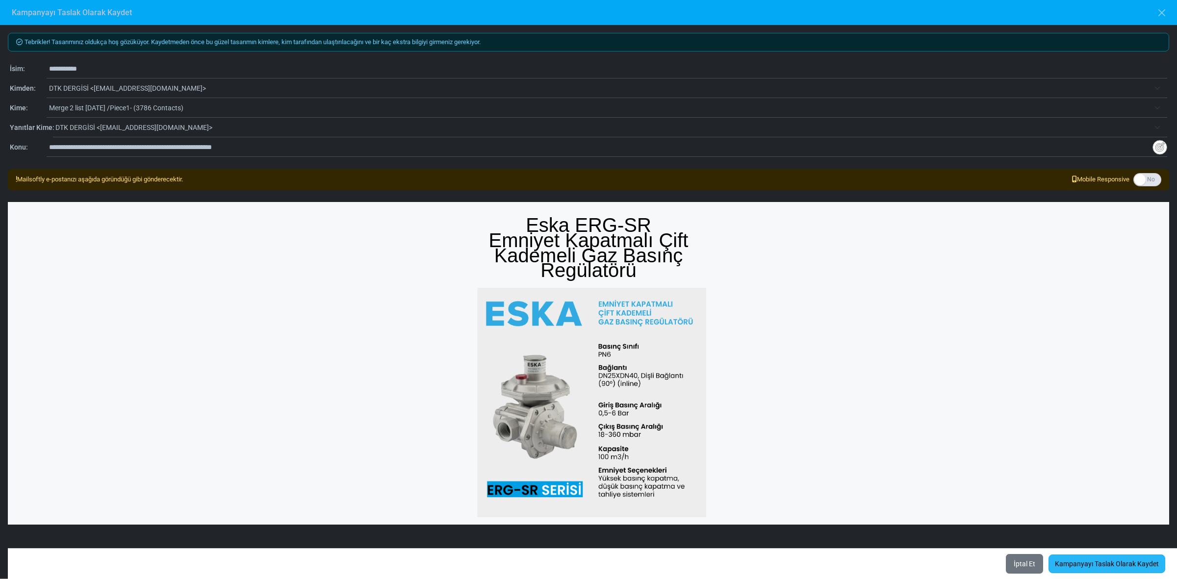
click at [1090, 558] on link "Kampanyayı Taslak Olarak Kaydet" at bounding box center [1107, 564] width 117 height 19
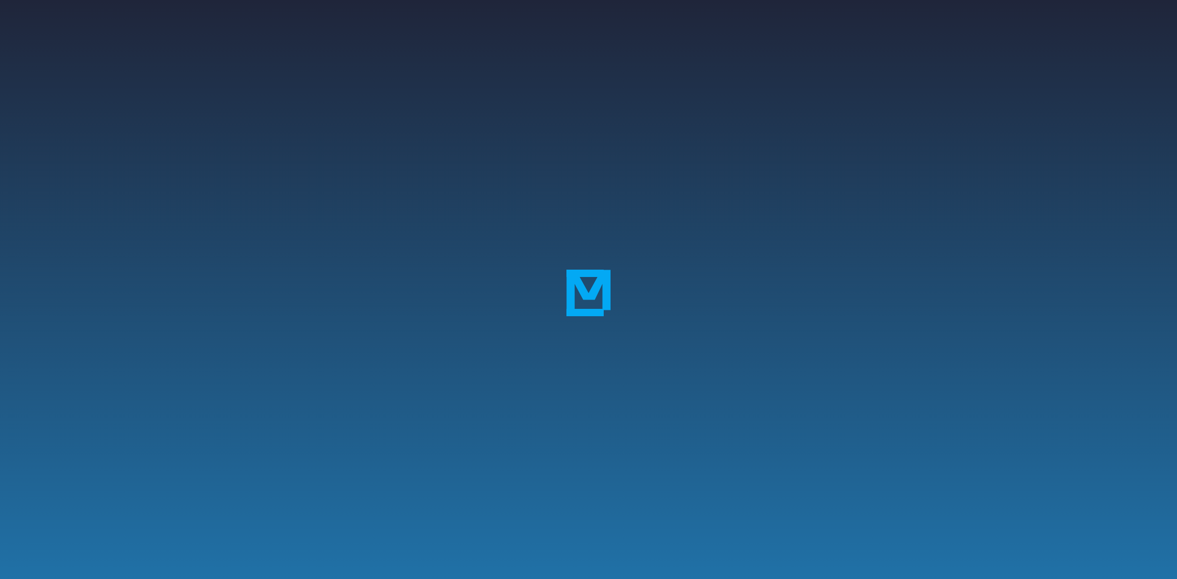
select select "**********"
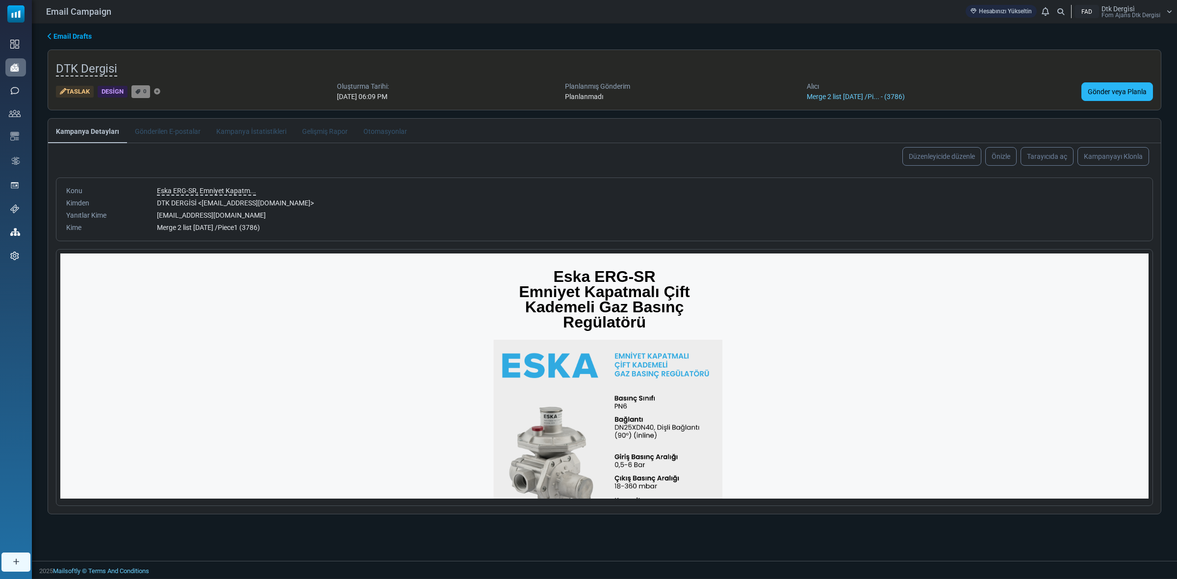
click at [1101, 89] on link "Gönder veya Planla" at bounding box center [1118, 91] width 72 height 19
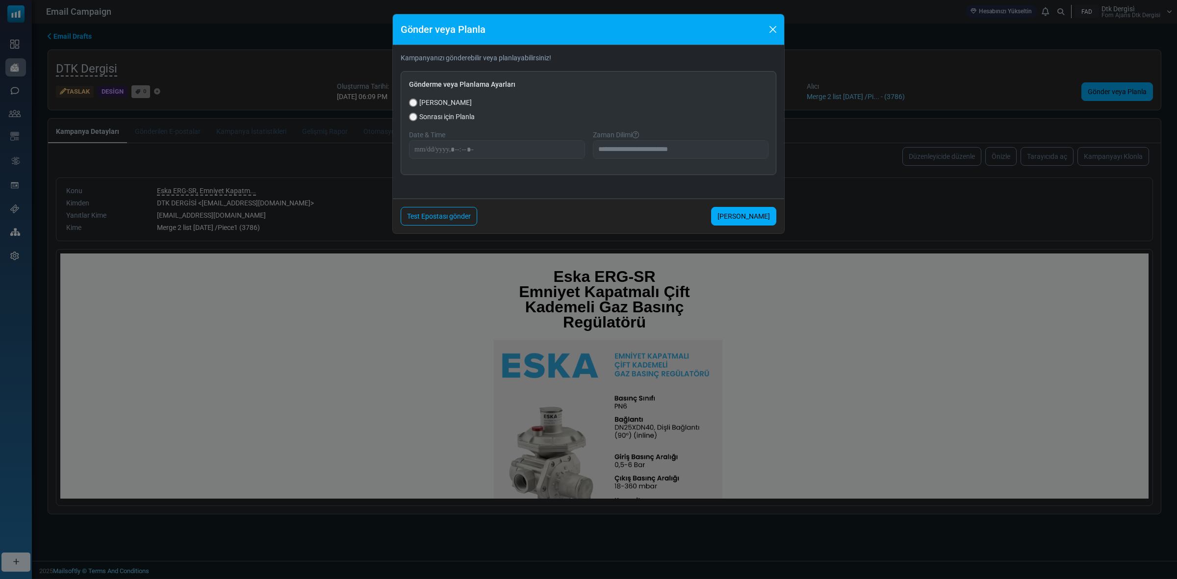
click at [448, 116] on span "Sonrası için Planla" at bounding box center [446, 117] width 55 height 10
click at [485, 148] on input "datetime-local" at bounding box center [497, 149] width 176 height 19
click at [489, 149] on input "datetime-local" at bounding box center [497, 149] width 176 height 19
click at [465, 148] on input "datetime-local" at bounding box center [497, 149] width 176 height 19
click at [459, 150] on input "datetime-local" at bounding box center [497, 149] width 176 height 19
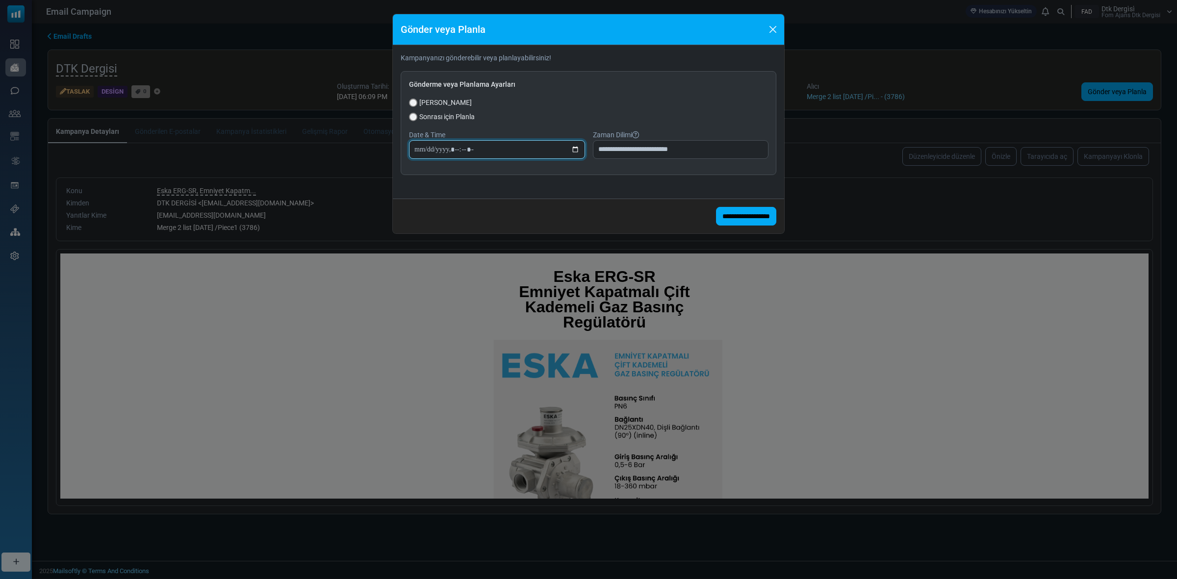
click at [457, 150] on input "datetime-local" at bounding box center [497, 149] width 176 height 19
click at [613, 146] on select "**********" at bounding box center [681, 149] width 176 height 19
click at [613, 147] on select "**********" at bounding box center [681, 149] width 176 height 19
click at [454, 150] on input "datetime-local" at bounding box center [497, 149] width 176 height 19
type input "**********"
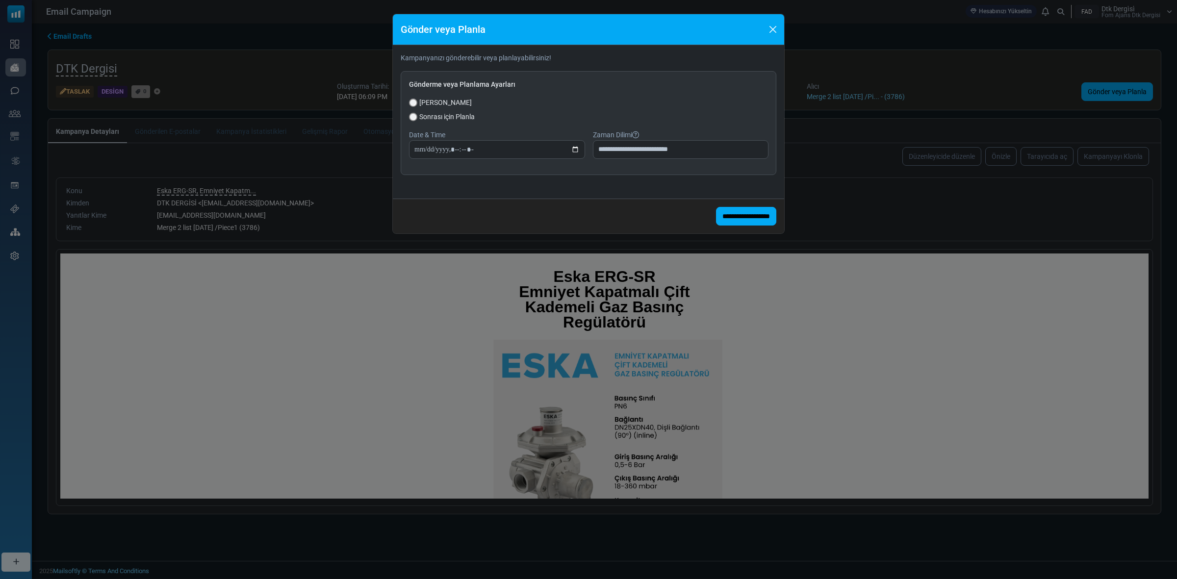
click at [532, 162] on div "**********" at bounding box center [589, 123] width 376 height 104
click at [724, 219] on input "**********" at bounding box center [746, 216] width 60 height 19
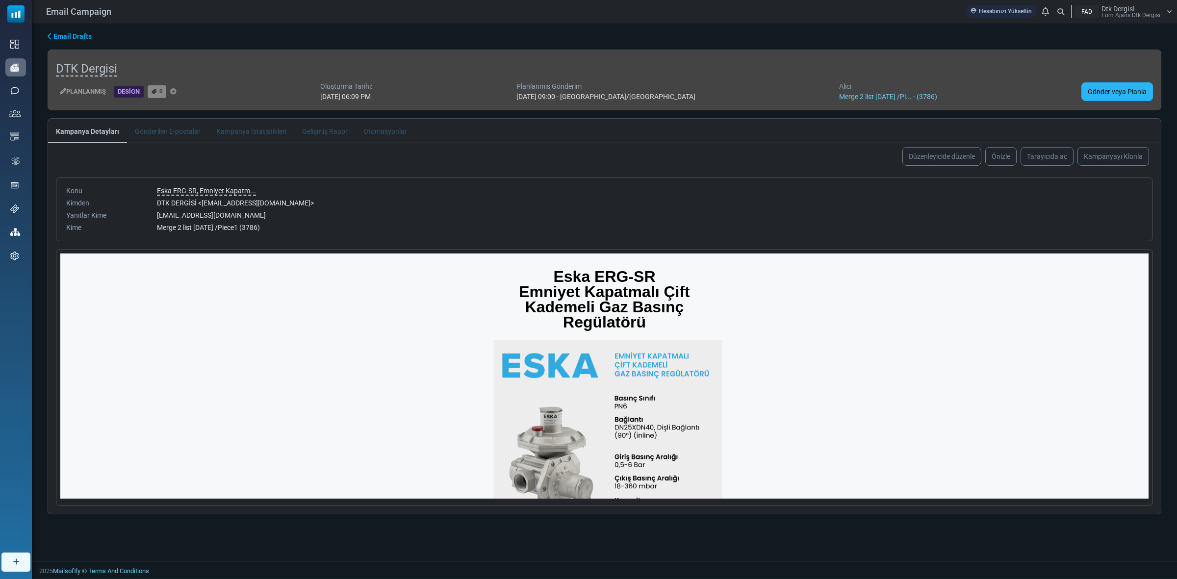
click at [1112, 86] on link "Gönder veya Planla" at bounding box center [1118, 91] width 72 height 19
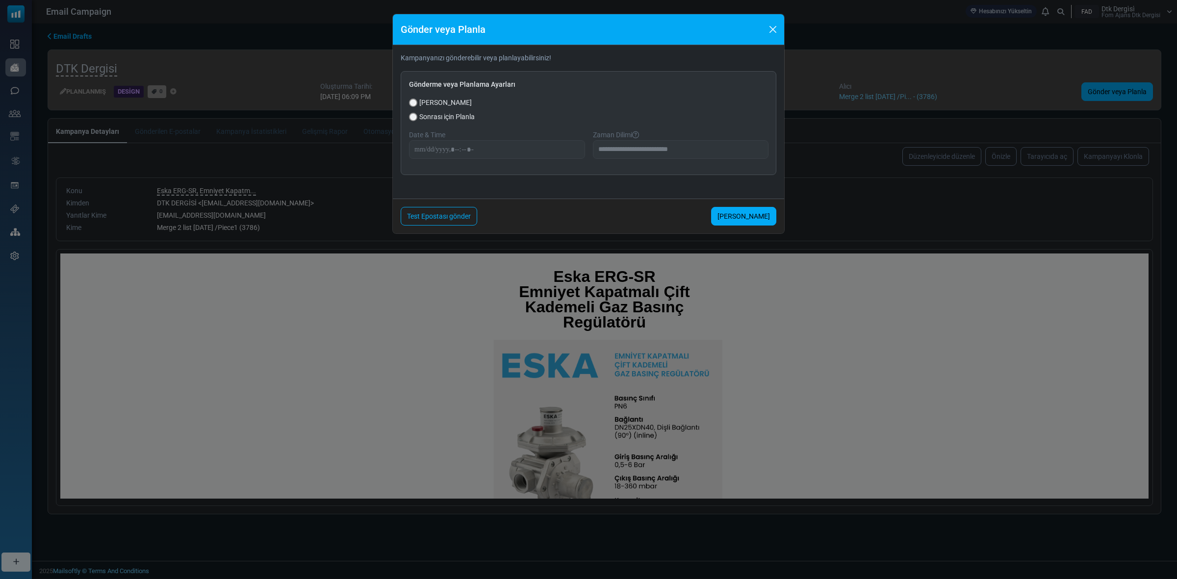
click at [589, 220] on div "Test Epostası gönder Şimdi Gönder" at bounding box center [588, 216] width 391 height 35
click at [773, 26] on button "Close" at bounding box center [773, 29] width 15 height 15
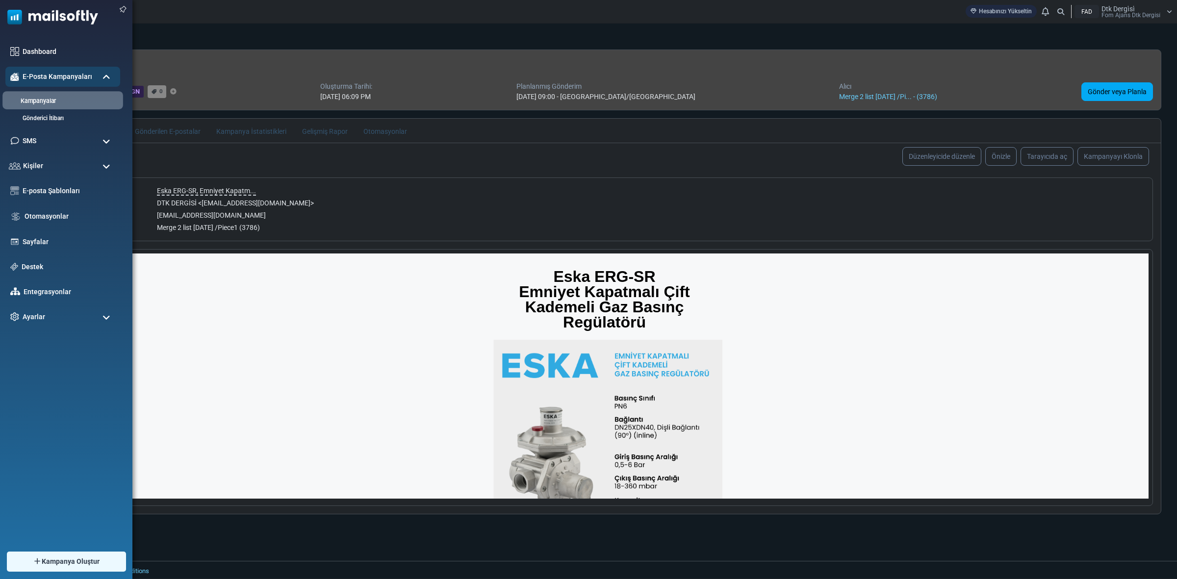
click at [52, 99] on link "Kampanyalar" at bounding box center [61, 101] width 118 height 9
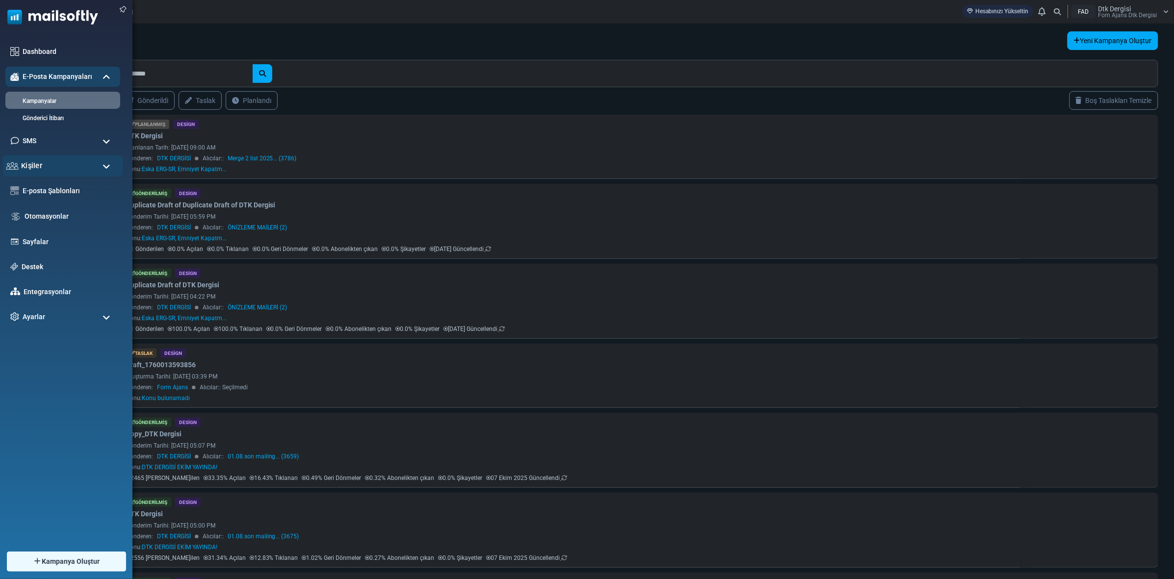
click at [58, 166] on div "Kişiler" at bounding box center [62, 166] width 121 height 21
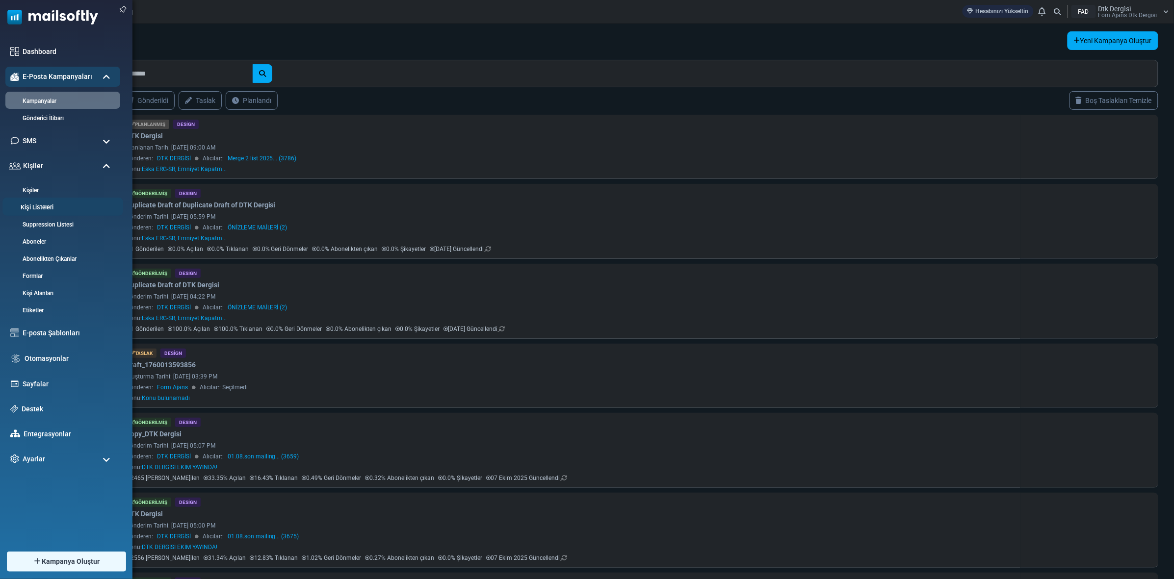
click at [34, 207] on link "Kişi Listeleri" at bounding box center [61, 207] width 118 height 9
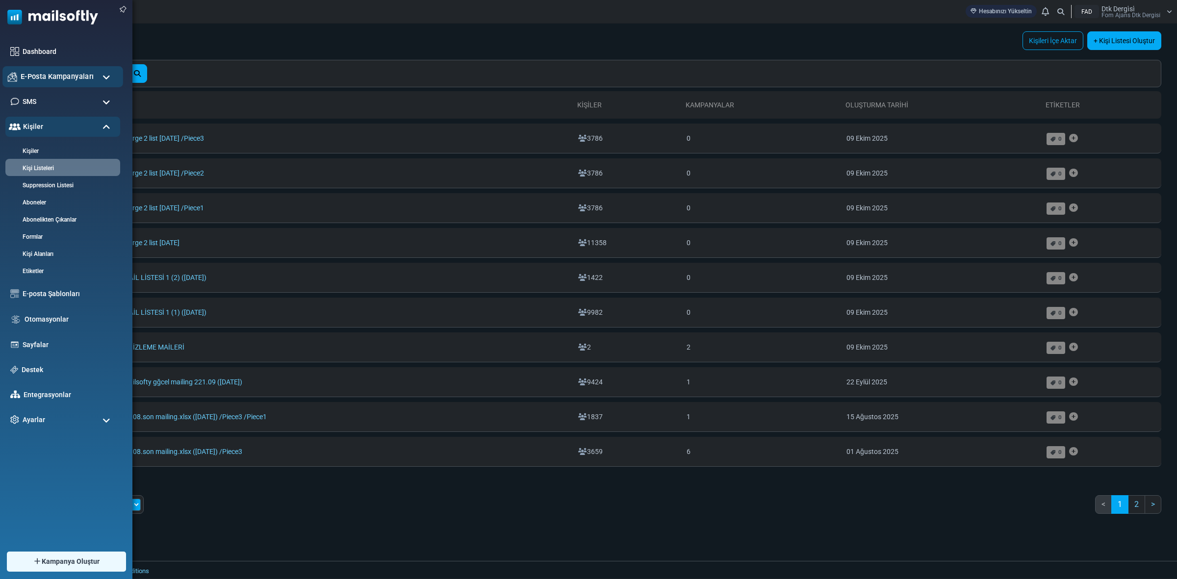
click at [52, 77] on span "E-Posta Kampanyaları" at bounding box center [57, 76] width 73 height 11
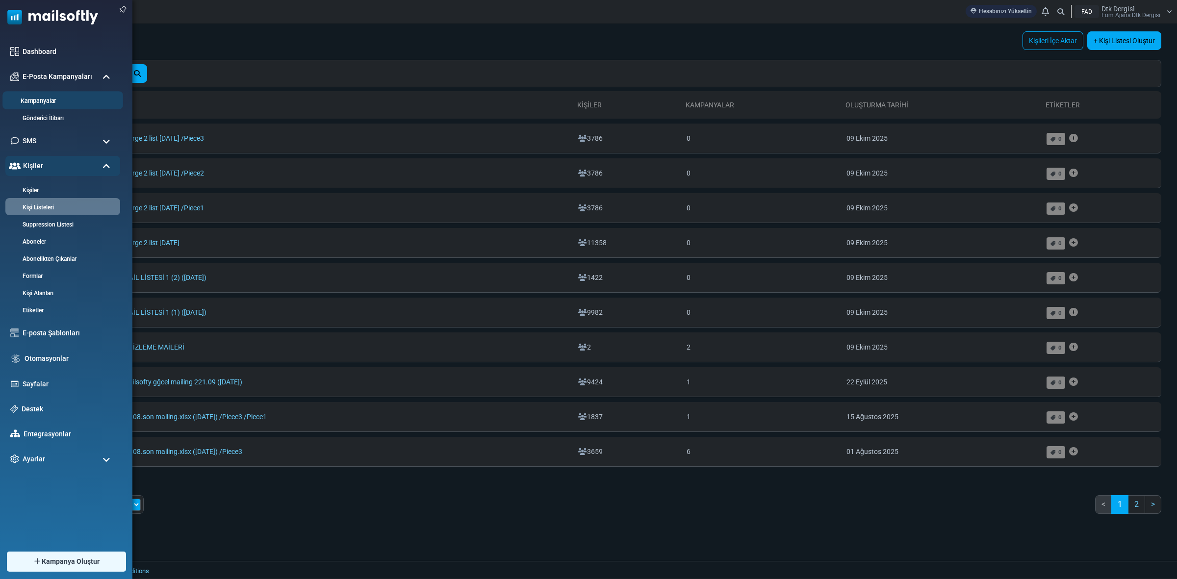
click at [44, 102] on link "Kampanyalar" at bounding box center [61, 101] width 118 height 9
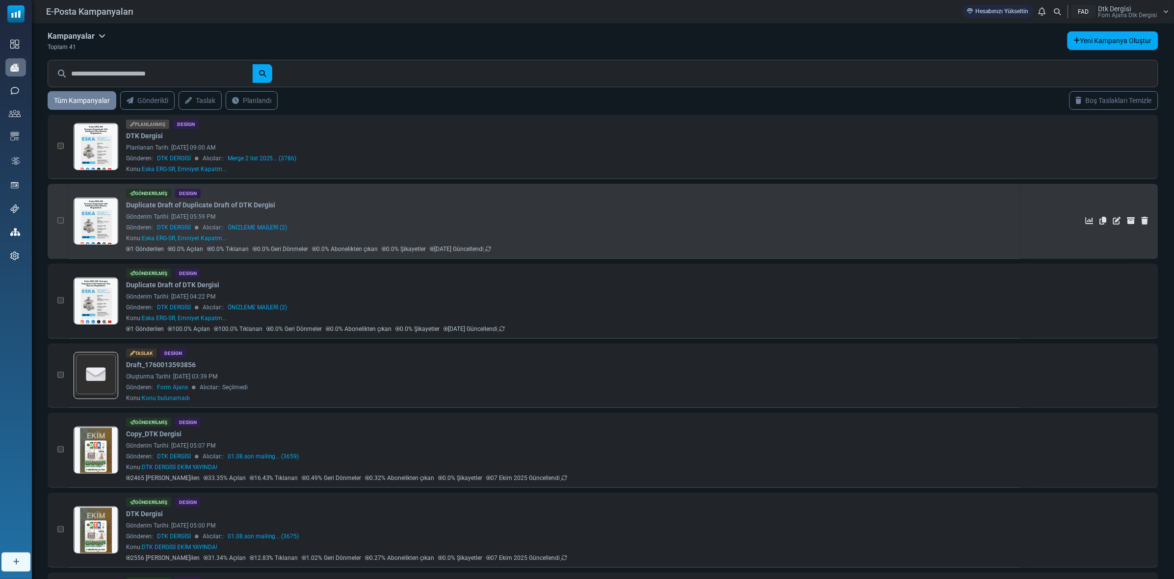
click at [102, 206] on link at bounding box center [96, 248] width 44 height 101
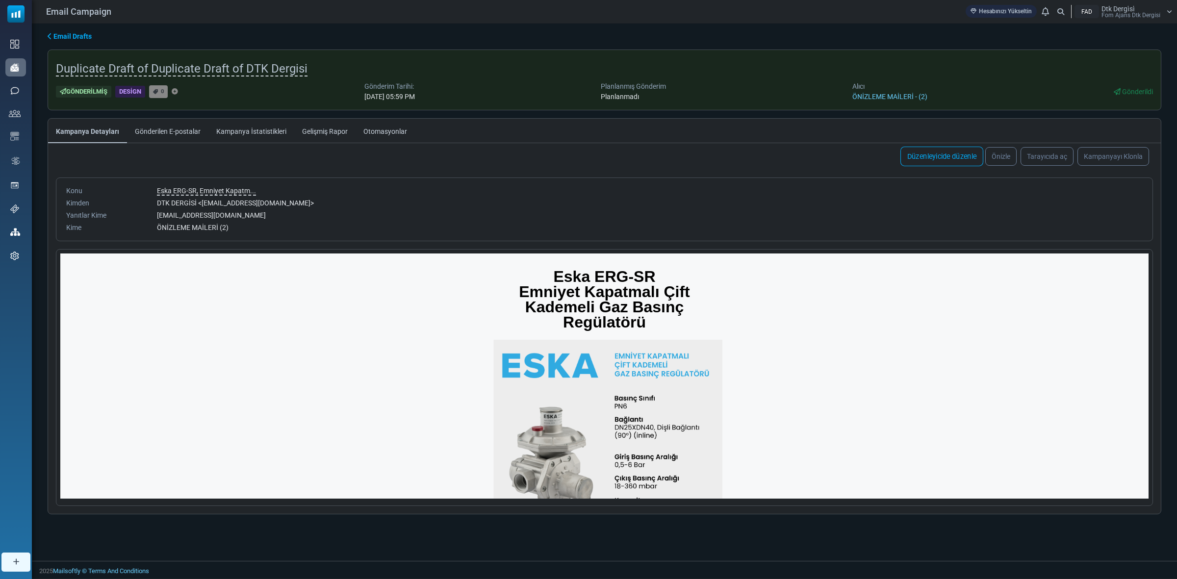
click at [931, 160] on link "Düzenleyicide düzenle" at bounding box center [942, 157] width 83 height 20
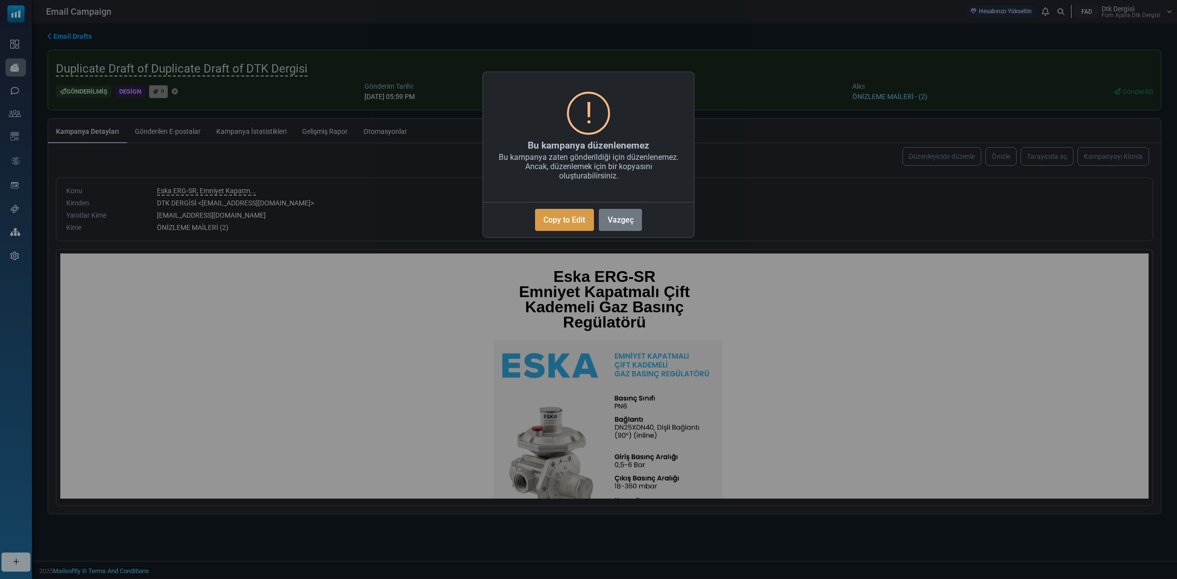
click at [566, 216] on button "Copy to Edit" at bounding box center [564, 220] width 59 height 22
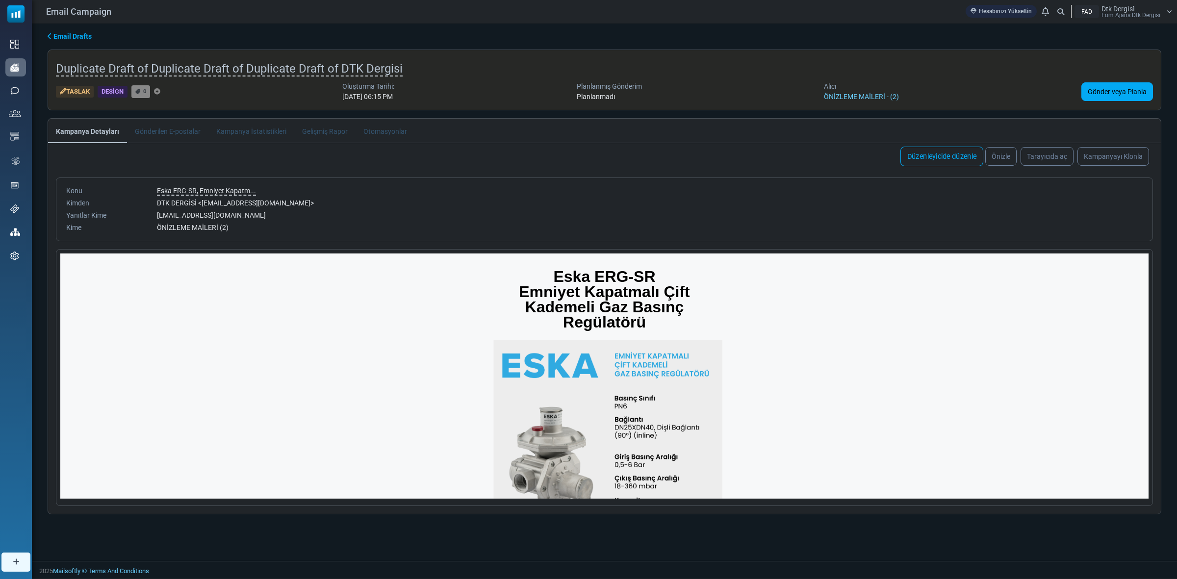
click at [938, 160] on link "Düzenleyicide düzenle" at bounding box center [942, 157] width 83 height 20
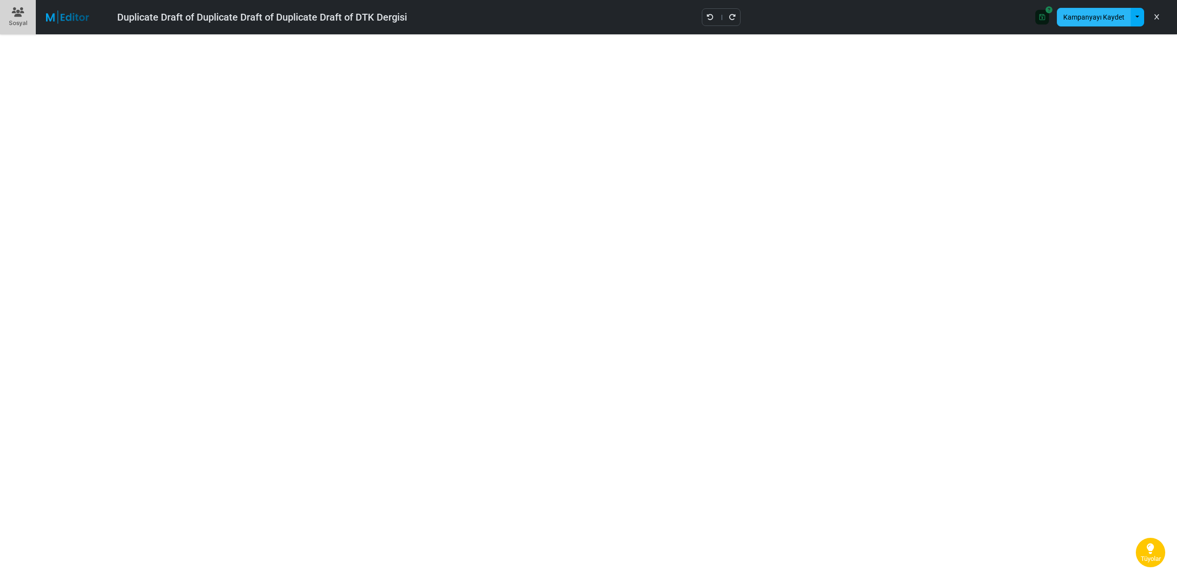
click at [1096, 20] on button "Kampanyayı Kaydet" at bounding box center [1094, 17] width 74 height 19
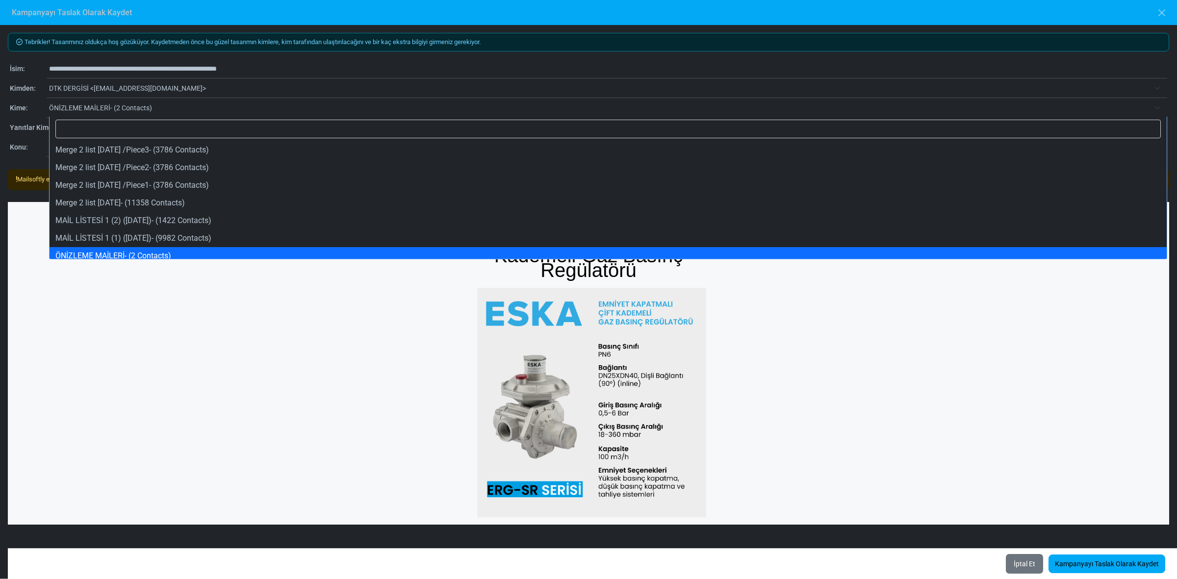
click at [107, 107] on span "ÖNİZLEME MAİLERİ- (2 Contacts)" at bounding box center [599, 108] width 1101 height 12
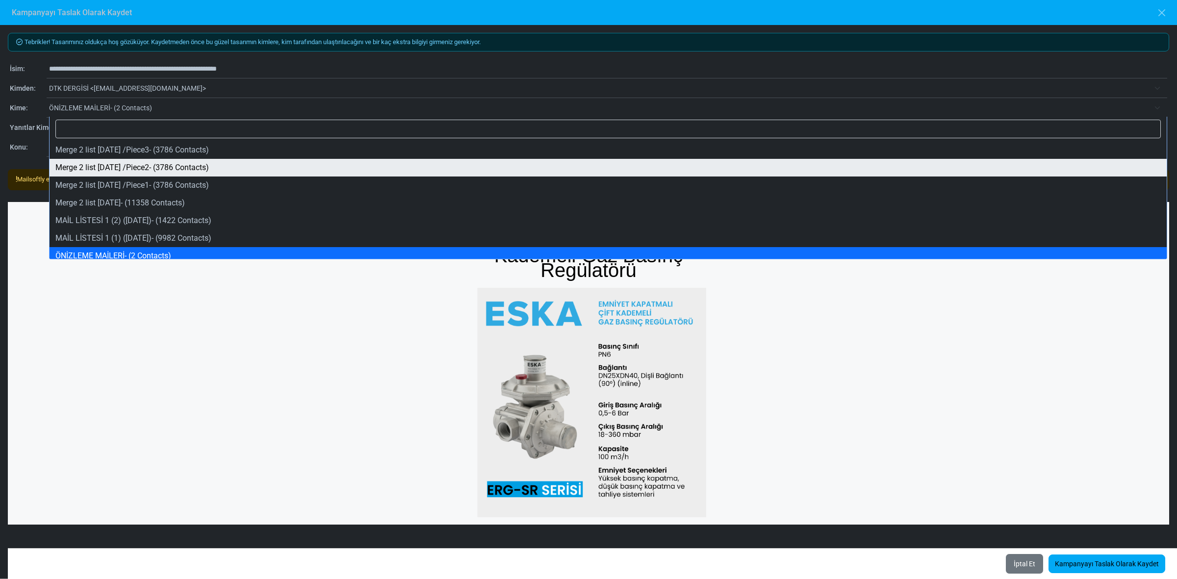
select select "*****"
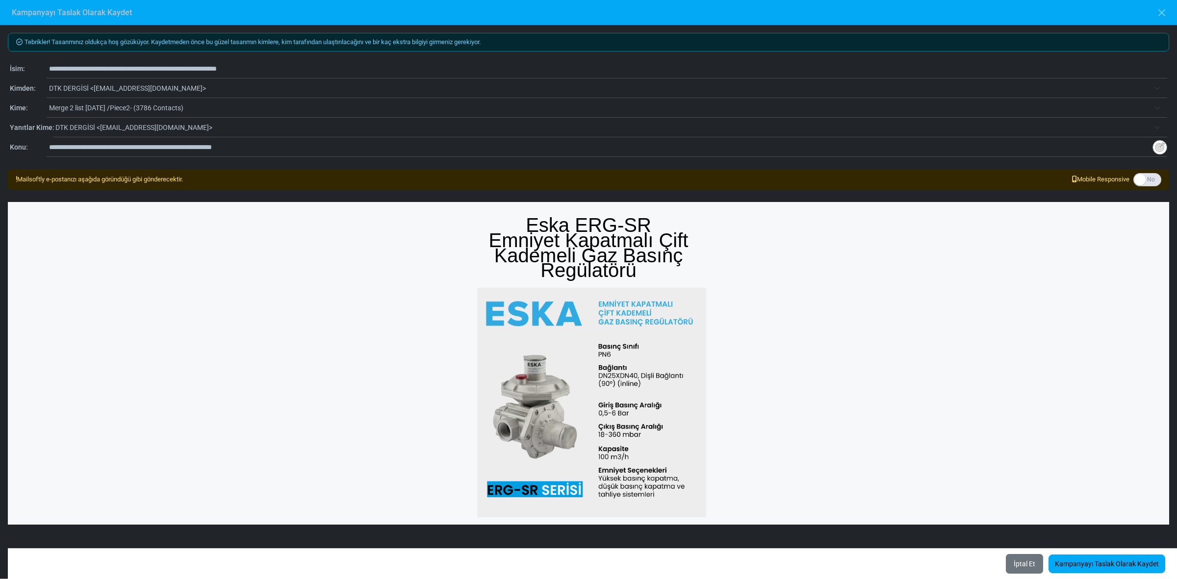
drag, startPoint x: 213, startPoint y: 69, endPoint x: 0, endPoint y: 62, distance: 213.5
click at [0, 62] on div "**********" at bounding box center [588, 302] width 1177 height 554
type input "**********"
click at [1101, 562] on link "Kampanyayı Taslak Olarak Kaydet" at bounding box center [1107, 564] width 117 height 19
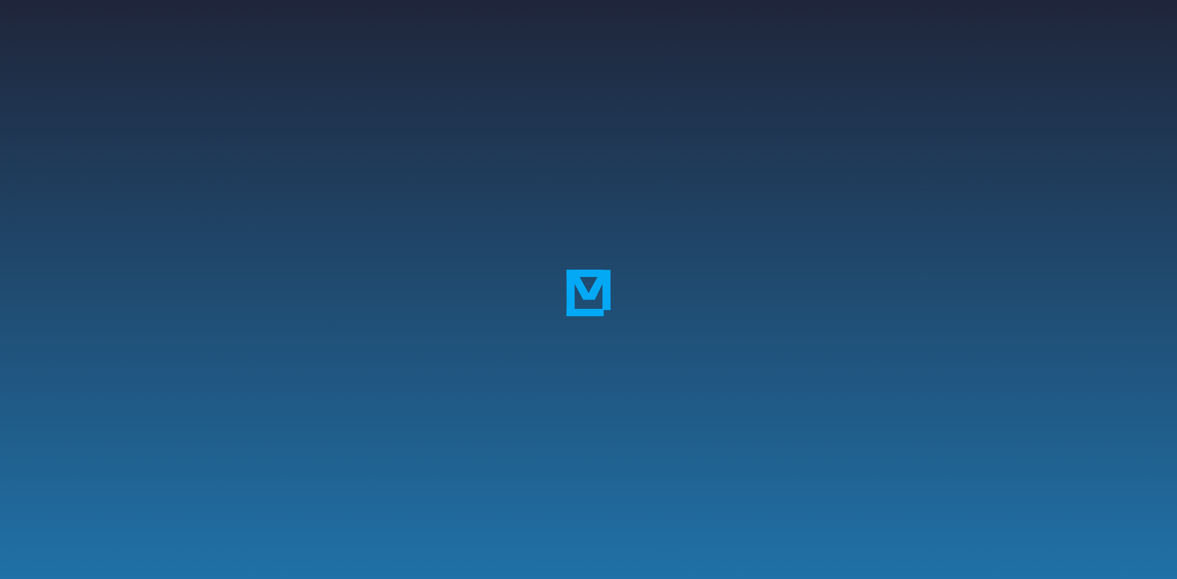
select select "**********"
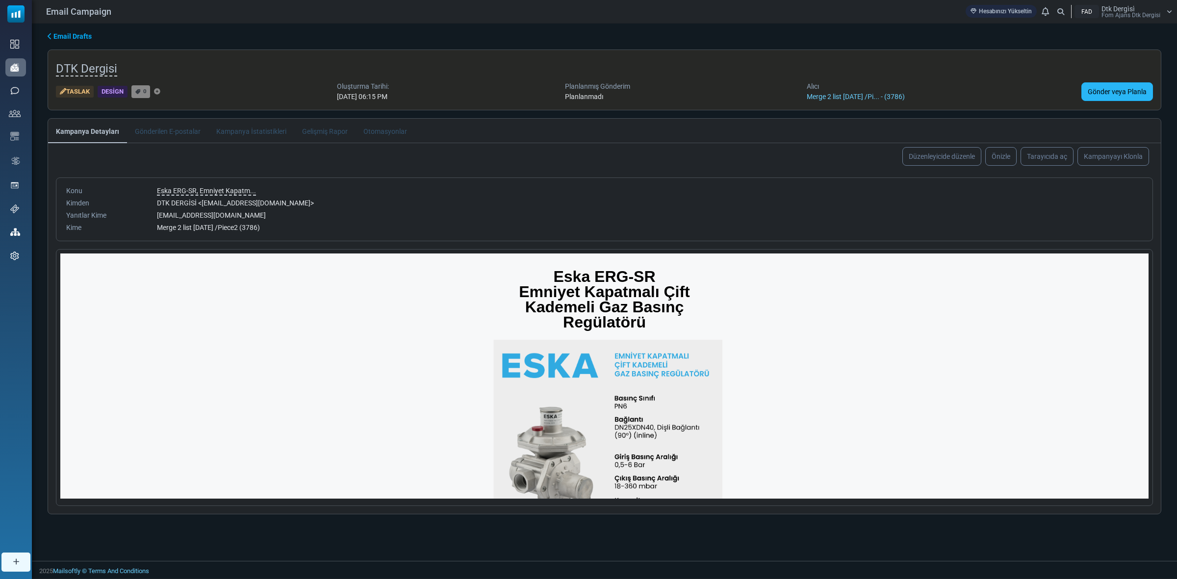
click at [1107, 88] on link "Gönder veya Planla" at bounding box center [1118, 91] width 72 height 19
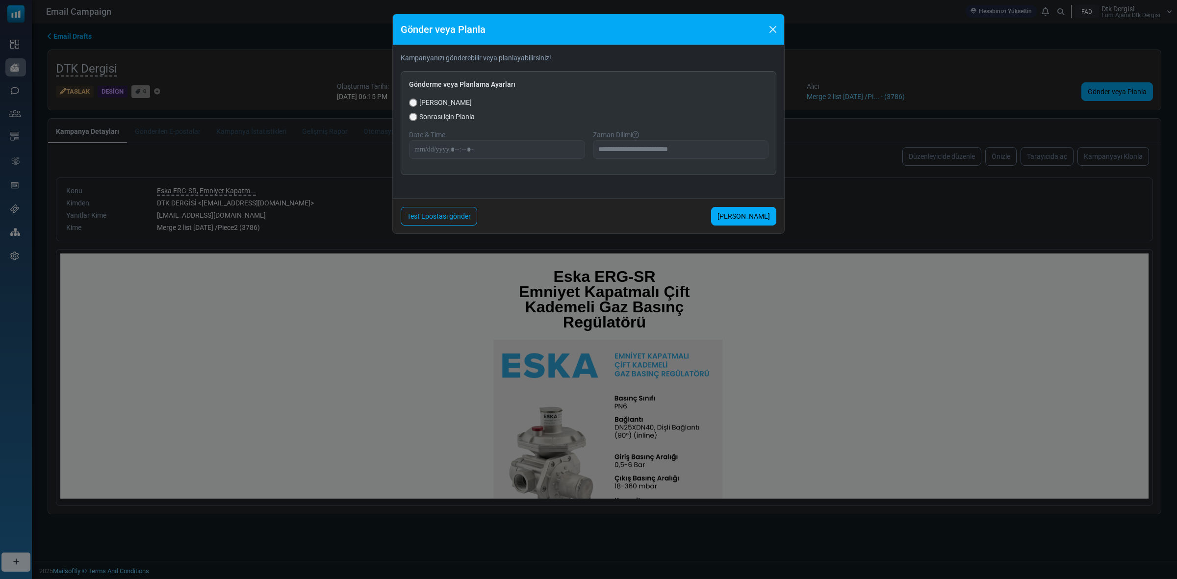
click at [433, 120] on span "Sonrası için Planla" at bounding box center [446, 117] width 55 height 10
click at [422, 148] on input "datetime-local" at bounding box center [497, 149] width 176 height 19
click at [464, 147] on input "datetime-local" at bounding box center [497, 149] width 176 height 19
click at [457, 147] on input "datetime-local" at bounding box center [497, 149] width 176 height 19
type input "**********"
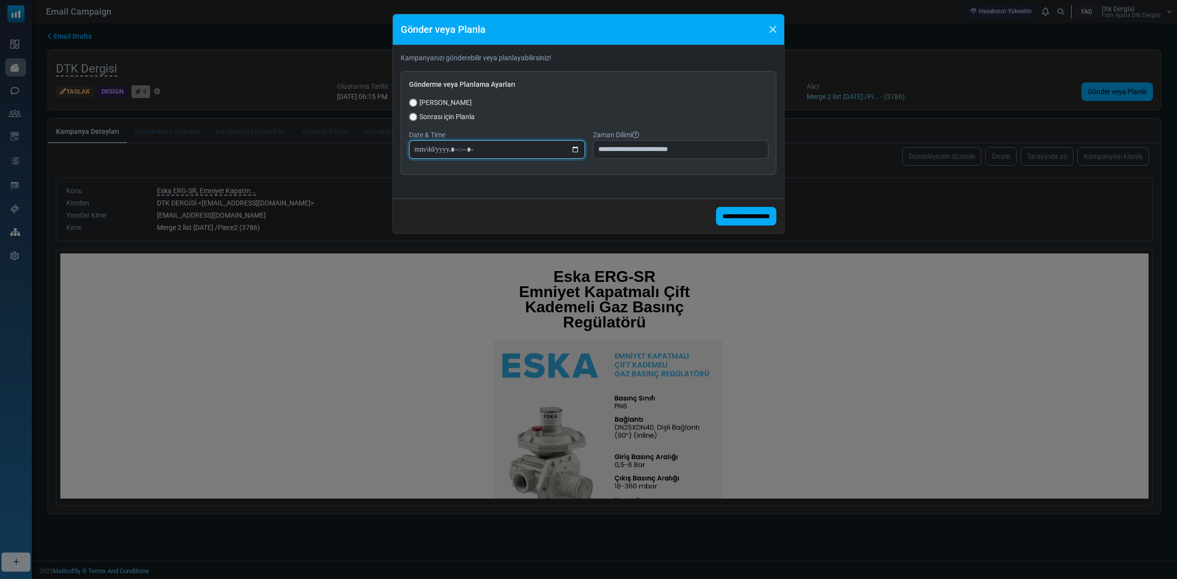
click at [457, 149] on input "datetime-local" at bounding box center [497, 149] width 176 height 19
click at [636, 191] on form "**********" at bounding box center [588, 139] width 391 height 188
click at [489, 154] on input "datetime-local" at bounding box center [497, 149] width 176 height 19
click at [479, 151] on input "datetime-local" at bounding box center [497, 149] width 176 height 19
drag, startPoint x: 469, startPoint y: 150, endPoint x: 464, endPoint y: 148, distance: 5.6
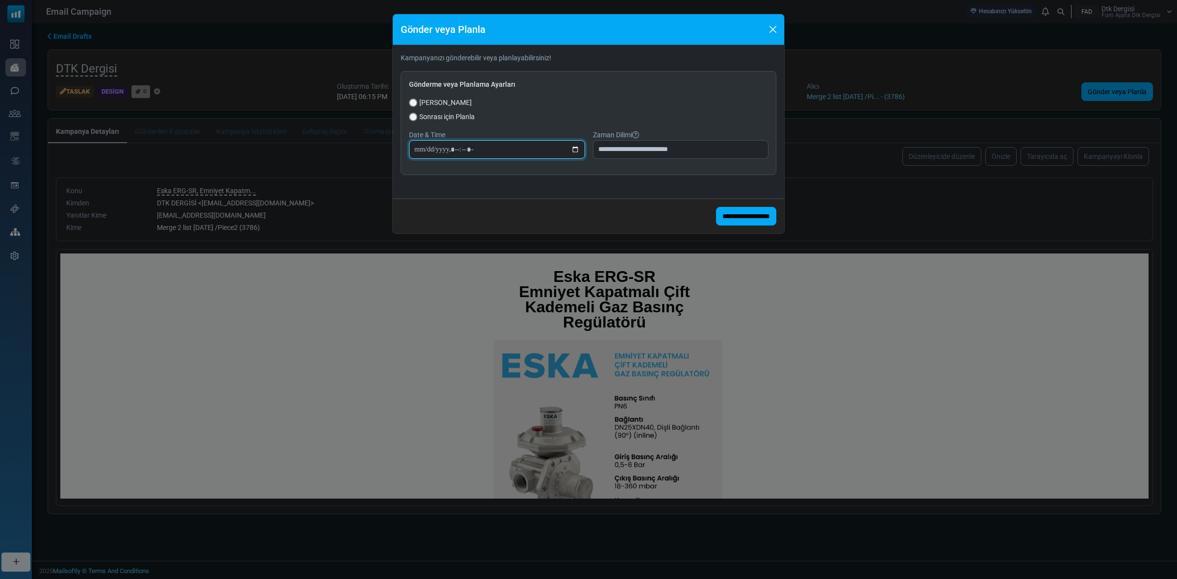
click at [468, 149] on input "datetime-local" at bounding box center [497, 149] width 176 height 19
click at [463, 149] on input "datetime-local" at bounding box center [497, 149] width 176 height 19
type input "**********"
click at [616, 167] on div "**********" at bounding box center [589, 123] width 376 height 104
click at [721, 219] on input "**********" at bounding box center [746, 216] width 60 height 19
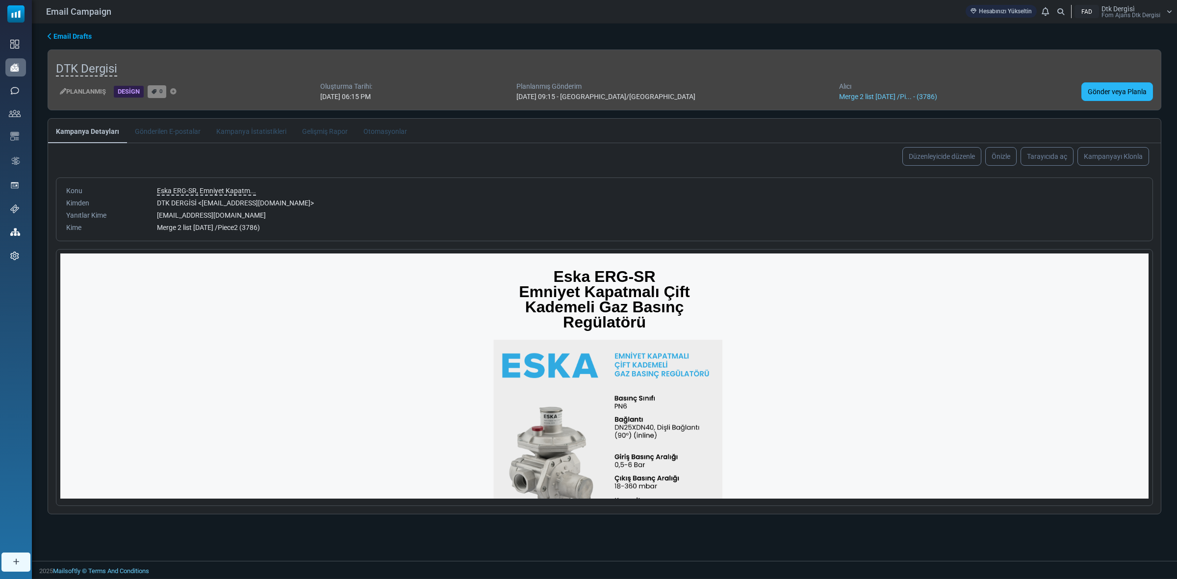
click at [1121, 92] on link "Gönder veya Planla" at bounding box center [1118, 91] width 72 height 19
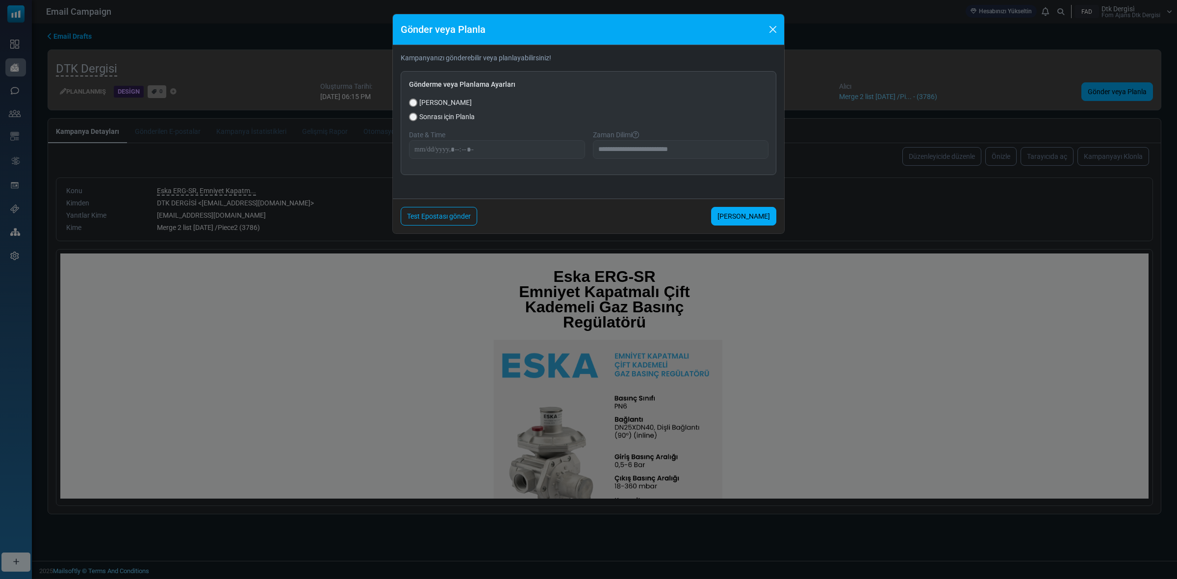
click at [769, 21] on div "Gönder veya Planla" at bounding box center [588, 29] width 391 height 31
click at [770, 25] on button "Close" at bounding box center [773, 29] width 15 height 15
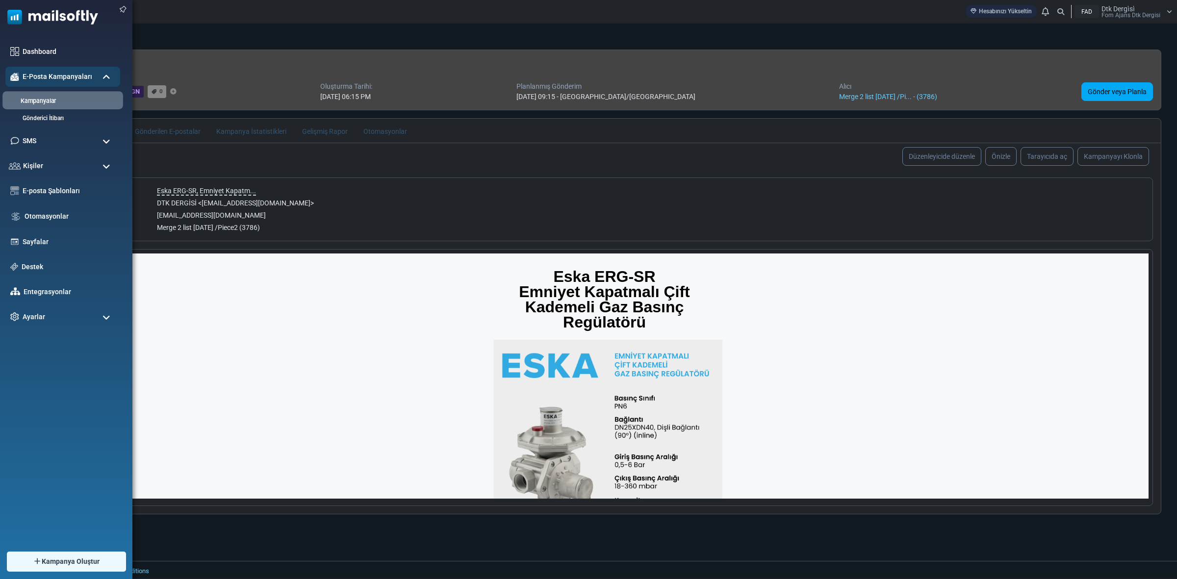
click at [49, 97] on link "Kampanyalar" at bounding box center [61, 101] width 118 height 9
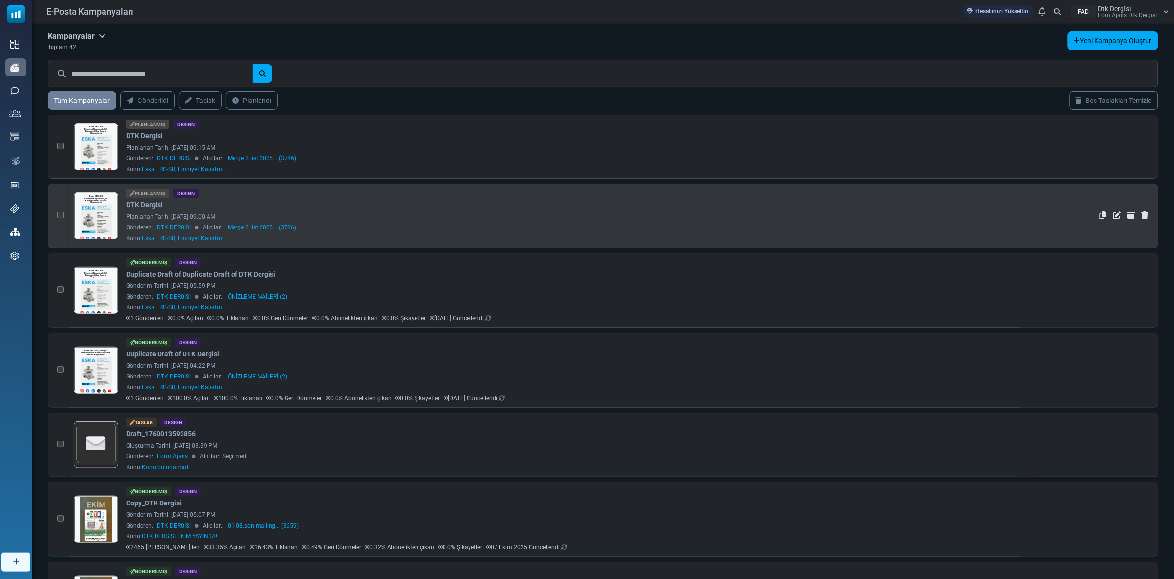
click at [113, 213] on link at bounding box center [96, 243] width 44 height 101
click at [263, 228] on link "Merge 2 list 2025... (3786)" at bounding box center [262, 227] width 69 height 9
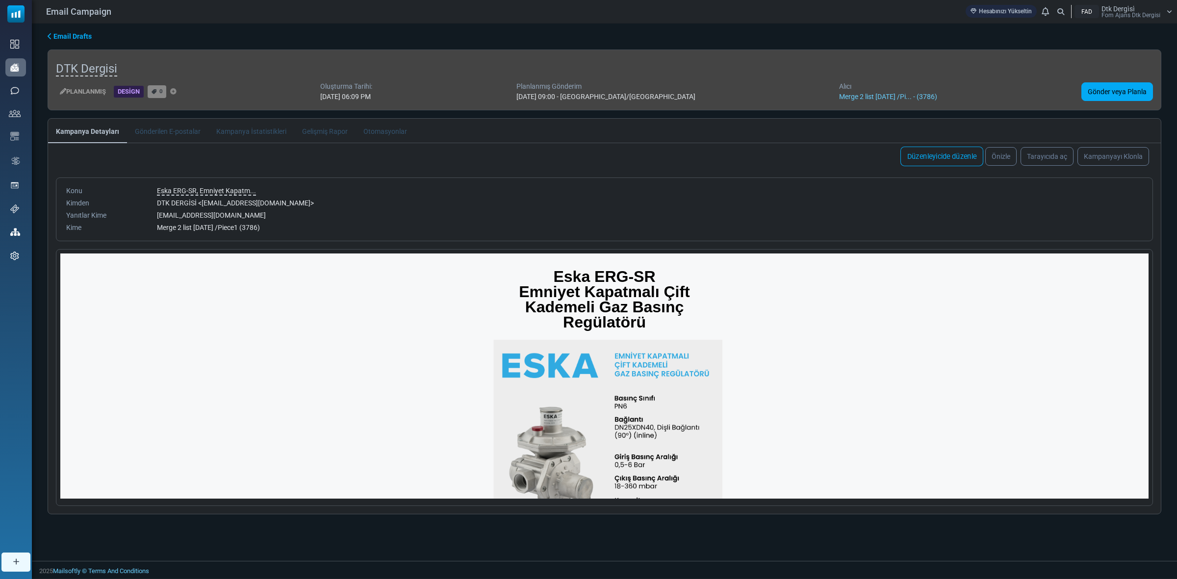
click at [938, 157] on link "Düzenleyicide düzenle" at bounding box center [942, 157] width 83 height 20
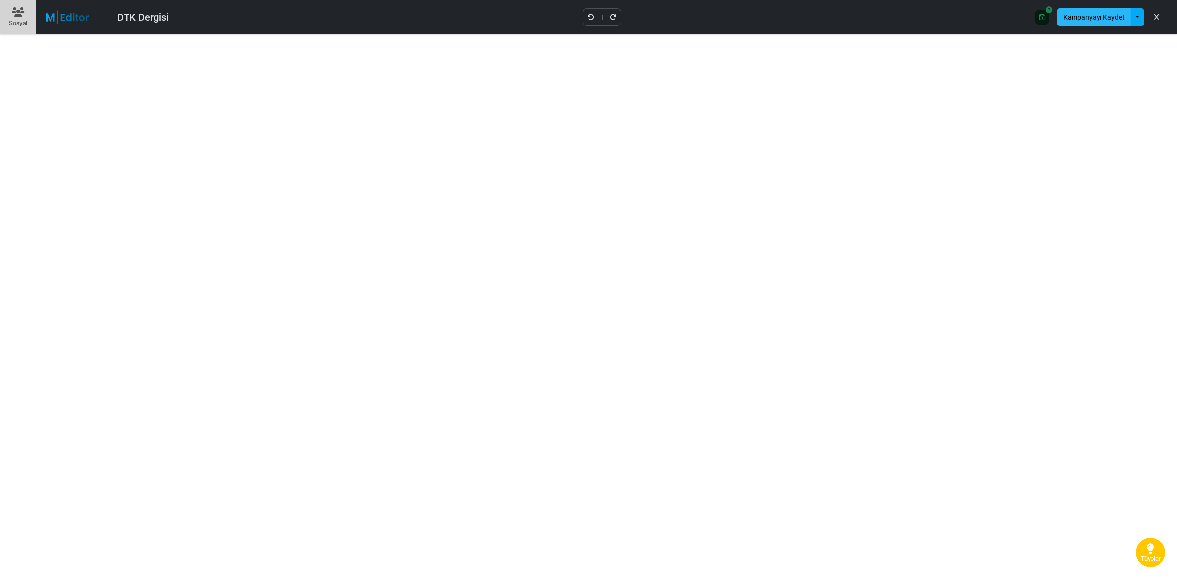
click at [1085, 21] on button "Kampanyayı Kaydet" at bounding box center [1094, 17] width 74 height 19
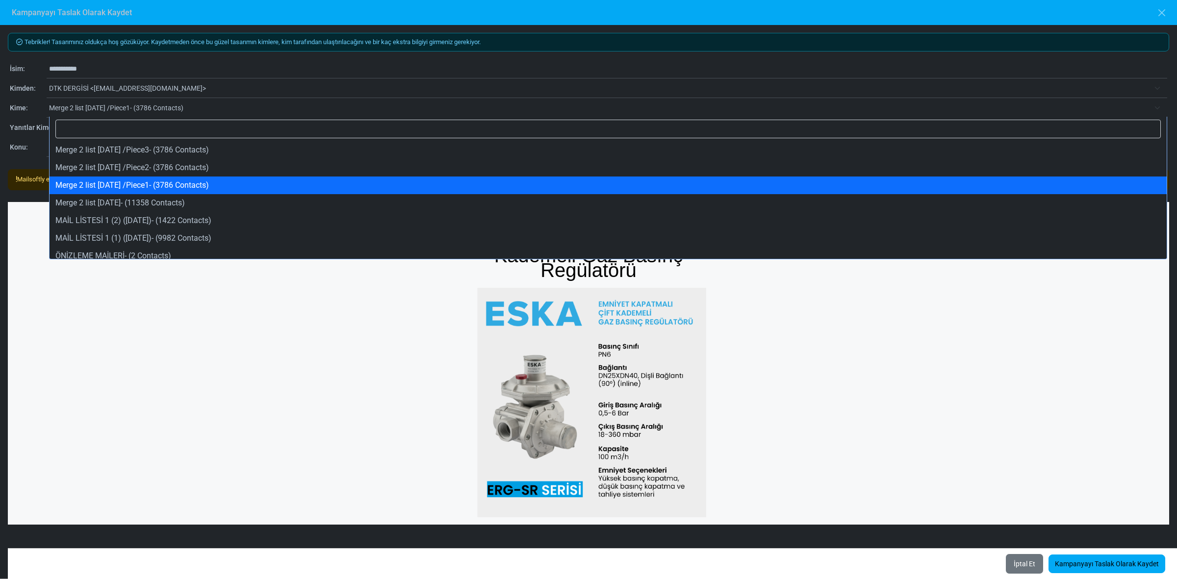
click at [136, 108] on span "Merge 2 list [DATE] /Piece1- (3786 Contacts)" at bounding box center [599, 108] width 1101 height 12
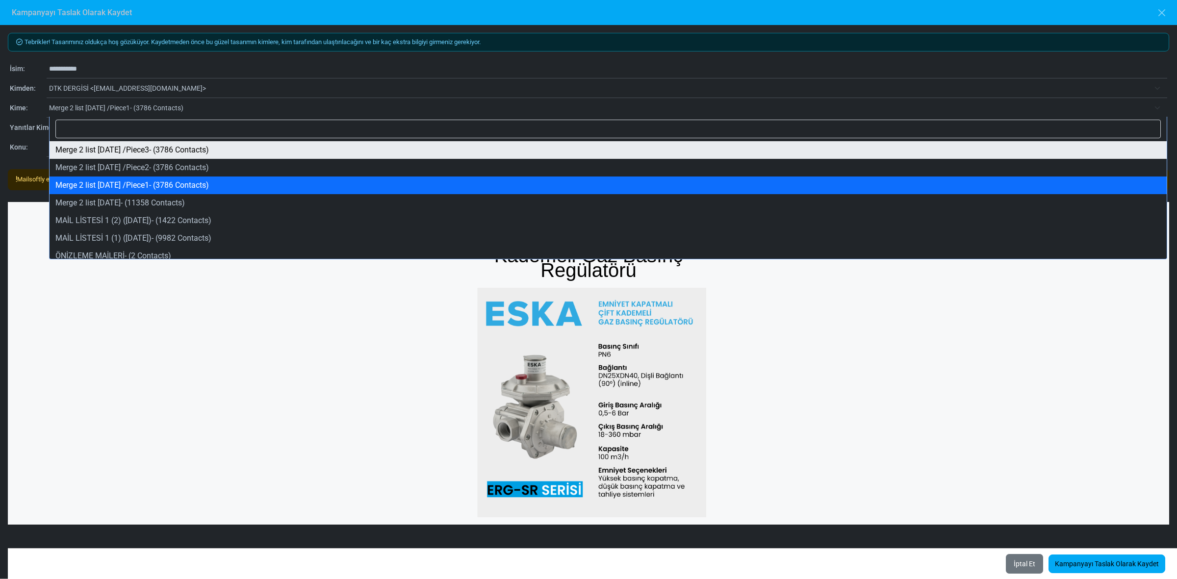
select select "*****"
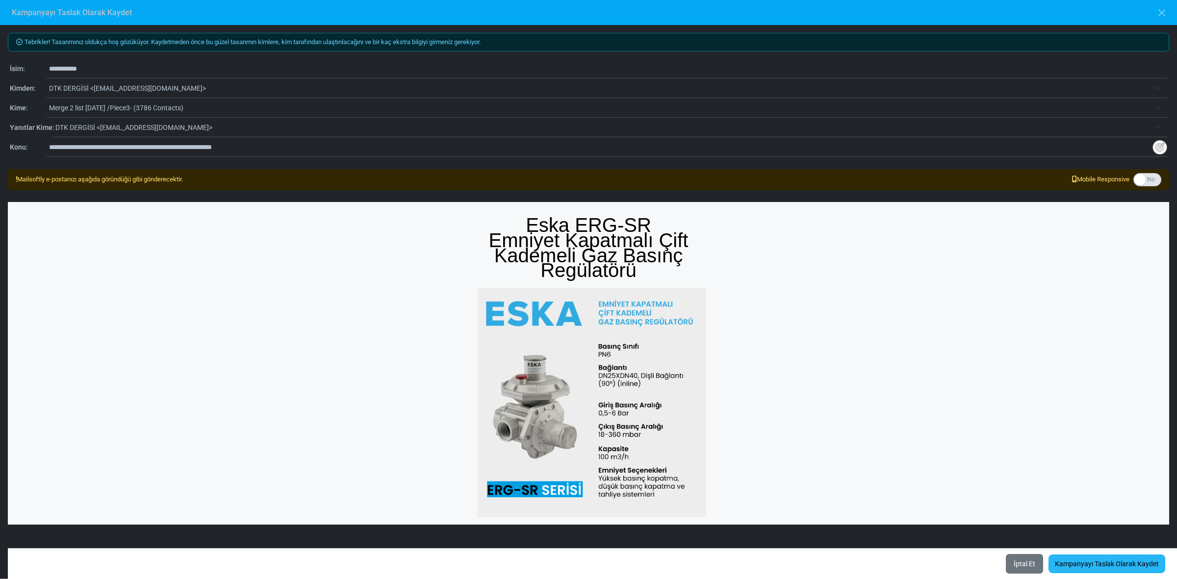
click at [1108, 560] on link "Kampanyayı Taslak Olarak Kaydet" at bounding box center [1107, 564] width 117 height 19
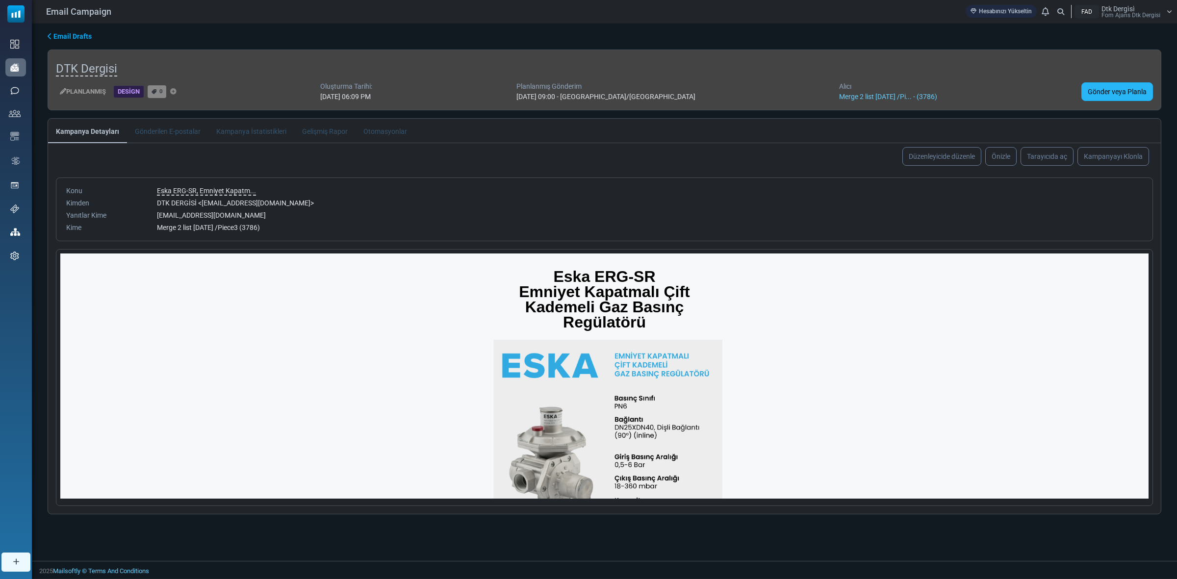
click at [1142, 85] on link "Gönder veya Planla" at bounding box center [1118, 91] width 72 height 19
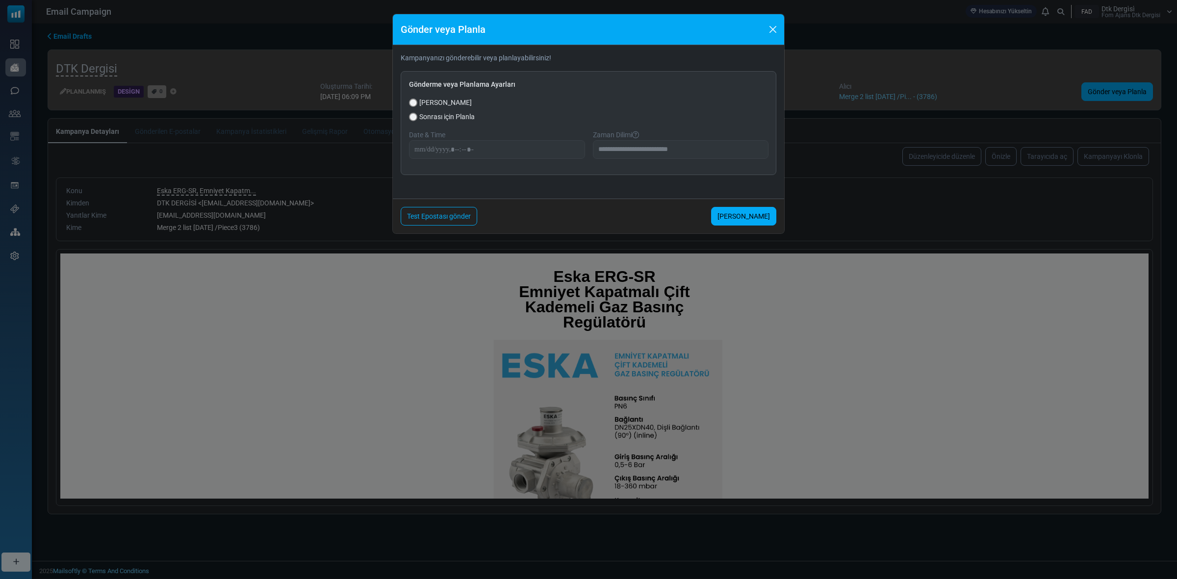
click at [433, 116] on span "Sonrası için Planla" at bounding box center [446, 117] width 55 height 10
click at [420, 148] on input "datetime-local" at bounding box center [497, 149] width 176 height 19
click at [464, 150] on input "datetime-local" at bounding box center [497, 149] width 176 height 19
type input "**********"
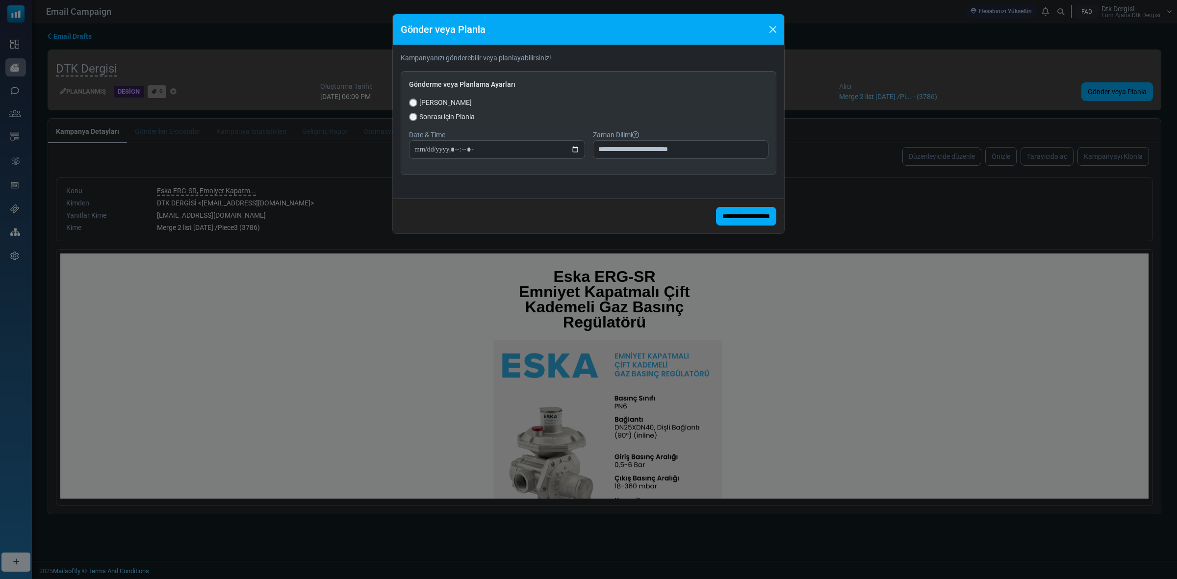
click at [557, 192] on form "**********" at bounding box center [588, 139] width 391 height 188
click at [720, 219] on input "**********" at bounding box center [746, 216] width 60 height 19
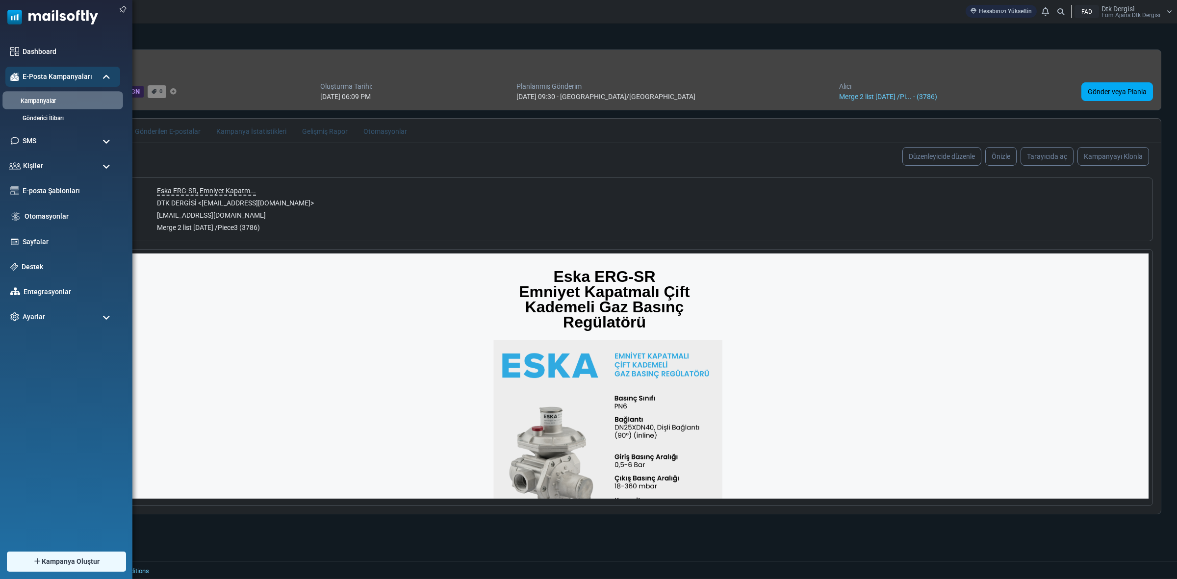
click at [47, 101] on link "Kampanyalar" at bounding box center [61, 101] width 118 height 9
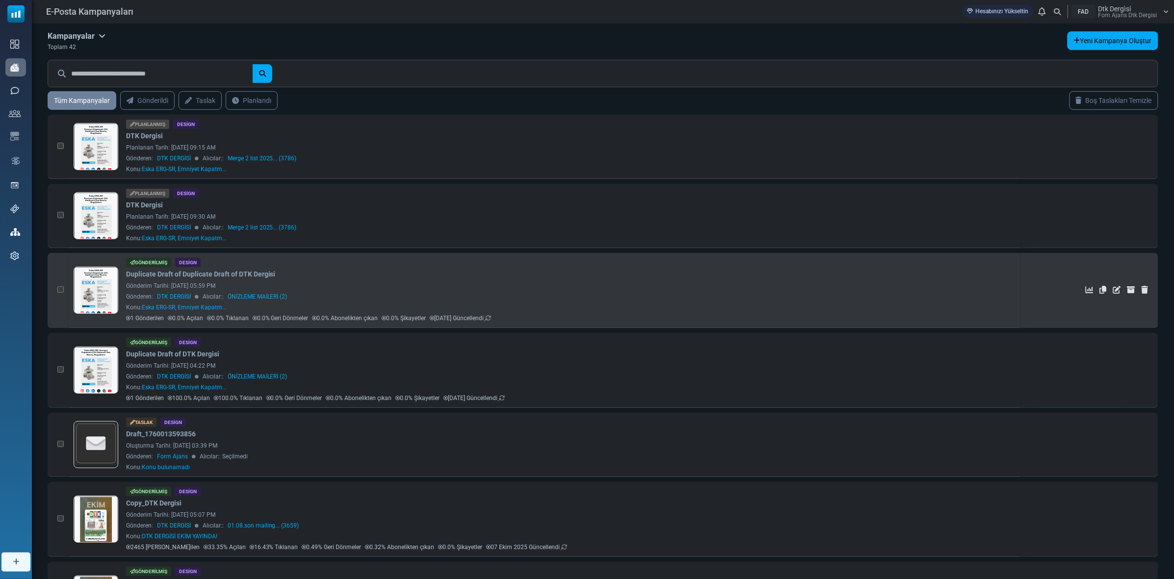
click at [91, 280] on link at bounding box center [96, 317] width 44 height 101
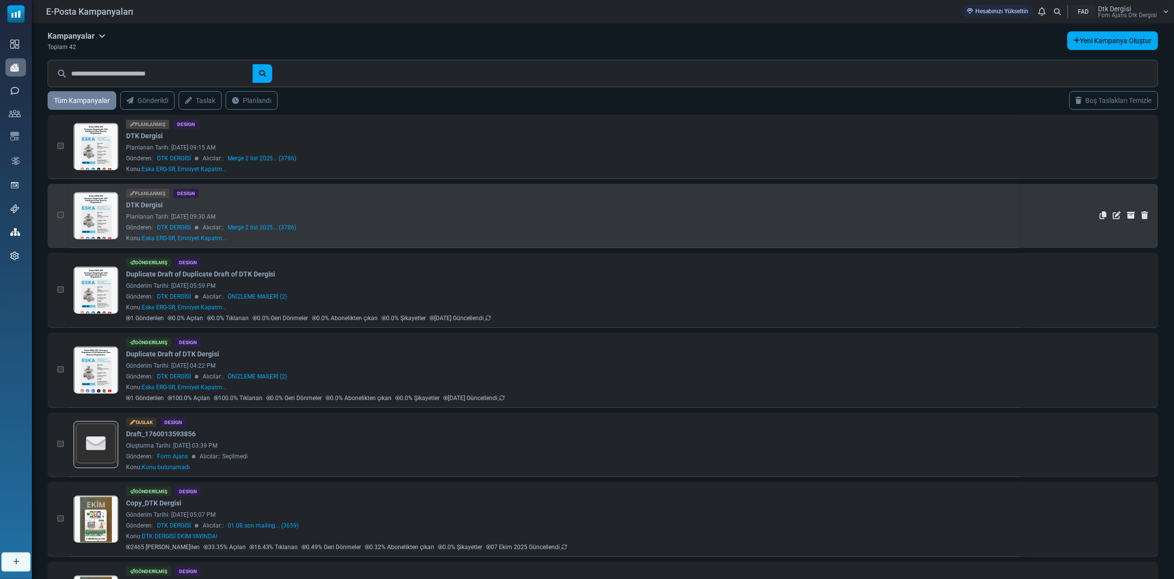
click at [246, 227] on link "Merge 2 list 2025... (3786)" at bounding box center [262, 227] width 69 height 9
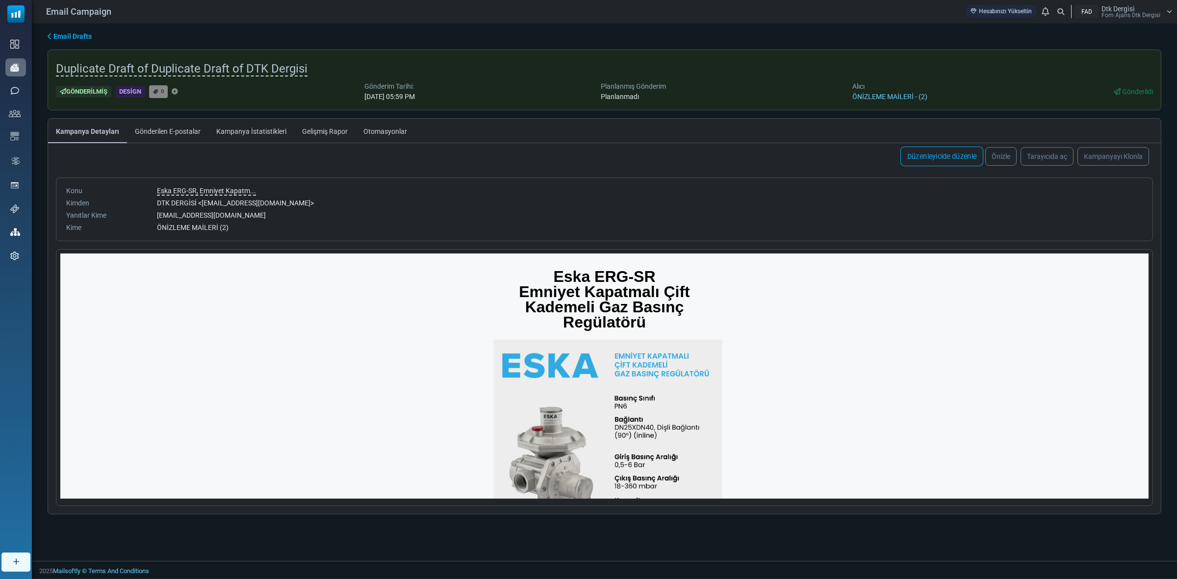
click at [950, 162] on link "Düzenleyicide düzenle" at bounding box center [942, 157] width 83 height 20
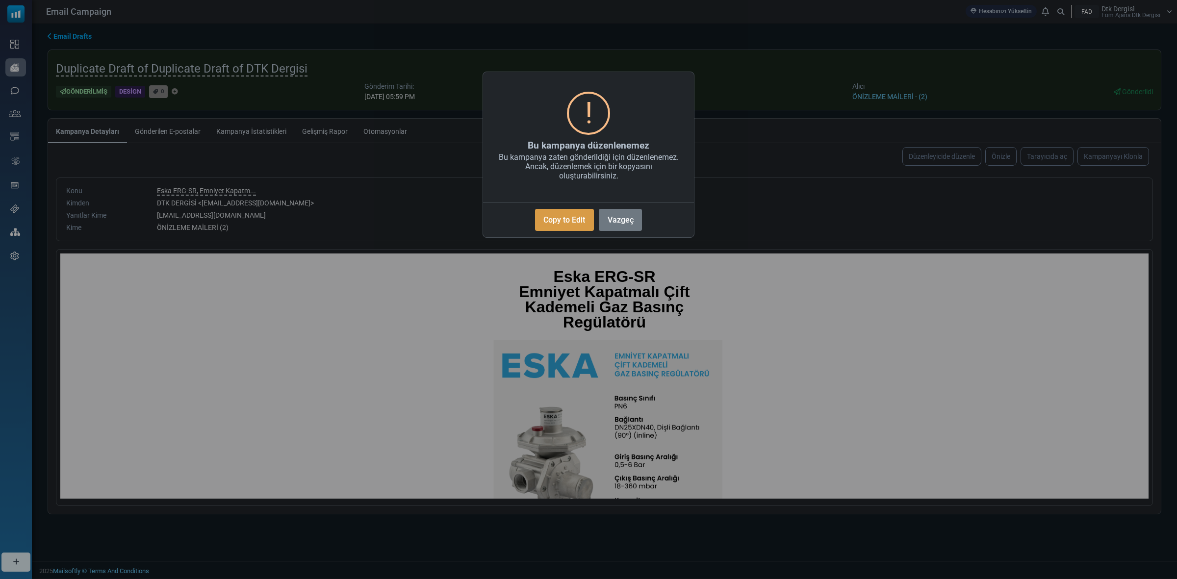
click at [554, 219] on button "Copy to Edit" at bounding box center [564, 220] width 59 height 22
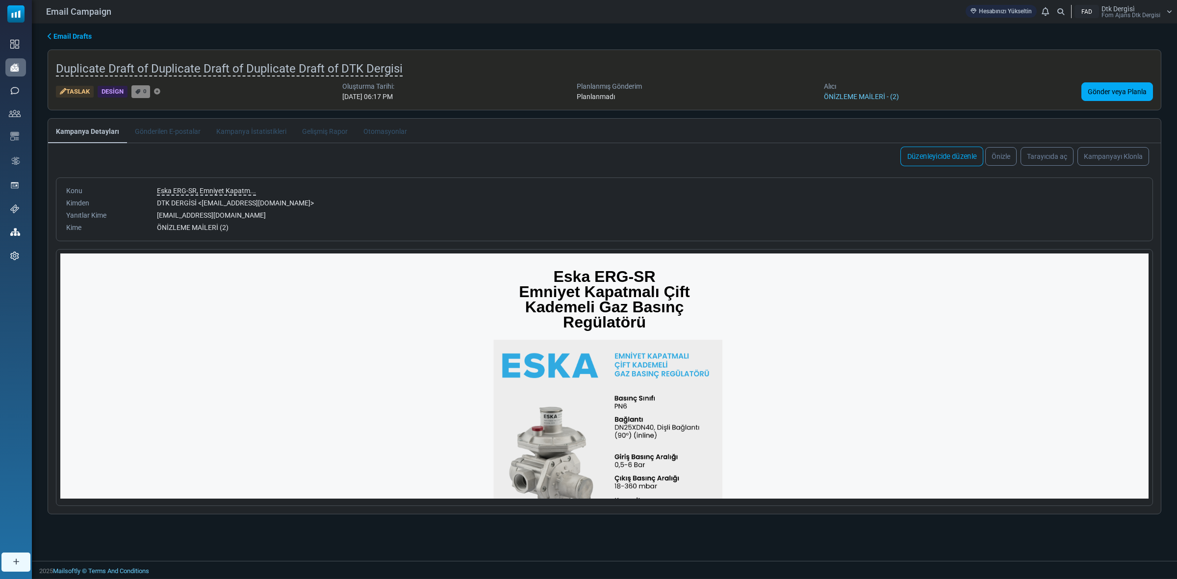
click at [931, 156] on link "Düzenleyicide düzenle" at bounding box center [942, 157] width 83 height 20
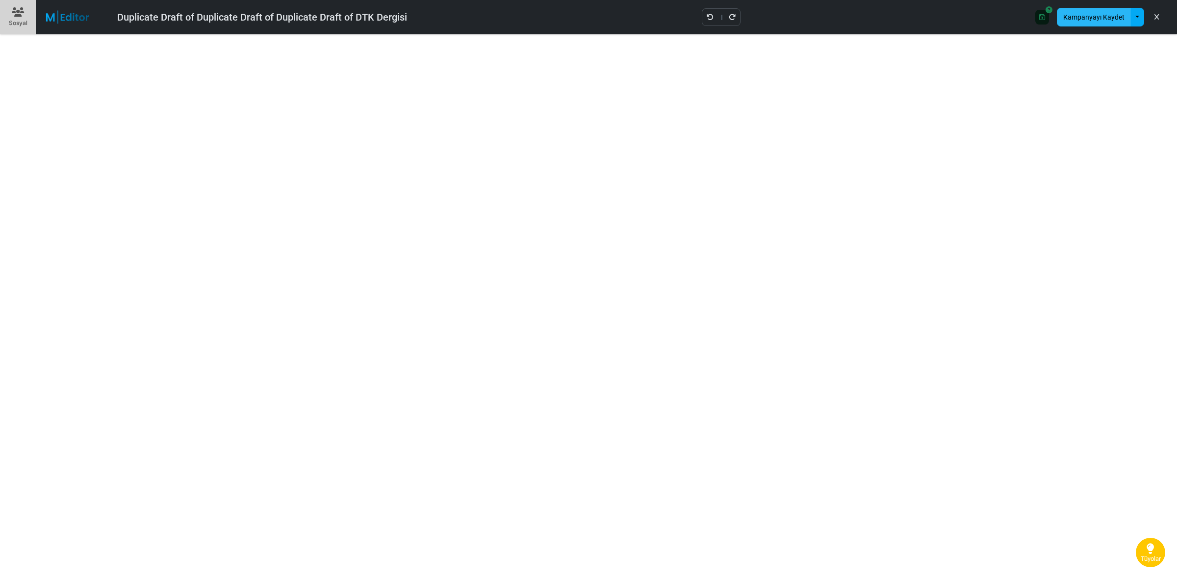
click at [1083, 18] on button "Kampanyayı Kaydet" at bounding box center [1094, 17] width 74 height 19
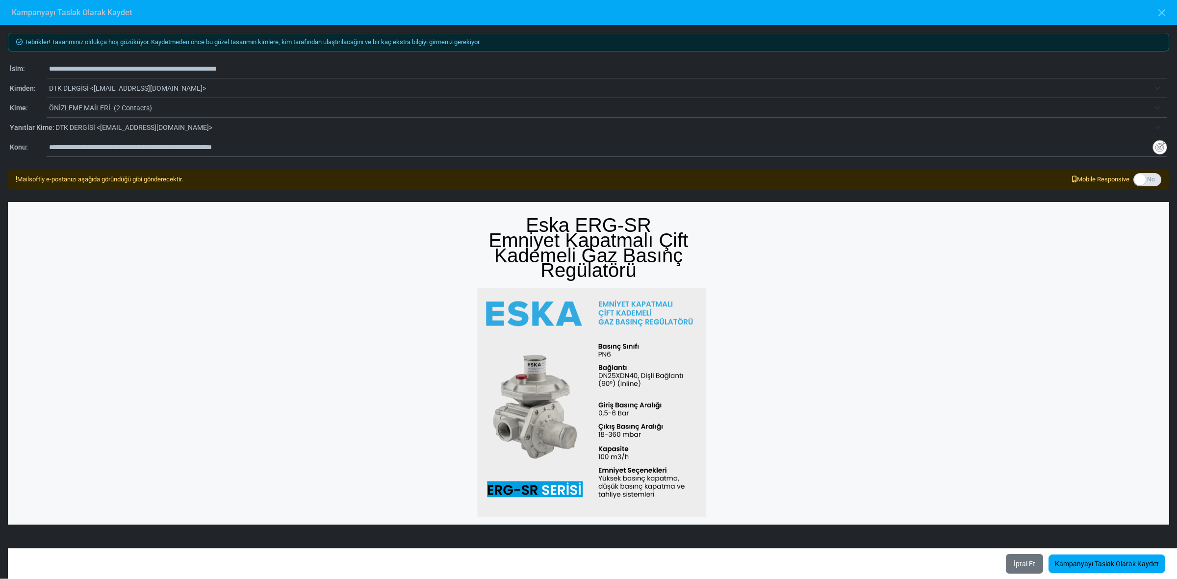
click at [124, 109] on span "ÖNİZLEME MAİLERİ- (2 Contacts)" at bounding box center [599, 108] width 1101 height 12
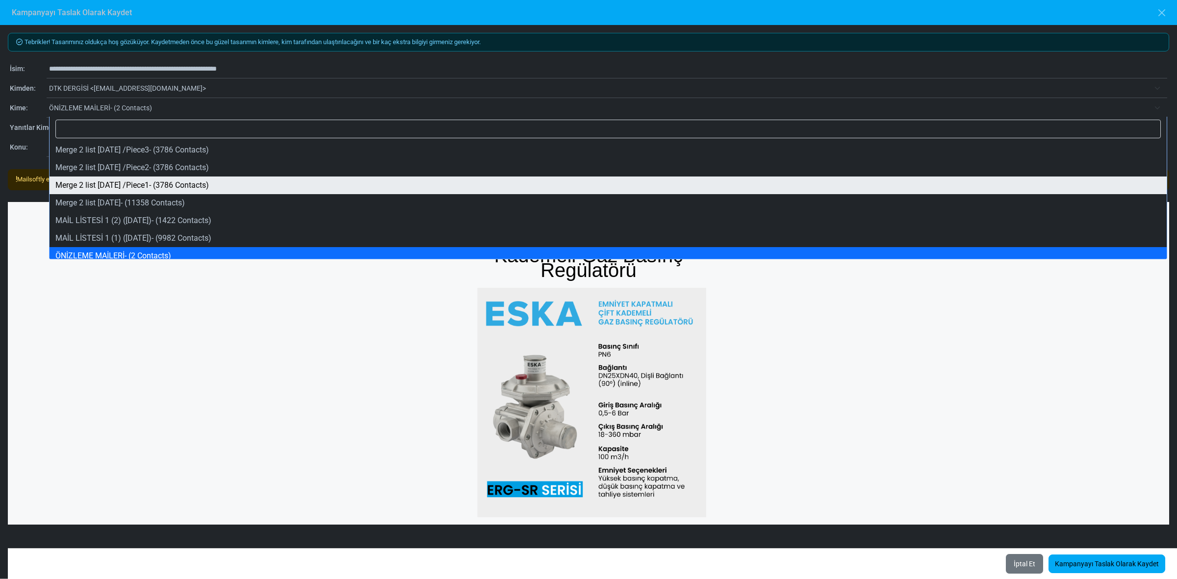
select select "*****"
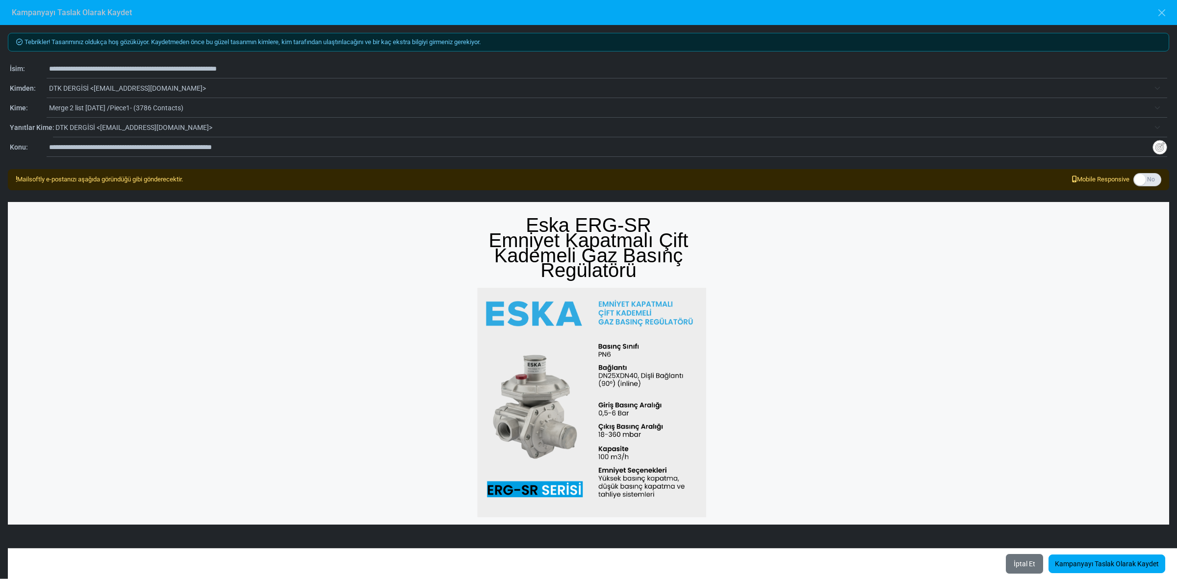
drag, startPoint x: 216, startPoint y: 69, endPoint x: 0, endPoint y: 45, distance: 217.7
click at [0, 45] on div "**********" at bounding box center [588, 302] width 1177 height 554
type input "**********"
click at [1115, 563] on link "Kampanyayı Taslak Olarak Kaydet" at bounding box center [1107, 564] width 117 height 19
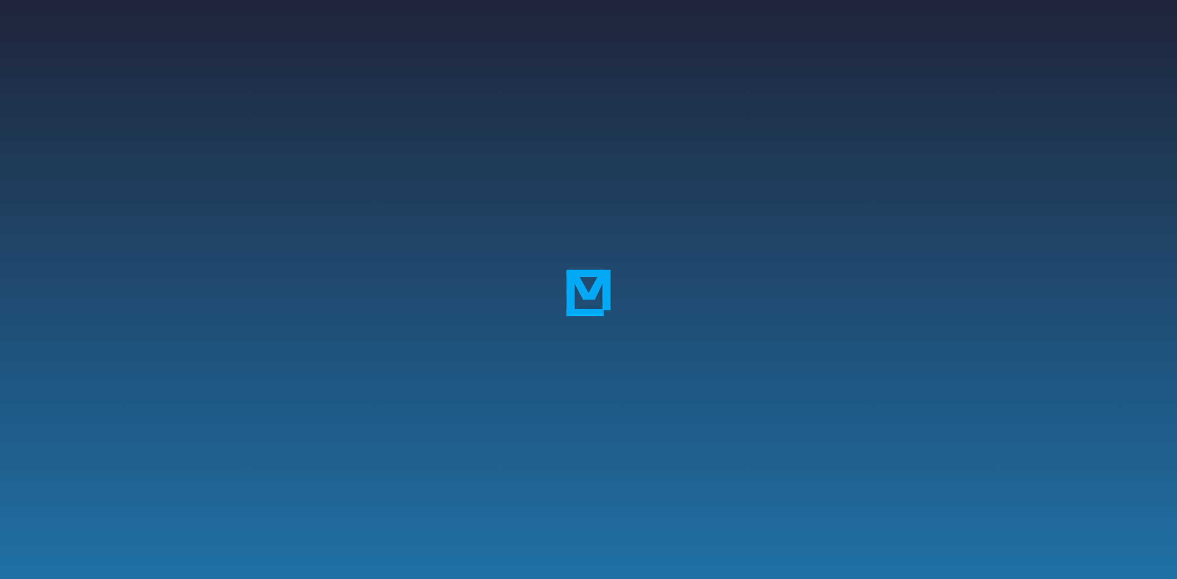
select select "**********"
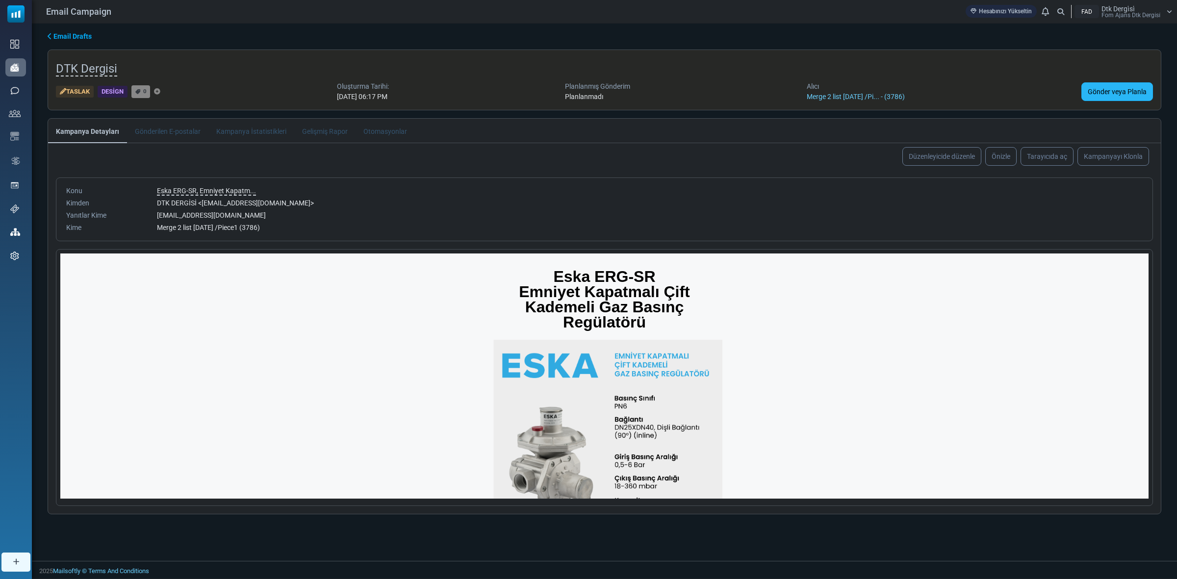
click at [1122, 88] on link "Gönder veya Planla" at bounding box center [1118, 91] width 72 height 19
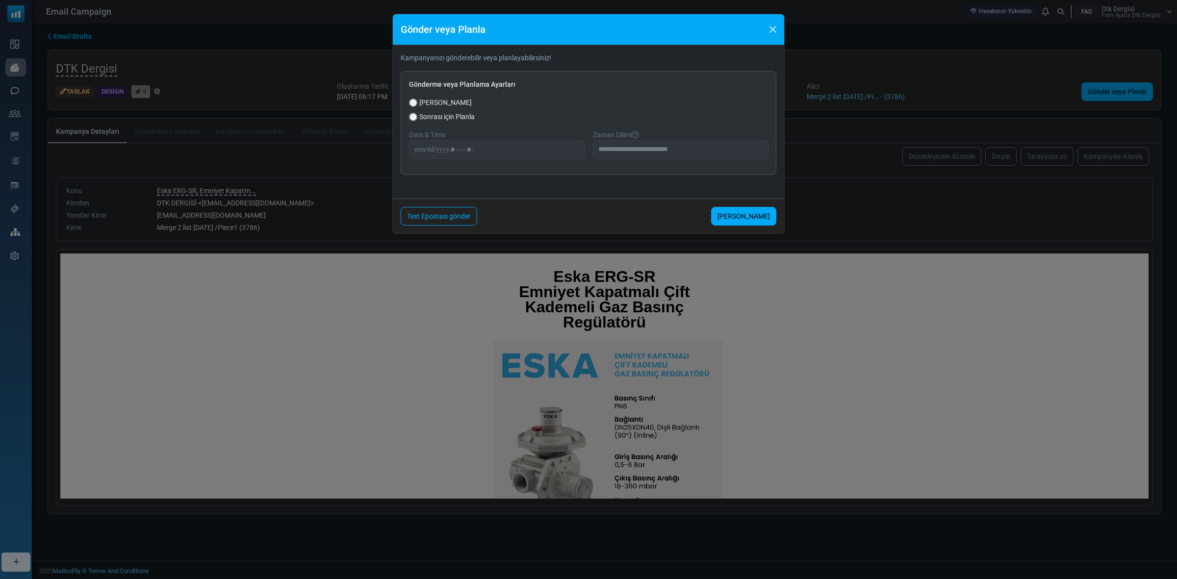
click at [418, 114] on div "Sonrası için Planla" at bounding box center [588, 117] width 359 height 10
click at [422, 148] on input "datetime-local" at bounding box center [497, 149] width 176 height 19
click at [454, 150] on input "datetime-local" at bounding box center [497, 149] width 176 height 19
click at [454, 147] on input "datetime-local" at bounding box center [497, 149] width 176 height 19
type input "**********"
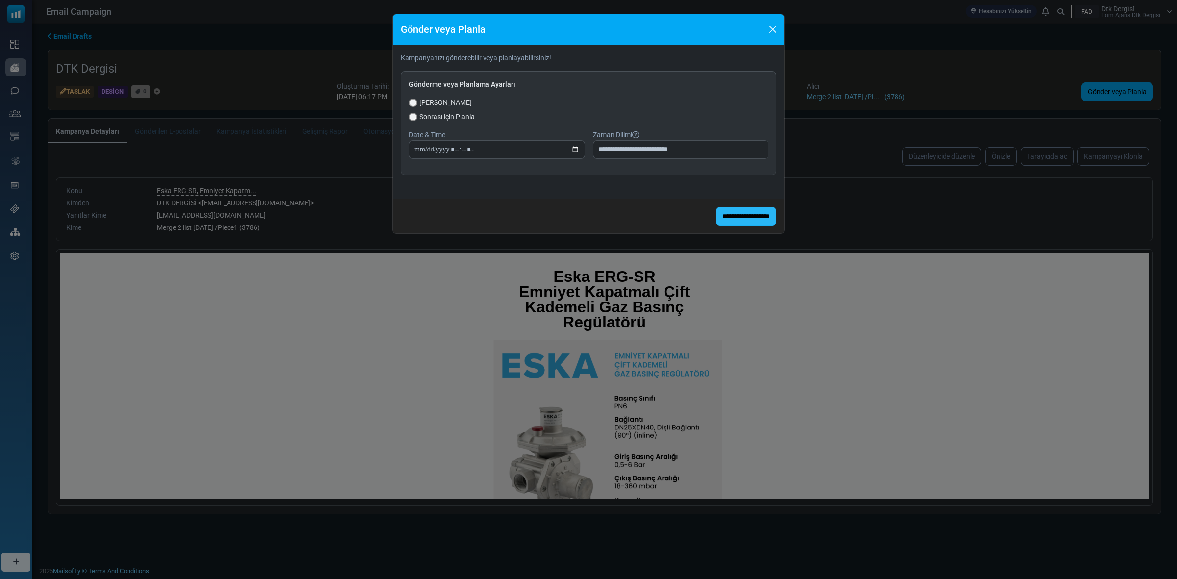
click at [751, 217] on input "**********" at bounding box center [746, 216] width 60 height 19
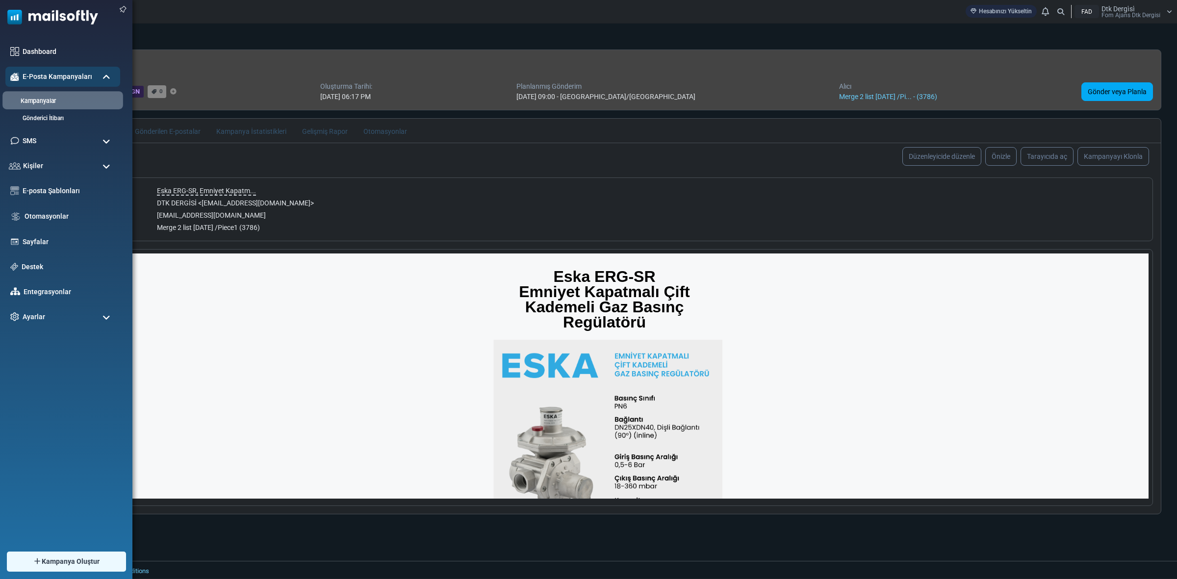
click at [31, 101] on link "Kampanyalar" at bounding box center [61, 101] width 118 height 9
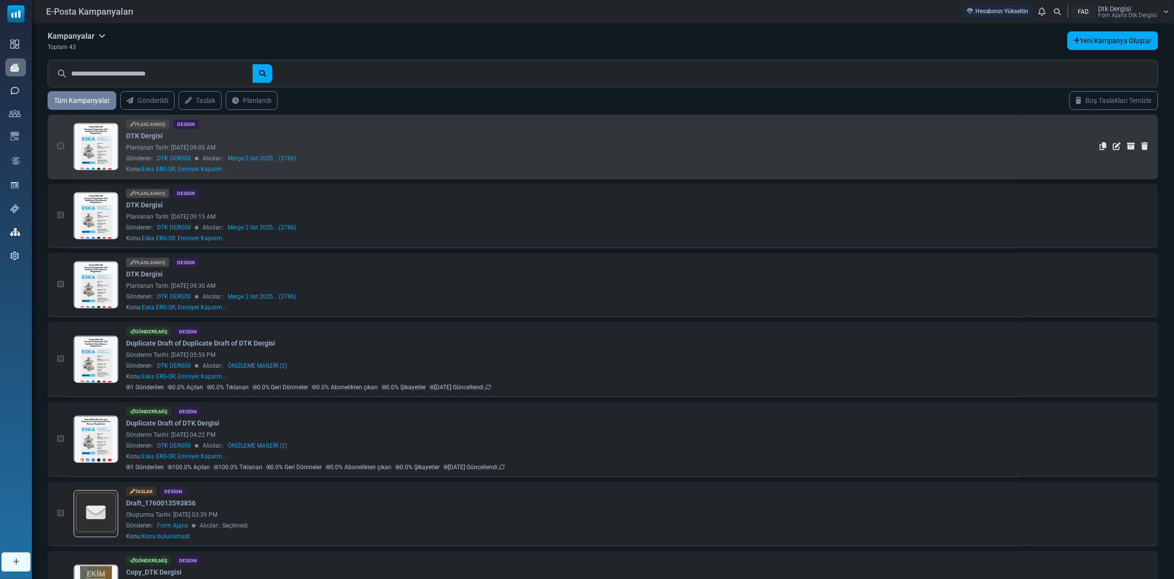
click at [269, 156] on link "Merge 2 list 2025... (3786)" at bounding box center [262, 158] width 69 height 9
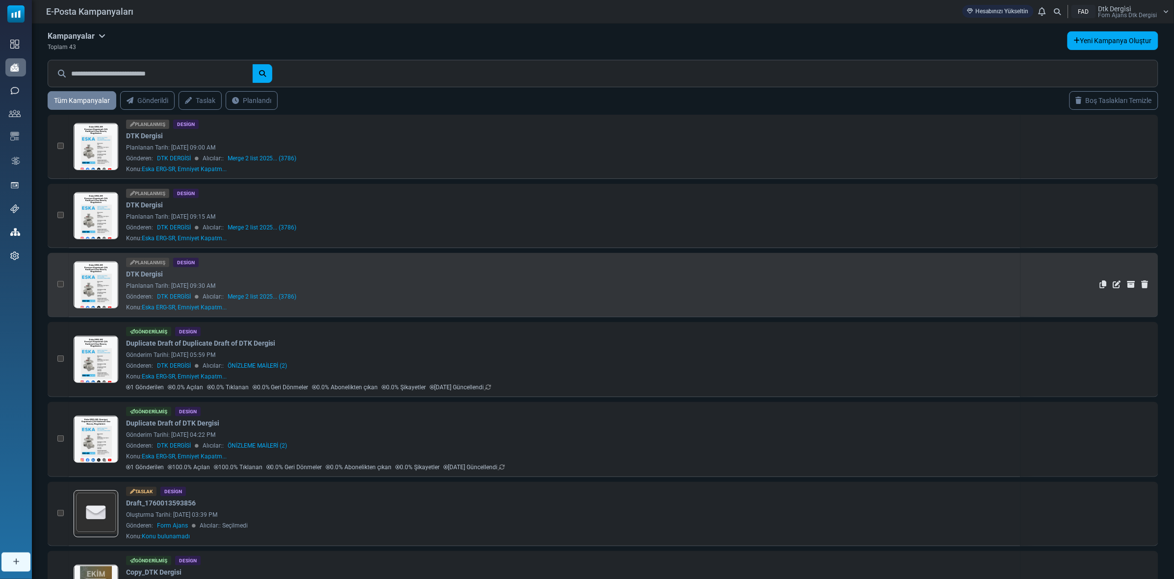
click at [268, 297] on link "Merge 2 list 2025... (3786)" at bounding box center [262, 296] width 69 height 9
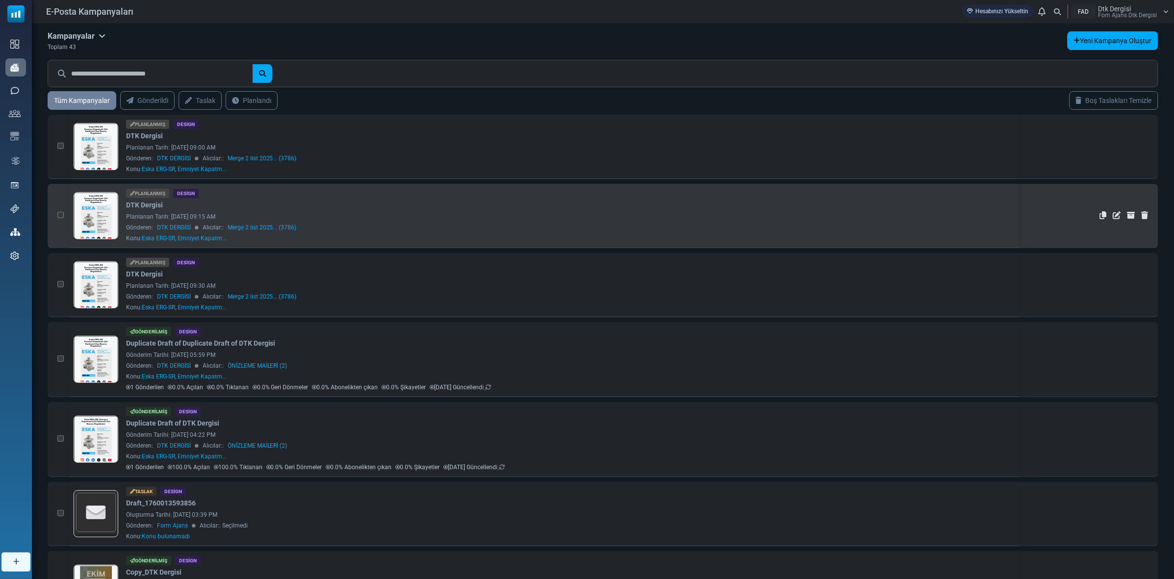
click at [269, 228] on link "Merge 2 list 2025... (3786)" at bounding box center [262, 227] width 69 height 9
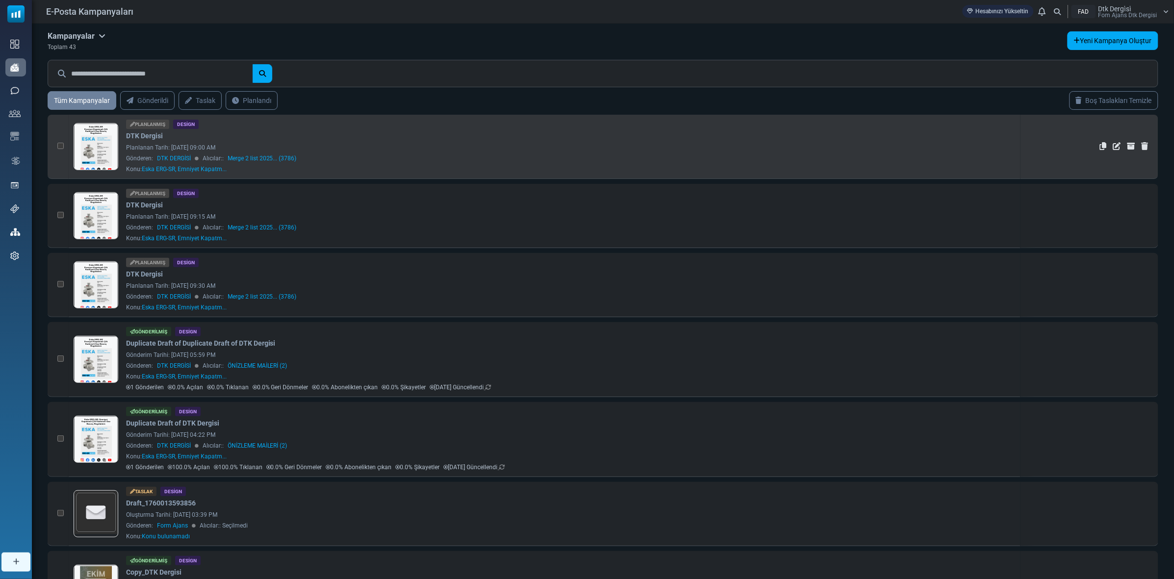
click at [253, 156] on link "Merge 2 list 2025... (3786)" at bounding box center [262, 158] width 69 height 9
